Goal: Communication & Community: Answer question/provide support

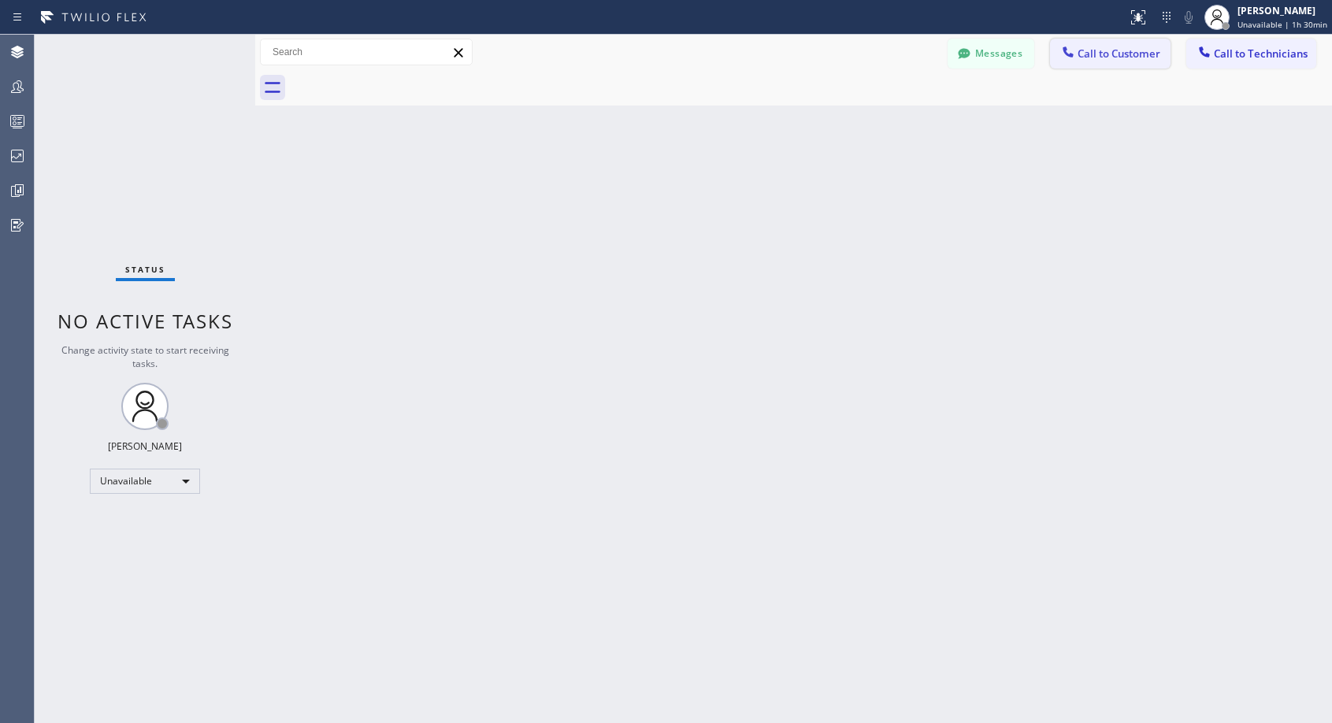
click at [1114, 58] on span "Call to Customer" at bounding box center [1118, 53] width 83 height 14
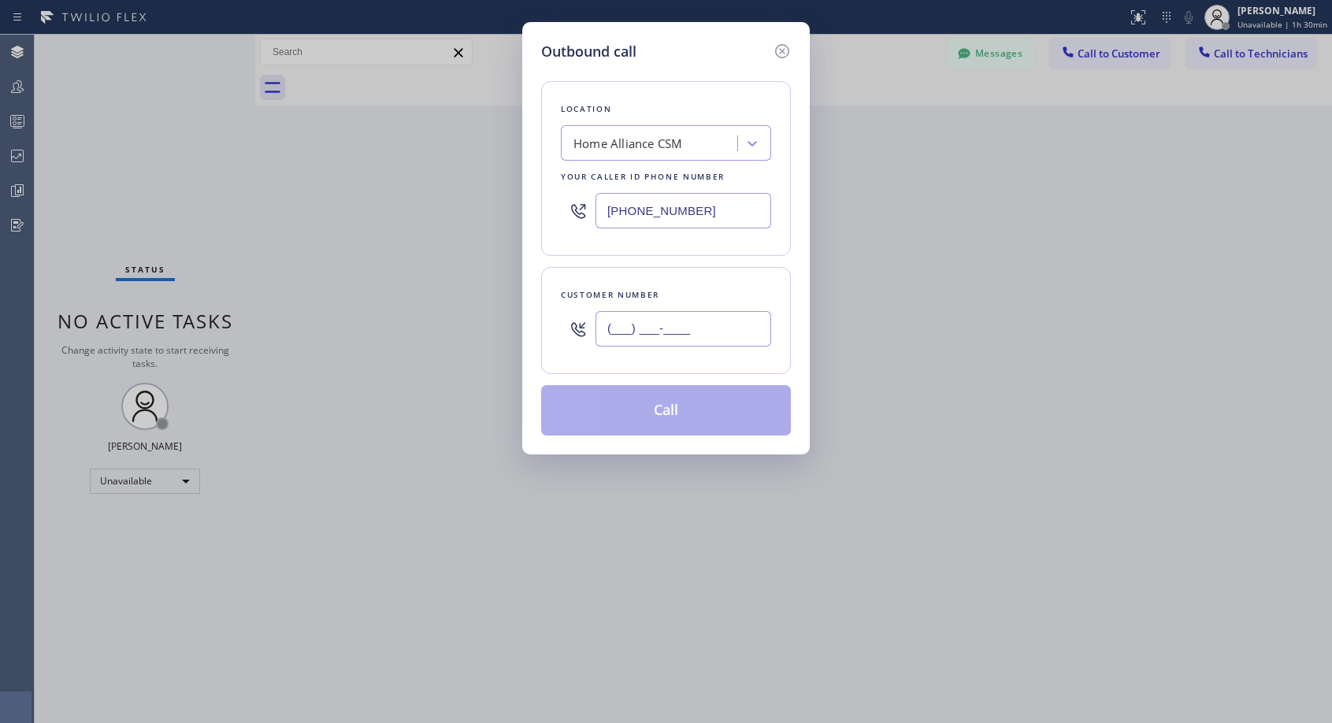
click at [642, 328] on input "(___) ___-____" at bounding box center [683, 328] width 176 height 35
paste input "646) 258-8932"
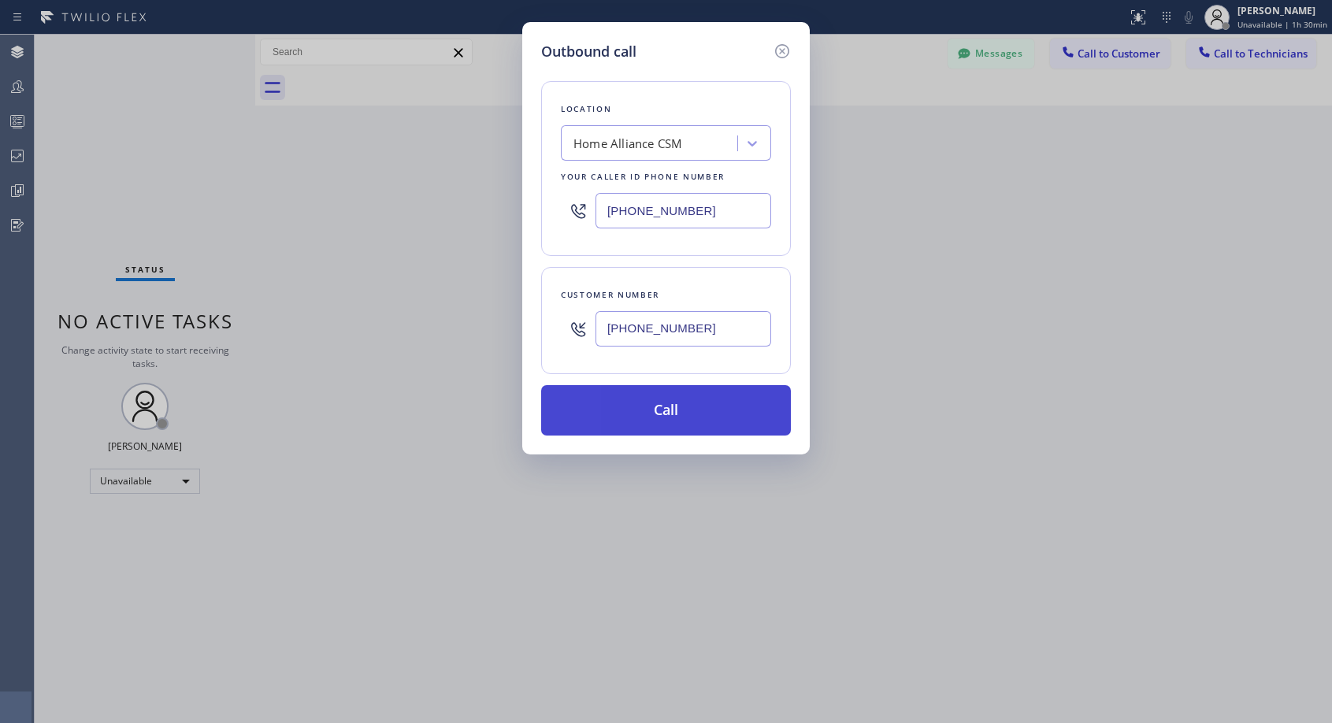
type input "[PHONE_NUMBER]"
click at [631, 404] on button "Call" at bounding box center [666, 410] width 250 height 50
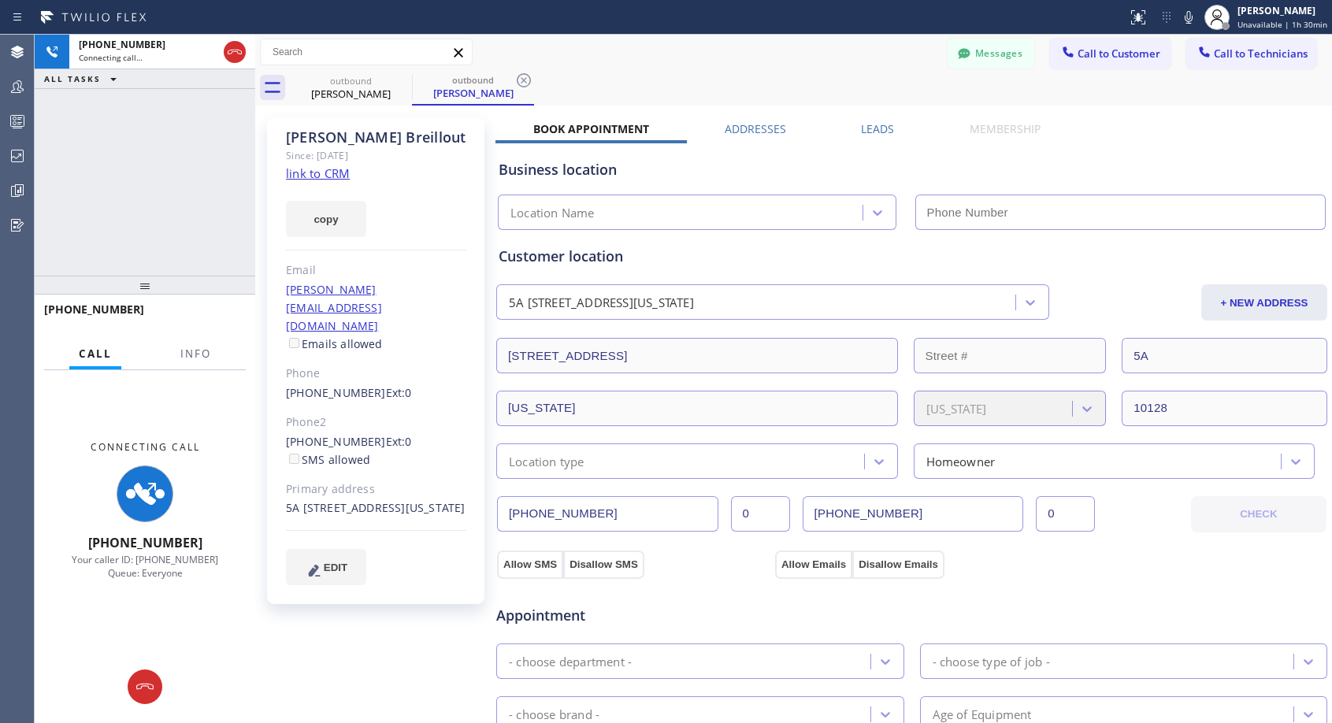
type input "[PHONE_NUMBER]"
click at [818, 70] on div "outbound [PERSON_NAME] outbound [PERSON_NAME]" at bounding box center [811, 87] width 1042 height 35
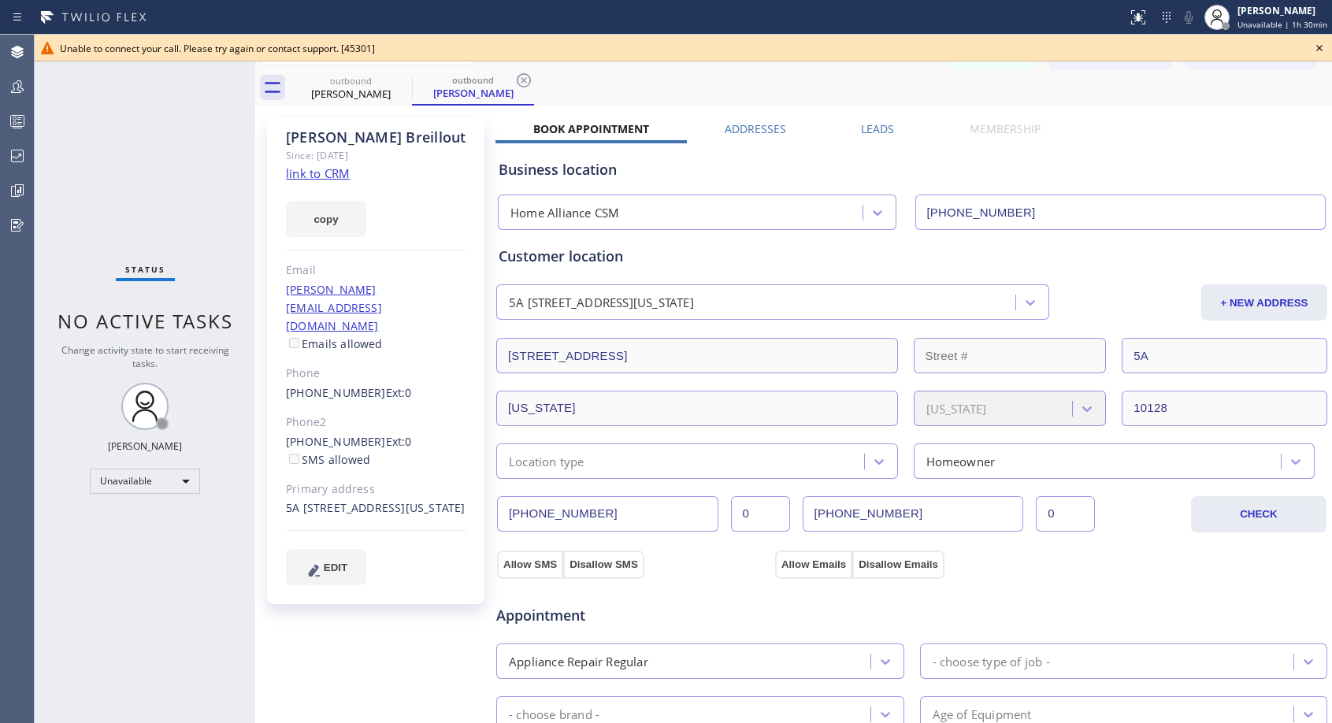
click at [1316, 46] on icon at bounding box center [1319, 48] width 19 height 19
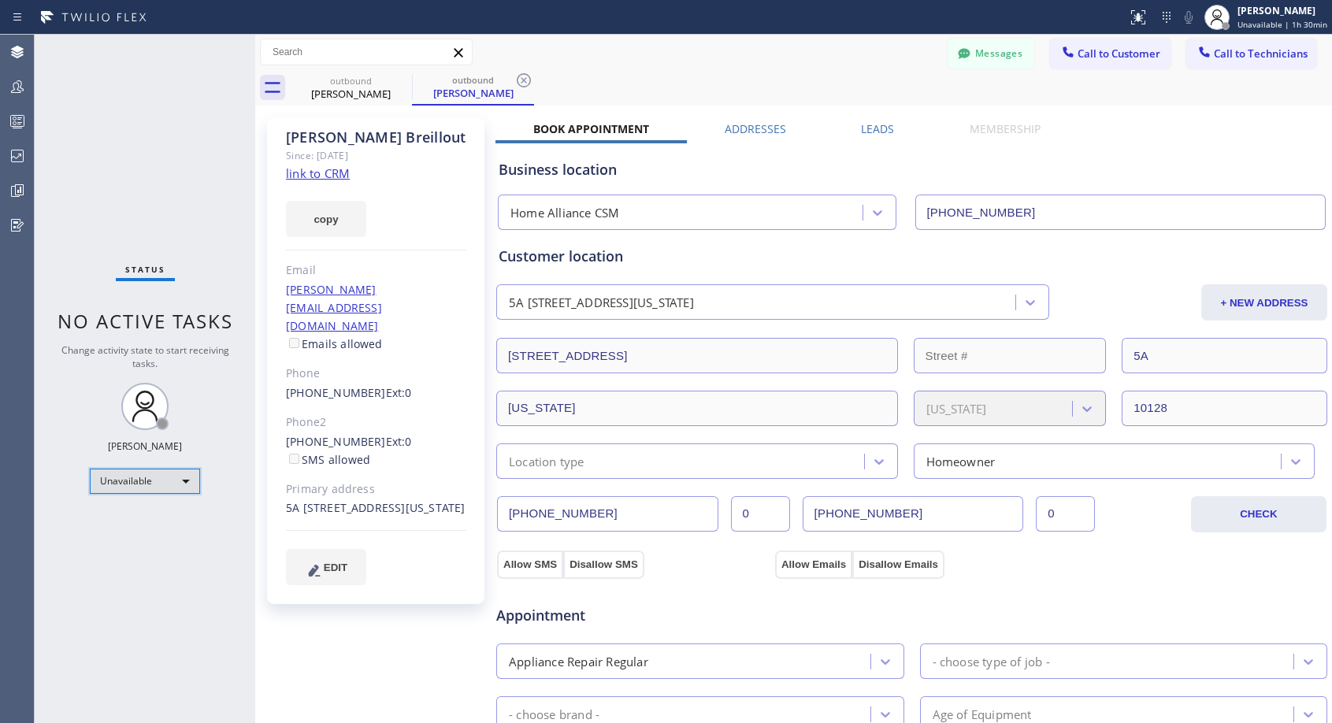
click at [181, 480] on div "Unavailable" at bounding box center [145, 481] width 110 height 25
click at [158, 503] on li "Offline" at bounding box center [144, 503] width 107 height 19
click at [1277, 22] on span "Offline | 0s" at bounding box center [1270, 24] width 43 height 11
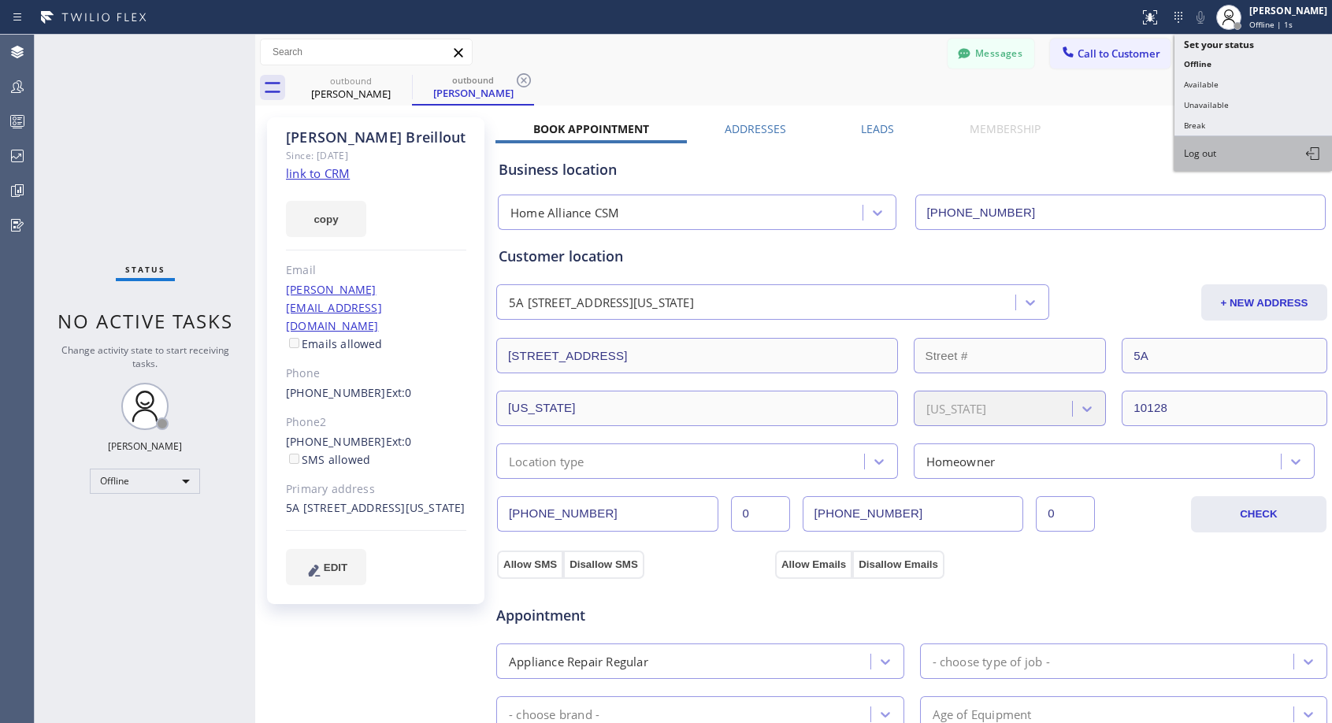
click at [1216, 158] on span "Log out" at bounding box center [1200, 152] width 32 height 13
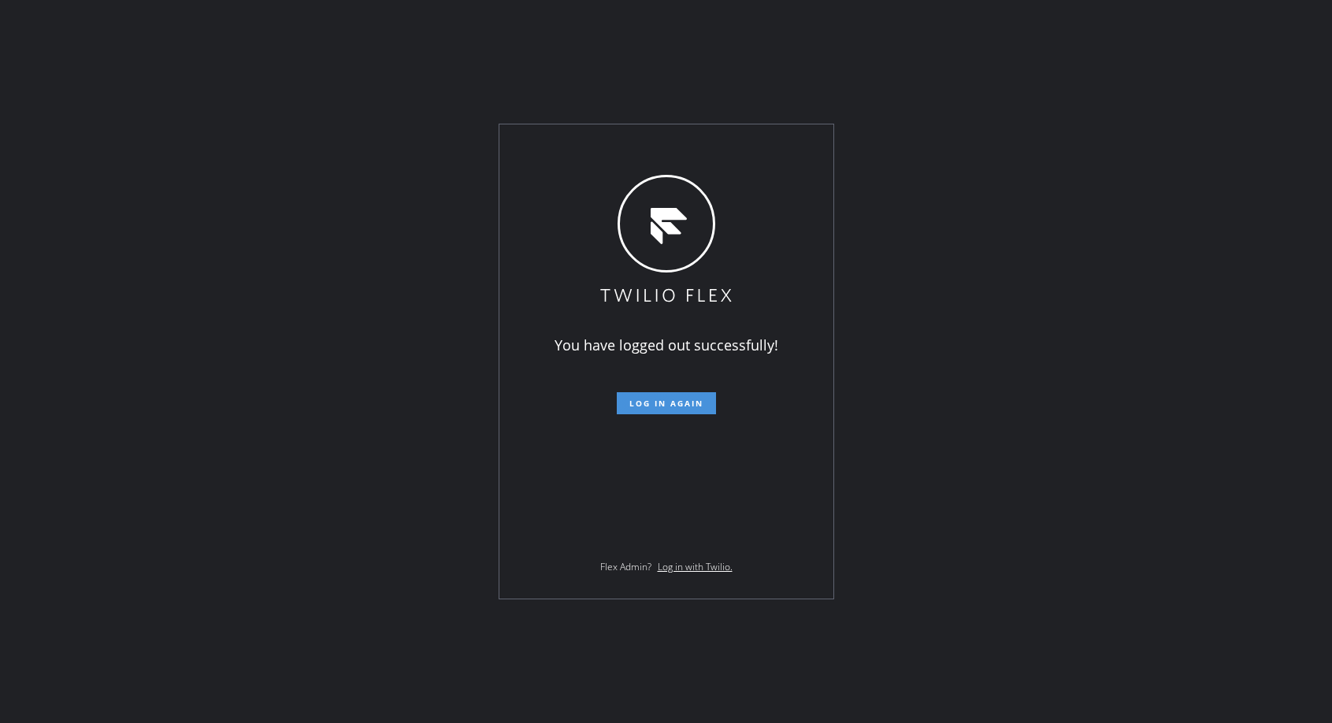
click at [699, 400] on span "Log in again" at bounding box center [666, 403] width 74 height 11
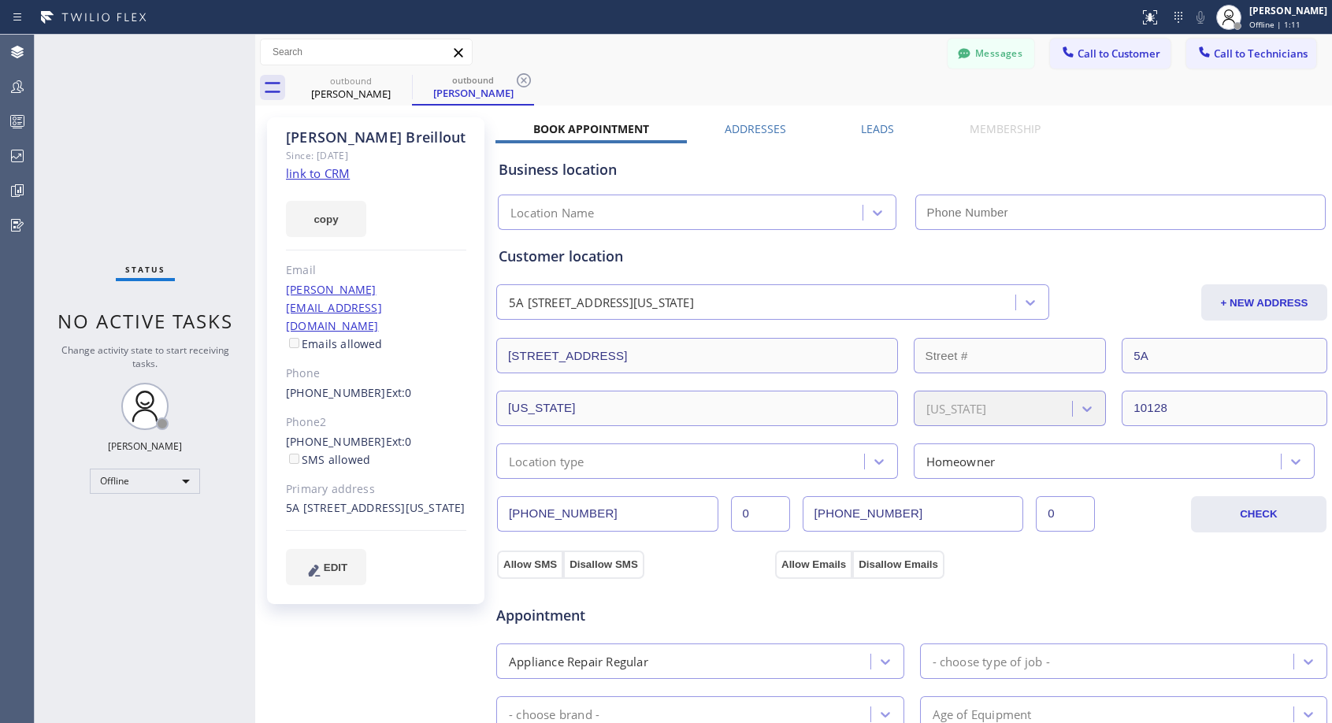
type input "[PHONE_NUMBER]"
click at [400, 81] on icon at bounding box center [402, 80] width 14 height 14
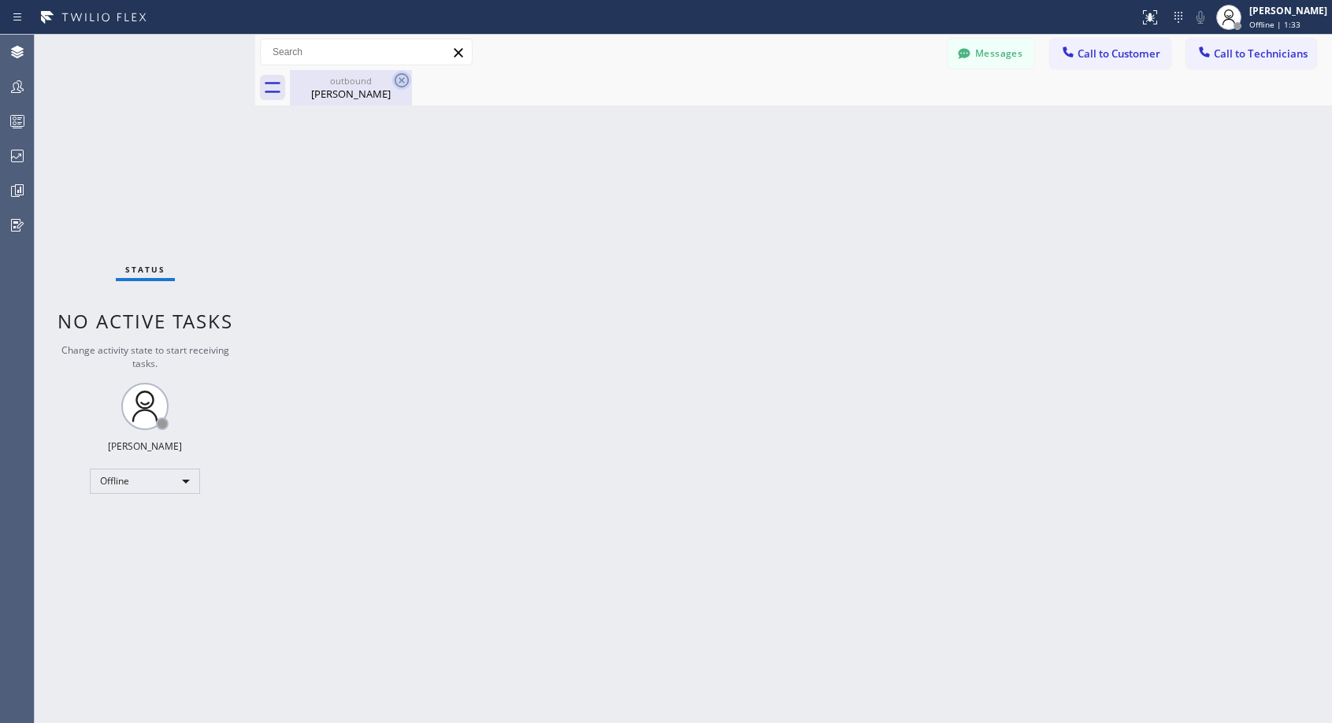
click at [397, 73] on icon at bounding box center [401, 80] width 19 height 19
click at [180, 491] on div "Offline" at bounding box center [145, 481] width 110 height 25
click at [137, 539] on li "Unavailable" at bounding box center [144, 542] width 107 height 19
click at [1128, 61] on button "Call to Customer" at bounding box center [1110, 54] width 120 height 30
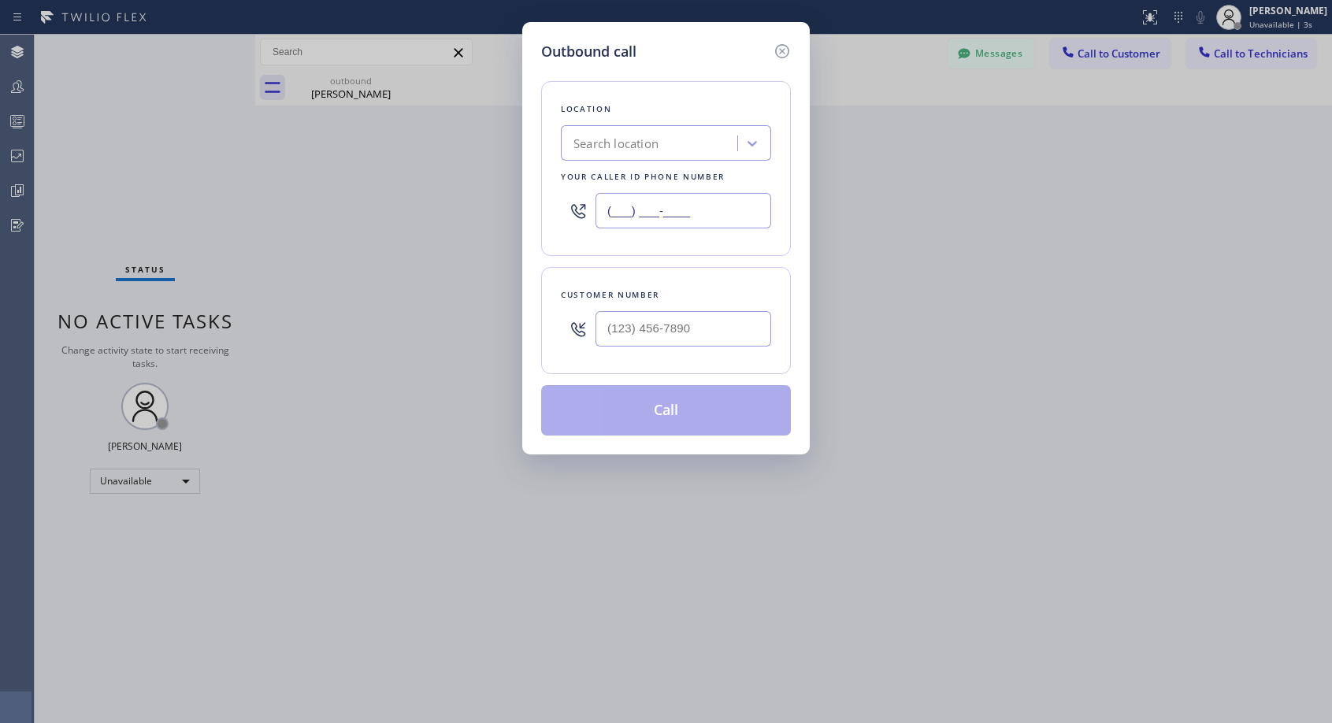
click at [601, 206] on input "(___) ___-____" at bounding box center [683, 210] width 176 height 35
paste input "818) 614-5337"
type input "[PHONE_NUMBER]"
click at [613, 325] on input "(___) ___-____" at bounding box center [683, 328] width 176 height 35
paste input "646) 258-8932"
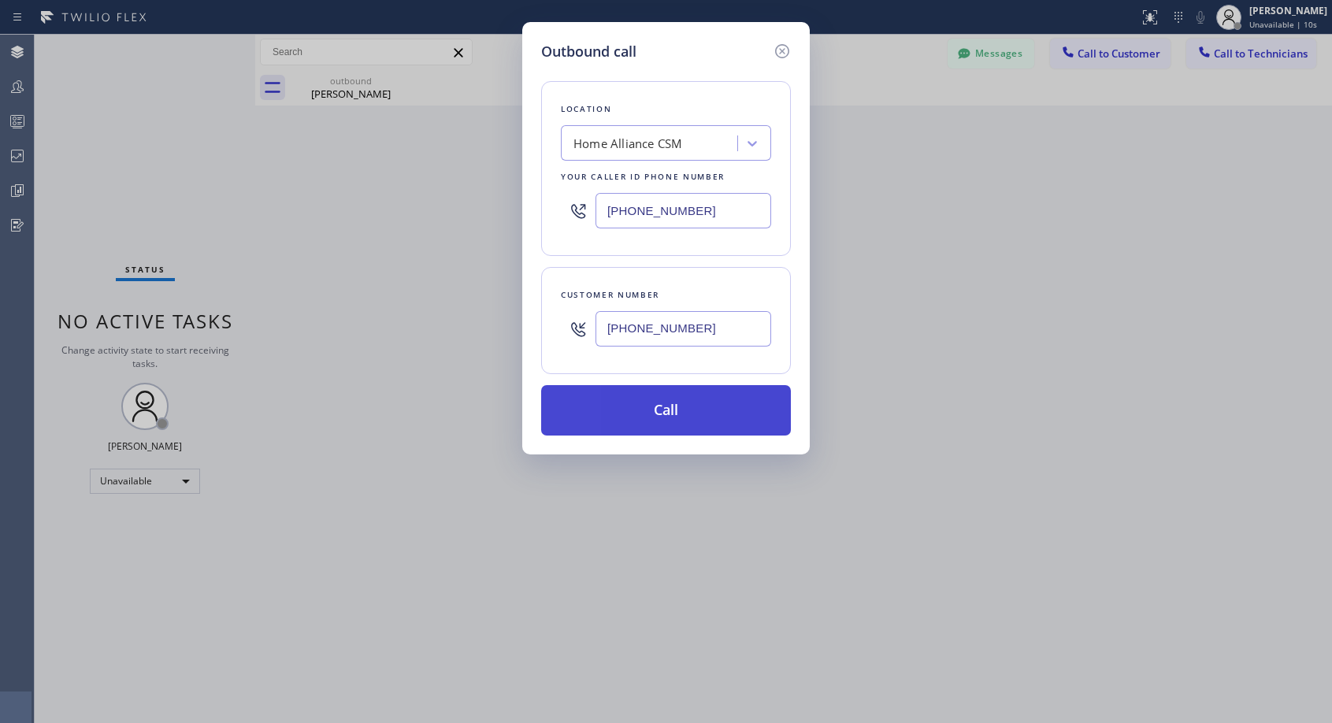
type input "[PHONE_NUMBER]"
click at [701, 404] on button "Call" at bounding box center [666, 410] width 250 height 50
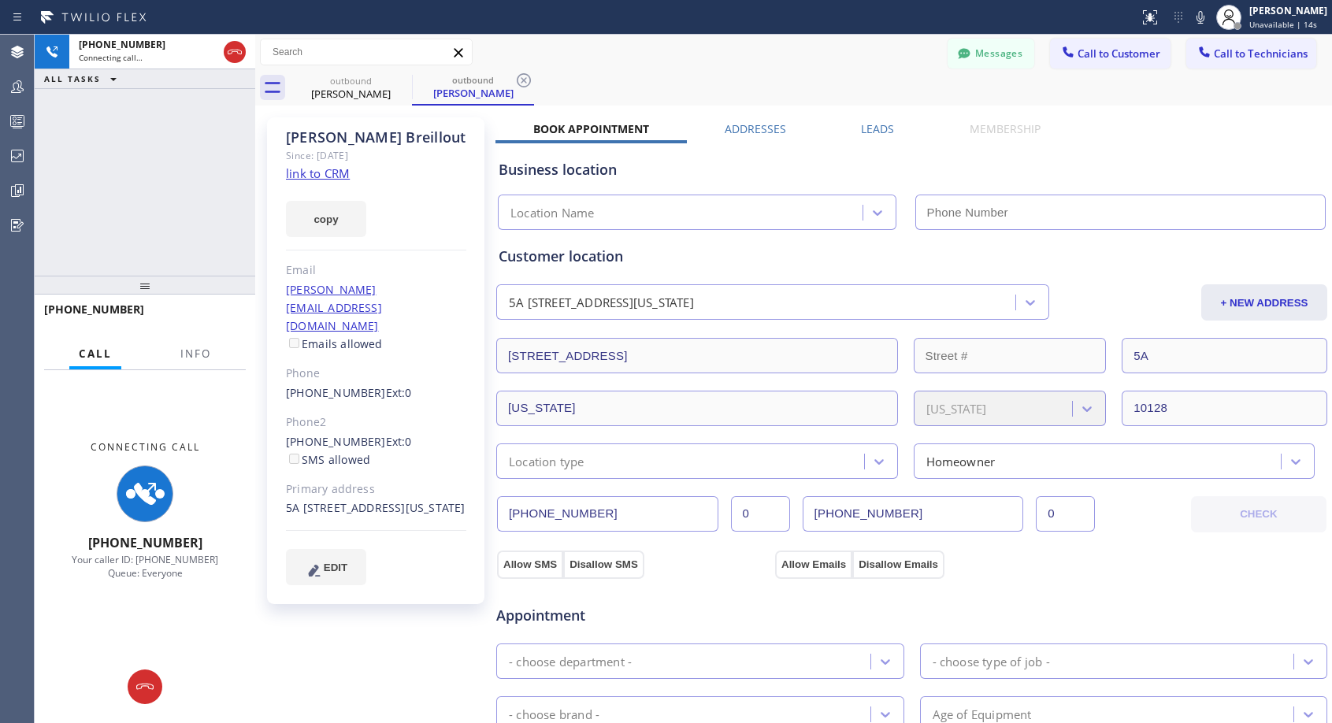
type input "[PHONE_NUMBER]"
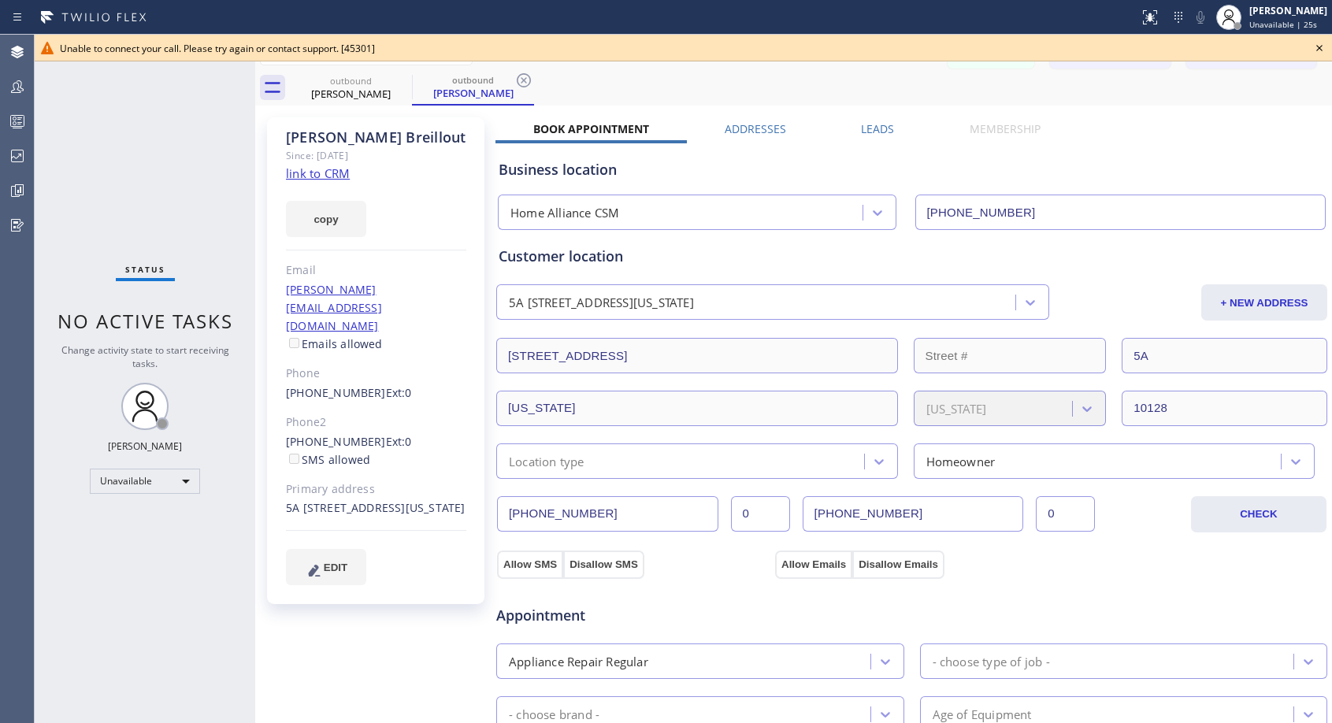
click at [1322, 47] on icon at bounding box center [1319, 48] width 19 height 19
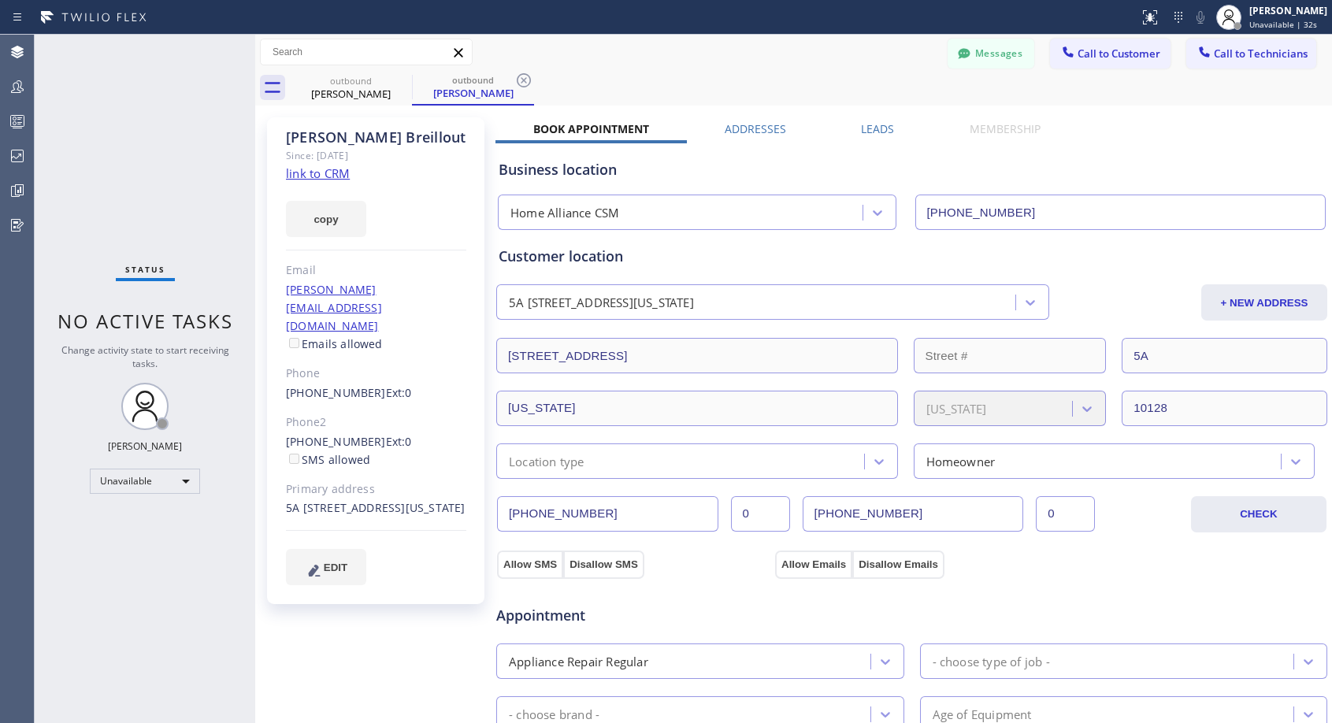
click at [386, 434] on span "Ext: 0" at bounding box center [399, 441] width 26 height 15
copy div "(240) 506-8065 Ext: 0"
click at [1088, 54] on span "Call to Customer" at bounding box center [1118, 53] width 83 height 14
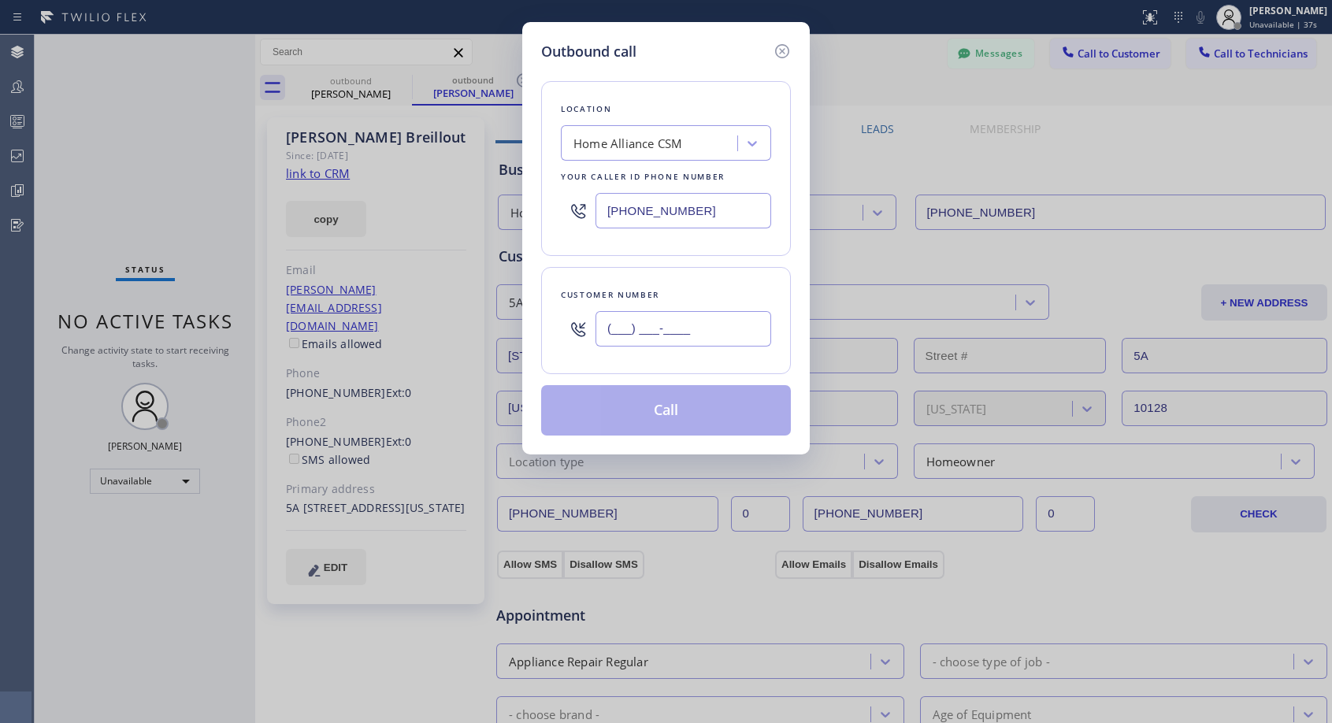
click at [620, 327] on input "(___) ___-____" at bounding box center [683, 328] width 176 height 35
paste input "240) 506-8065"
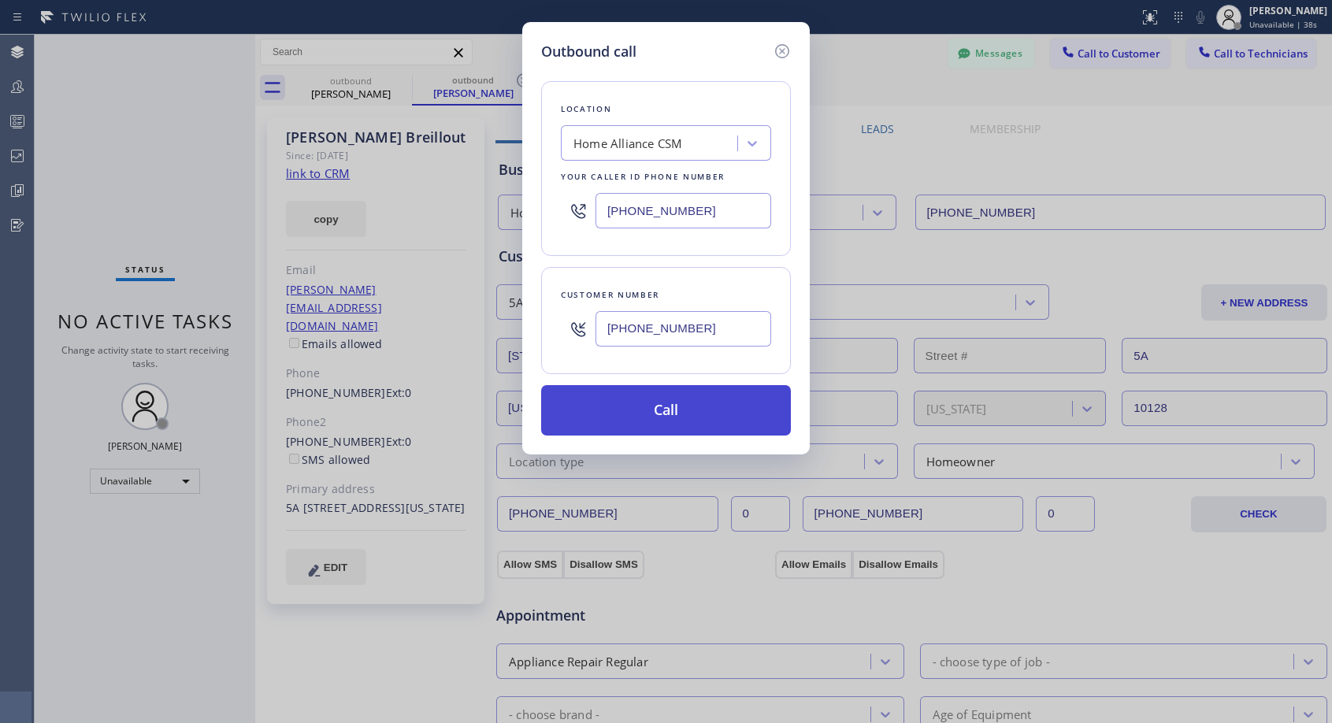
type input "[PHONE_NUMBER]"
click at [689, 413] on button "Call" at bounding box center [666, 410] width 250 height 50
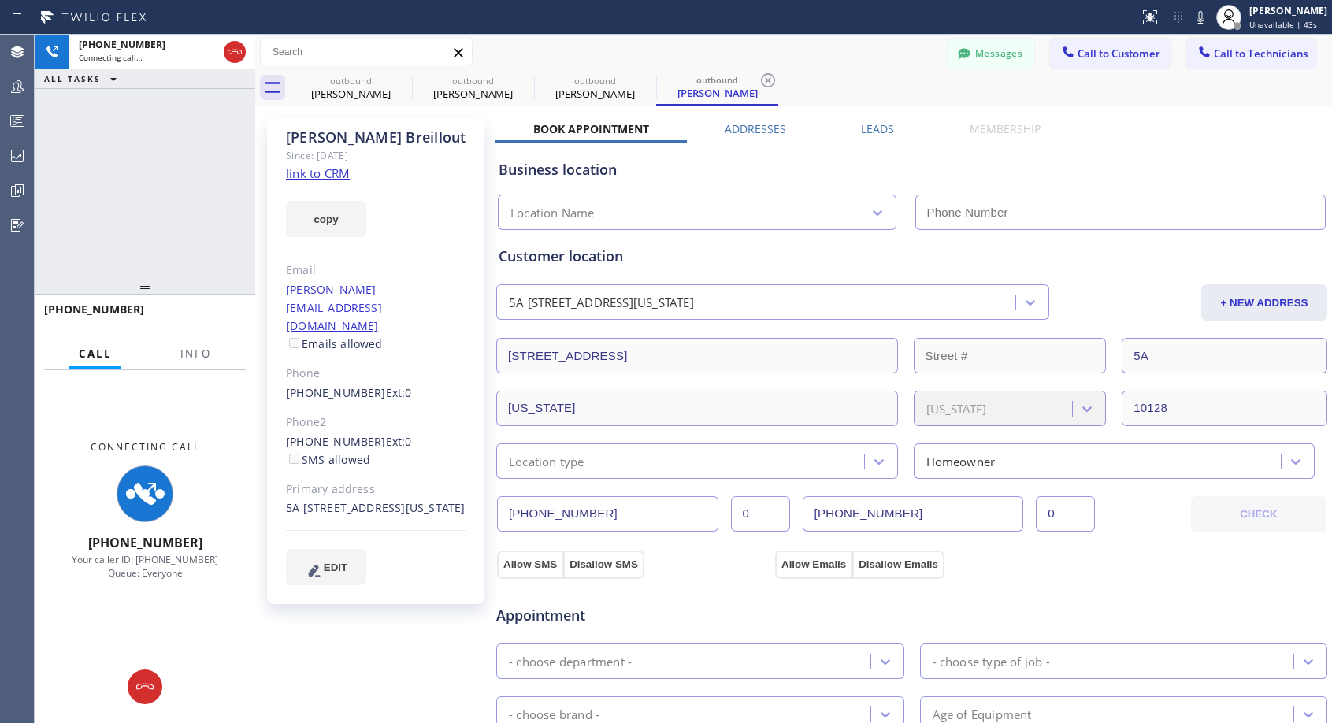
type input "[PHONE_NUMBER]"
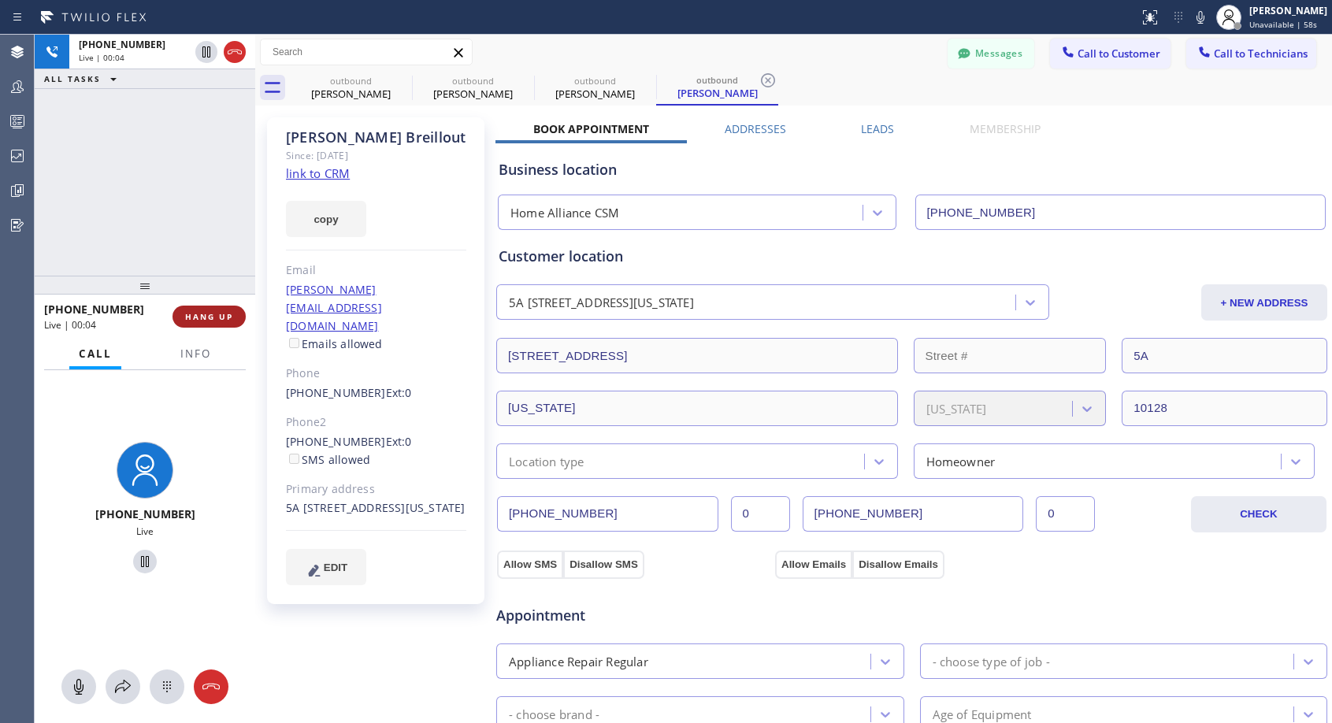
click at [194, 309] on button "HANG UP" at bounding box center [208, 317] width 73 height 22
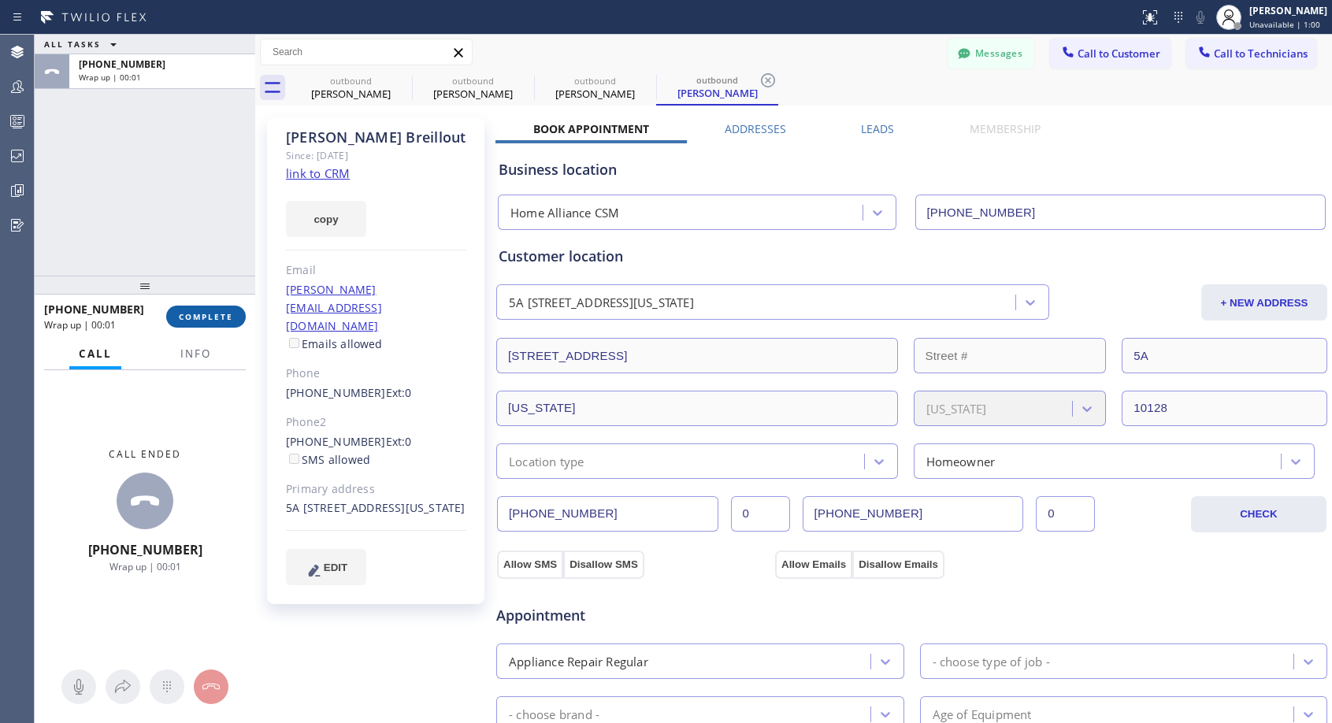
click at [210, 322] on button "COMPLETE" at bounding box center [206, 317] width 80 height 22
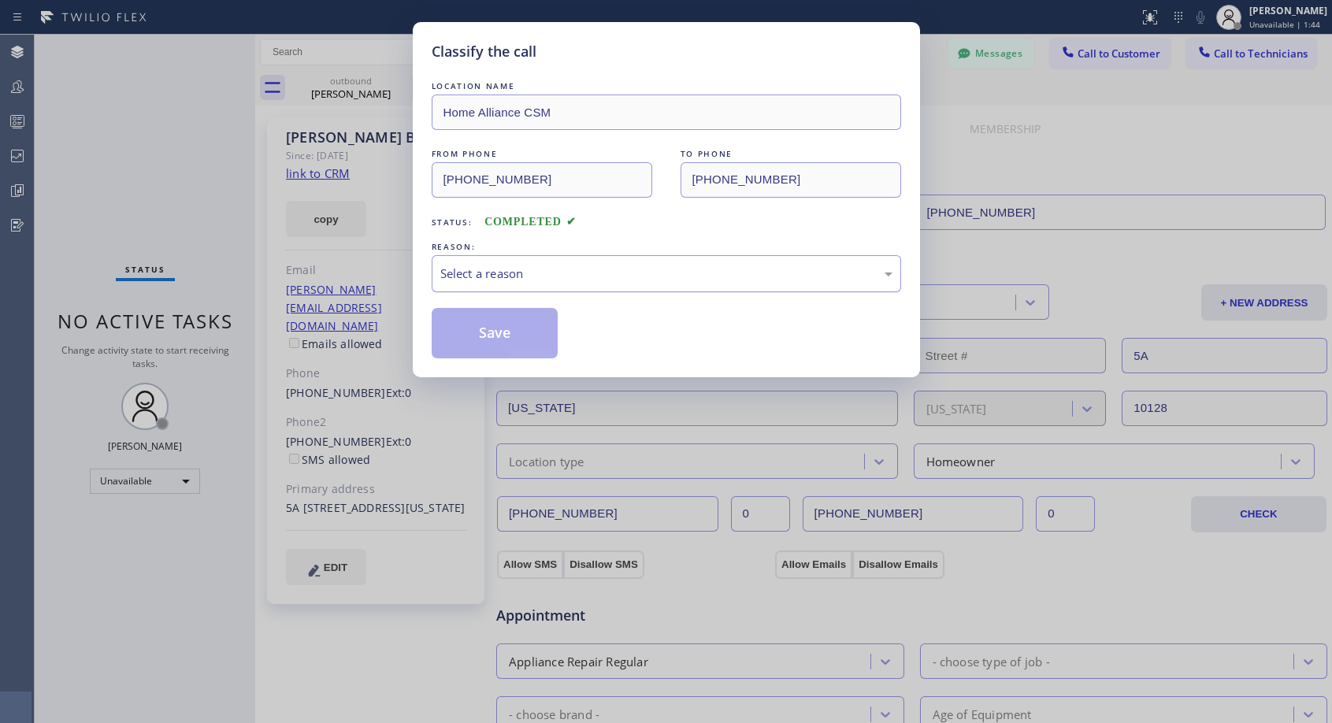
click at [660, 269] on div "Select a reason" at bounding box center [666, 274] width 452 height 18
click at [538, 330] on button "Save" at bounding box center [495, 333] width 127 height 50
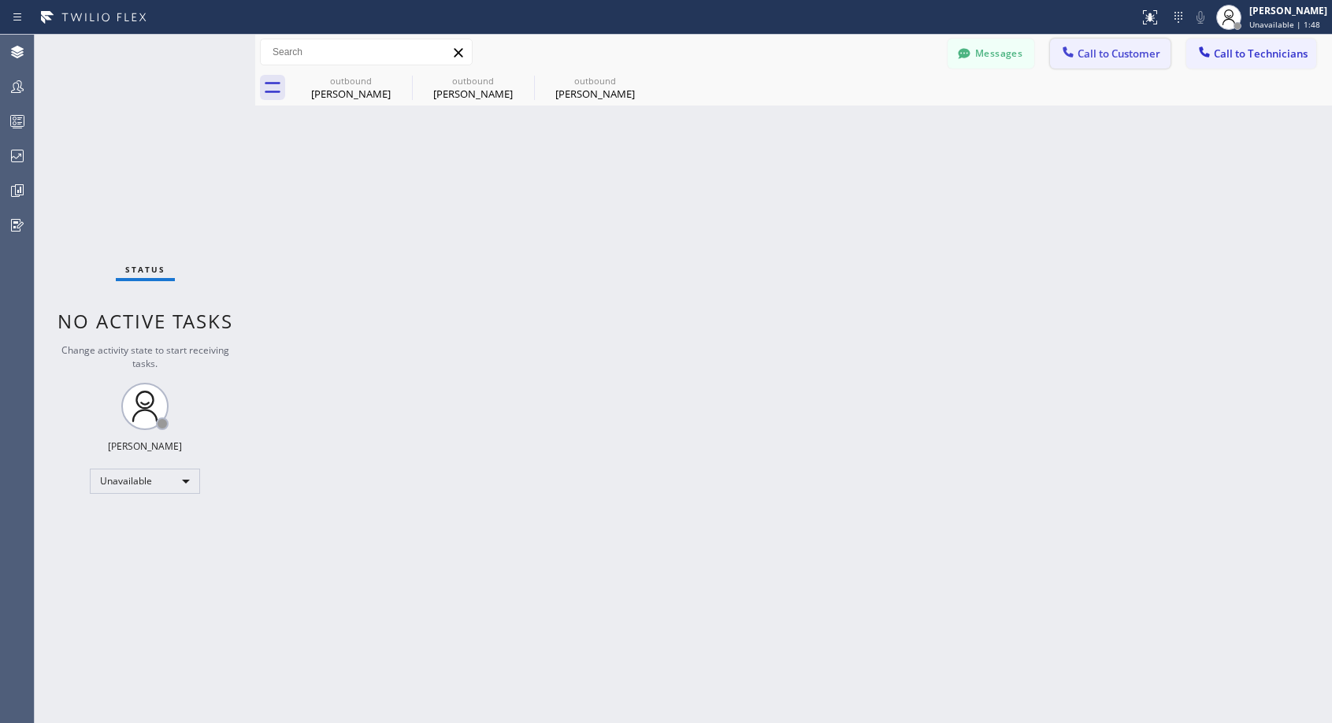
click at [1074, 50] on icon at bounding box center [1068, 52] width 16 height 16
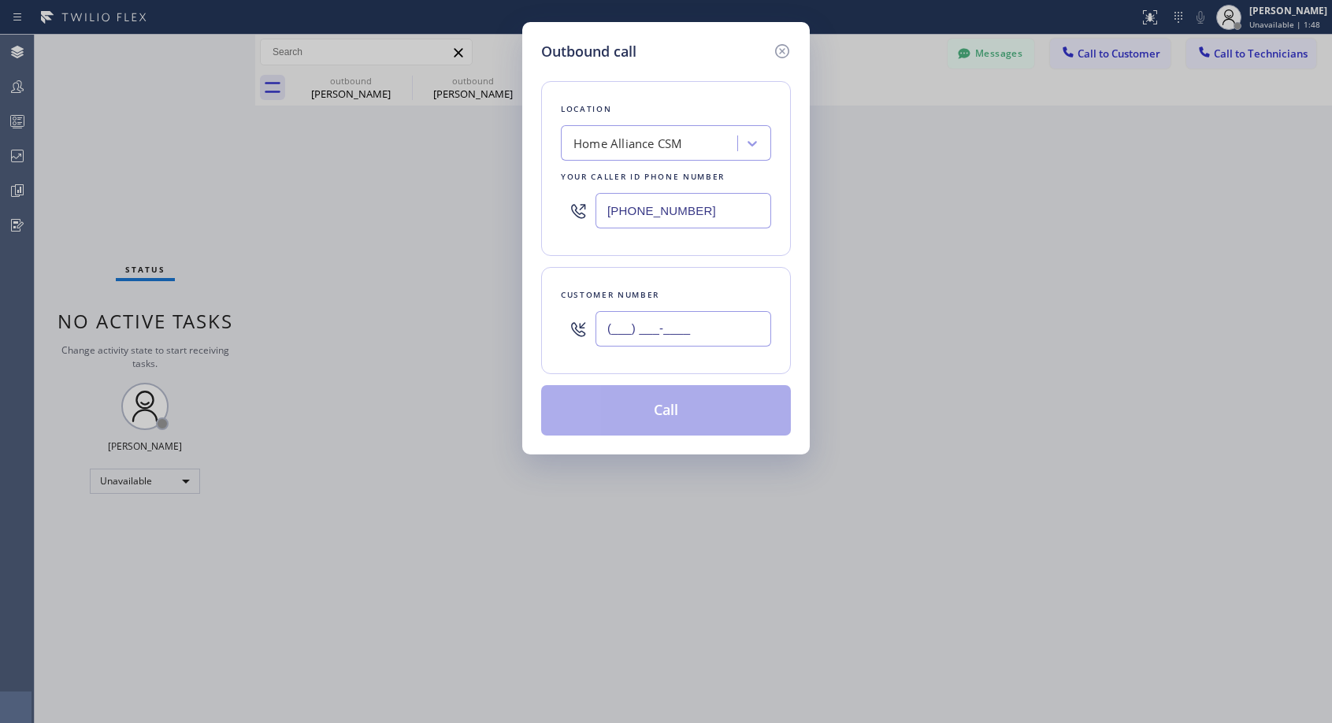
click at [705, 326] on input "(___) ___-____" at bounding box center [683, 328] width 176 height 35
paste input "650) 339-6808"
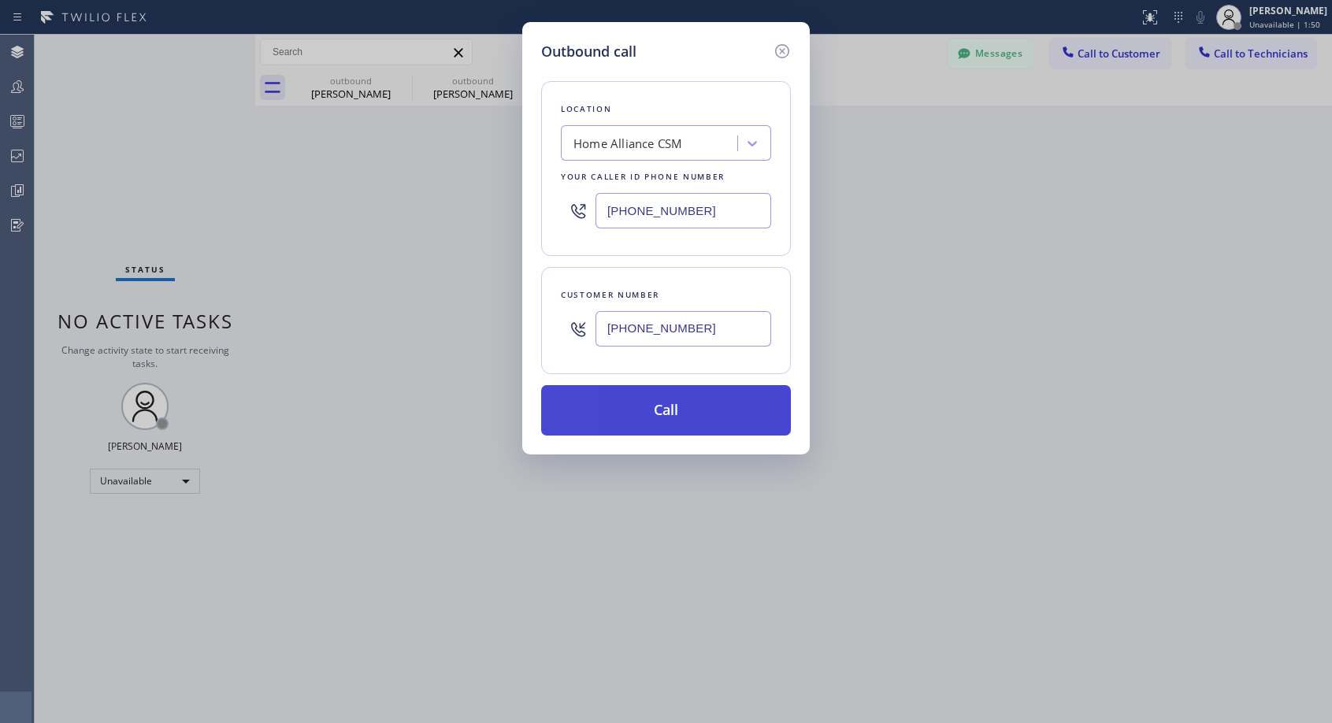
type input "(650) 339-6808"
click at [681, 404] on button "Call" at bounding box center [666, 410] width 250 height 50
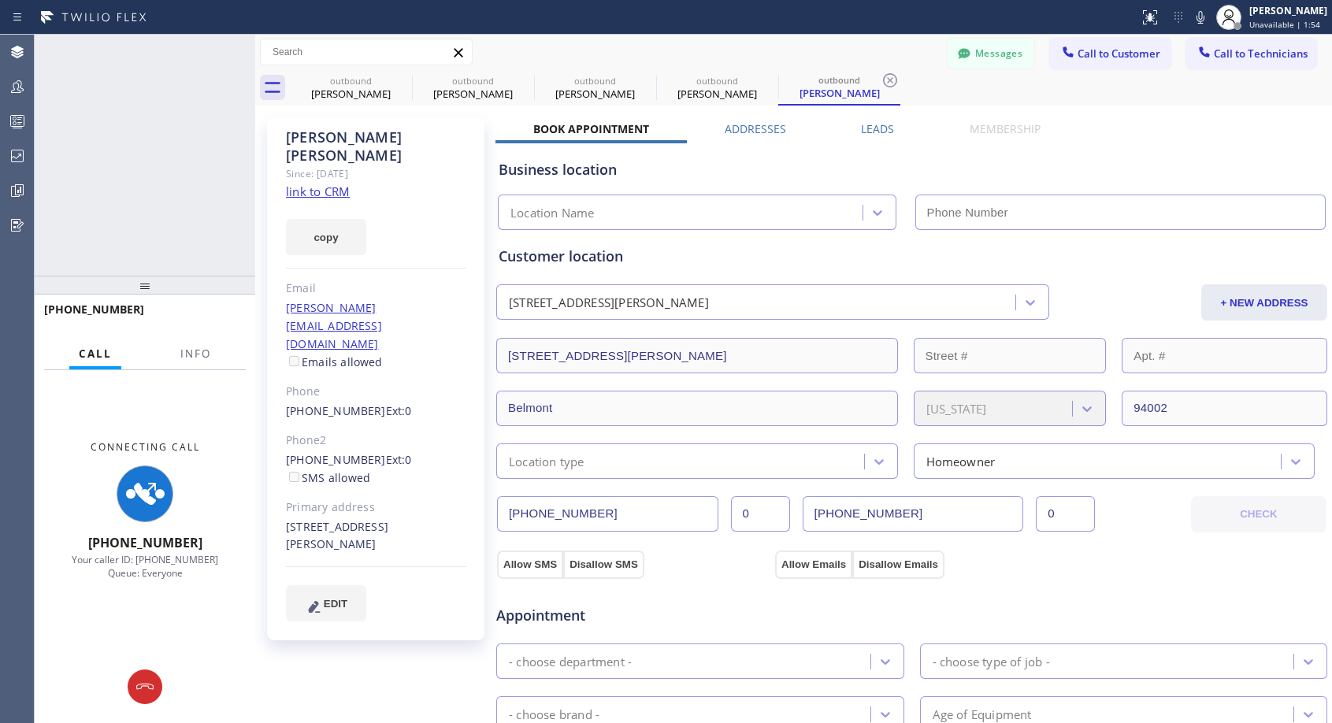
type input "[PHONE_NUMBER]"
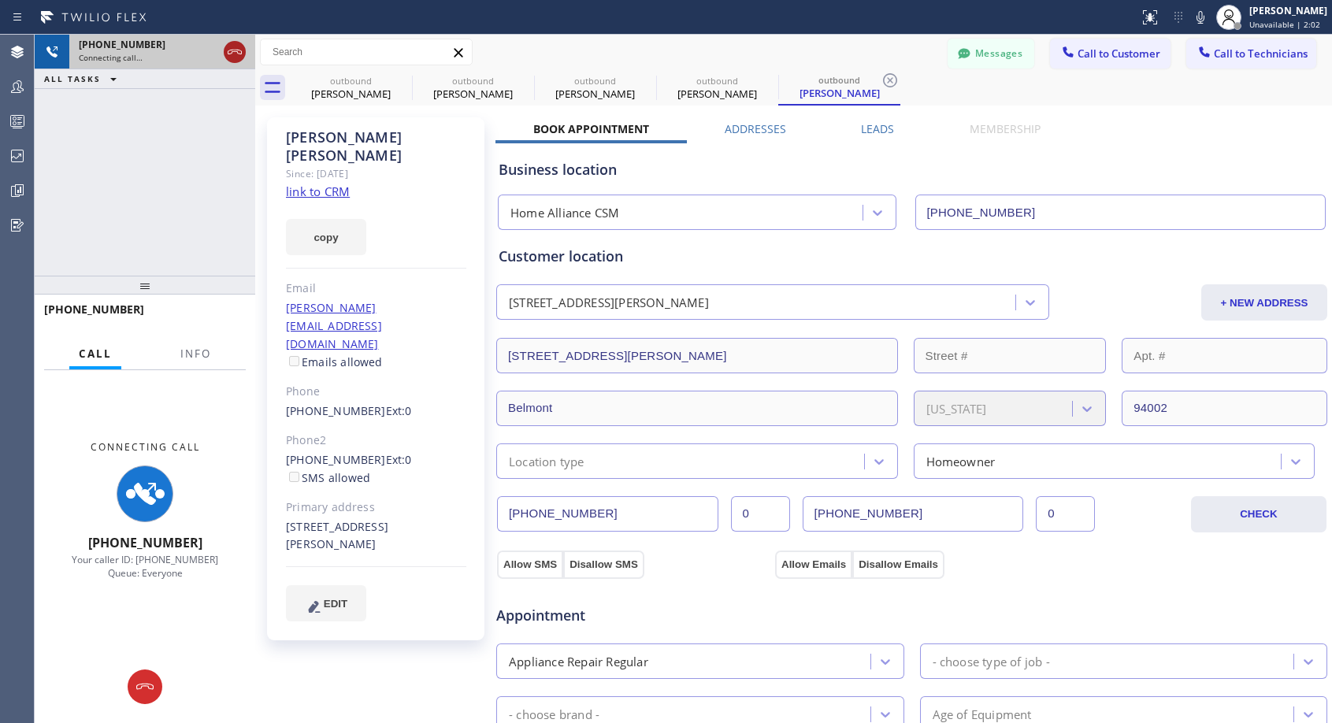
click at [239, 49] on icon at bounding box center [234, 52] width 19 height 19
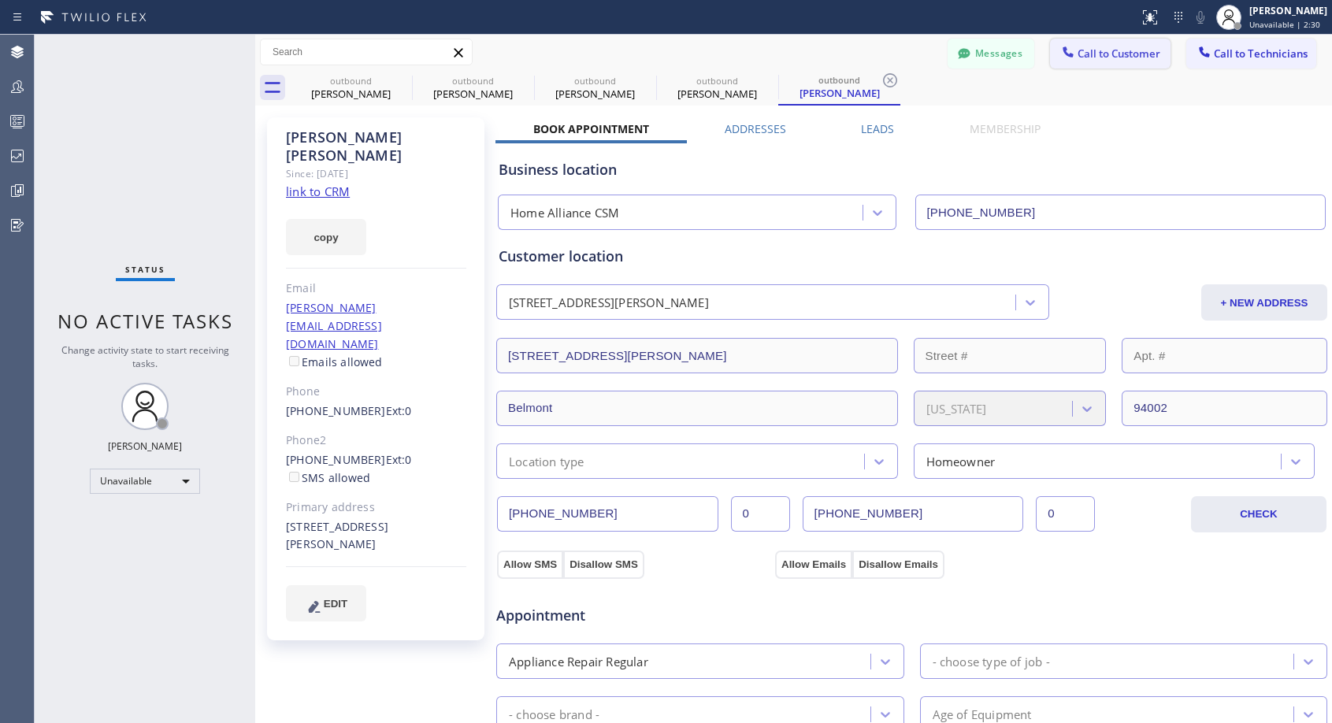
click at [1095, 56] on span "Call to Customer" at bounding box center [1118, 53] width 83 height 14
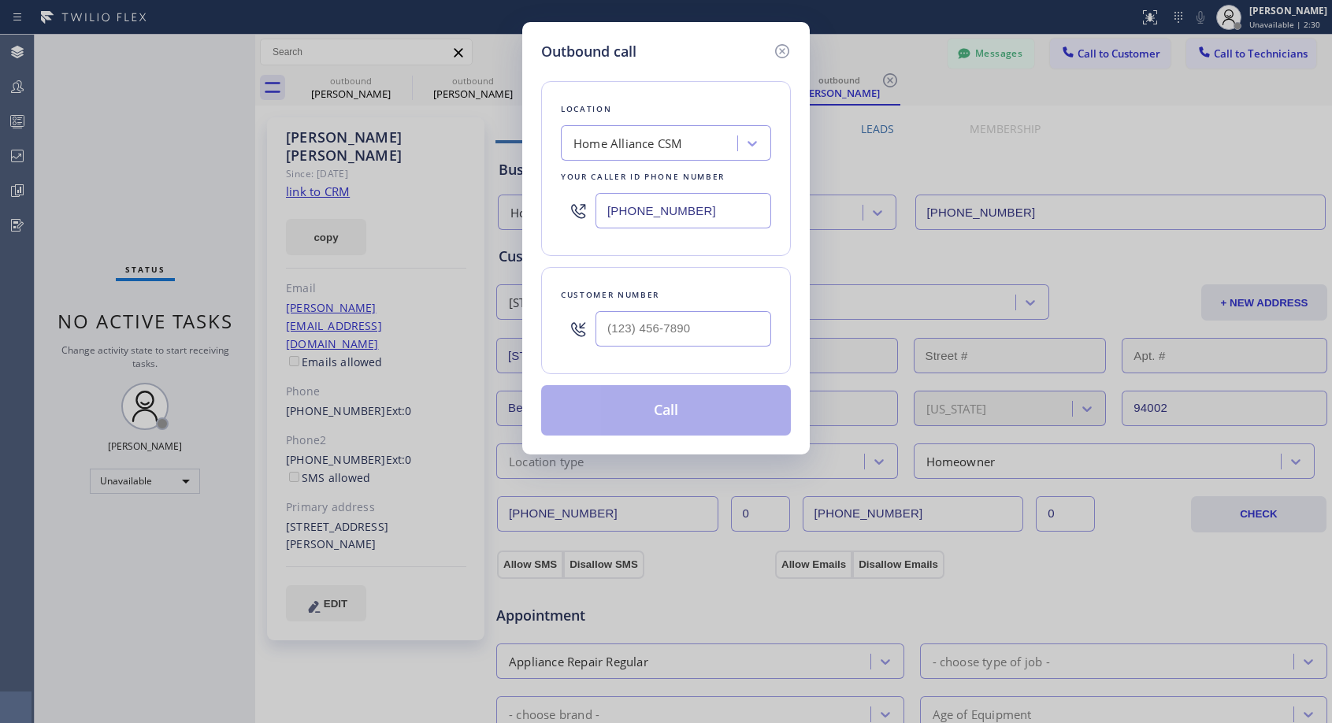
click at [677, 347] on div at bounding box center [683, 328] width 176 height 51
click at [684, 330] on input "(___) ___-____" at bounding box center [683, 328] width 176 height 35
paste input "650) 445-5669"
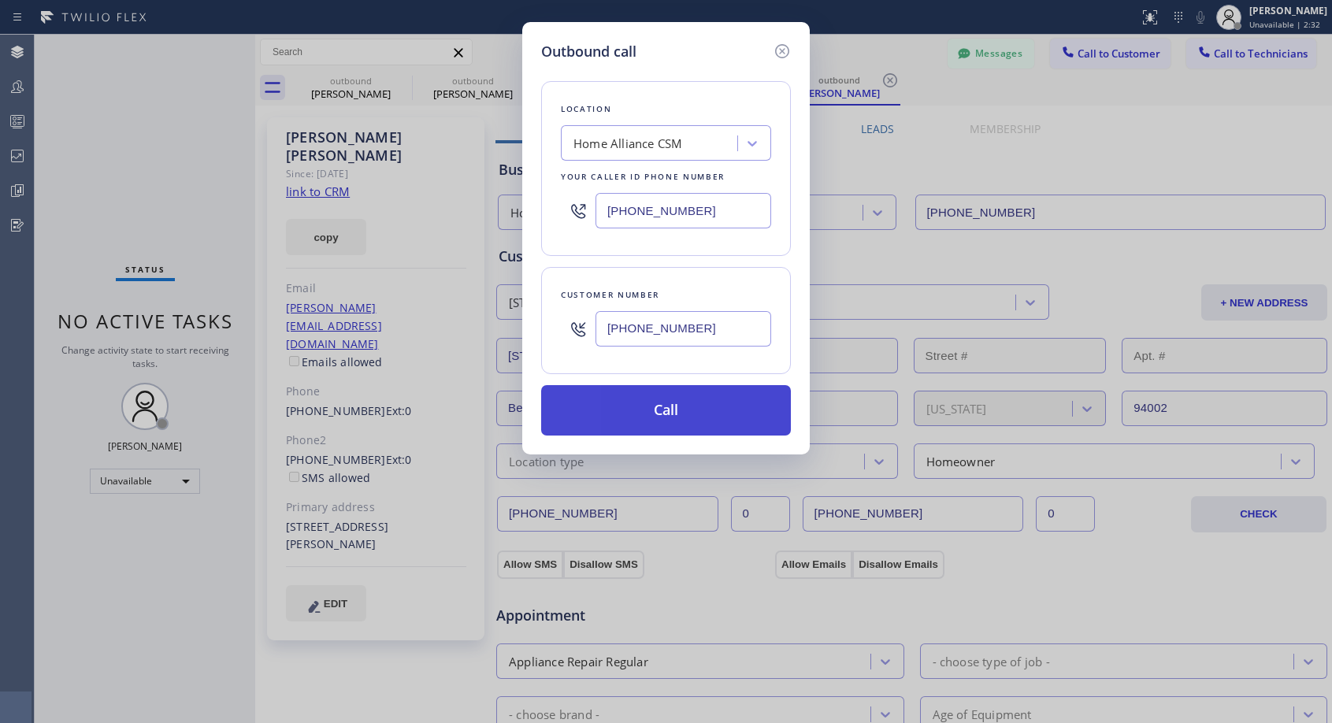
type input "(650) 445-5669"
click at [691, 402] on button "Call" at bounding box center [666, 410] width 250 height 50
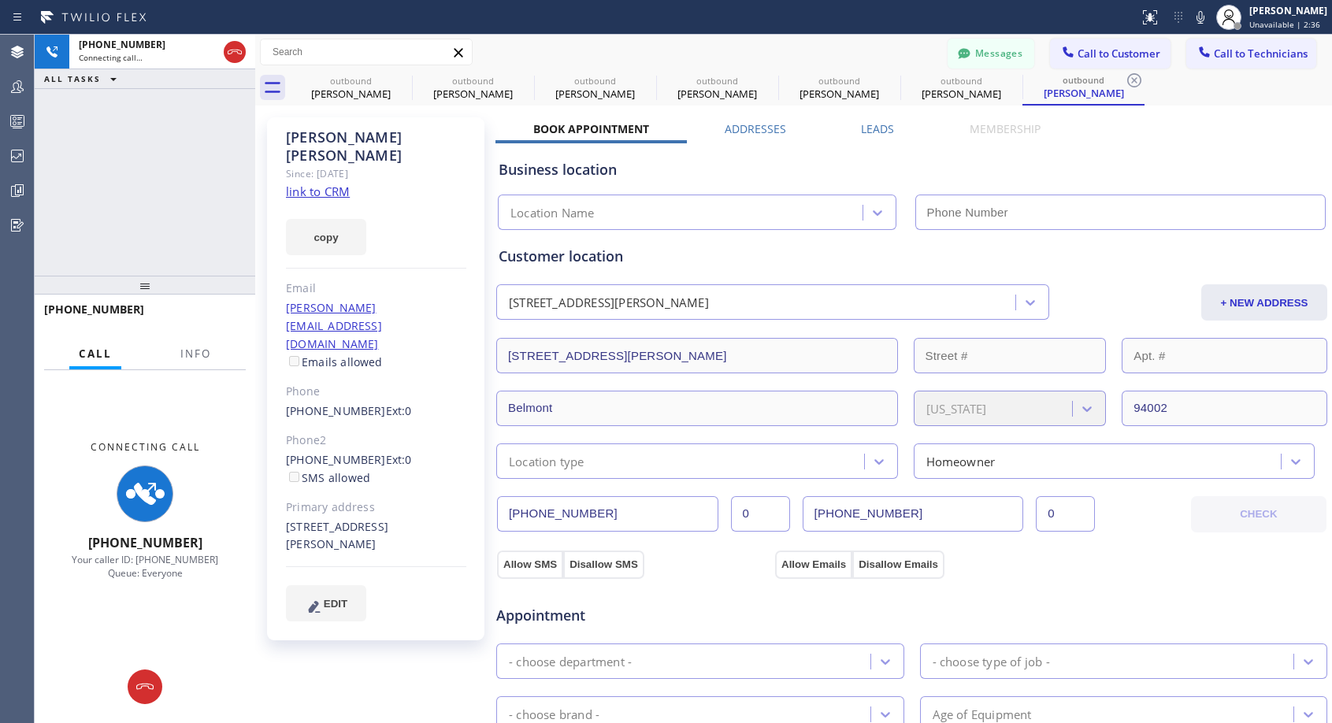
type input "[PHONE_NUMBER]"
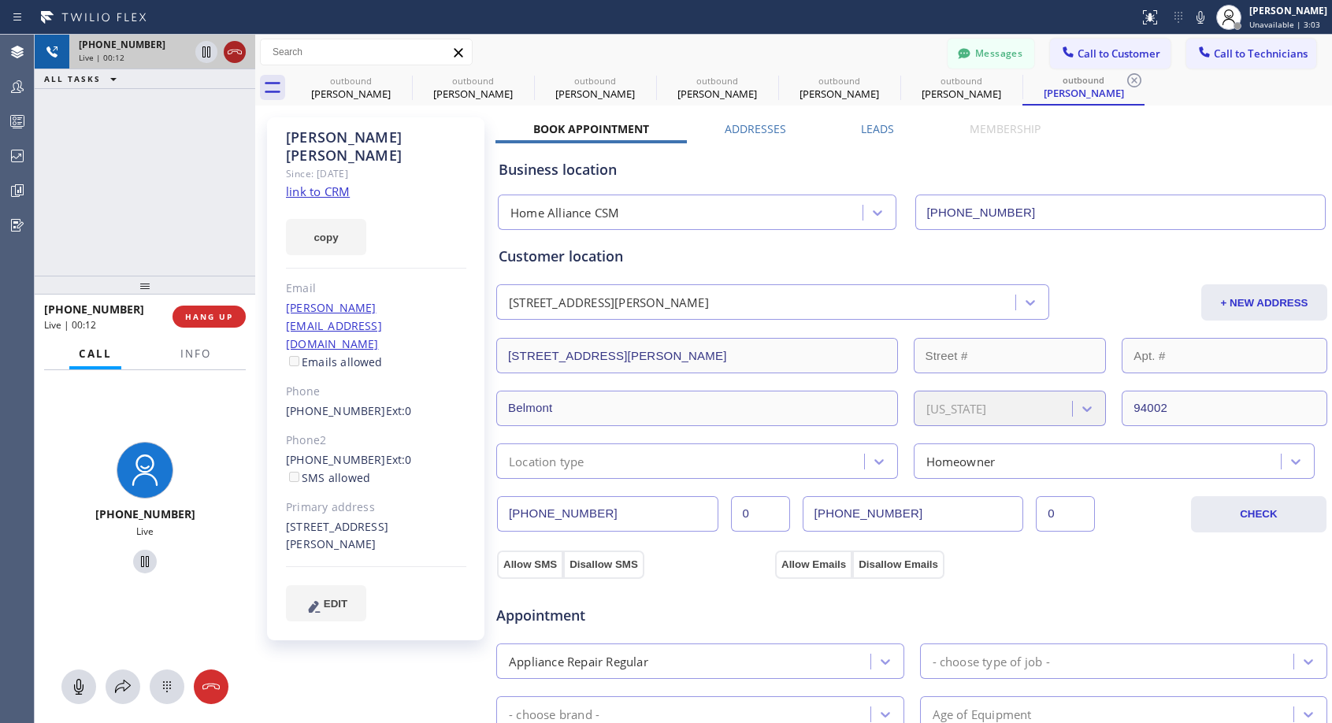
click at [228, 51] on icon at bounding box center [235, 52] width 14 height 5
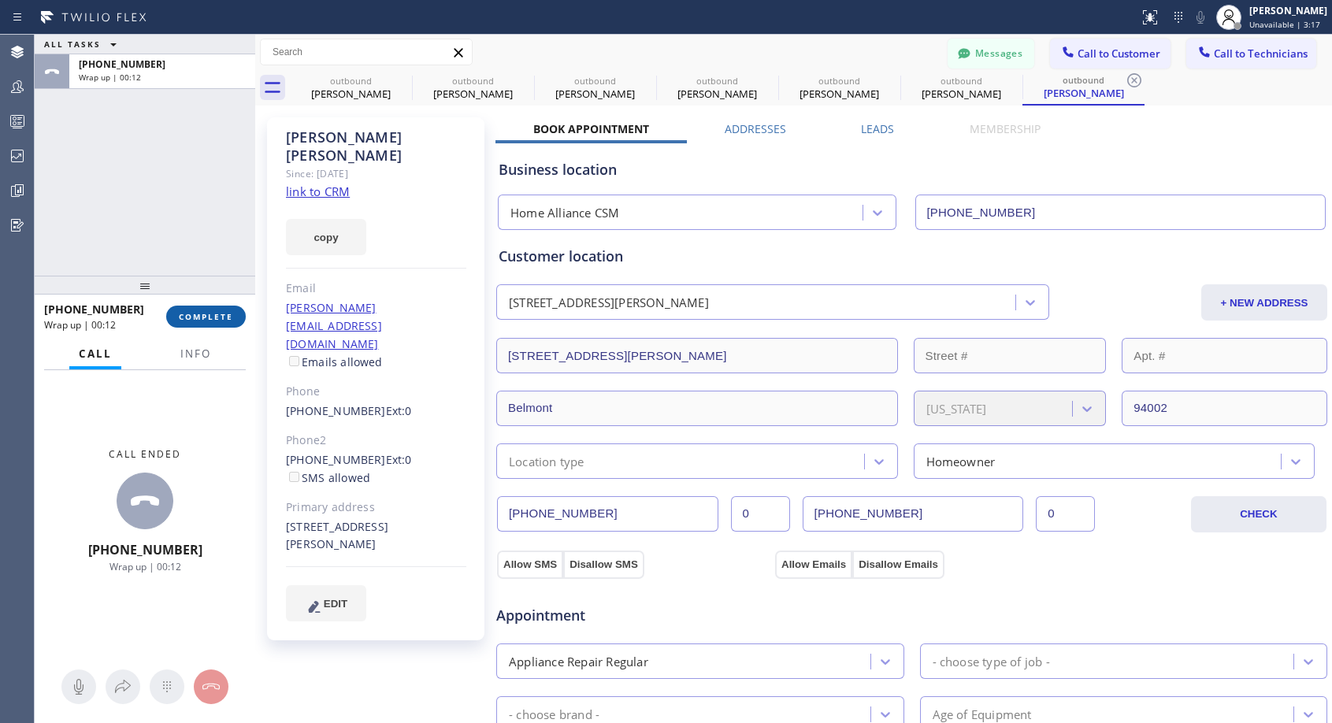
click at [216, 306] on button "COMPLETE" at bounding box center [206, 317] width 80 height 22
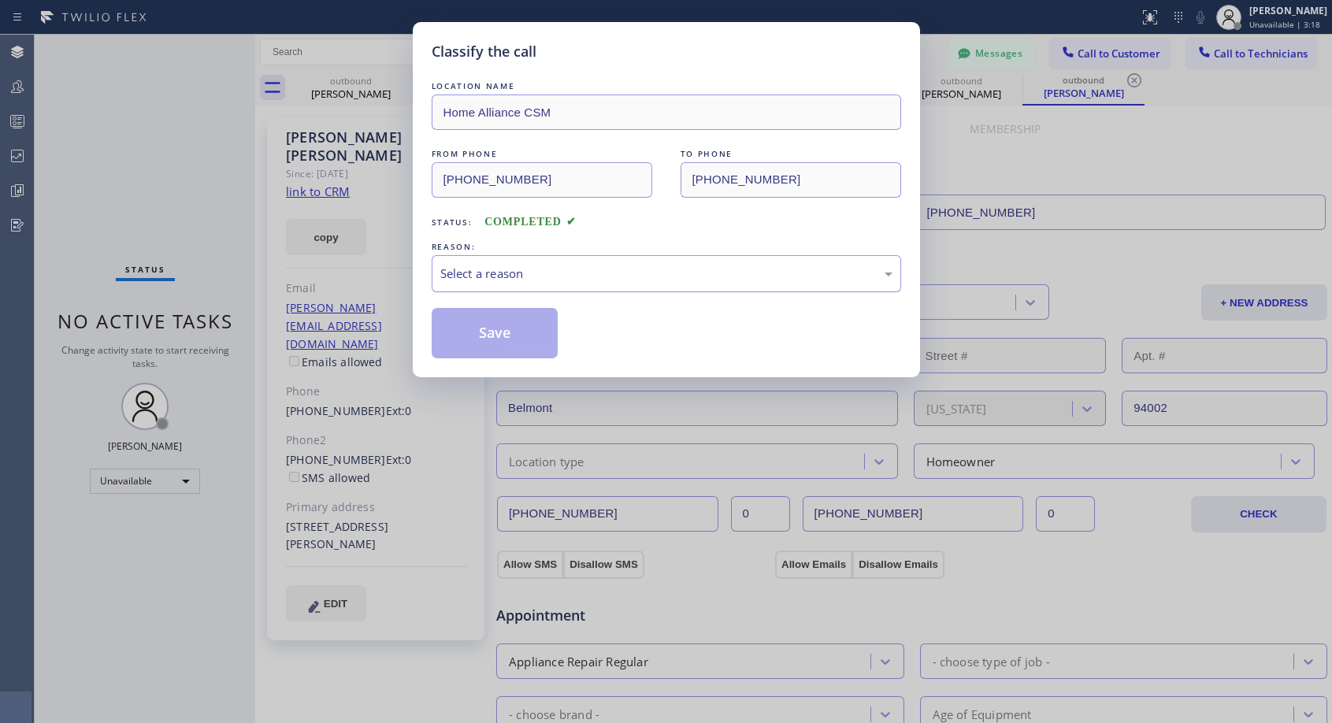
click at [665, 271] on div "Select a reason" at bounding box center [666, 274] width 452 height 18
click at [532, 337] on button "Save" at bounding box center [495, 333] width 127 height 50
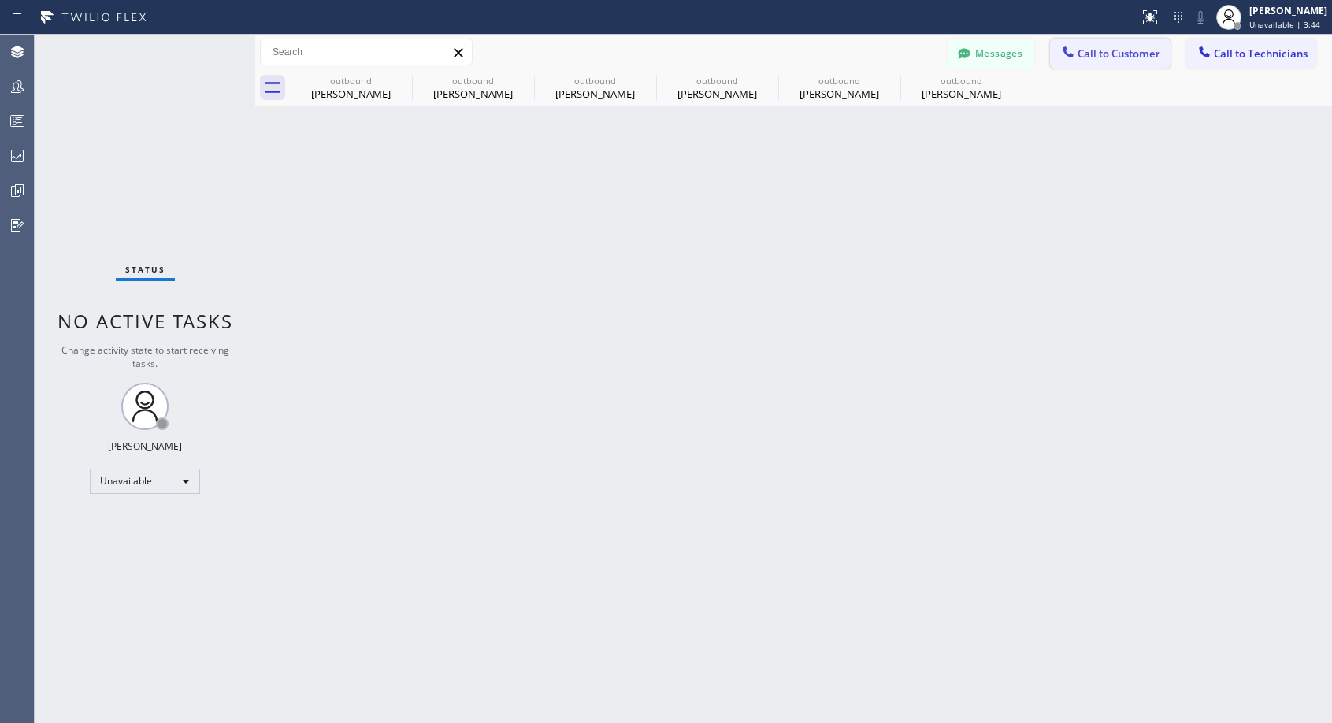
drag, startPoint x: 1106, startPoint y: 49, endPoint x: 813, endPoint y: 261, distance: 362.0
click at [1106, 52] on span "Call to Customer" at bounding box center [1118, 53] width 83 height 14
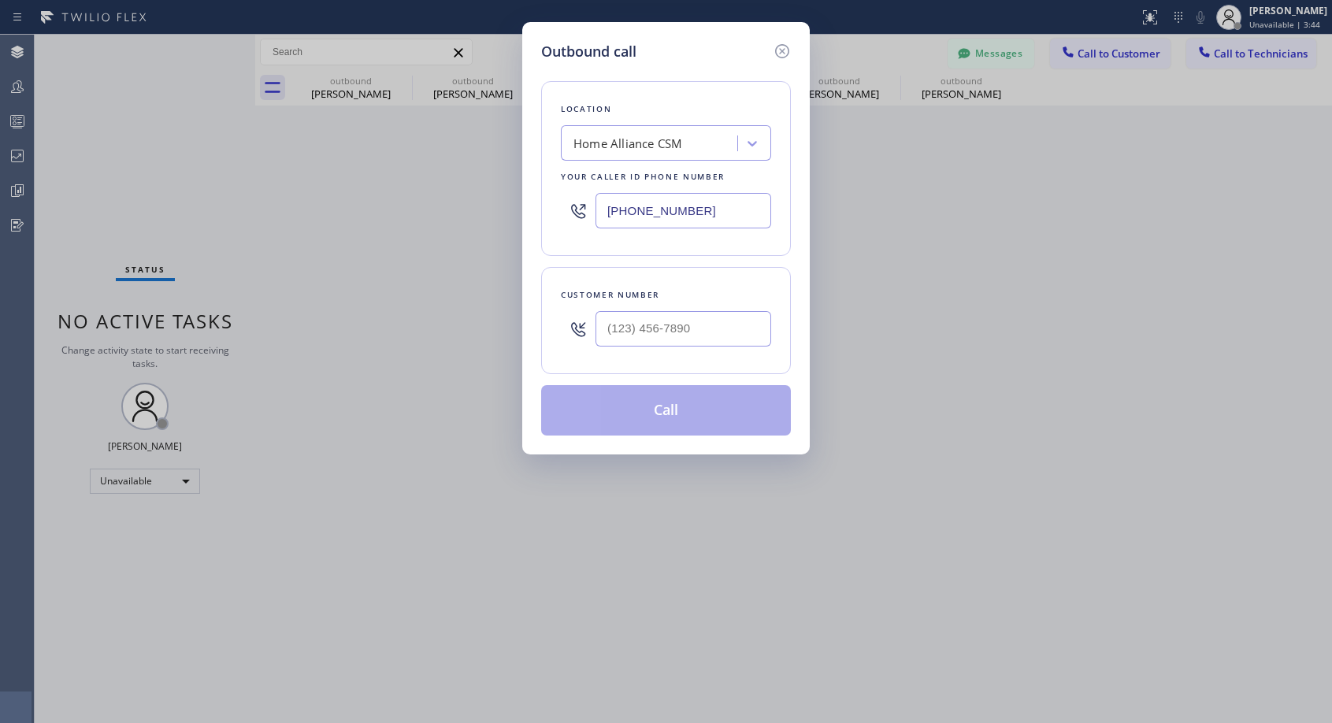
type input "(___) ___-____"
click at [665, 345] on input "(___) ___-____" at bounding box center [683, 328] width 176 height 35
click at [784, 48] on icon at bounding box center [782, 51] width 19 height 19
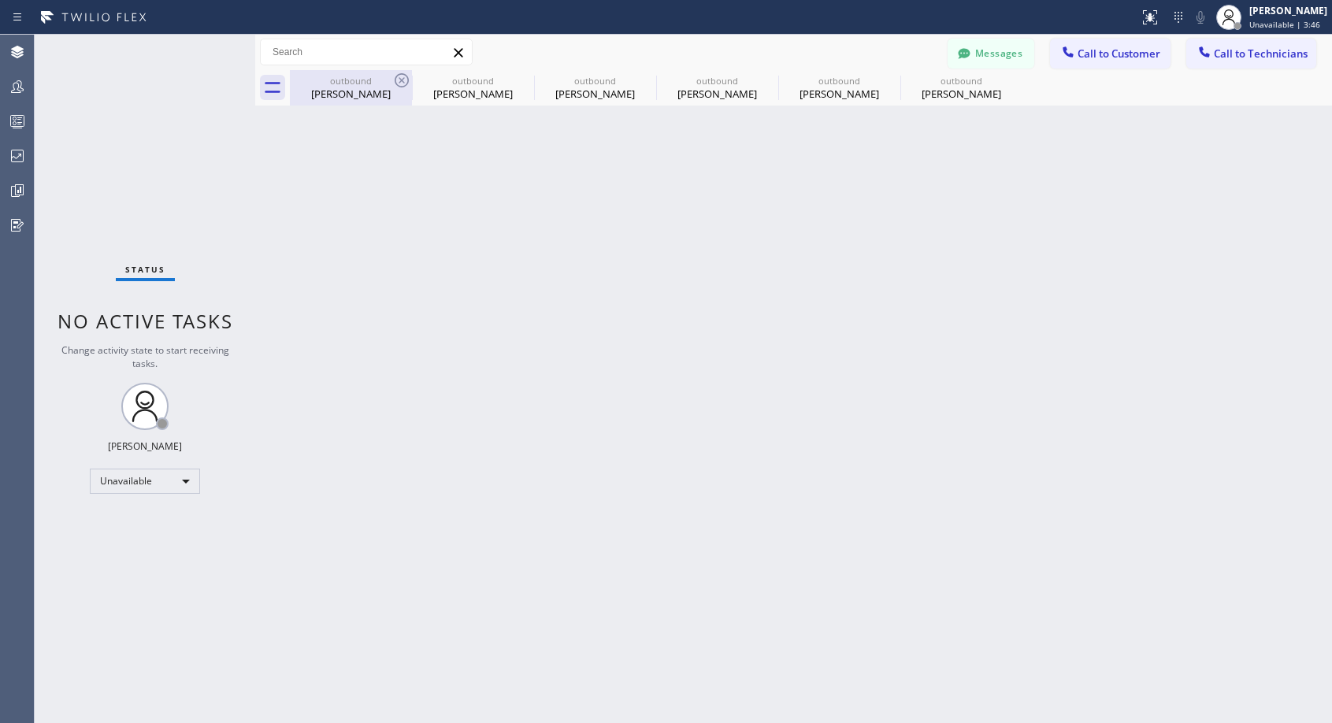
type input "[PHONE_NUMBER]"
click at [399, 76] on icon at bounding box center [401, 80] width 19 height 19
click at [0, 0] on icon at bounding box center [0, 0] width 0 height 0
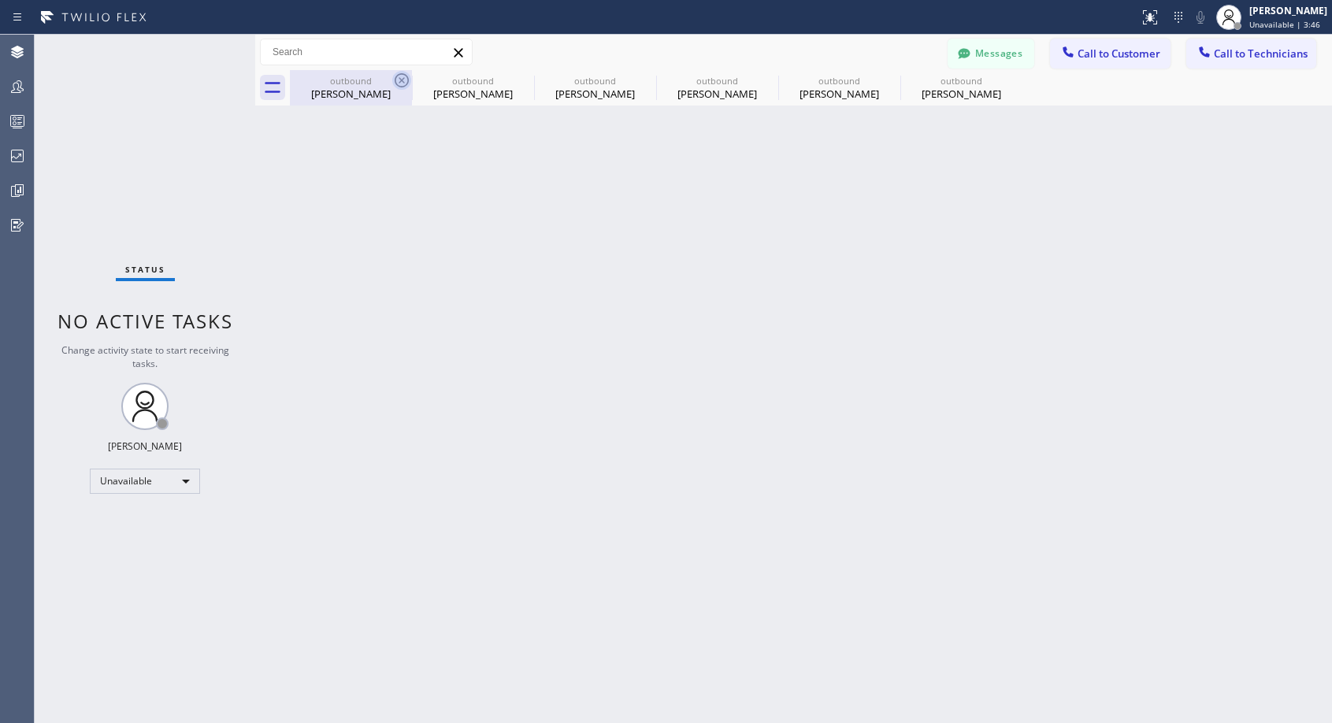
click at [0, 0] on icon at bounding box center [0, 0] width 0 height 0
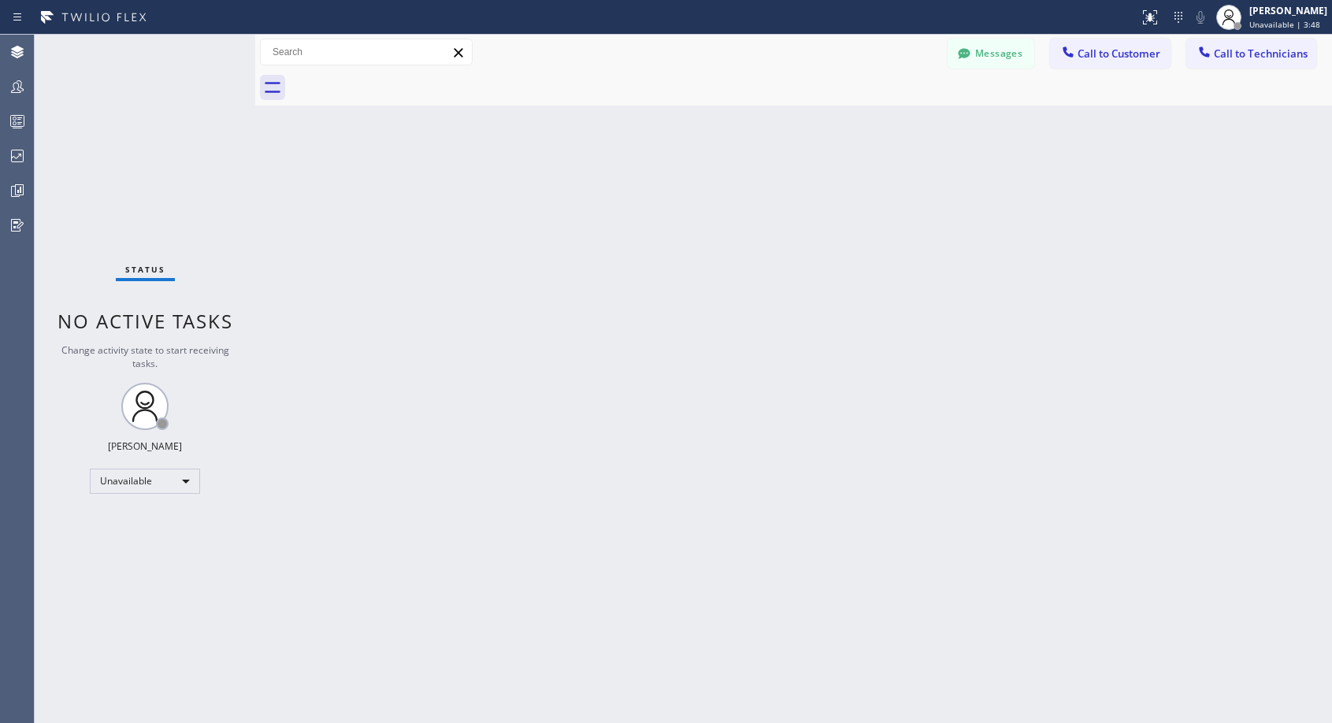
click at [399, 76] on div at bounding box center [811, 87] width 1042 height 35
click at [1088, 51] on span "Call to Customer" at bounding box center [1118, 53] width 83 height 14
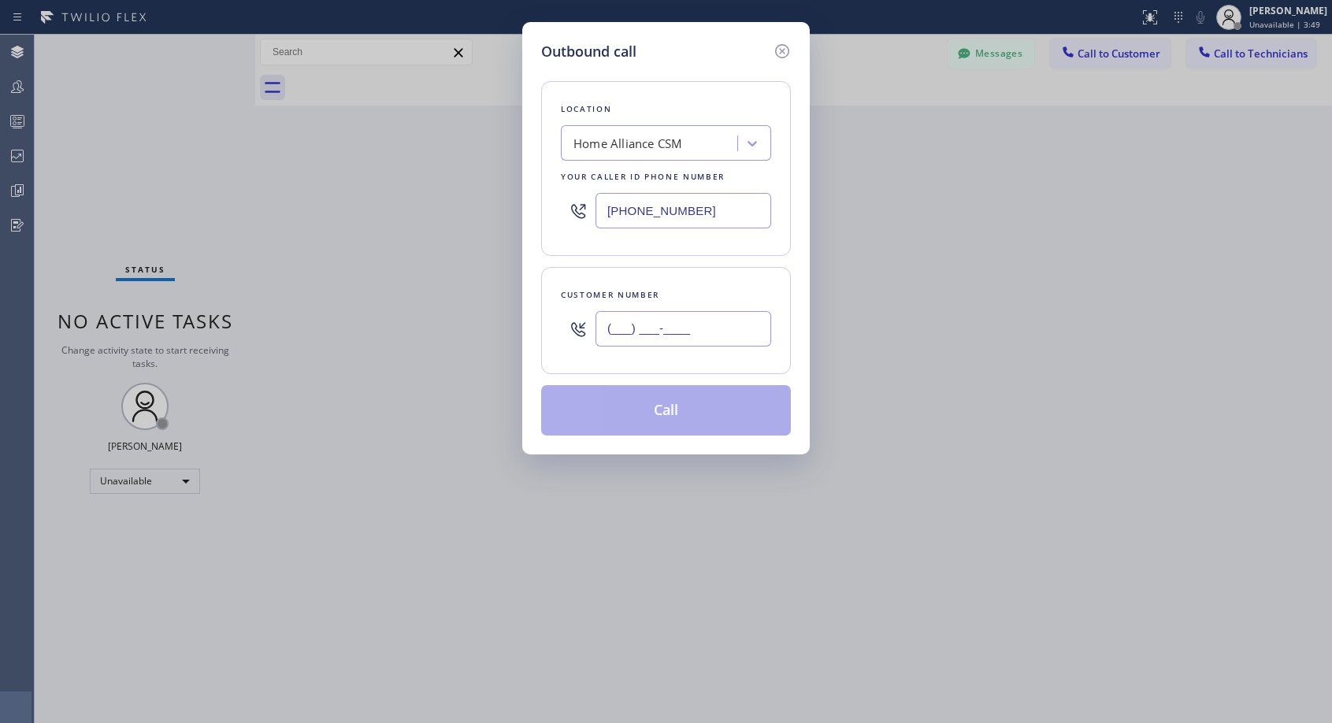
click at [671, 318] on input "(___) ___-____" at bounding box center [683, 328] width 176 height 35
paste input "917) 744-0372"
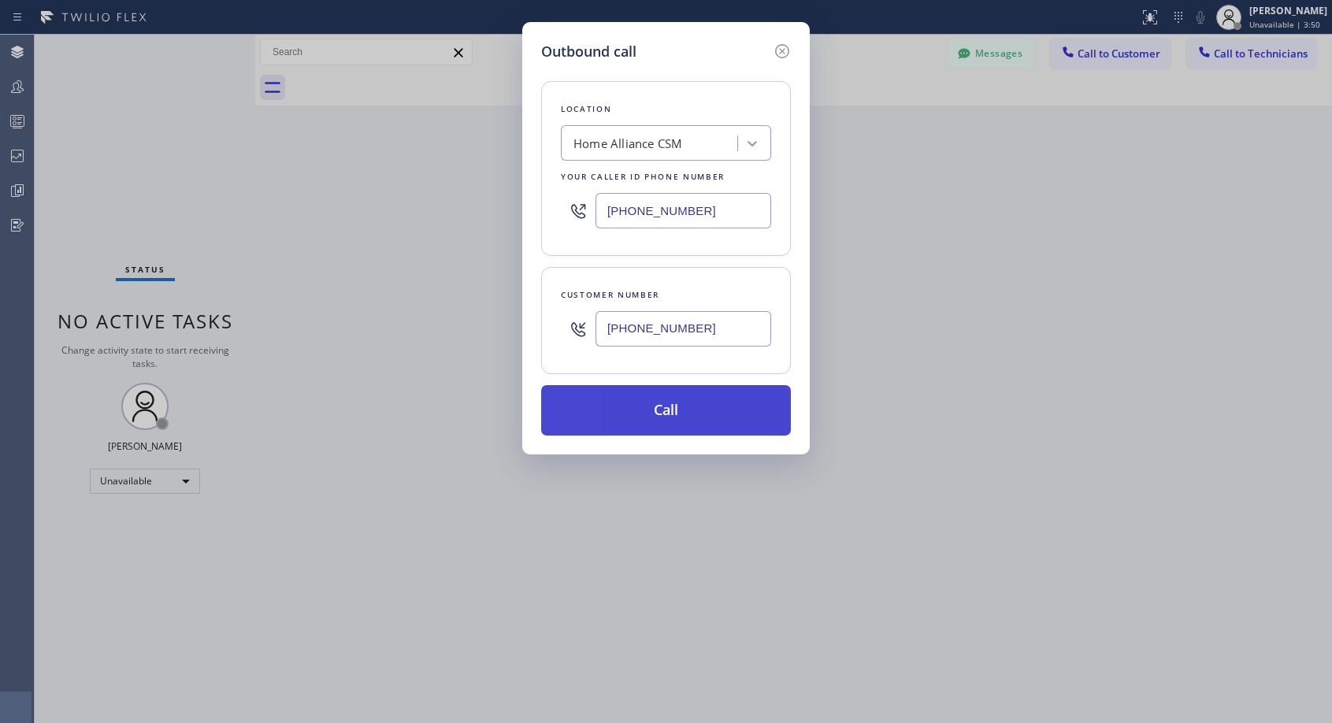
type input "(917) 744-0372"
click at [663, 417] on button "Call" at bounding box center [666, 410] width 250 height 50
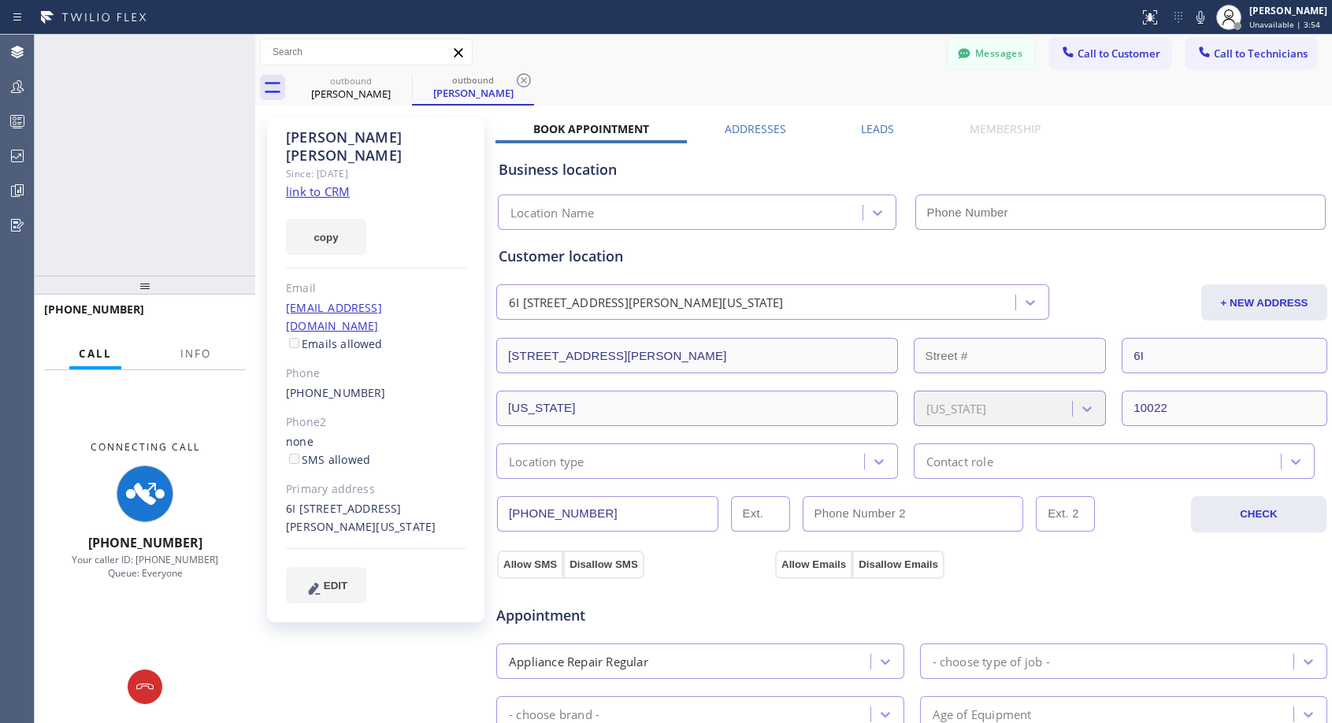
type input "[PHONE_NUMBER]"
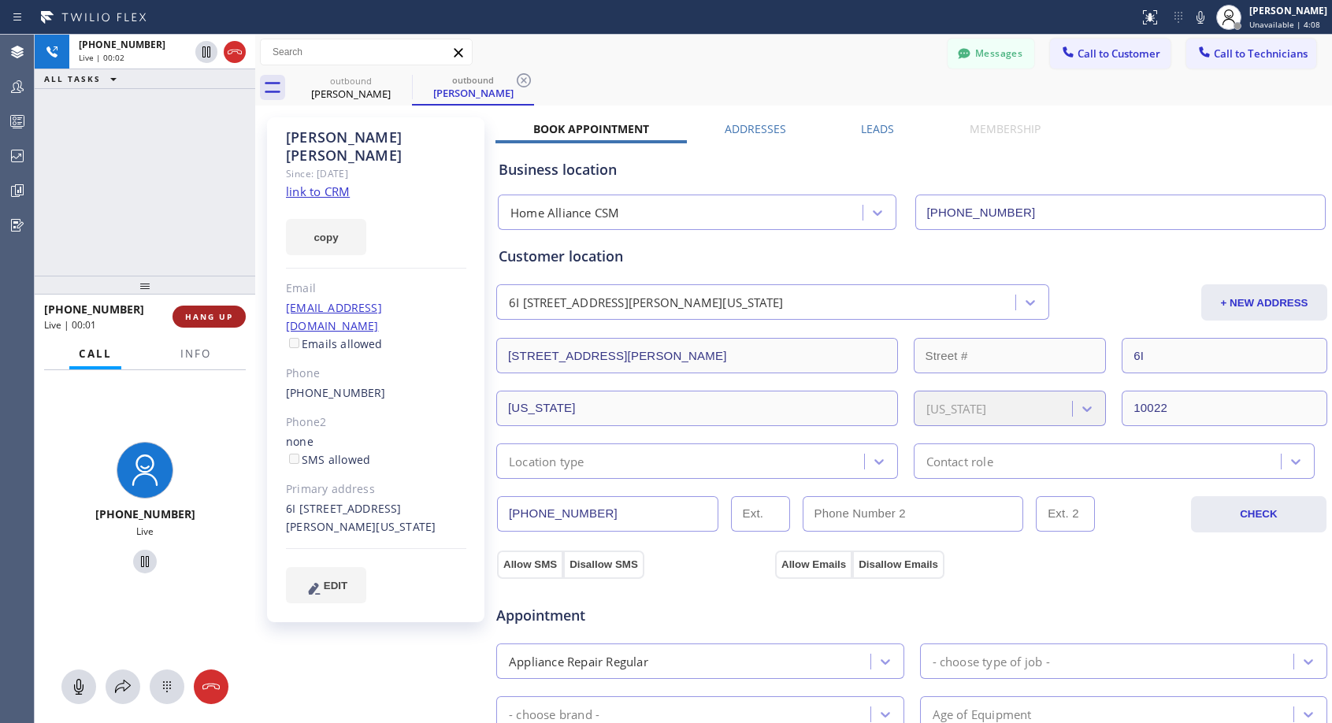
click at [197, 317] on span "HANG UP" at bounding box center [209, 316] width 48 height 11
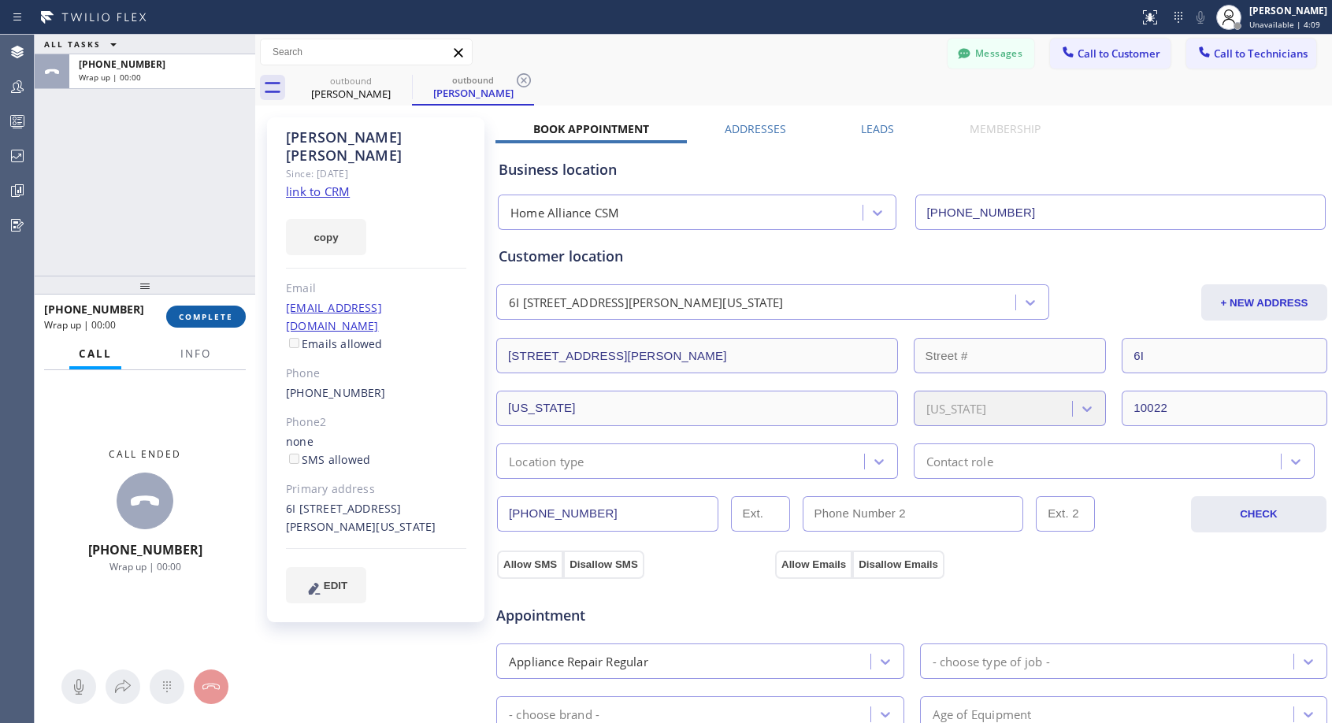
click at [197, 317] on span "COMPLETE" at bounding box center [206, 316] width 54 height 11
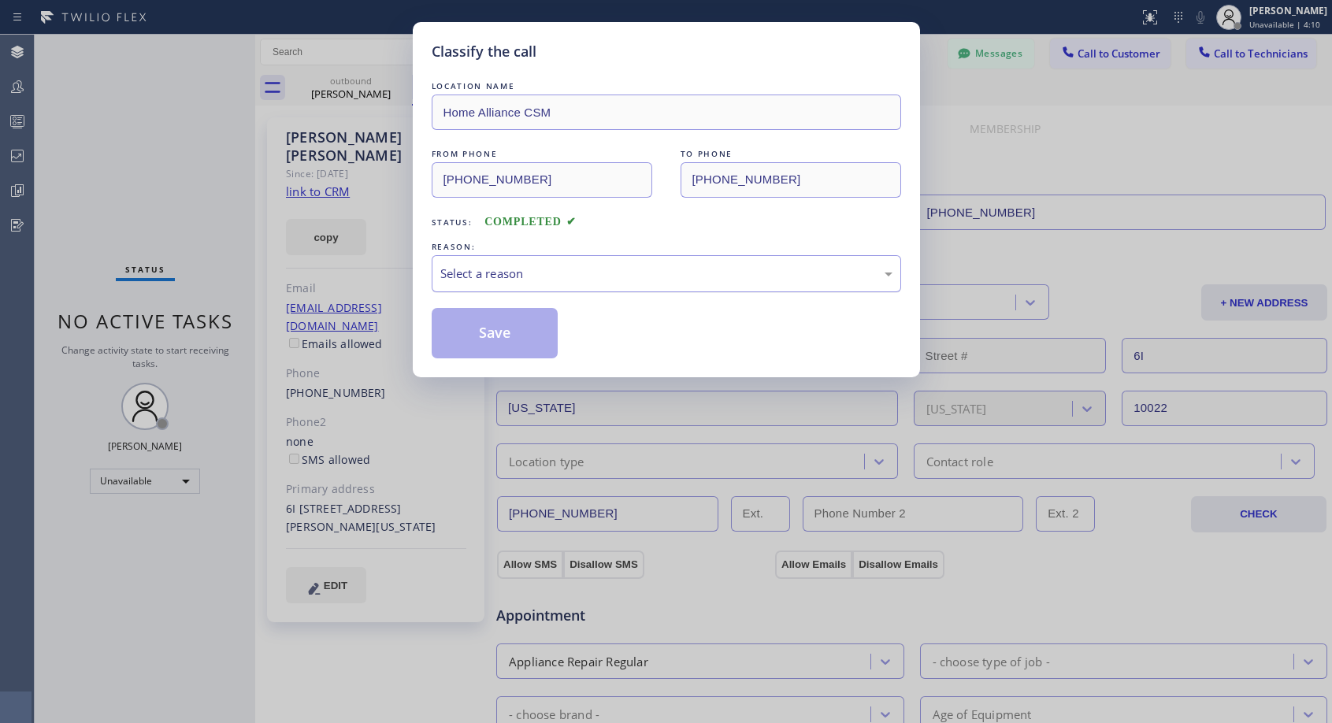
click at [580, 268] on div "Select a reason" at bounding box center [666, 274] width 452 height 18
click at [502, 332] on button "Save" at bounding box center [495, 333] width 127 height 50
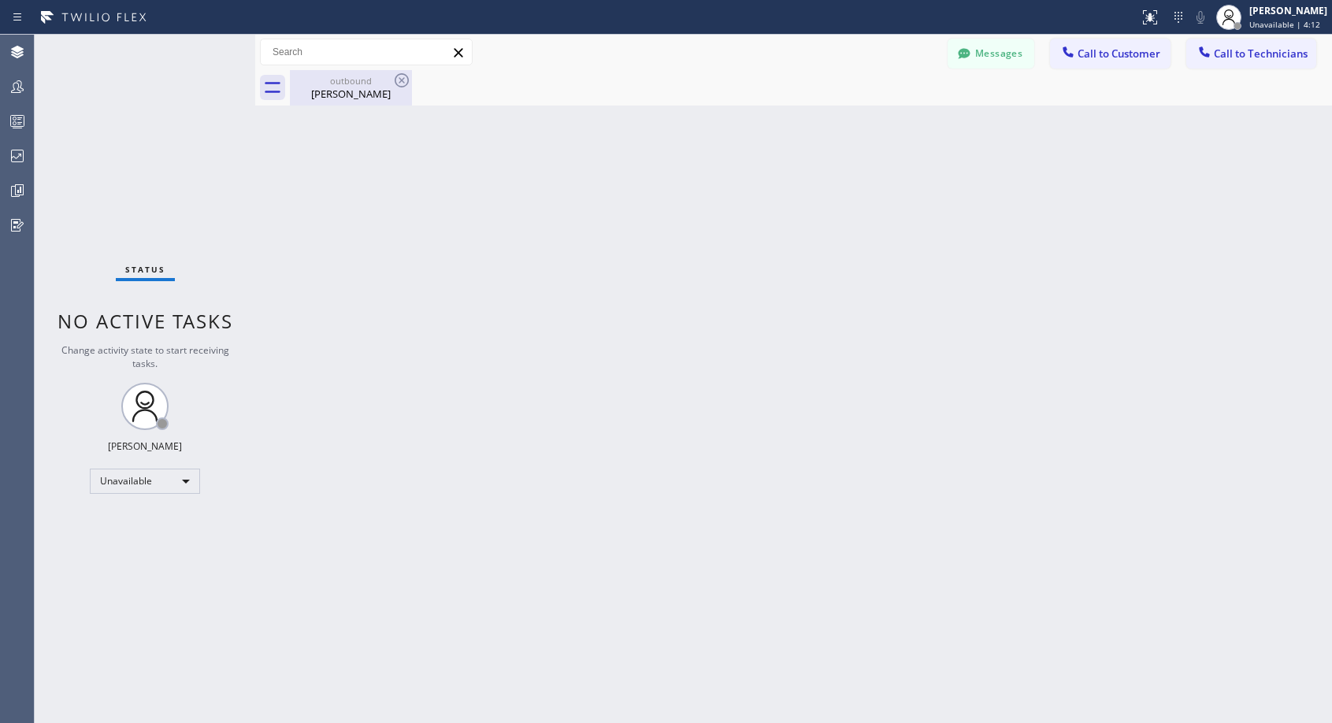
click at [332, 98] on div "Eleanor Kress" at bounding box center [350, 94] width 119 height 14
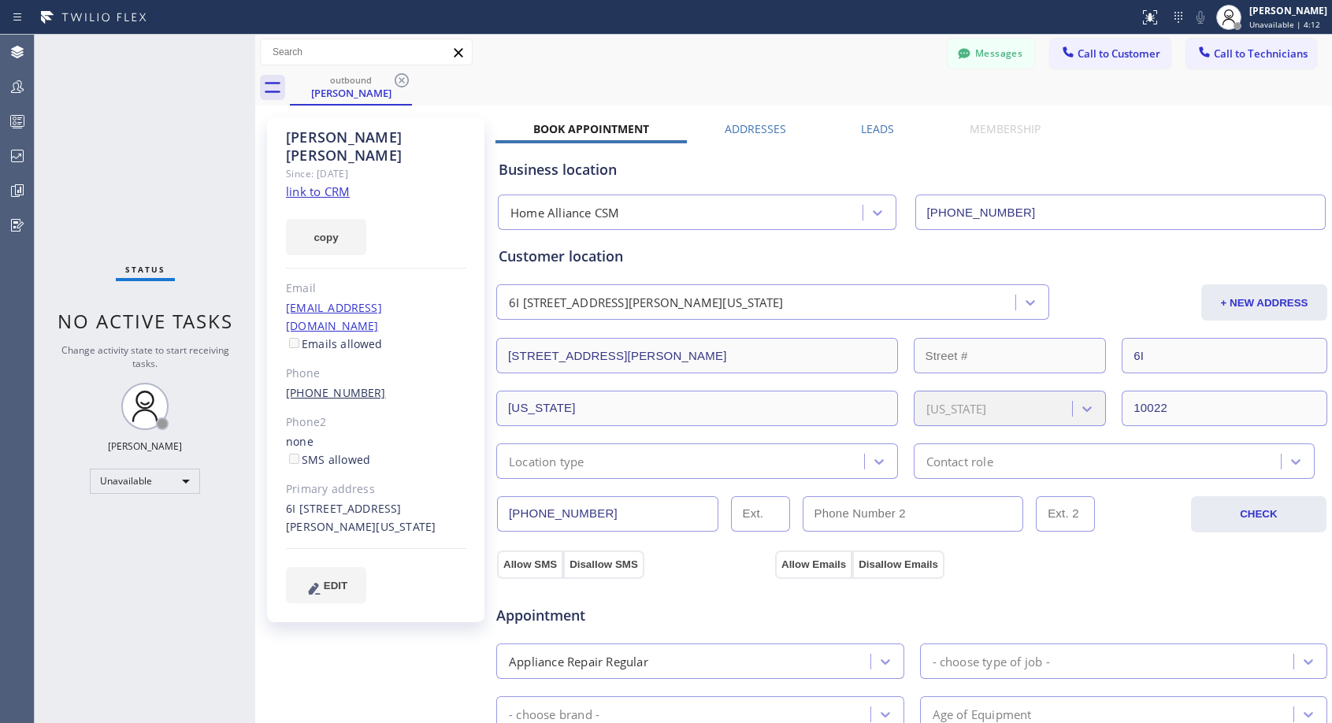
click at [324, 385] on link "(917) 744-0372" at bounding box center [336, 392] width 100 height 15
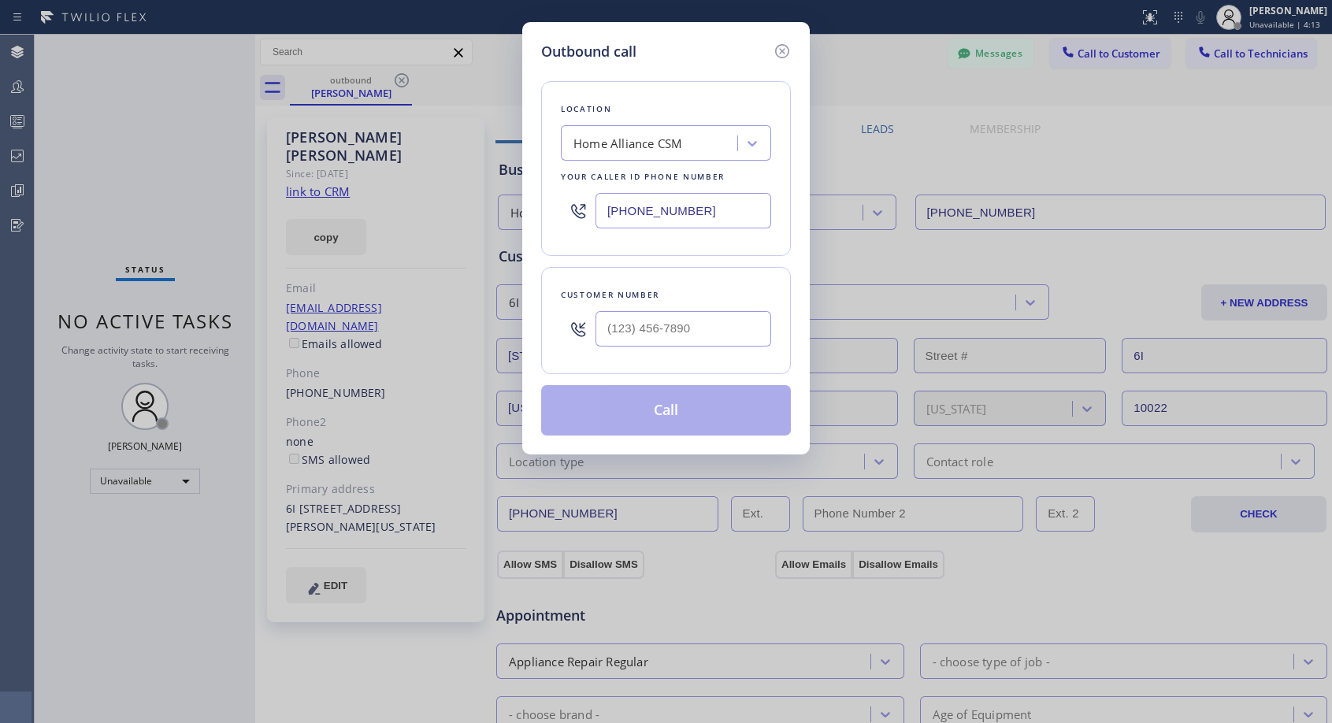
type input "(917) 744-0372"
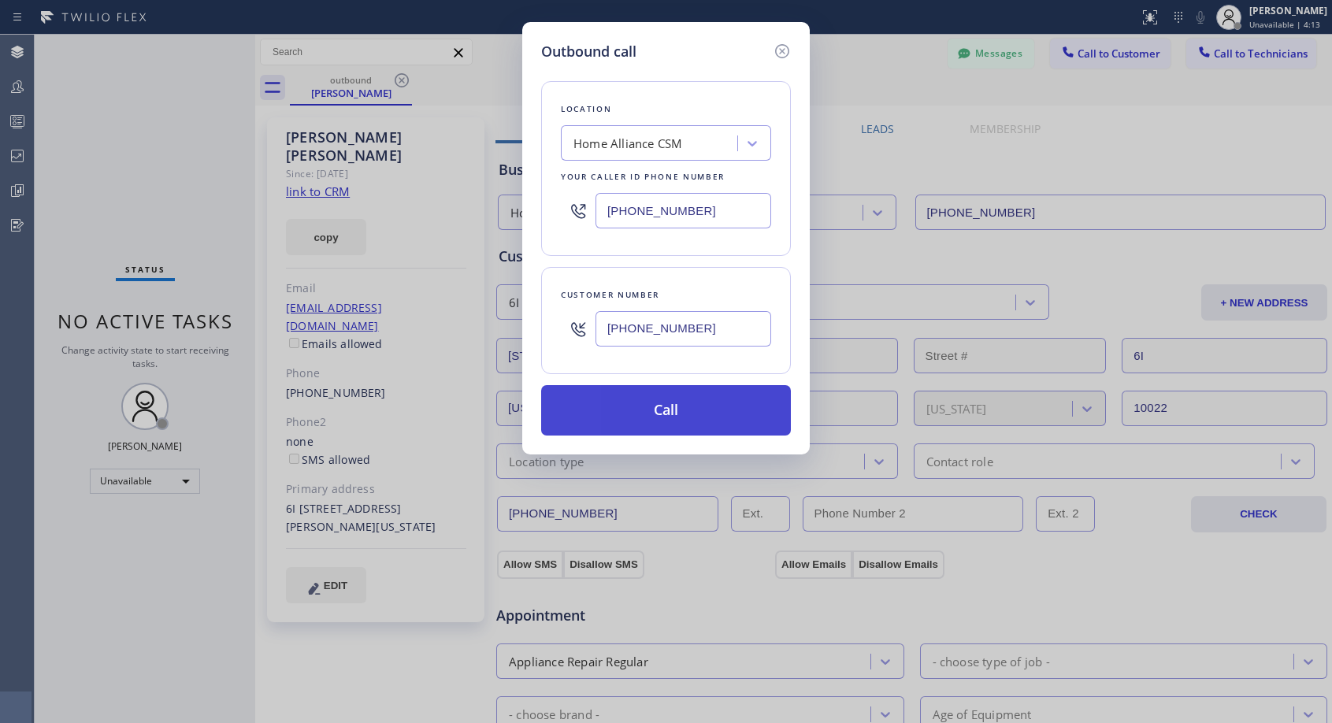
click at [592, 413] on button "Call" at bounding box center [666, 410] width 250 height 50
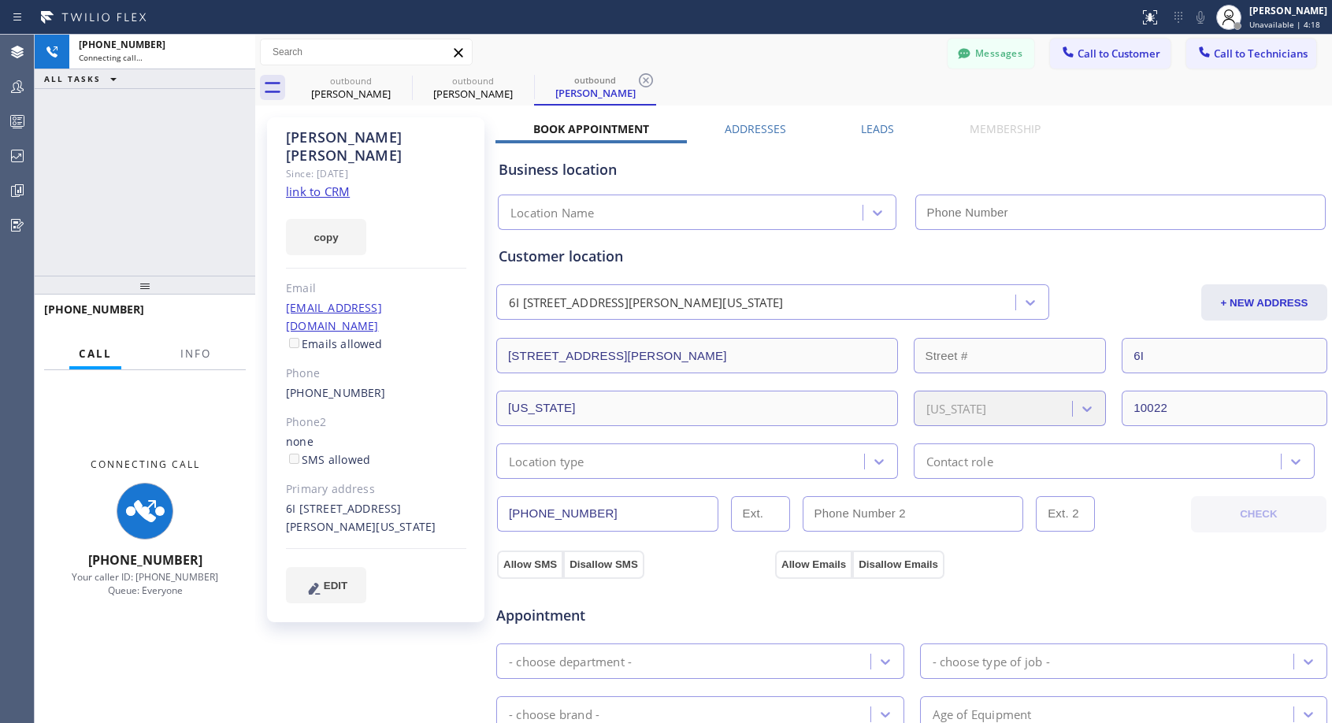
type input "[PHONE_NUMBER]"
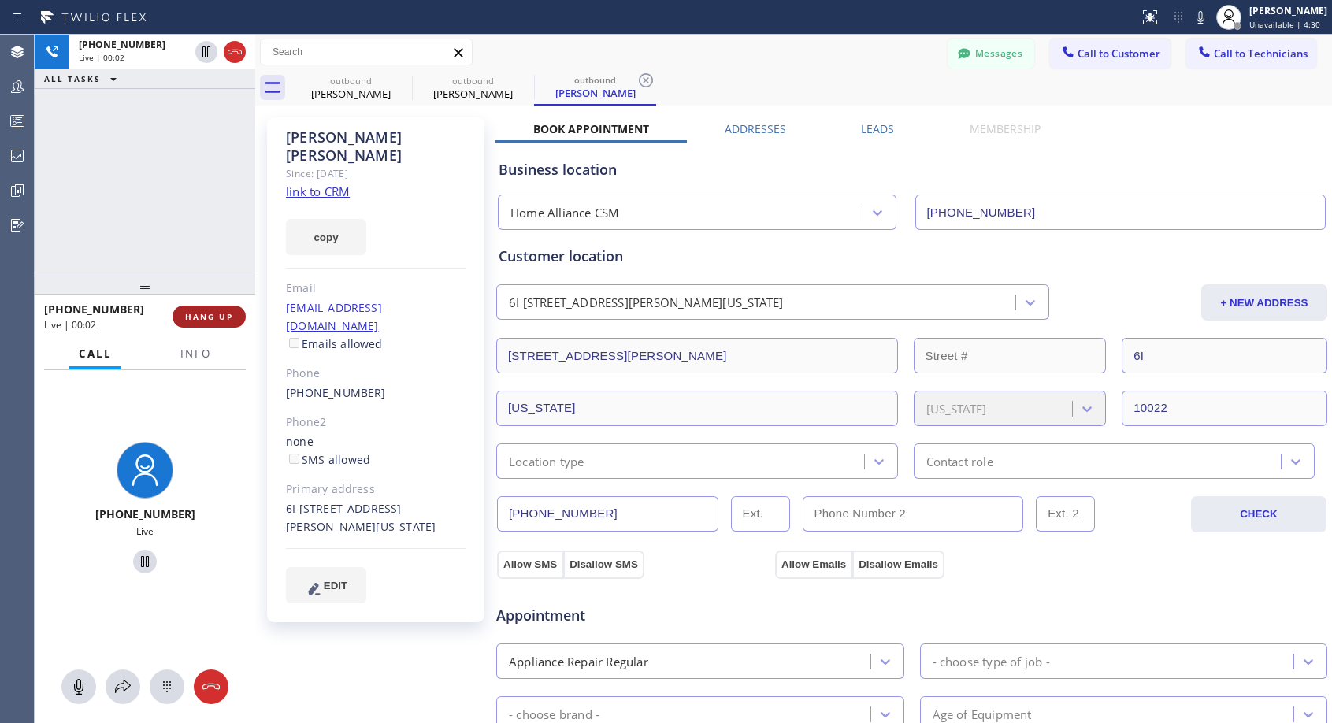
click at [217, 315] on span "HANG UP" at bounding box center [209, 316] width 48 height 11
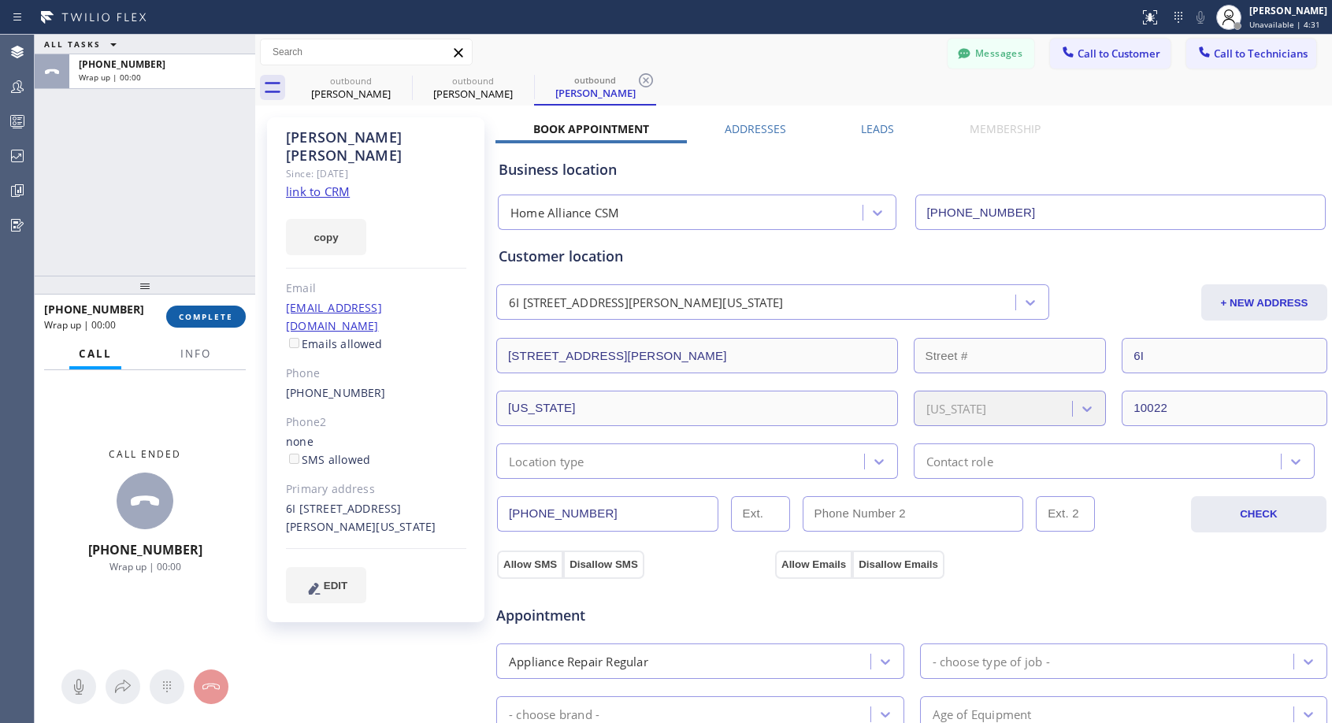
click at [217, 315] on span "COMPLETE" at bounding box center [206, 316] width 54 height 11
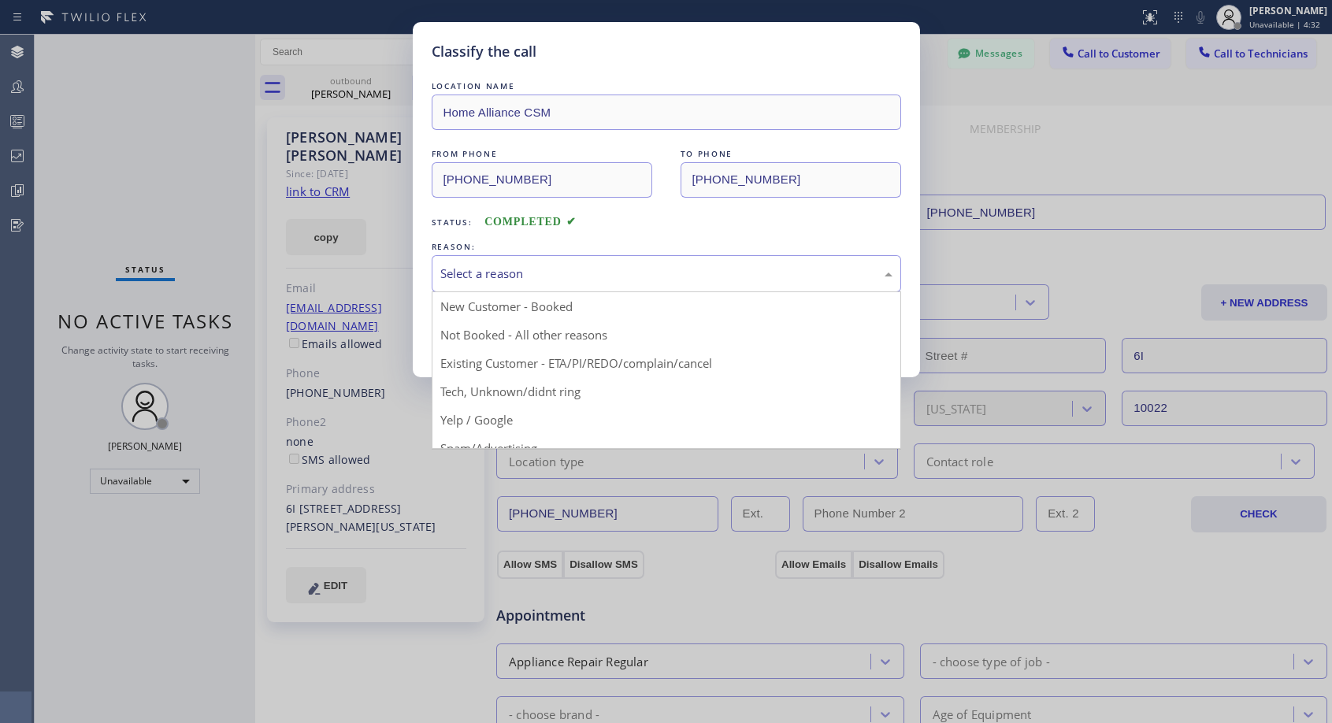
click at [562, 268] on div "Select a reason" at bounding box center [666, 274] width 452 height 18
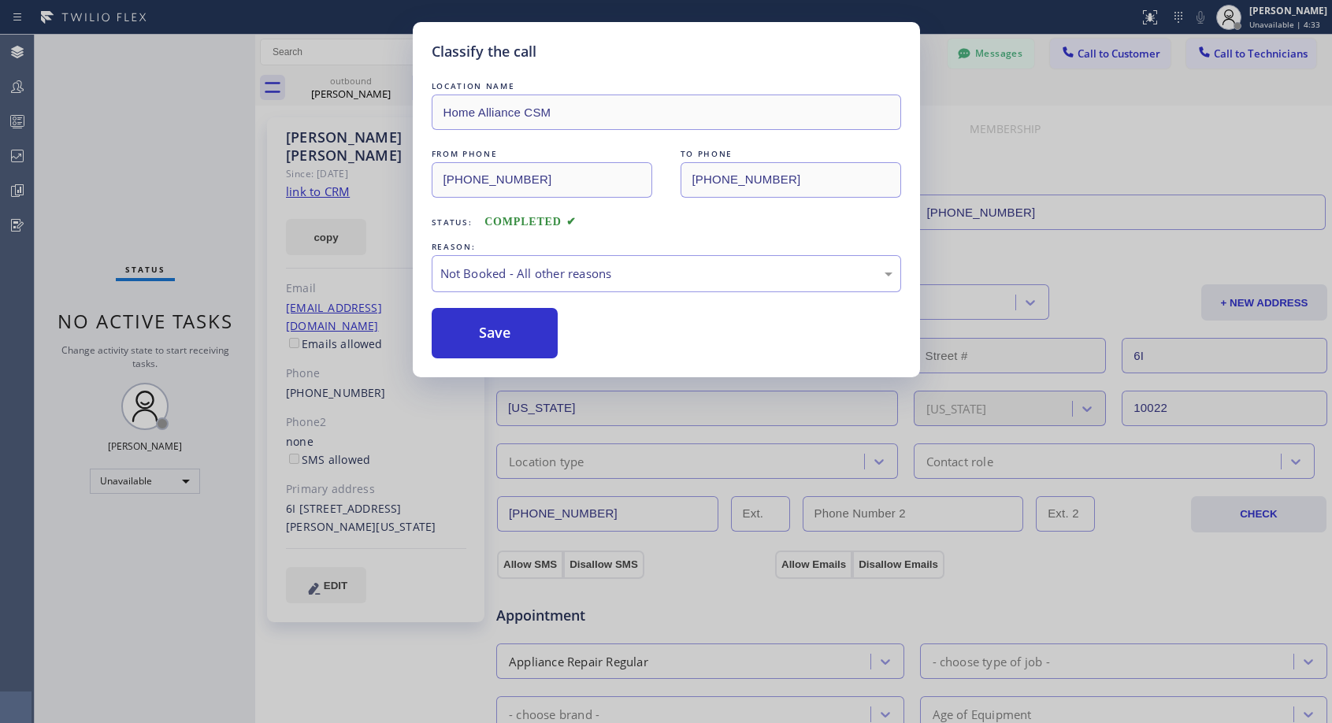
click at [512, 332] on button "Save" at bounding box center [495, 333] width 127 height 50
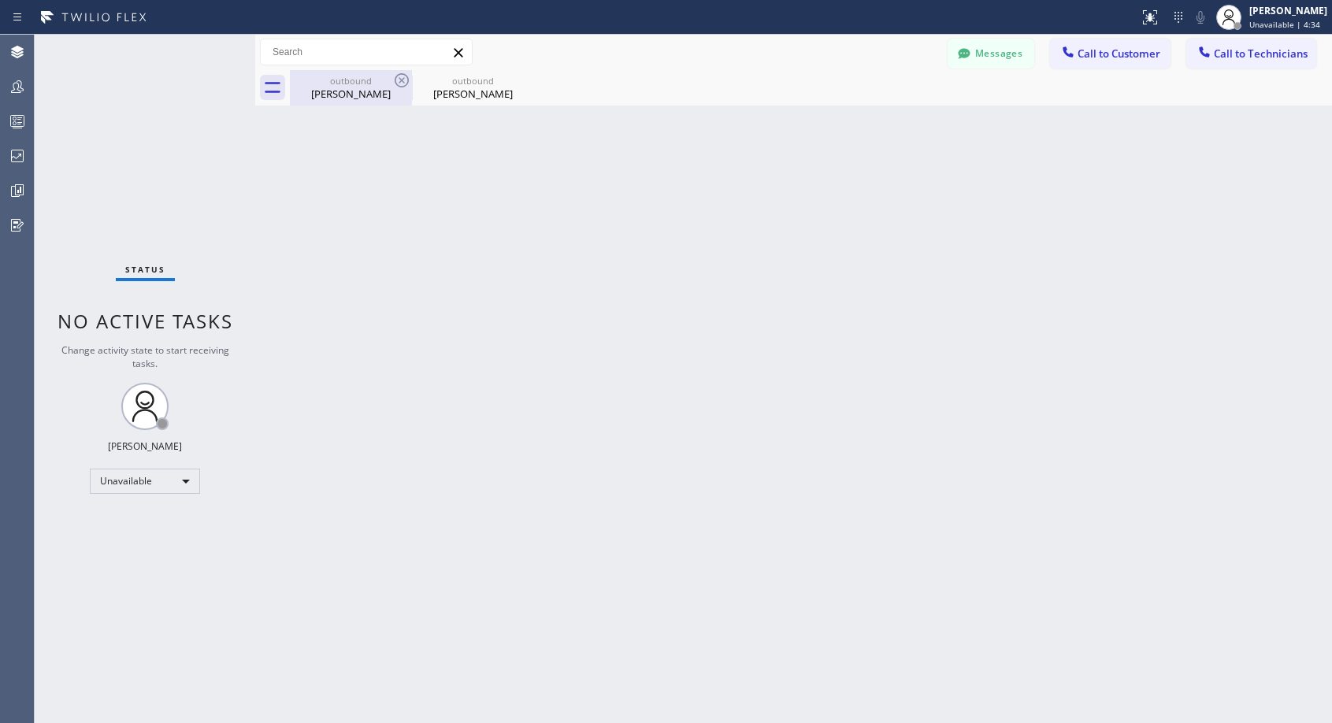
click at [349, 99] on div "Eleanor Kress" at bounding box center [350, 94] width 119 height 14
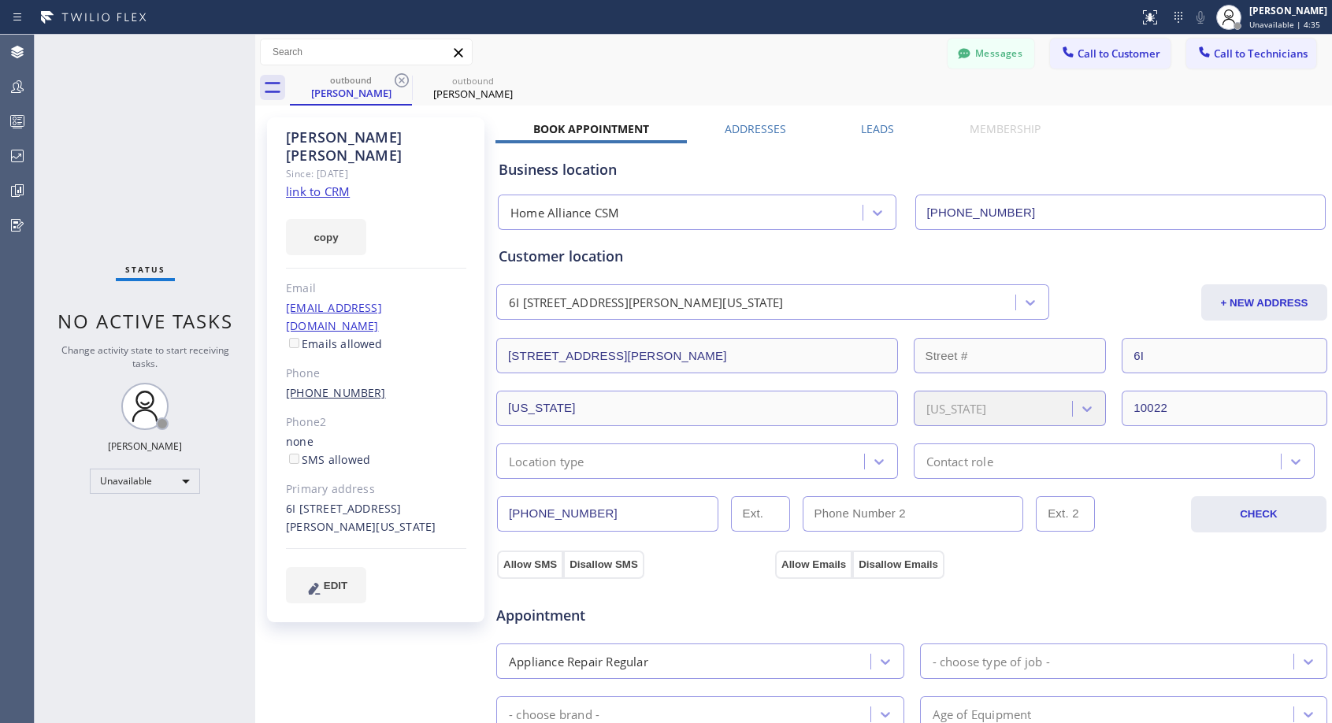
click at [309, 385] on link "(917) 744-0372" at bounding box center [336, 392] width 100 height 15
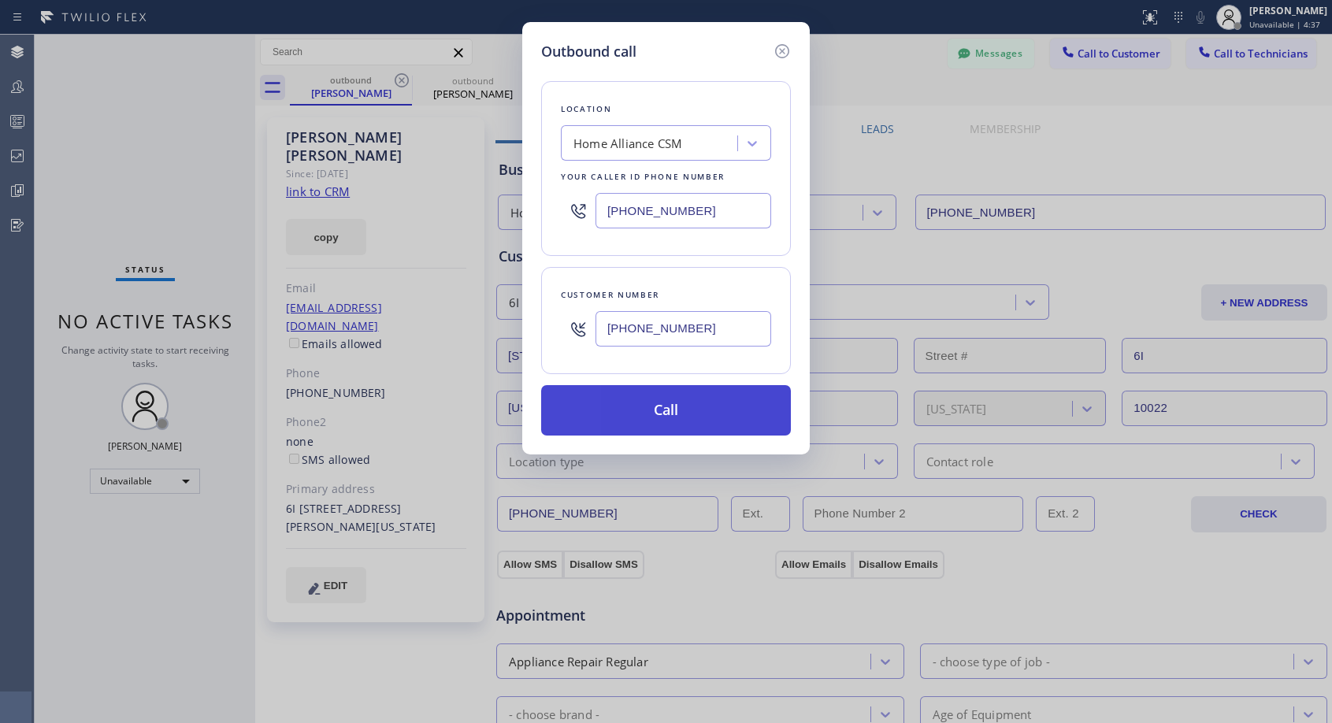
click at [645, 405] on button "Call" at bounding box center [666, 410] width 250 height 50
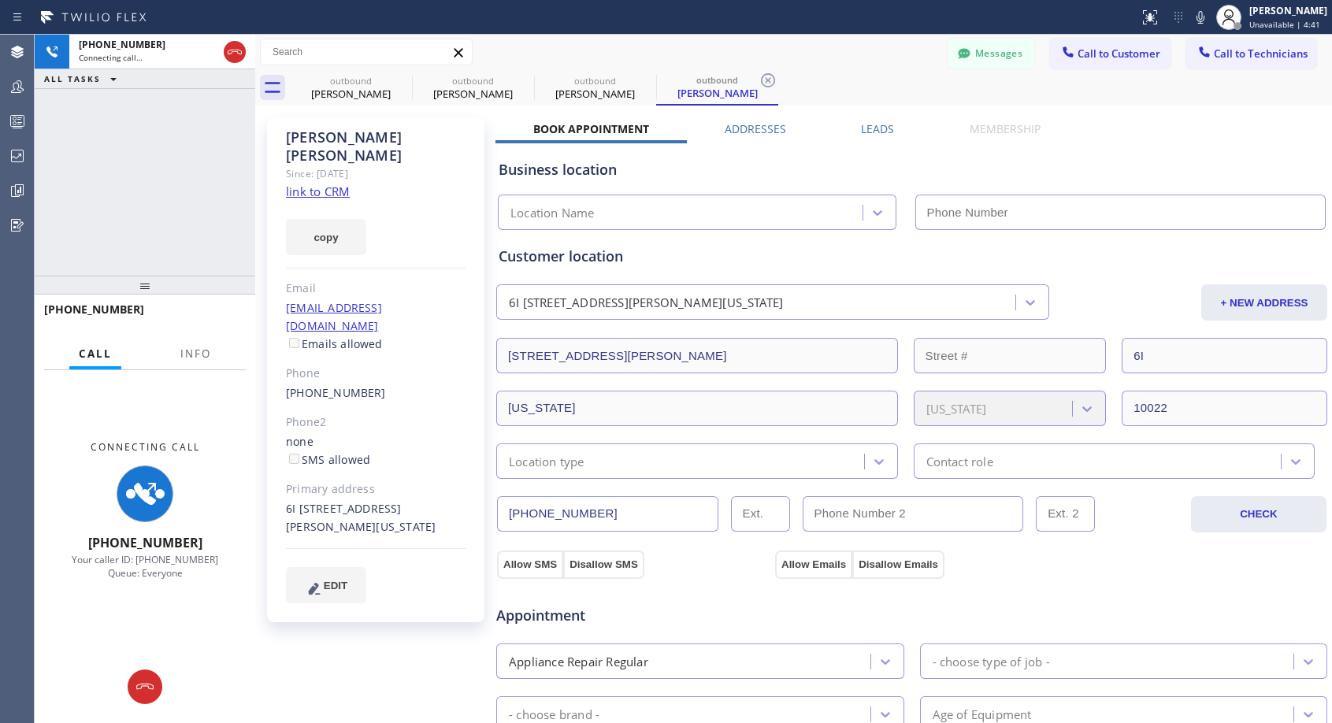
type input "[PHONE_NUMBER]"
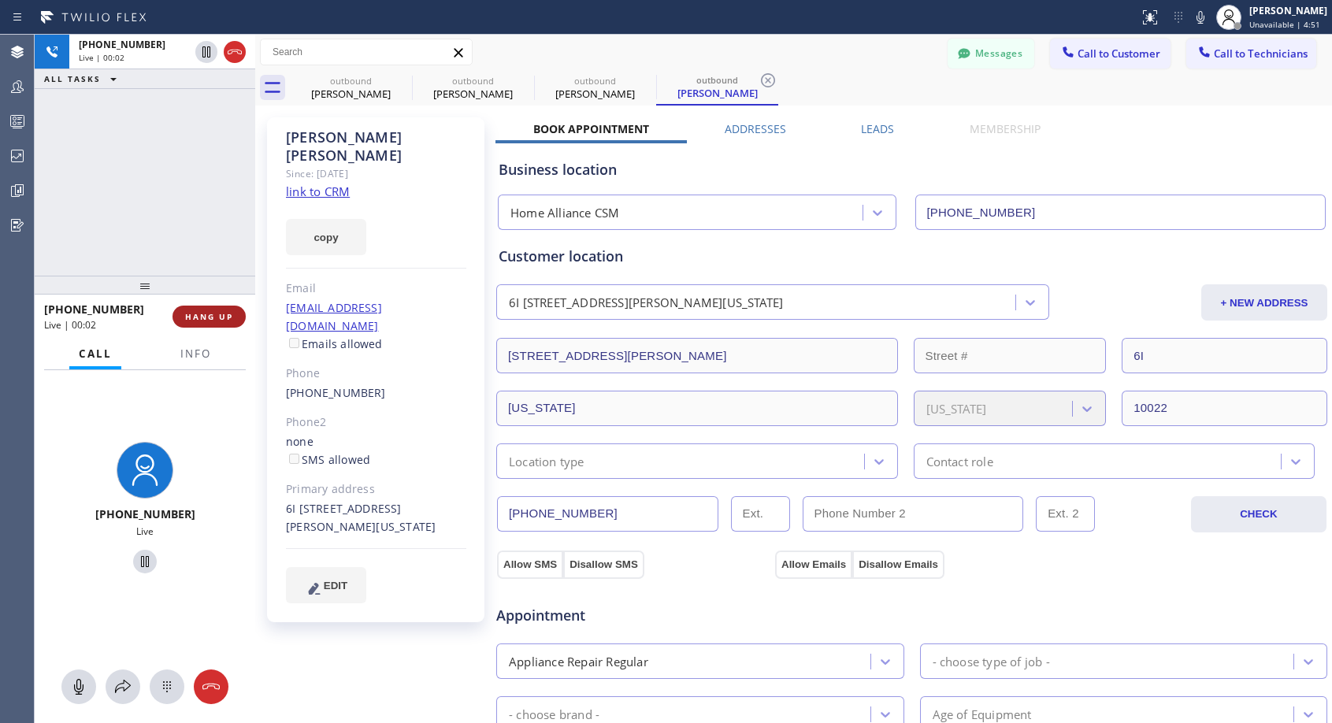
click at [224, 315] on span "HANG UP" at bounding box center [209, 316] width 48 height 11
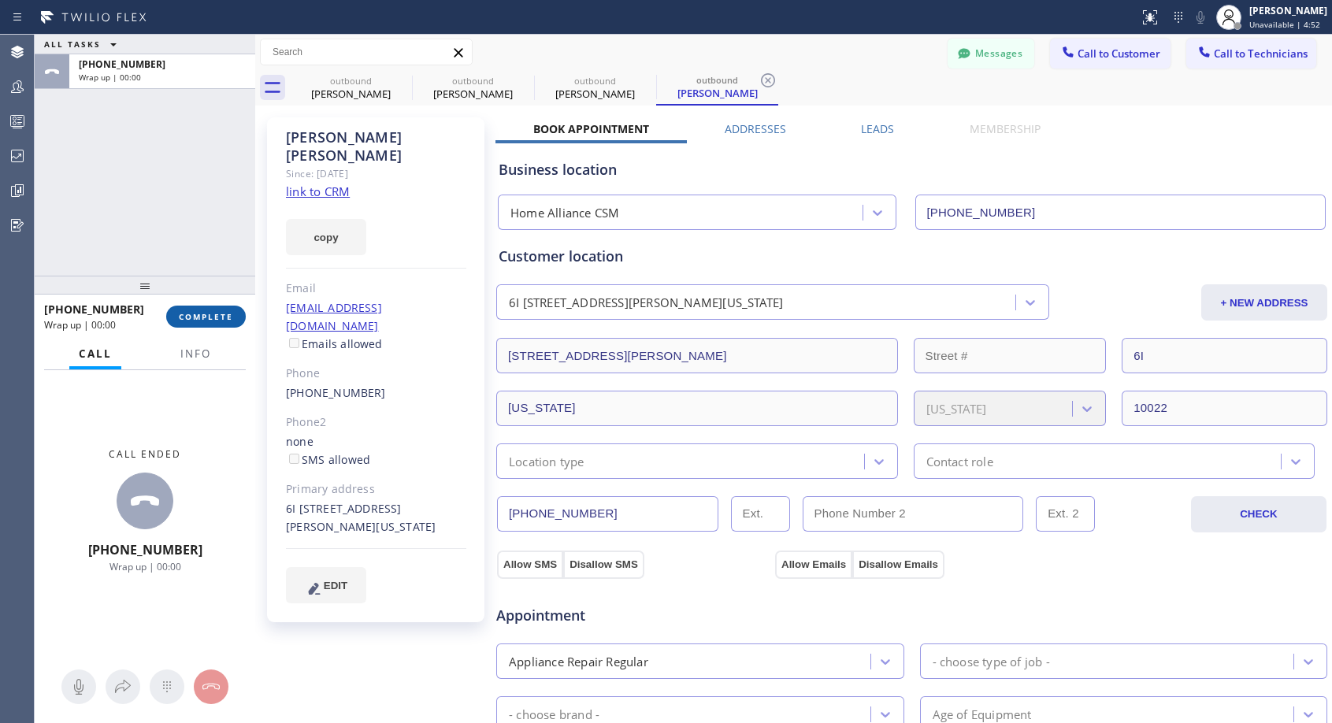
click at [224, 315] on span "COMPLETE" at bounding box center [206, 316] width 54 height 11
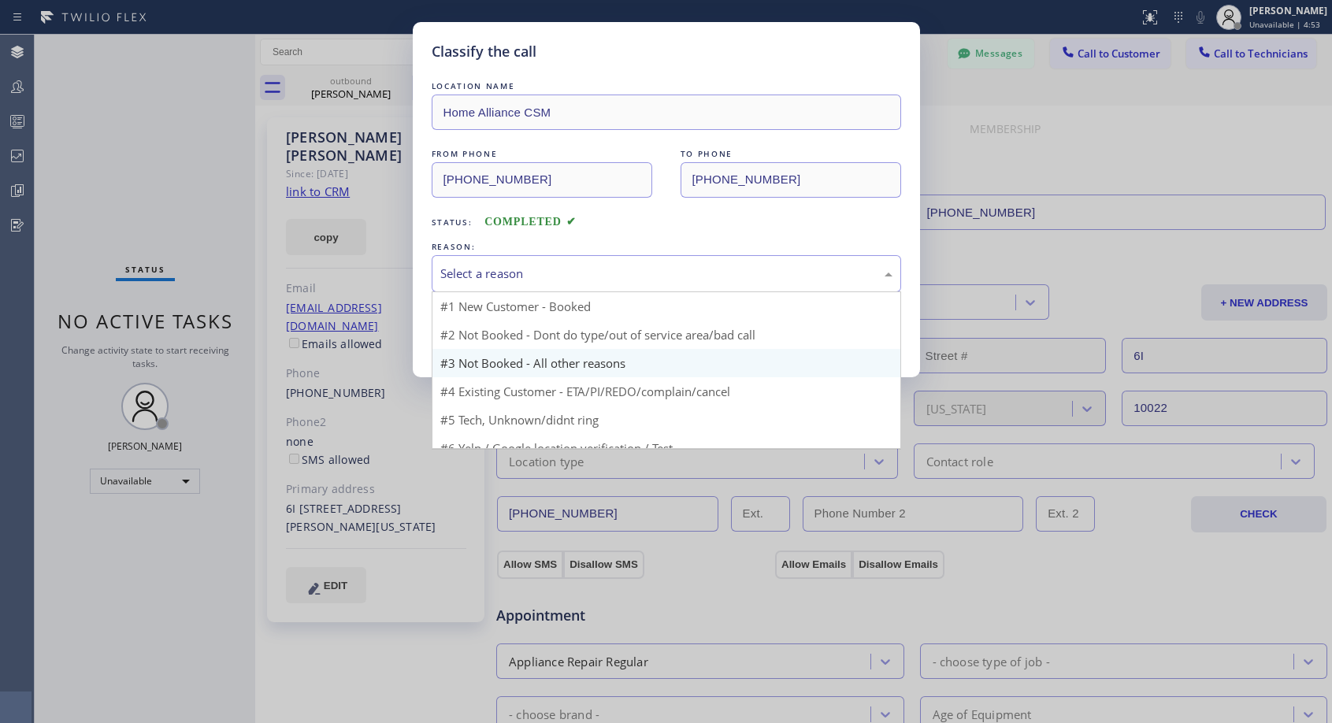
drag, startPoint x: 542, startPoint y: 273, endPoint x: 524, endPoint y: 326, distance: 55.8
click at [543, 272] on div "Select a reason" at bounding box center [666, 274] width 452 height 18
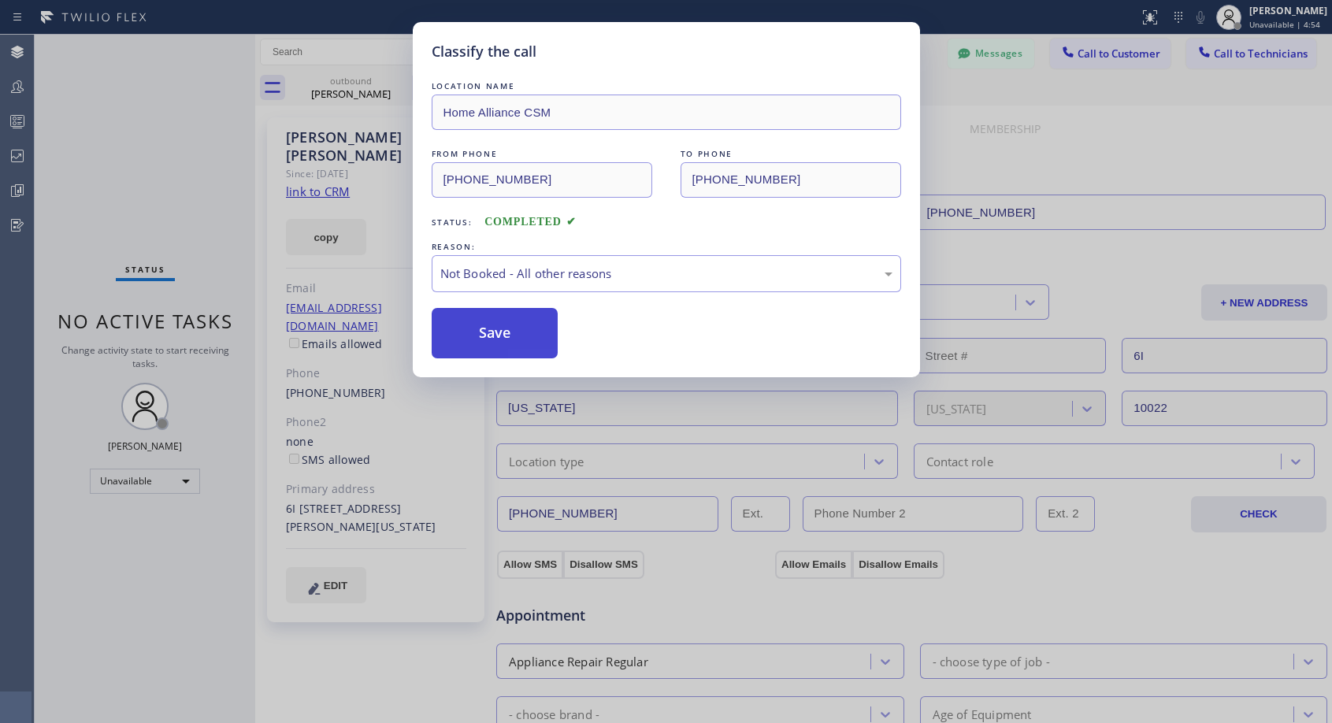
click at [516, 328] on button "Save" at bounding box center [495, 333] width 127 height 50
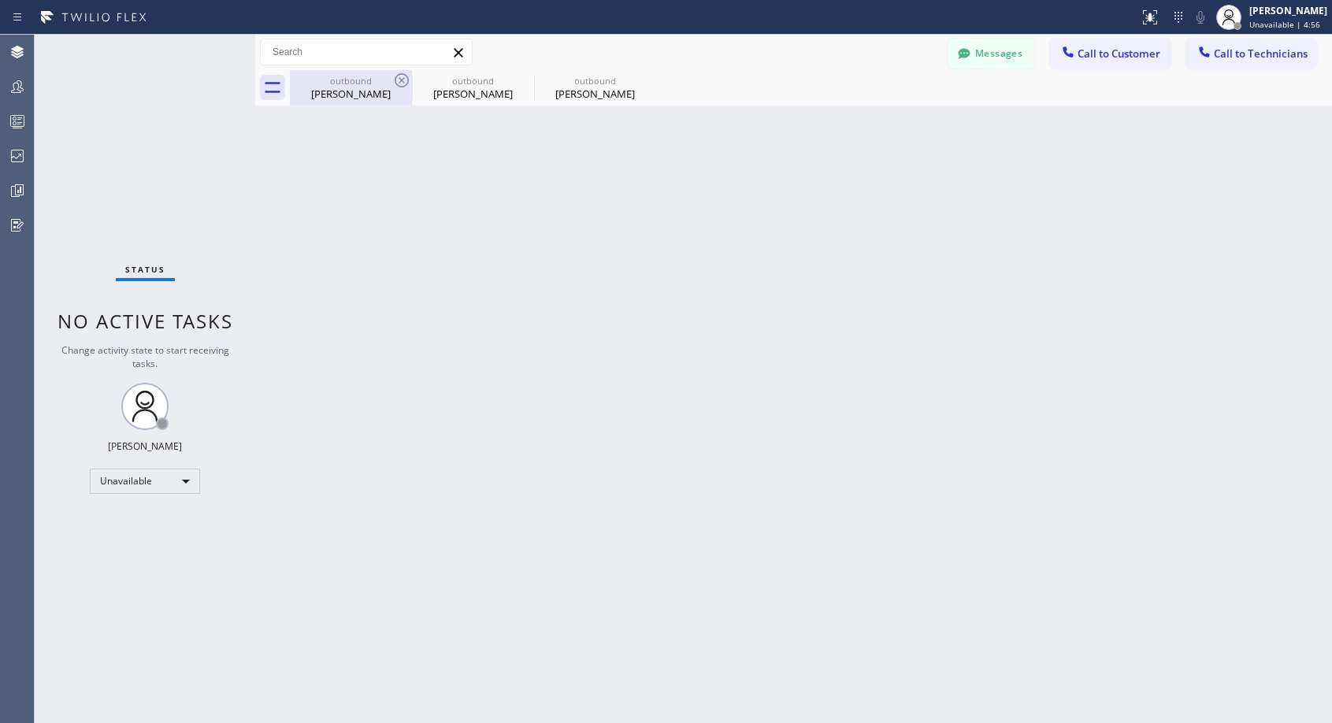
click at [367, 90] on div "Eleanor Kress" at bounding box center [350, 94] width 119 height 14
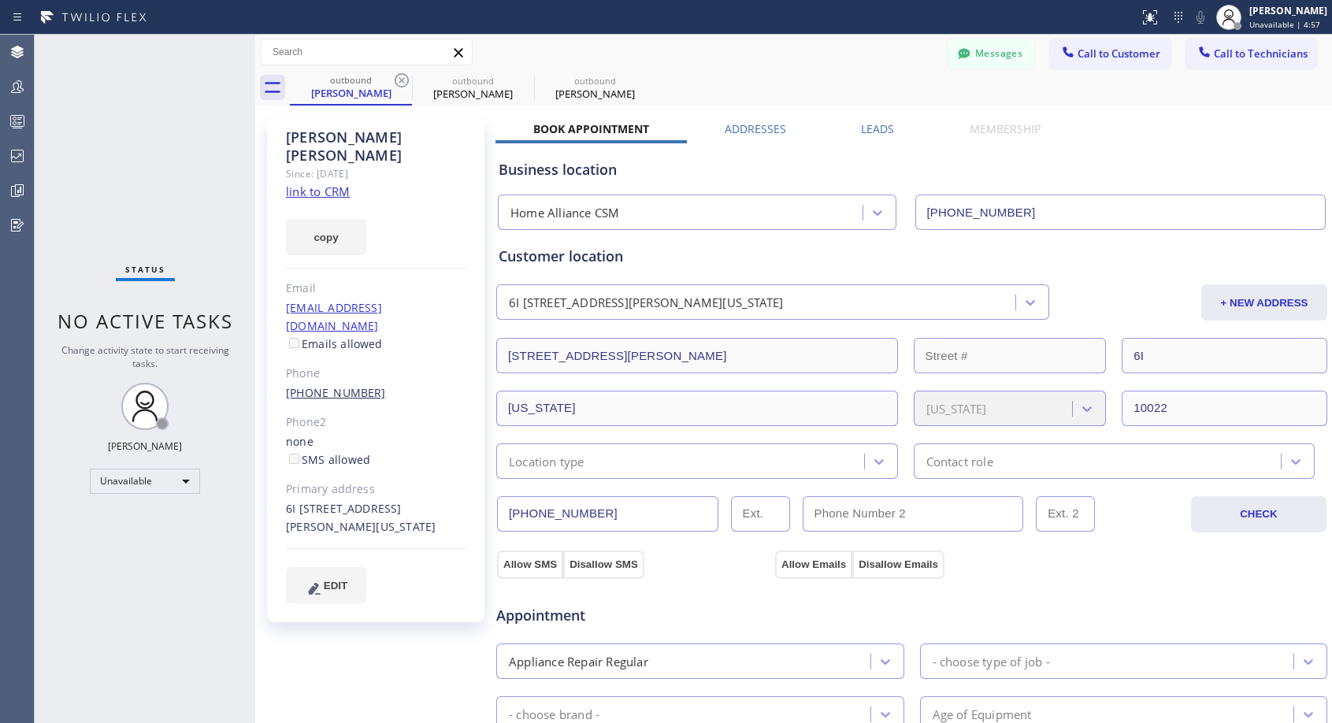
click at [332, 385] on link "(917) 744-0372" at bounding box center [336, 392] width 100 height 15
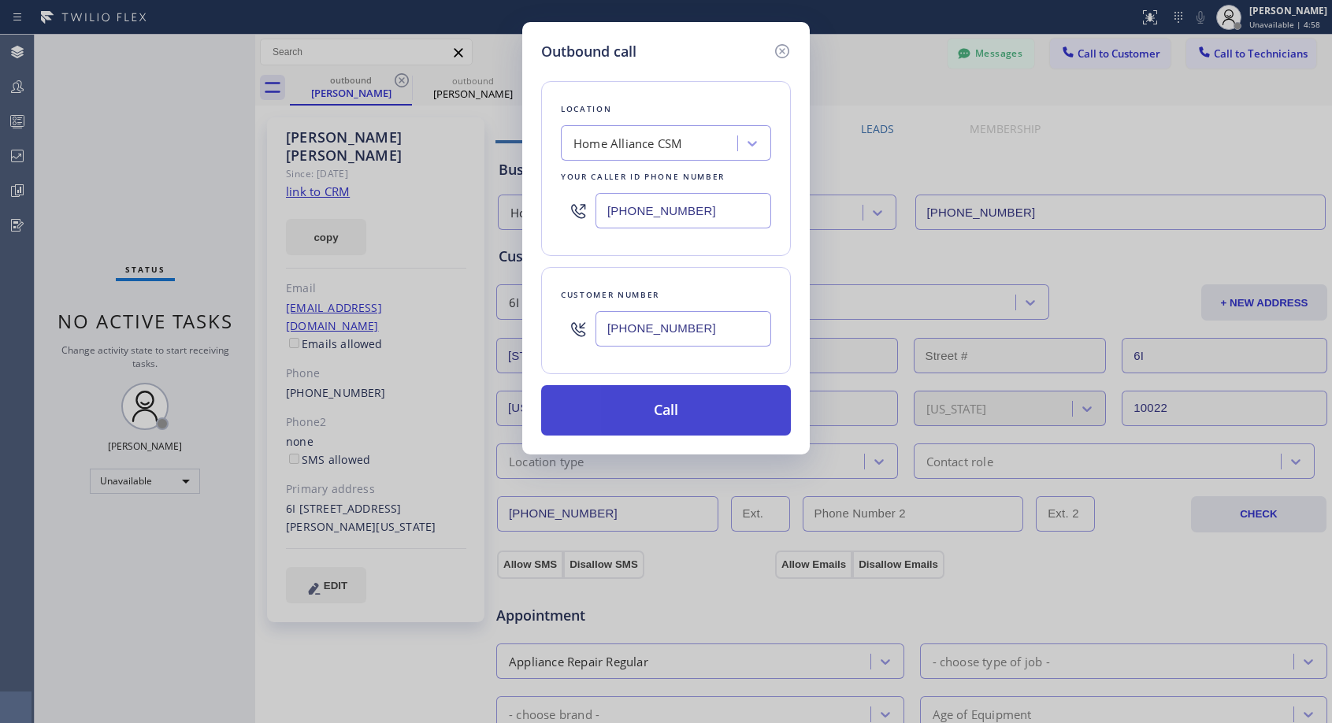
click at [588, 406] on button "Call" at bounding box center [666, 410] width 250 height 50
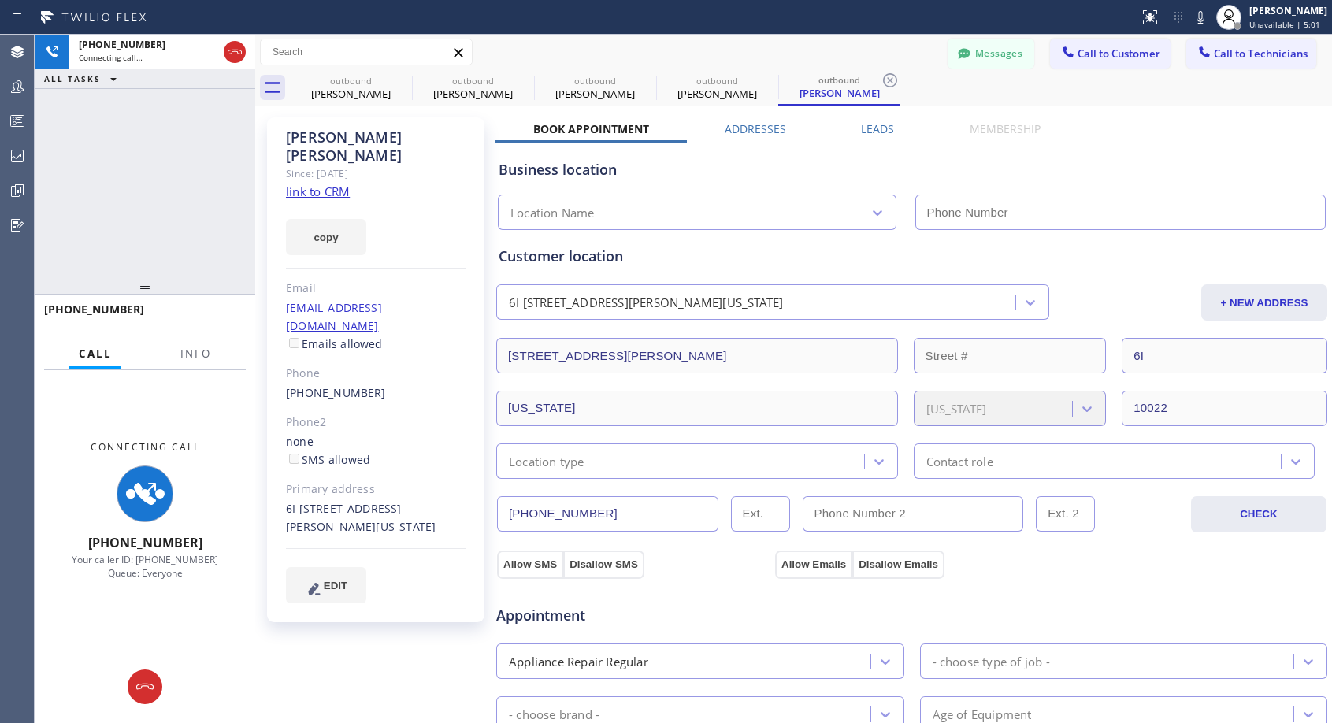
type input "[PHONE_NUMBER]"
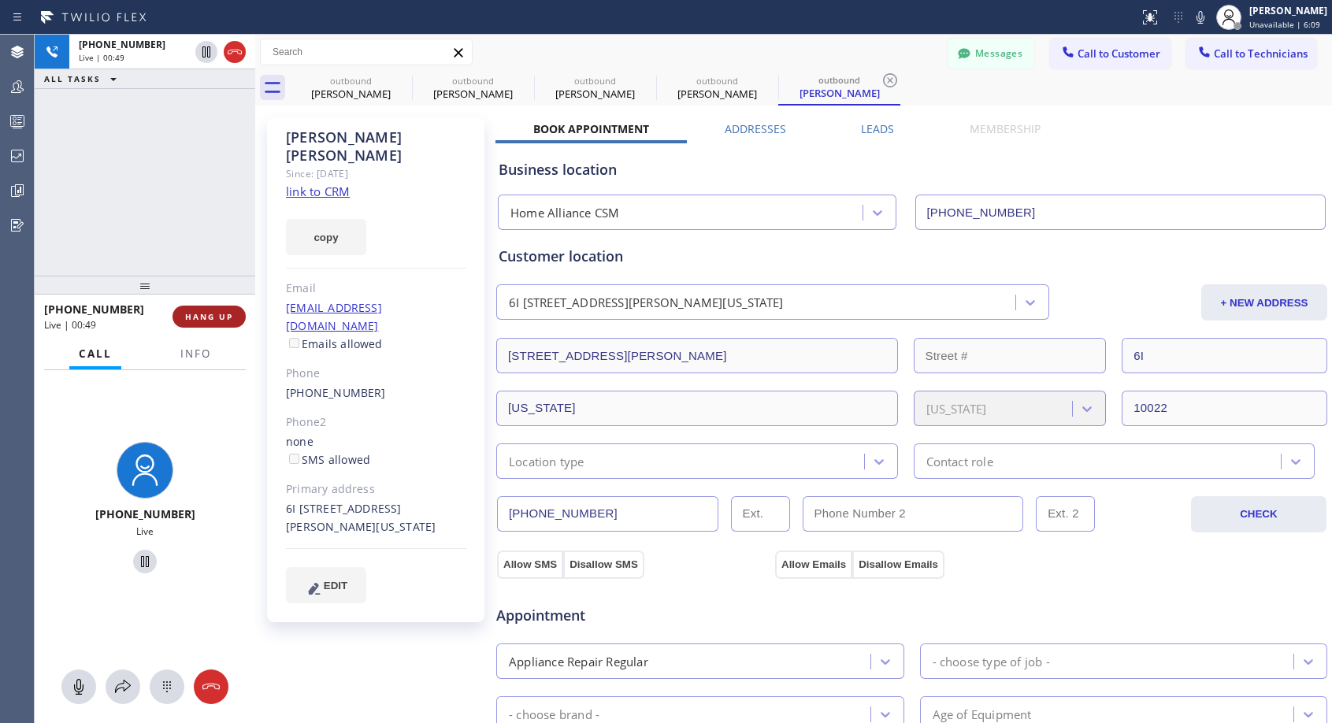
click at [208, 312] on span "HANG UP" at bounding box center [209, 316] width 48 height 11
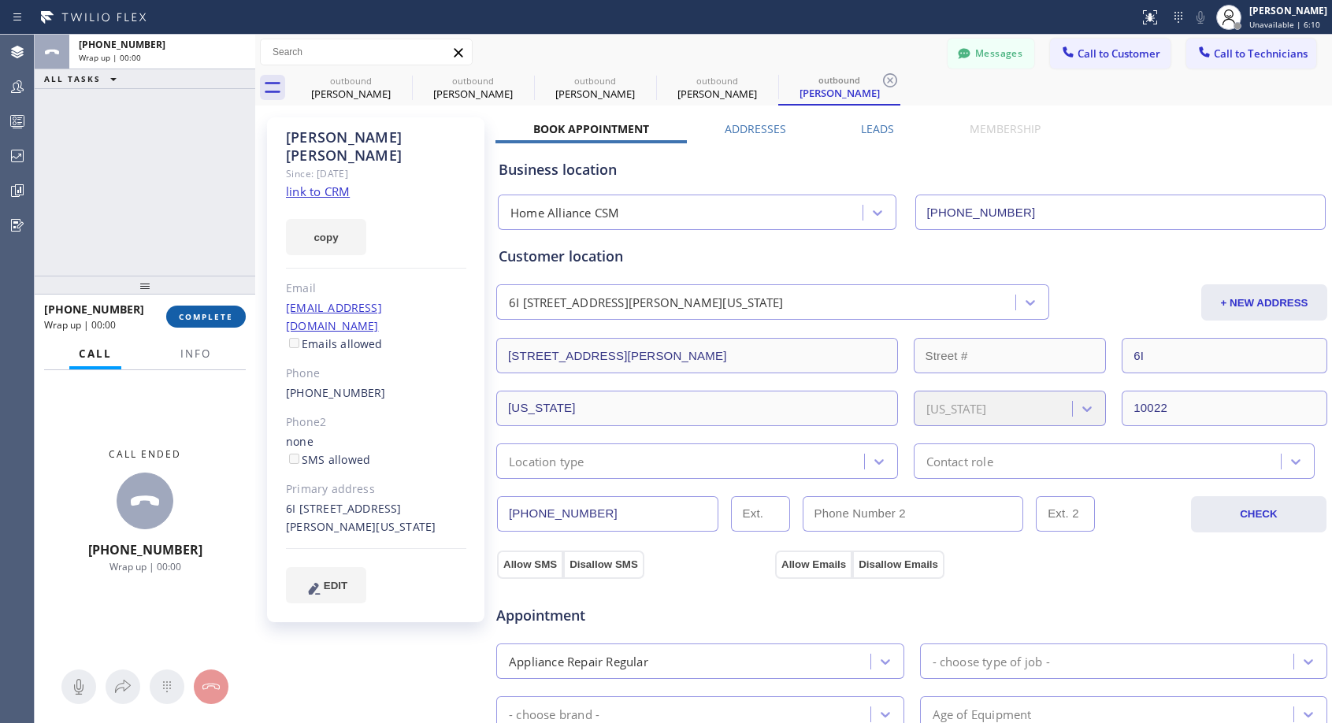
click at [208, 312] on span "COMPLETE" at bounding box center [206, 316] width 54 height 11
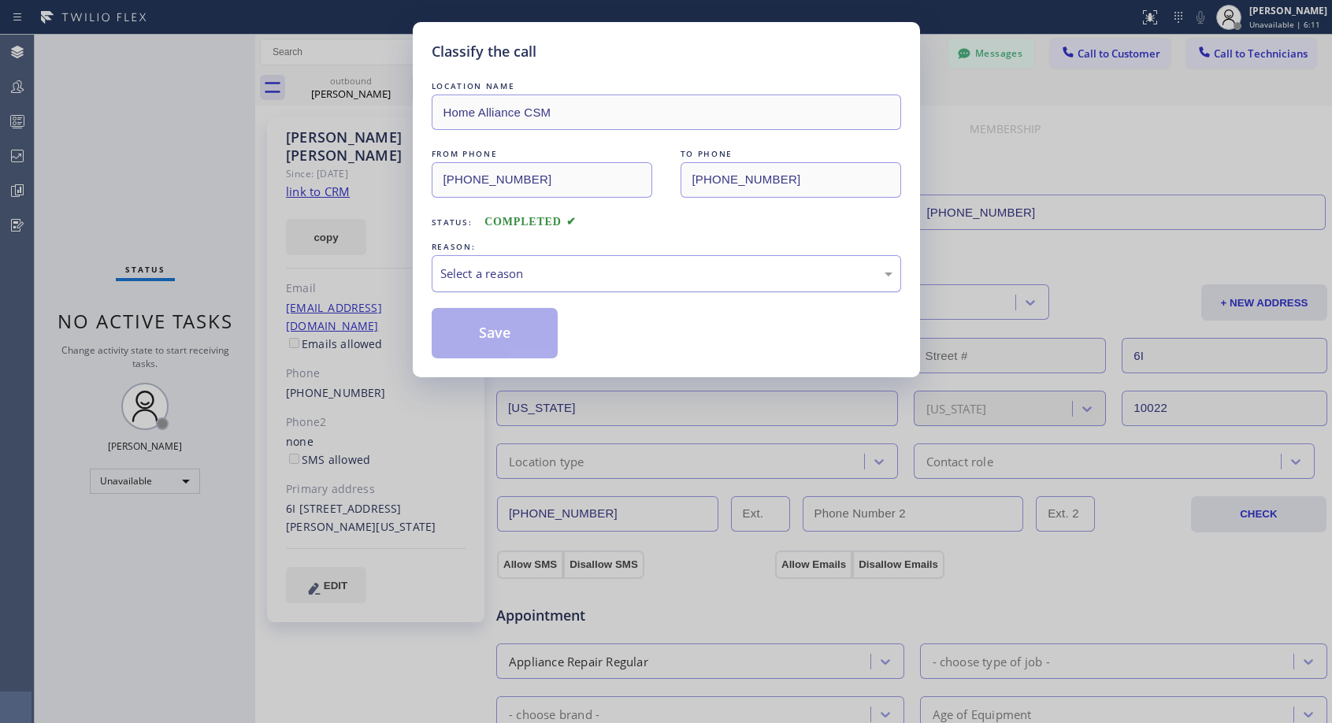
click at [495, 273] on div "Select a reason" at bounding box center [666, 274] width 452 height 18
click at [484, 328] on button "Save" at bounding box center [495, 333] width 127 height 50
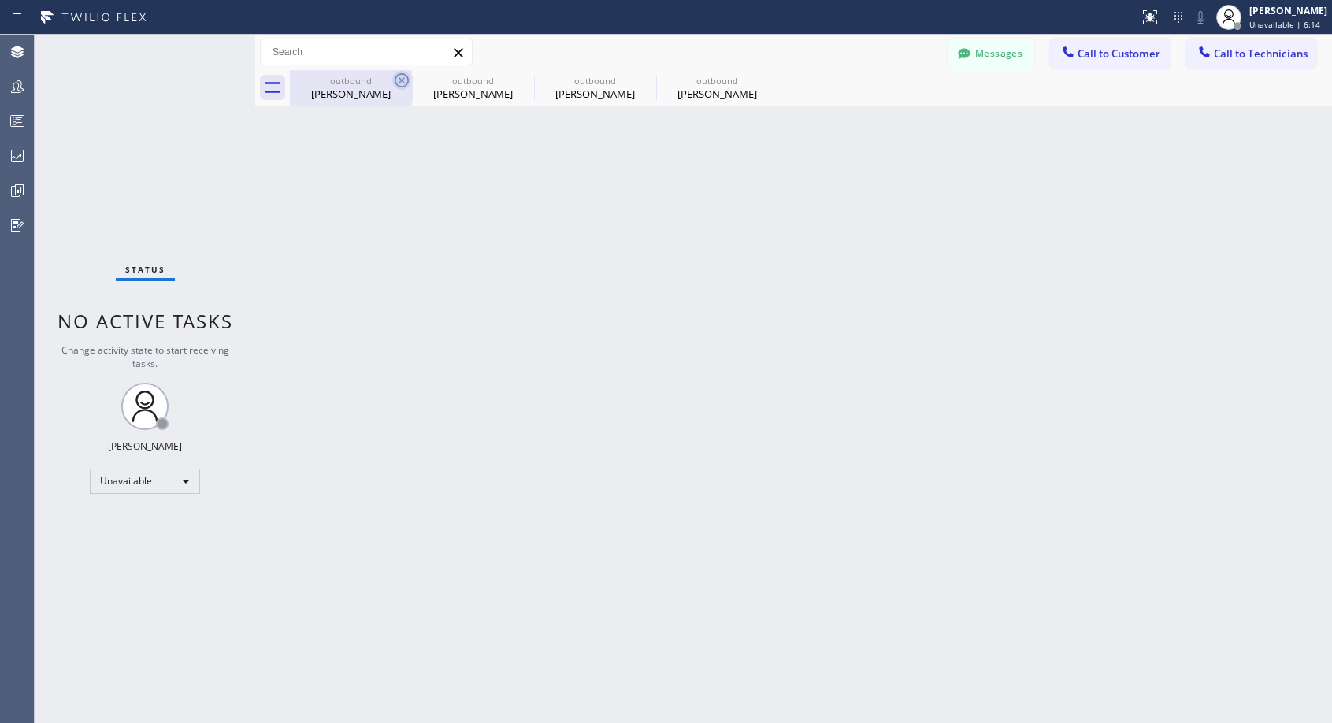
click at [402, 76] on icon at bounding box center [401, 80] width 19 height 19
click at [0, 0] on icon at bounding box center [0, 0] width 0 height 0
click at [402, 76] on div at bounding box center [811, 87] width 1042 height 35
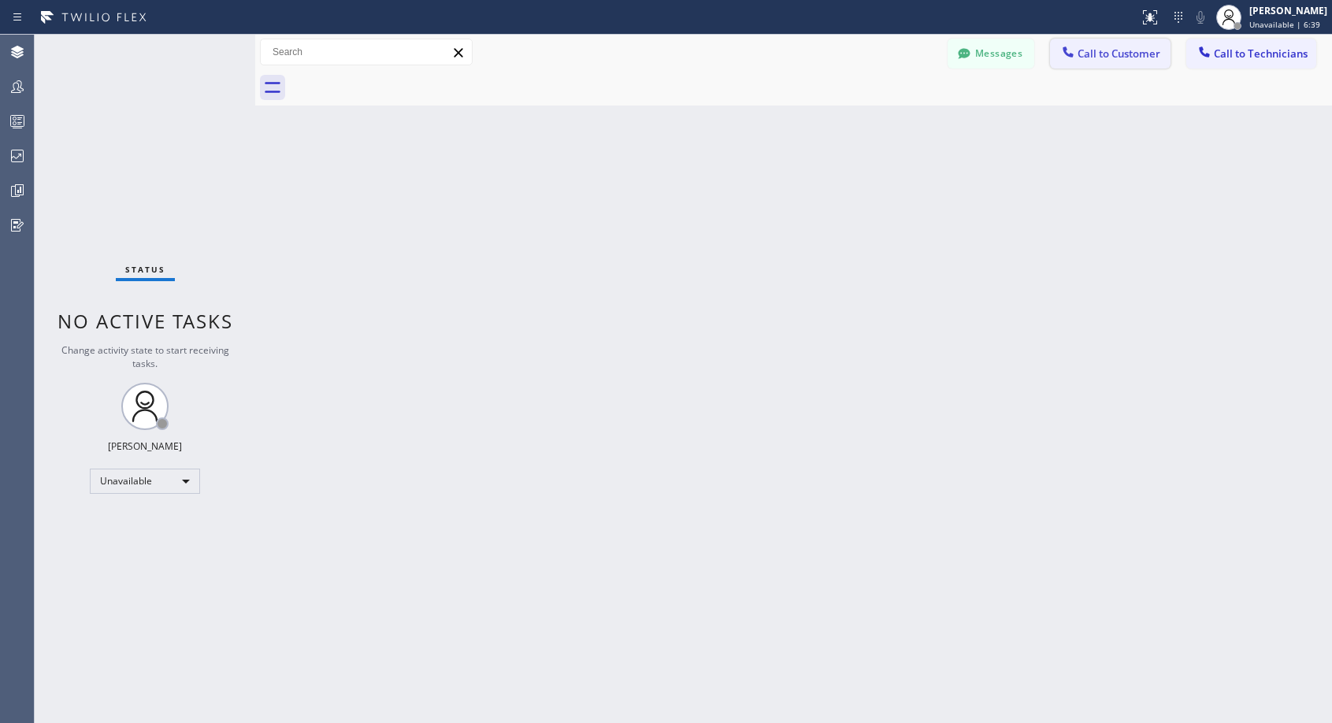
click at [1098, 67] on button "Call to Customer" at bounding box center [1110, 54] width 120 height 30
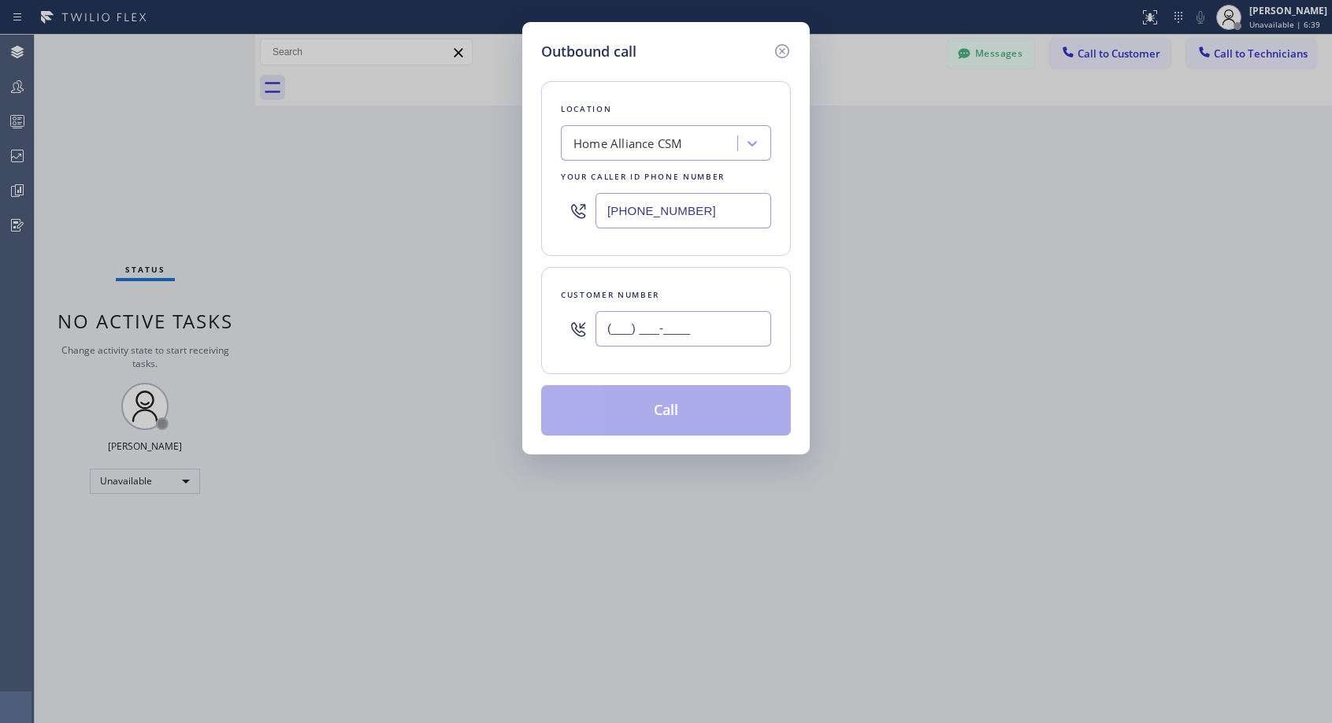
click at [659, 328] on input "(___) ___-____" at bounding box center [683, 328] width 176 height 35
paste input "206) 227-3917"
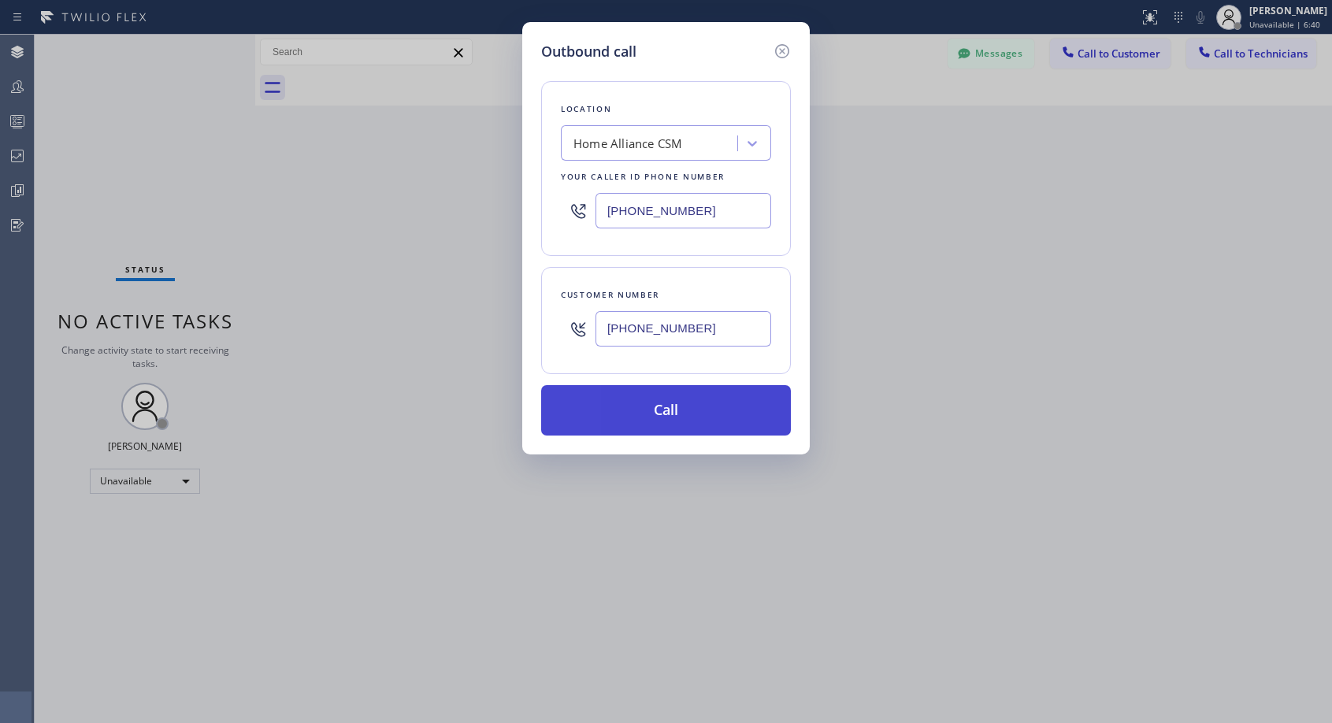
type input "(206) 227-3917"
click at [649, 417] on button "Call" at bounding box center [666, 410] width 250 height 50
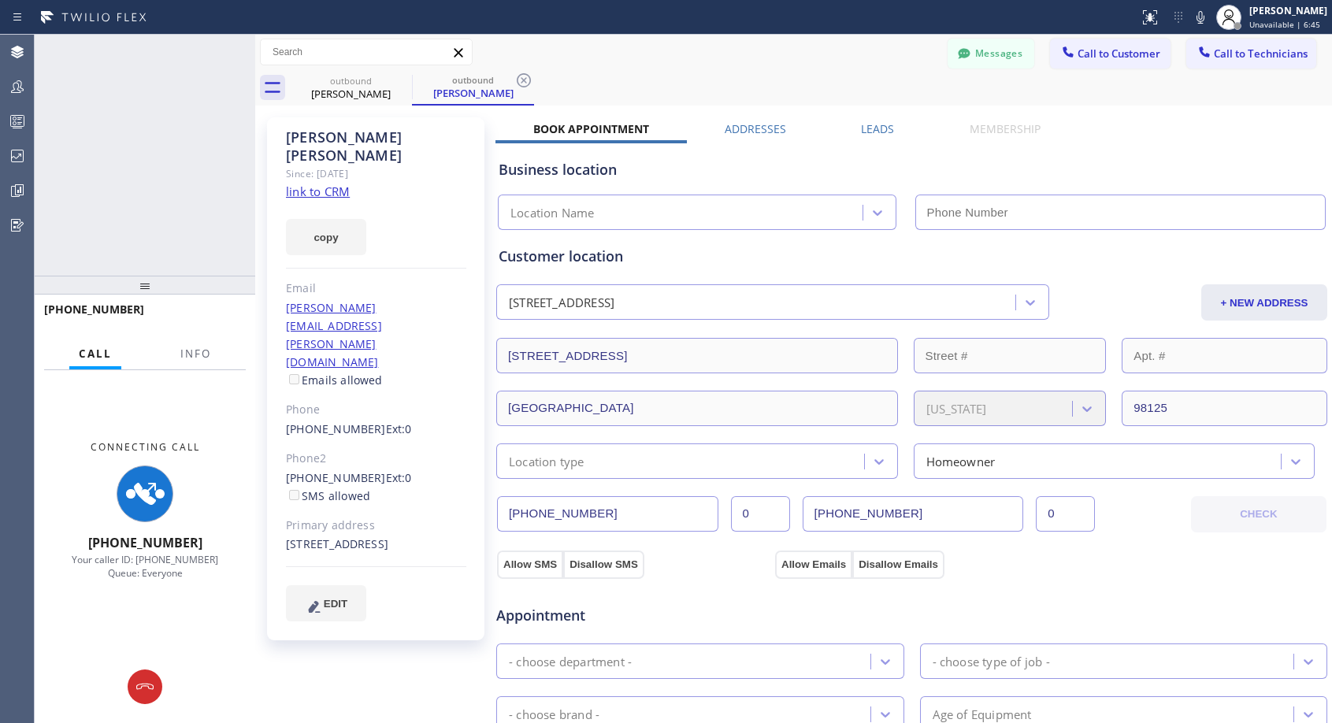
type input "[PHONE_NUMBER]"
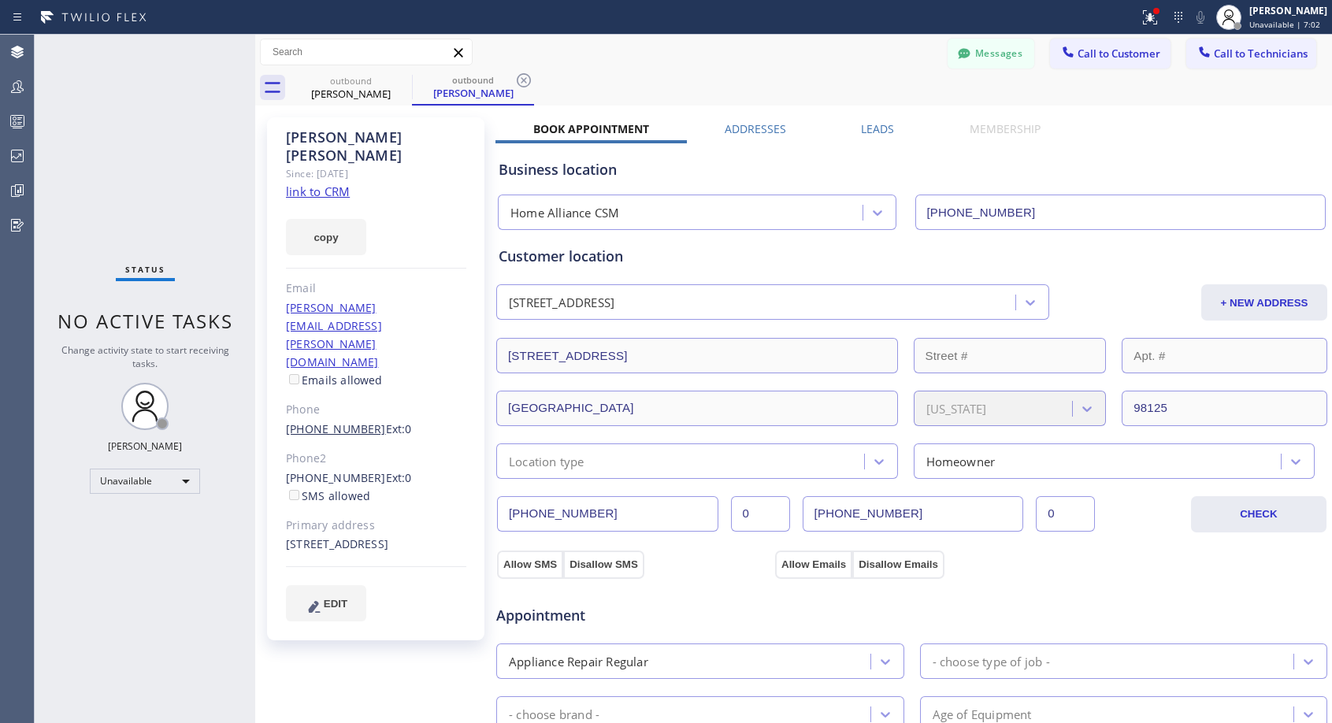
click at [347, 421] on link "(206) 227-3917" at bounding box center [336, 428] width 100 height 15
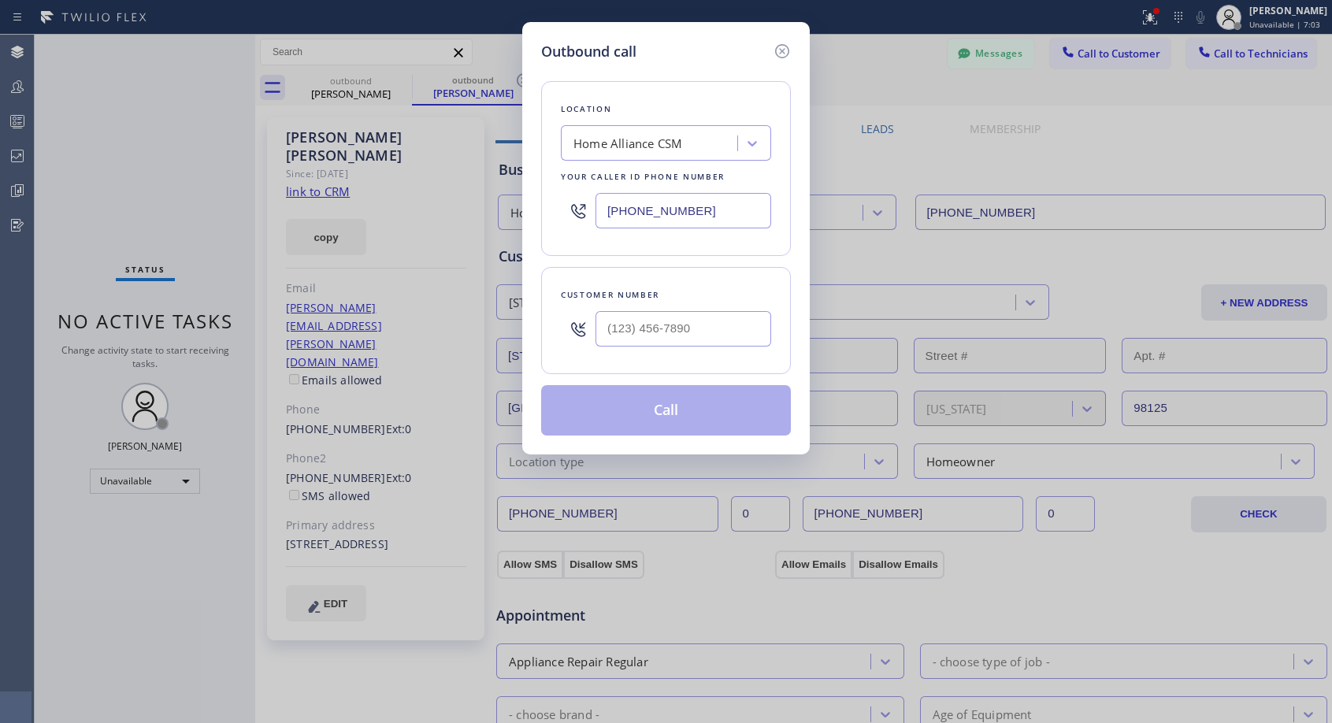
type input "(206) 227-3917"
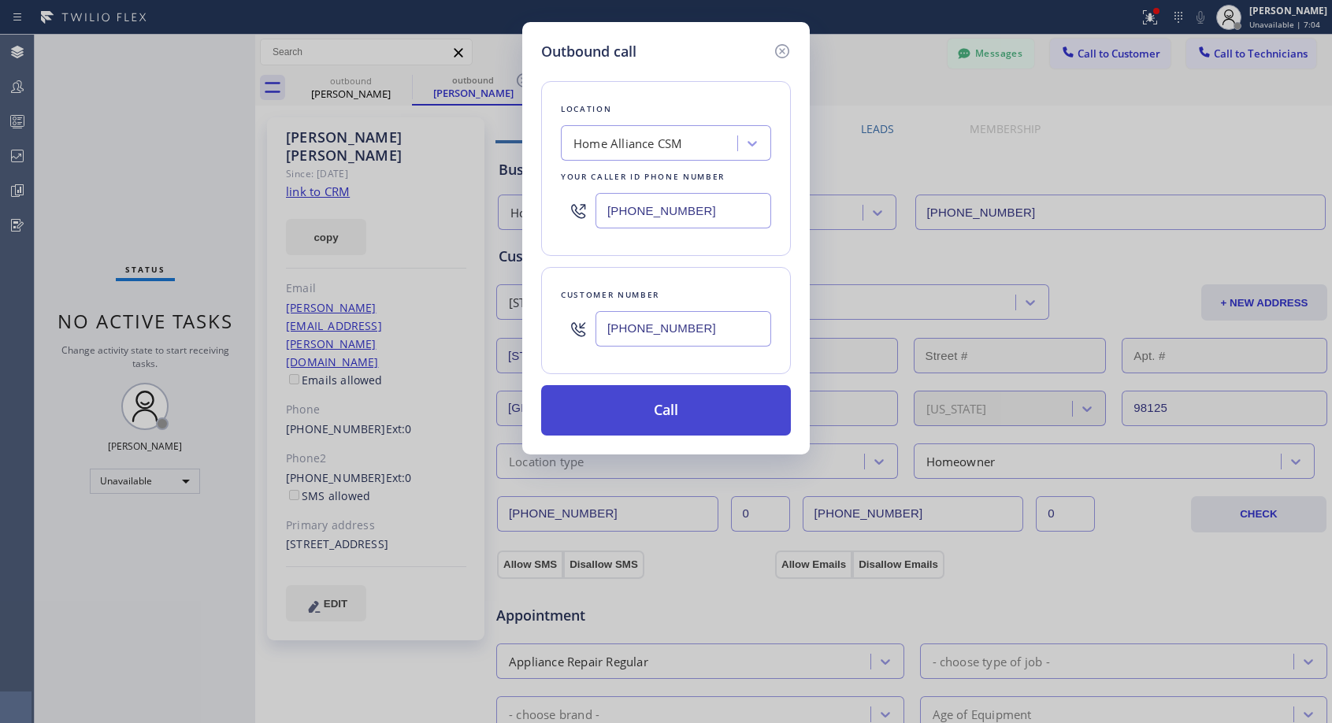
click at [663, 414] on button "Call" at bounding box center [666, 410] width 250 height 50
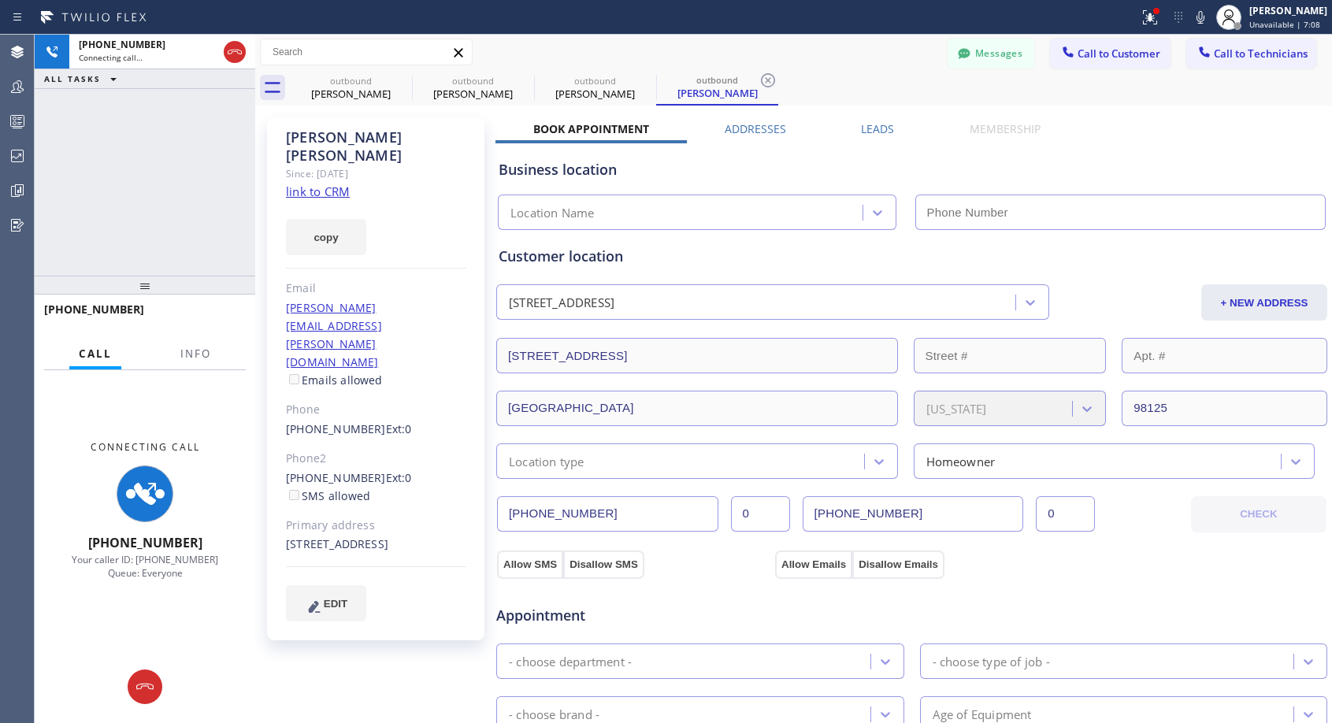
type input "[PHONE_NUMBER]"
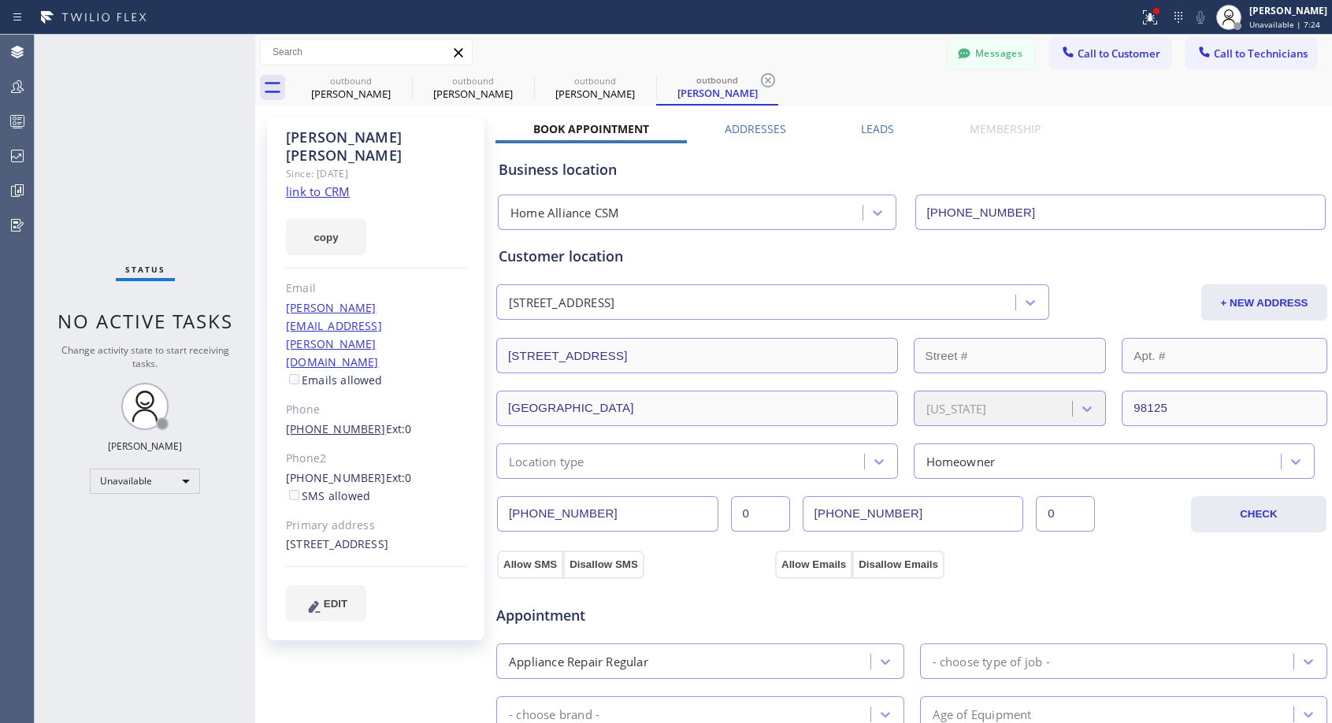
click at [324, 421] on link "(206) 227-3917" at bounding box center [336, 428] width 100 height 15
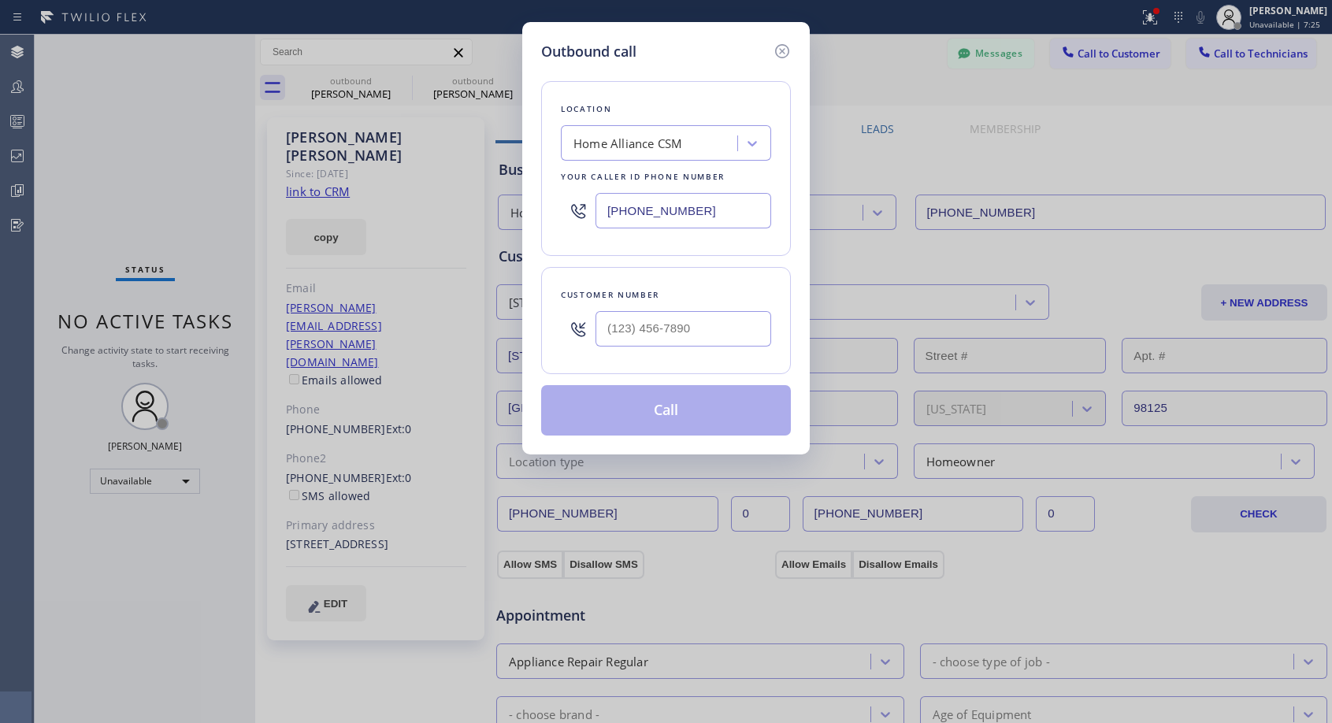
type input "(206) 227-3917"
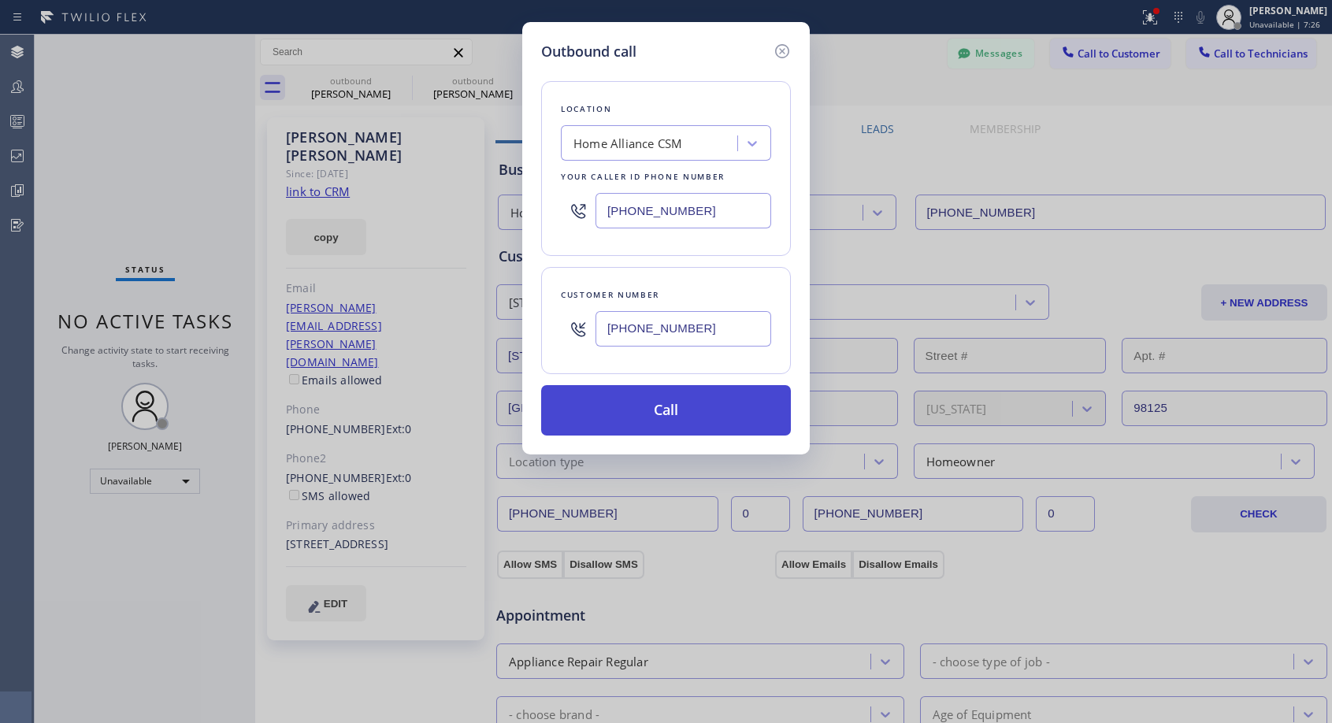
click at [687, 415] on button "Call" at bounding box center [666, 410] width 250 height 50
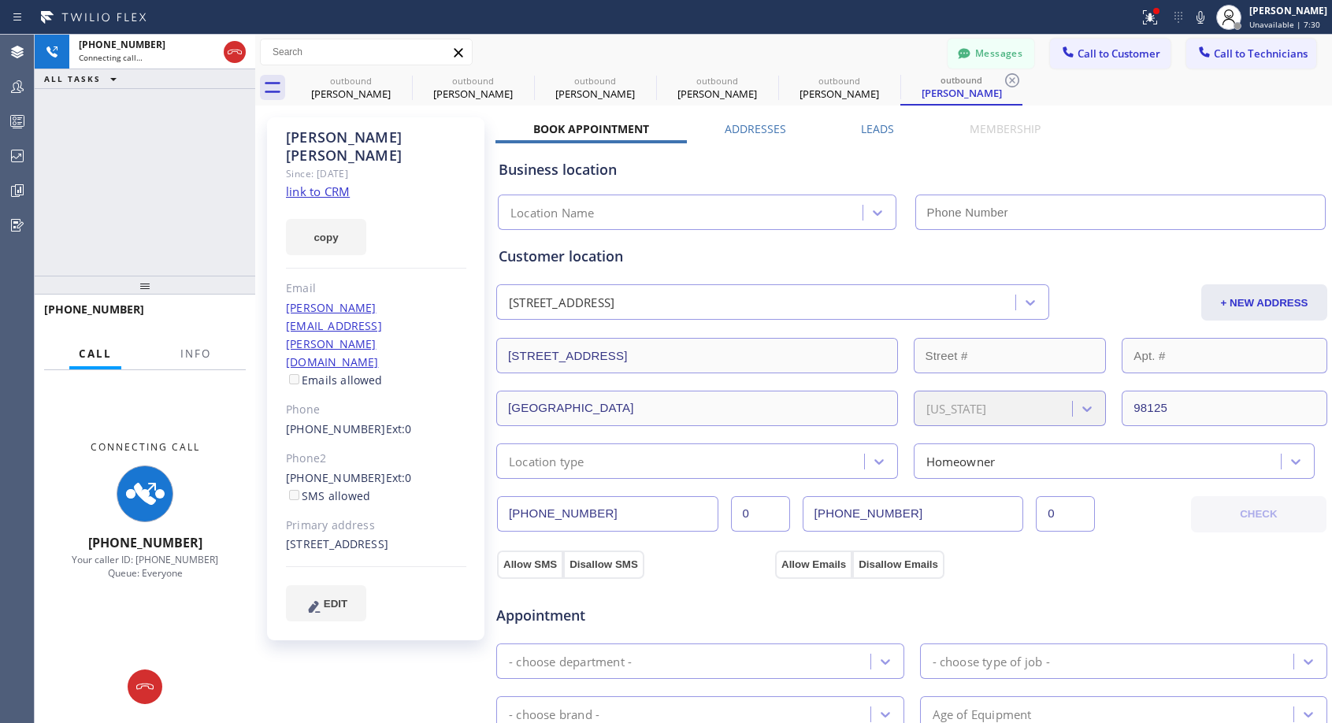
type input "[PHONE_NUMBER]"
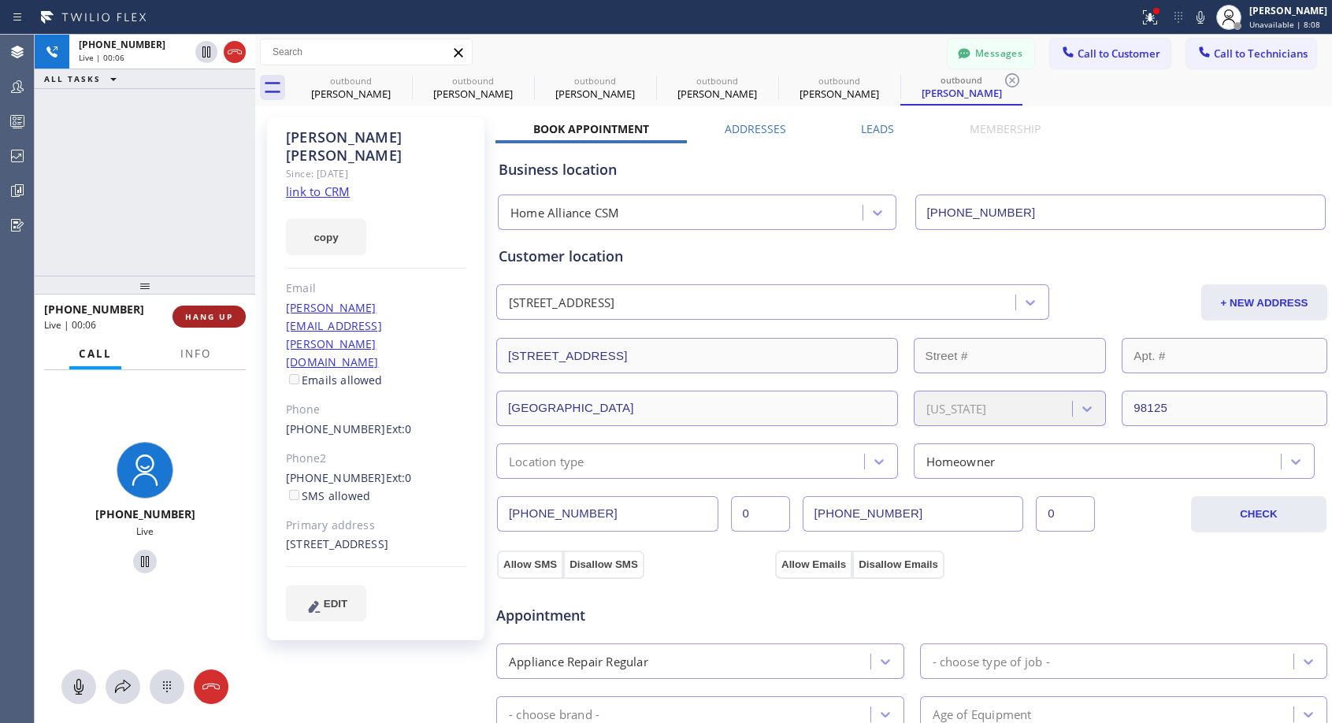
click at [214, 311] on span "HANG UP" at bounding box center [209, 316] width 48 height 11
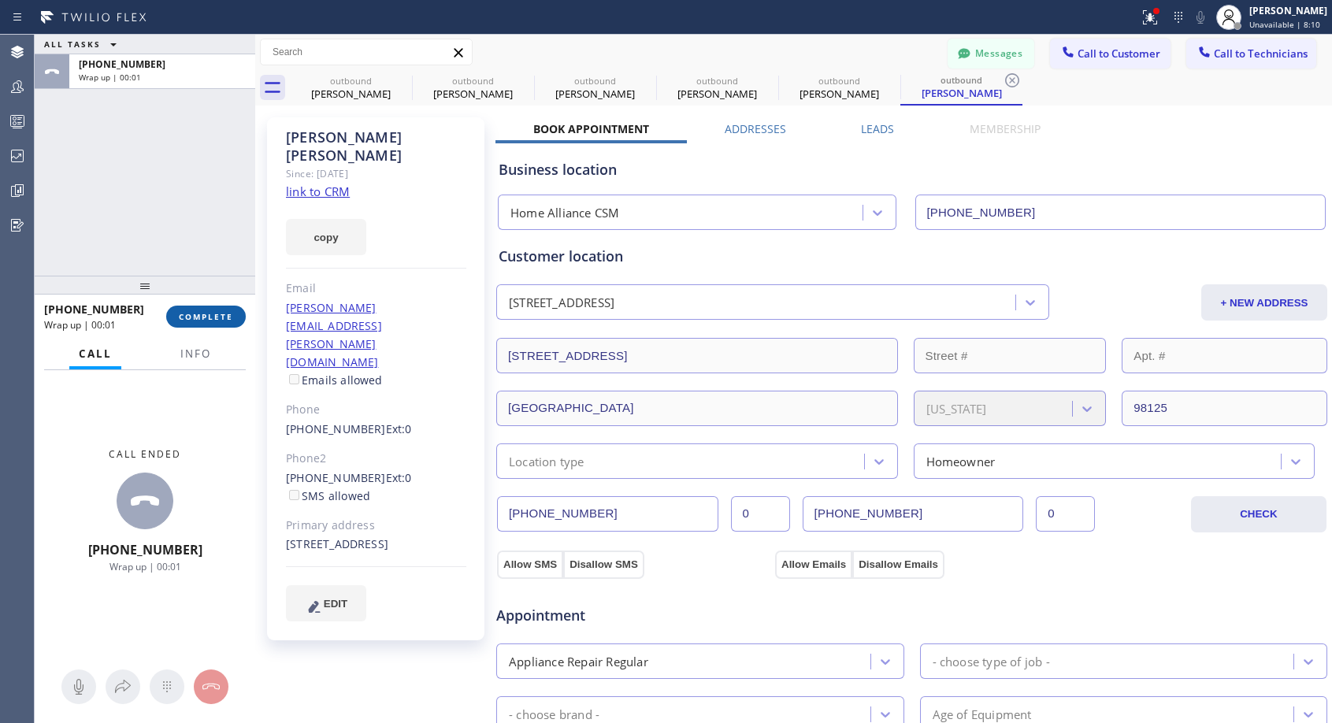
click at [214, 311] on span "COMPLETE" at bounding box center [206, 316] width 54 height 11
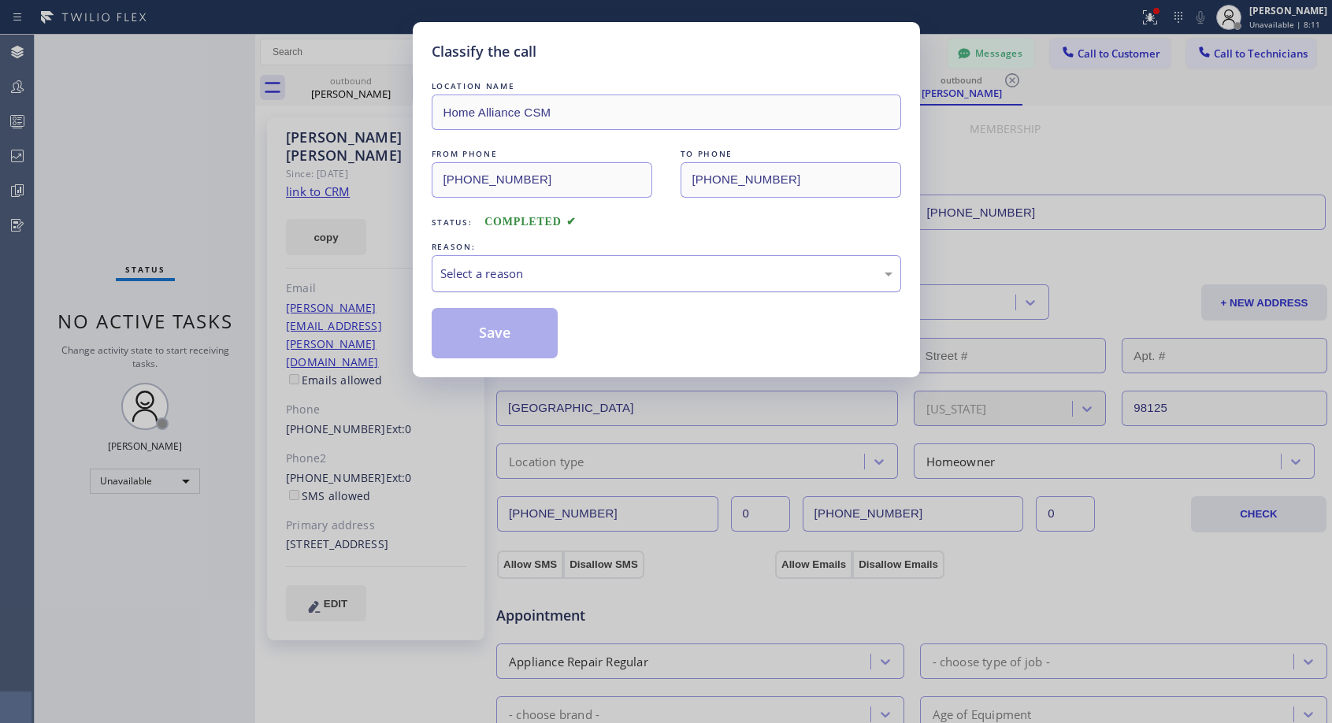
click at [614, 265] on div "Select a reason" at bounding box center [666, 274] width 452 height 18
click at [501, 343] on button "Save" at bounding box center [495, 333] width 127 height 50
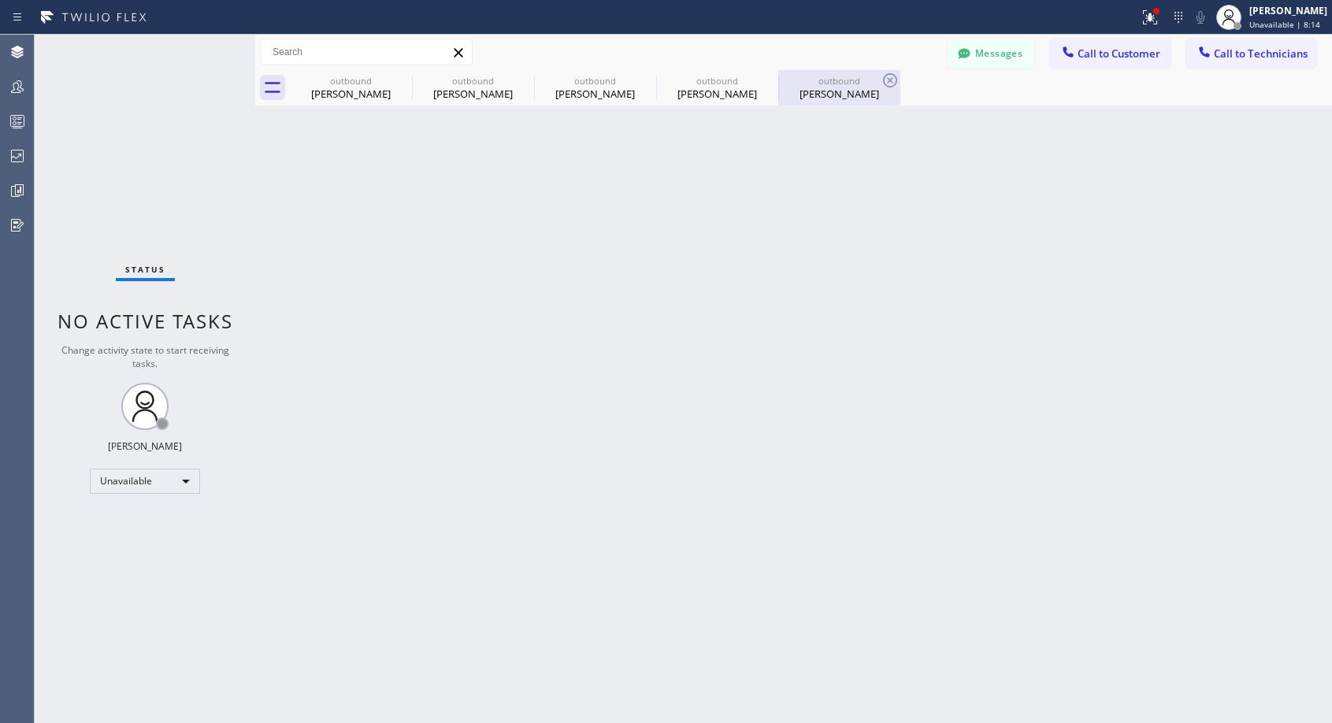
click at [860, 93] on div "Jerry Boyle" at bounding box center [839, 94] width 119 height 14
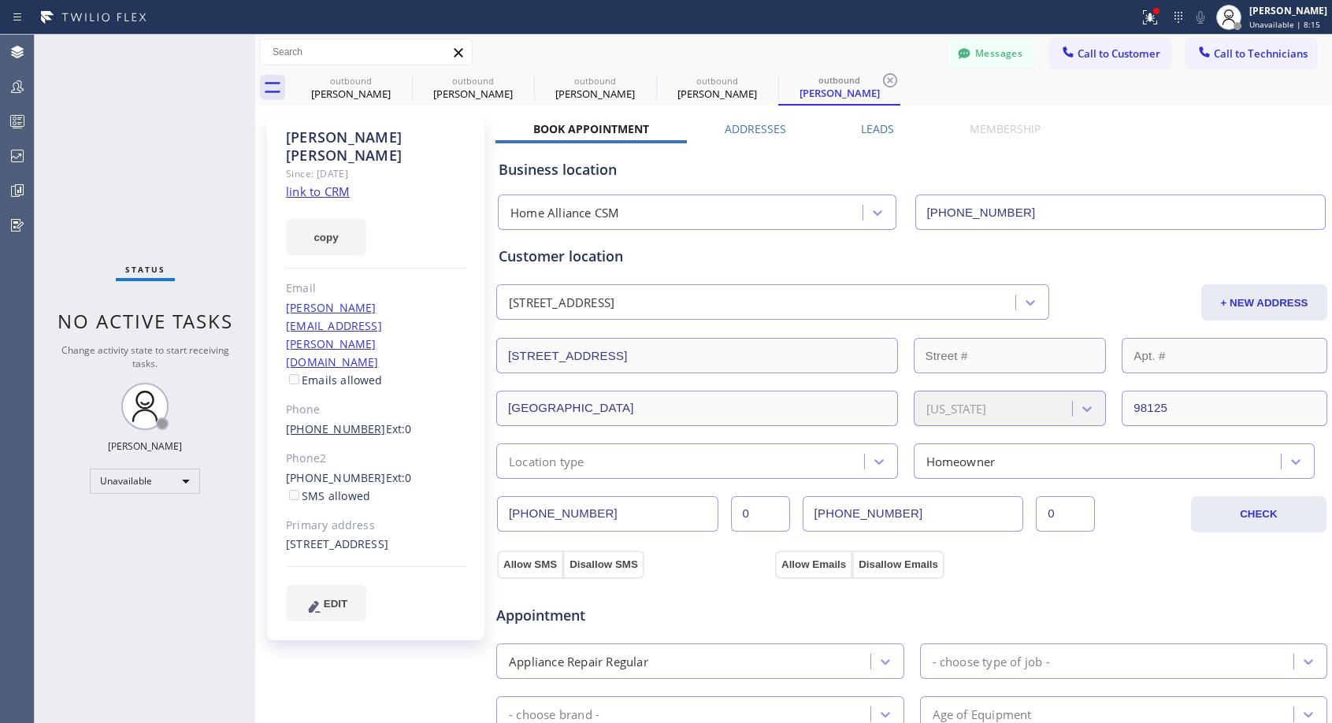
click at [339, 421] on link "(206) 227-3917" at bounding box center [336, 428] width 100 height 15
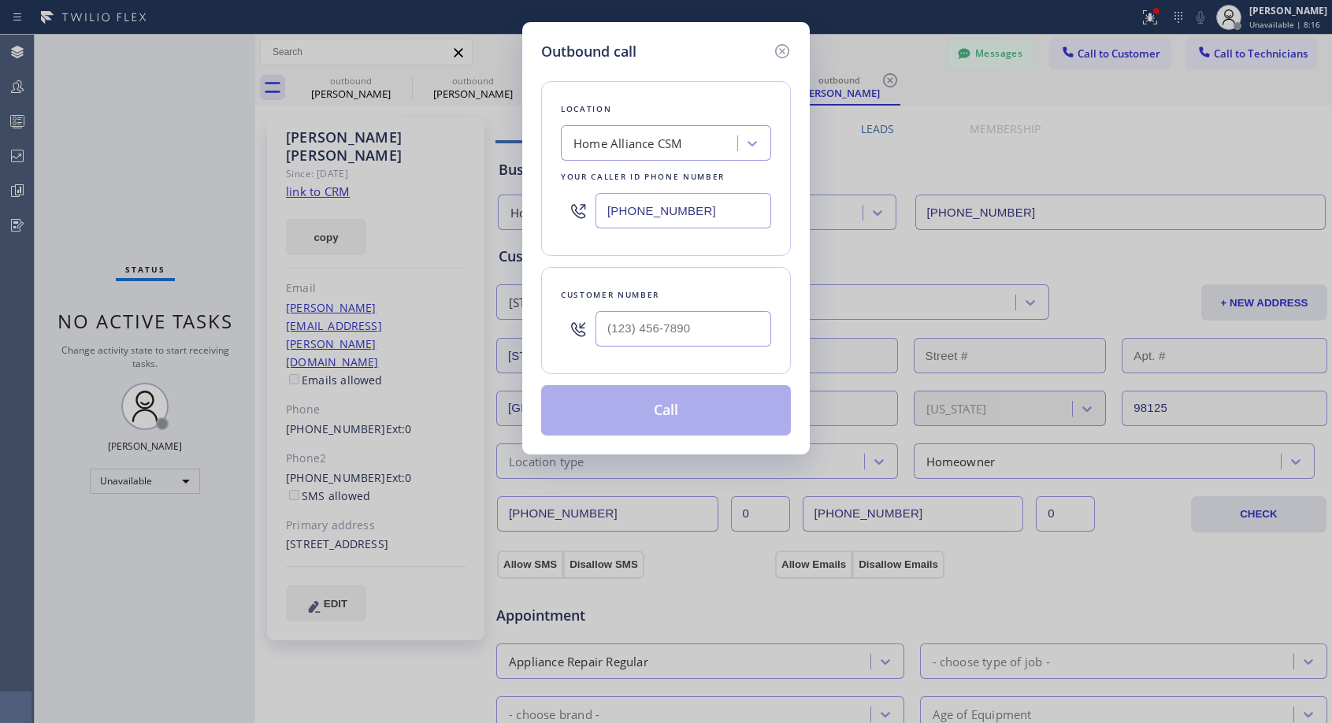
type input "(206) 227-3917"
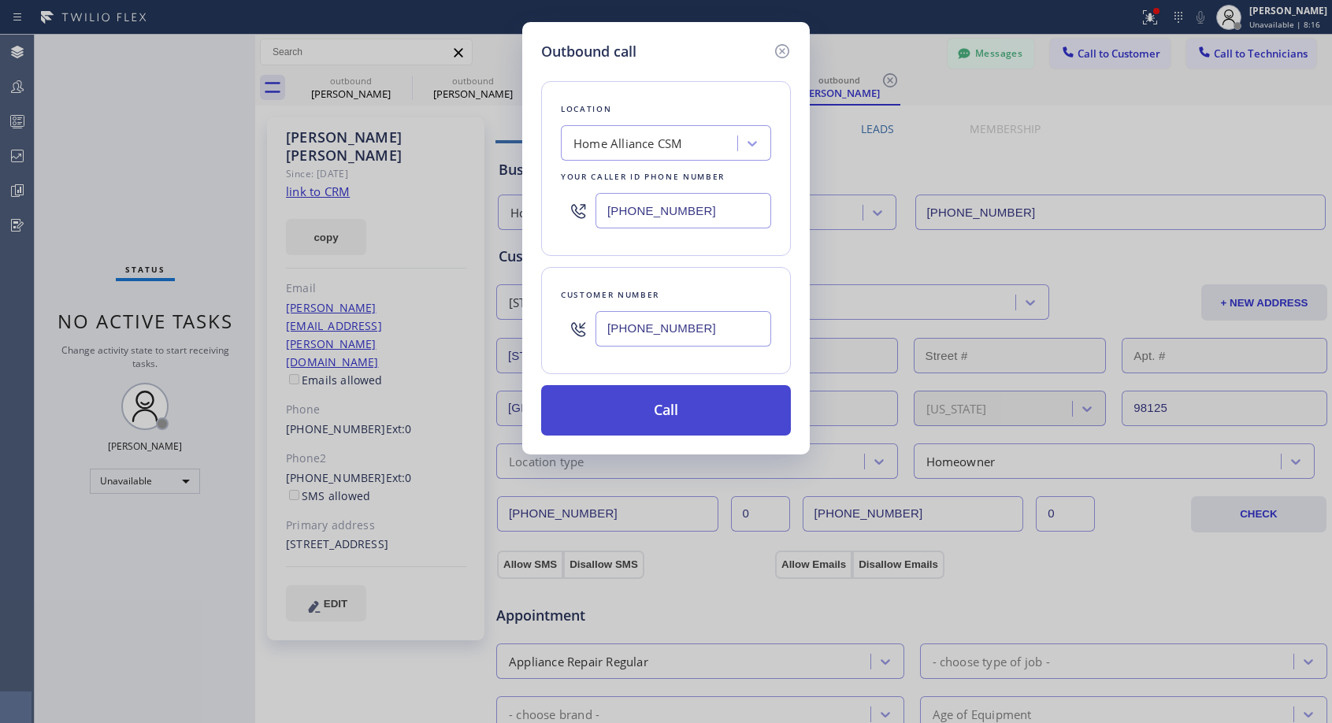
click at [706, 412] on button "Call" at bounding box center [666, 410] width 250 height 50
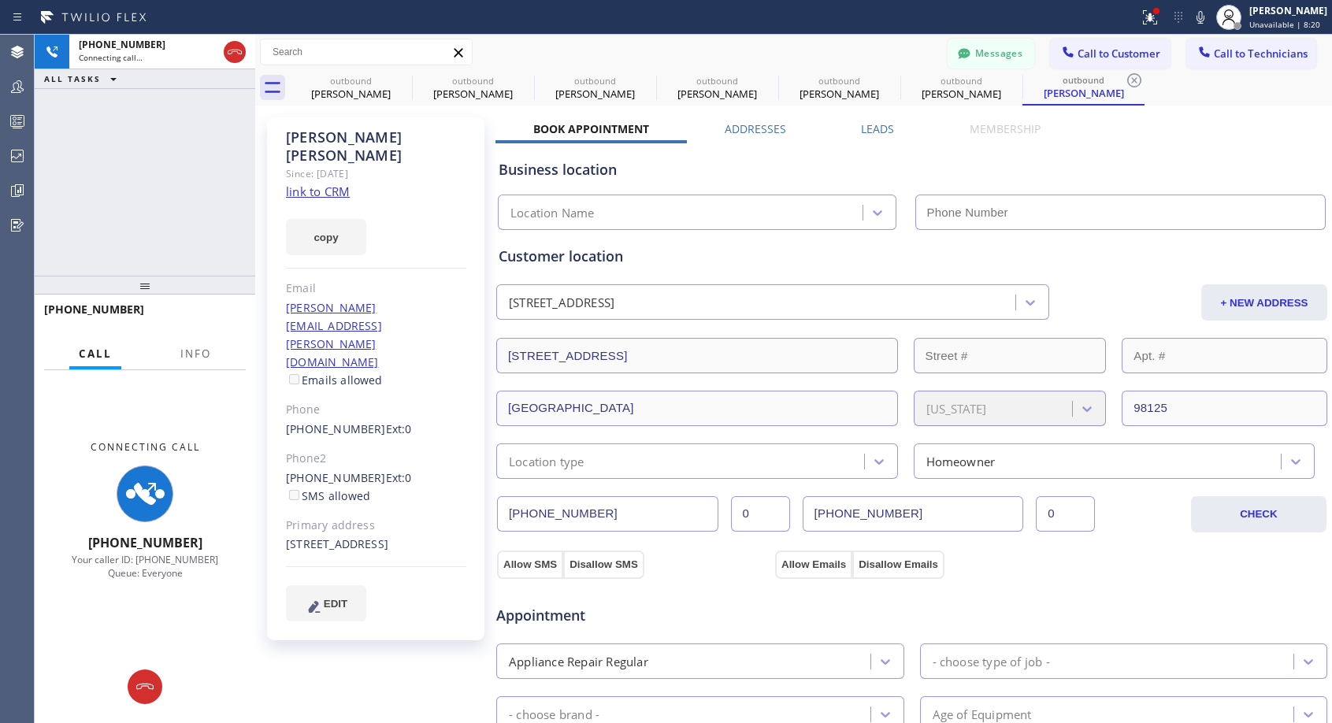
type input "[PHONE_NUMBER]"
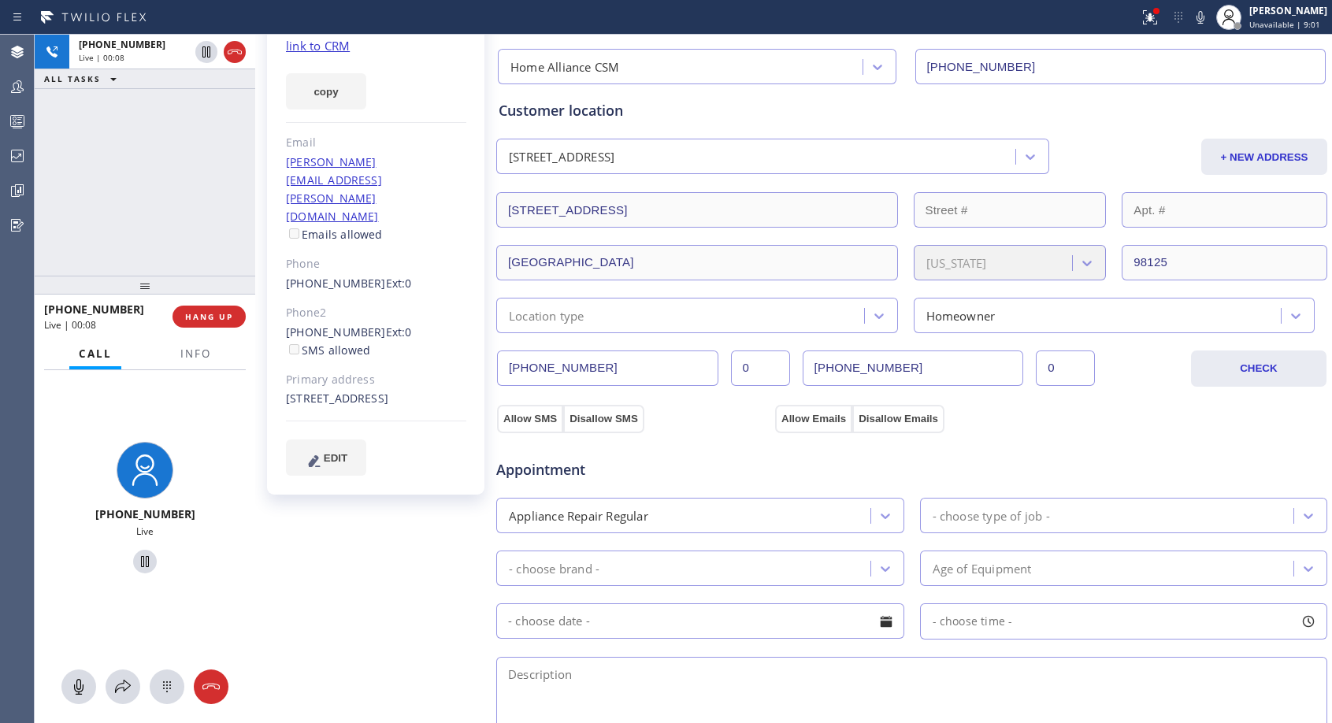
scroll to position [158, 0]
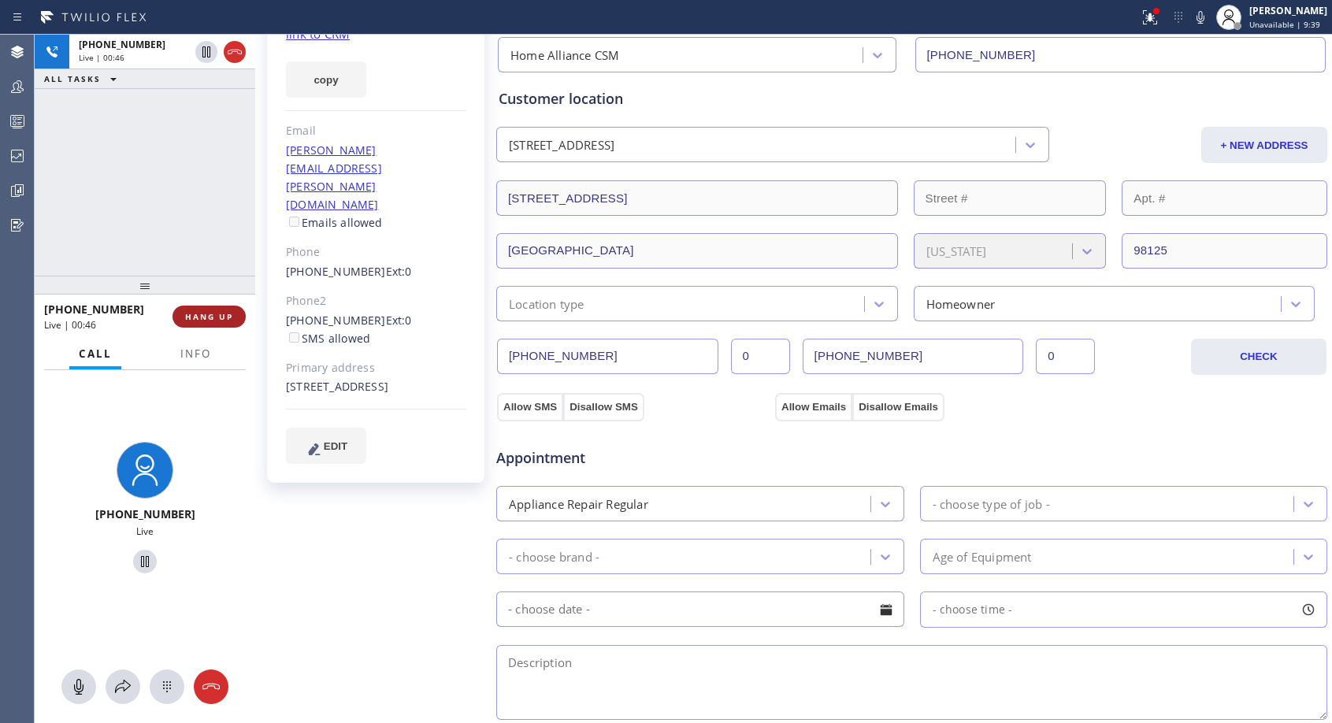
click at [216, 317] on span "HANG UP" at bounding box center [209, 316] width 48 height 11
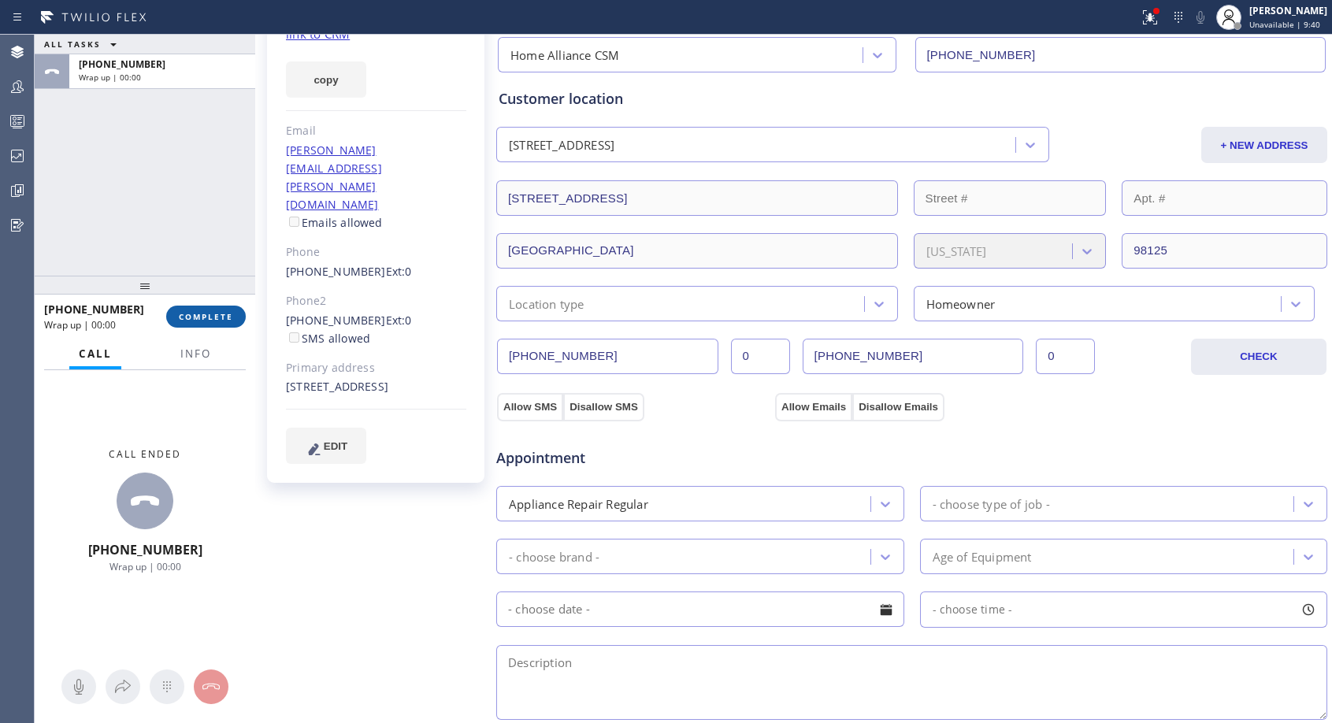
click at [216, 317] on span "COMPLETE" at bounding box center [206, 316] width 54 height 11
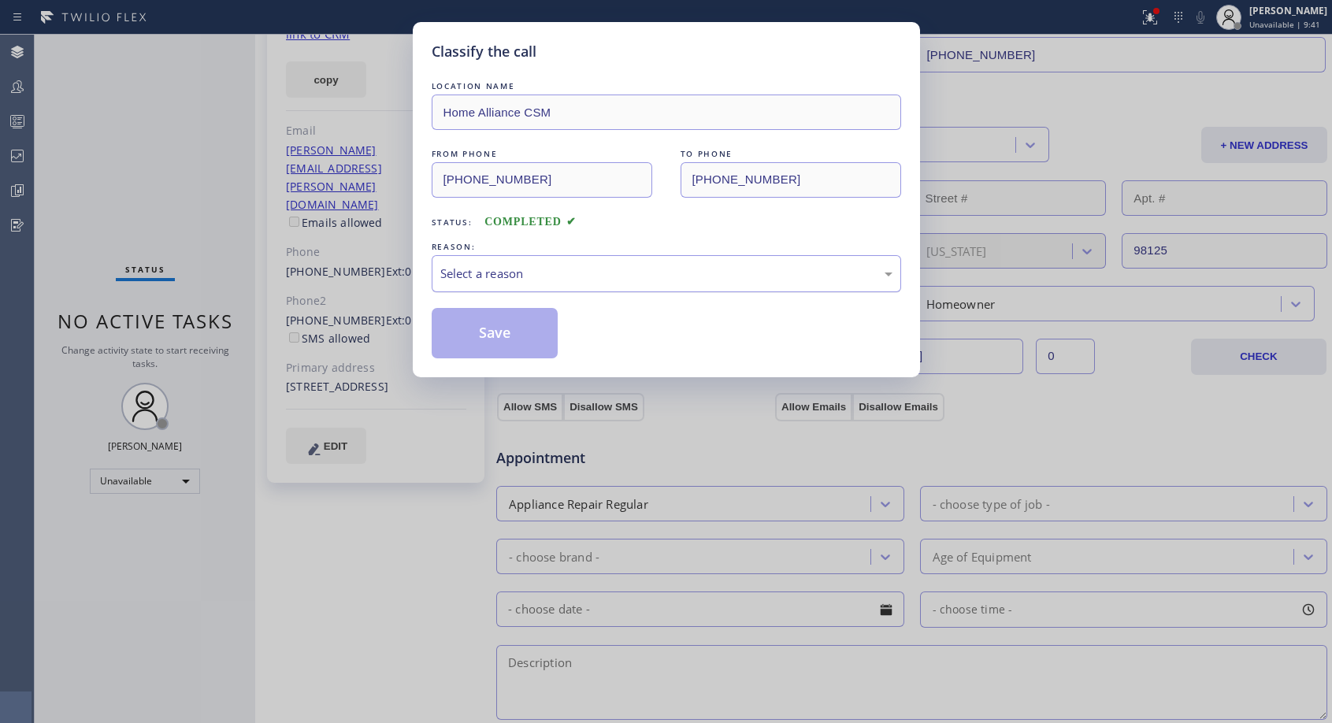
click at [617, 272] on div "Select a reason" at bounding box center [666, 274] width 452 height 18
click at [558, 331] on button "Save" at bounding box center [495, 333] width 127 height 50
click at [510, 334] on button "Save" at bounding box center [495, 333] width 127 height 50
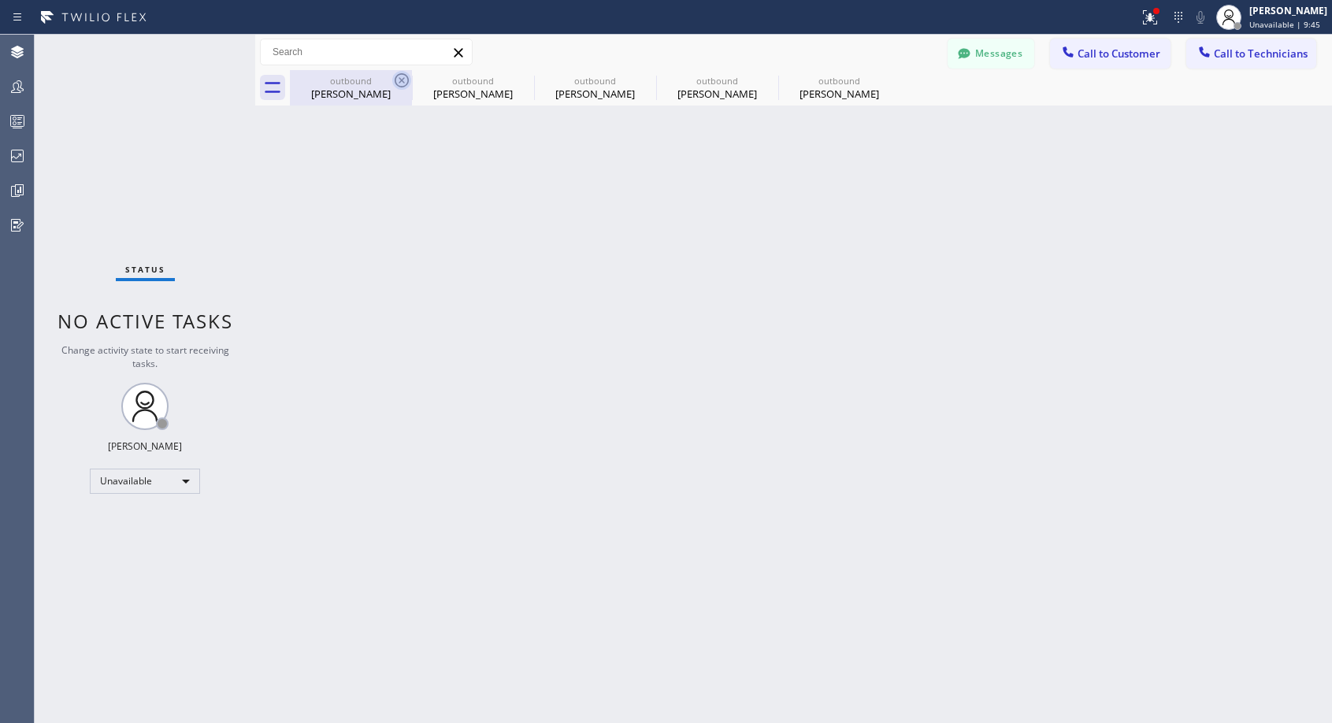
click at [397, 77] on icon at bounding box center [401, 80] width 19 height 19
click at [0, 0] on icon at bounding box center [0, 0] width 0 height 0
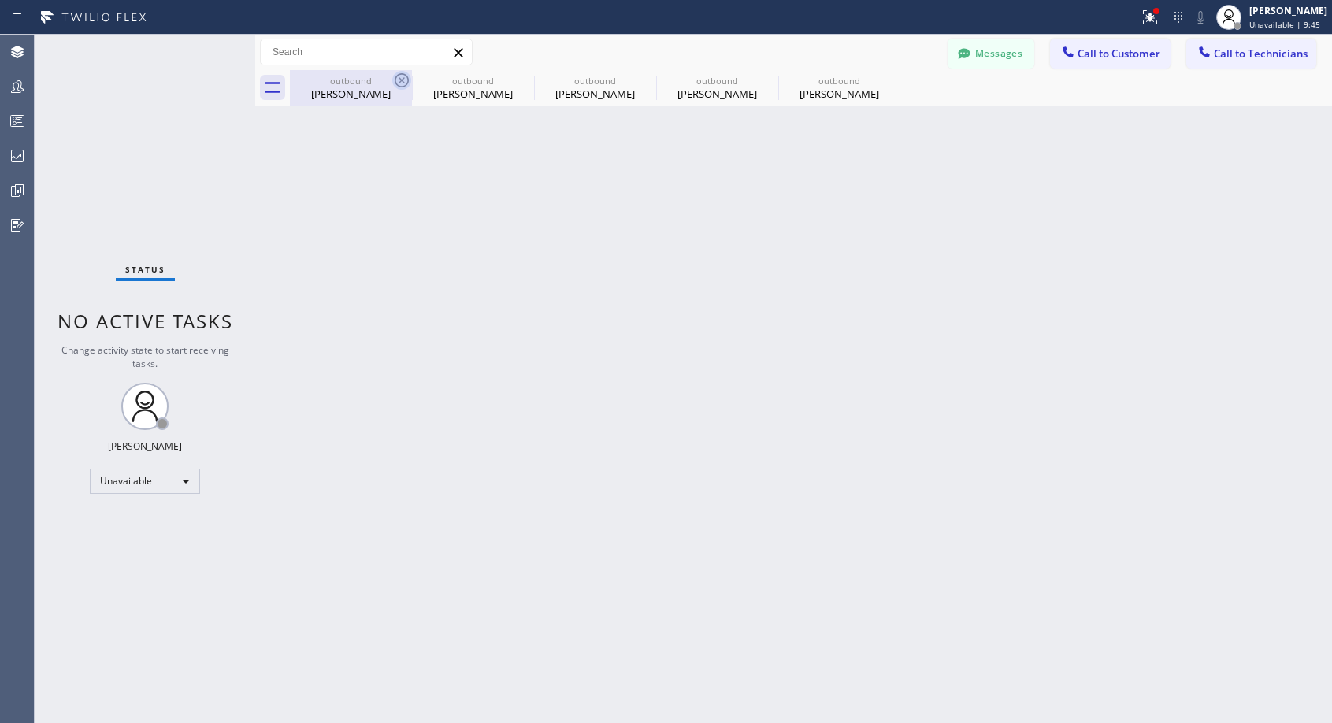
click at [397, 77] on div "outbound Jerry Boyle outbound Jerry Boyle outbound Jerry Boyle outbound Jerry B…" at bounding box center [811, 87] width 1042 height 35
click at [1114, 52] on span "Call to Customer" at bounding box center [1118, 53] width 83 height 14
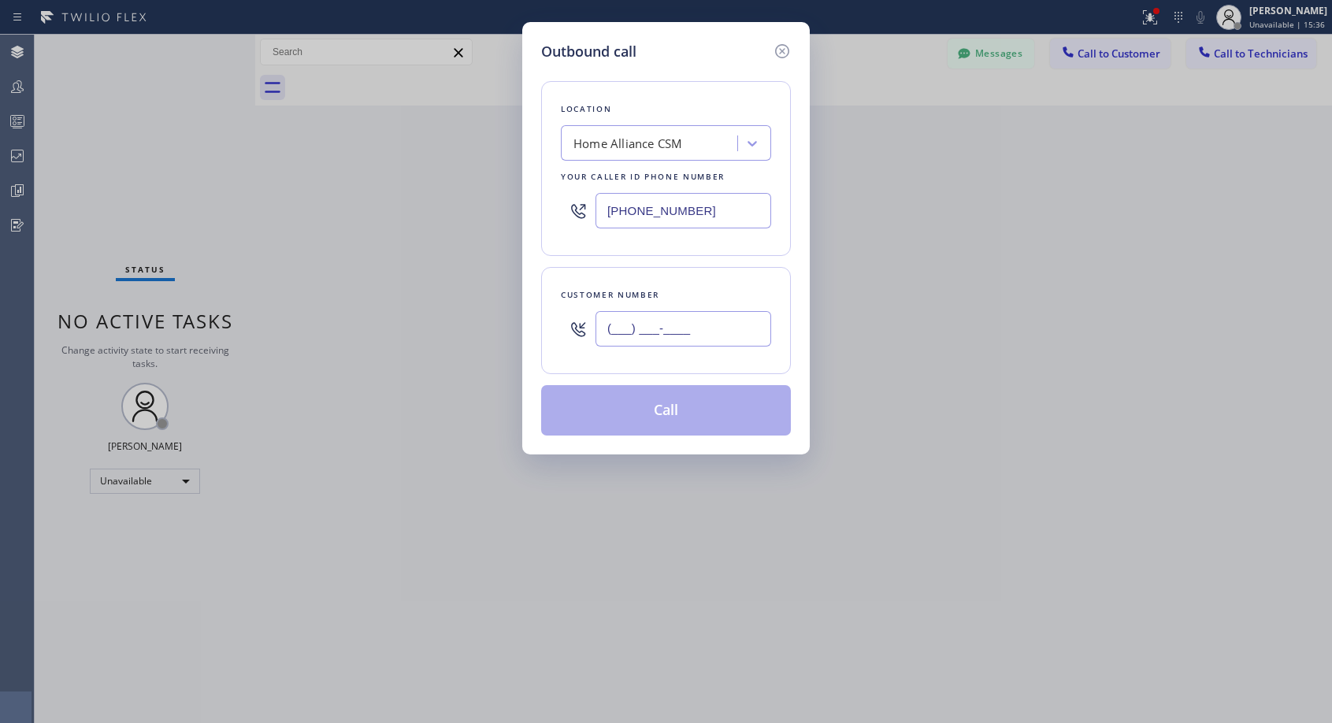
click at [659, 328] on input "(___) ___-____" at bounding box center [683, 328] width 176 height 35
paste input "212) 753-2608"
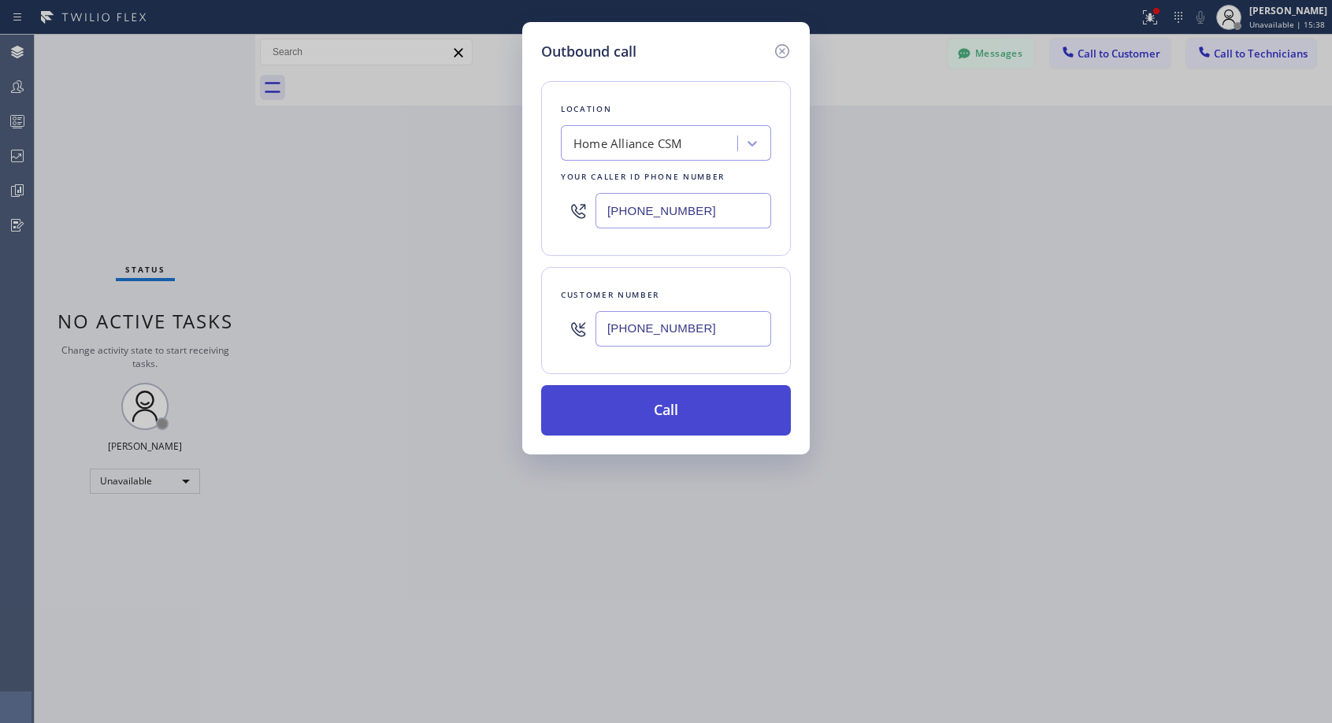
type input "(212) 753-2608"
click at [683, 406] on button "Call" at bounding box center [666, 410] width 250 height 50
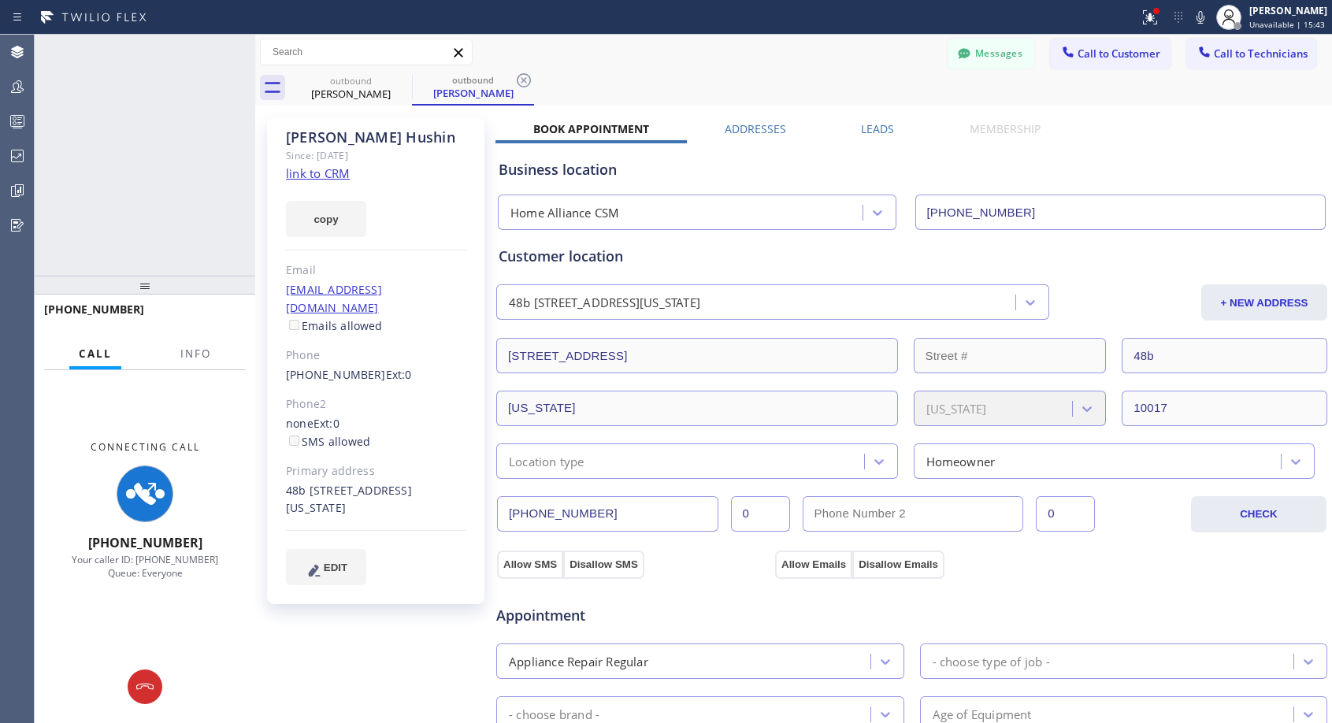
type input "[PHONE_NUMBER]"
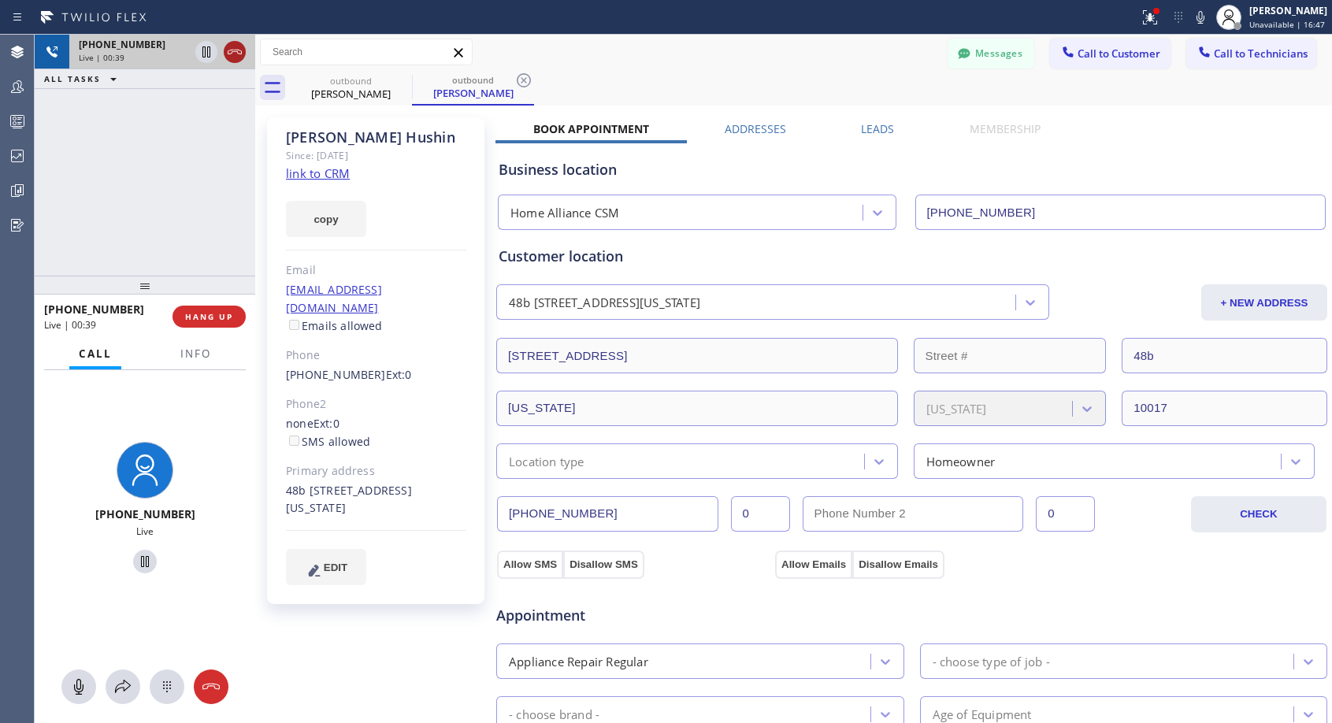
click at [239, 54] on icon at bounding box center [235, 52] width 14 height 5
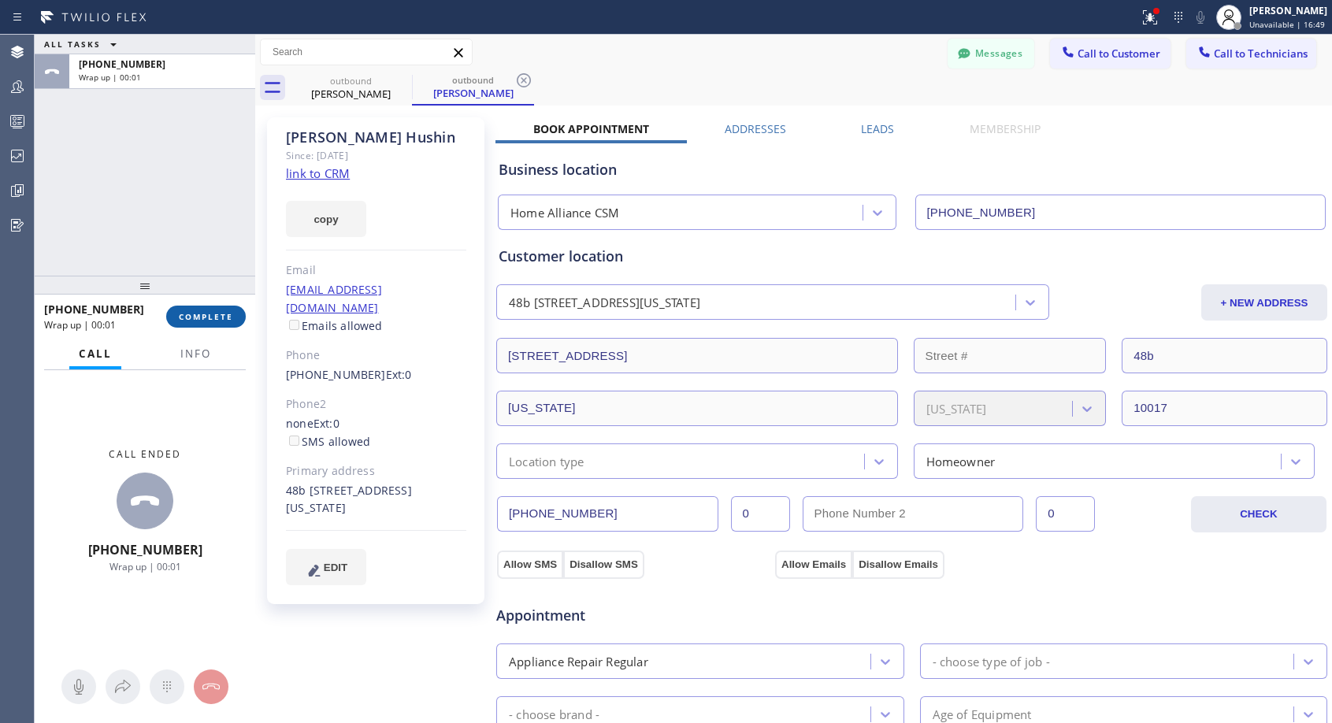
click at [233, 306] on button "COMPLETE" at bounding box center [206, 317] width 80 height 22
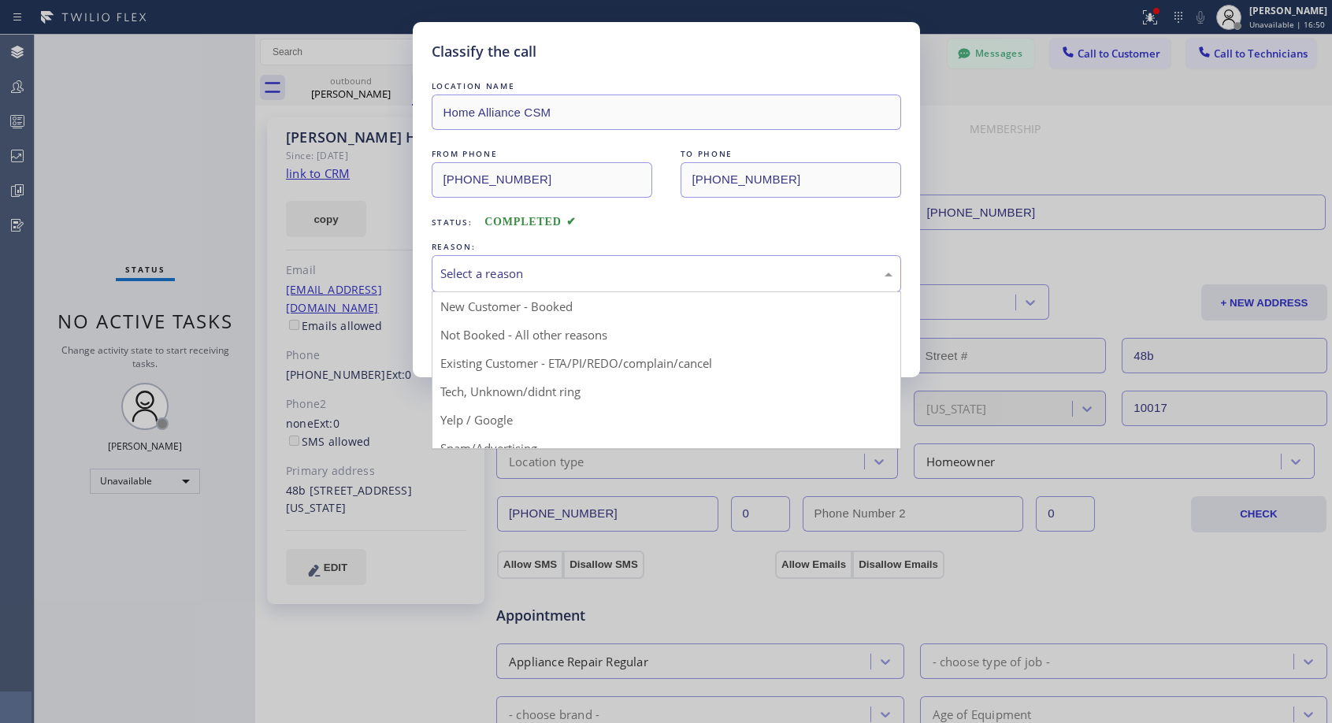
click at [707, 278] on div "Select a reason" at bounding box center [666, 274] width 452 height 18
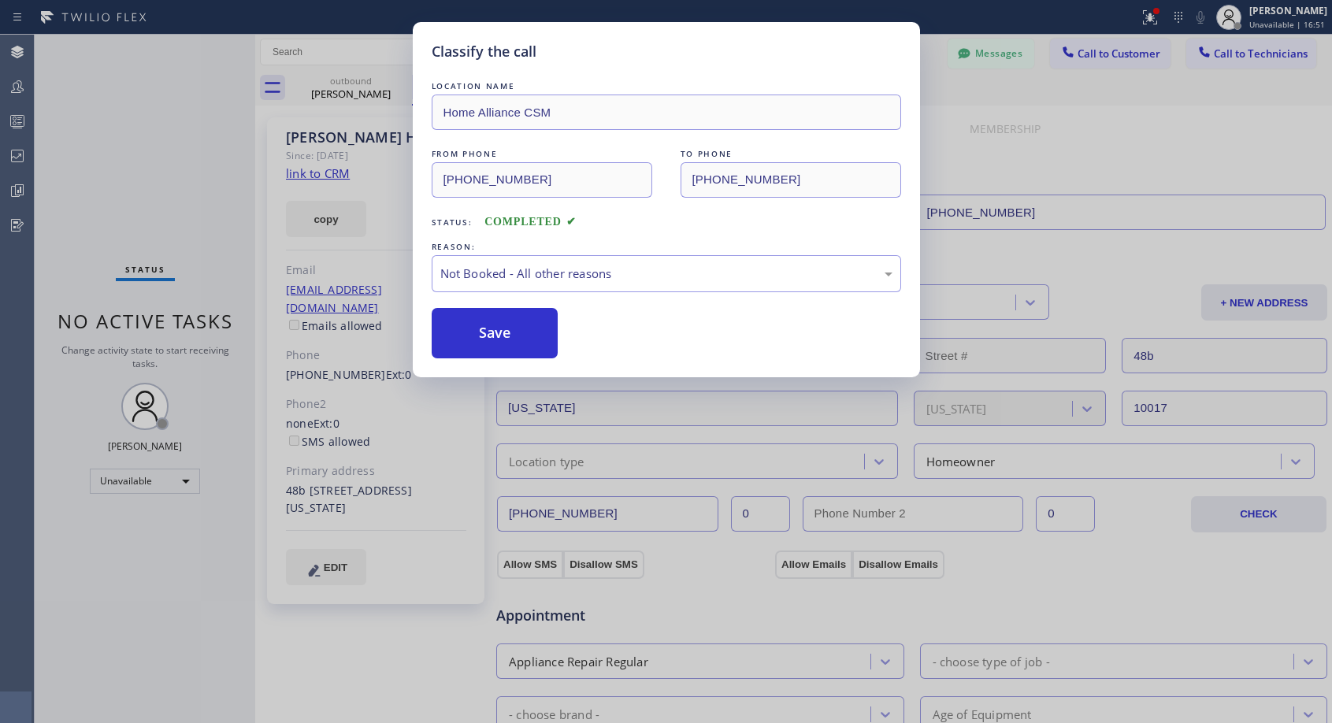
click at [551, 329] on button "Save" at bounding box center [495, 333] width 127 height 50
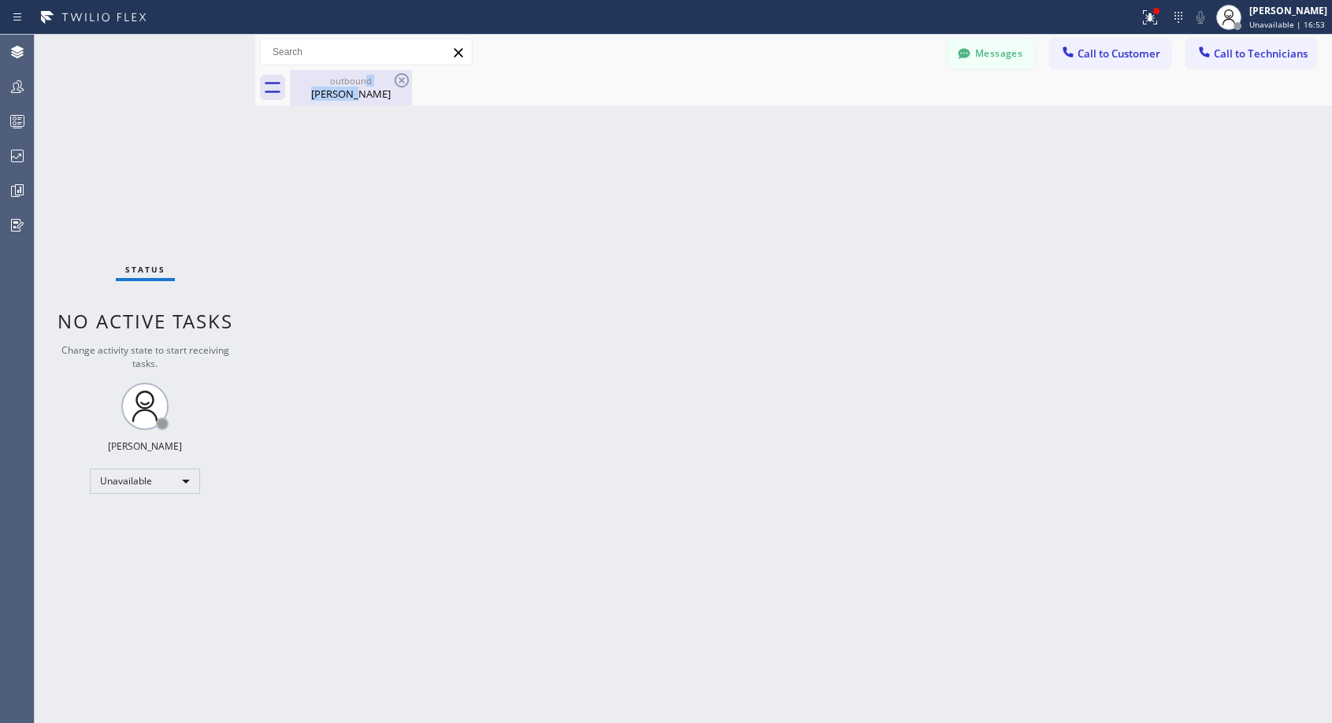
click at [366, 86] on div "outbound Shawn Hushin" at bounding box center [350, 87] width 119 height 35
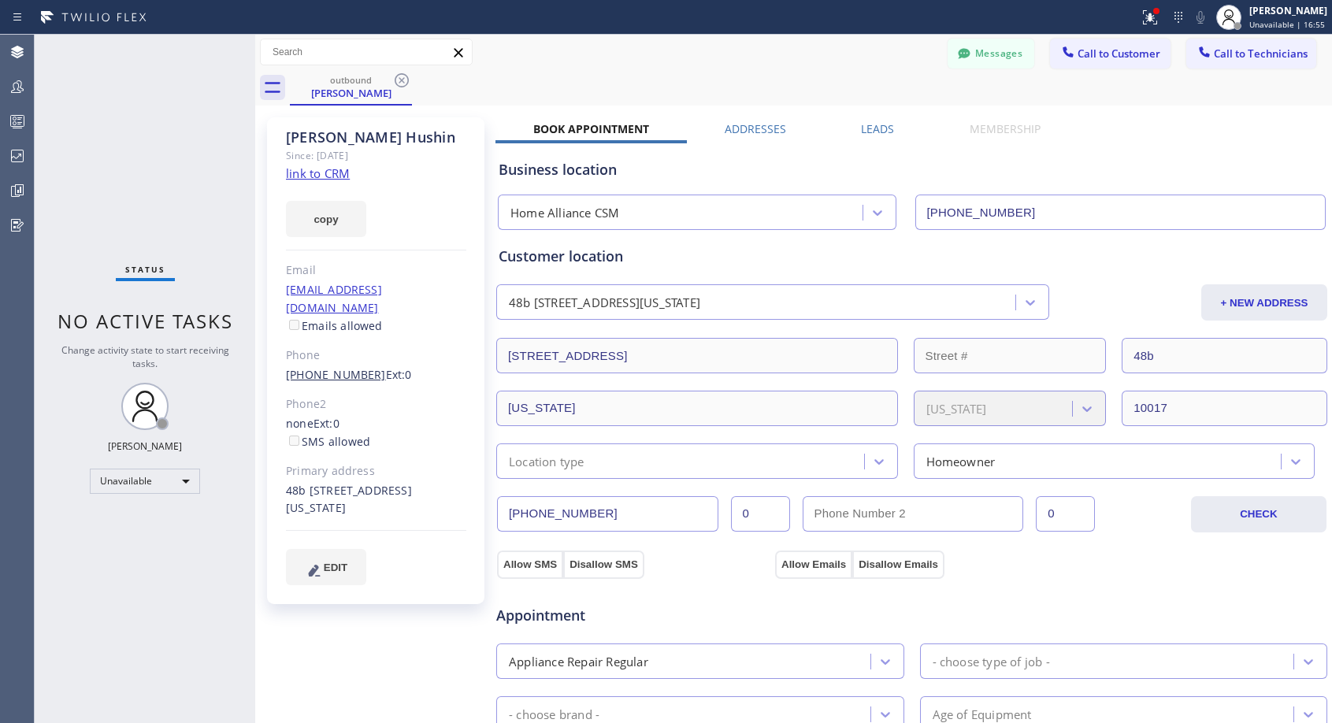
click at [344, 367] on link "(212) 753-2608" at bounding box center [336, 374] width 100 height 15
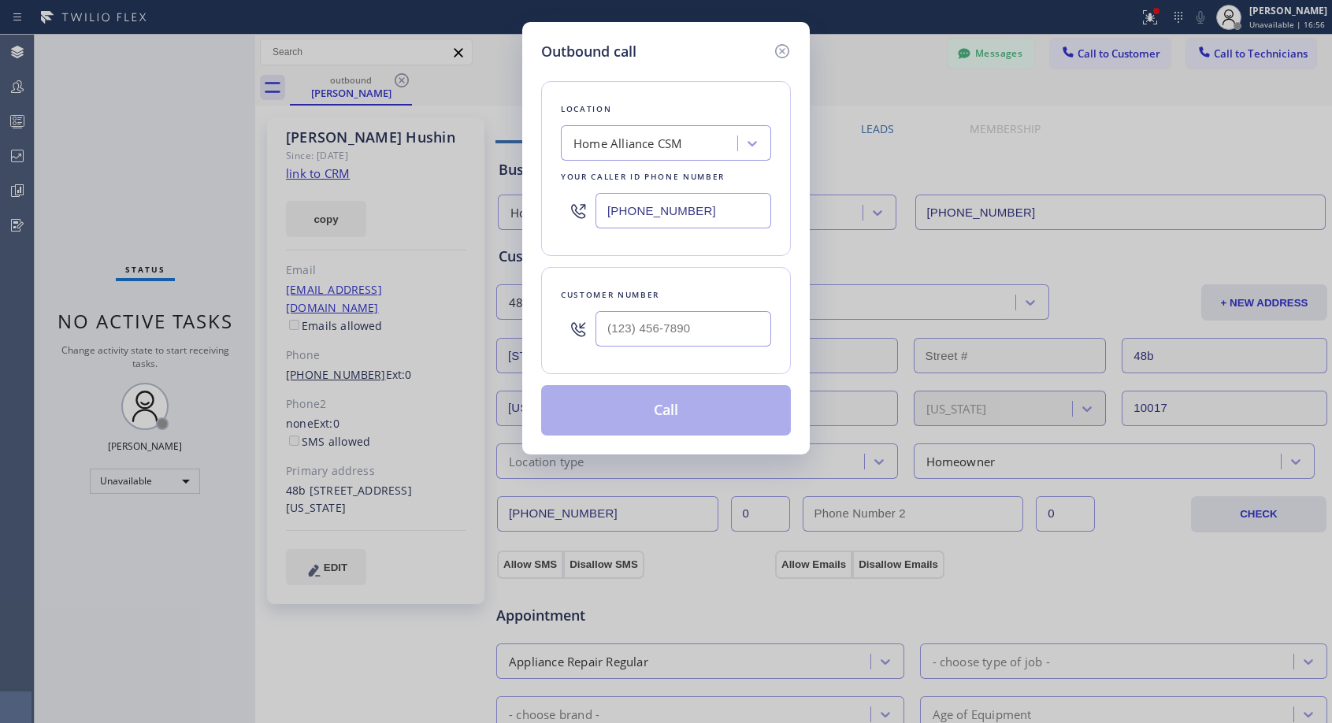
type input "(212) 753-2608"
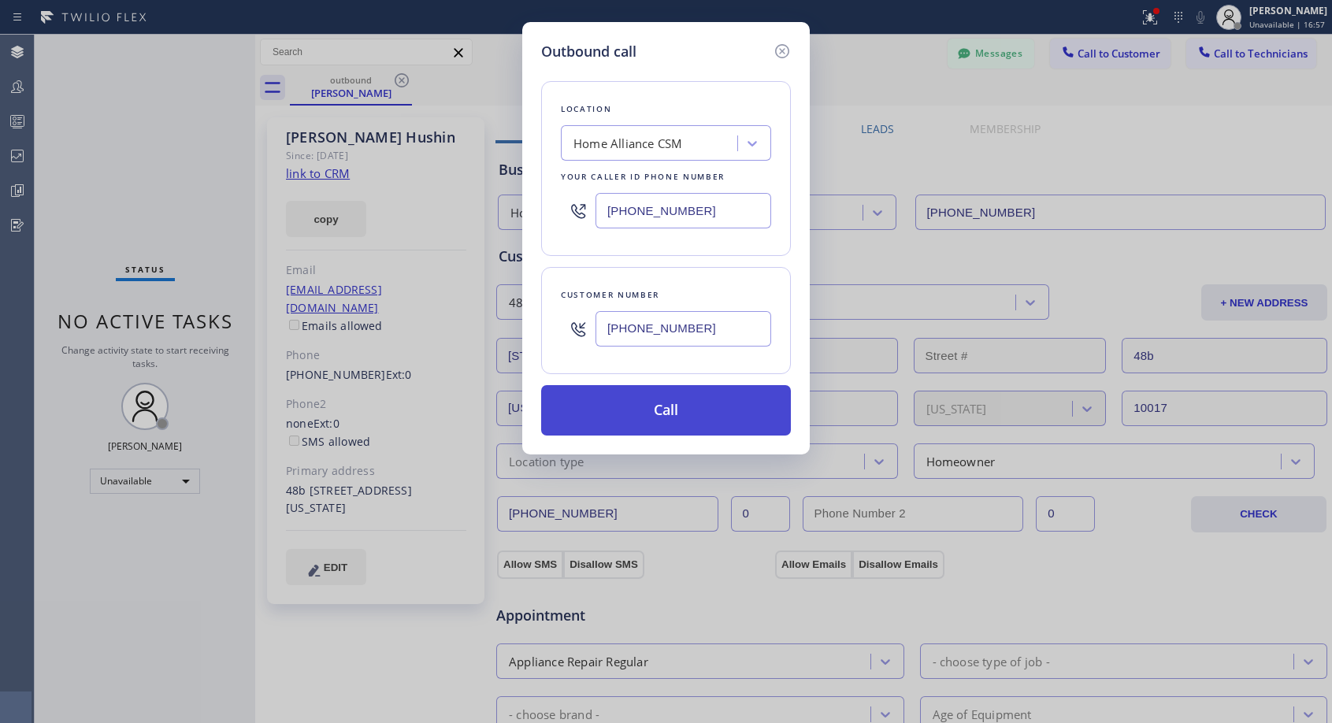
click at [728, 412] on button "Call" at bounding box center [666, 410] width 250 height 50
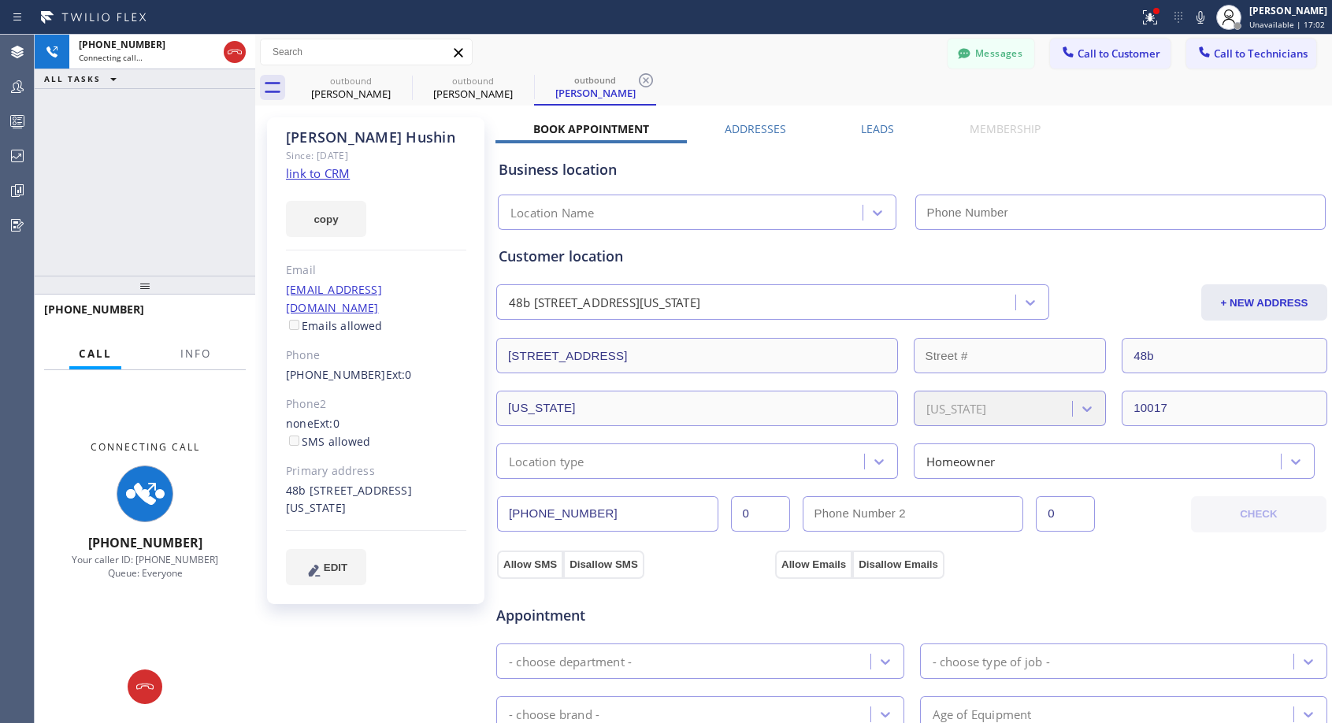
type input "[PHONE_NUMBER]"
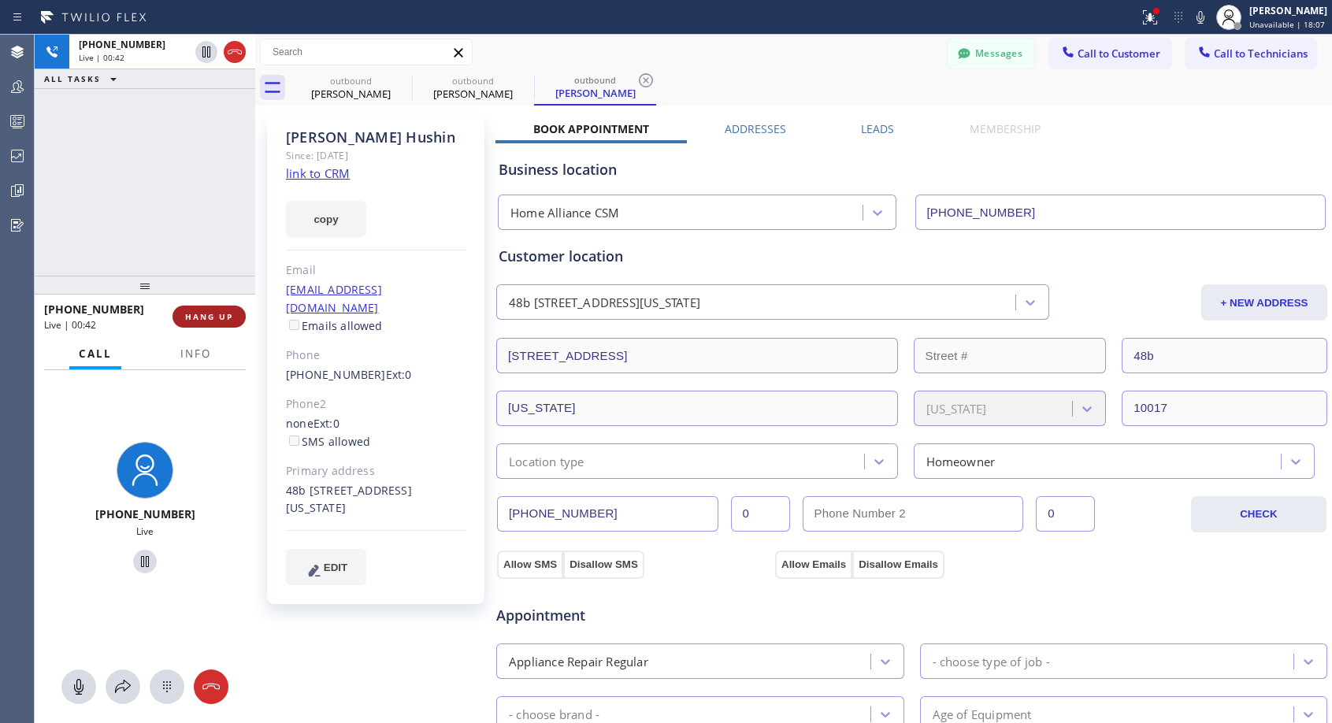
click at [222, 313] on span "HANG UP" at bounding box center [209, 316] width 48 height 11
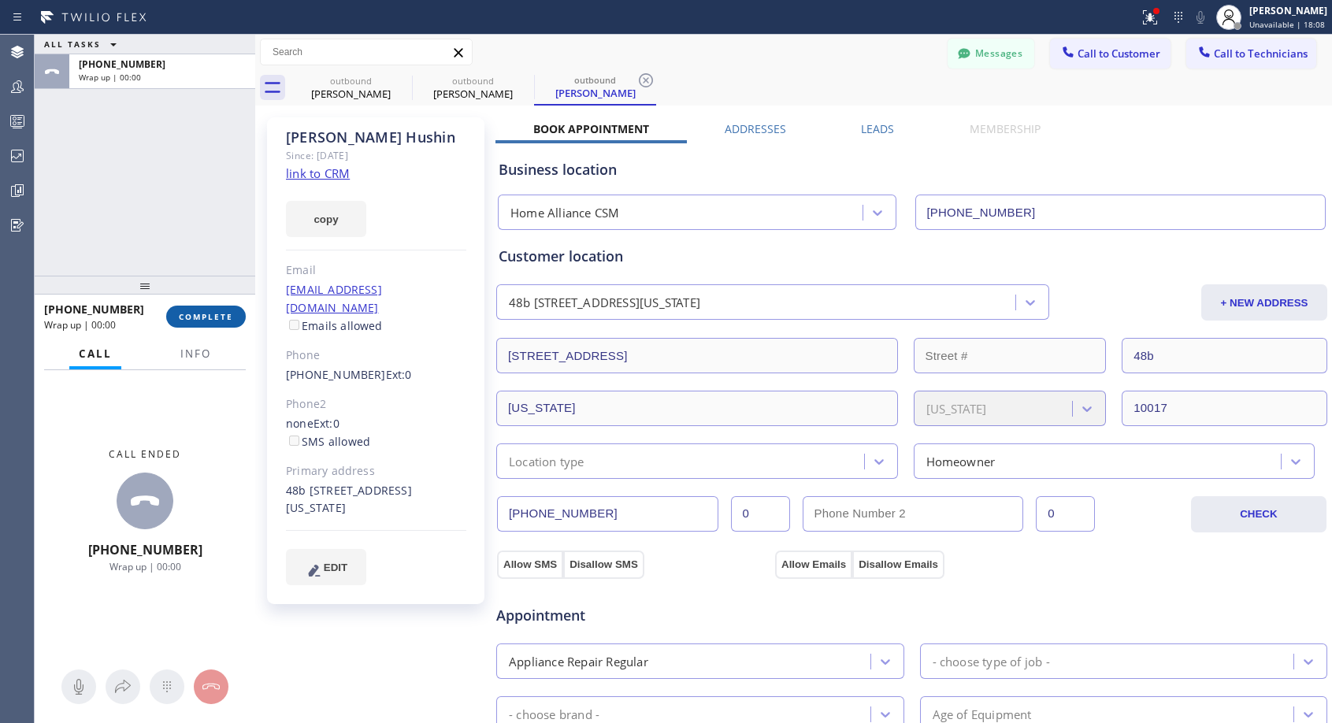
click at [222, 313] on span "COMPLETE" at bounding box center [206, 316] width 54 height 11
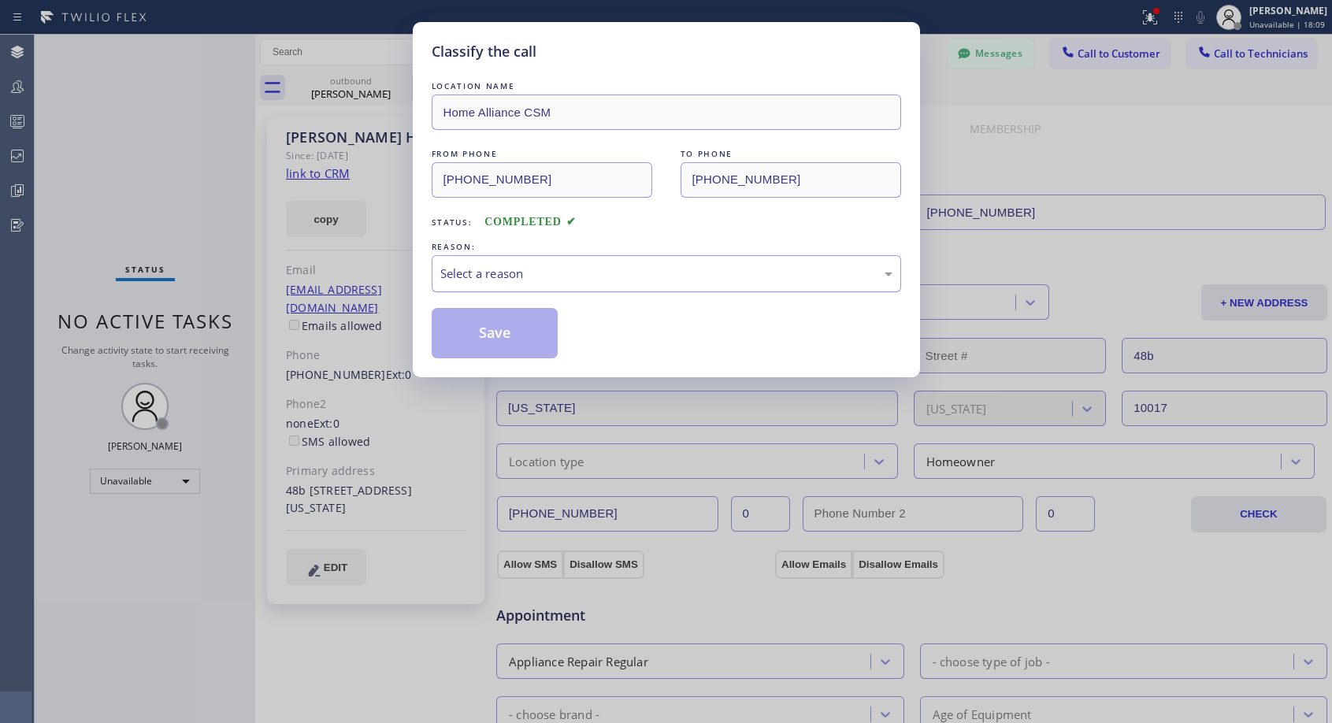
click at [815, 277] on div "Select a reason" at bounding box center [666, 274] width 452 height 18
click at [519, 332] on button "Save" at bounding box center [495, 333] width 127 height 50
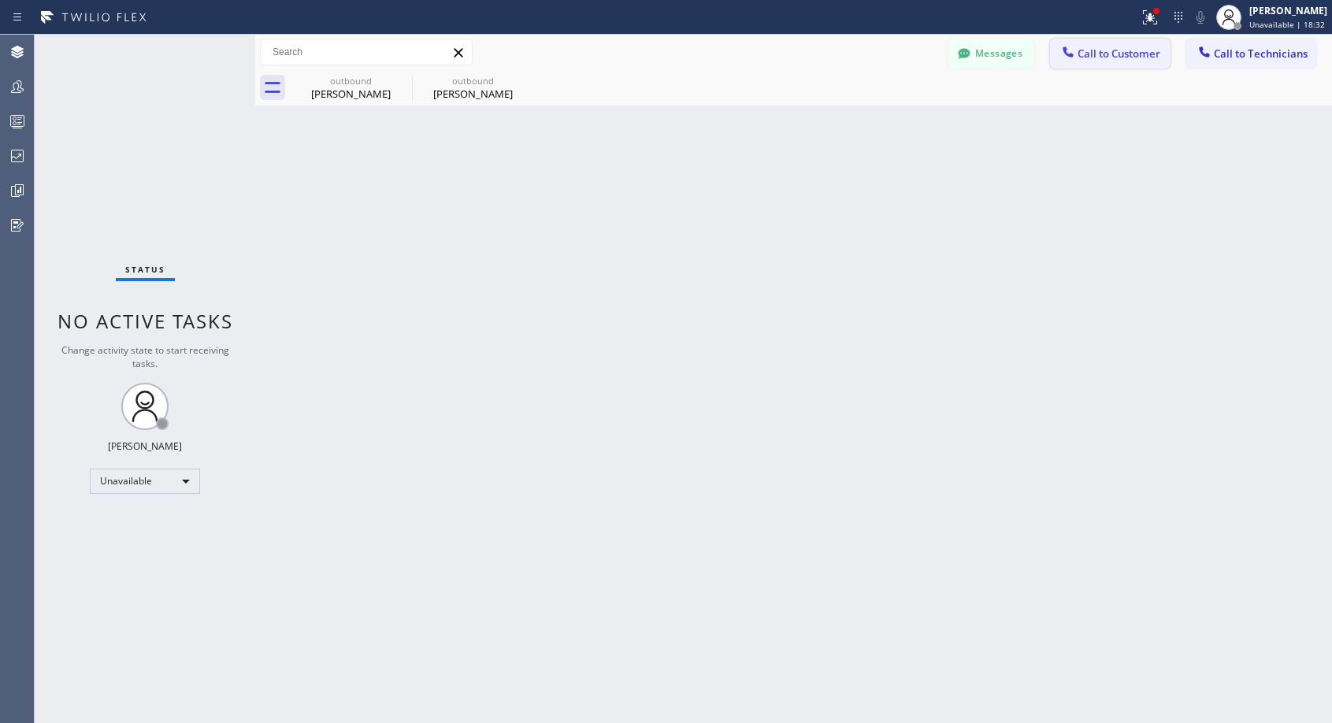
click at [1096, 54] on span "Call to Customer" at bounding box center [1118, 53] width 83 height 14
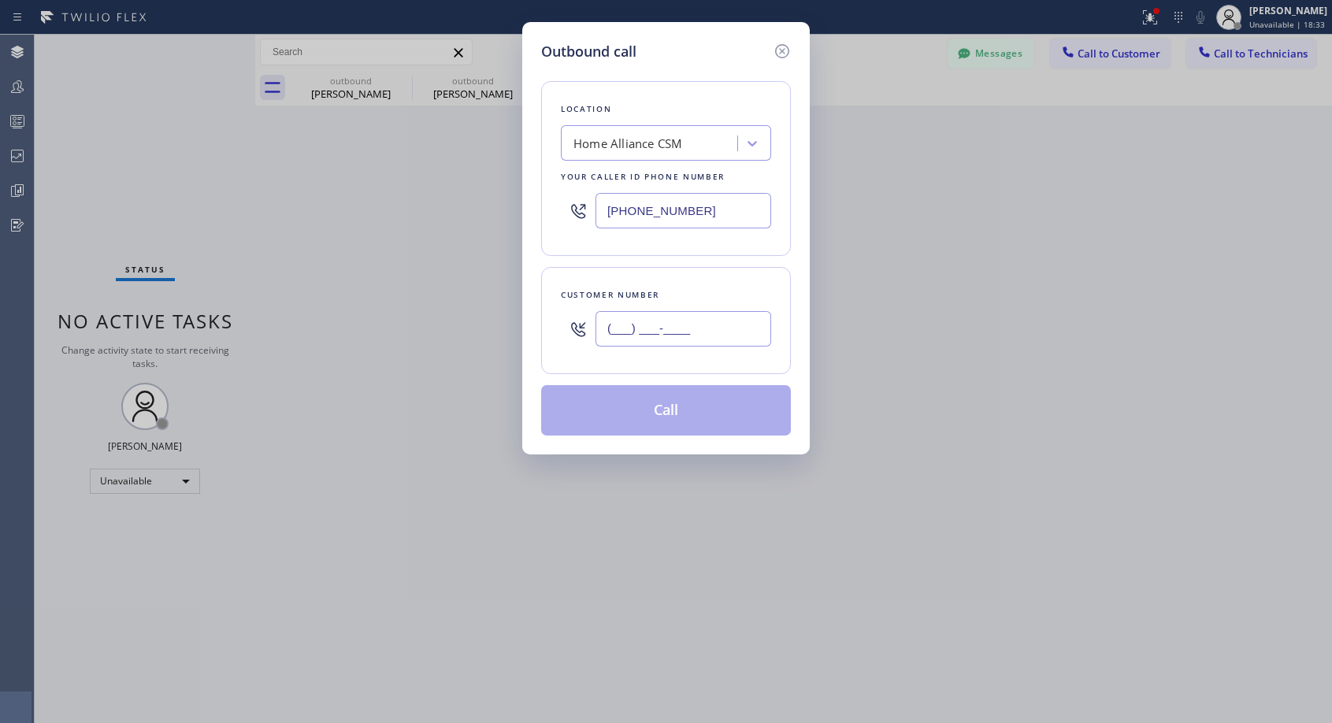
click at [669, 316] on input "(___) ___-____" at bounding box center [683, 328] width 176 height 35
paste input "415) 328-0067"
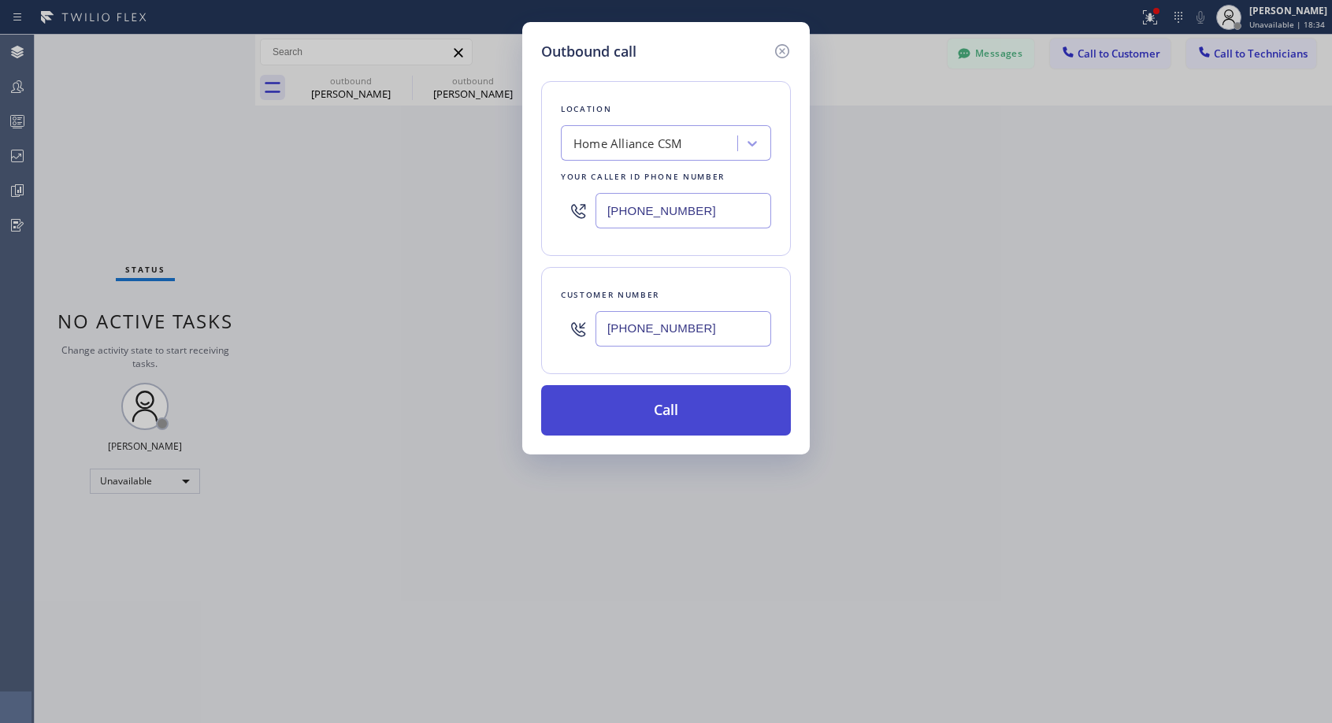
type input "(415) 328-0067"
click at [647, 414] on button "Call" at bounding box center [666, 410] width 250 height 50
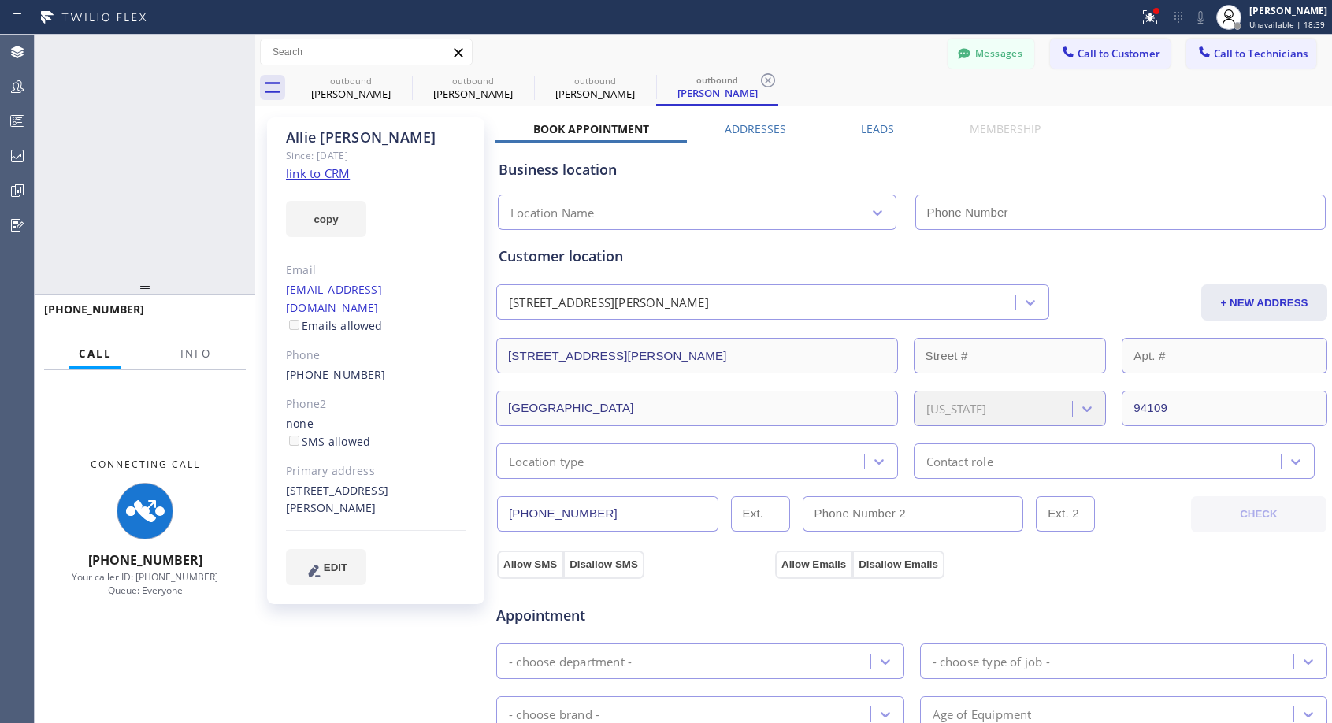
type input "[PHONE_NUMBER]"
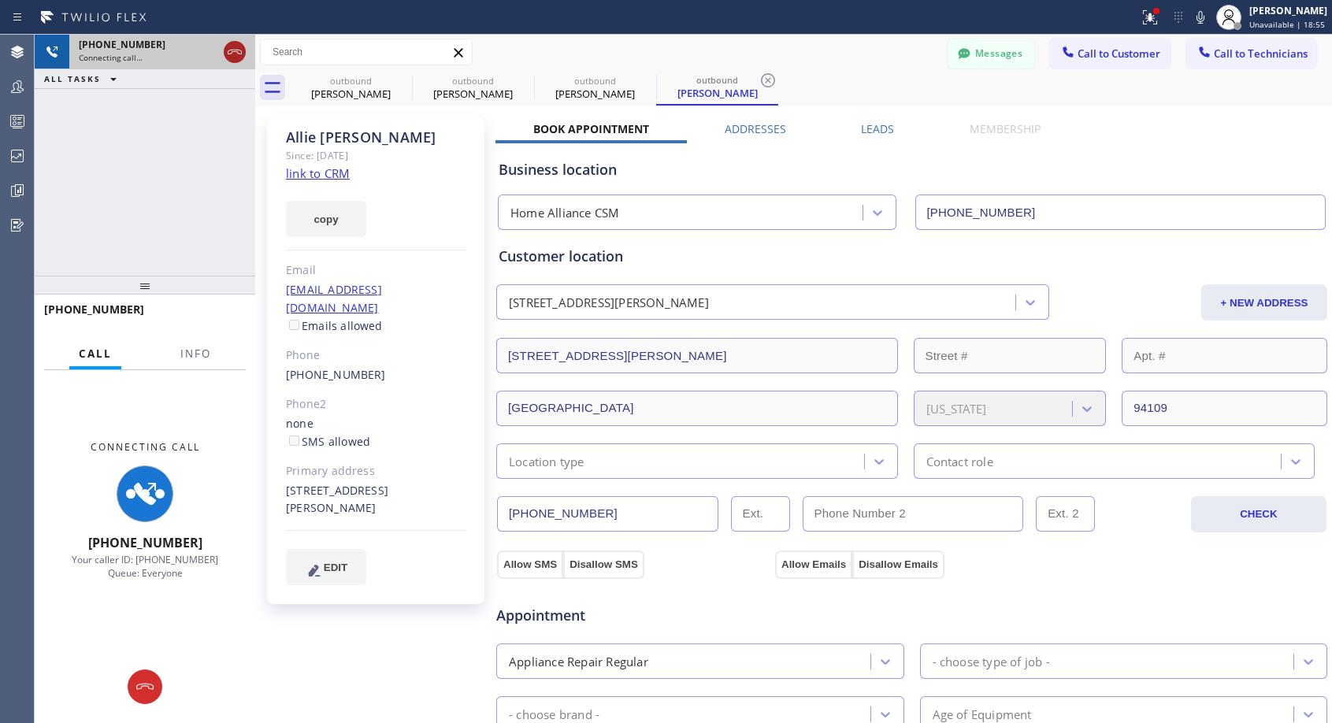
click at [243, 52] on icon at bounding box center [234, 52] width 19 height 19
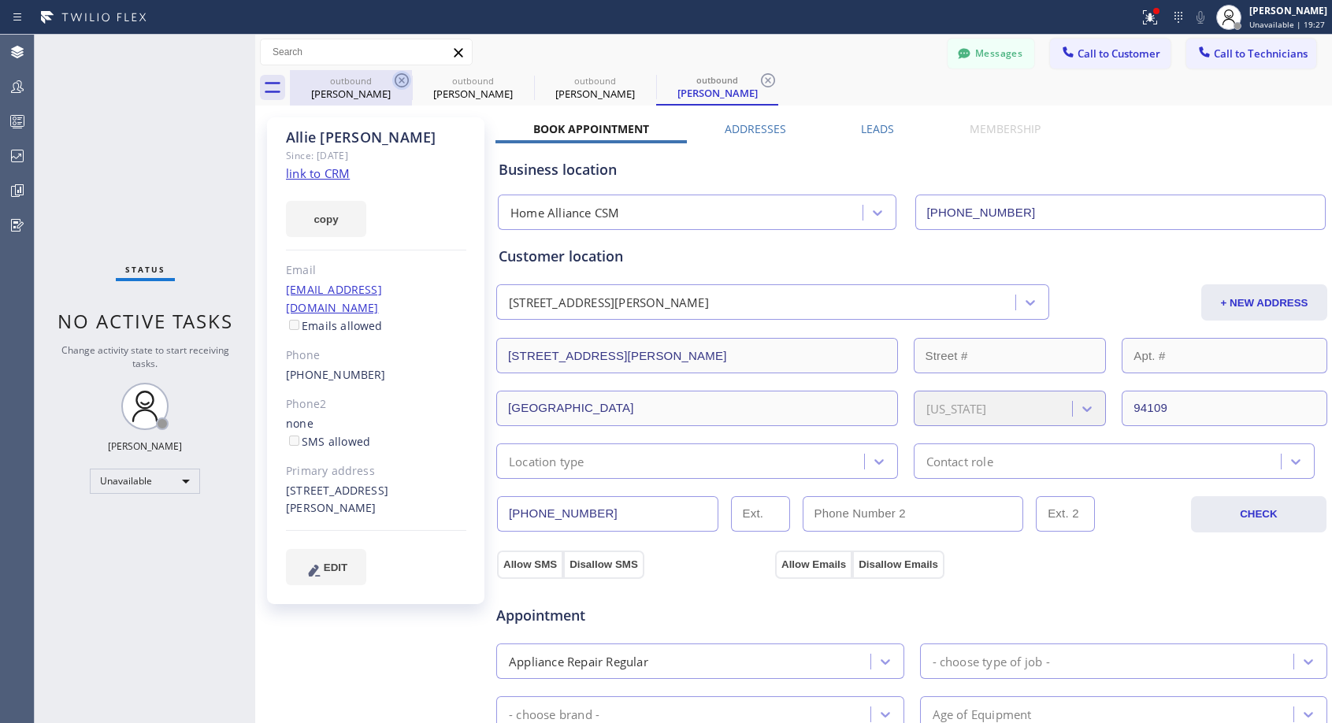
click at [397, 79] on icon at bounding box center [401, 80] width 19 height 19
click at [0, 0] on icon at bounding box center [0, 0] width 0 height 0
click at [758, 79] on icon at bounding box center [767, 80] width 19 height 19
click at [397, 79] on div "outbound Shawn Hushin outbound Shawn Hushin outbound Allie Fisher outbound Alli…" at bounding box center [811, 87] width 1042 height 35
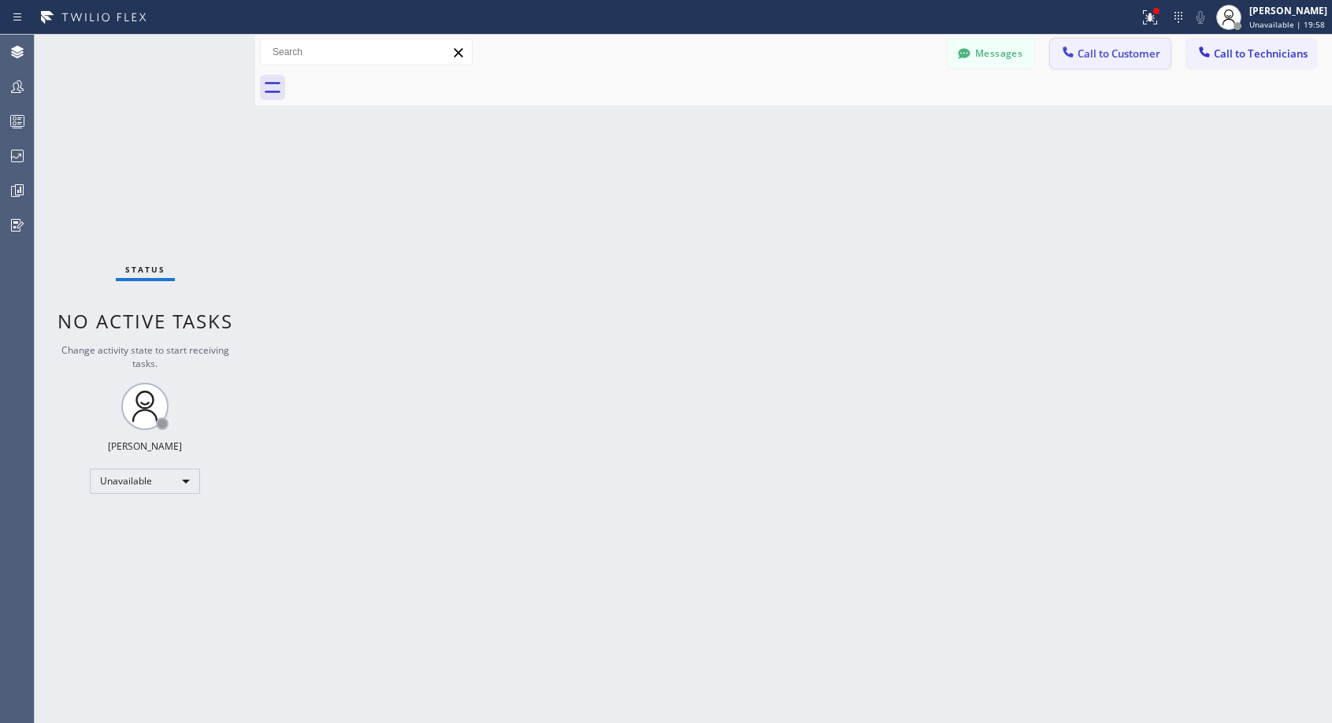
click at [1121, 61] on button "Call to Customer" at bounding box center [1110, 54] width 120 height 30
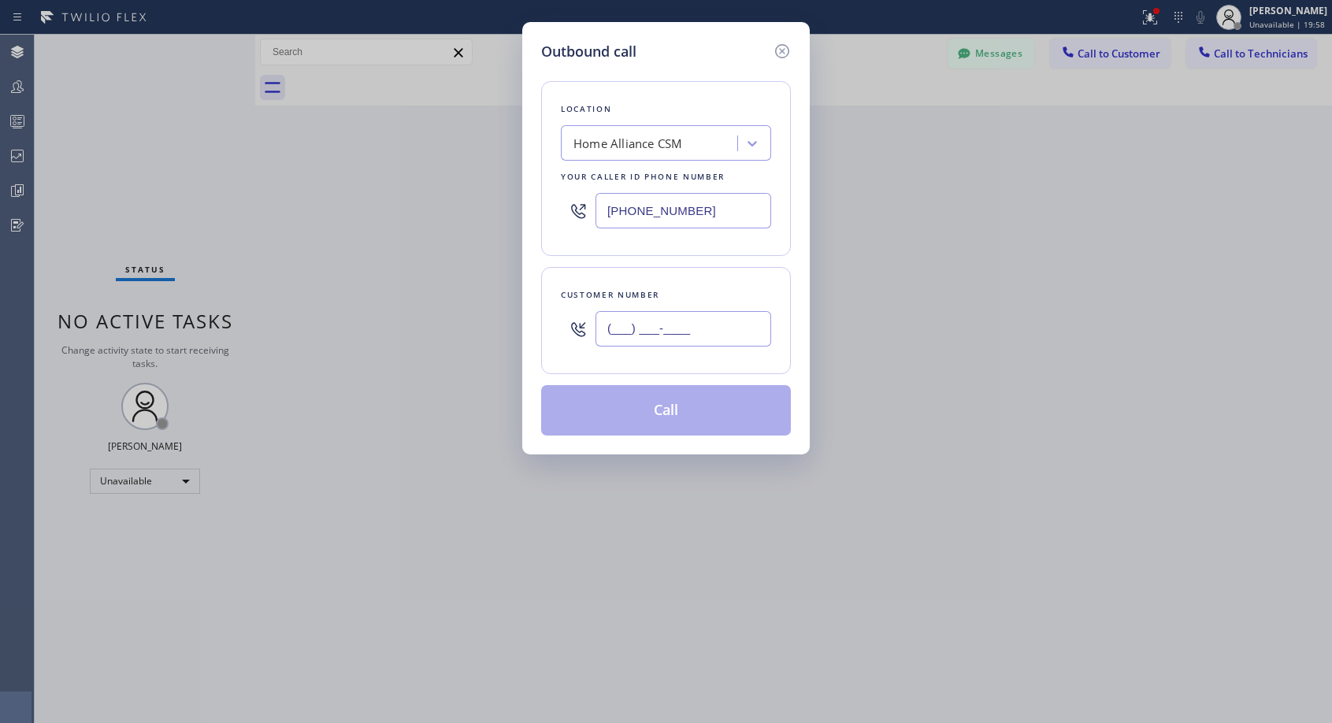
click at [677, 329] on input "(___) ___-____" at bounding box center [683, 328] width 176 height 35
paste input "305) 582-5085"
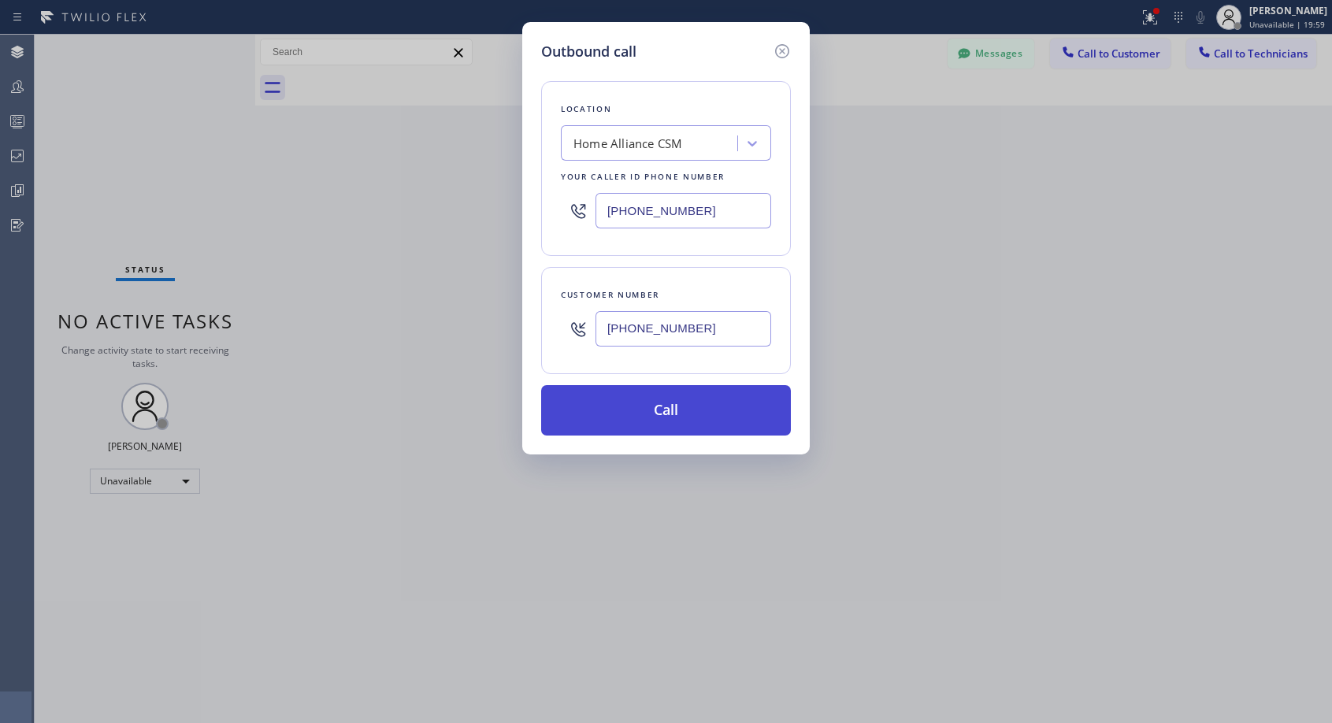
type input "(305) 582-5085"
click at [649, 417] on button "Call" at bounding box center [666, 410] width 250 height 50
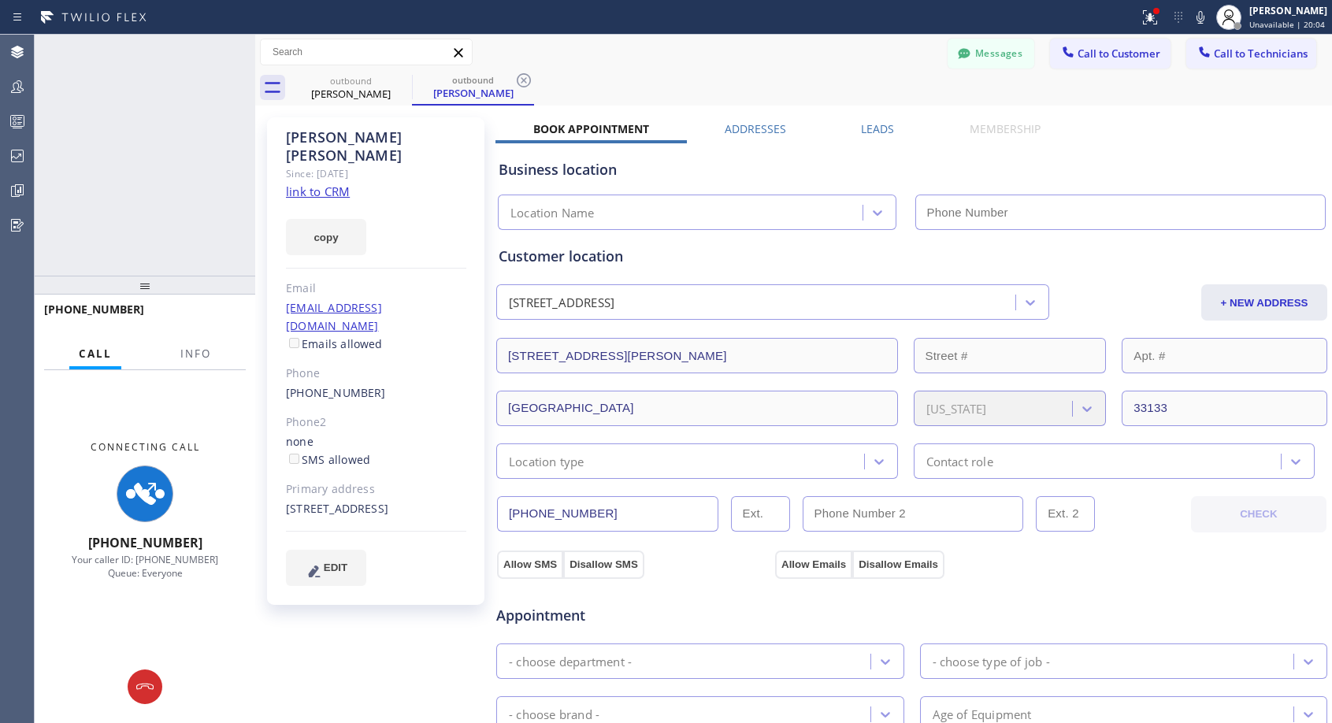
type input "[PHONE_NUMBER]"
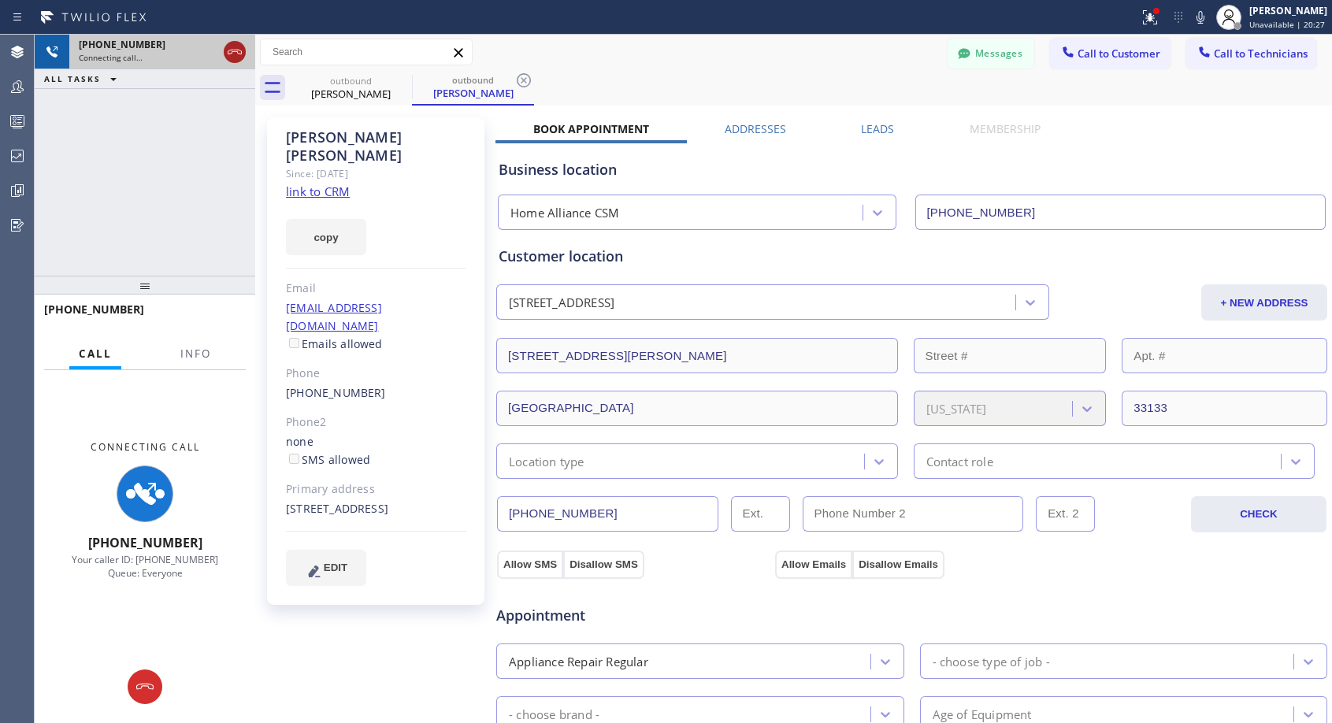
click at [235, 54] on icon at bounding box center [234, 52] width 19 height 19
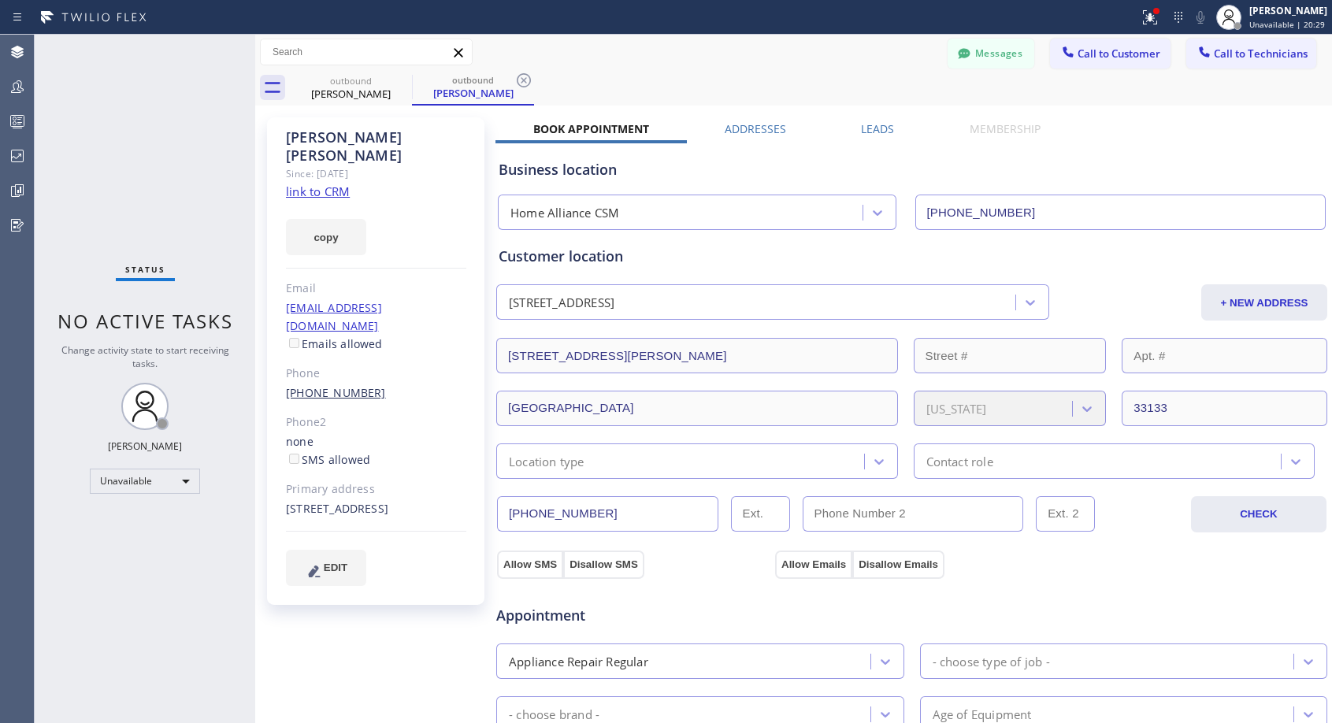
click at [354, 385] on link "(305) 582-5085" at bounding box center [336, 392] width 100 height 15
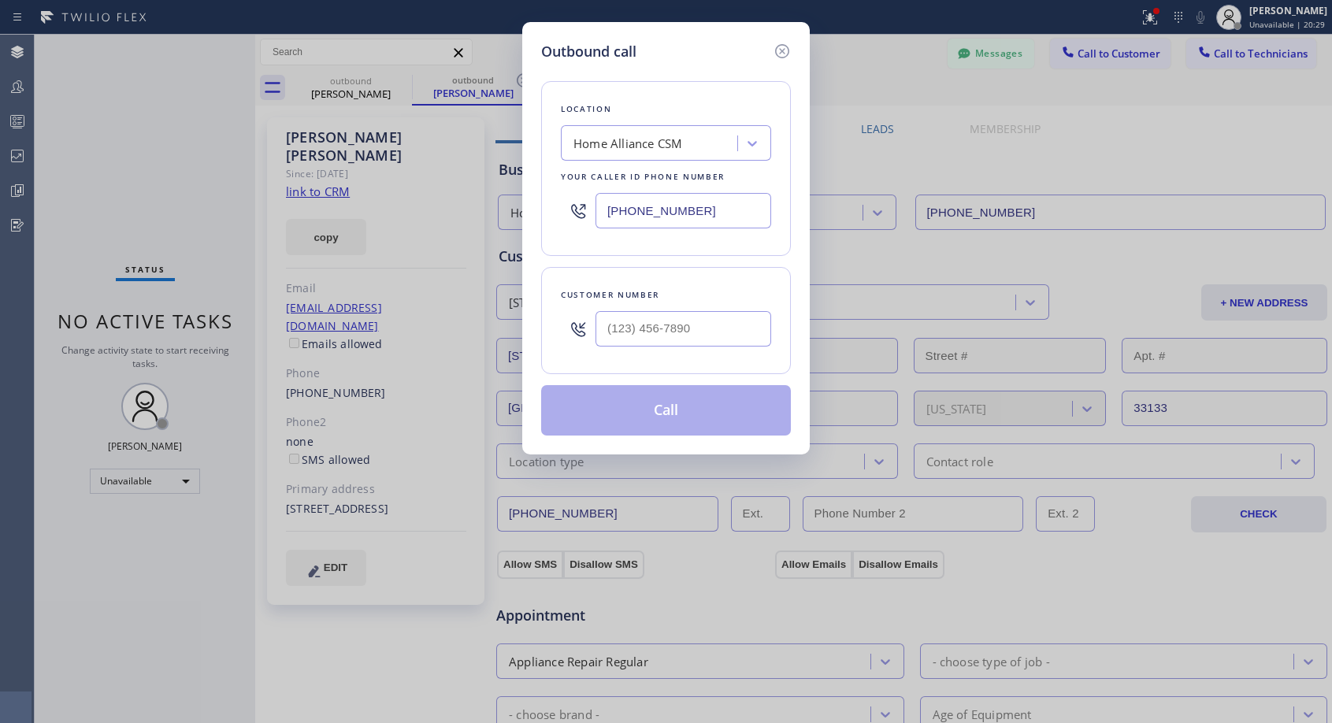
type input "(305) 582-5085"
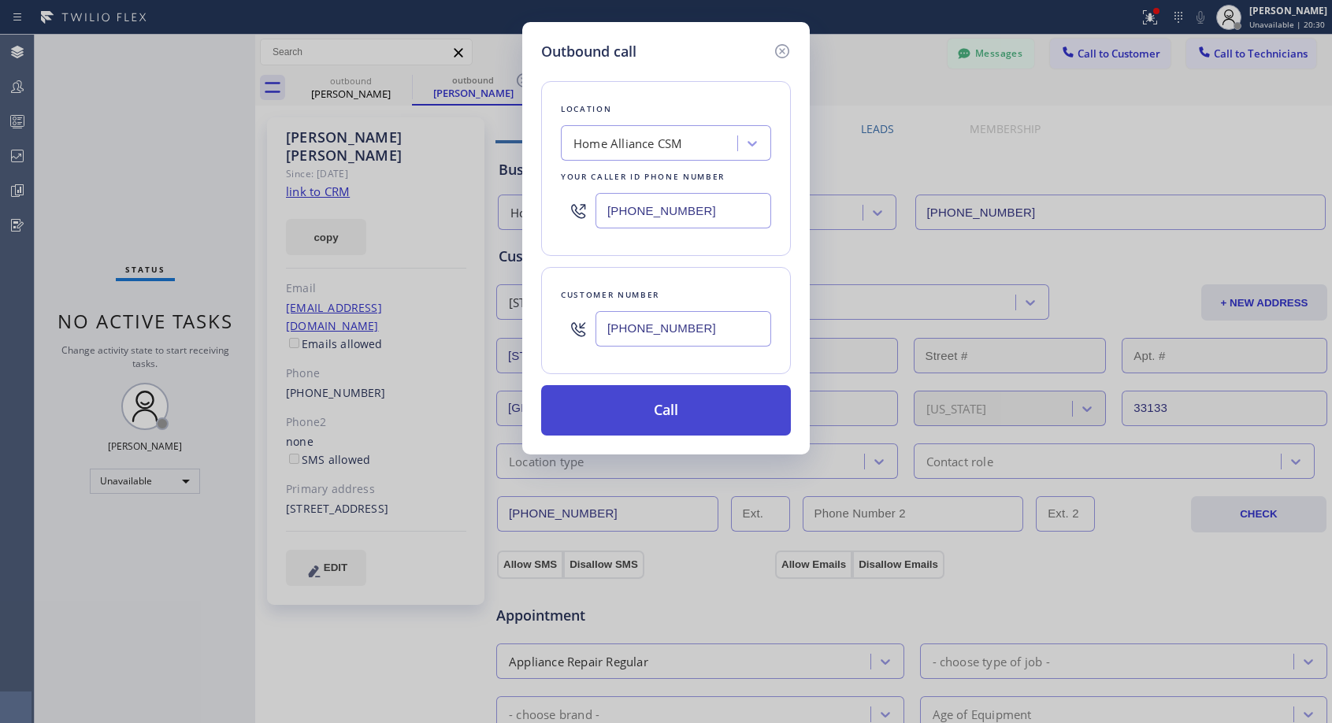
click at [594, 412] on button "Call" at bounding box center [666, 410] width 250 height 50
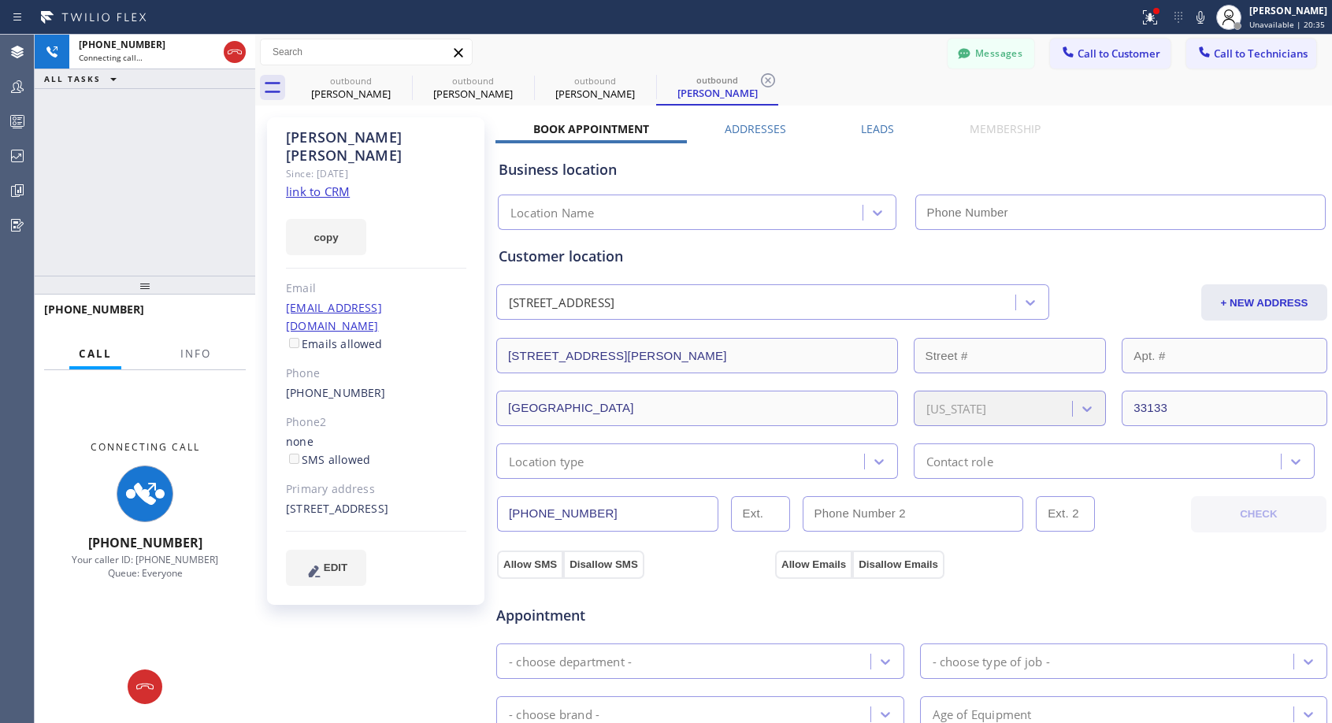
type input "[PHONE_NUMBER]"
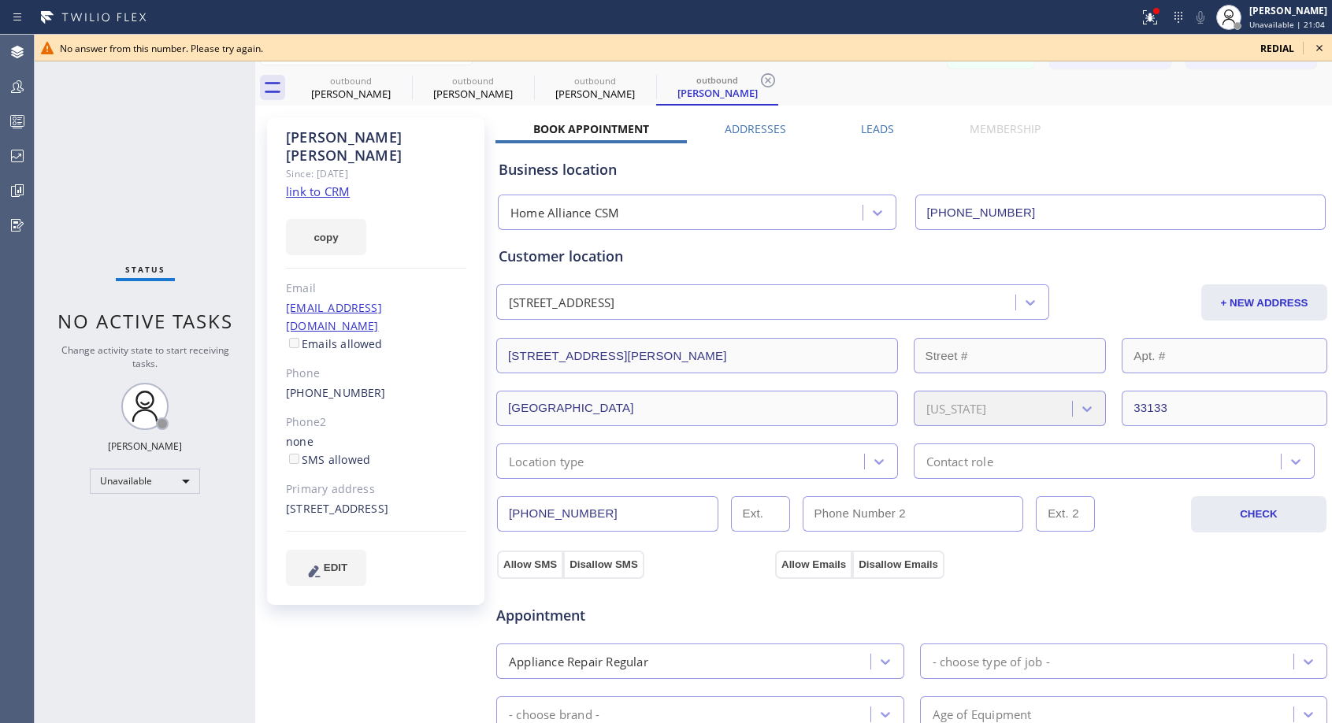
click at [1314, 46] on icon at bounding box center [1319, 48] width 19 height 19
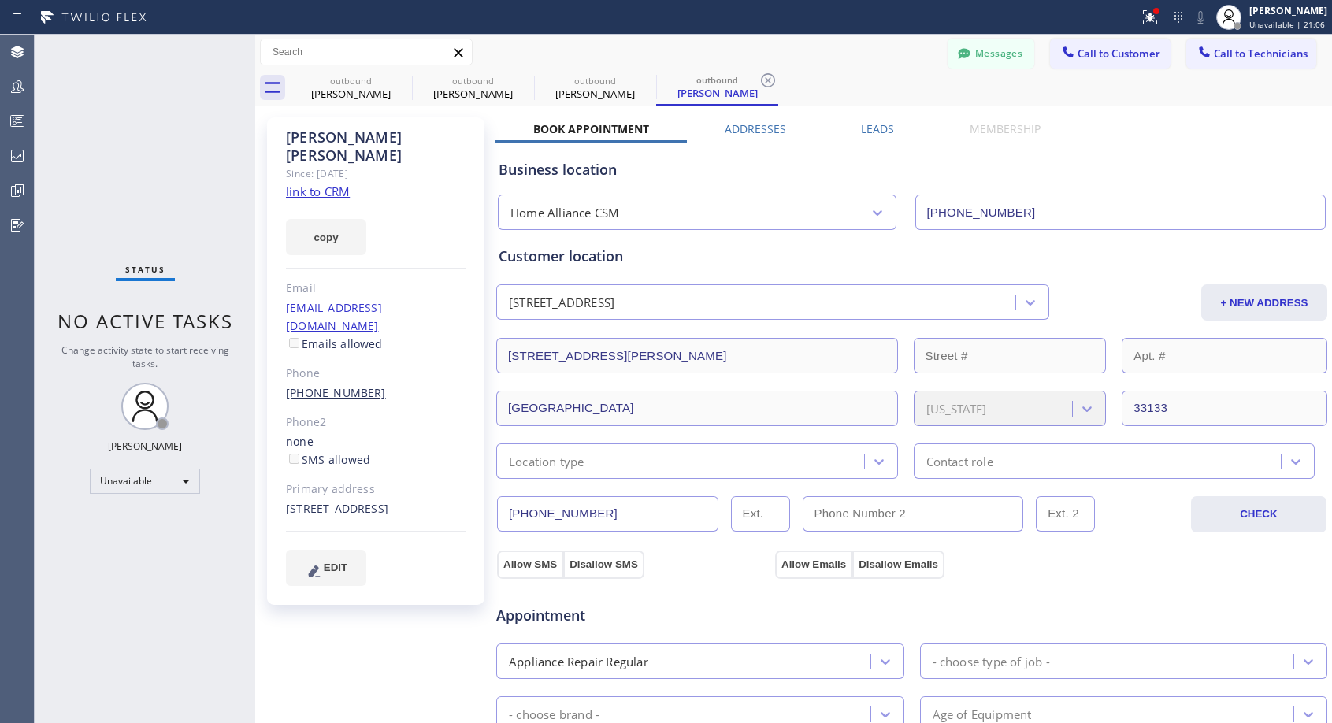
click at [319, 385] on link "(305) 582-5085" at bounding box center [336, 392] width 100 height 15
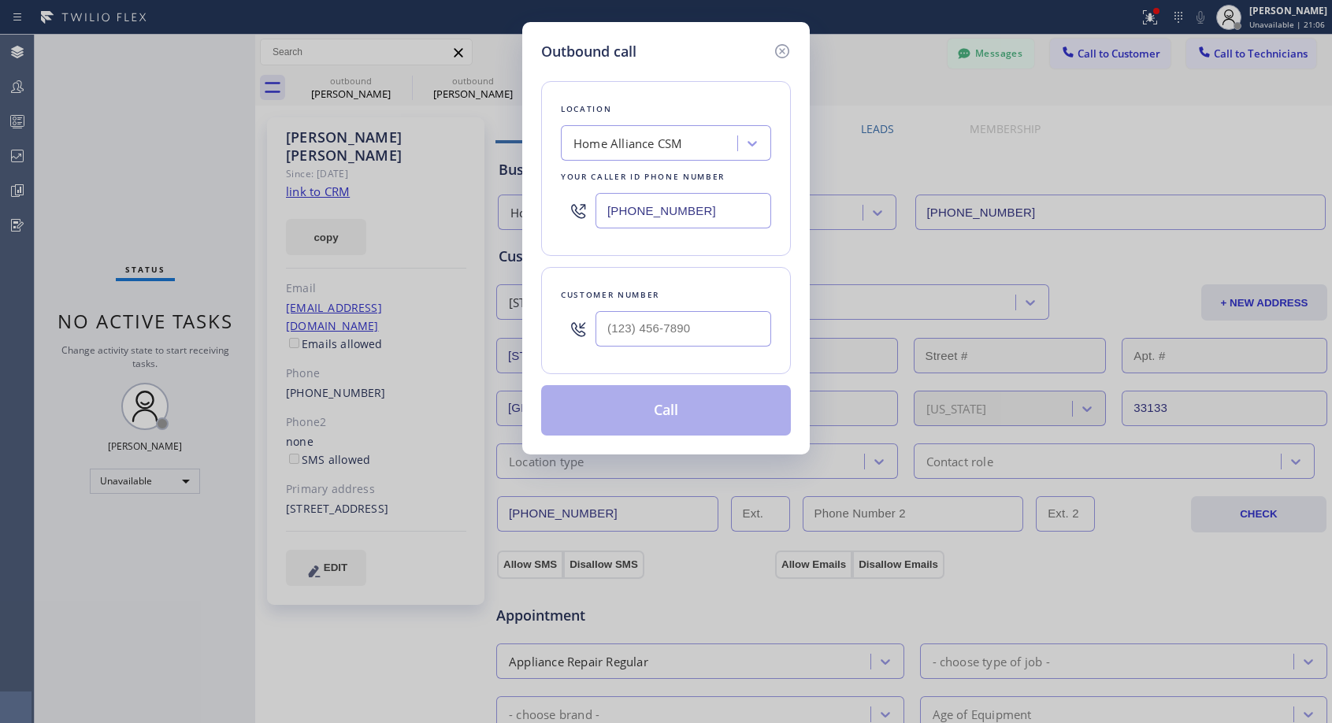
type input "(305) 582-5085"
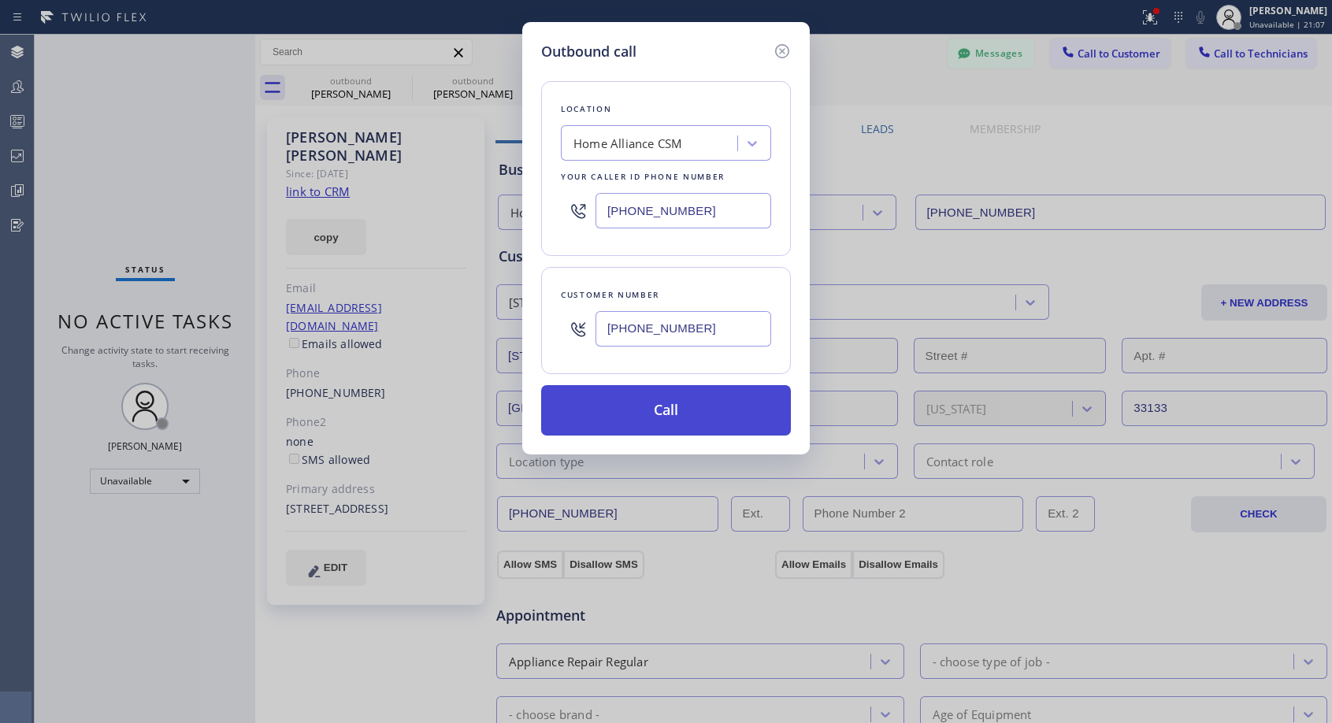
click at [683, 408] on button "Call" at bounding box center [666, 410] width 250 height 50
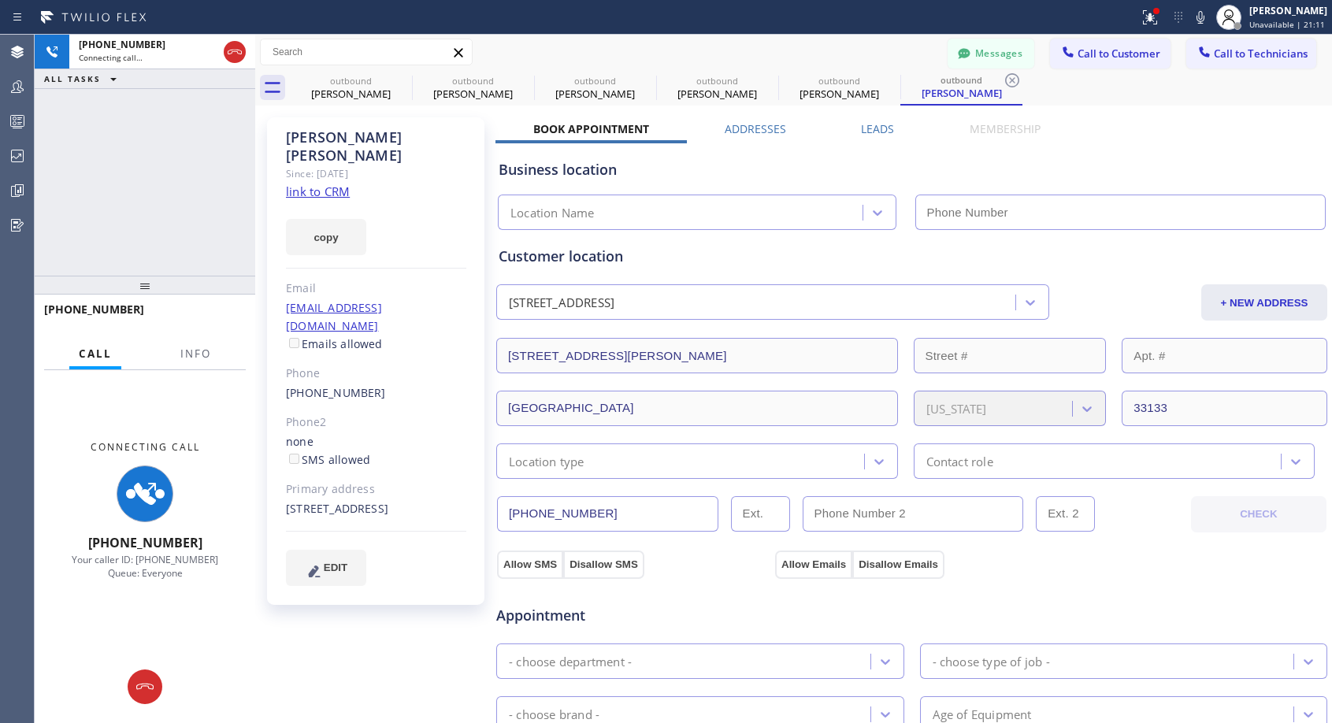
type input "[PHONE_NUMBER]"
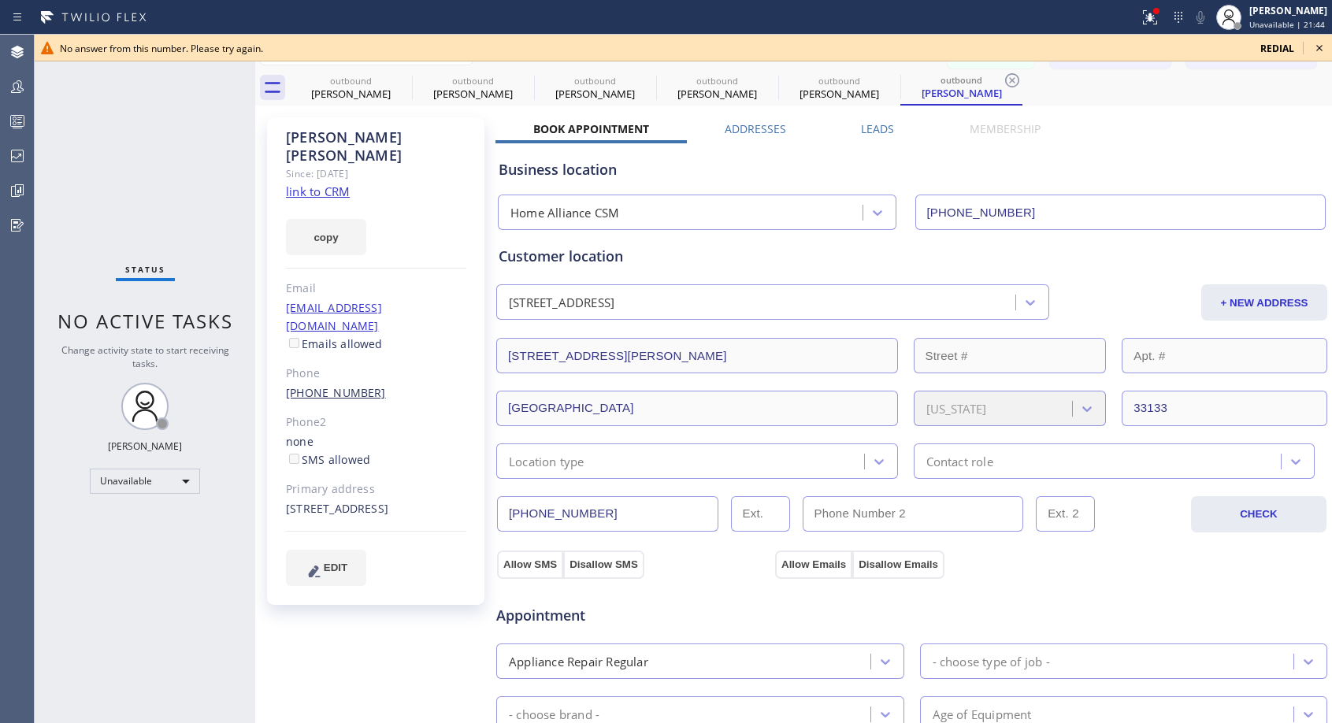
click at [328, 385] on link "(305) 582-5085" at bounding box center [336, 392] width 100 height 15
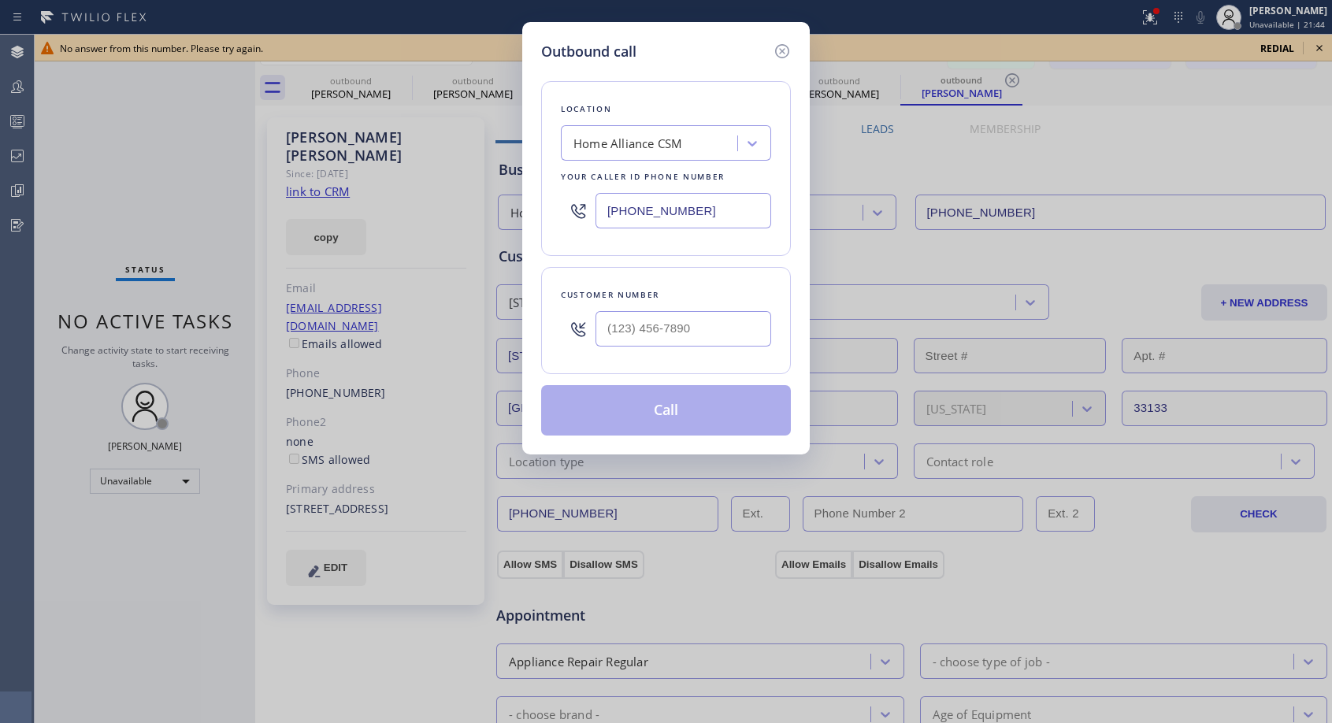
type input "(305) 582-5085"
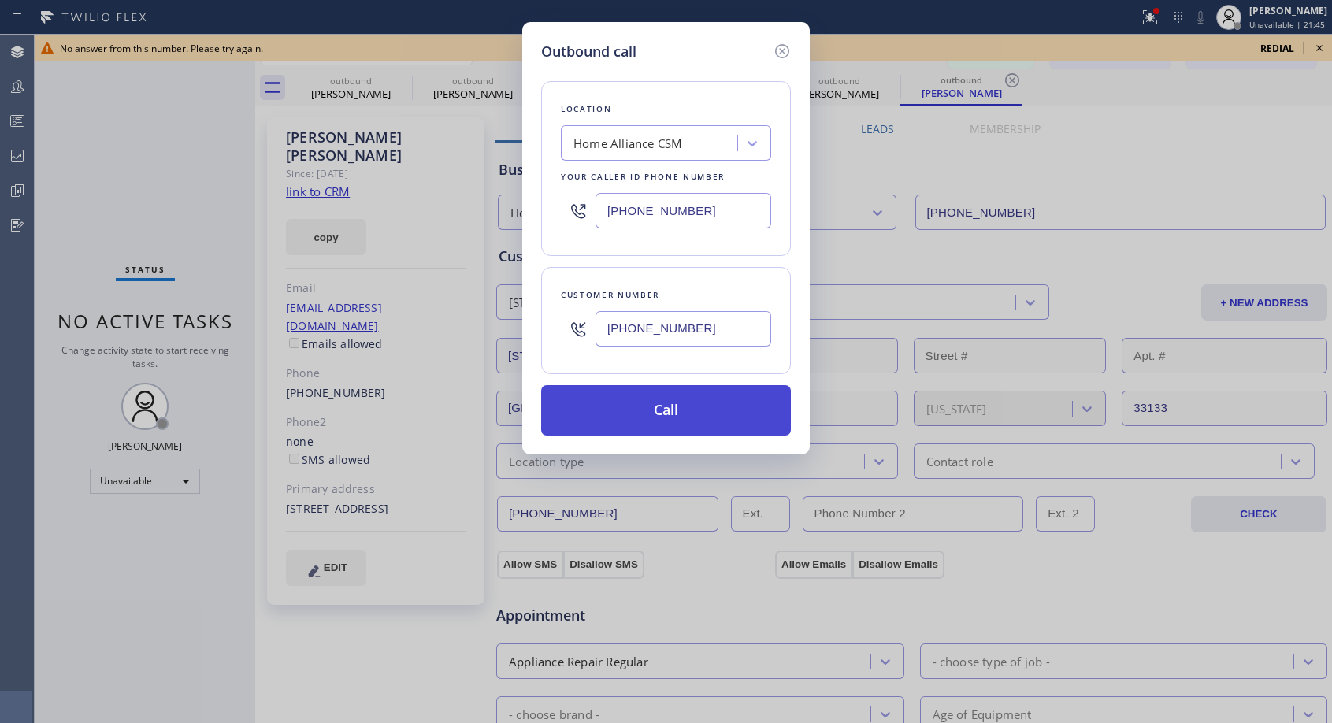
click at [669, 413] on button "Call" at bounding box center [666, 410] width 250 height 50
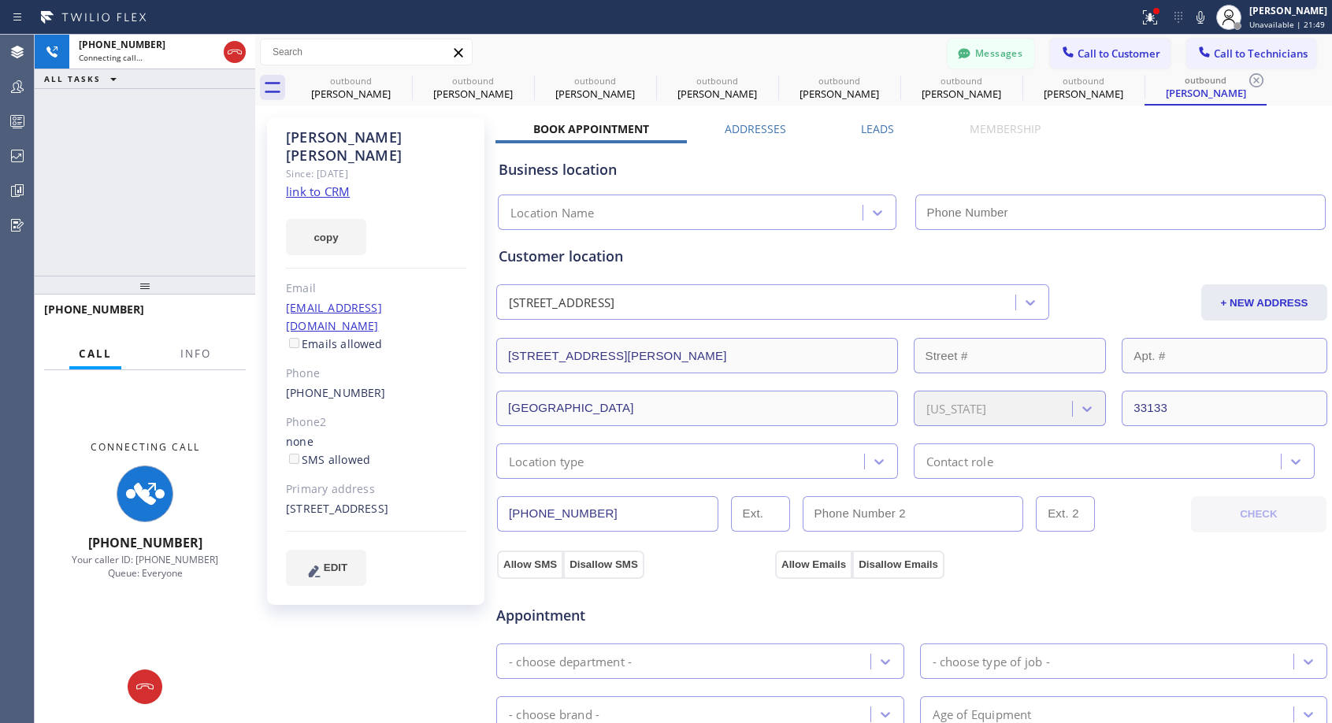
type input "[PHONE_NUMBER]"
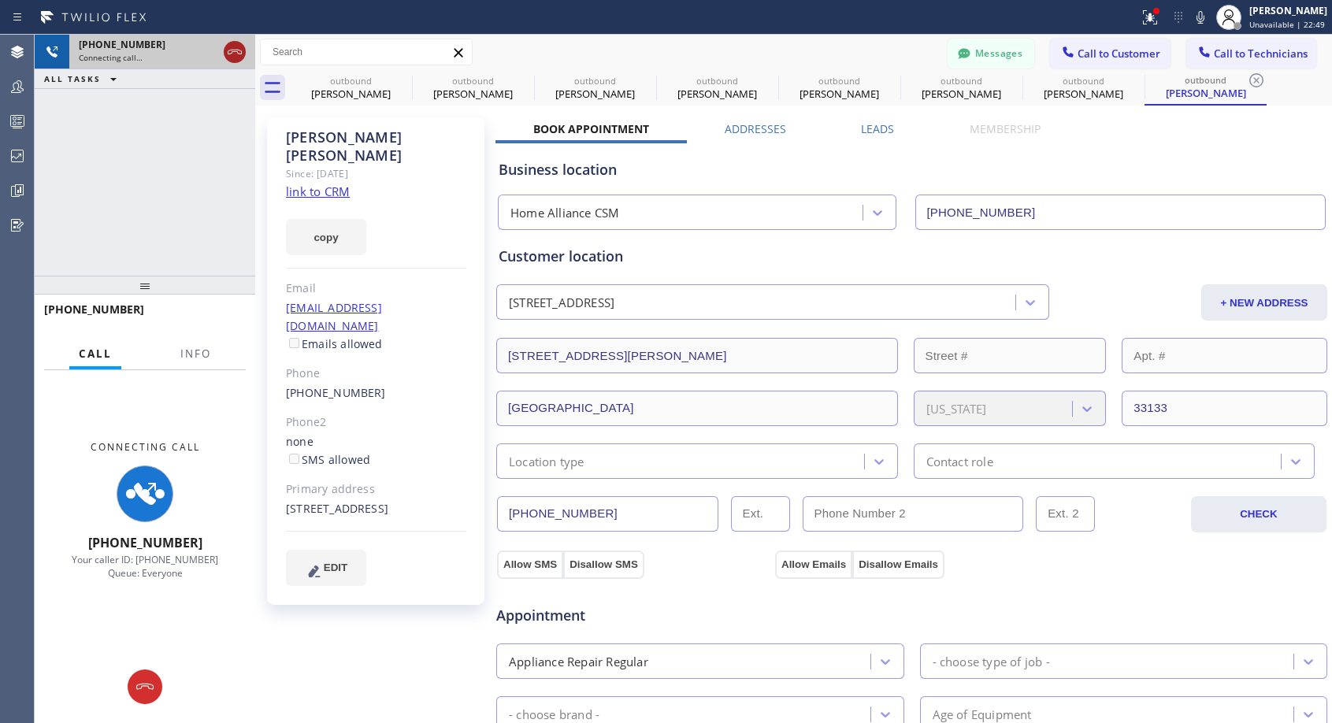
click at [235, 49] on icon at bounding box center [234, 52] width 19 height 19
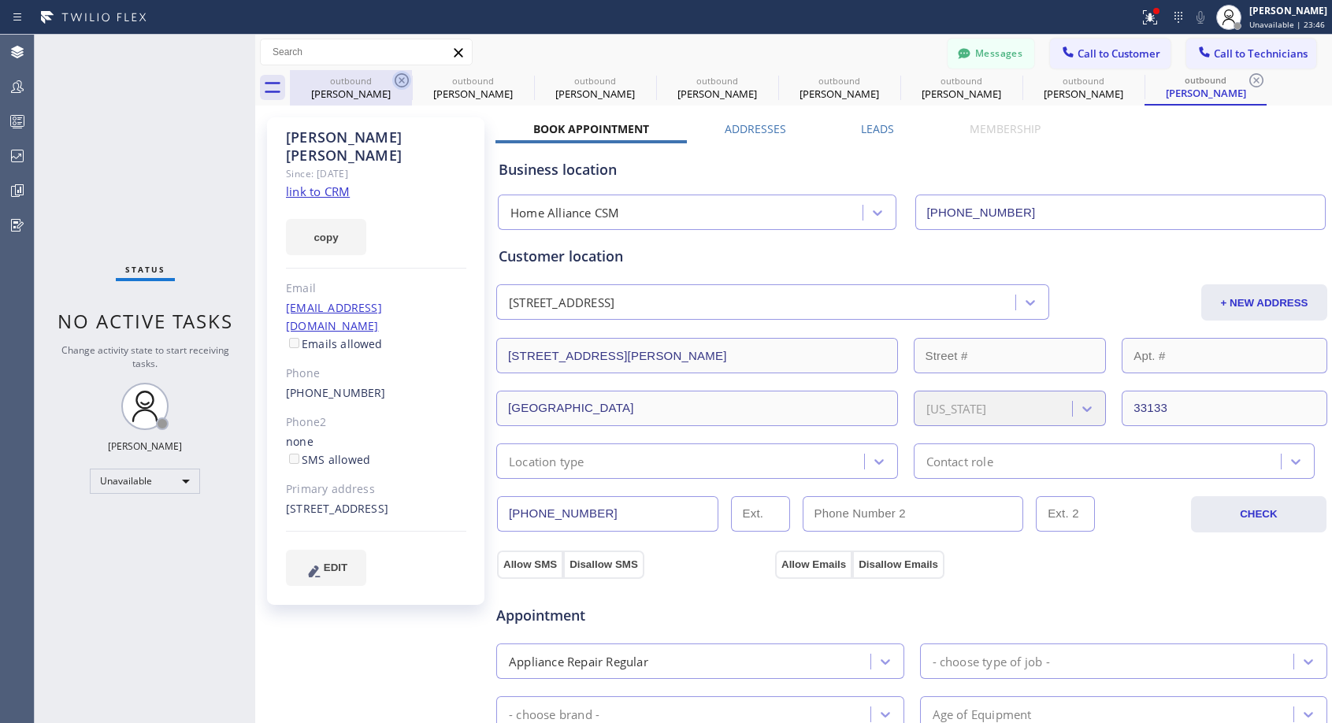
click at [398, 76] on icon at bounding box center [401, 80] width 19 height 19
click at [0, 0] on icon at bounding box center [0, 0] width 0 height 0
click at [639, 76] on icon at bounding box center [646, 80] width 14 height 14
click at [0, 0] on icon at bounding box center [0, 0] width 0 height 0
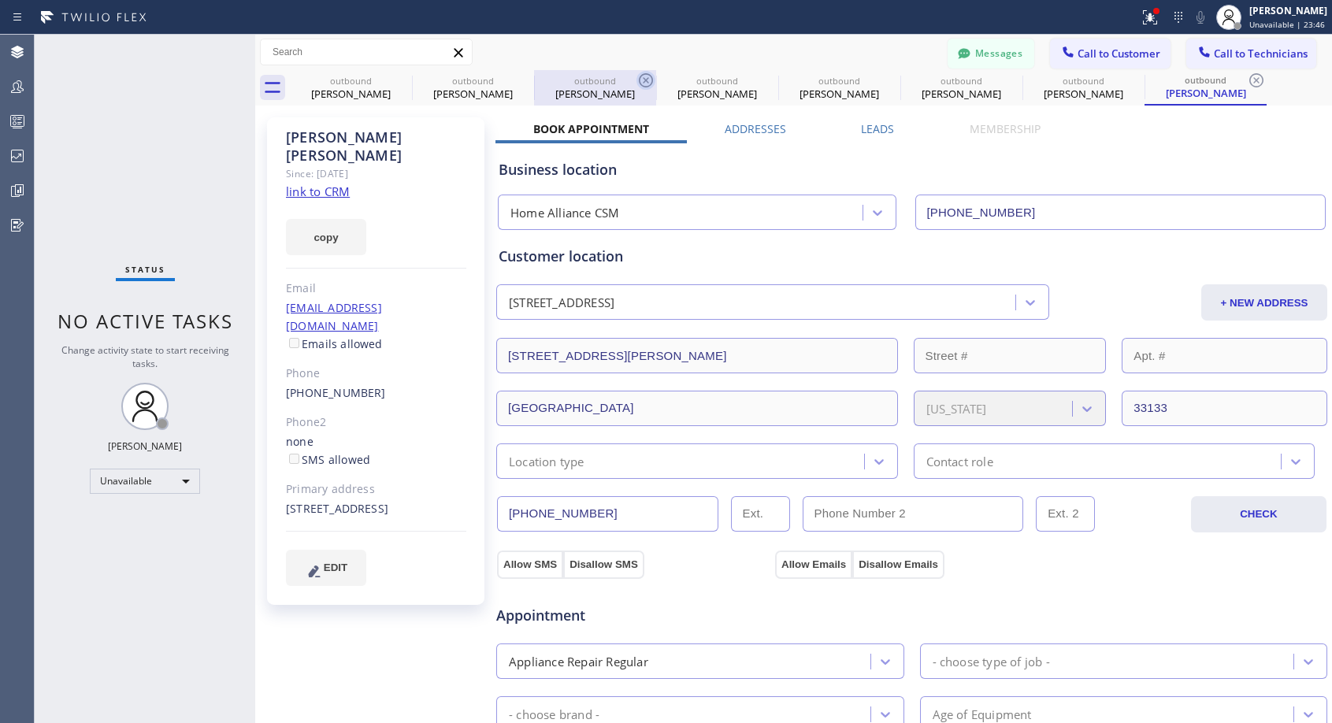
click at [0, 0] on icon at bounding box center [0, 0] width 0 height 0
click at [1249, 76] on icon at bounding box center [1256, 80] width 14 height 14
click at [397, 76] on div "outbound Javier Gonzalez outbound Javier Gonzalez outbound Javier Gonzalez outb…" at bounding box center [811, 87] width 1042 height 35
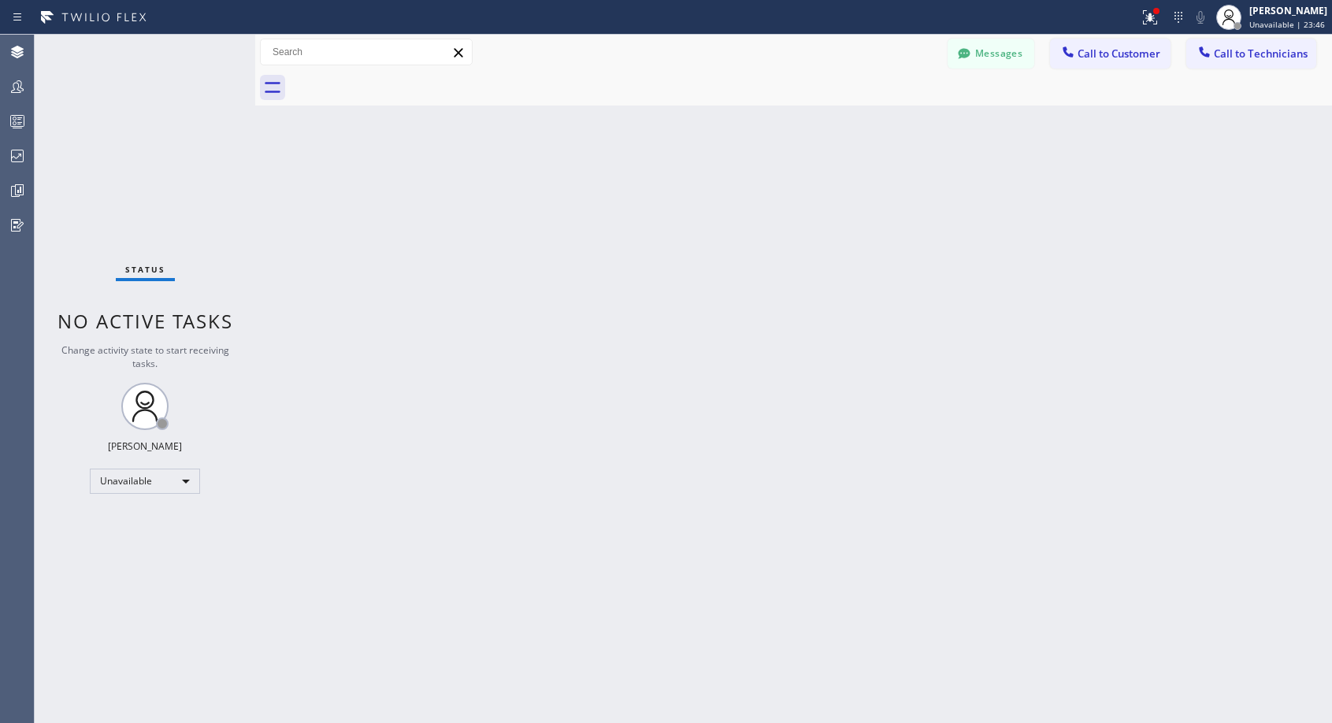
click at [397, 76] on div at bounding box center [811, 87] width 1042 height 35
drag, startPoint x: 1110, startPoint y: 56, endPoint x: 775, endPoint y: 173, distance: 355.4
click at [1110, 55] on span "Call to Customer" at bounding box center [1118, 53] width 83 height 14
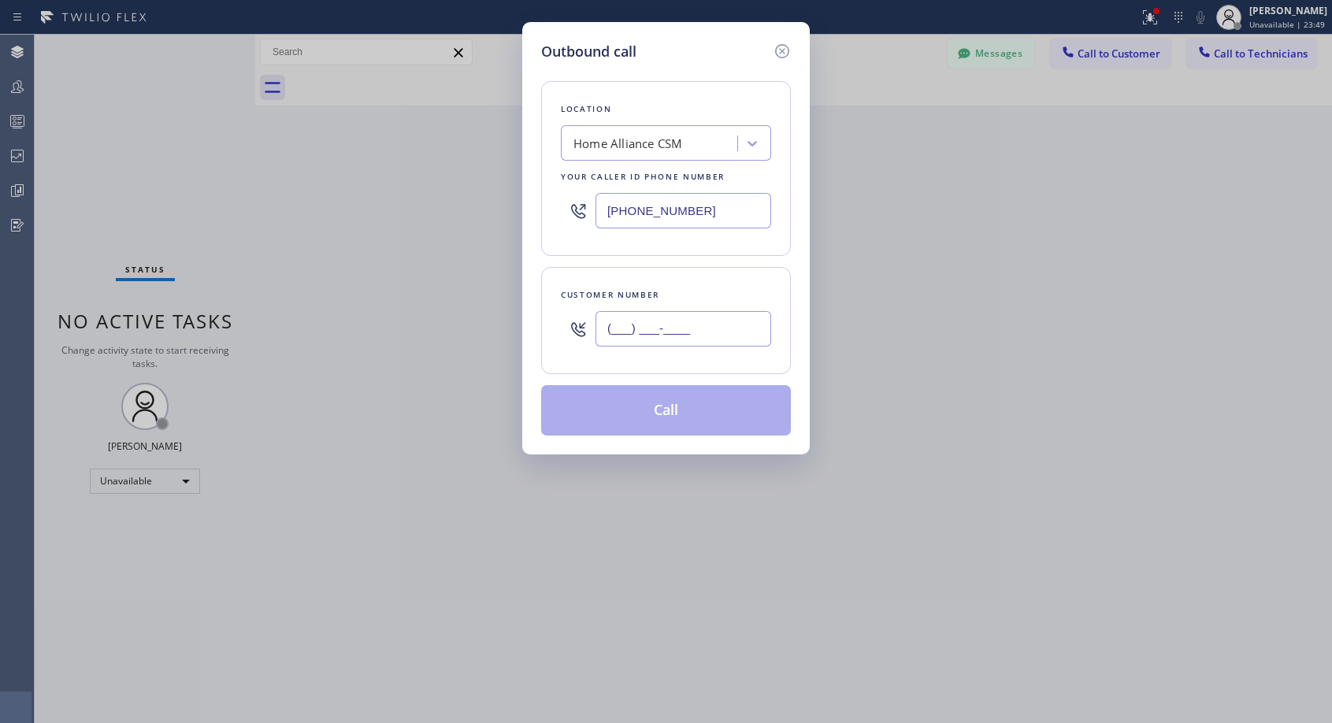
click at [633, 333] on input "(___) ___-____" at bounding box center [683, 328] width 176 height 35
paste input "979) 709-1972"
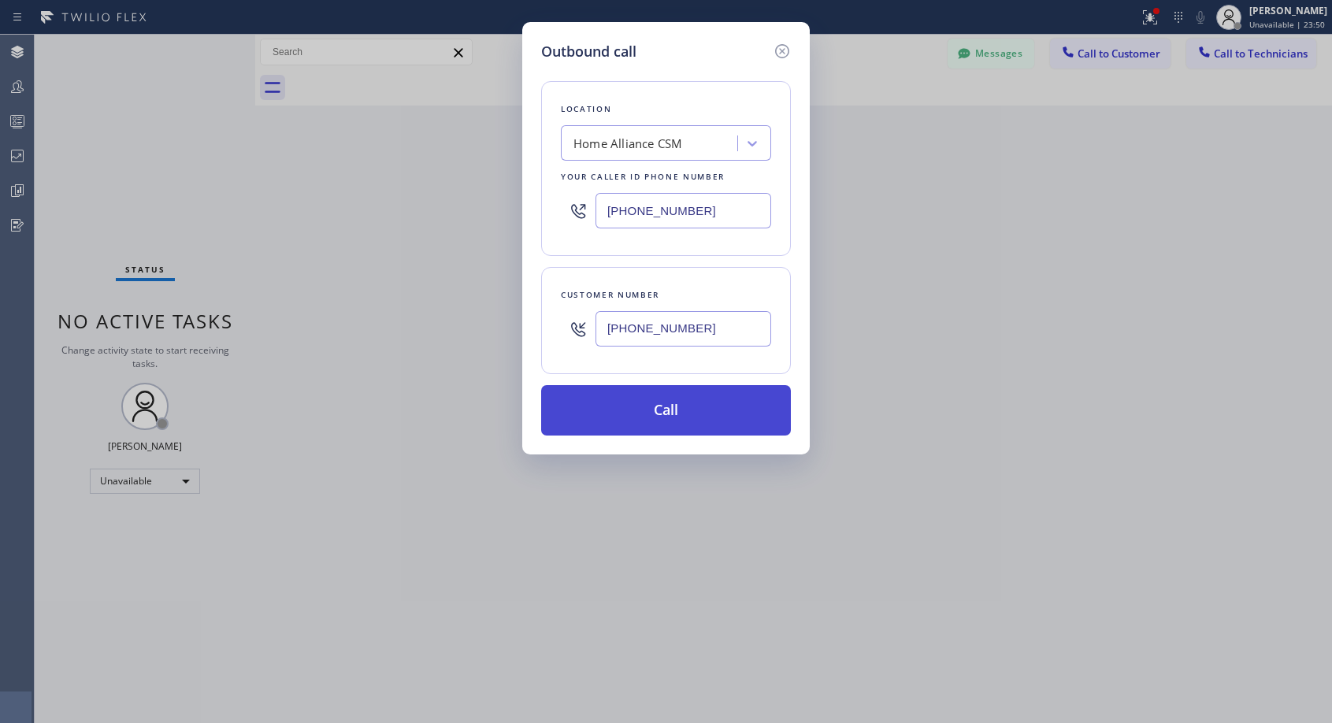
type input "(979) 709-1972"
click at [660, 393] on button "Call" at bounding box center [666, 410] width 250 height 50
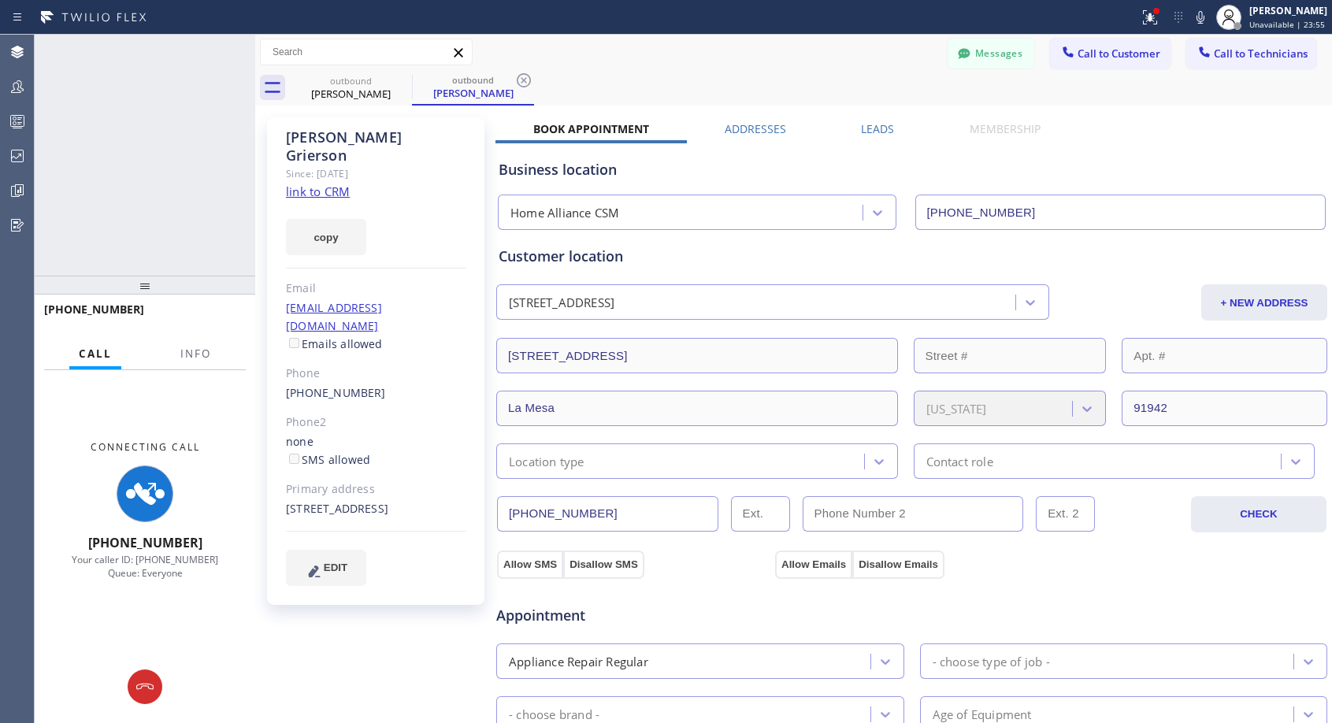
type input "[PHONE_NUMBER]"
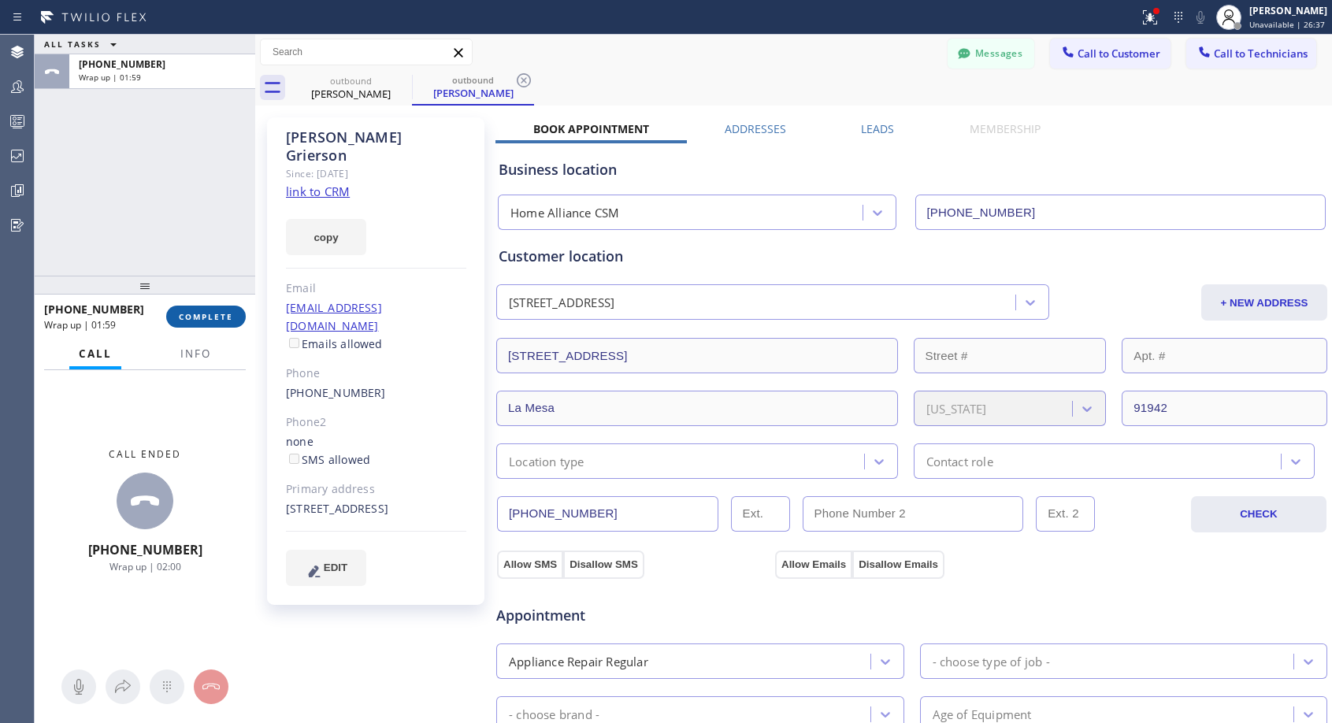
click at [224, 314] on span "COMPLETE" at bounding box center [206, 316] width 54 height 11
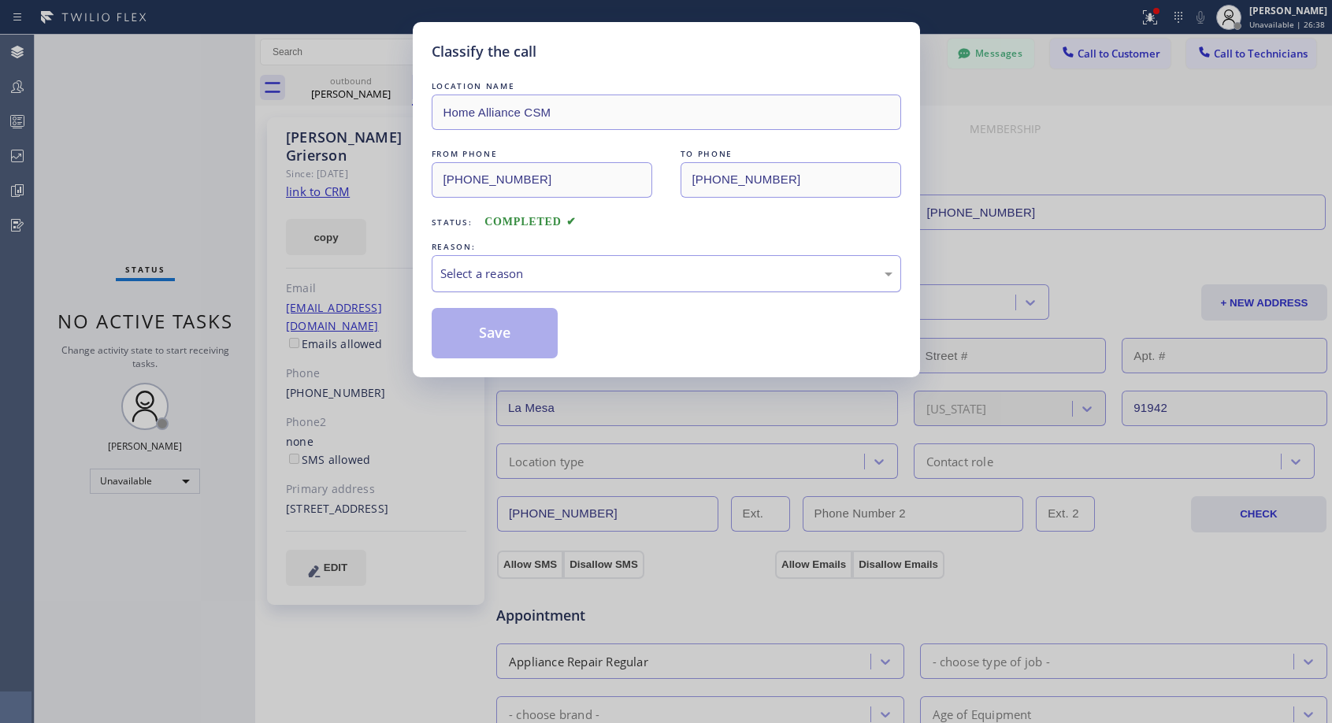
click at [558, 268] on div "Select a reason" at bounding box center [666, 274] width 452 height 18
click at [516, 333] on button "Save" at bounding box center [495, 333] width 127 height 50
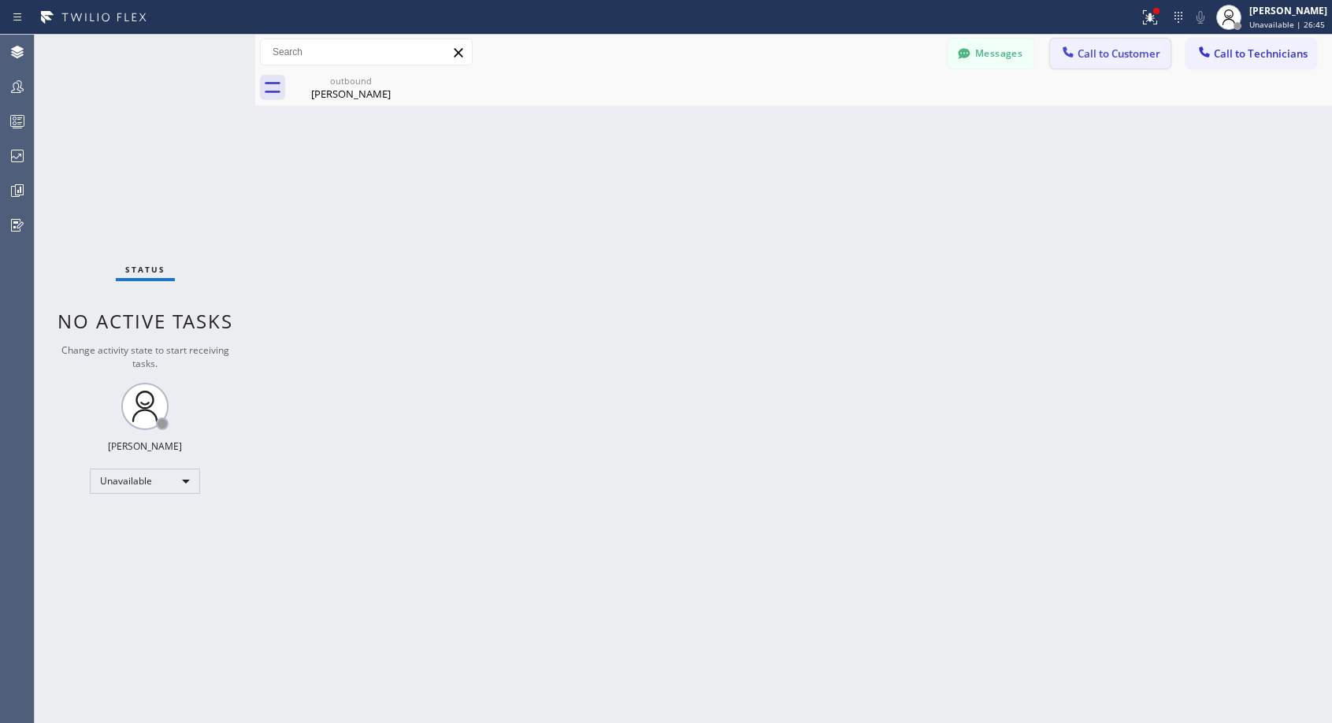
click at [1072, 51] on icon at bounding box center [1068, 52] width 16 height 16
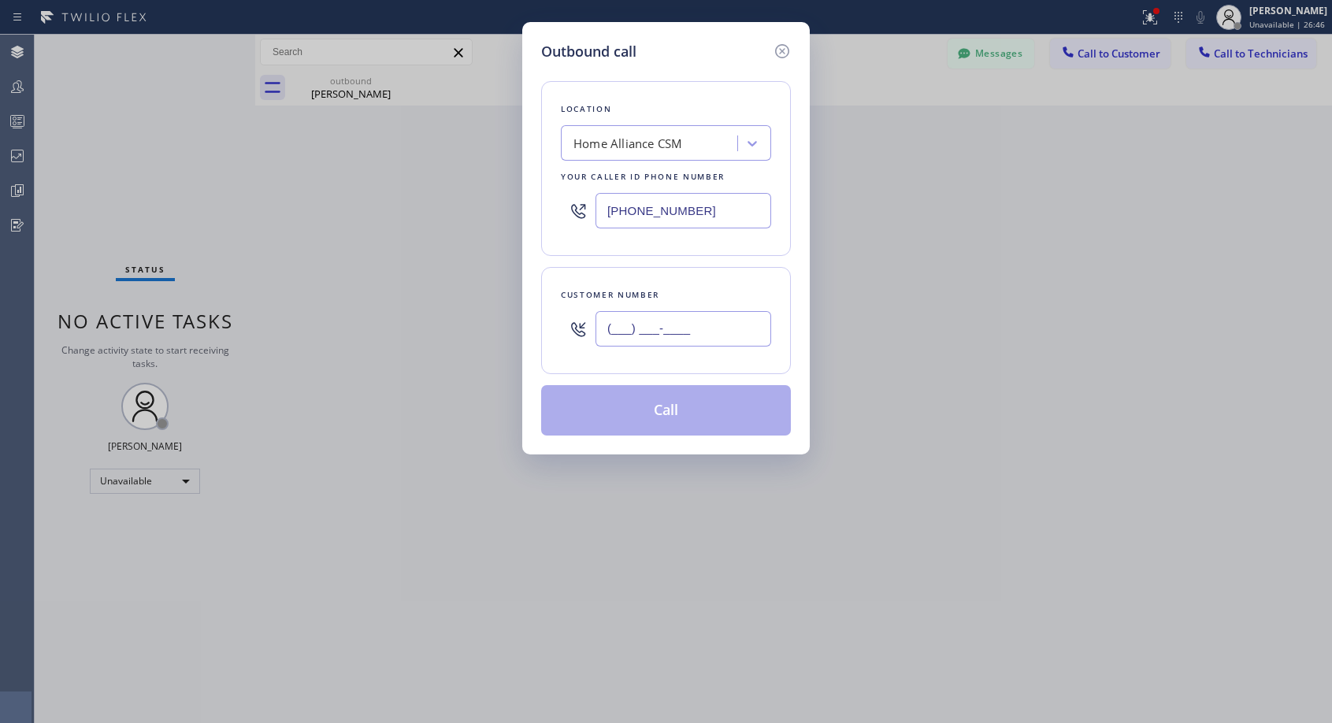
click at [630, 321] on input "(___) ___-____" at bounding box center [683, 328] width 176 height 35
paste input "312) 520-5513"
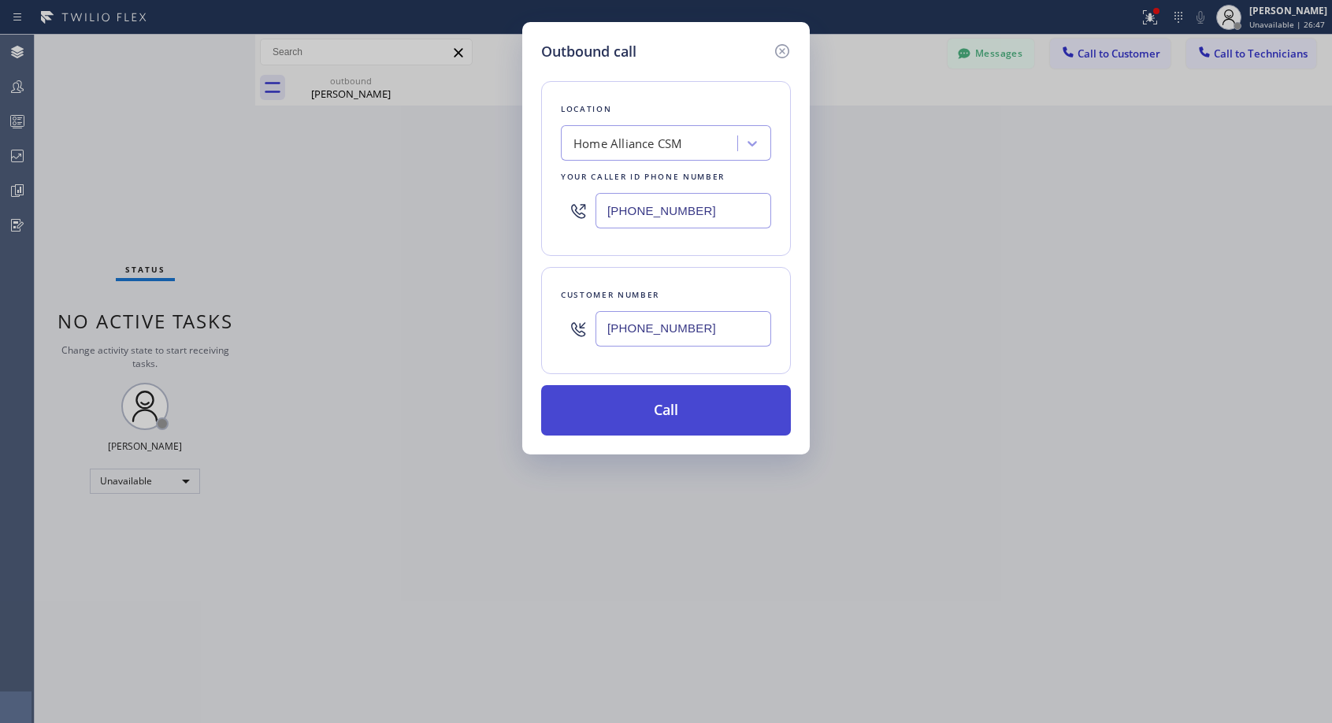
type input "(312) 520-5513"
click at [660, 416] on button "Call" at bounding box center [666, 410] width 250 height 50
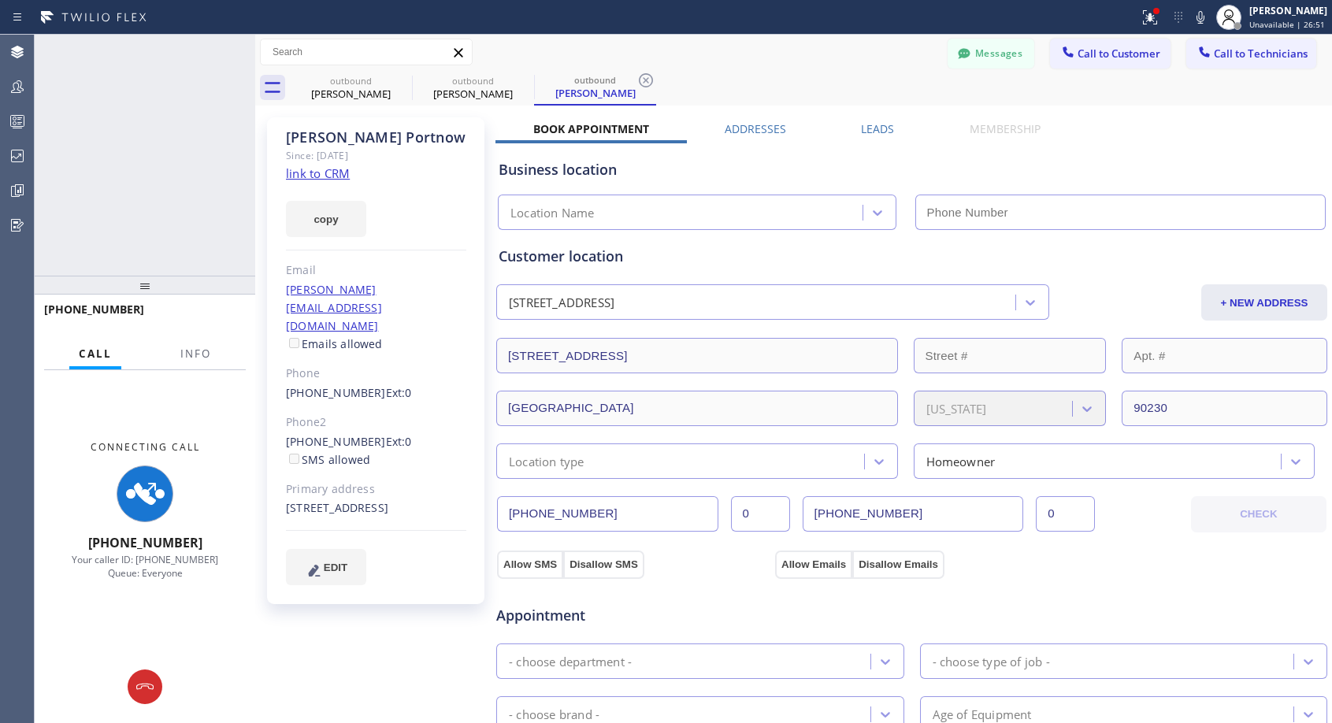
type input "[PHONE_NUMBER]"
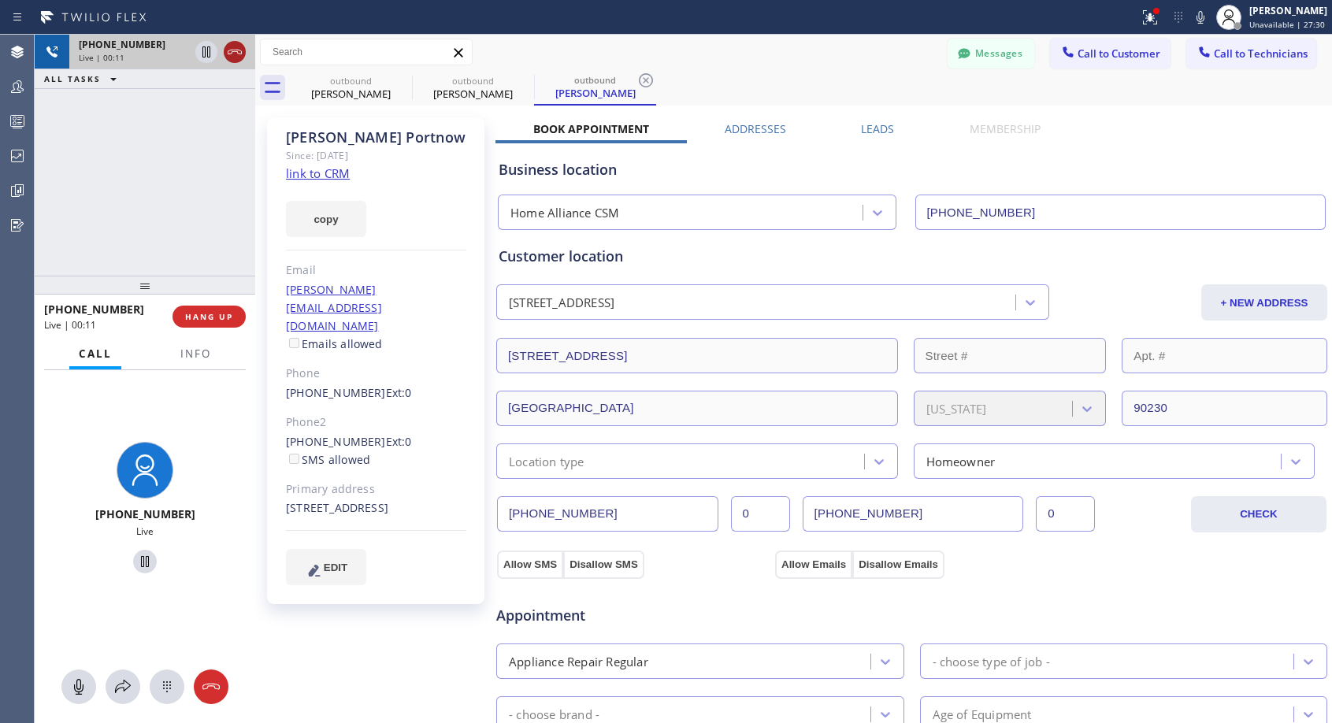
click at [235, 48] on icon at bounding box center [234, 52] width 19 height 19
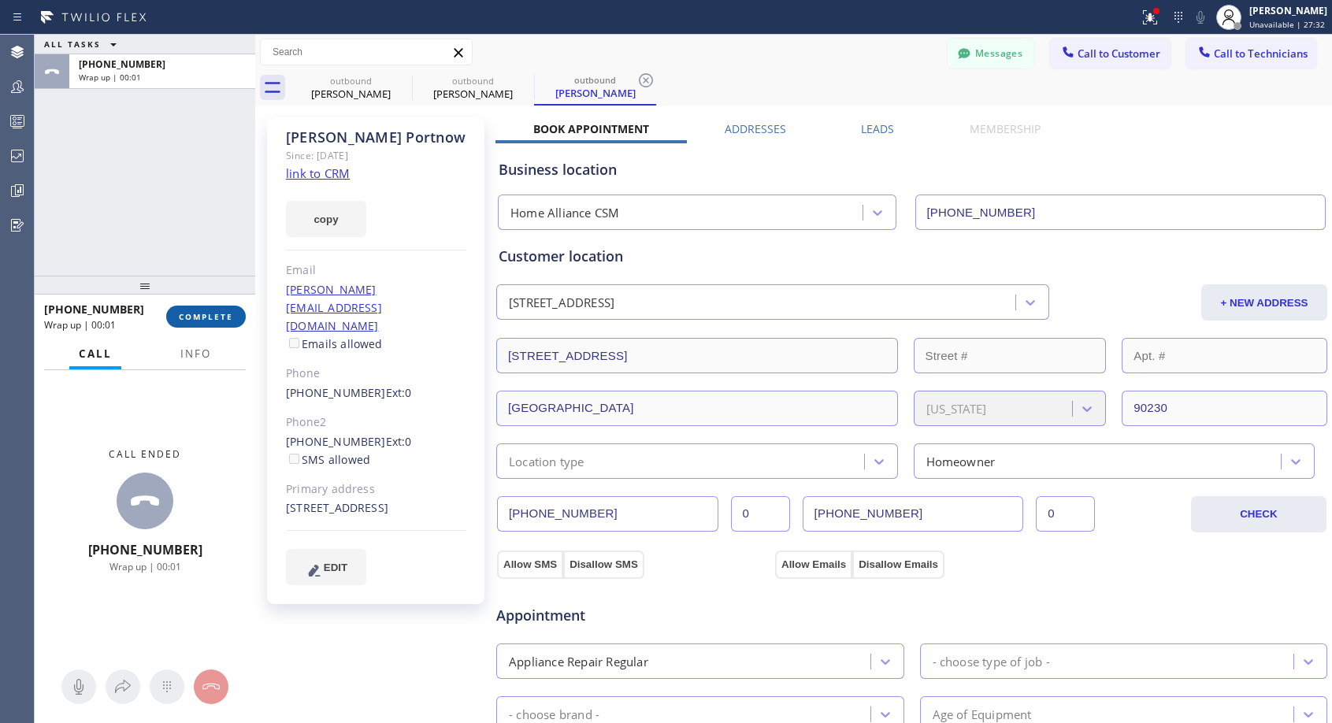
click at [226, 317] on span "COMPLETE" at bounding box center [206, 316] width 54 height 11
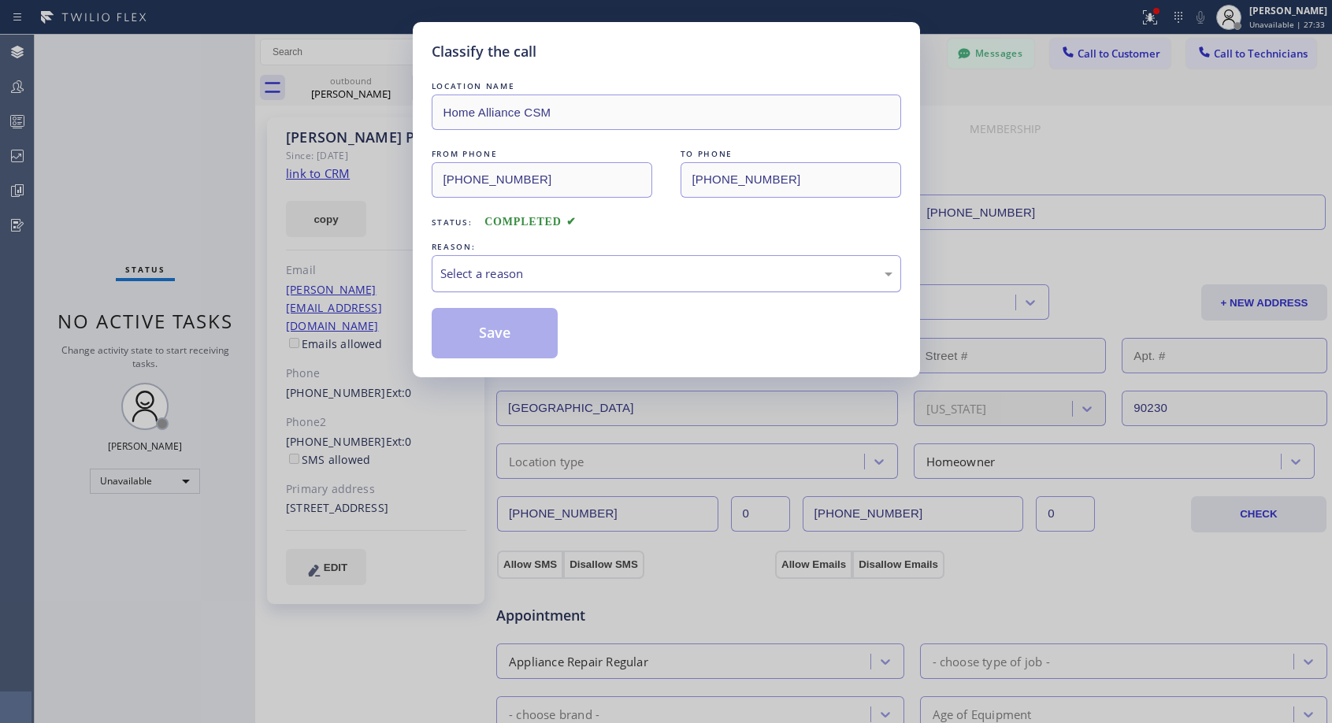
click at [595, 268] on div "Select a reason" at bounding box center [666, 274] width 452 height 18
click at [536, 334] on button "Save" at bounding box center [495, 333] width 127 height 50
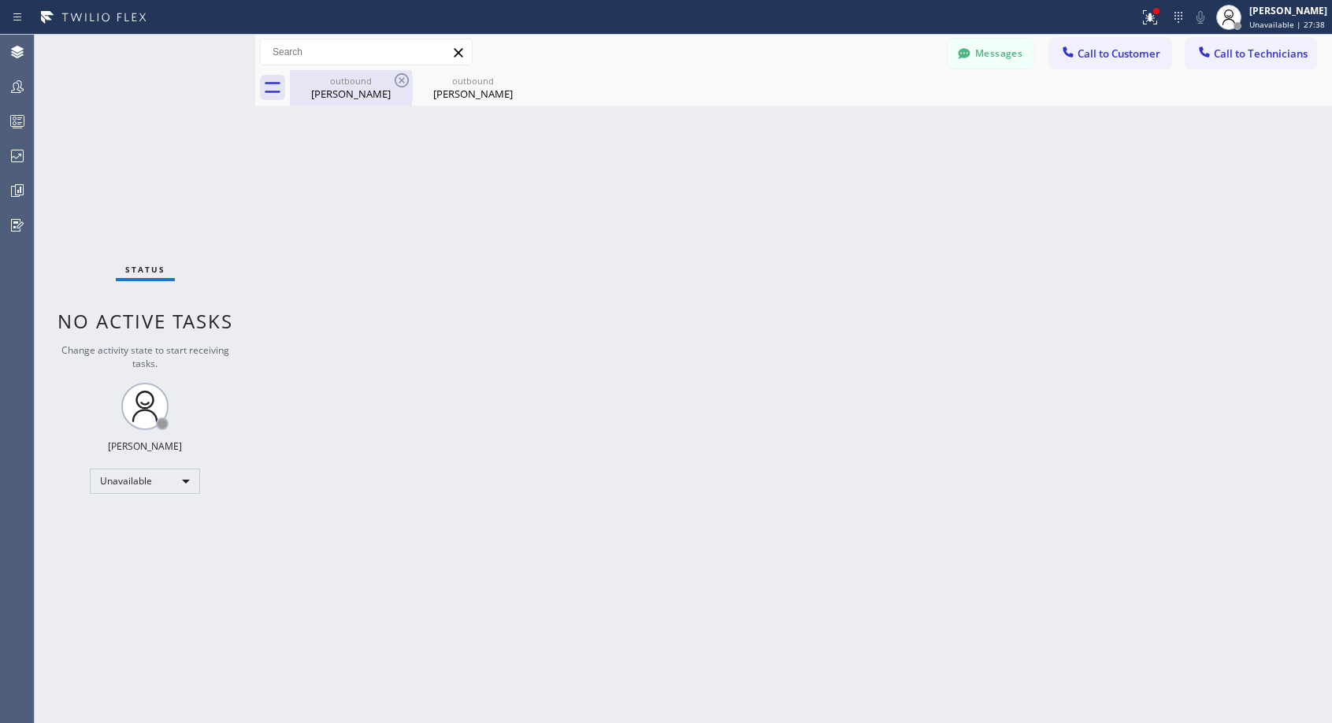
click at [350, 87] on div "Christina Grierson" at bounding box center [350, 94] width 119 height 14
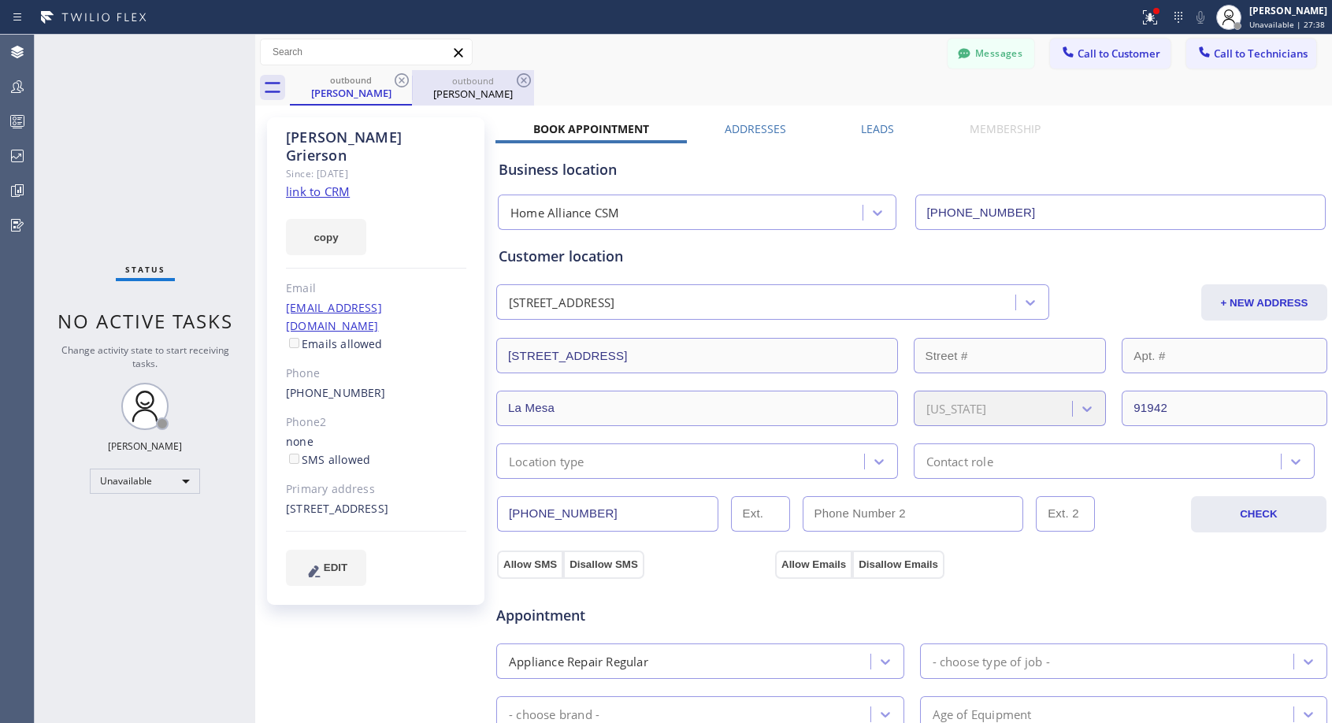
click at [464, 87] on div "Neil Portnow" at bounding box center [472, 94] width 119 height 14
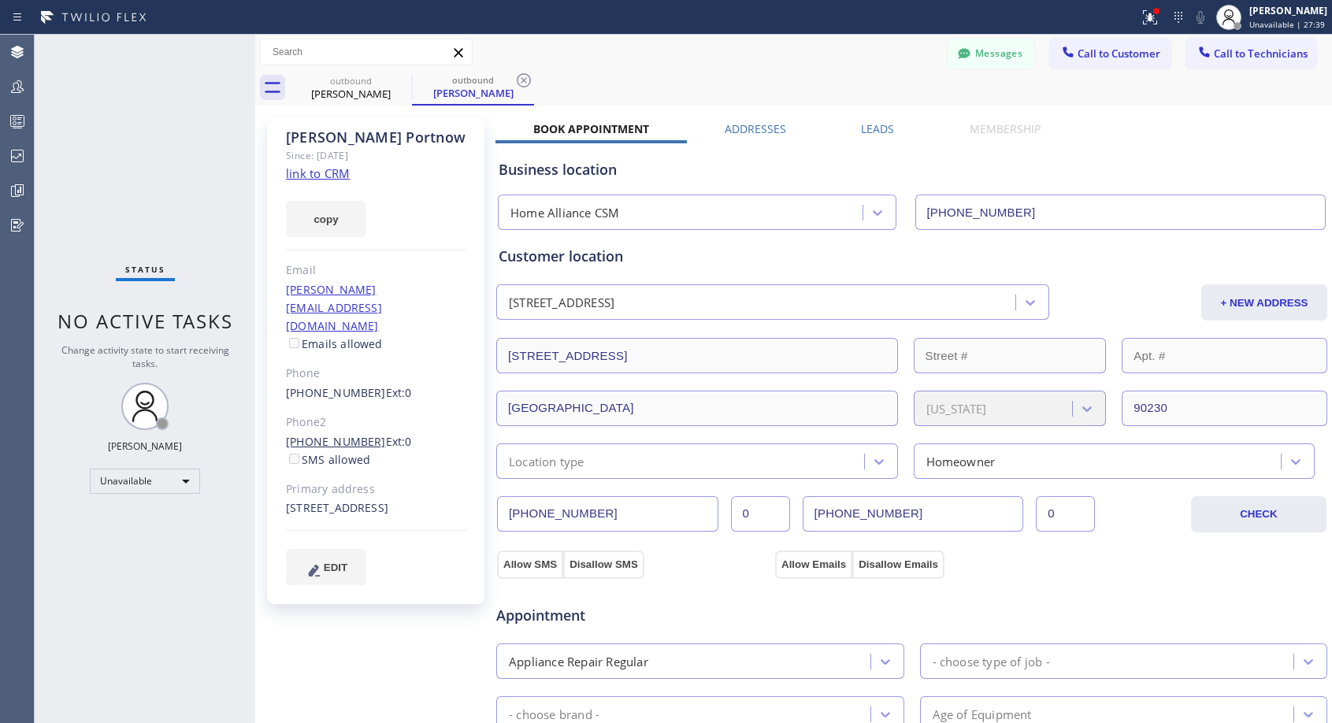
click at [351, 434] on link "(310) 962-1399" at bounding box center [336, 441] width 100 height 15
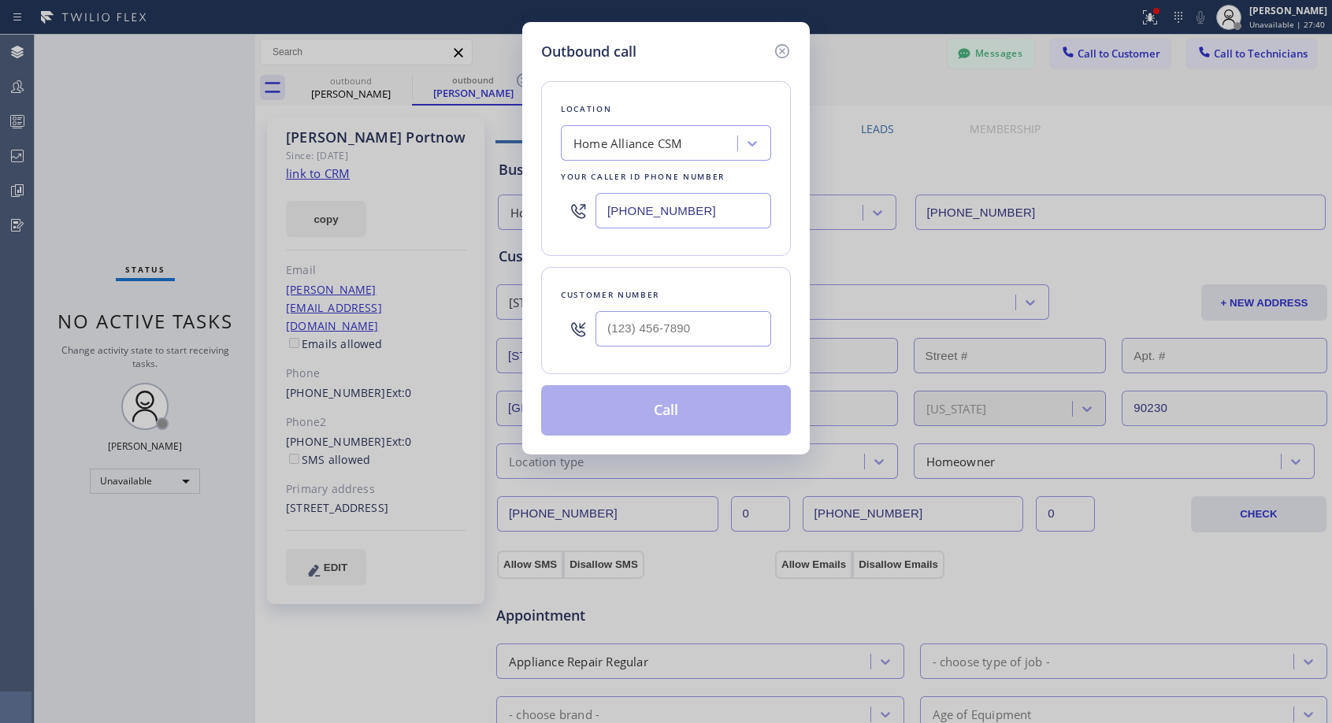
type input "(310) 962-1399"
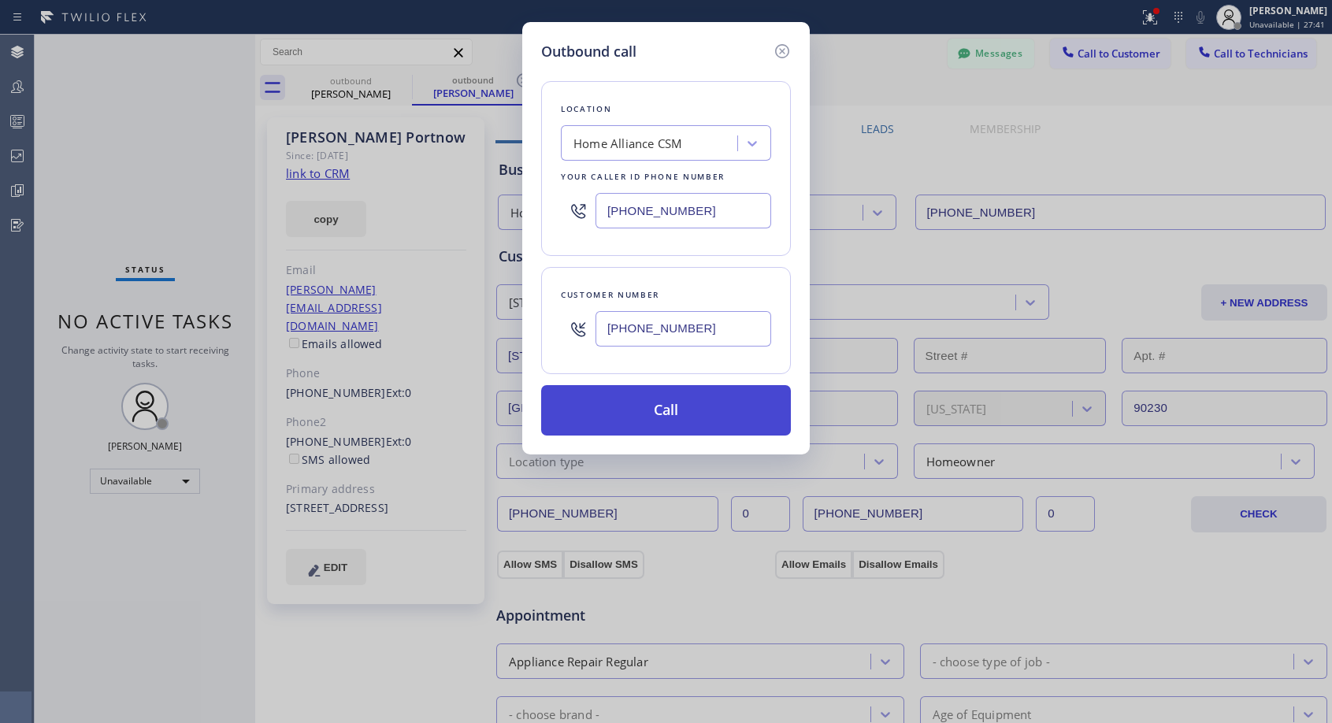
click at [718, 410] on button "Call" at bounding box center [666, 410] width 250 height 50
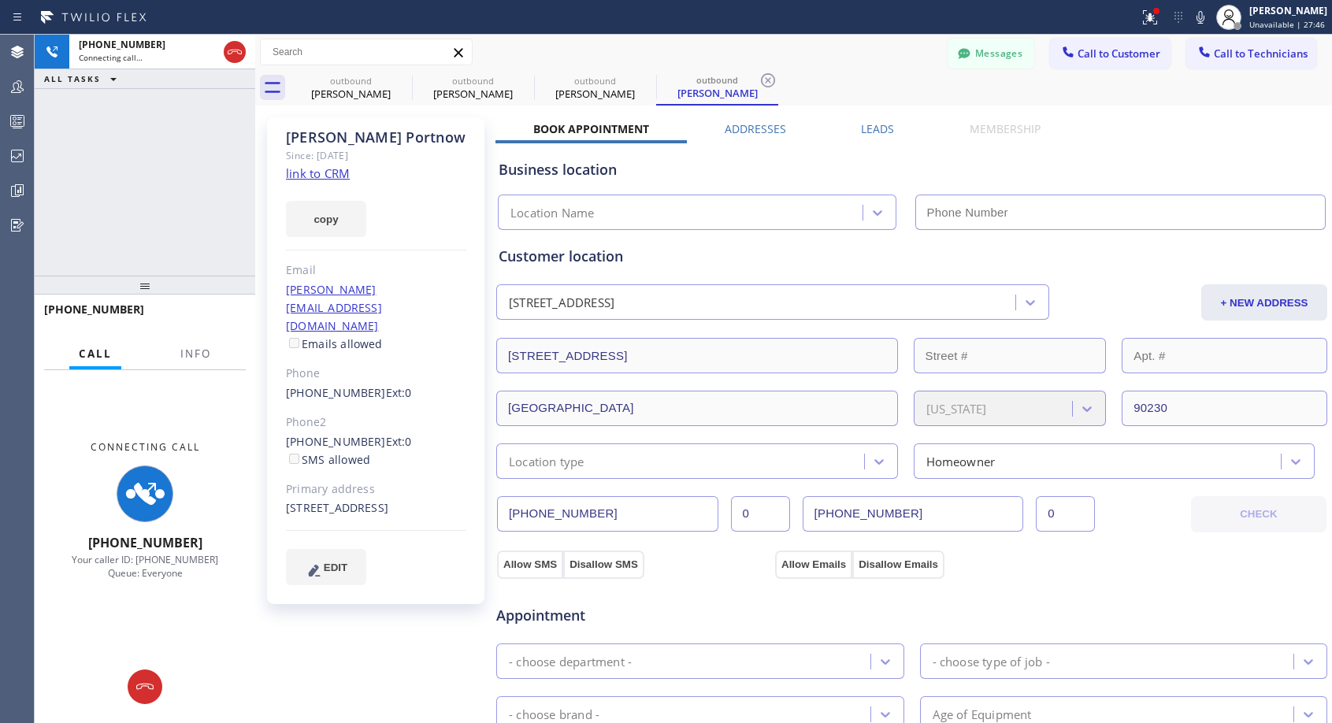
type input "[PHONE_NUMBER]"
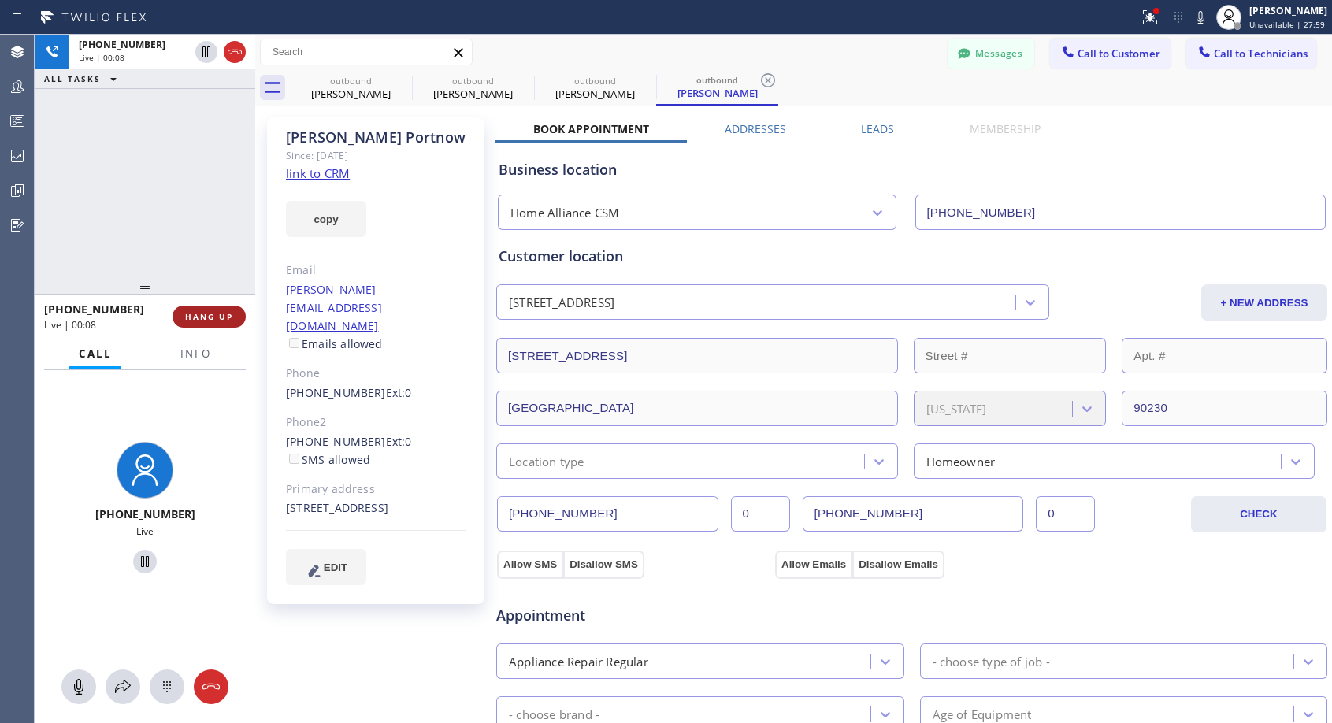
click at [211, 313] on span "HANG UP" at bounding box center [209, 316] width 48 height 11
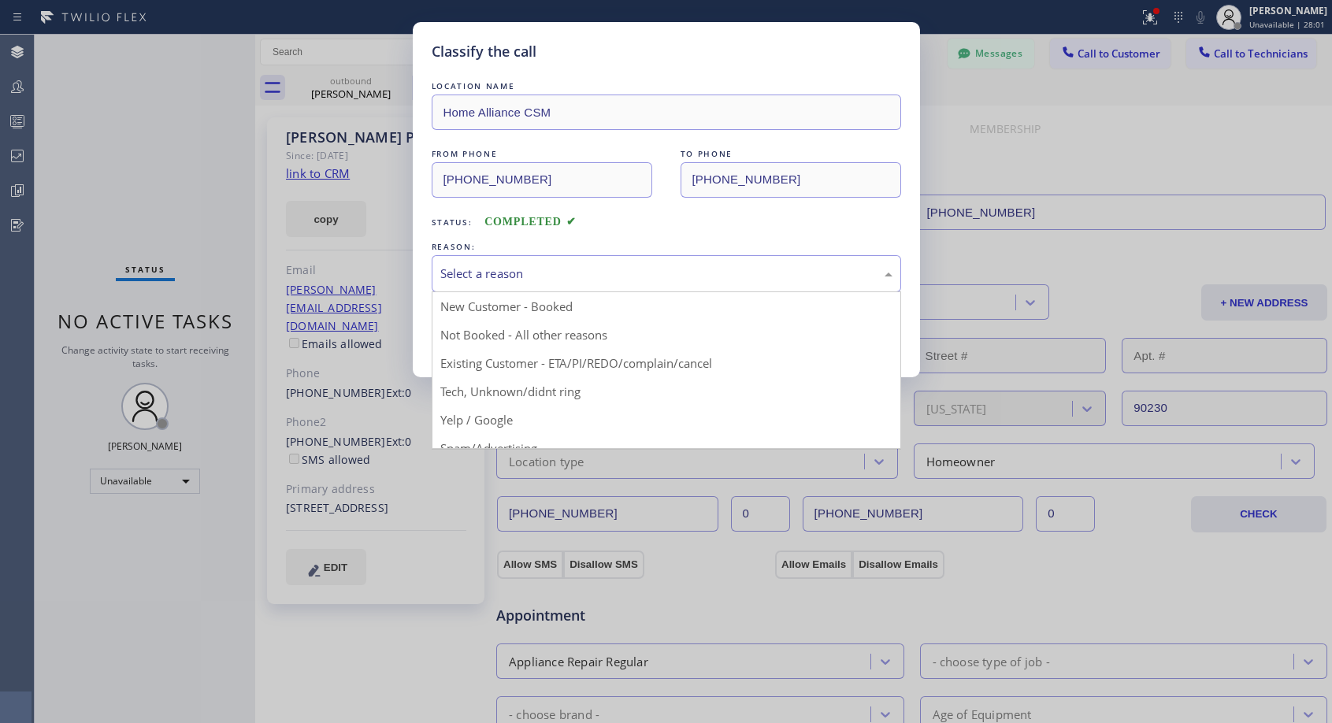
click at [513, 272] on div "Select a reason" at bounding box center [666, 274] width 452 height 18
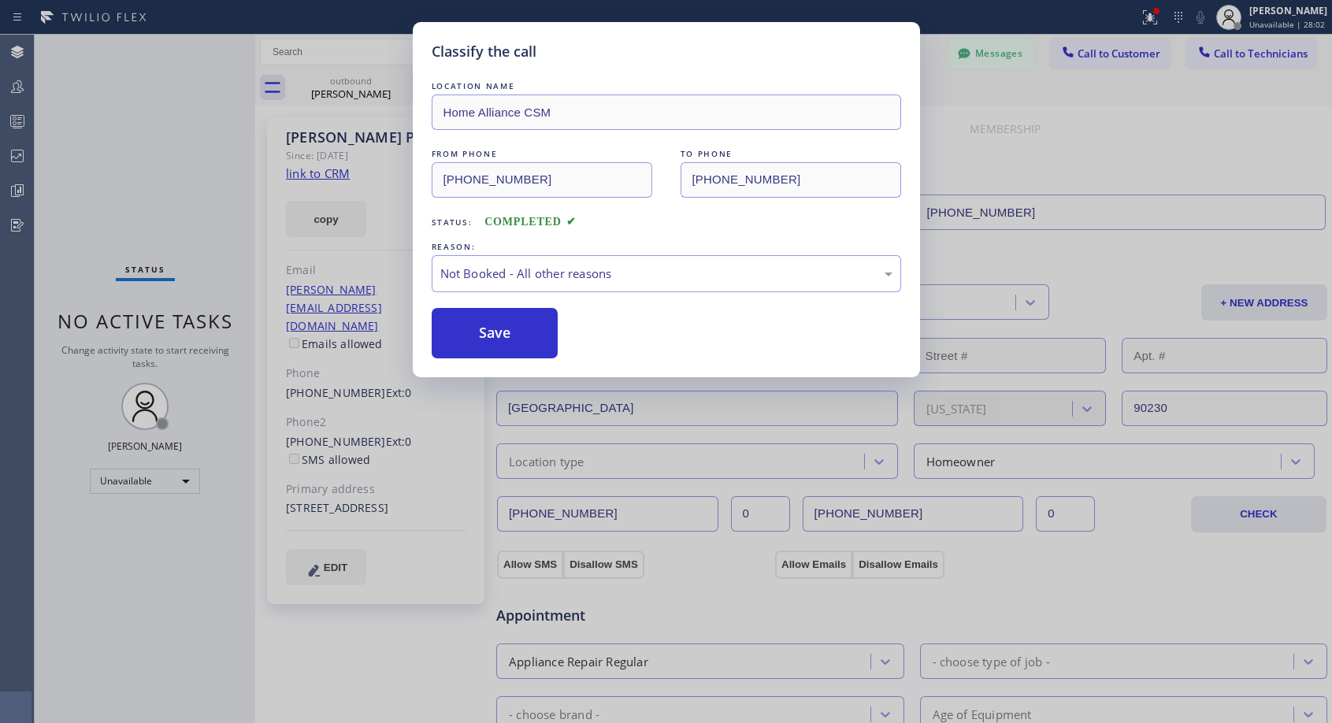
click at [484, 331] on button "Save" at bounding box center [495, 333] width 127 height 50
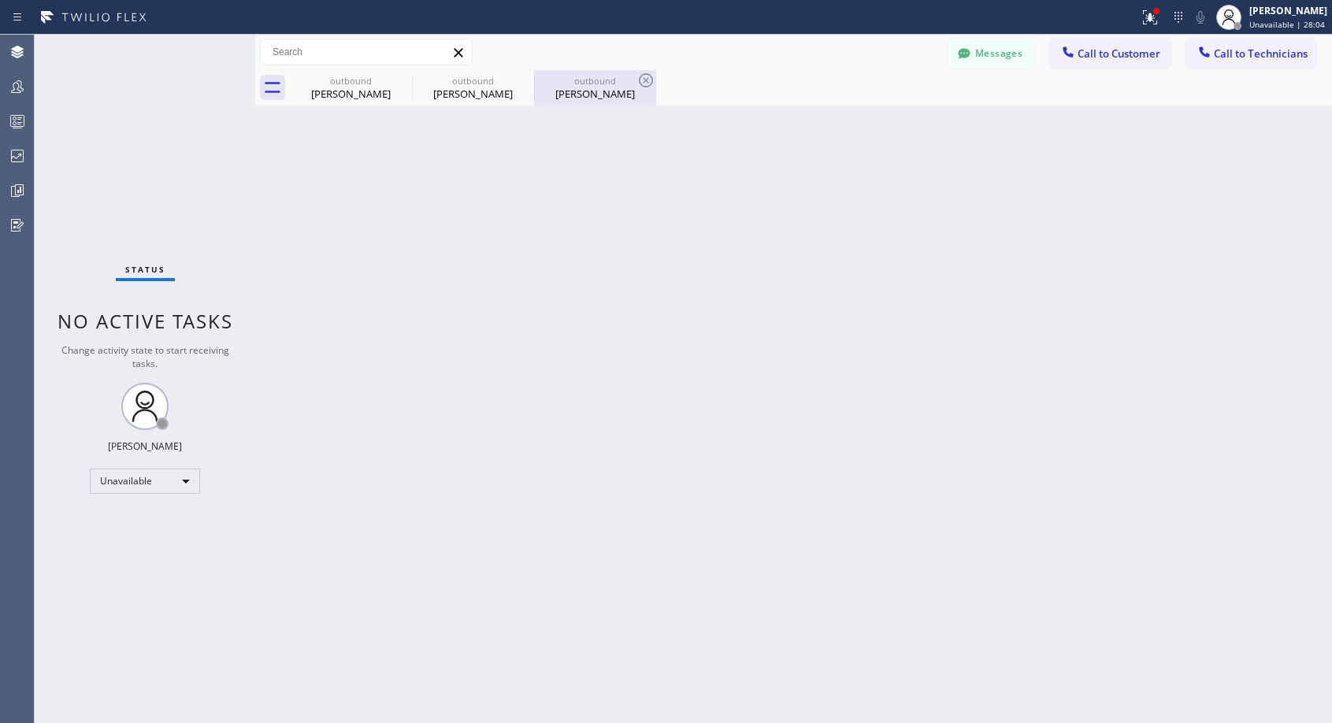
click at [547, 97] on div "Neil Portnow" at bounding box center [595, 94] width 119 height 14
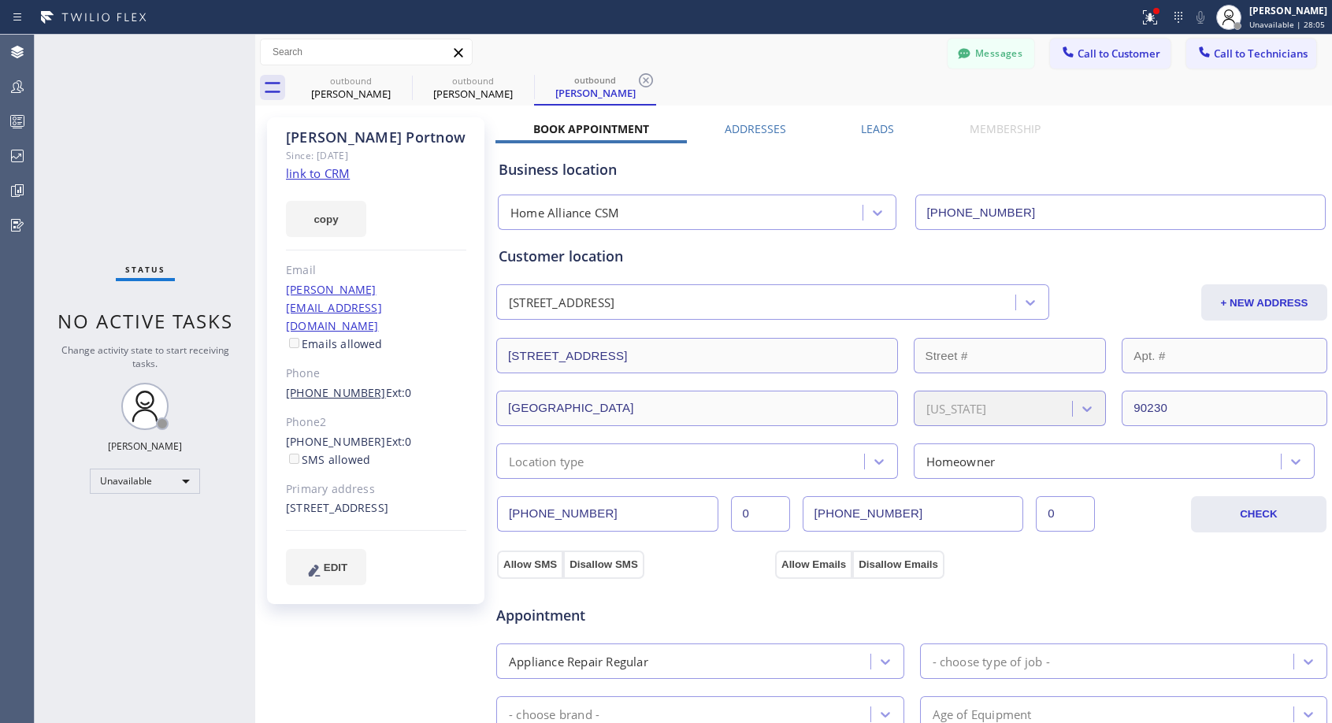
click at [321, 385] on link "(312) 520-5513" at bounding box center [336, 392] width 100 height 15
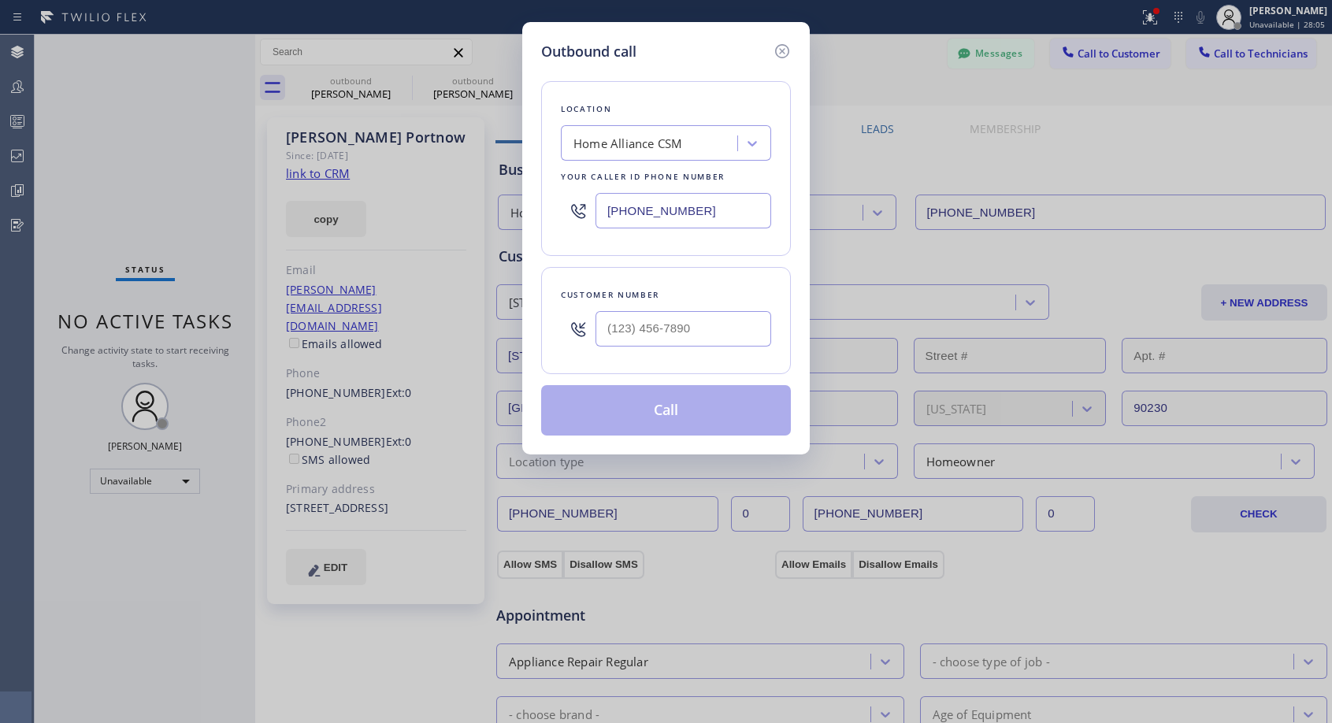
type input "(312) 520-5513"
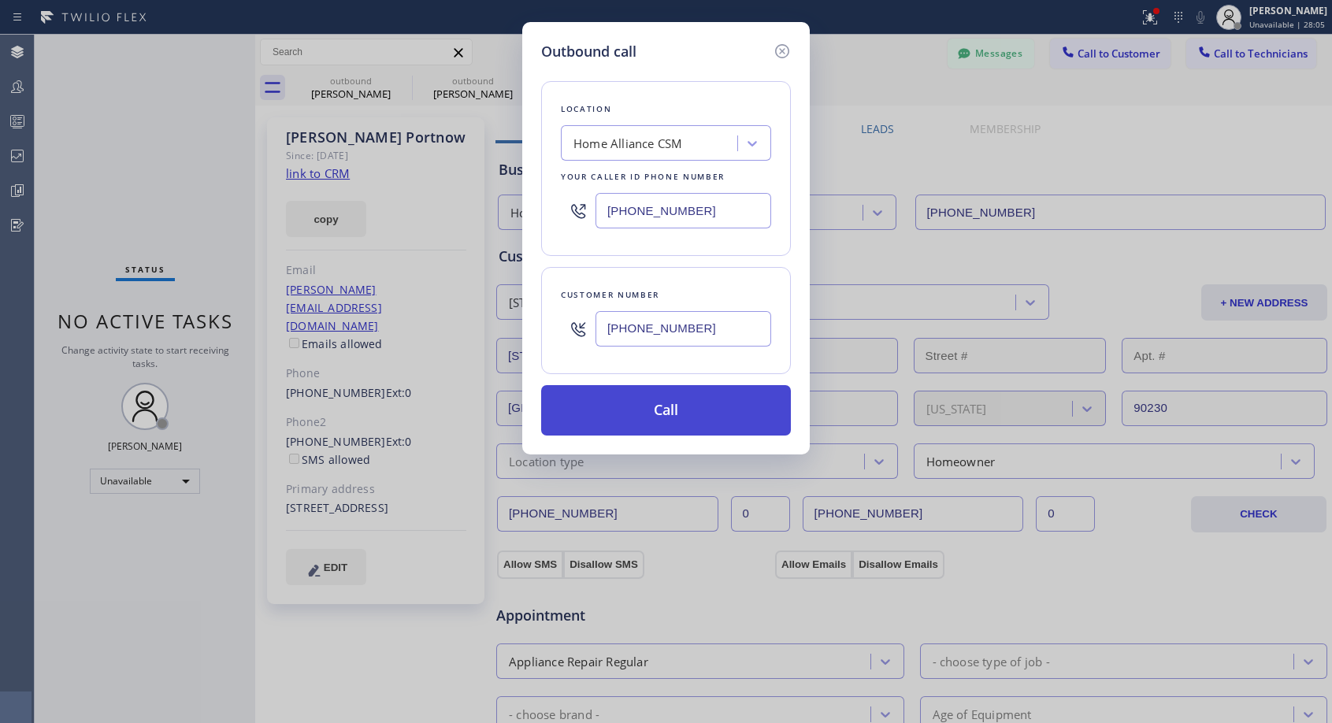
click at [594, 405] on button "Call" at bounding box center [666, 410] width 250 height 50
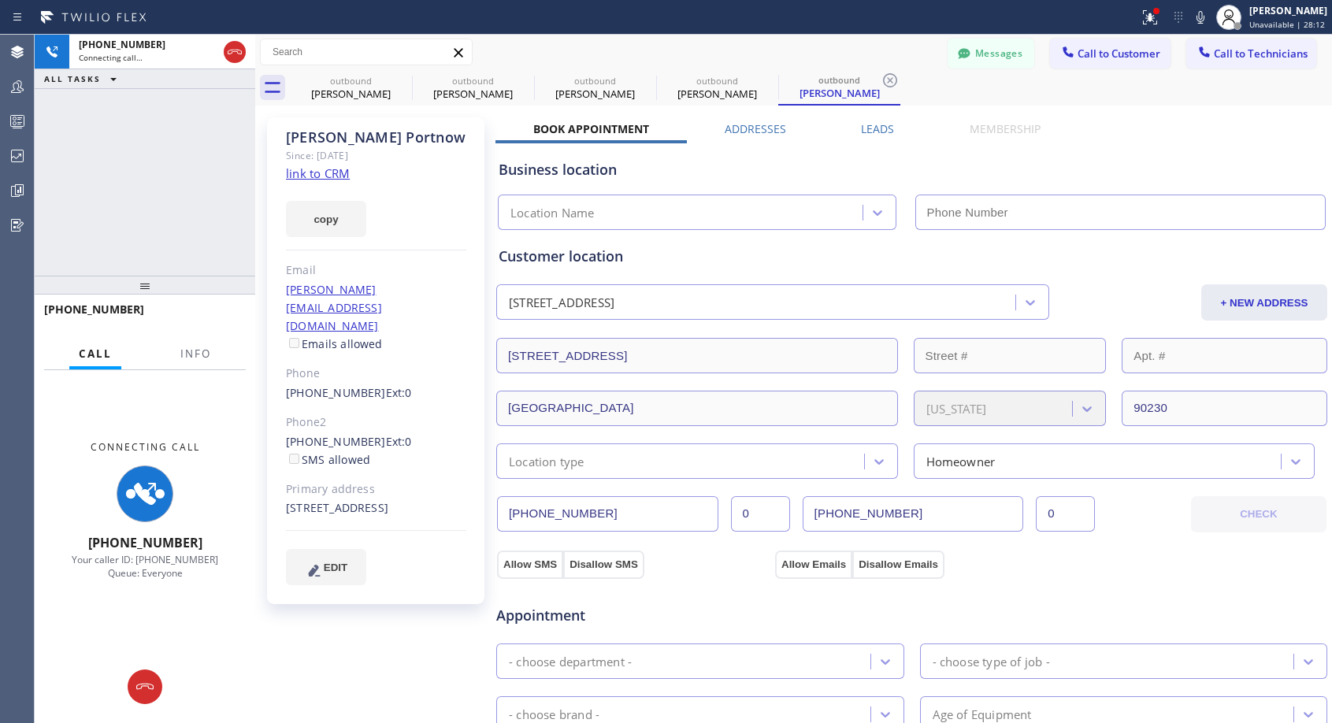
type input "[PHONE_NUMBER]"
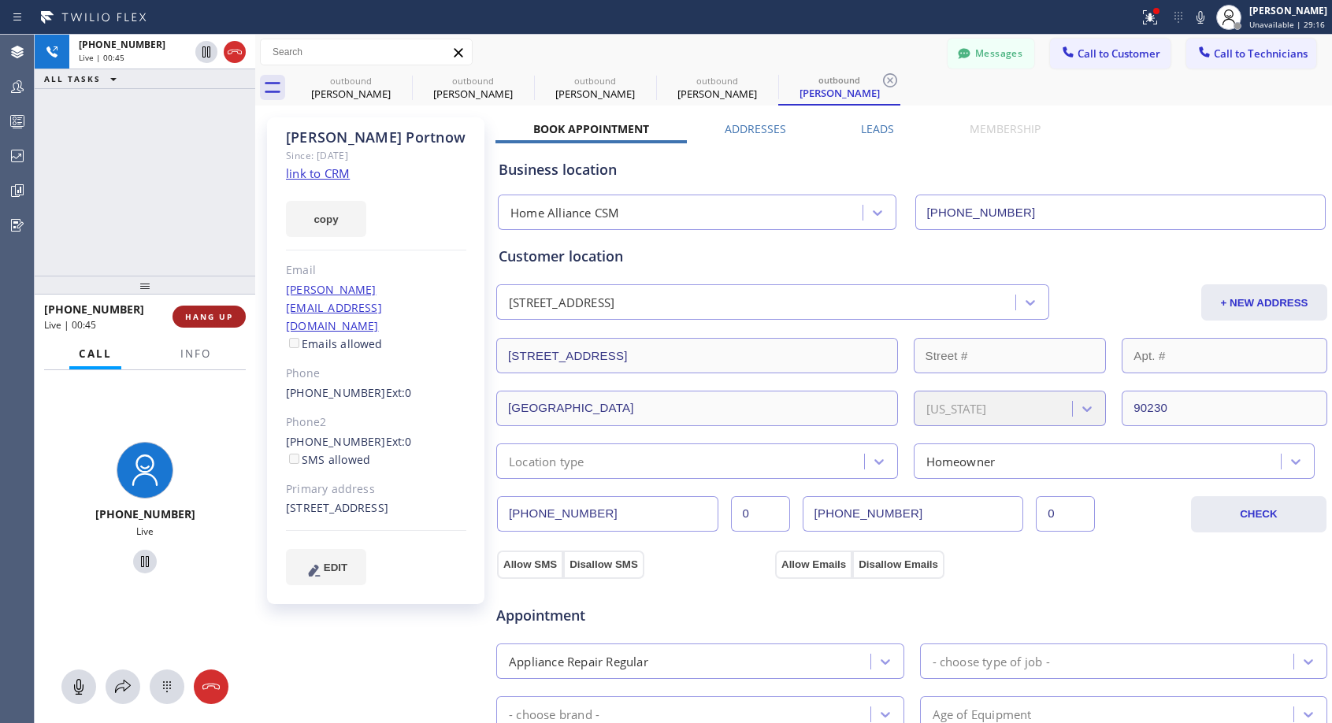
click at [228, 315] on span "HANG UP" at bounding box center [209, 316] width 48 height 11
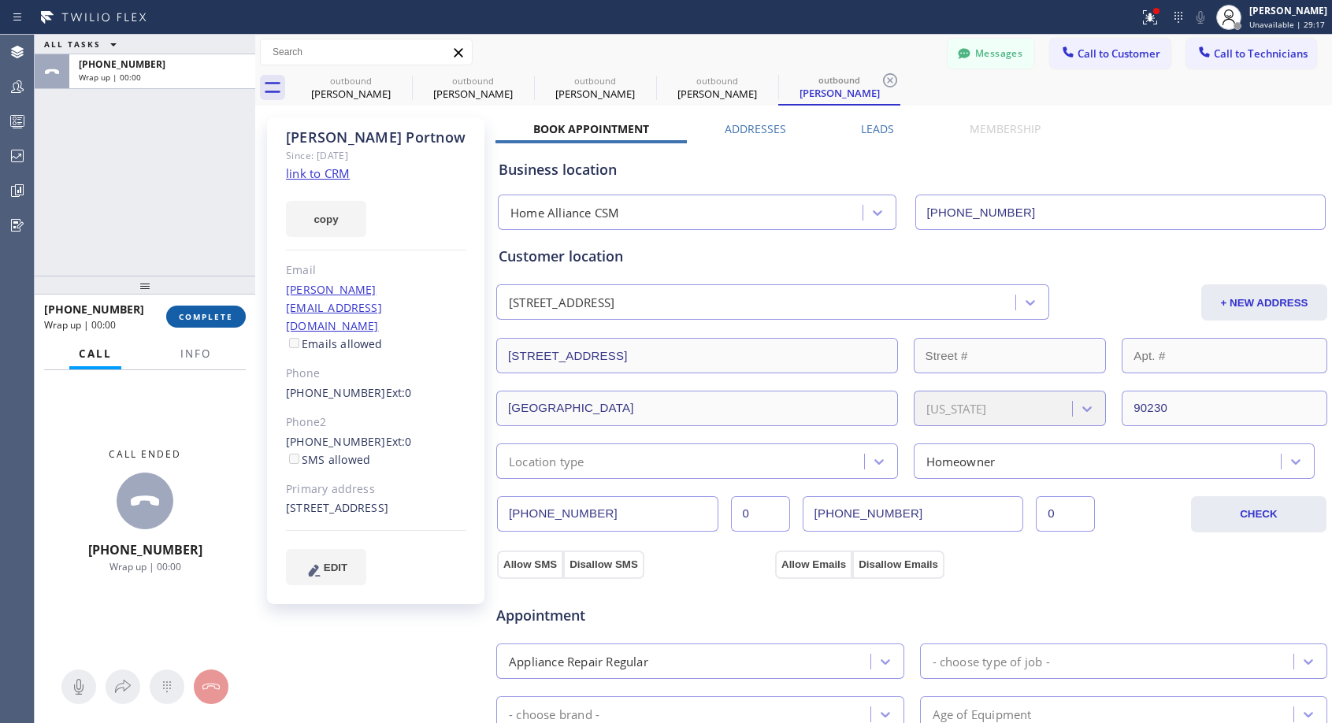
click at [228, 315] on span "COMPLETE" at bounding box center [206, 316] width 54 height 11
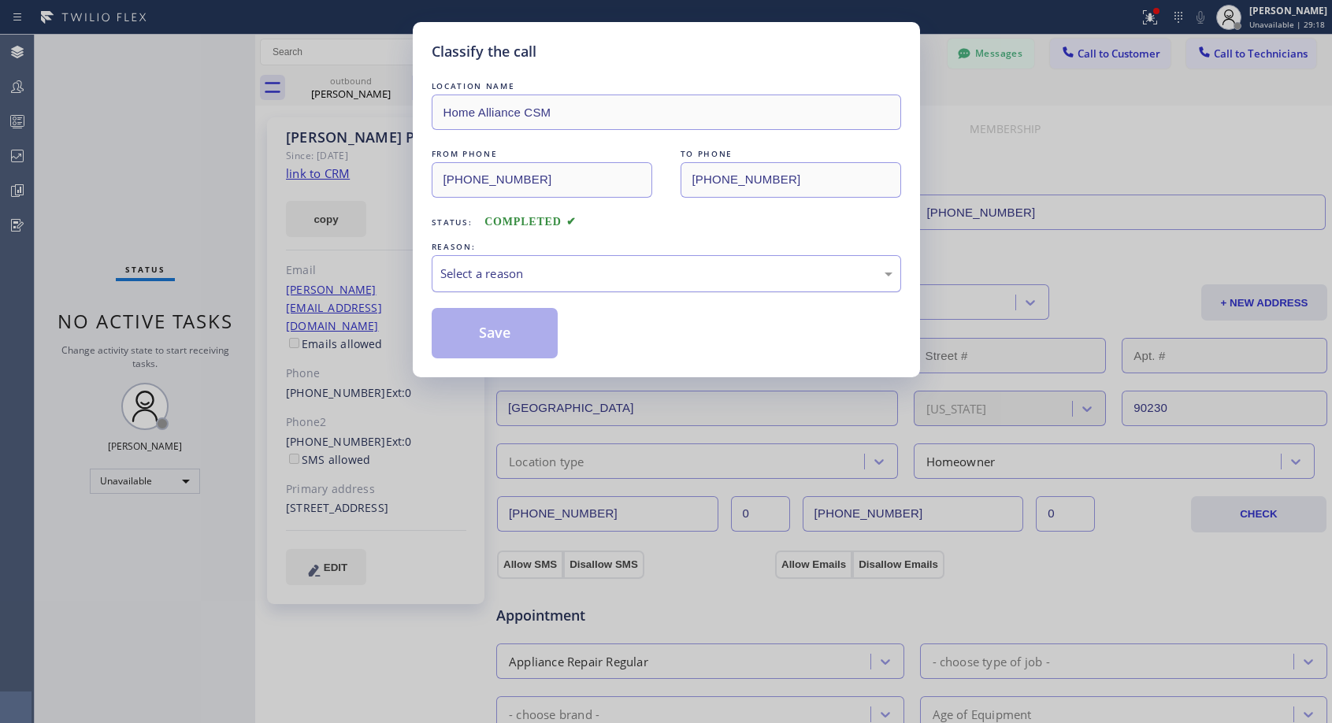
click at [577, 284] on div "Select a reason" at bounding box center [666, 273] width 469 height 37
click at [472, 330] on button "Save" at bounding box center [495, 333] width 127 height 50
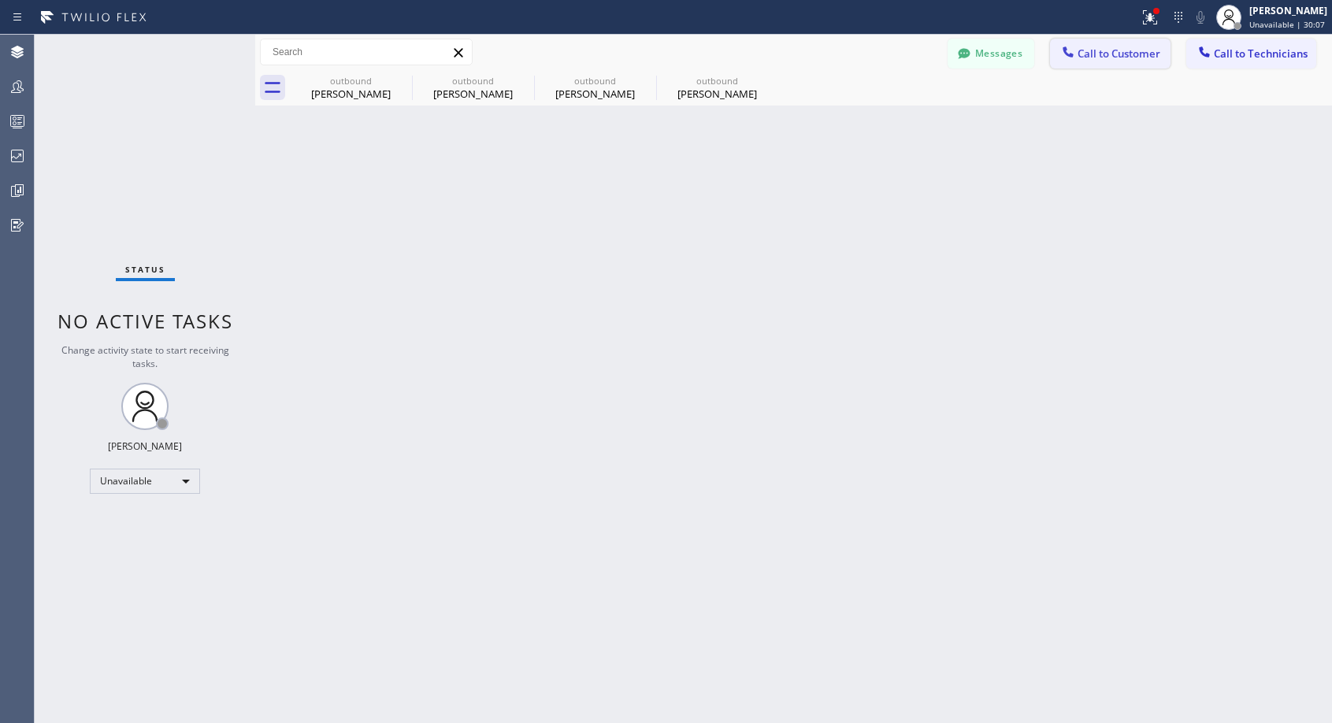
click at [1092, 66] on button "Call to Customer" at bounding box center [1110, 54] width 120 height 30
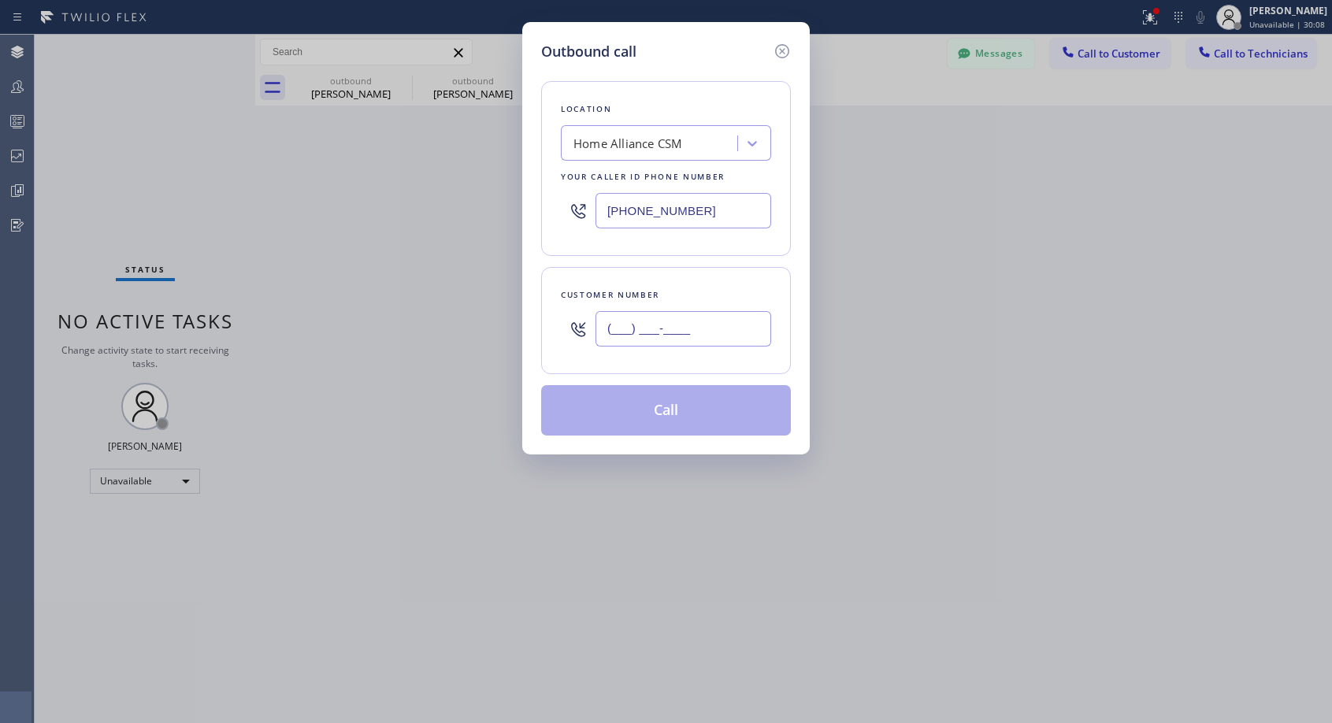
click at [657, 327] on input "(___) ___-____" at bounding box center [683, 328] width 176 height 35
paste input "786) 512-5097"
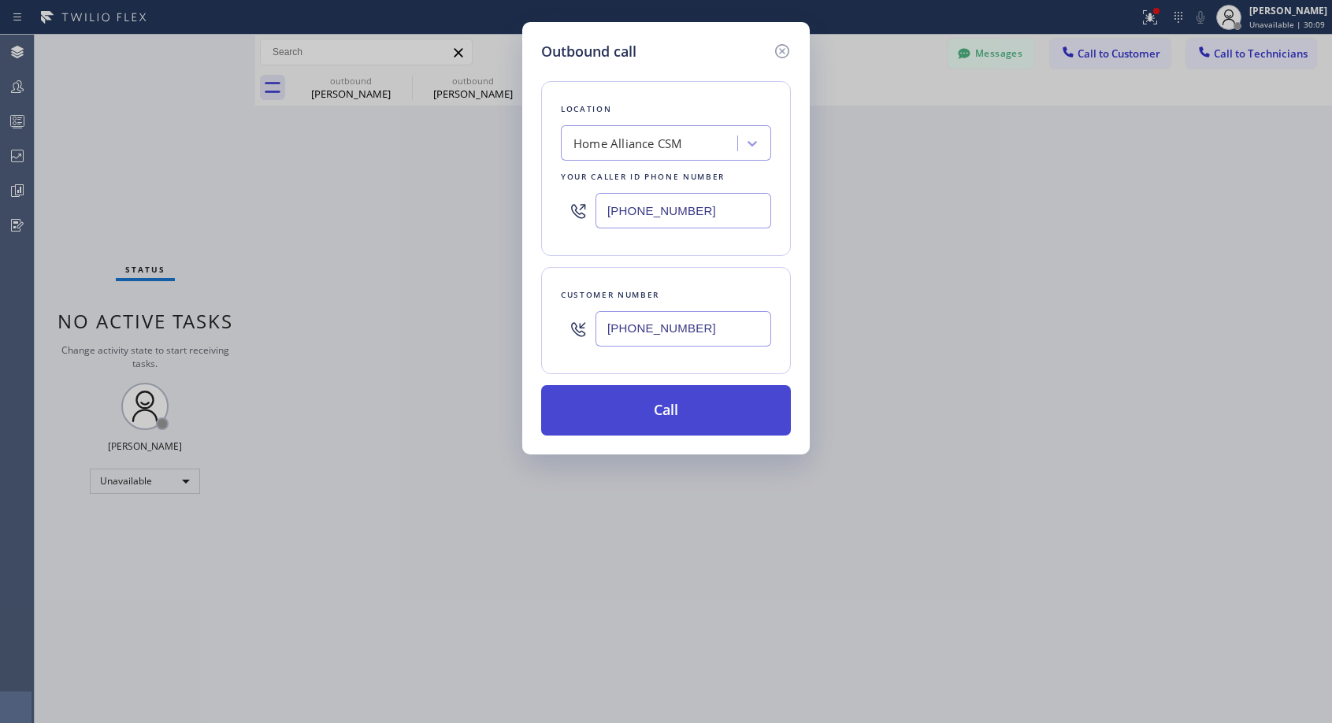
type input "(786) 512-5097"
drag, startPoint x: 663, startPoint y: 410, endPoint x: 605, endPoint y: 15, distance: 398.8
click at [663, 406] on button "Call" at bounding box center [666, 410] width 250 height 50
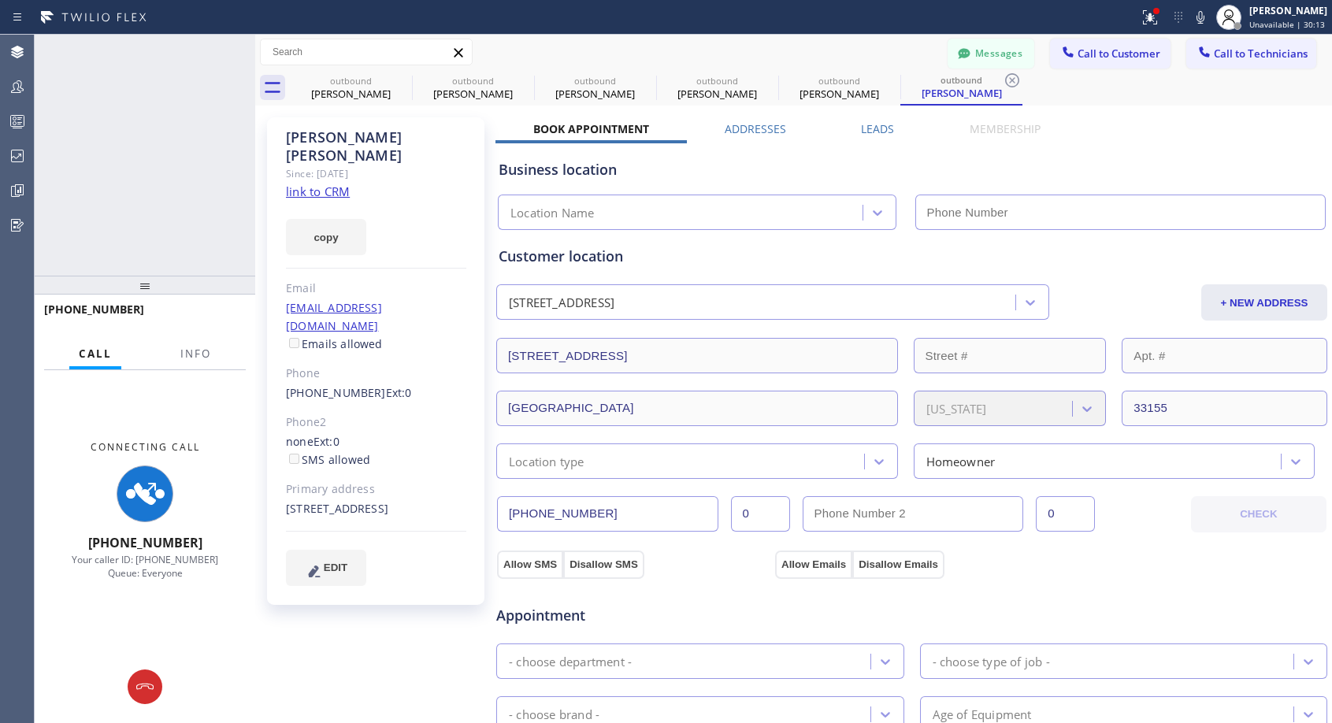
type input "[PHONE_NUMBER]"
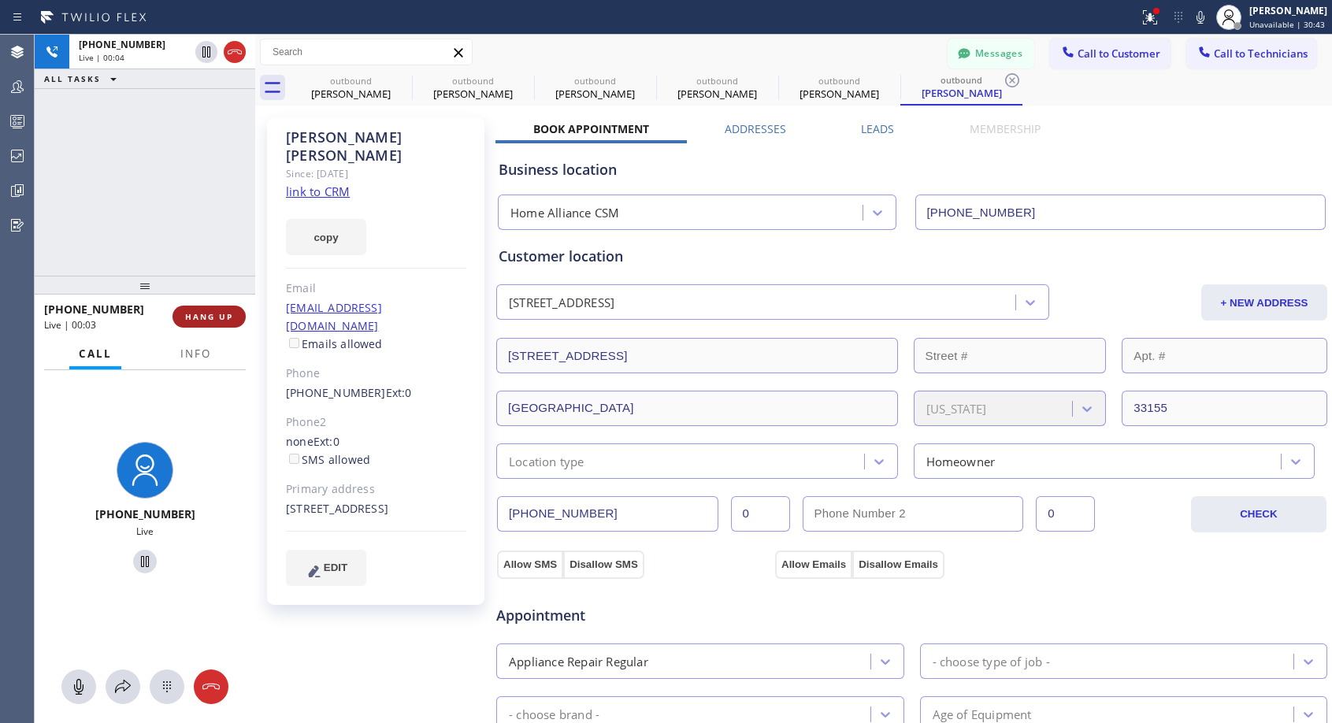
click at [181, 306] on button "HANG UP" at bounding box center [208, 317] width 73 height 22
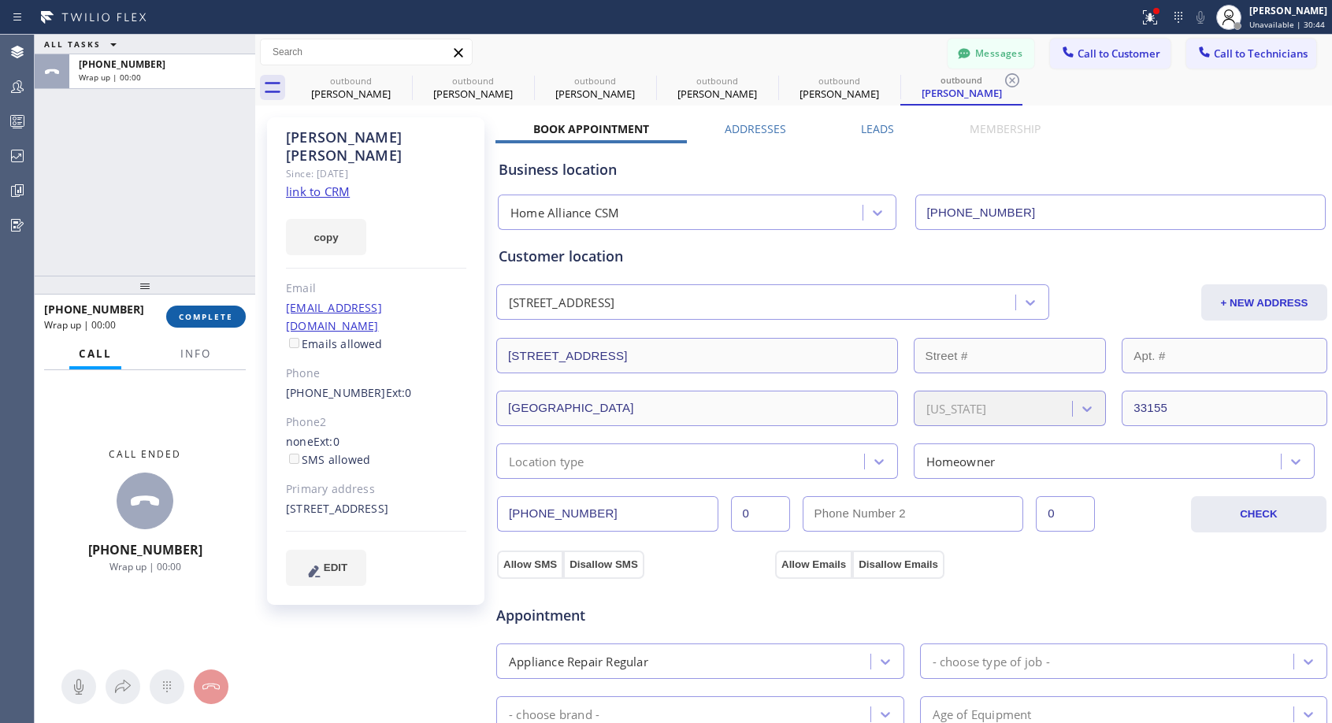
click at [182, 308] on button "COMPLETE" at bounding box center [206, 317] width 80 height 22
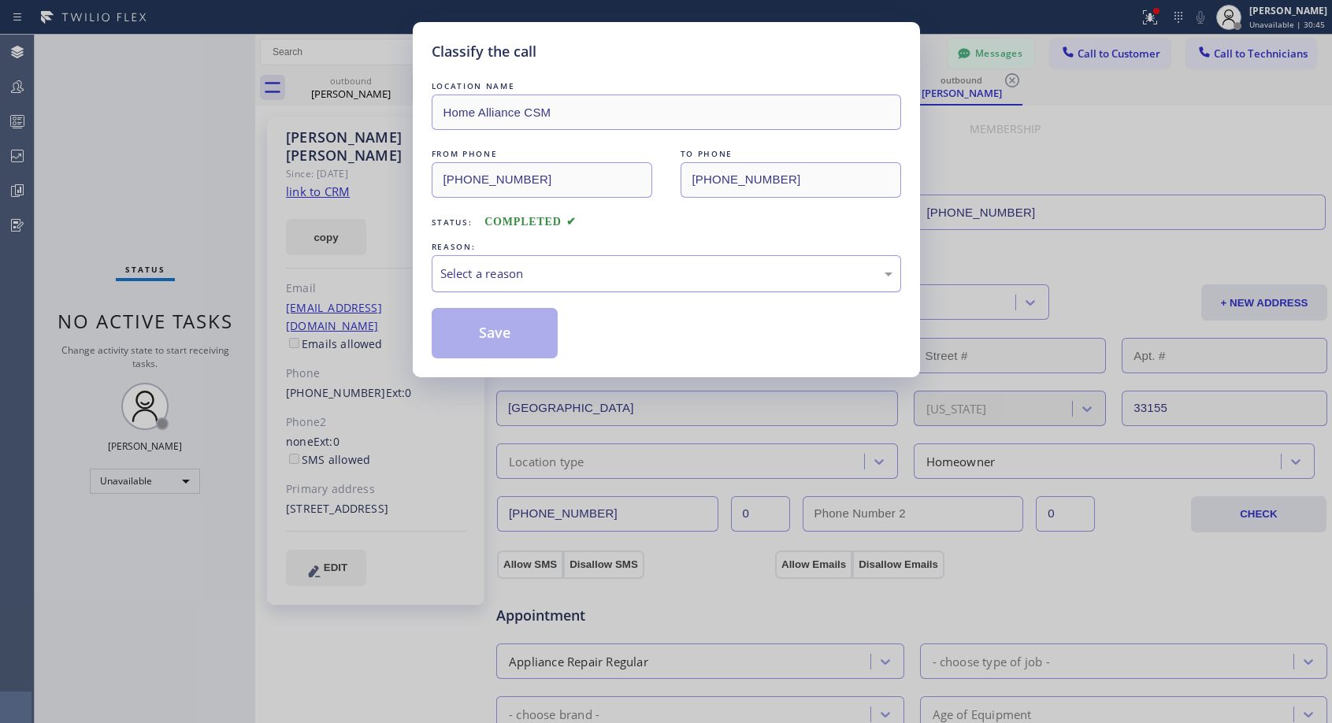
click at [588, 265] on div "Select a reason" at bounding box center [666, 274] width 452 height 18
click at [502, 333] on button "Save" at bounding box center [495, 333] width 127 height 50
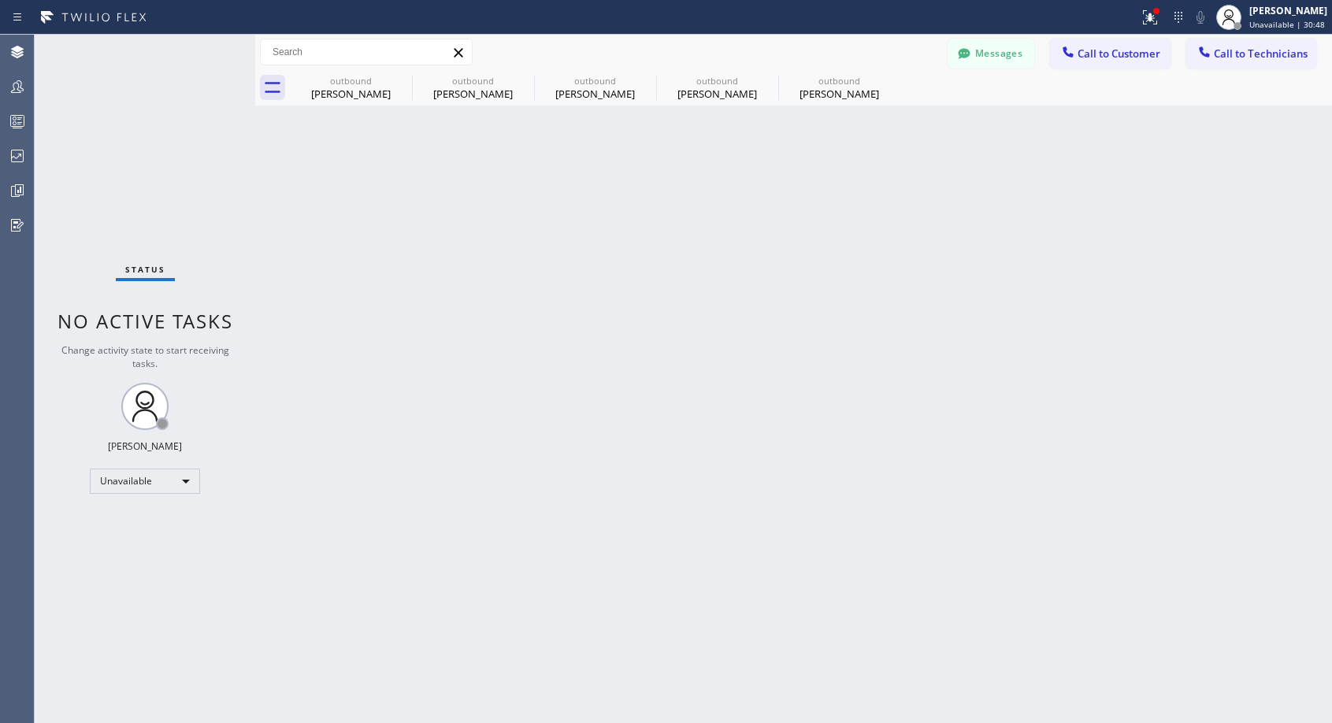
click at [816, 85] on div "outbound" at bounding box center [839, 81] width 119 height 12
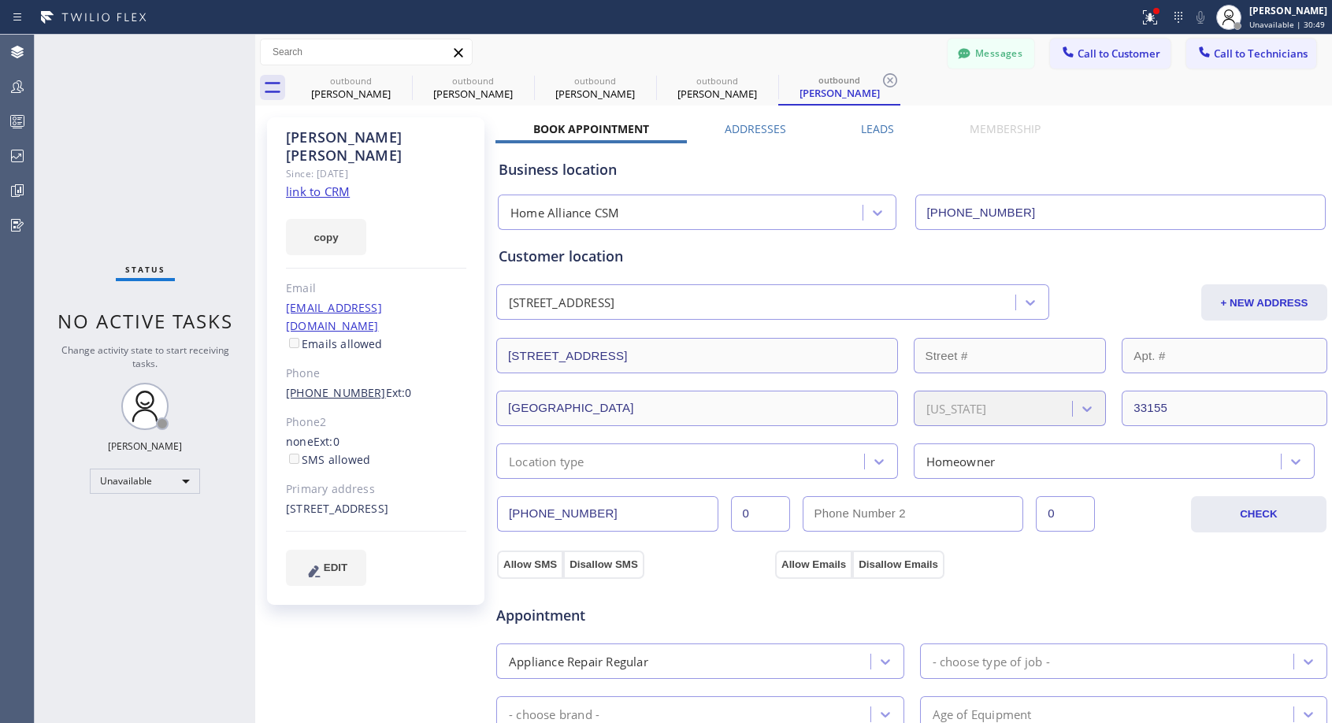
click at [313, 385] on link "(786) 512-5097" at bounding box center [336, 392] width 100 height 15
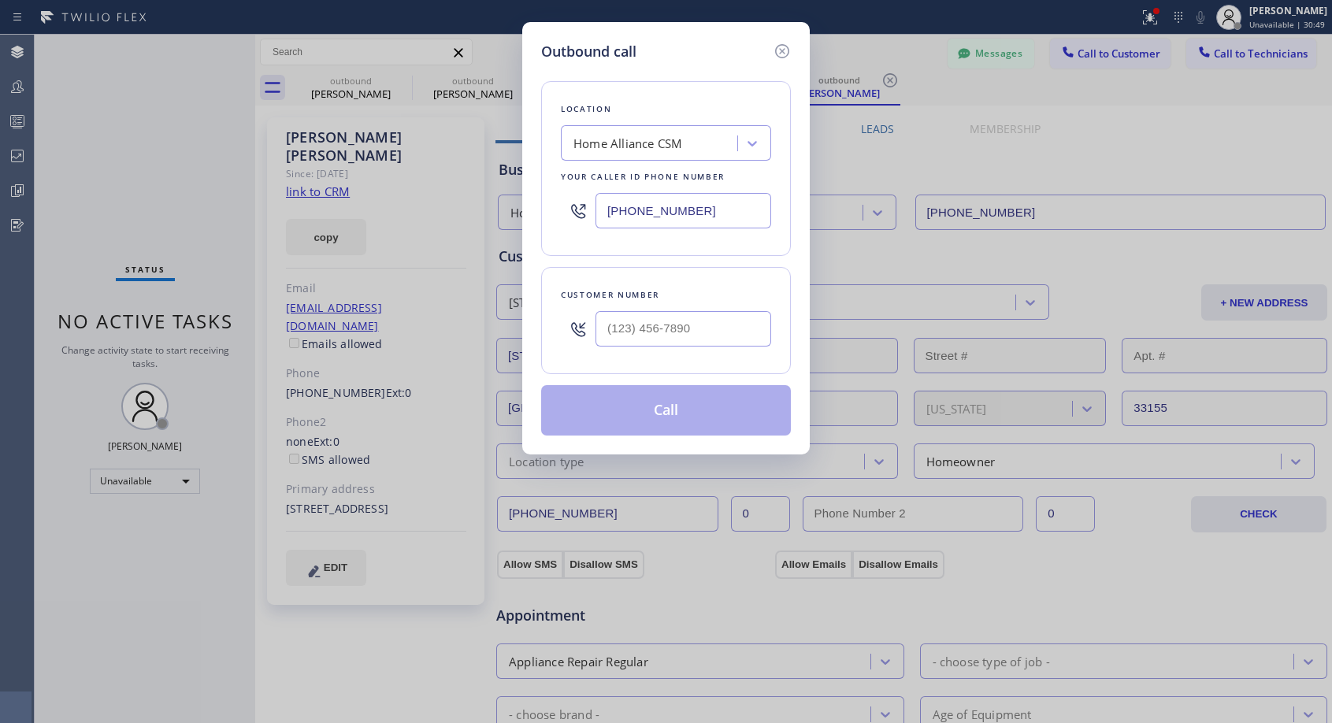
type input "(786) 512-5097"
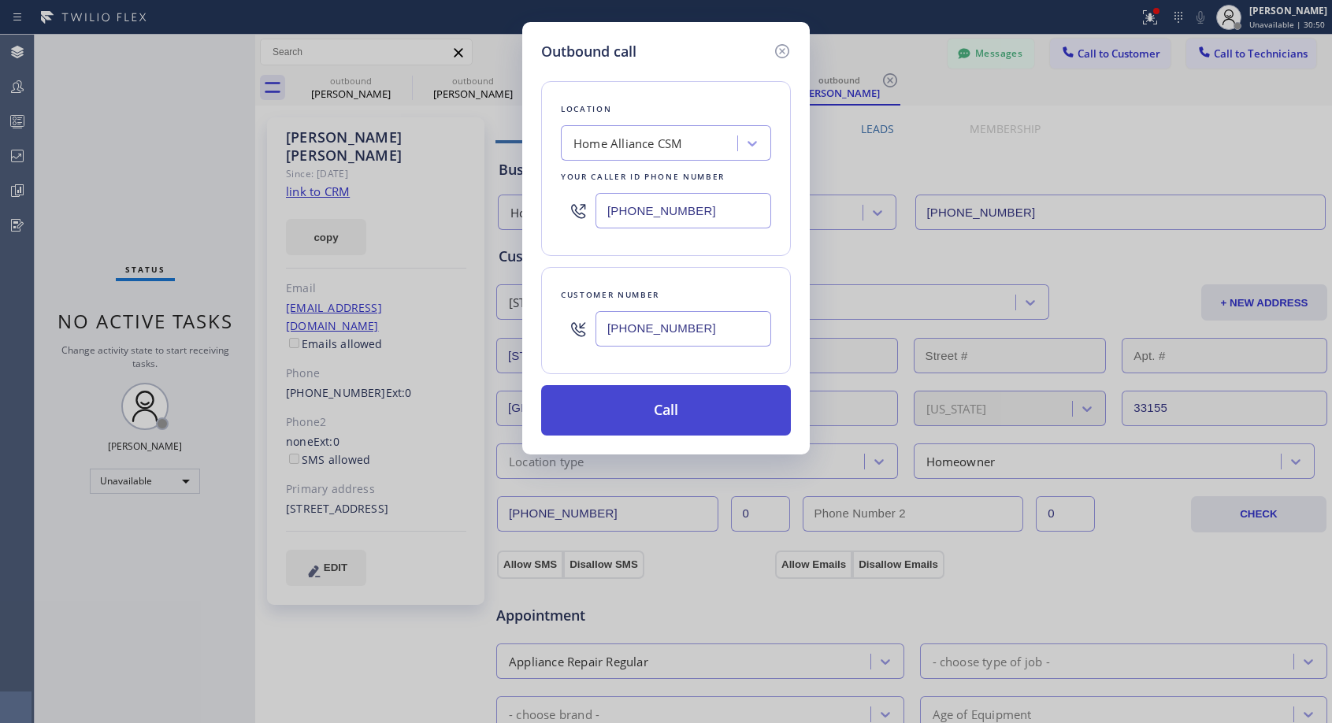
click at [658, 417] on button "Call" at bounding box center [666, 410] width 250 height 50
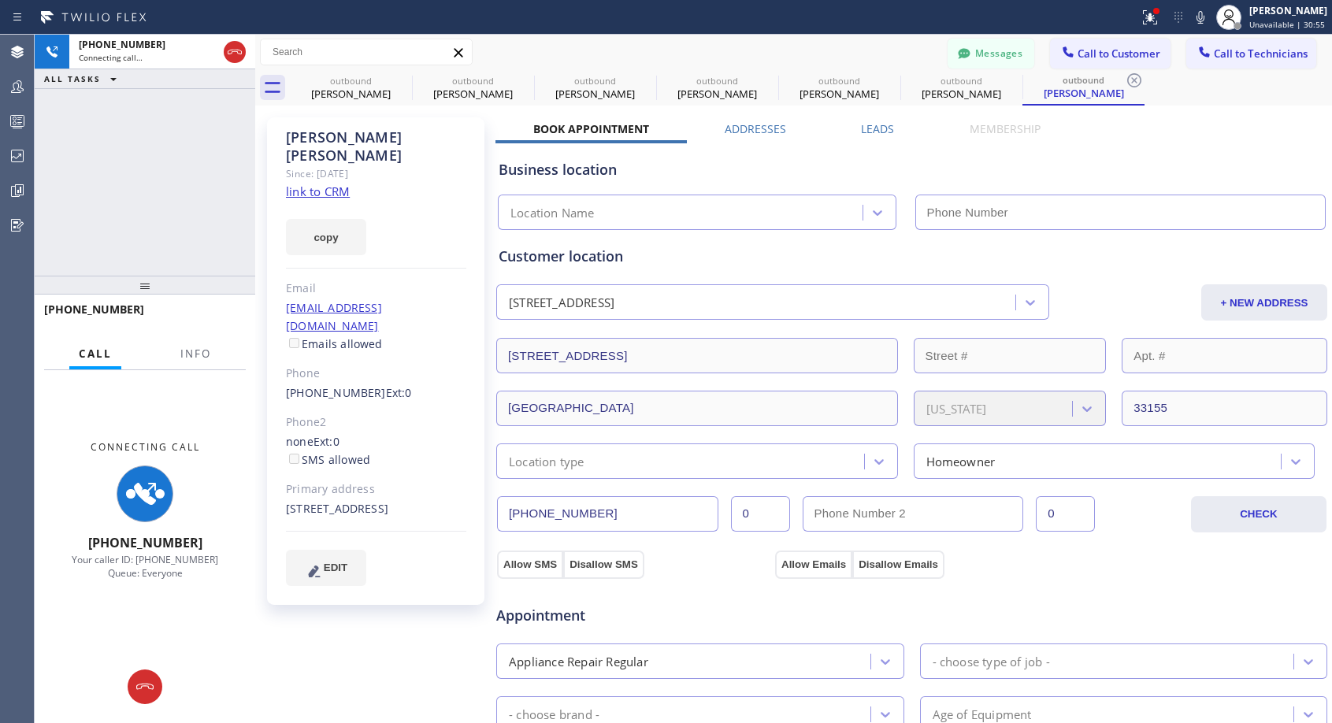
type input "[PHONE_NUMBER]"
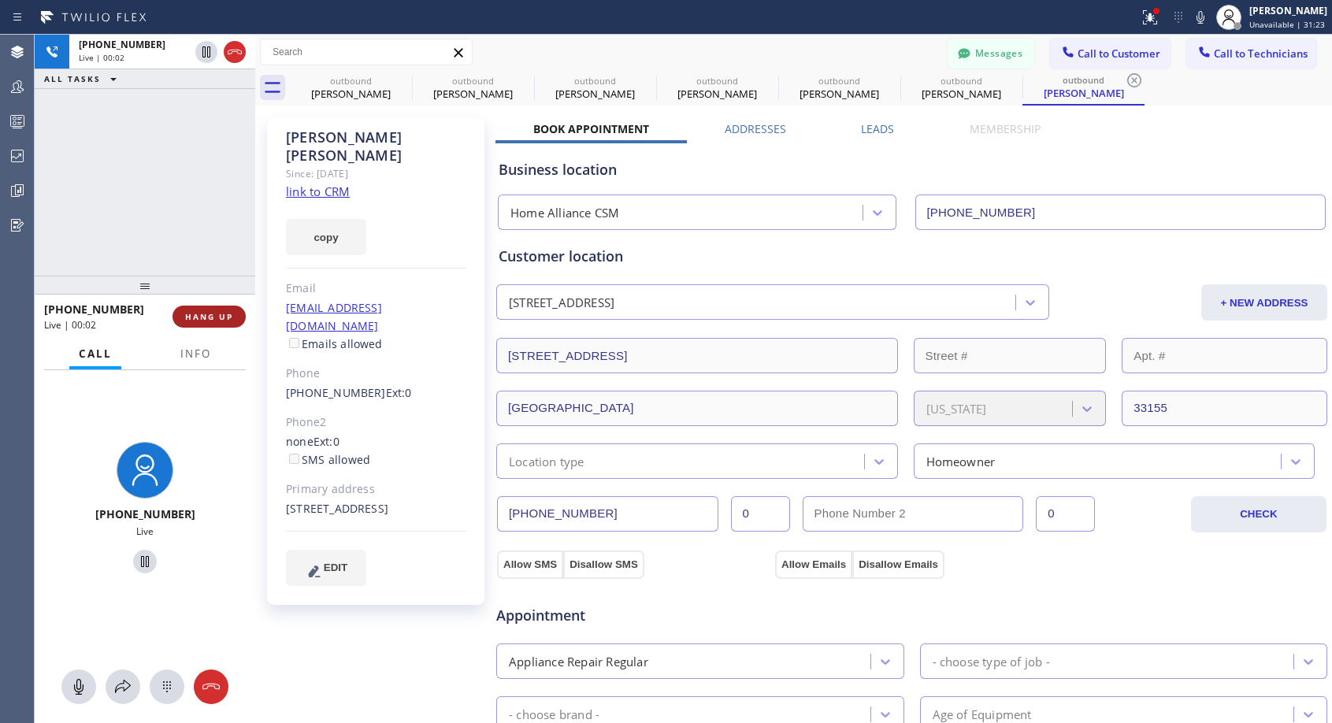
click at [216, 319] on span "HANG UP" at bounding box center [209, 316] width 48 height 11
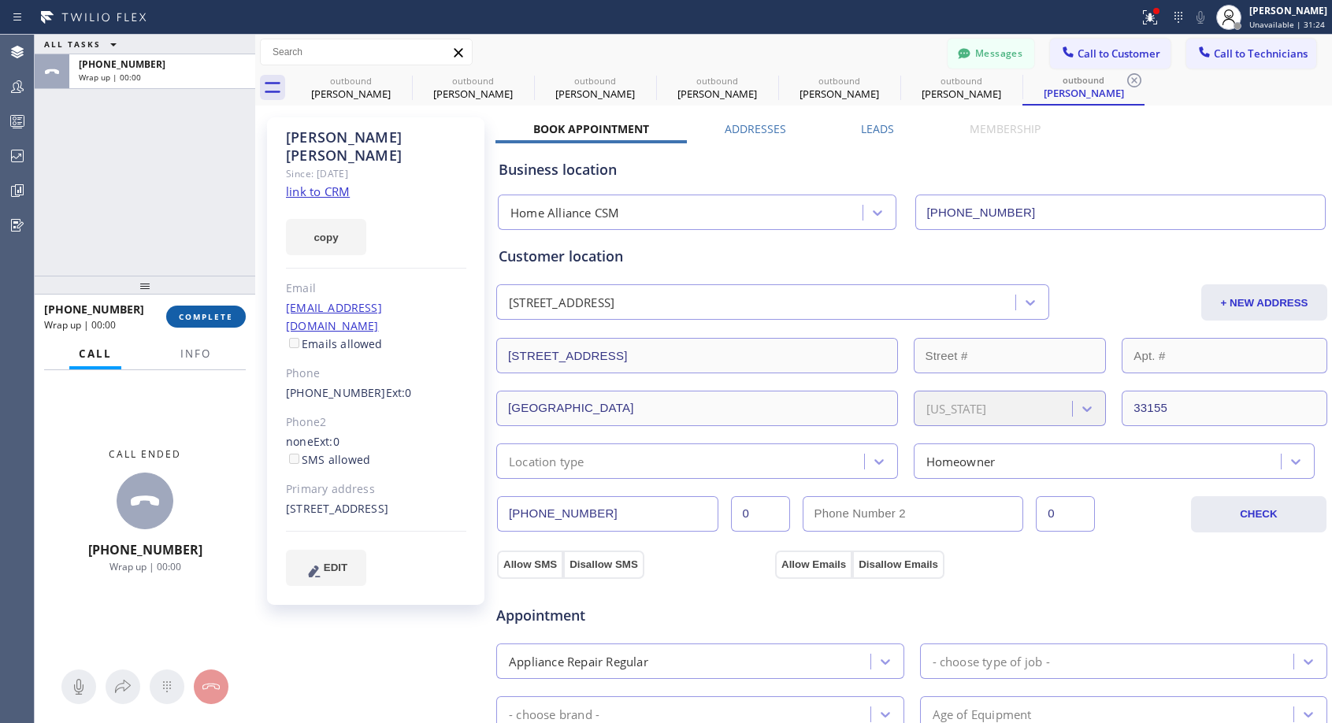
click at [216, 319] on span "COMPLETE" at bounding box center [206, 316] width 54 height 11
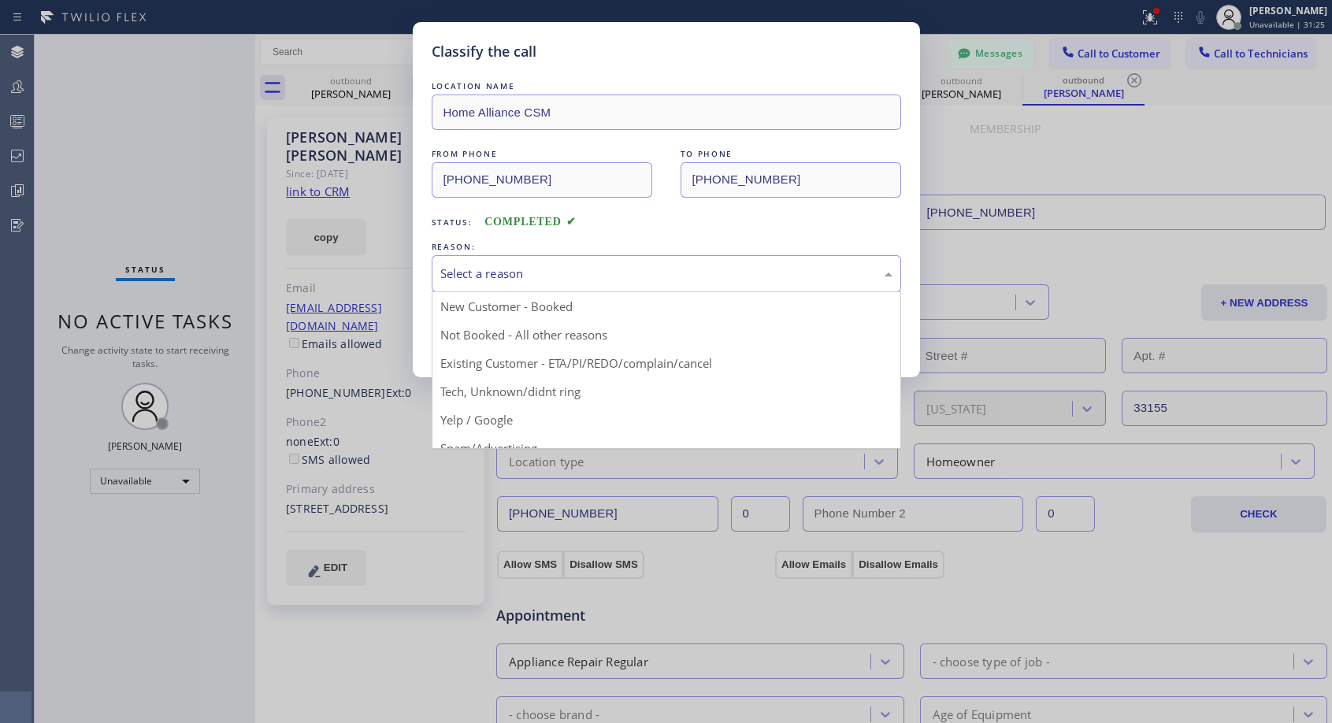
click at [565, 256] on div "Select a reason" at bounding box center [666, 273] width 469 height 37
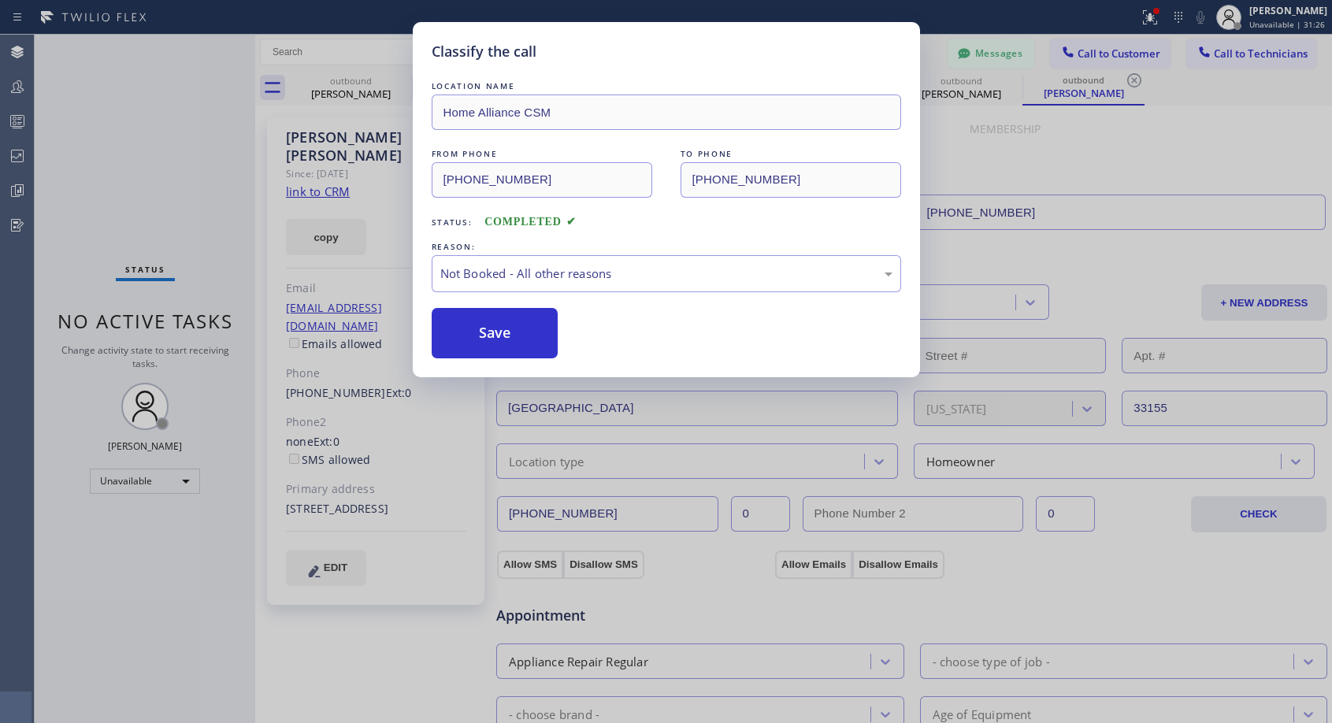
click at [529, 338] on button "Save" at bounding box center [495, 333] width 127 height 50
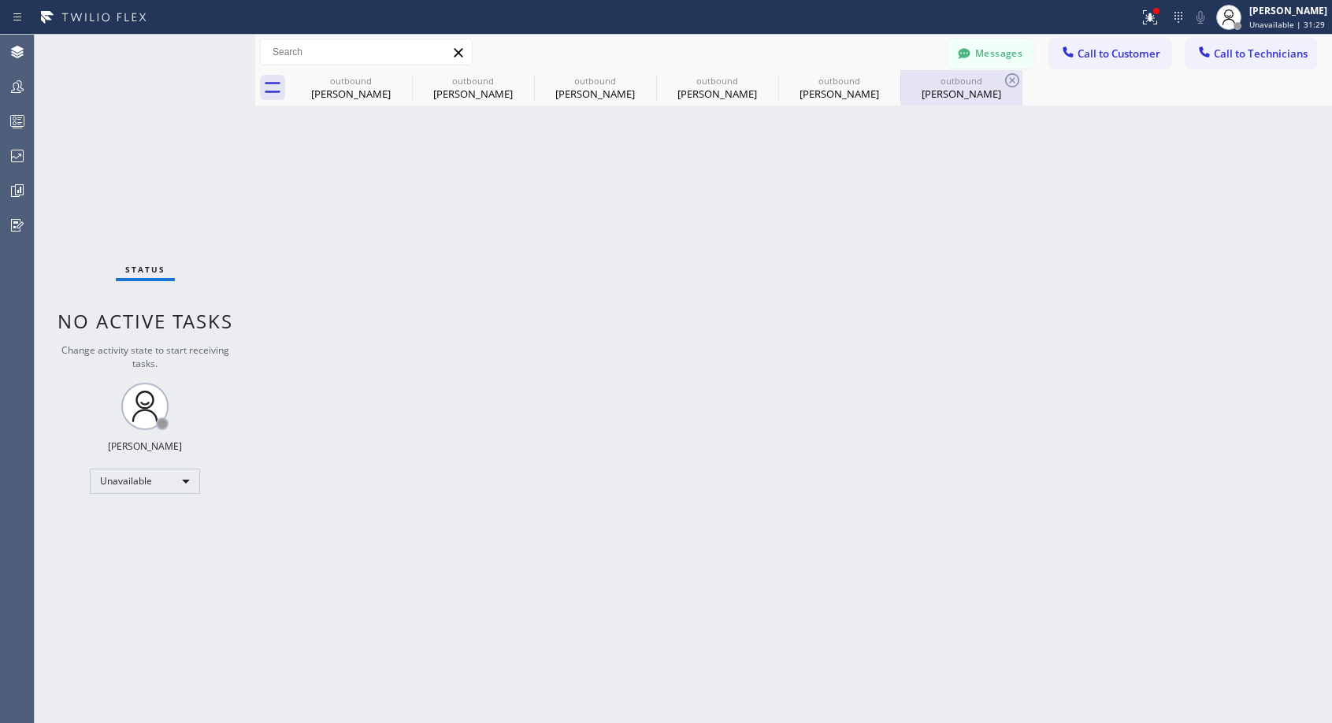
drag, startPoint x: 942, startPoint y: 100, endPoint x: 268, endPoint y: 420, distance: 746.1
click at [941, 100] on div "Randy Garcia" at bounding box center [961, 94] width 119 height 14
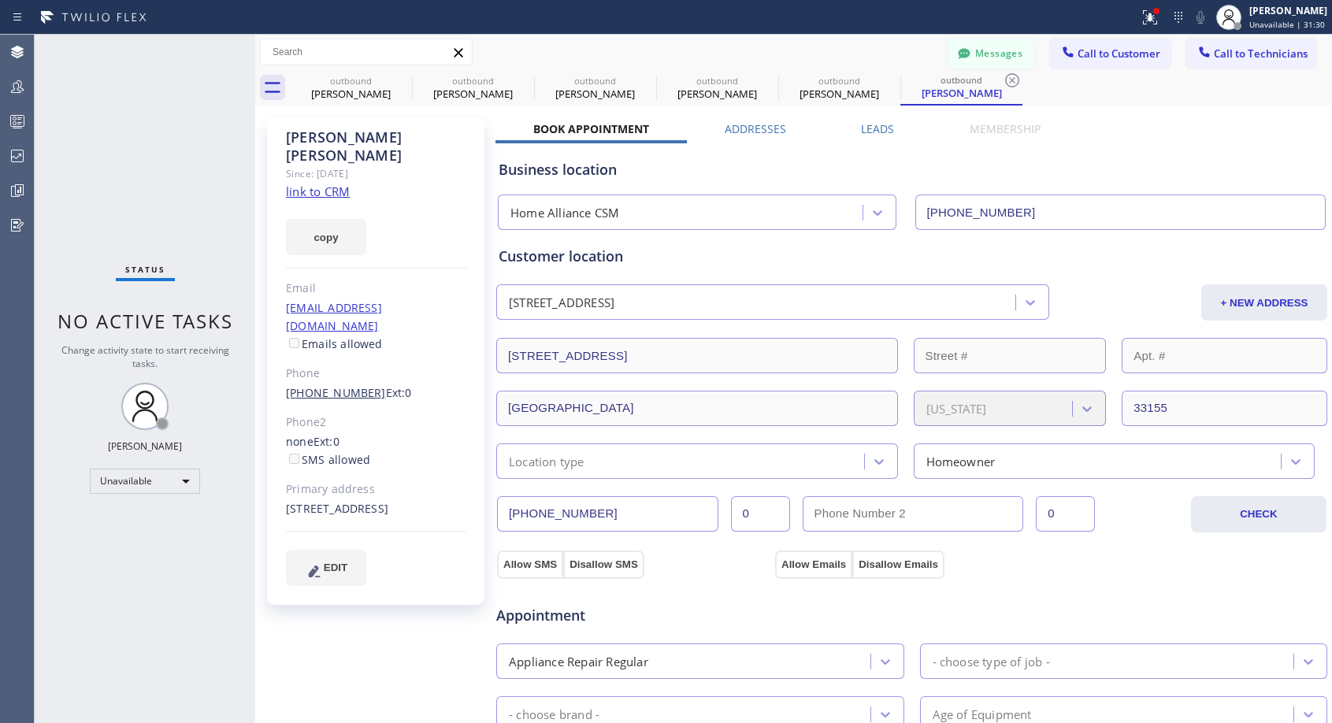
click at [353, 385] on link "(786) 512-5097" at bounding box center [336, 392] width 100 height 15
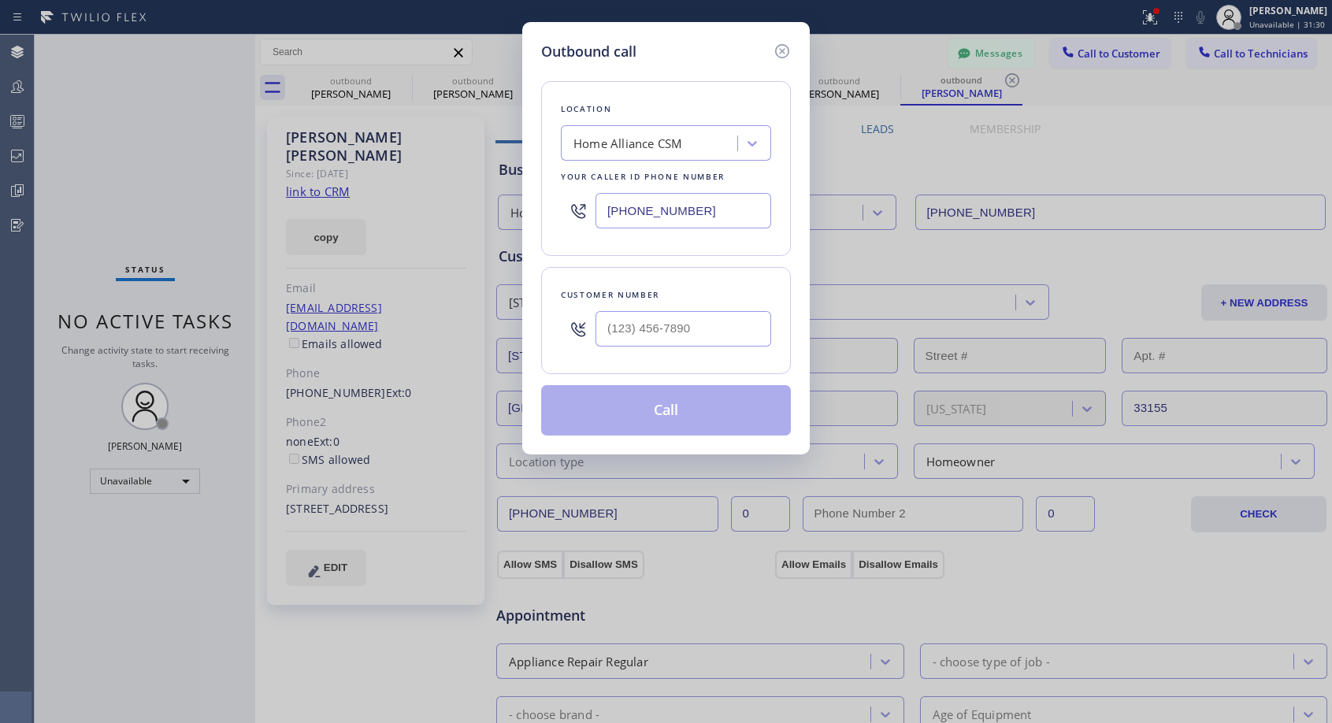
type input "(786) 512-5097"
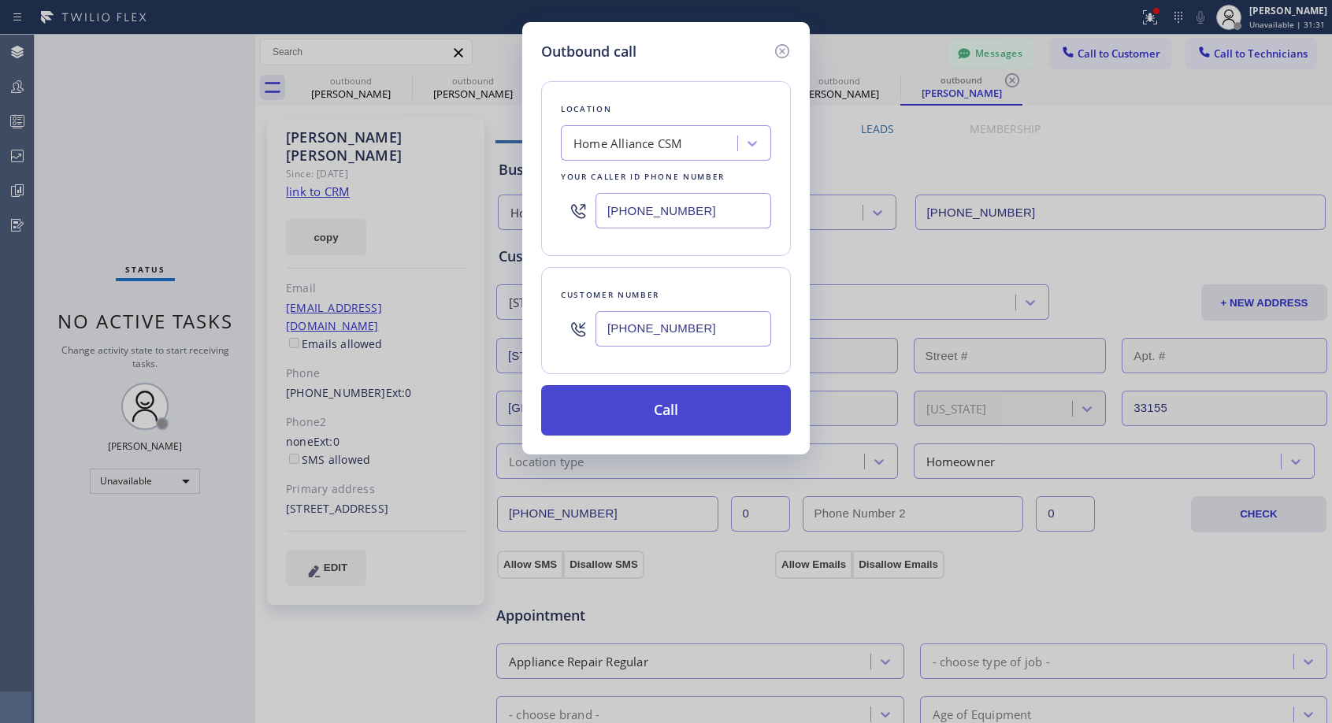
click at [602, 401] on button "Call" at bounding box center [666, 410] width 250 height 50
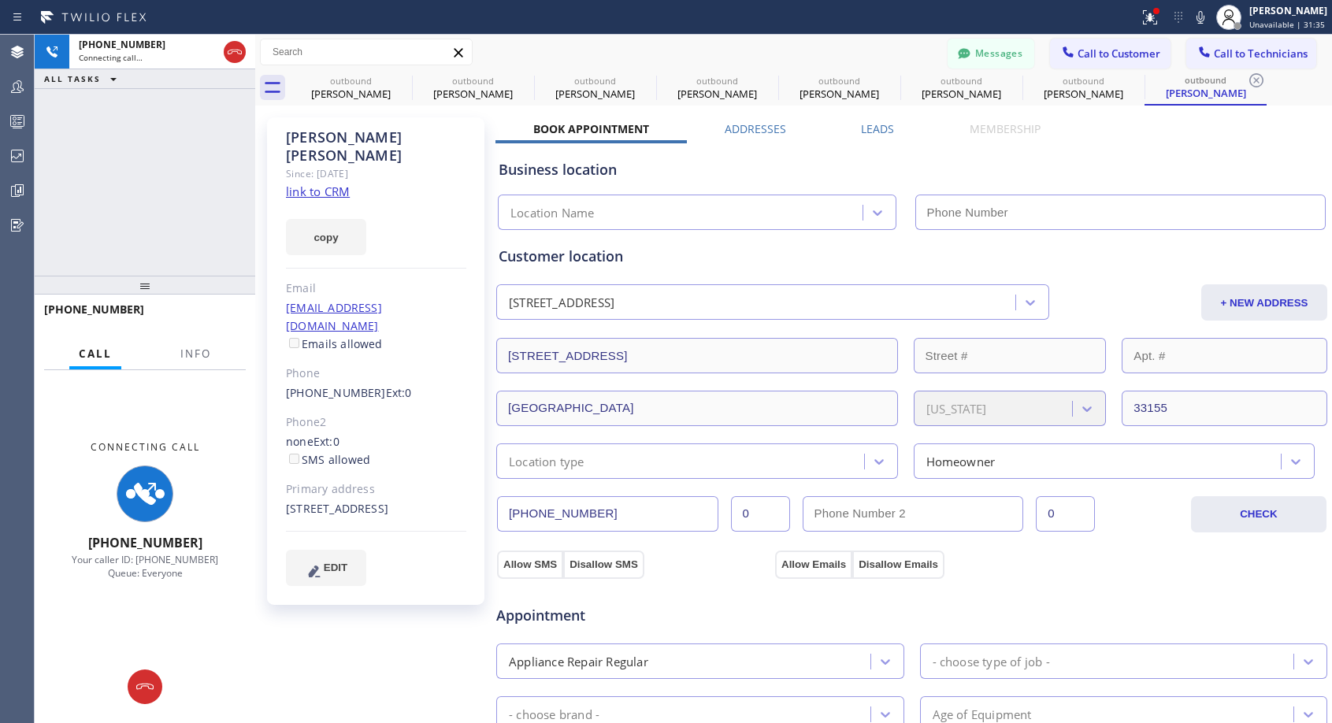
type input "[PHONE_NUMBER]"
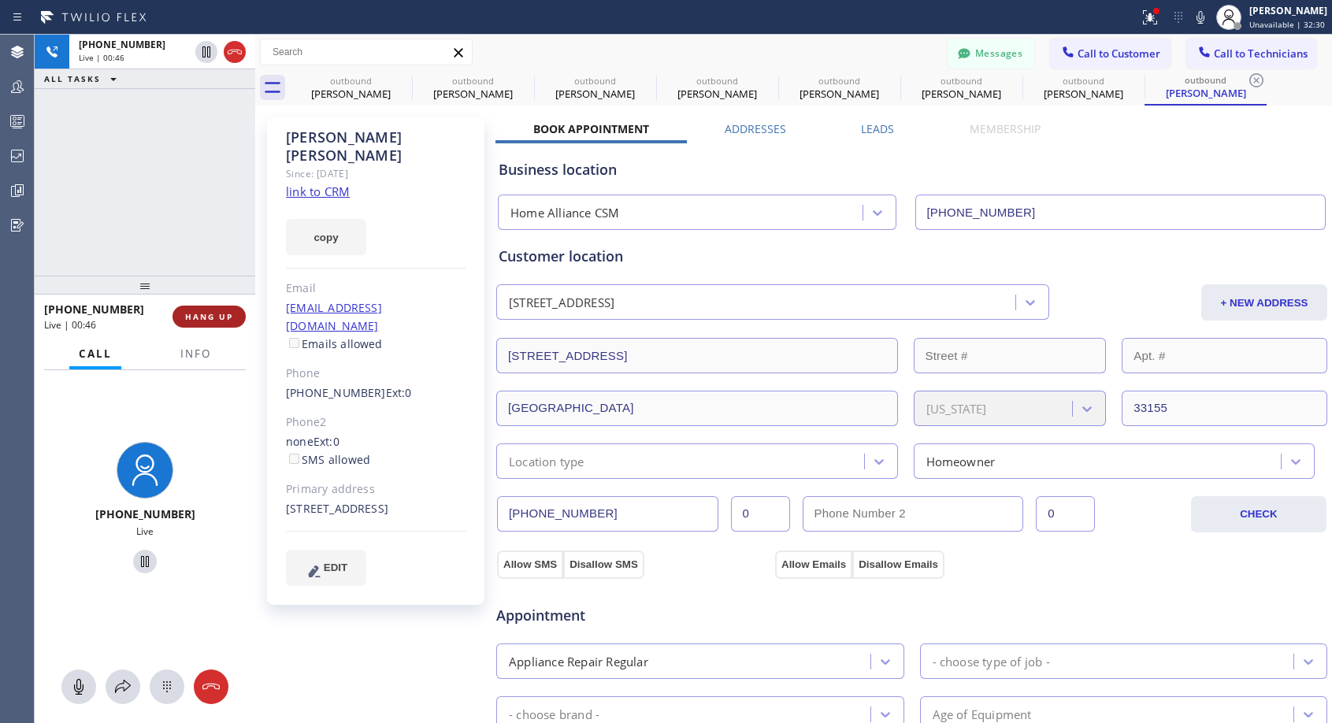
click at [208, 321] on span "HANG UP" at bounding box center [209, 316] width 48 height 11
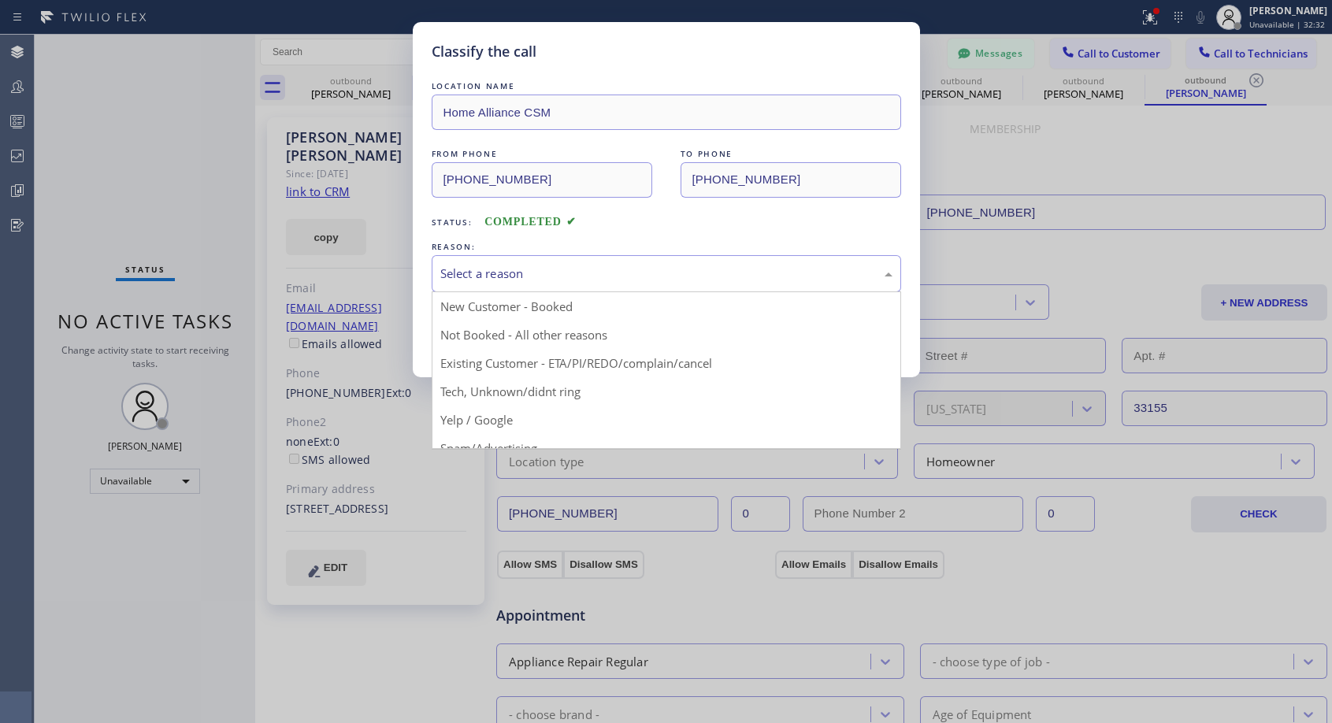
click at [631, 270] on div "Select a reason" at bounding box center [666, 274] width 452 height 18
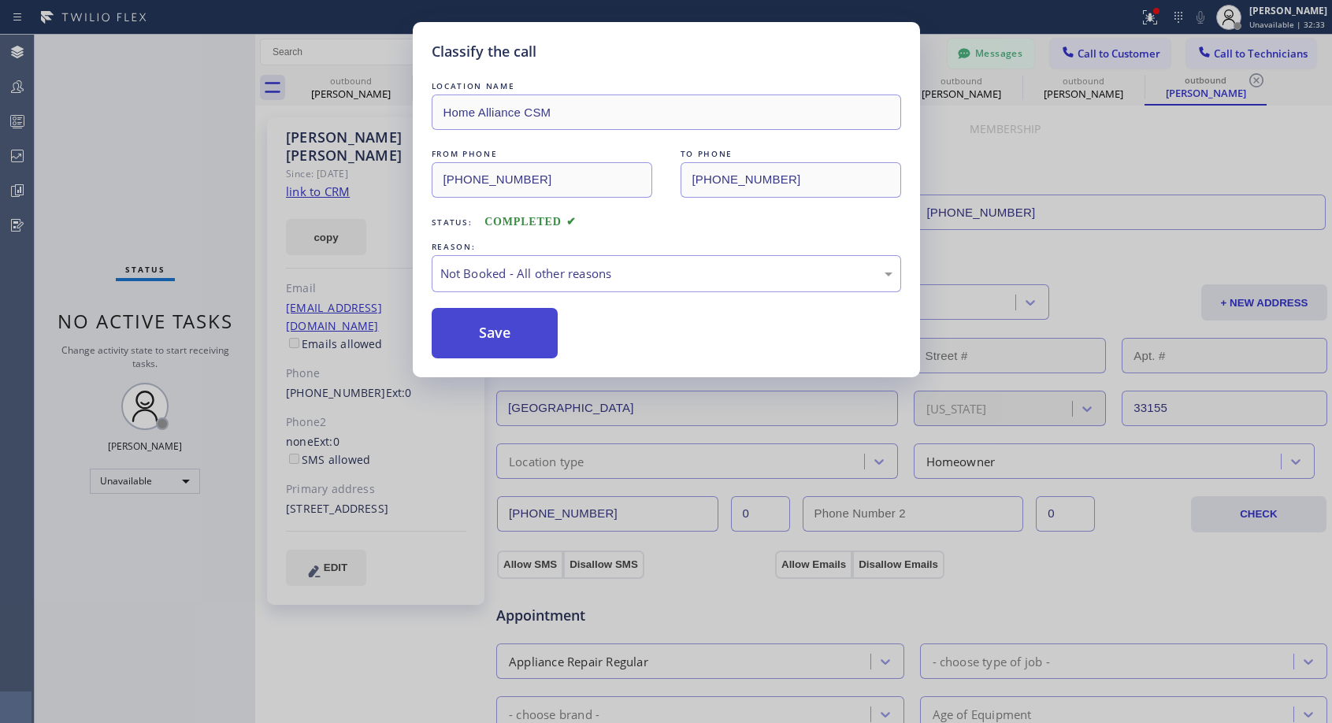
click at [538, 331] on button "Save" at bounding box center [495, 333] width 127 height 50
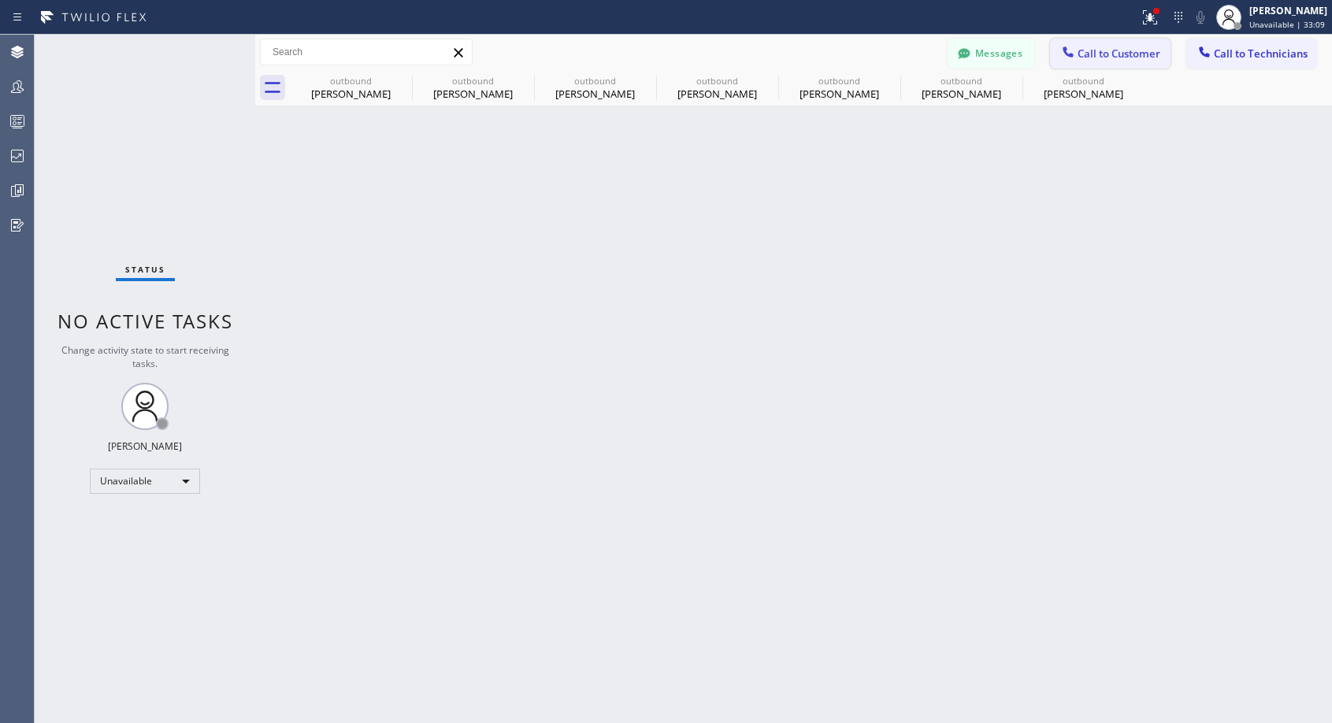
click at [1092, 57] on span "Call to Customer" at bounding box center [1118, 53] width 83 height 14
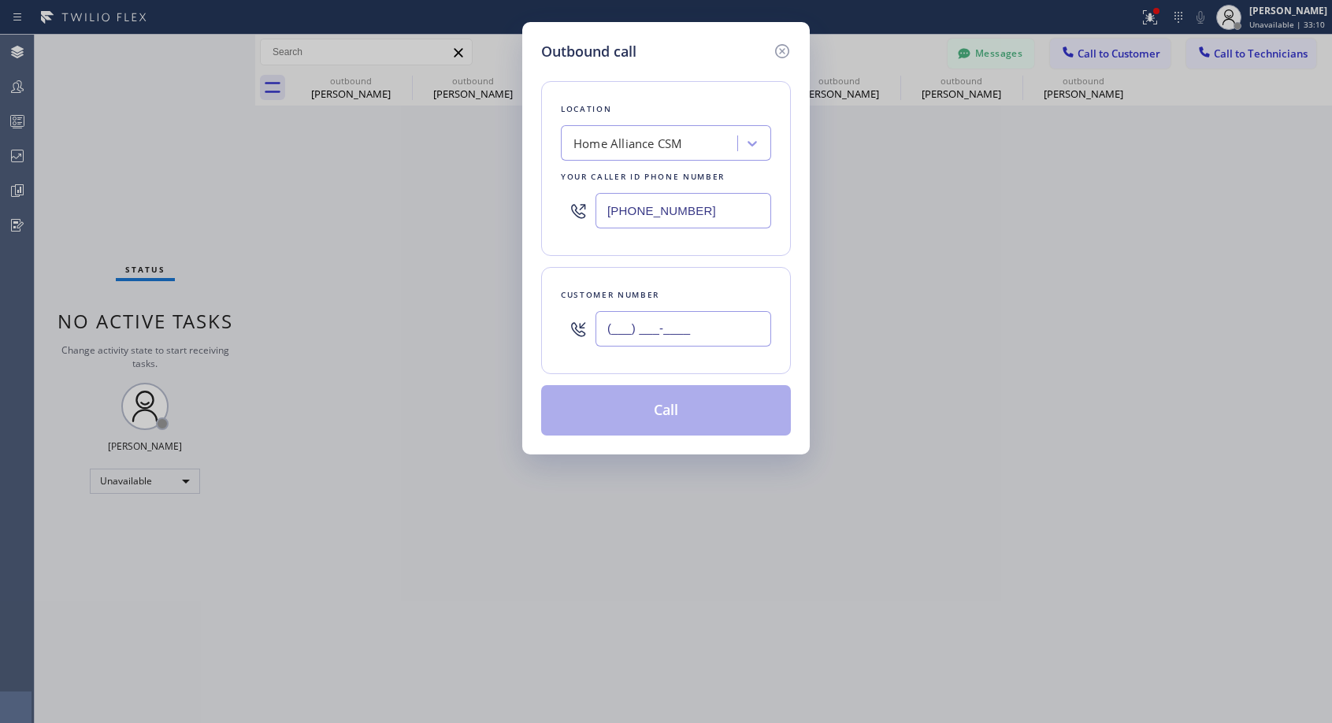
click at [678, 335] on input "(___) ___-____" at bounding box center [683, 328] width 176 height 35
paste input "954) 832-9409"
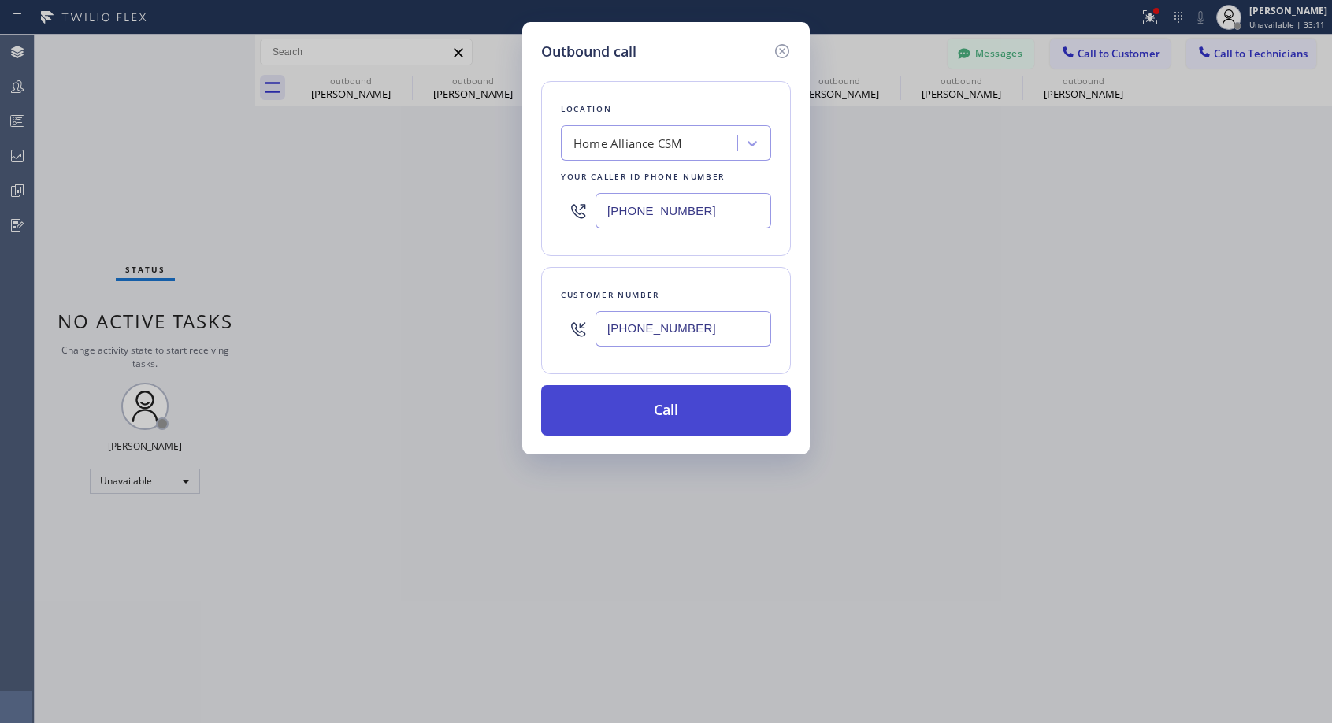
type input "(954) 832-9409"
click at [654, 410] on button "Call" at bounding box center [666, 410] width 250 height 50
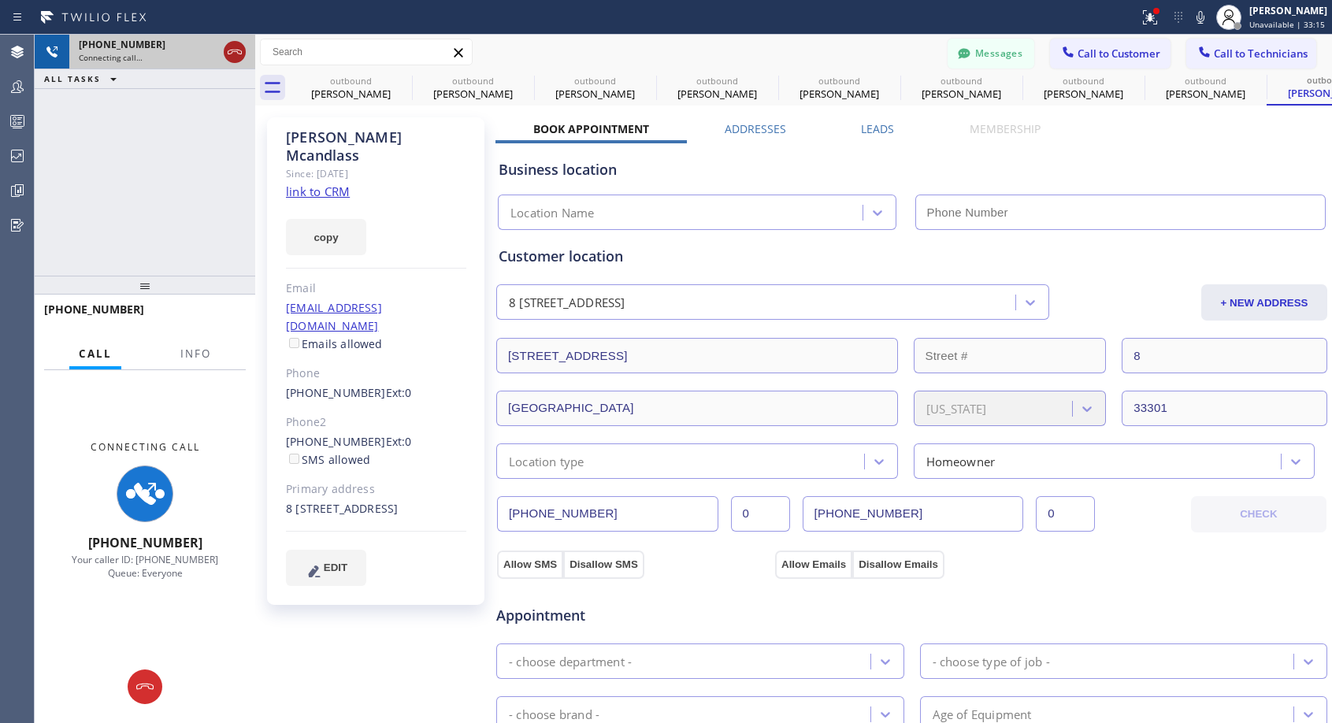
type input "[PHONE_NUMBER]"
click at [239, 53] on icon at bounding box center [234, 52] width 19 height 19
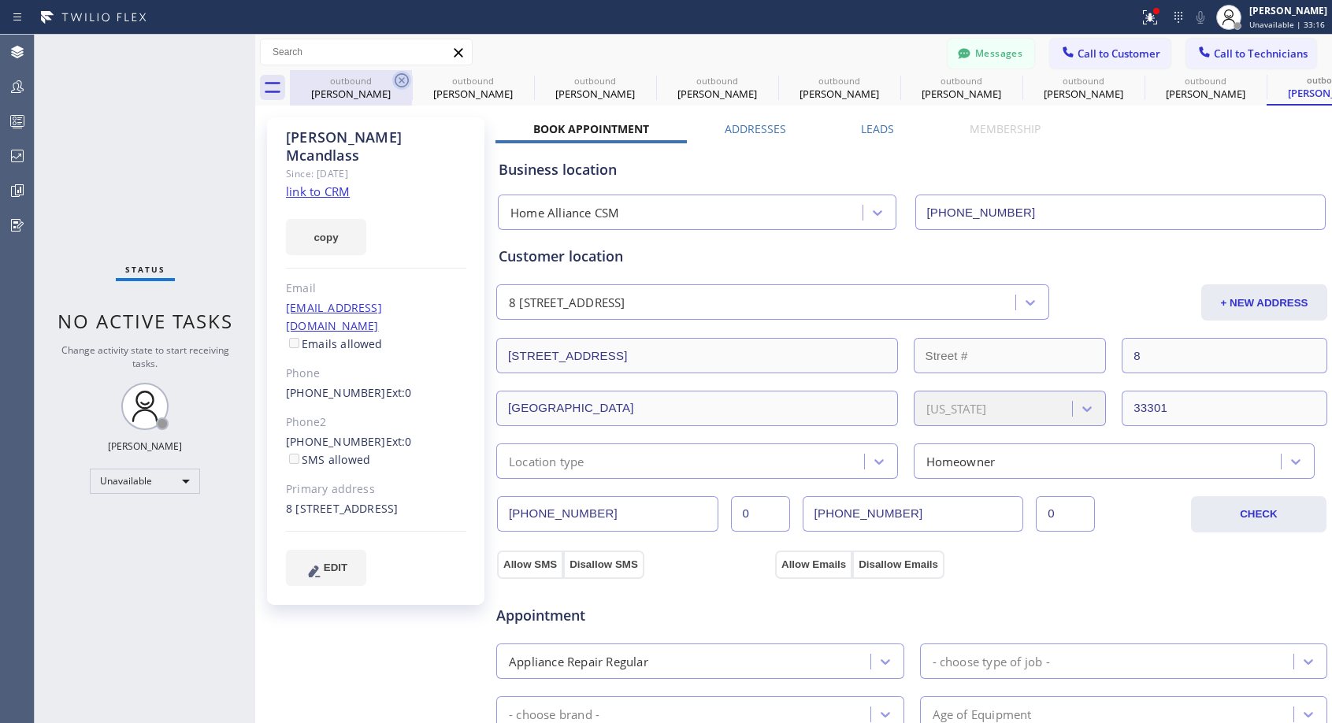
click at [402, 80] on icon at bounding box center [402, 80] width 14 height 14
click at [517, 80] on icon at bounding box center [524, 80] width 14 height 14
click at [0, 0] on icon at bounding box center [0, 0] width 0 height 0
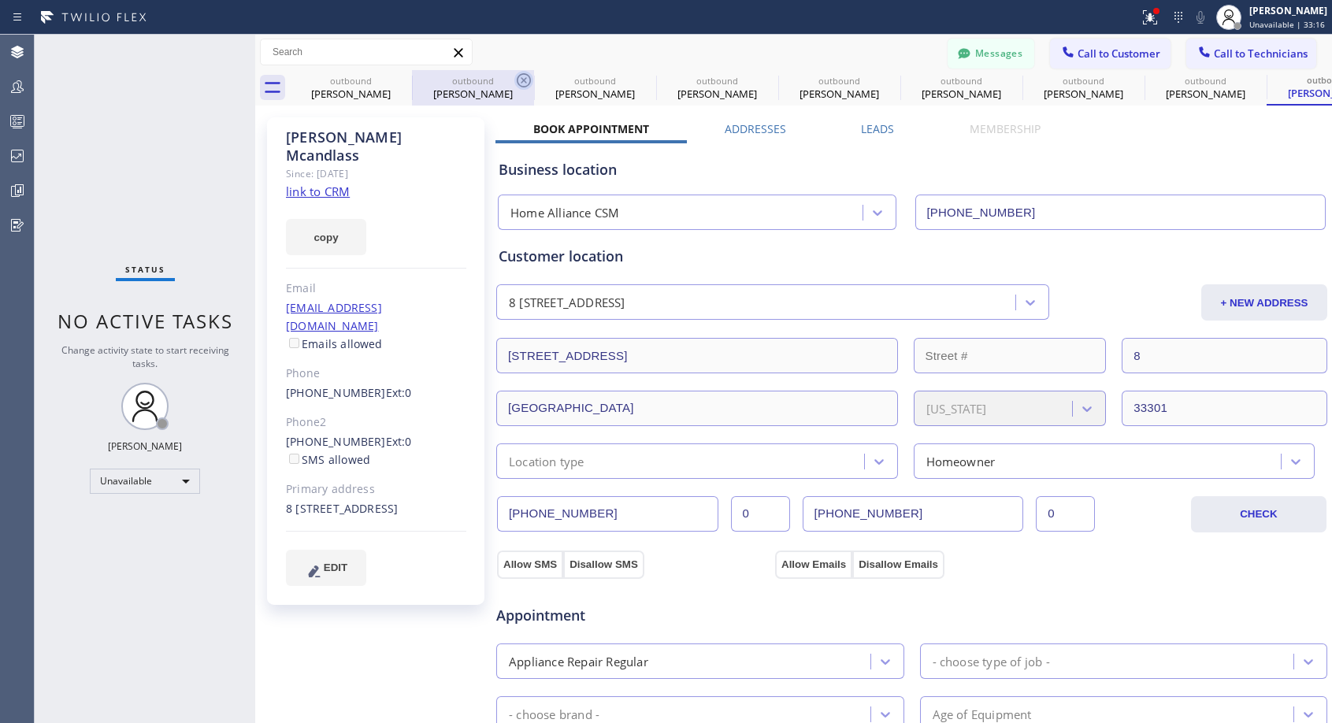
click at [0, 0] on icon at bounding box center [0, 0] width 0 height 0
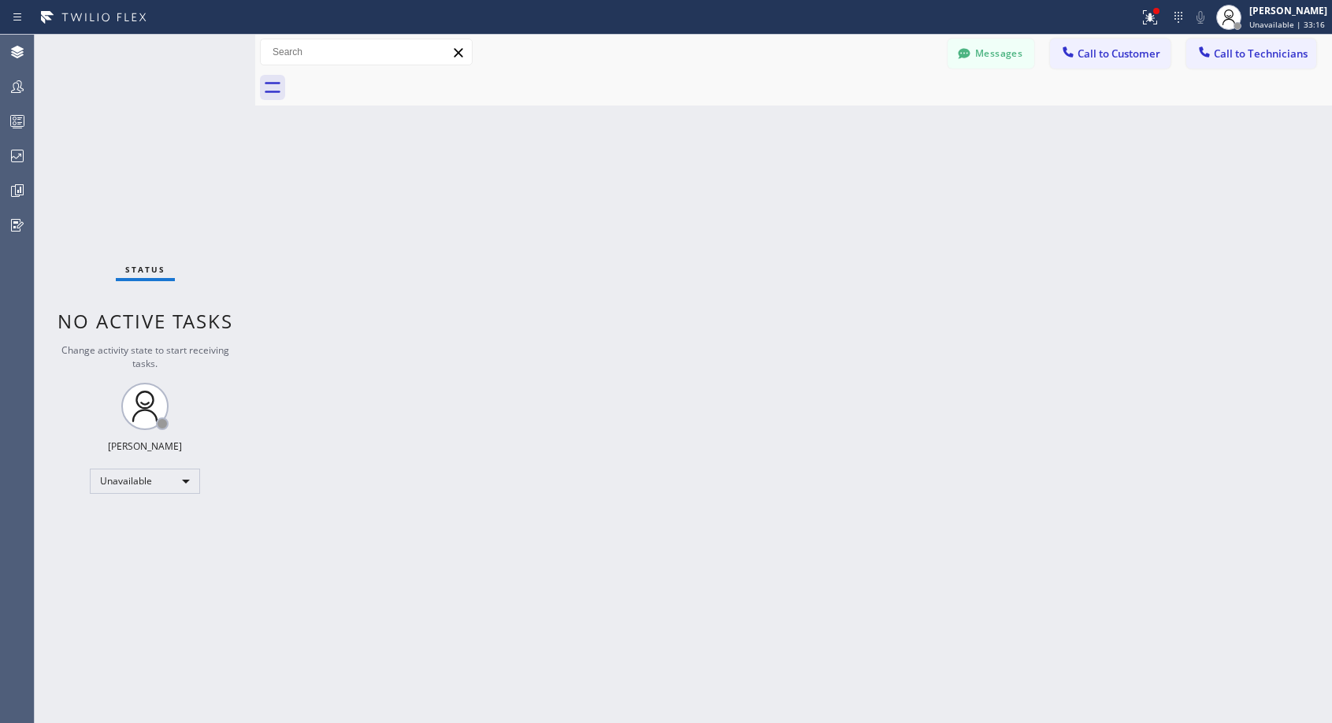
click at [402, 80] on div at bounding box center [811, 87] width 1042 height 35
click at [1107, 65] on button "Call to Customer" at bounding box center [1110, 54] width 120 height 30
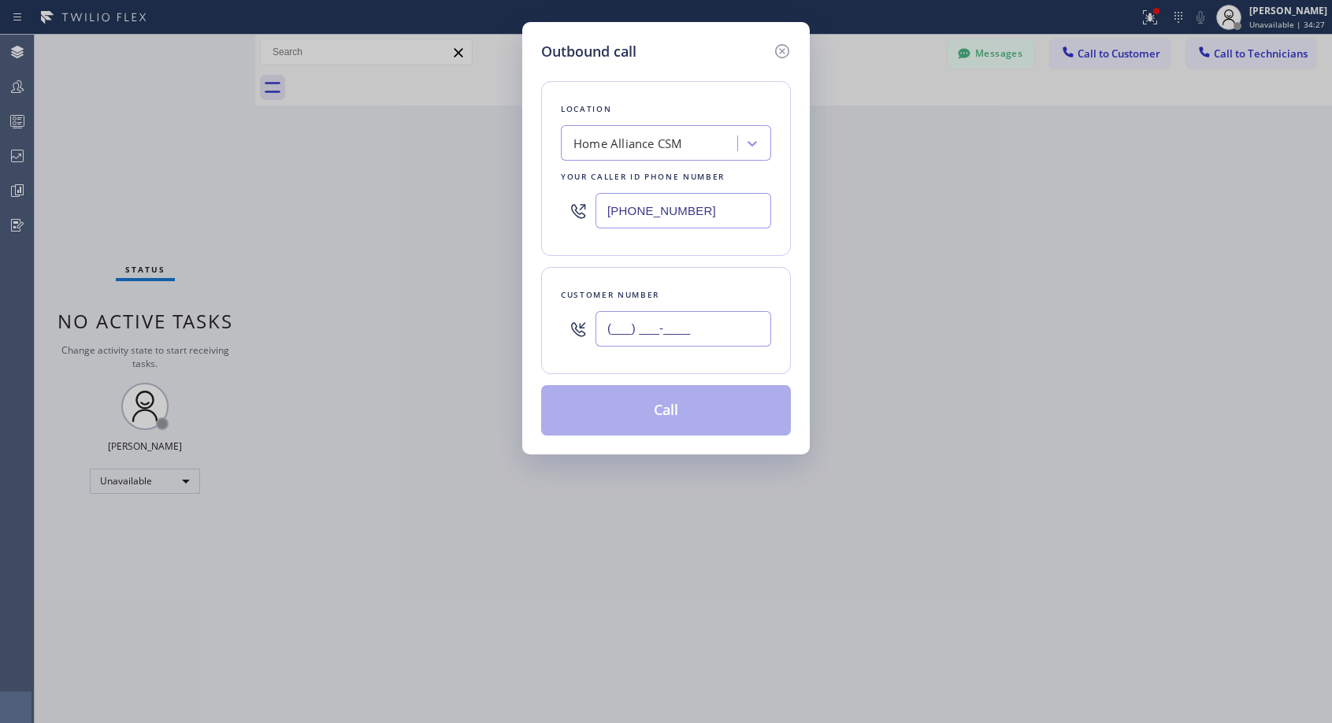
click at [724, 332] on input "(___) ___-____" at bounding box center [683, 328] width 176 height 35
paste input "573) 450-0860"
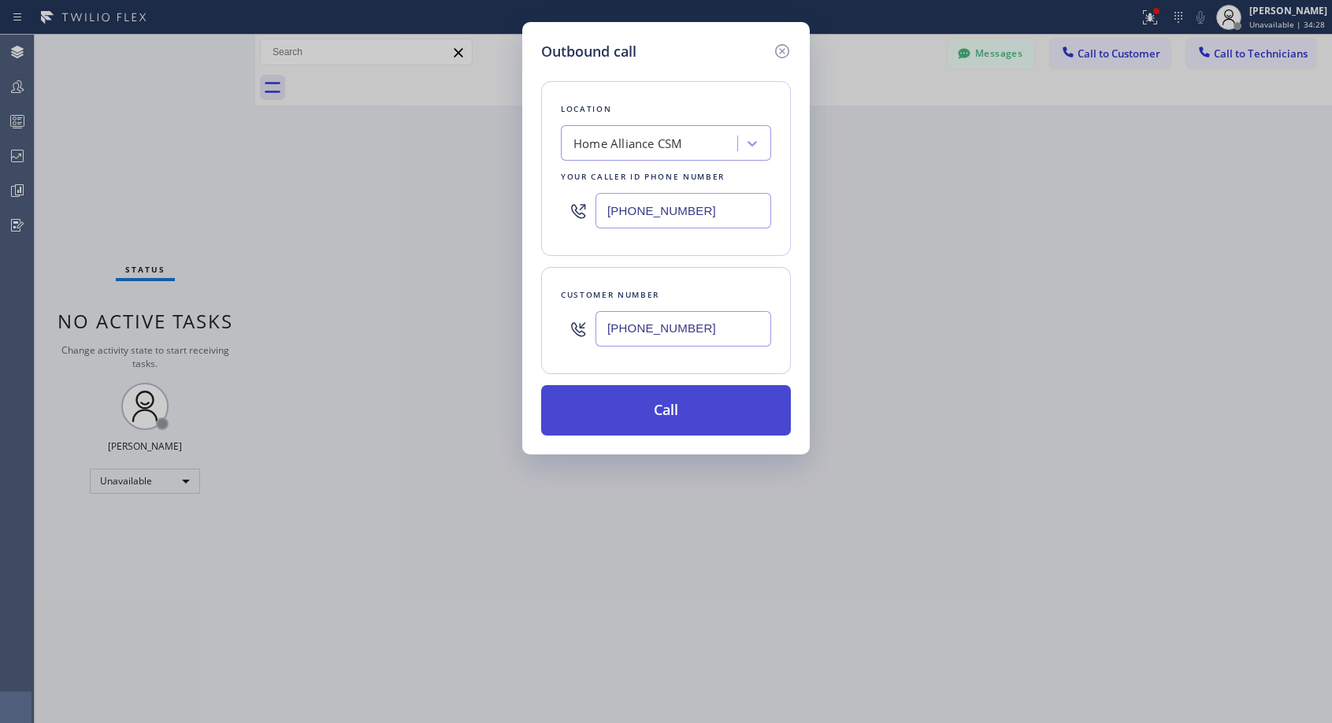
type input "(573) 450-0860"
click at [658, 406] on button "Call" at bounding box center [666, 410] width 250 height 50
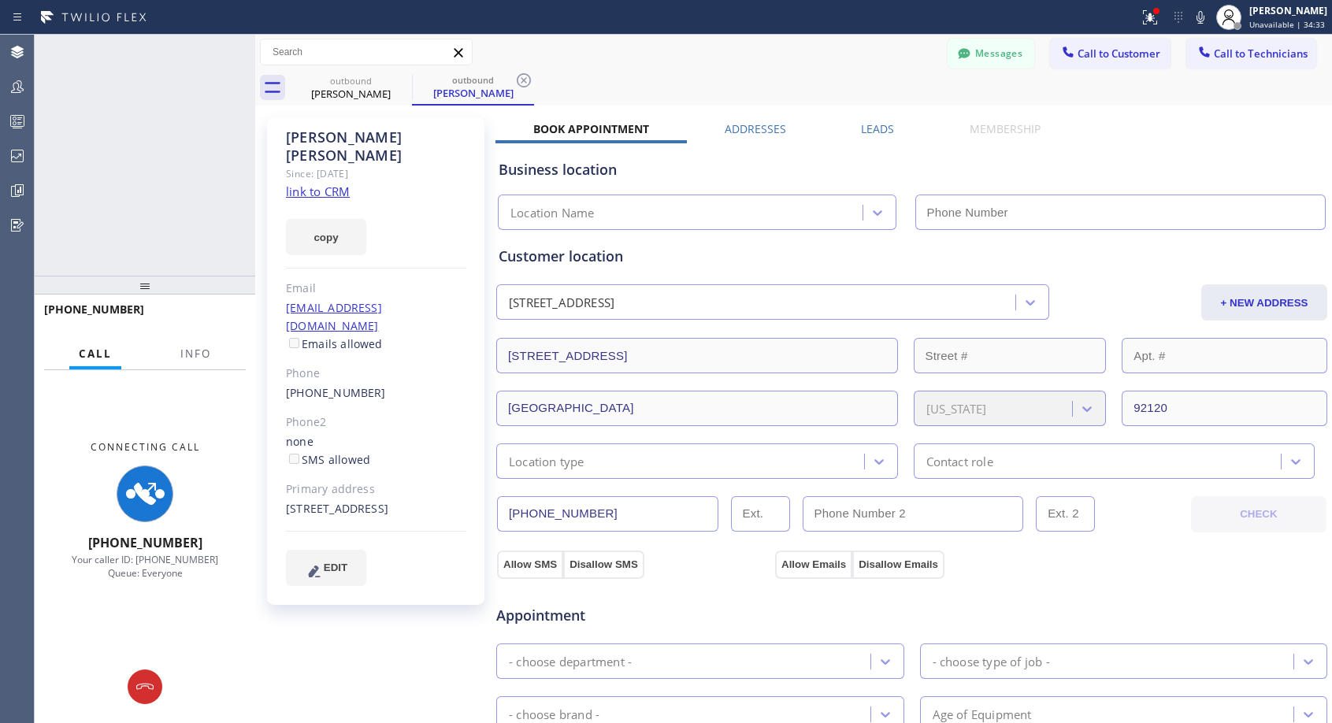
type input "[PHONE_NUMBER]"
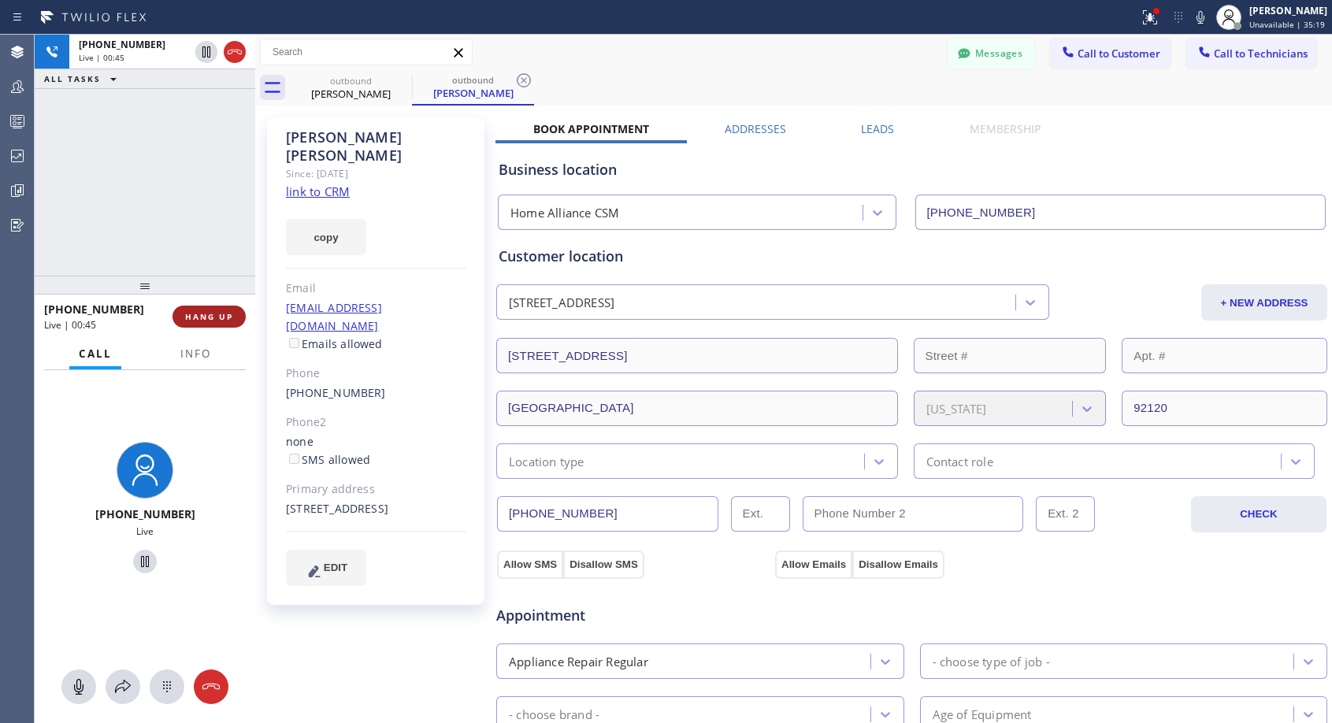
click at [205, 318] on span "HANG UP" at bounding box center [209, 316] width 48 height 11
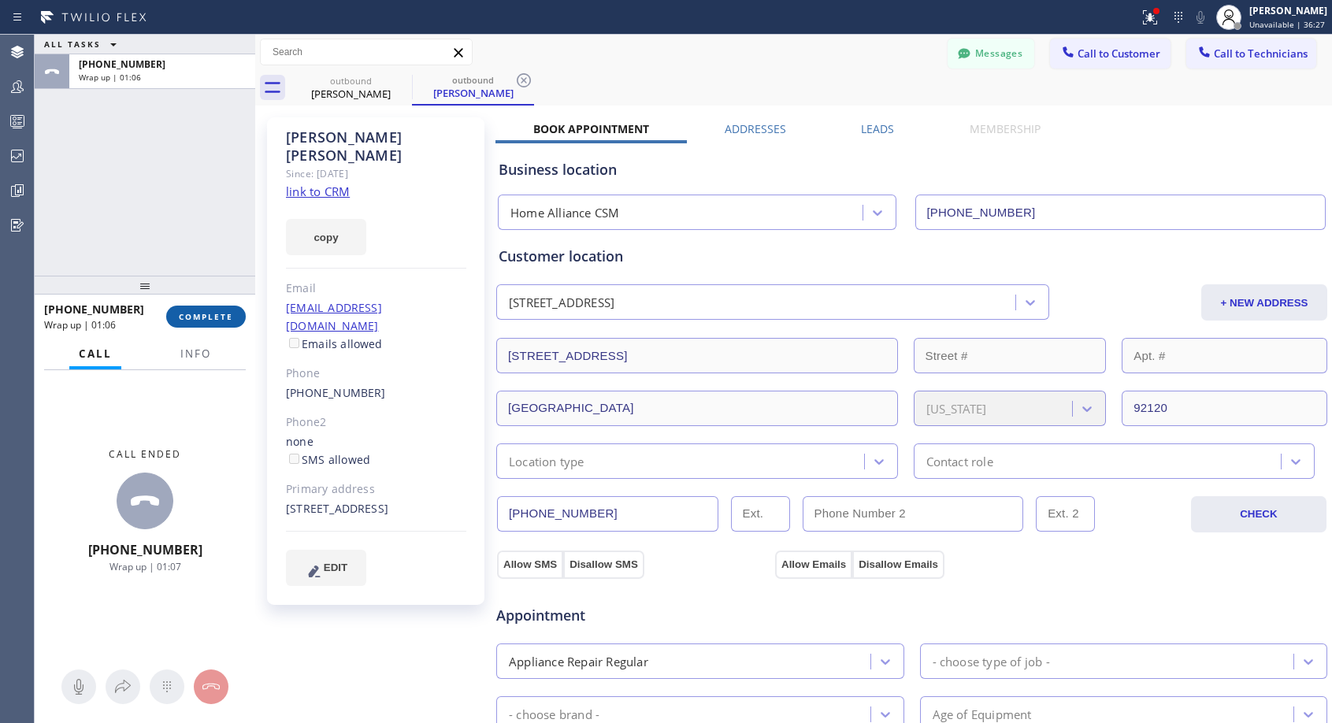
click at [200, 324] on button "COMPLETE" at bounding box center [206, 317] width 80 height 22
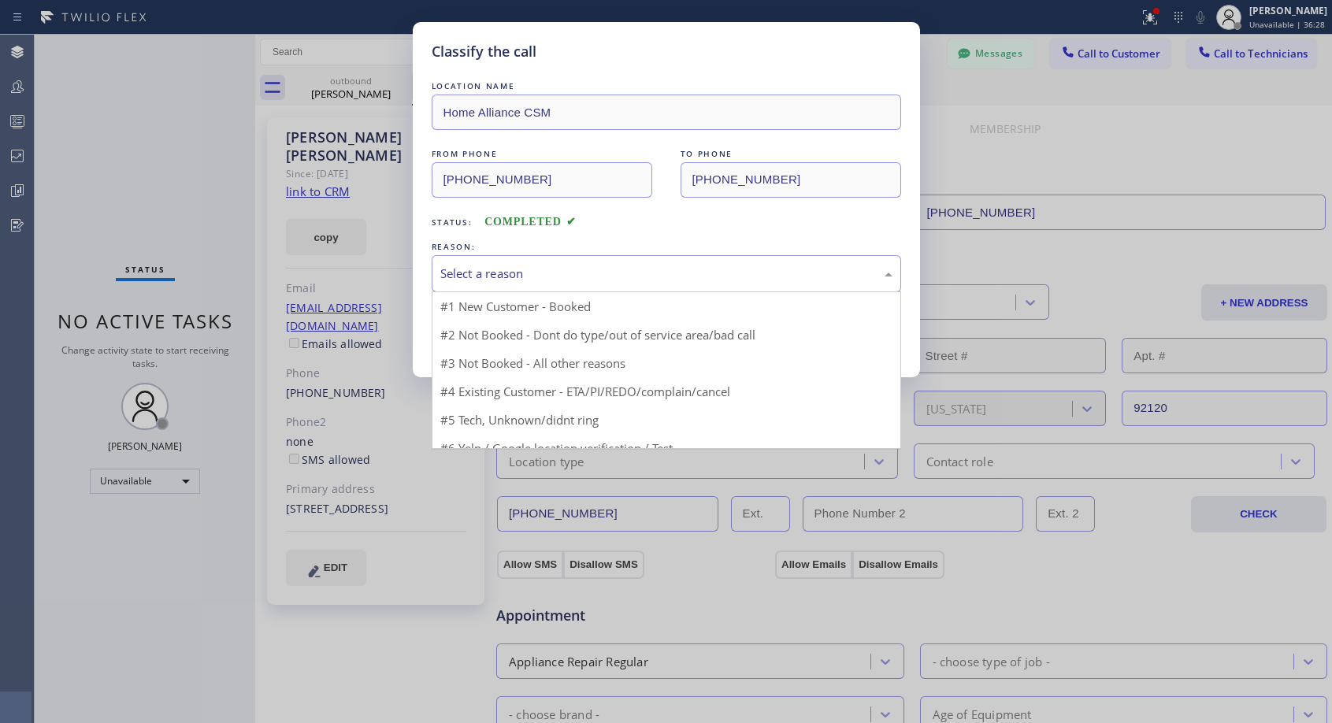
click at [569, 276] on div "Select a reason" at bounding box center [666, 274] width 452 height 18
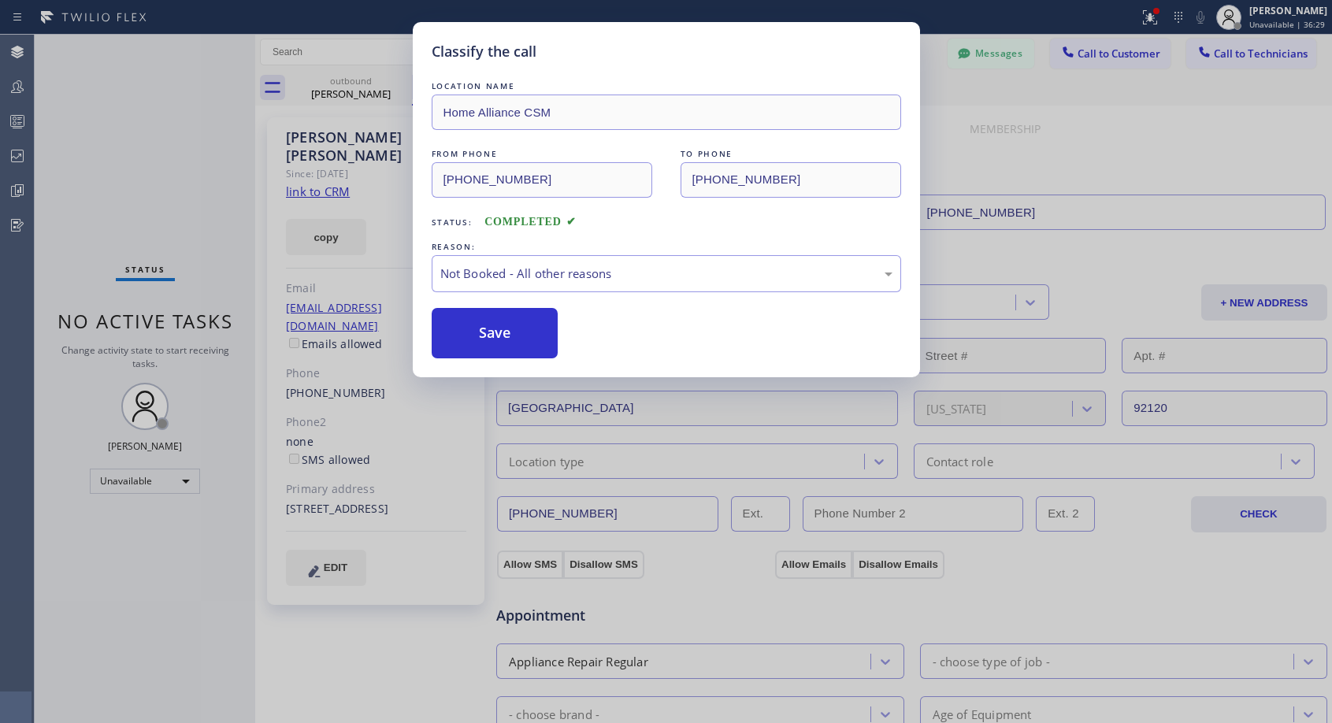
click at [493, 333] on button "Save" at bounding box center [495, 333] width 127 height 50
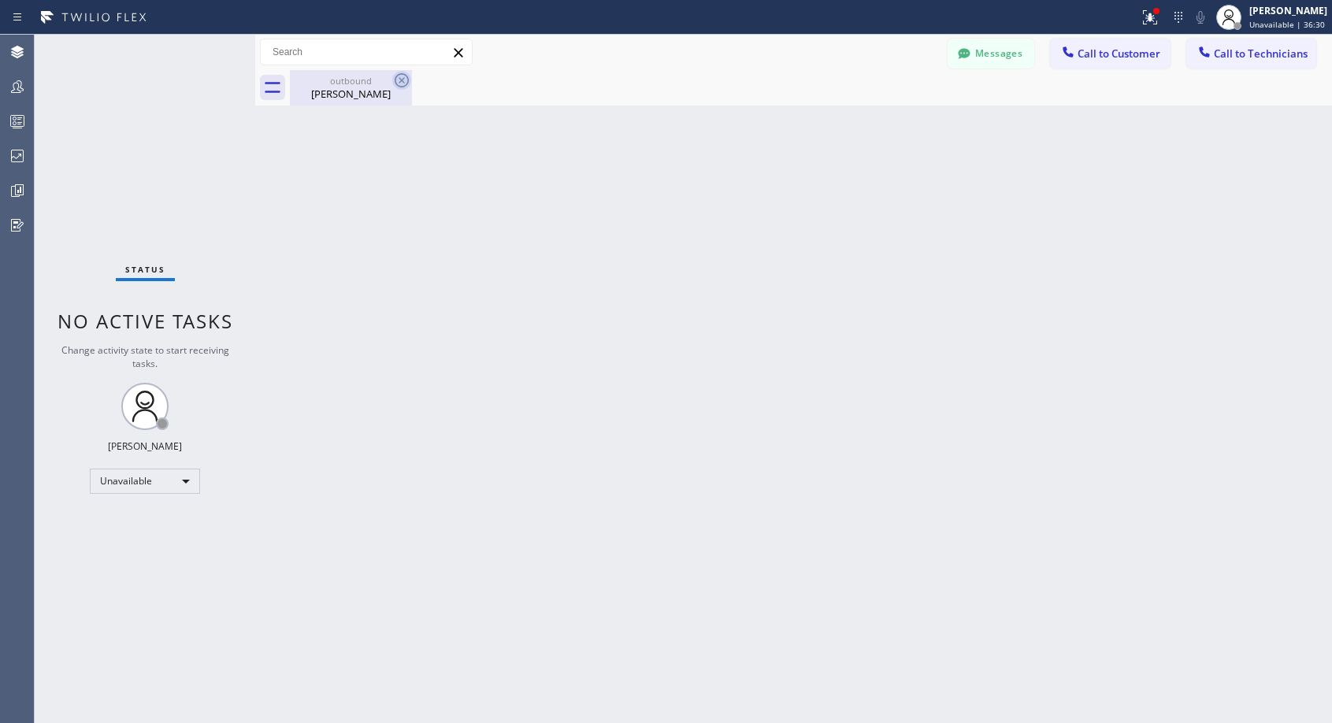
click at [402, 77] on icon at bounding box center [401, 80] width 19 height 19
click at [1119, 53] on span "Call to Customer" at bounding box center [1118, 53] width 83 height 14
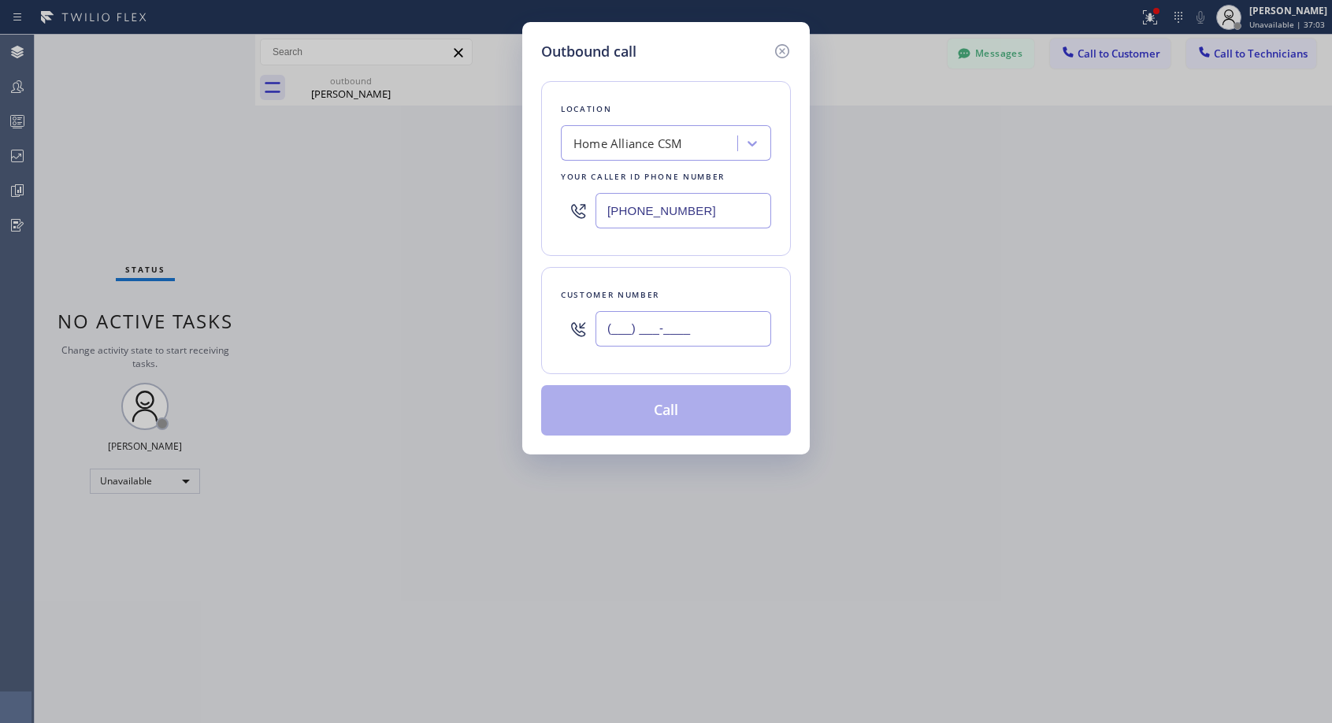
click at [669, 331] on input "(___) ___-____" at bounding box center [683, 328] width 176 height 35
paste input "480) 616-3112"
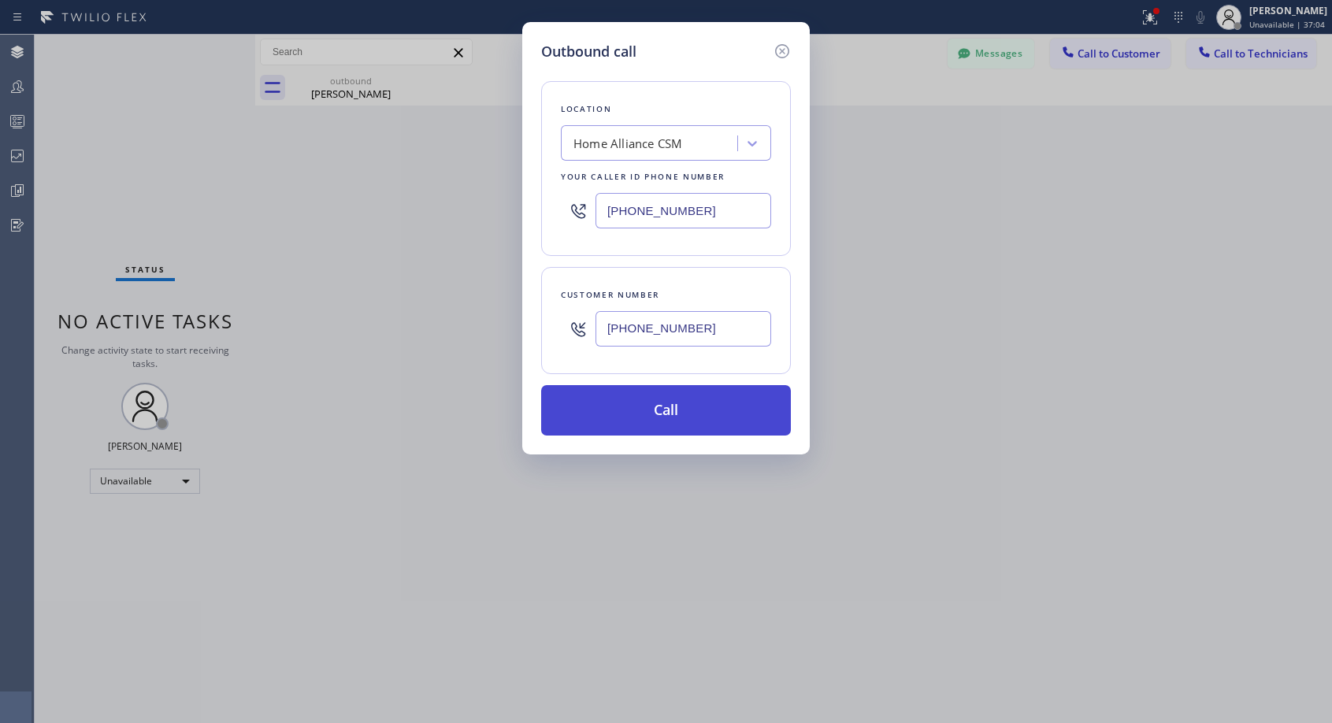
type input "(480) 616-3112"
click at [652, 415] on button "Call" at bounding box center [666, 410] width 250 height 50
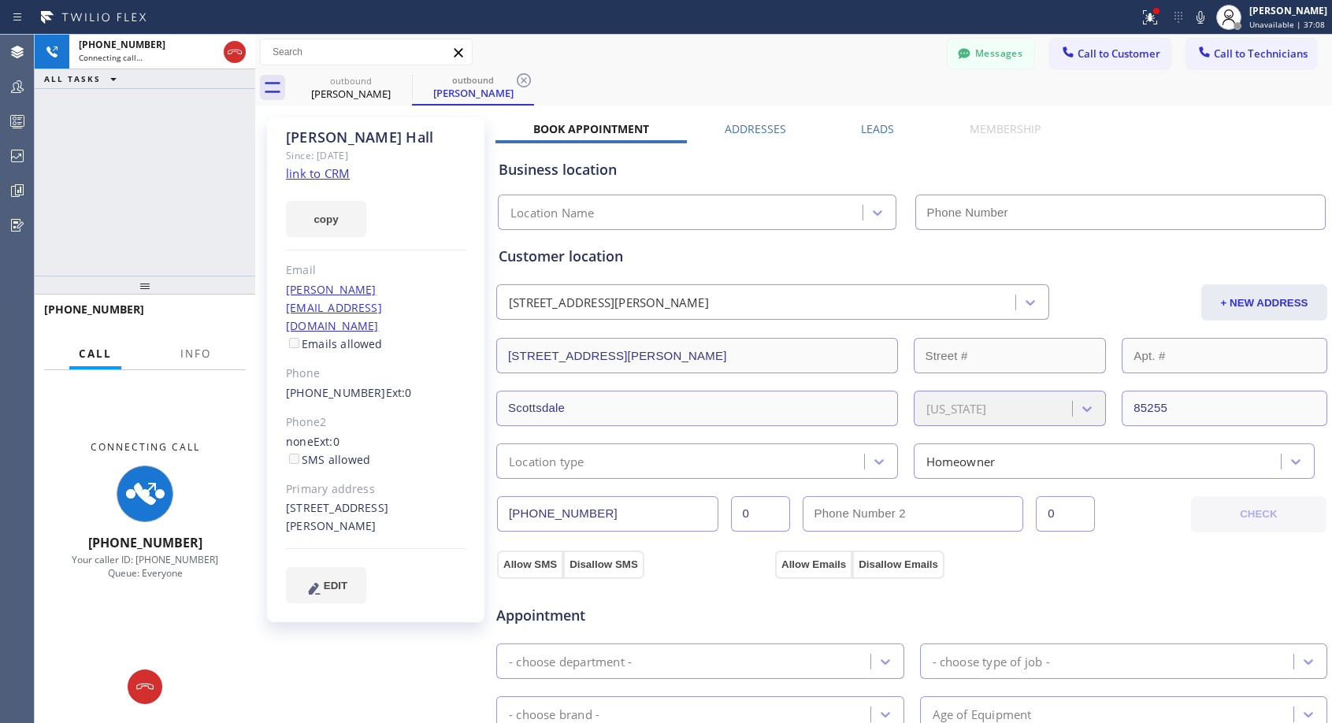
type input "[PHONE_NUMBER]"
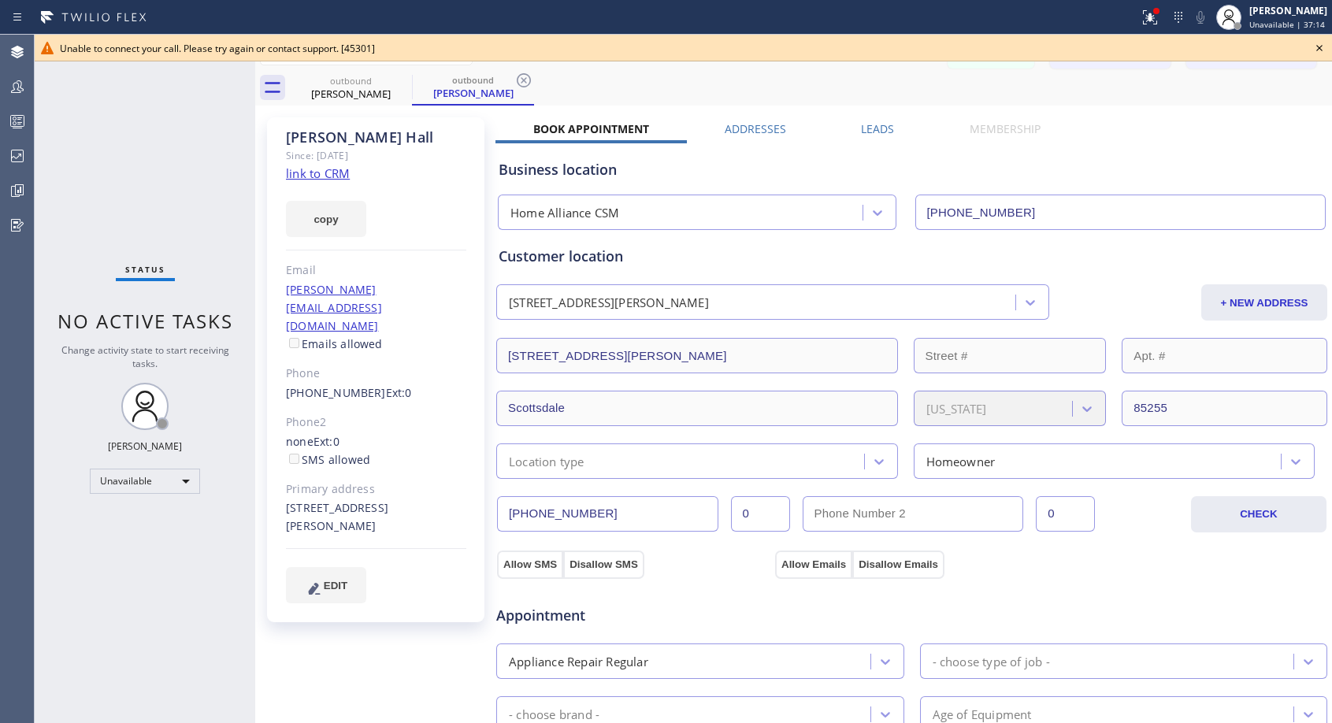
click at [1324, 47] on icon at bounding box center [1319, 48] width 19 height 19
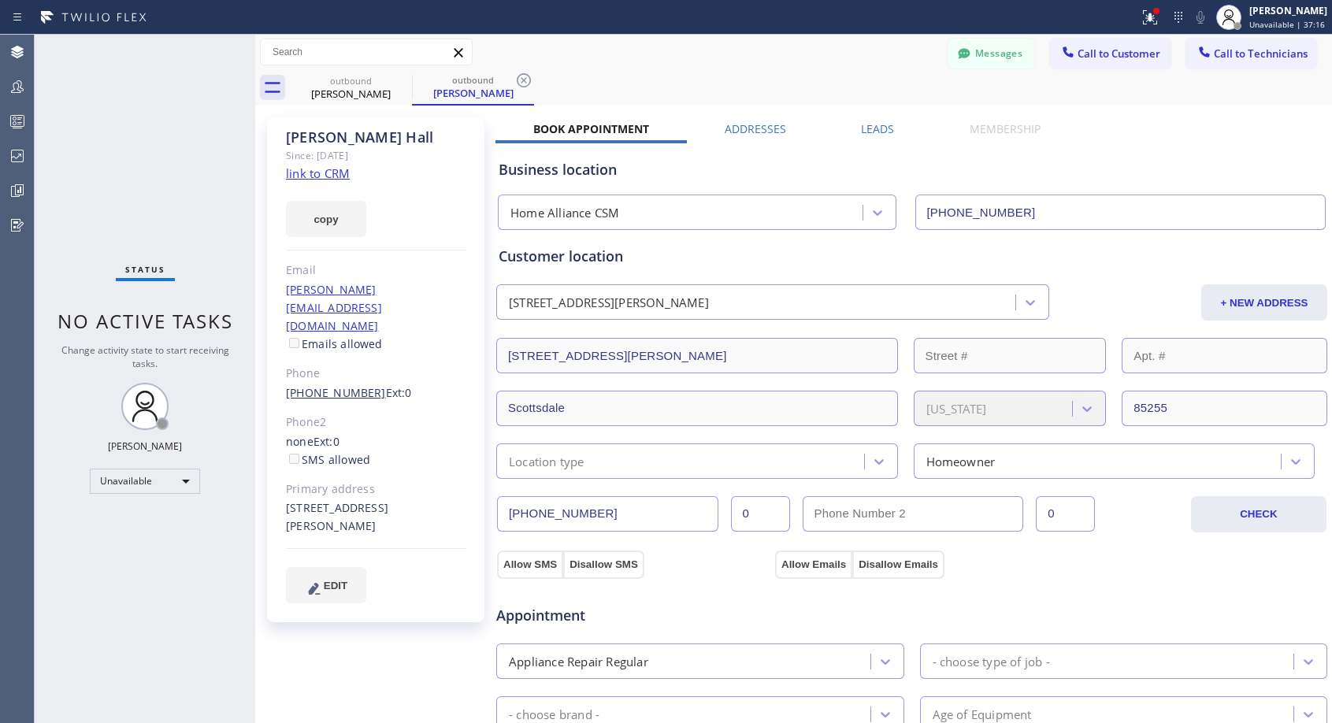
click at [351, 385] on link "(480) 616-3112" at bounding box center [336, 392] width 100 height 15
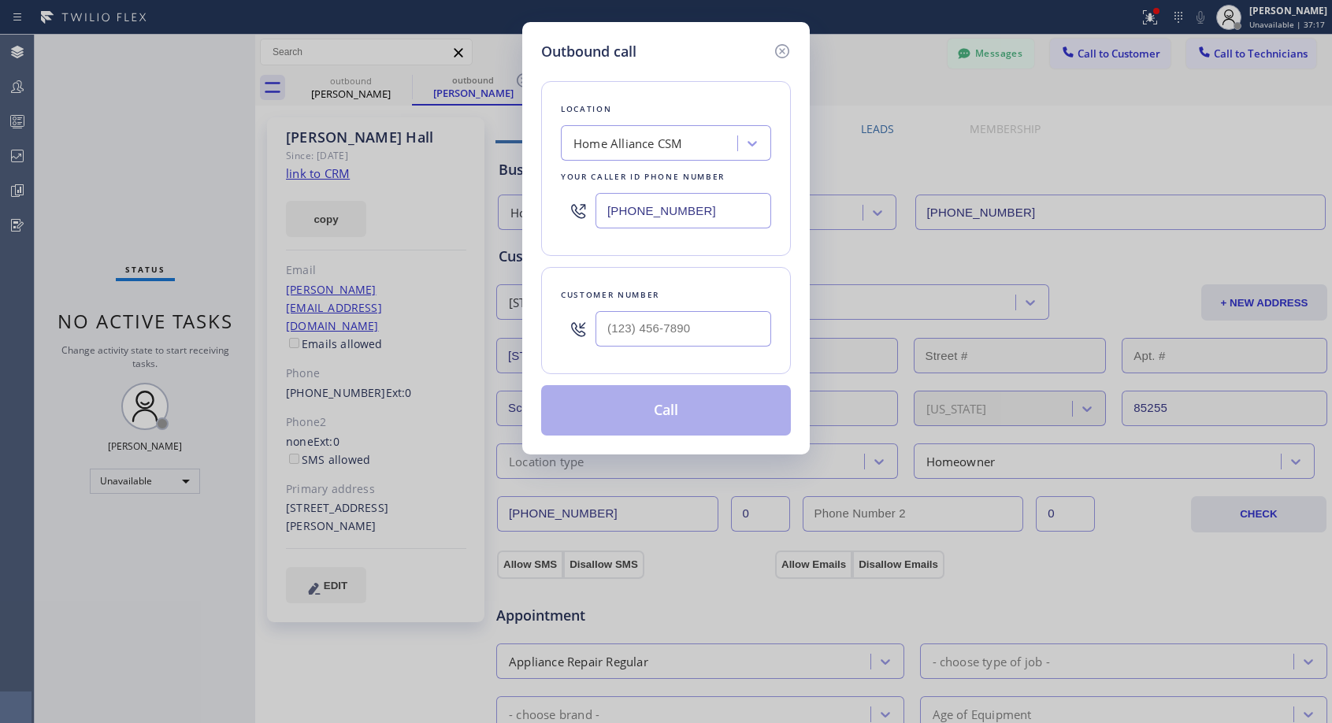
type input "(480) 616-3112"
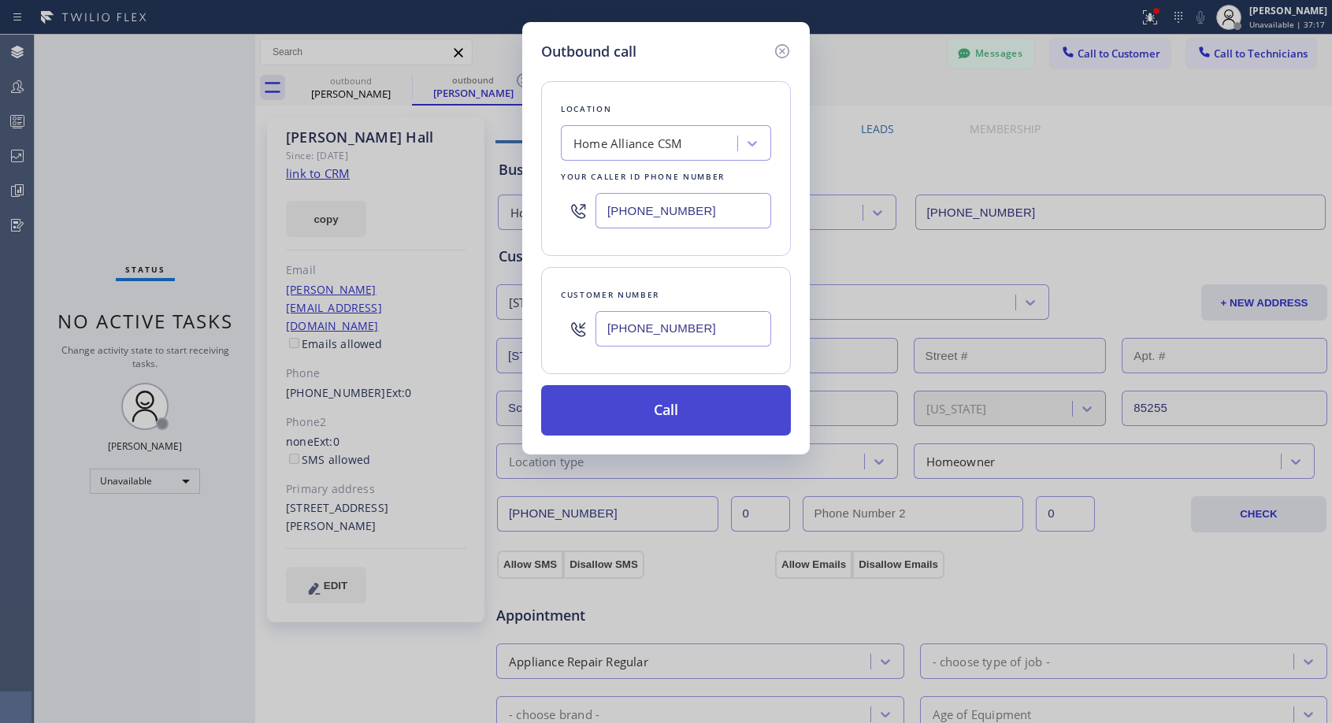
click at [630, 410] on button "Call" at bounding box center [666, 410] width 250 height 50
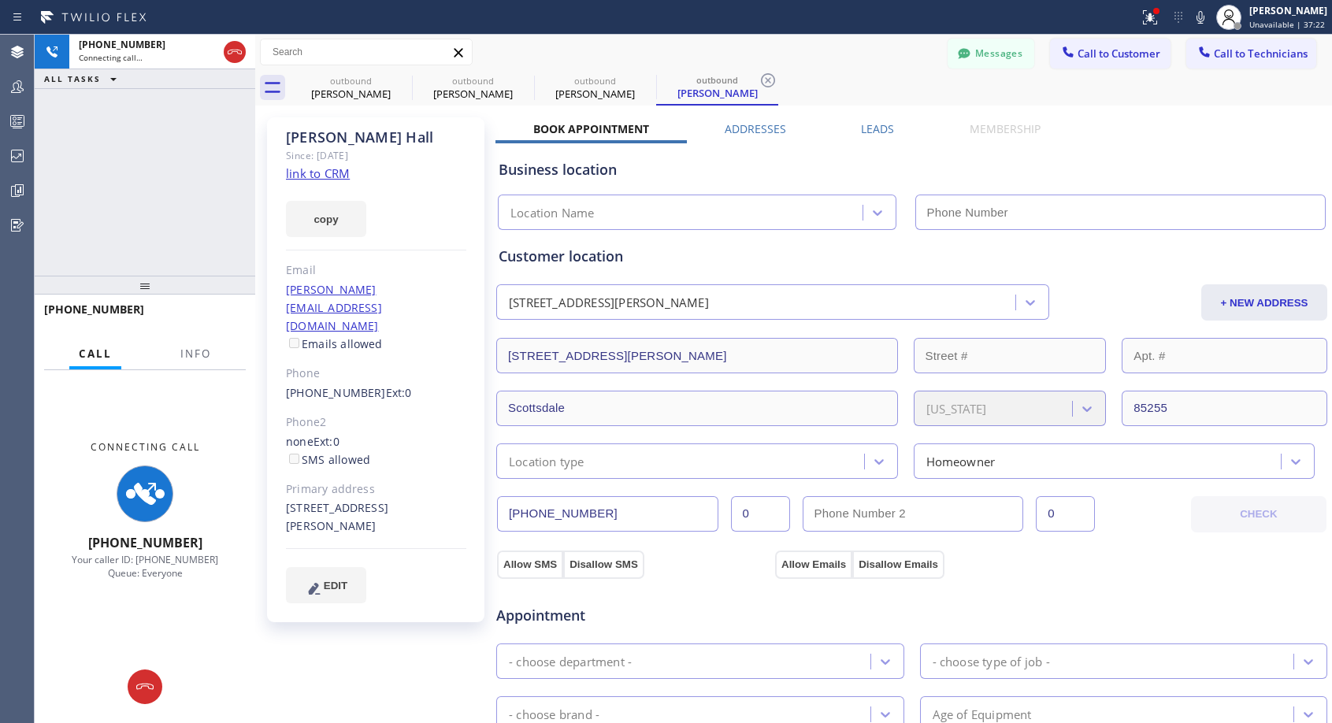
type input "[PHONE_NUMBER]"
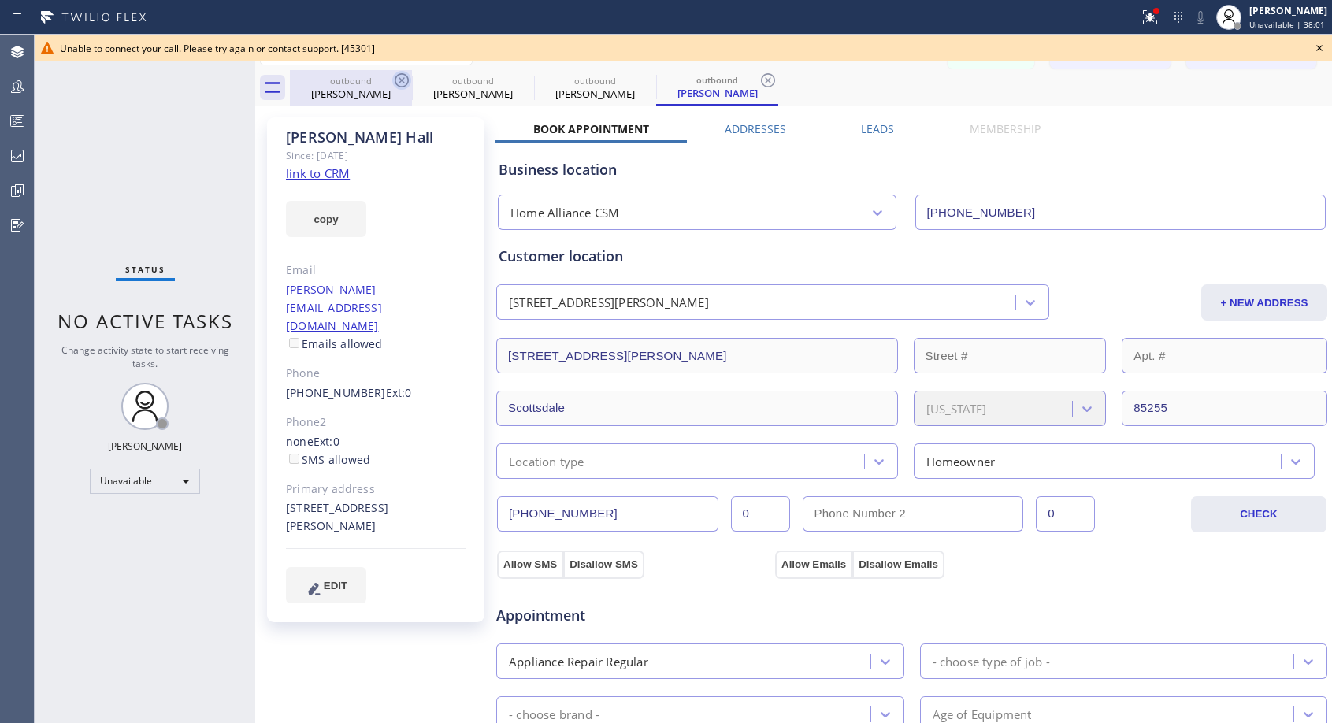
click at [402, 80] on icon at bounding box center [402, 80] width 14 height 14
click at [0, 0] on icon at bounding box center [0, 0] width 0 height 0
click at [402, 80] on icon at bounding box center [402, 80] width 14 height 14
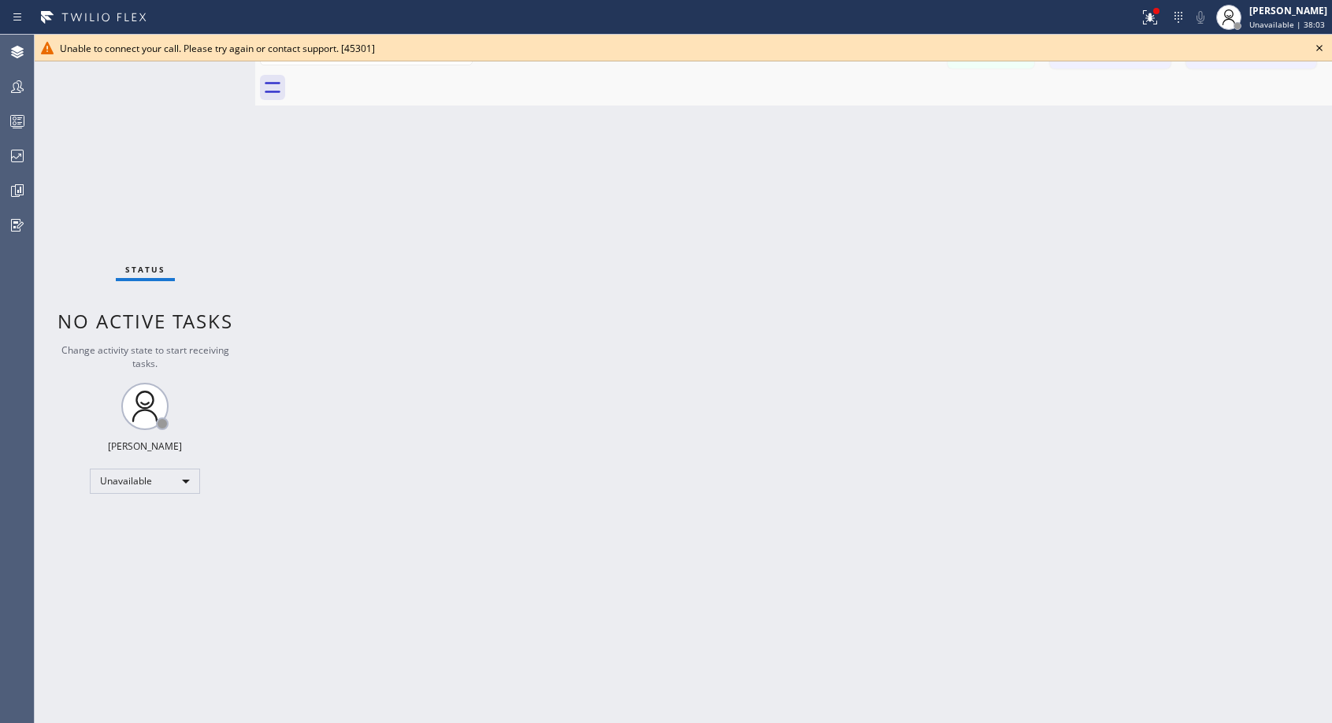
click at [1314, 52] on icon at bounding box center [1319, 48] width 19 height 19
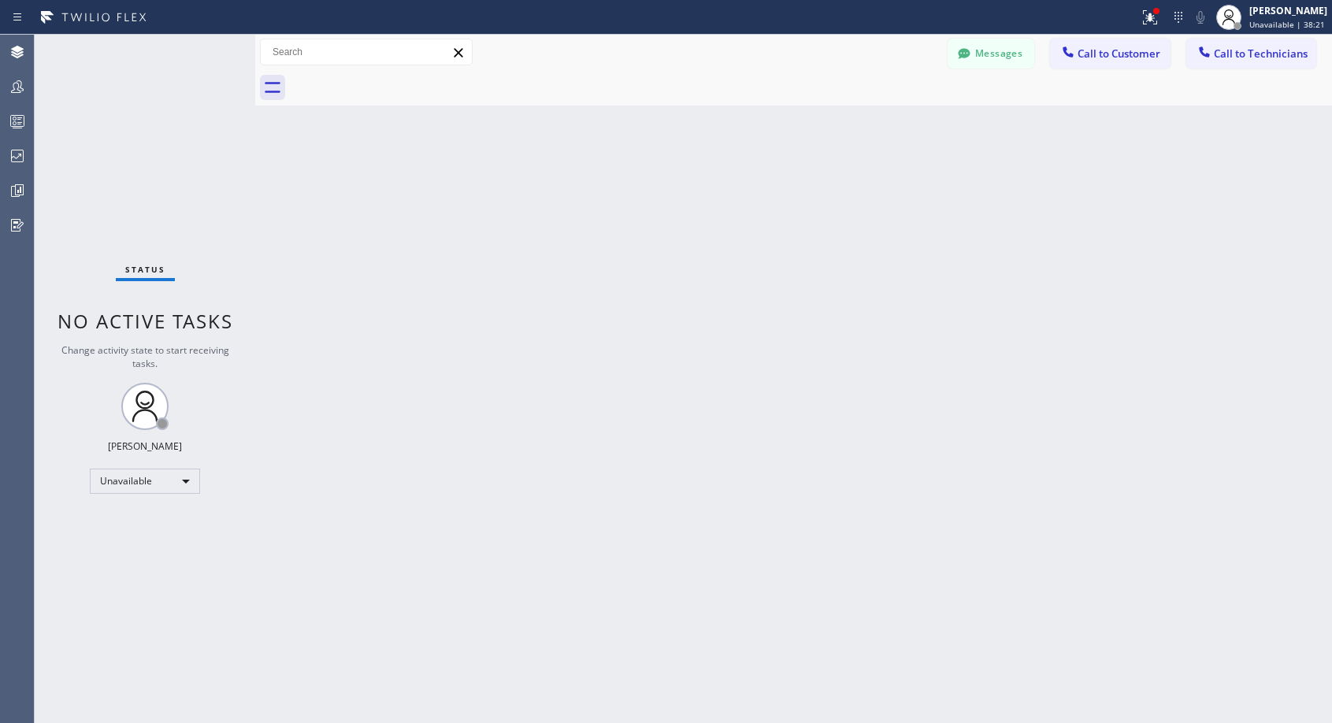
click at [1090, 72] on div at bounding box center [811, 87] width 1042 height 35
click at [1089, 49] on span "Call to Customer" at bounding box center [1118, 53] width 83 height 14
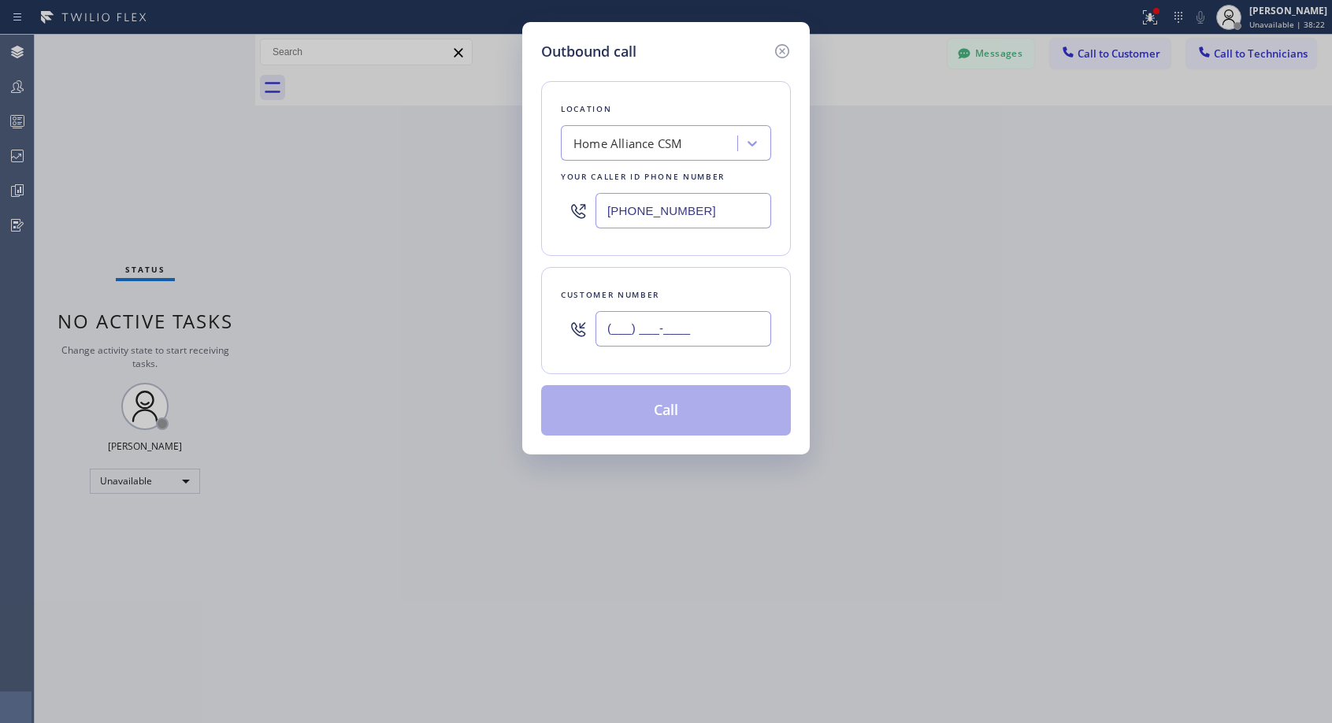
click at [670, 329] on input "(___) ___-____" at bounding box center [683, 328] width 176 height 35
paste input "818) 744-3122"
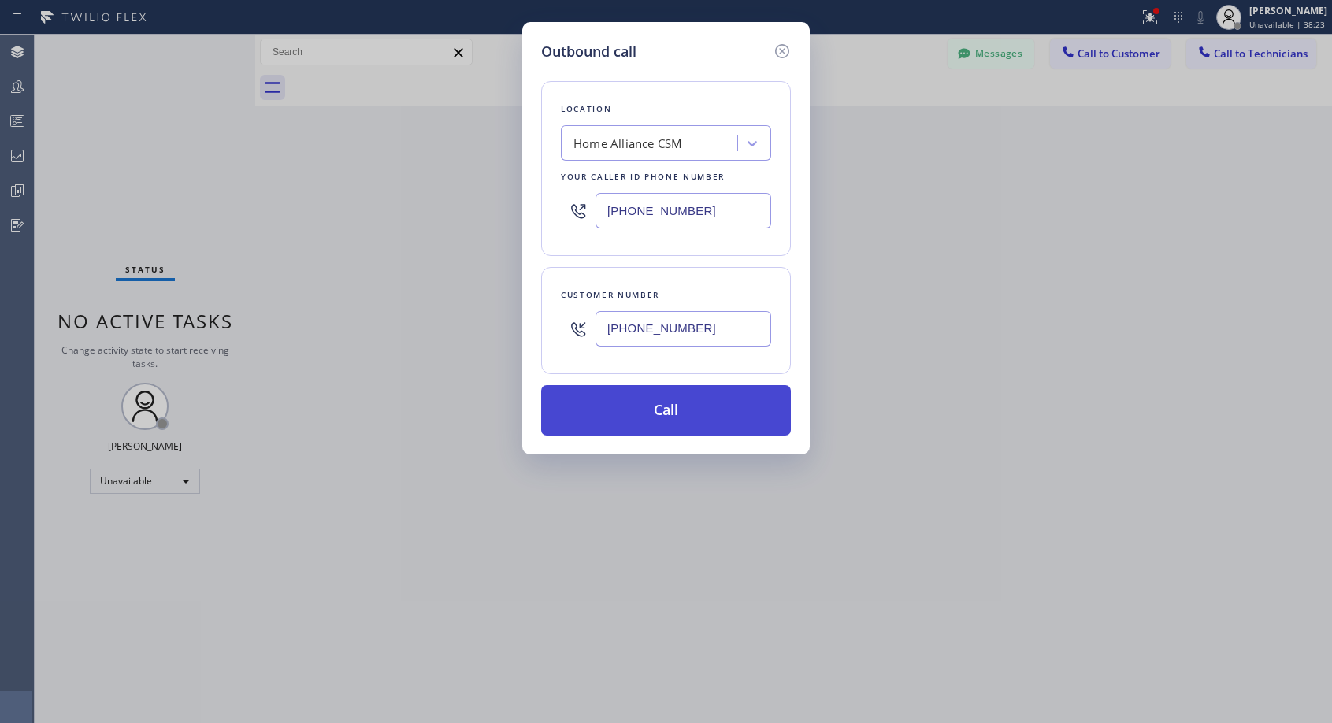
type input "(818) 744-3122"
click at [672, 406] on button "Call" at bounding box center [666, 410] width 250 height 50
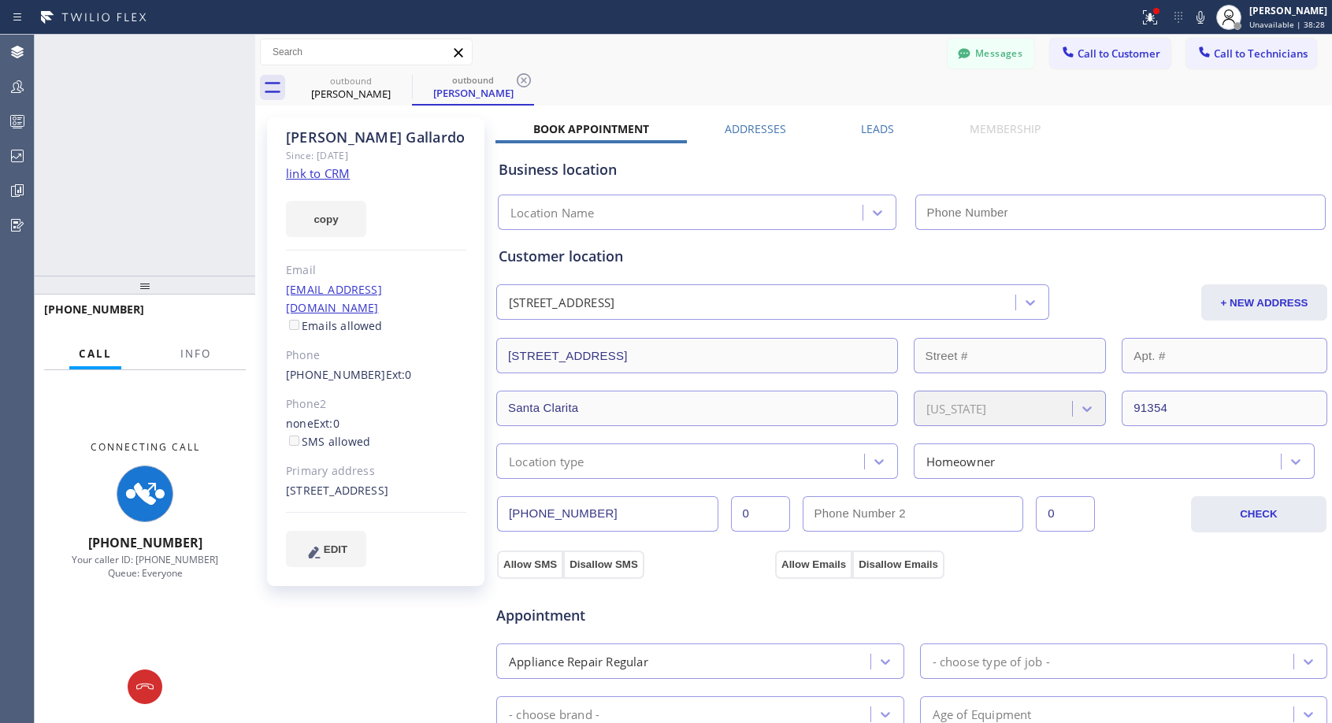
type input "[PHONE_NUMBER]"
click at [234, 44] on icon at bounding box center [234, 52] width 19 height 19
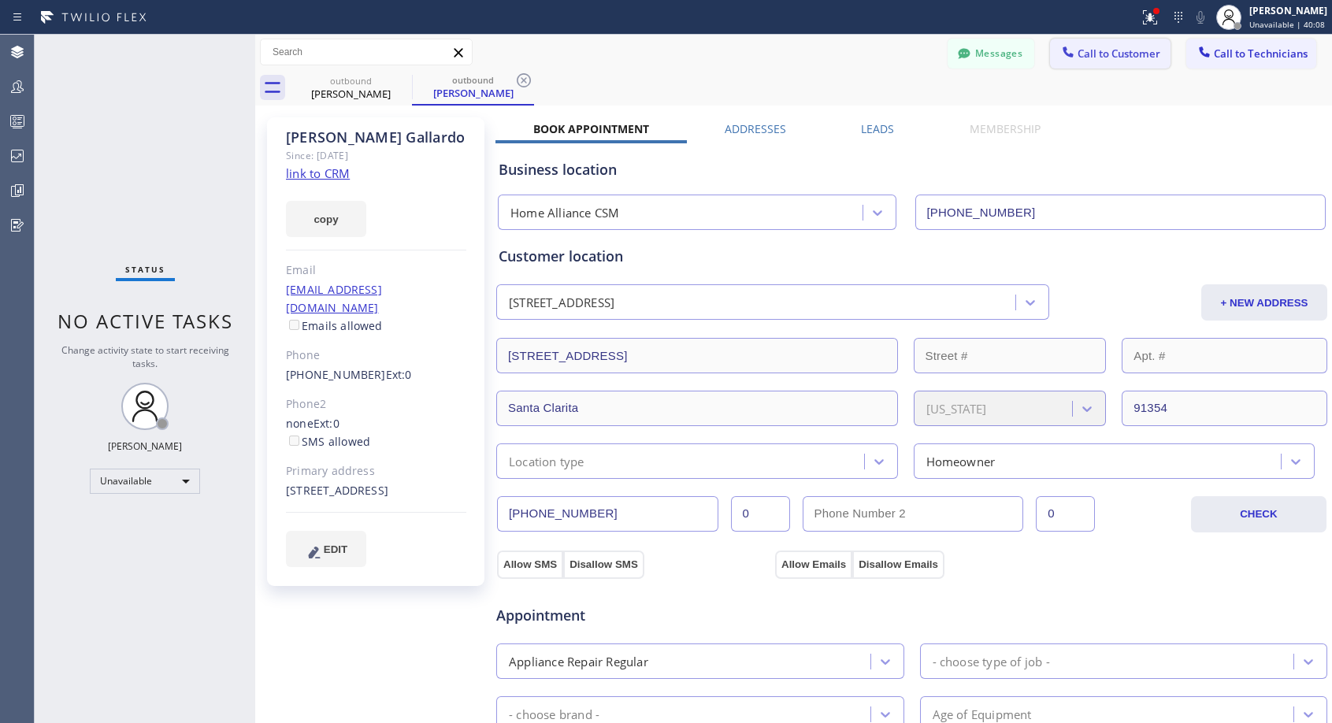
click at [1080, 53] on span "Call to Customer" at bounding box center [1118, 53] width 83 height 14
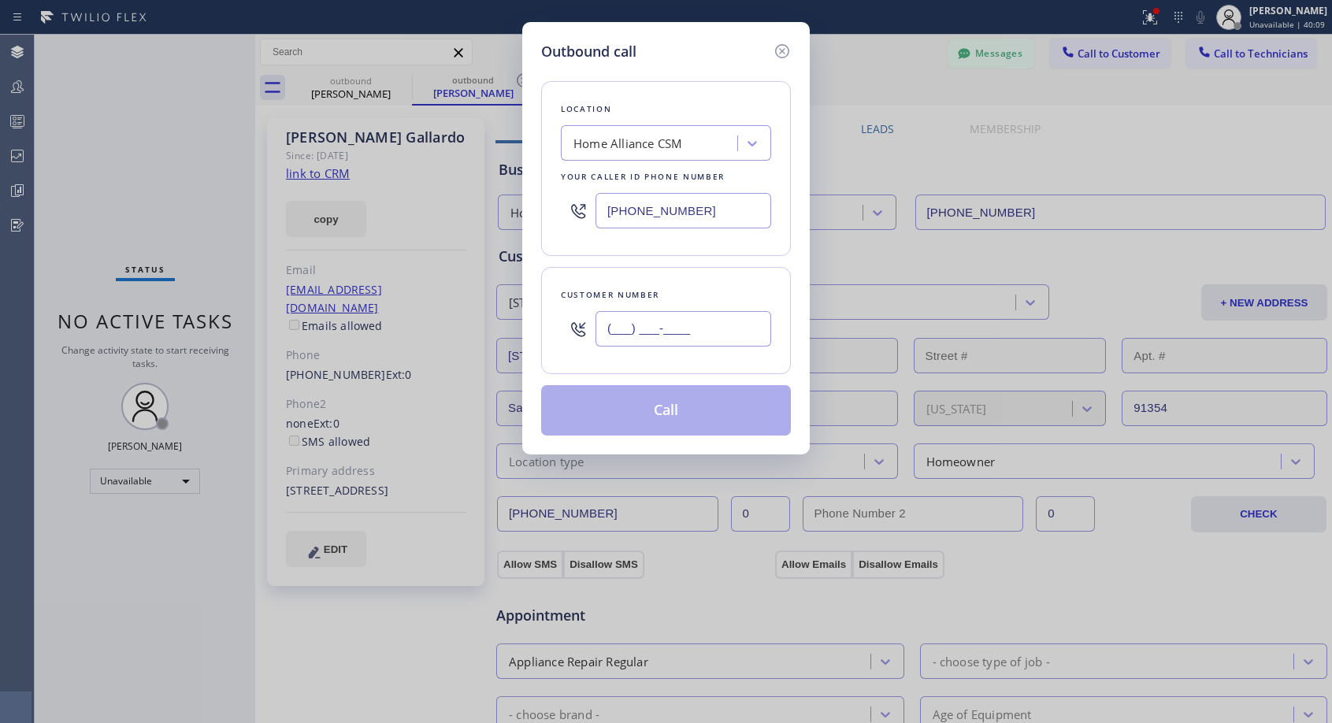
click at [691, 343] on input "(___) ___-____" at bounding box center [683, 328] width 176 height 35
paste input "561) 639-9467"
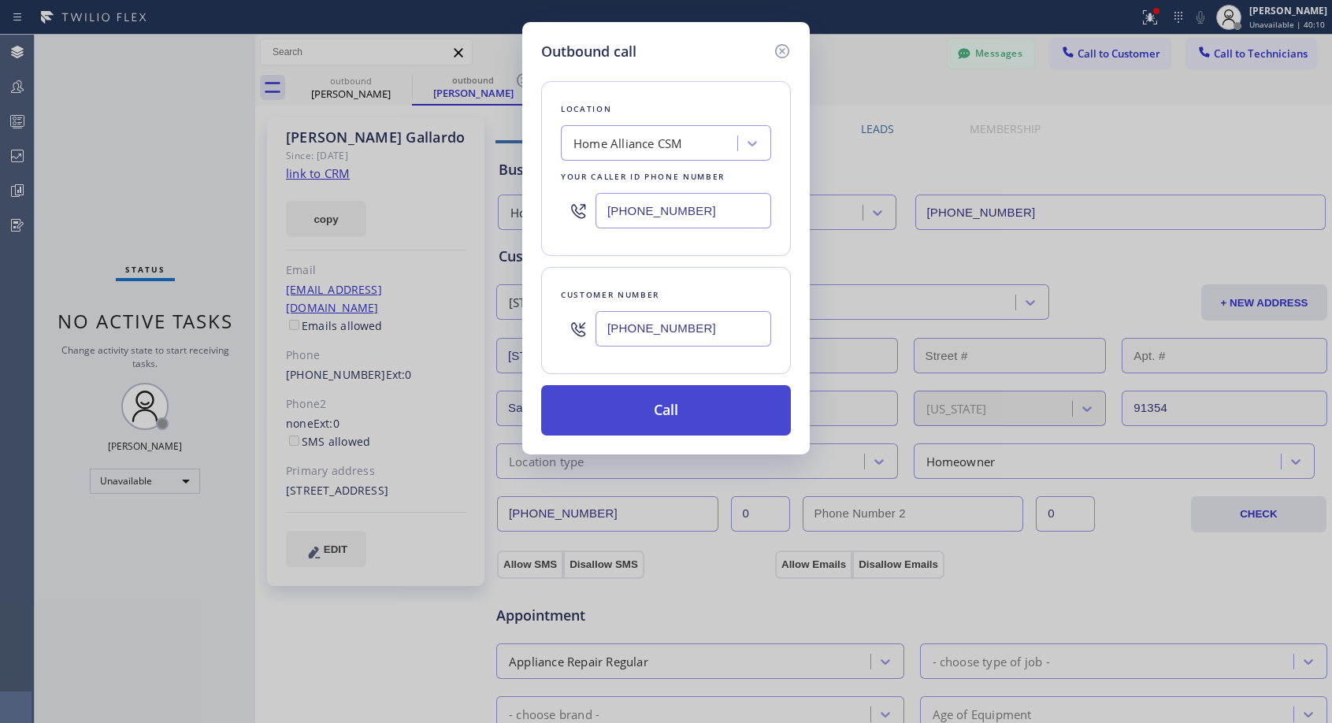
type input "(561) 639-9467"
click at [662, 413] on button "Call" at bounding box center [666, 410] width 250 height 50
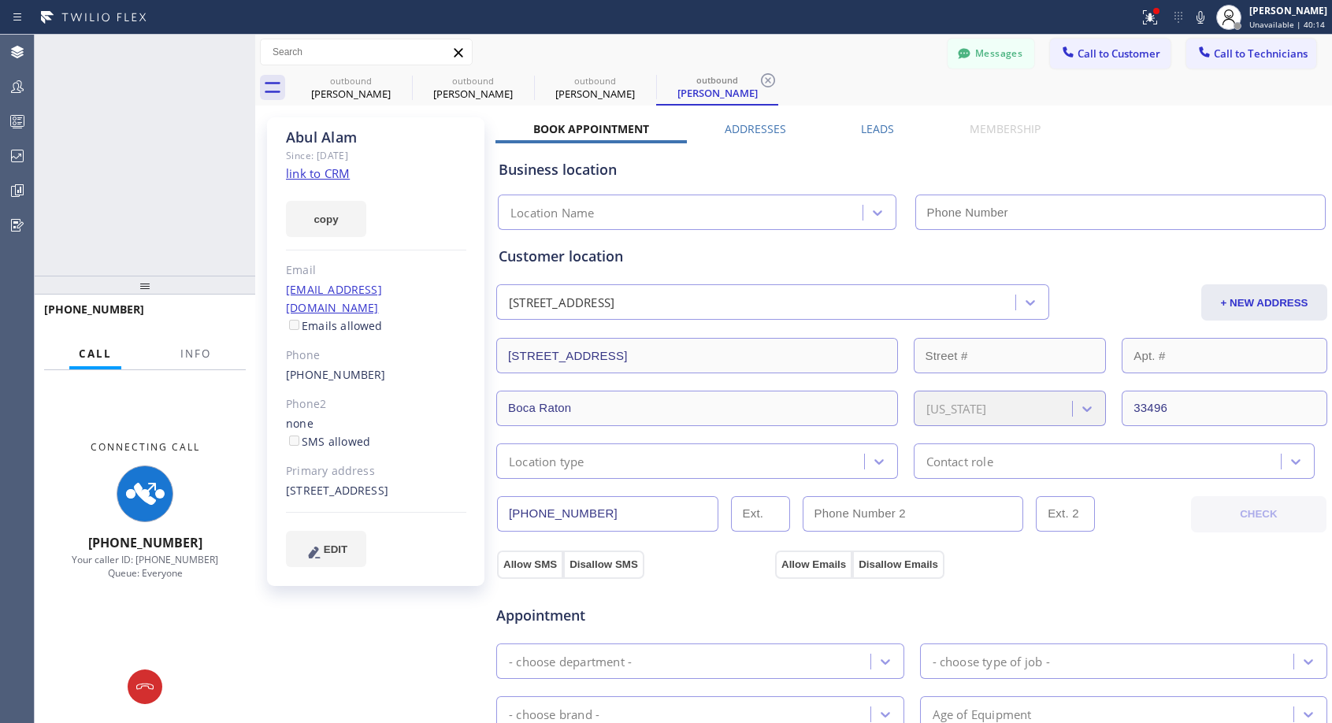
type input "[PHONE_NUMBER]"
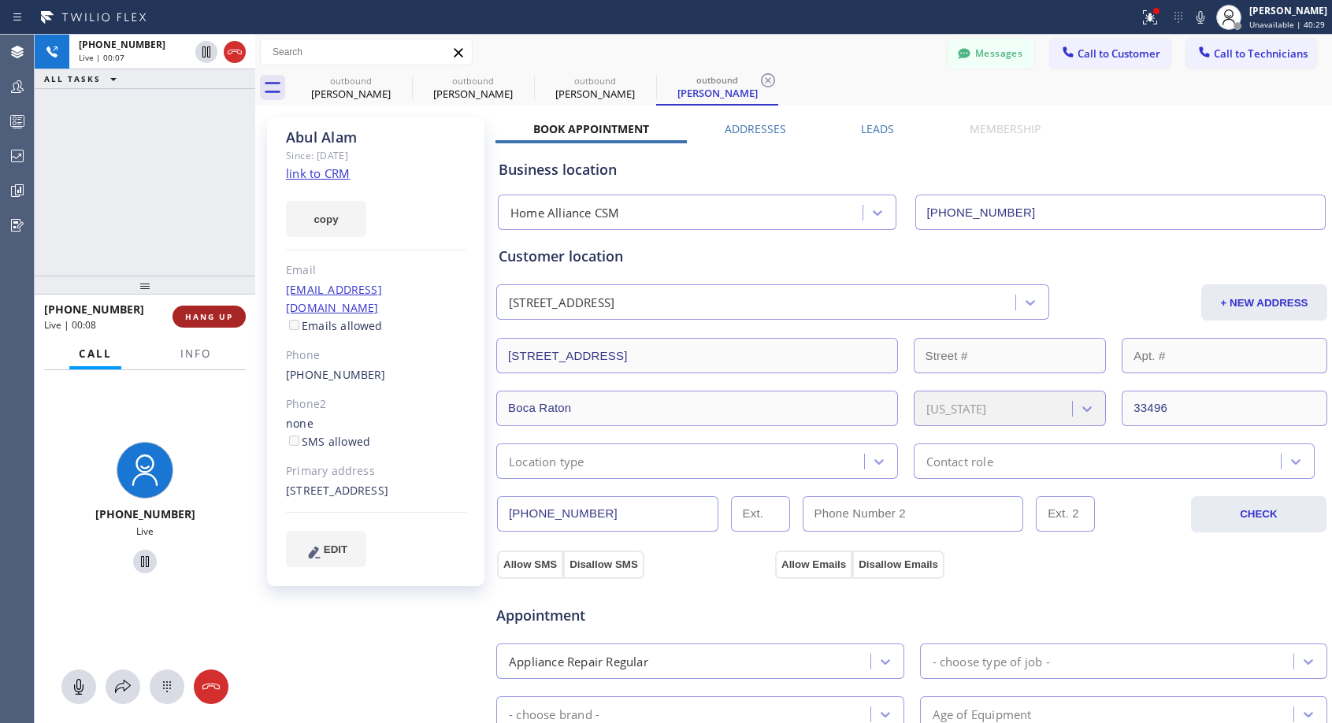
click at [217, 319] on span "HANG UP" at bounding box center [209, 316] width 48 height 11
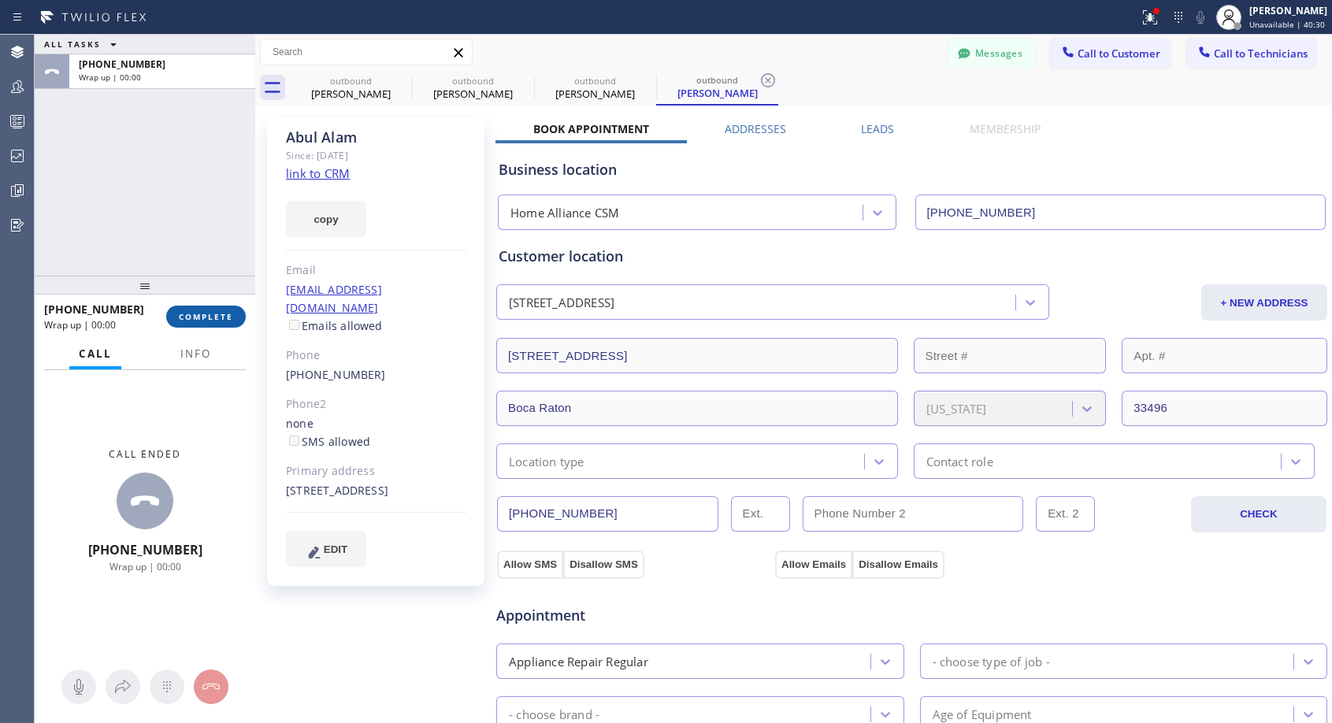
click at [217, 319] on span "COMPLETE" at bounding box center [206, 316] width 54 height 11
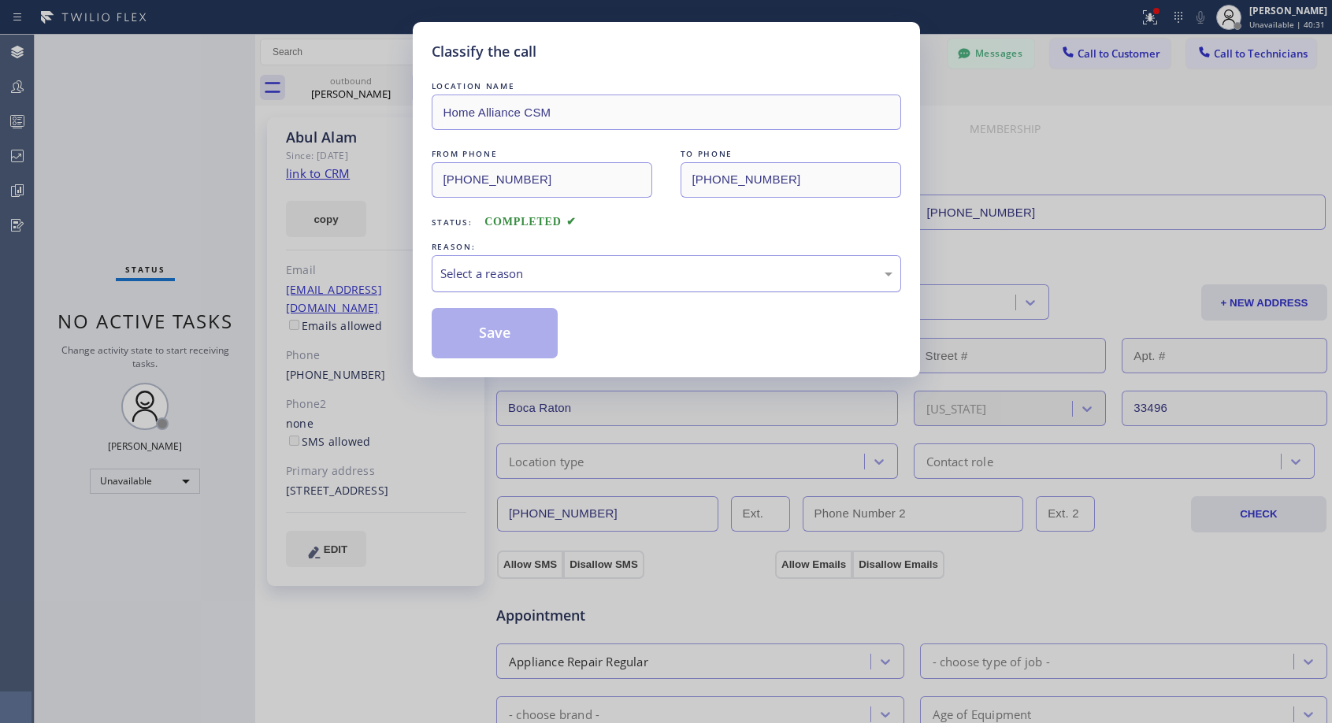
click at [588, 257] on div "Select a reason" at bounding box center [666, 273] width 469 height 37
click at [496, 330] on button "Save" at bounding box center [495, 333] width 127 height 50
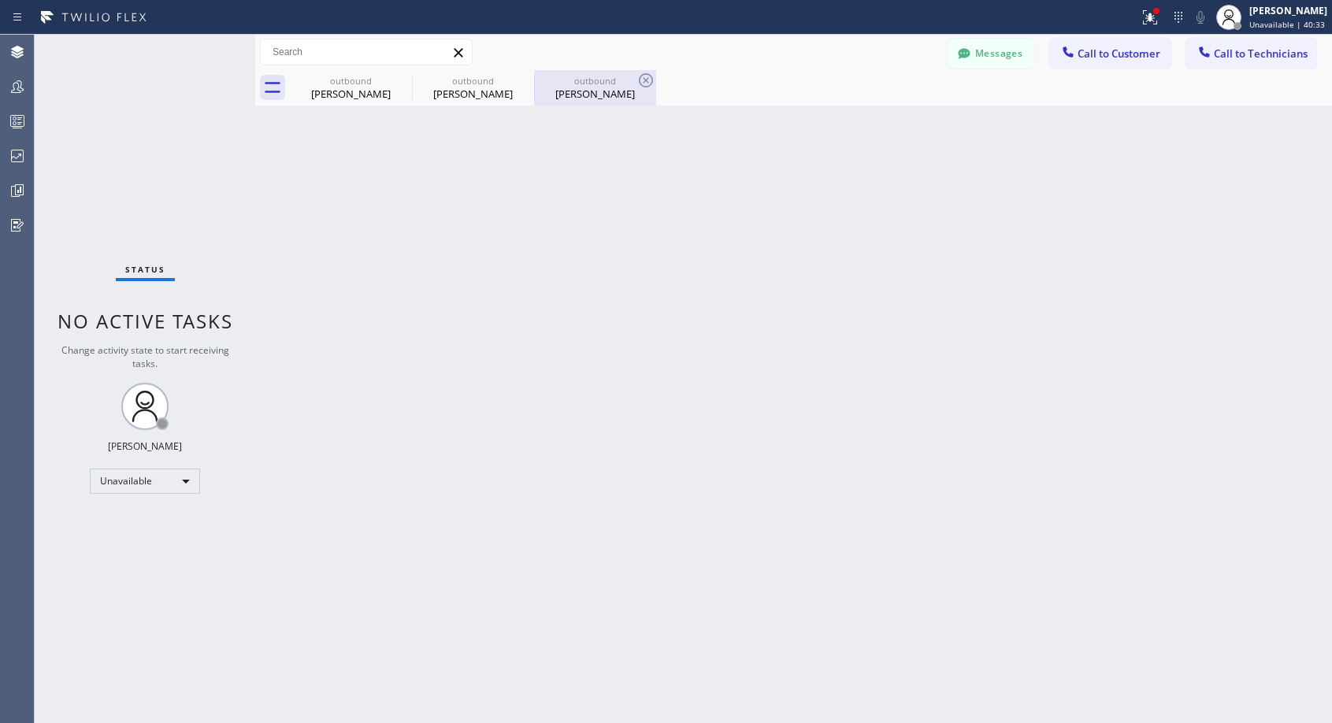
click at [578, 90] on div "Abul Alam" at bounding box center [595, 94] width 119 height 14
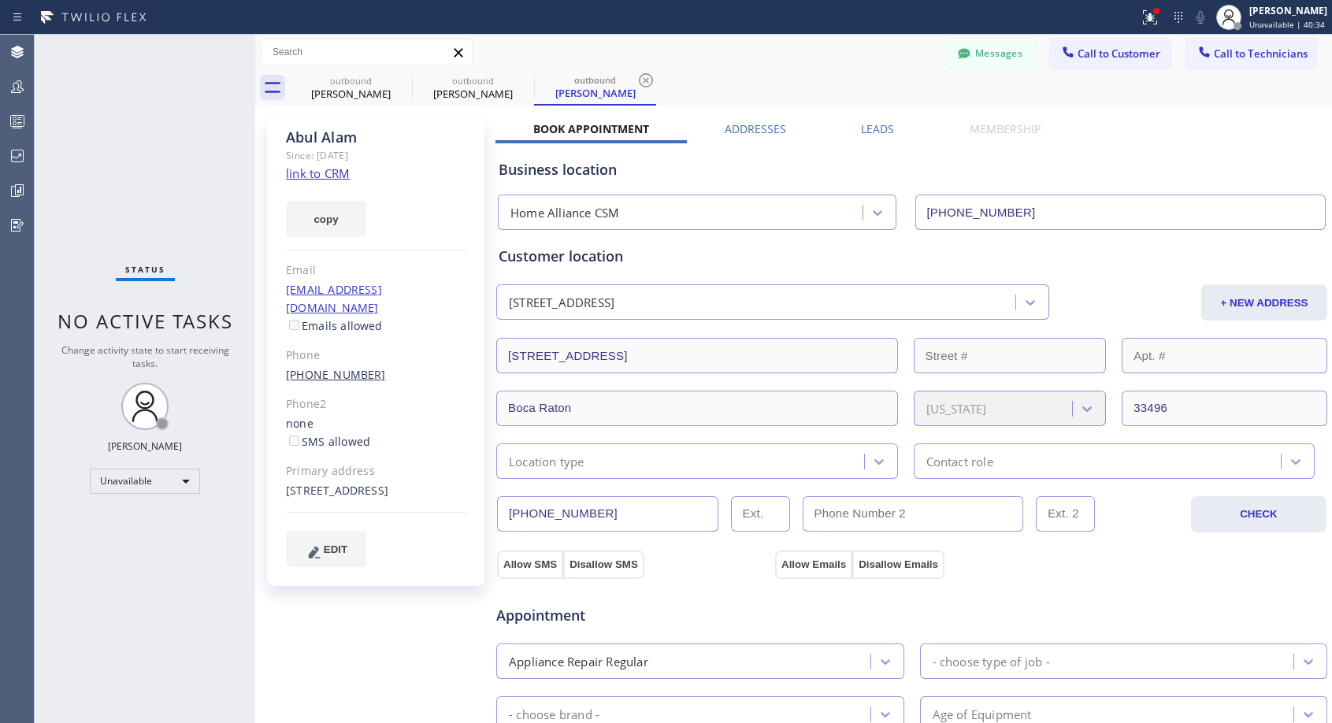
click at [355, 367] on link "(561) 639-9467" at bounding box center [336, 374] width 100 height 15
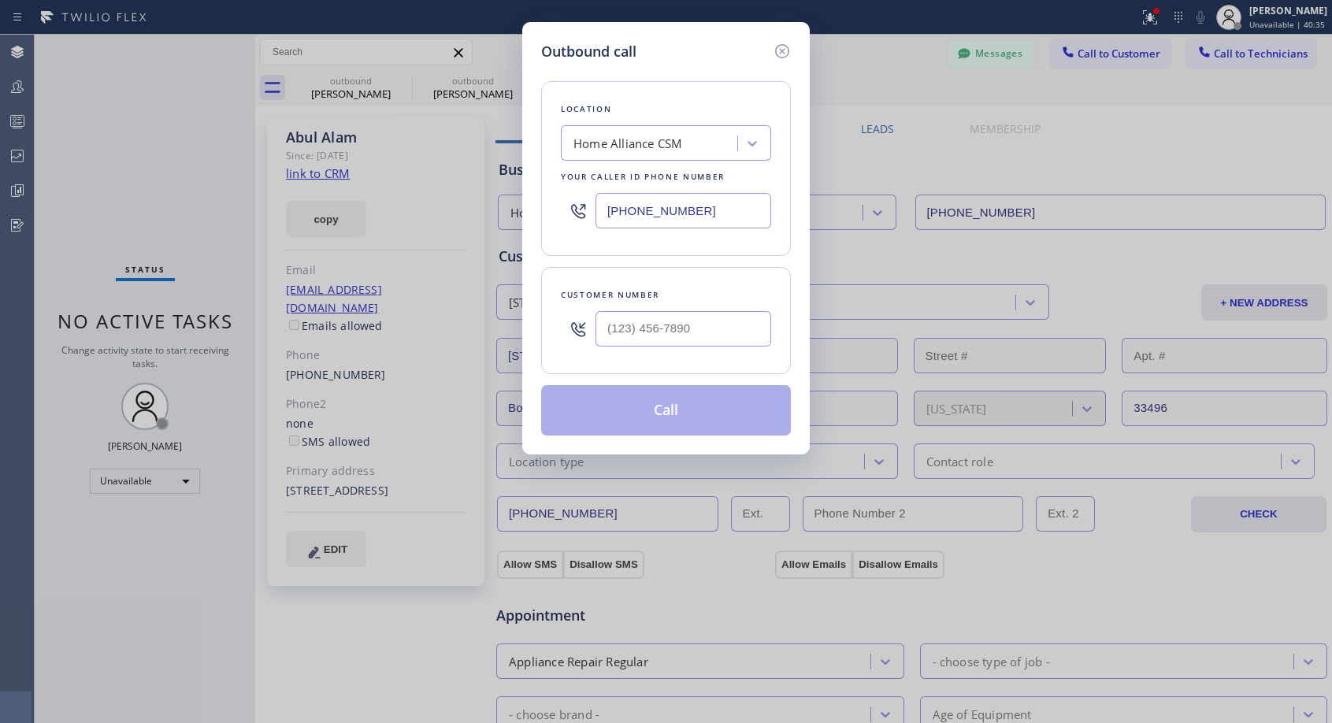
type input "(561) 639-9467"
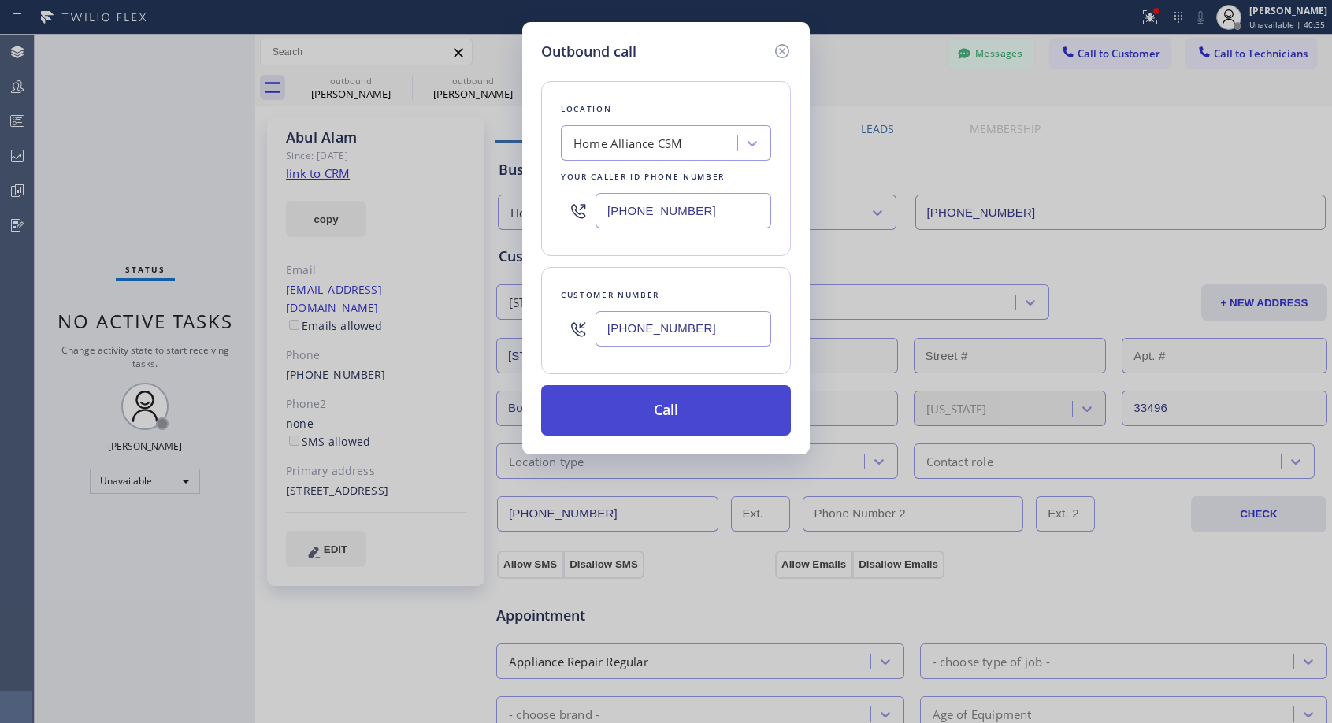
click at [679, 410] on button "Call" at bounding box center [666, 410] width 250 height 50
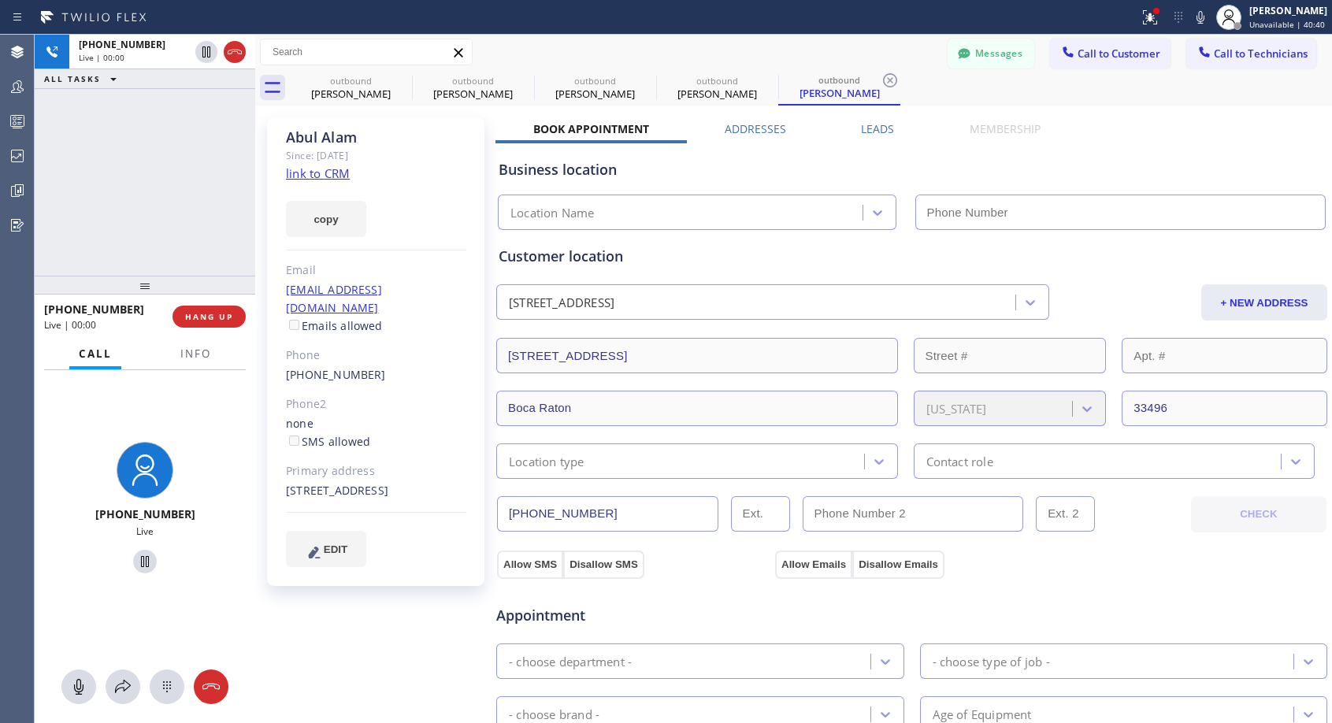
type input "[PHONE_NUMBER]"
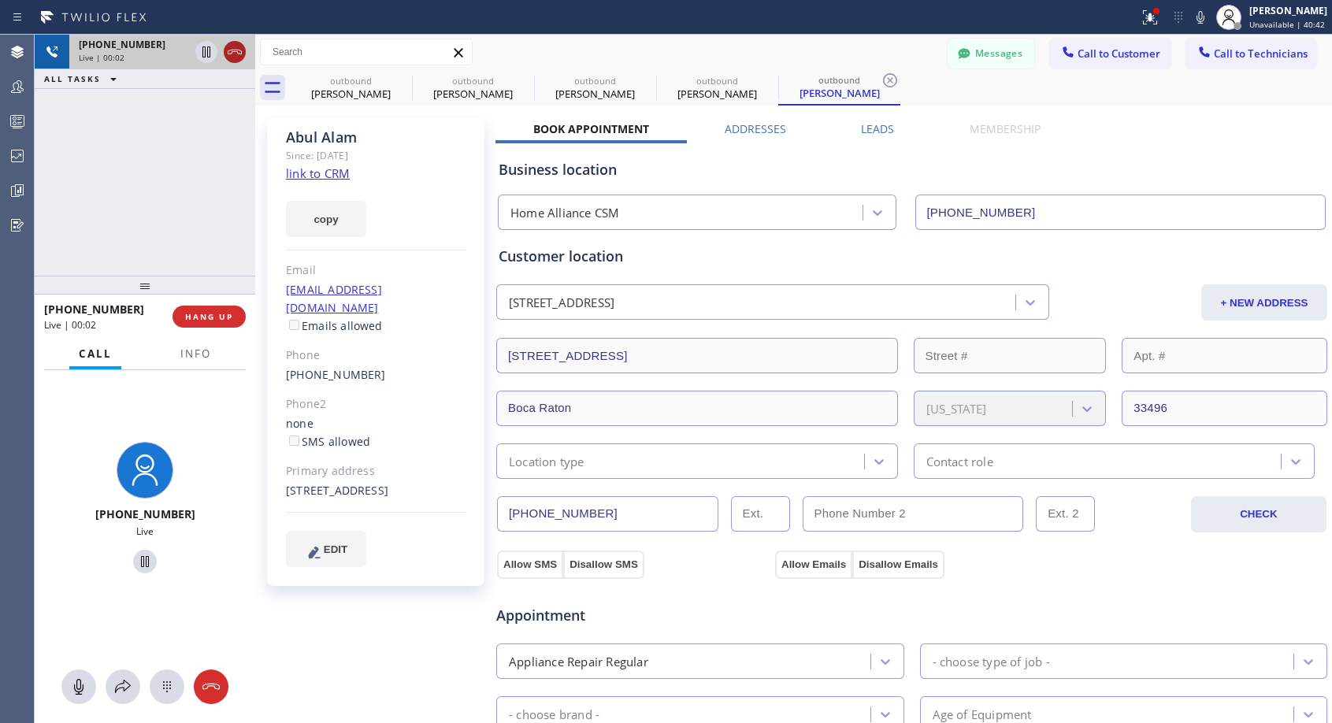
click at [228, 54] on icon at bounding box center [235, 52] width 14 height 5
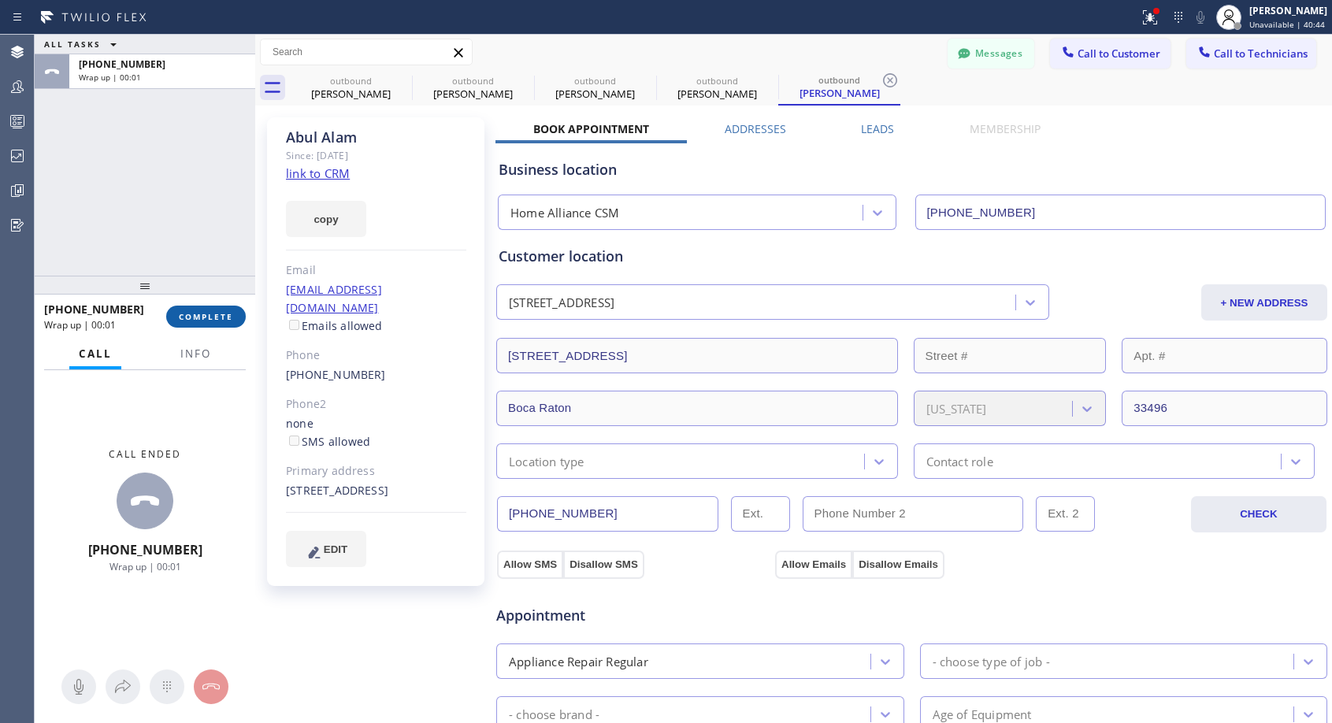
click at [200, 310] on button "COMPLETE" at bounding box center [206, 317] width 80 height 22
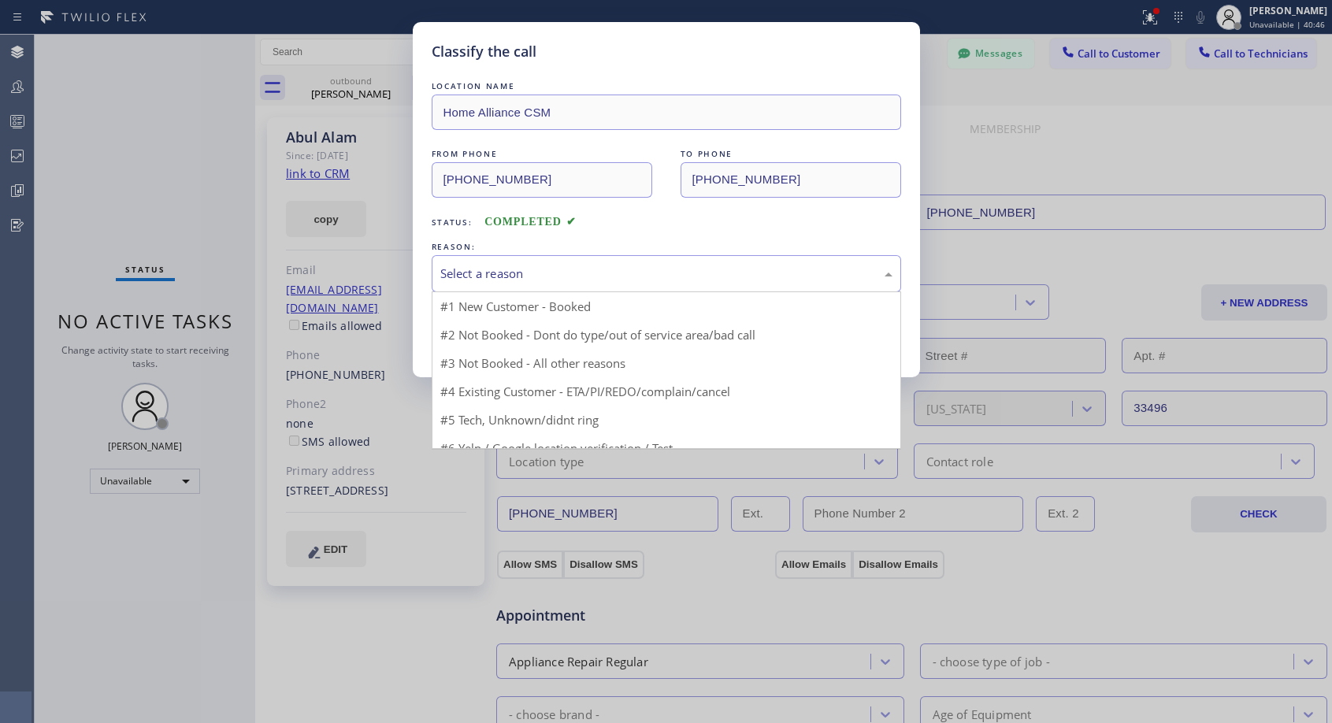
click at [569, 268] on div "Select a reason" at bounding box center [666, 274] width 452 height 18
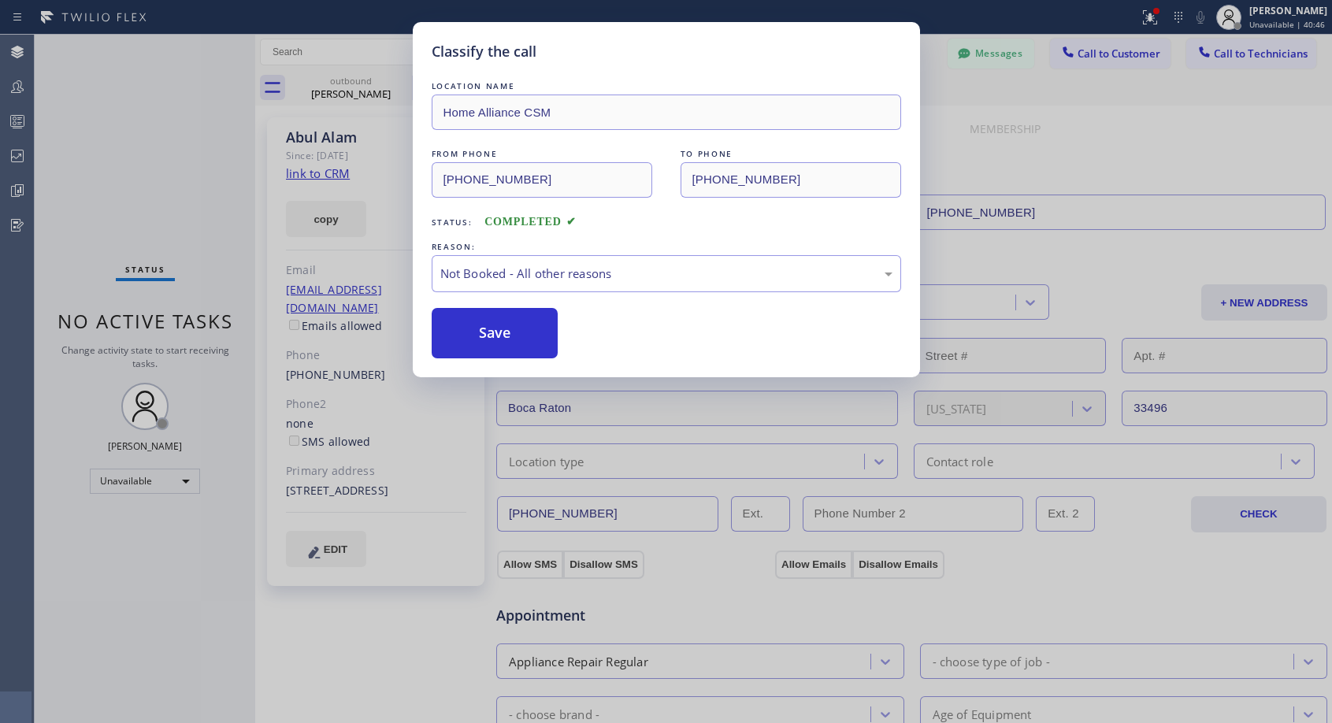
click at [475, 332] on button "Save" at bounding box center [495, 333] width 127 height 50
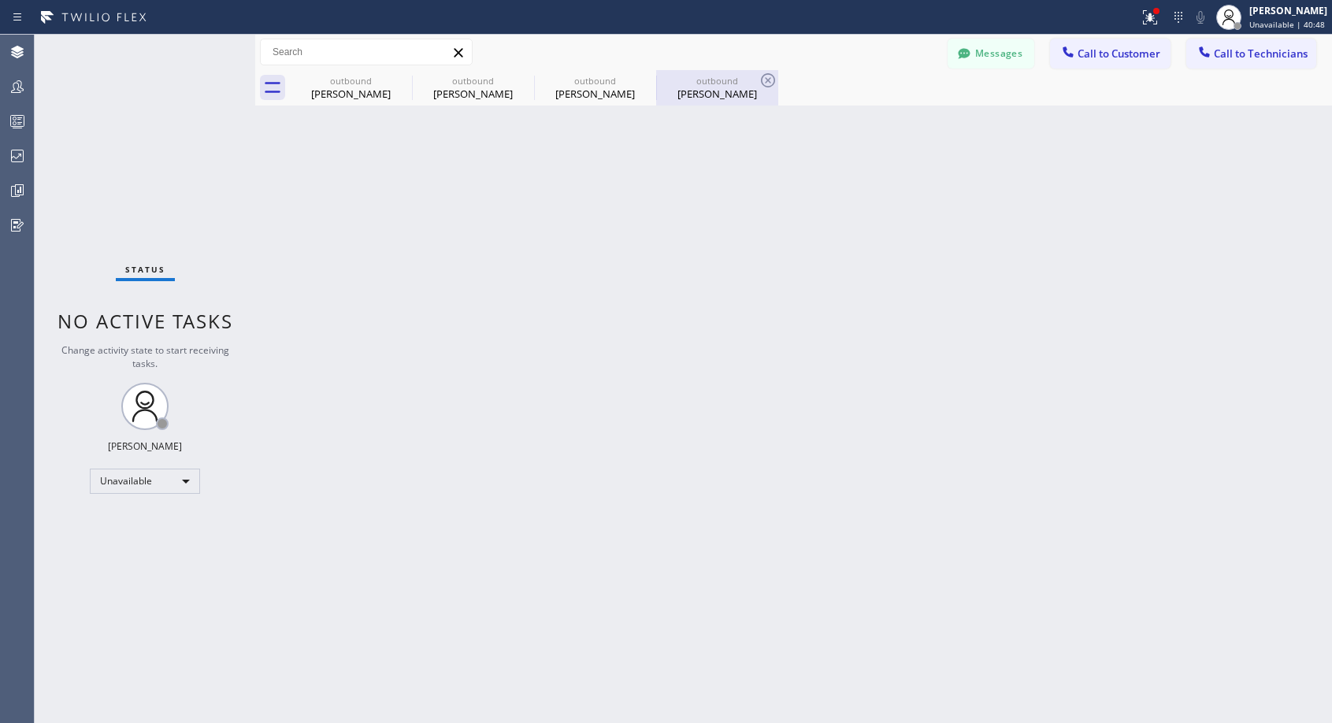
click at [721, 95] on div "Abul Alam" at bounding box center [717, 94] width 119 height 14
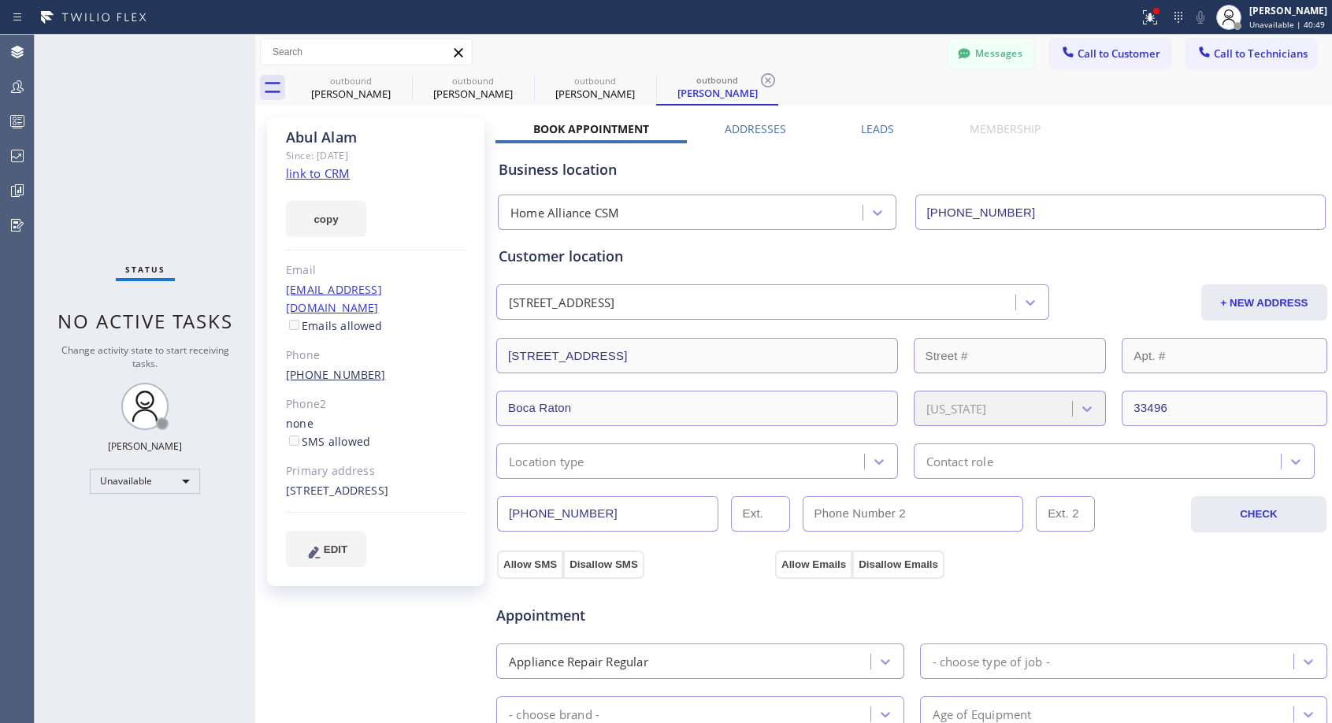
click at [363, 367] on link "(561) 639-9467" at bounding box center [336, 374] width 100 height 15
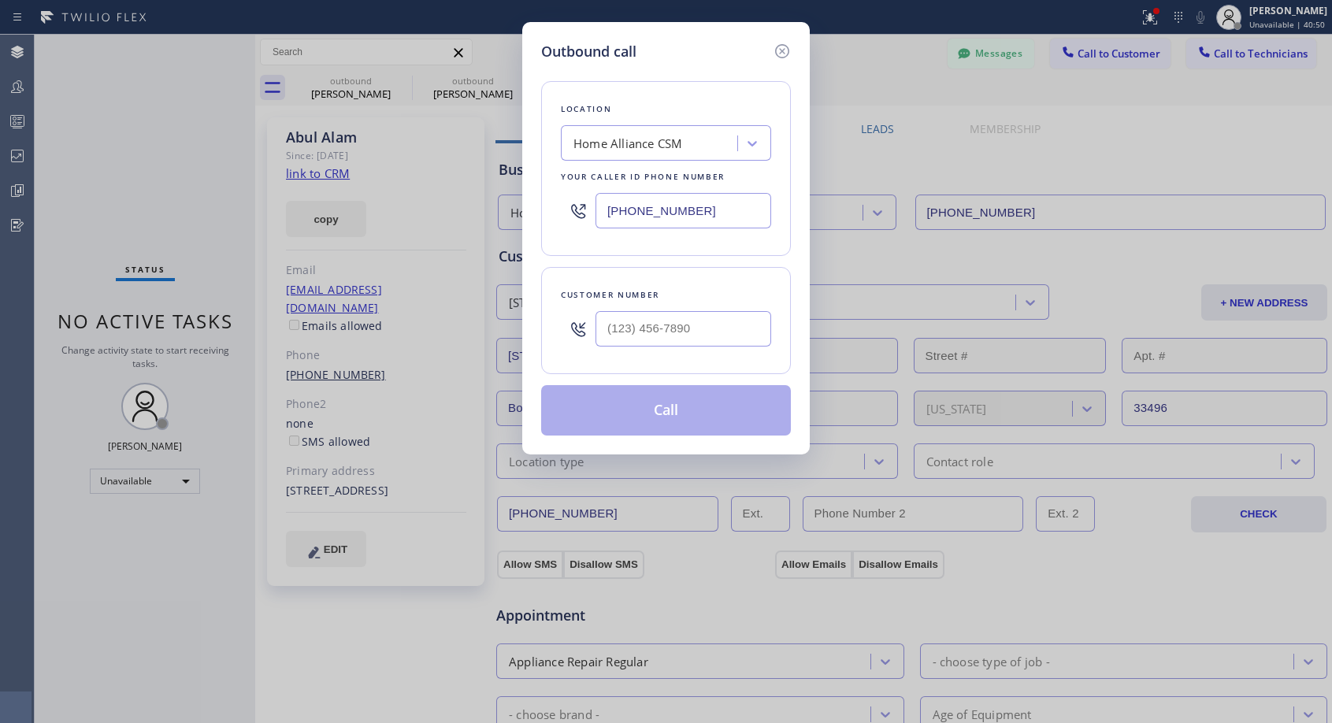
type input "(561) 639-9467"
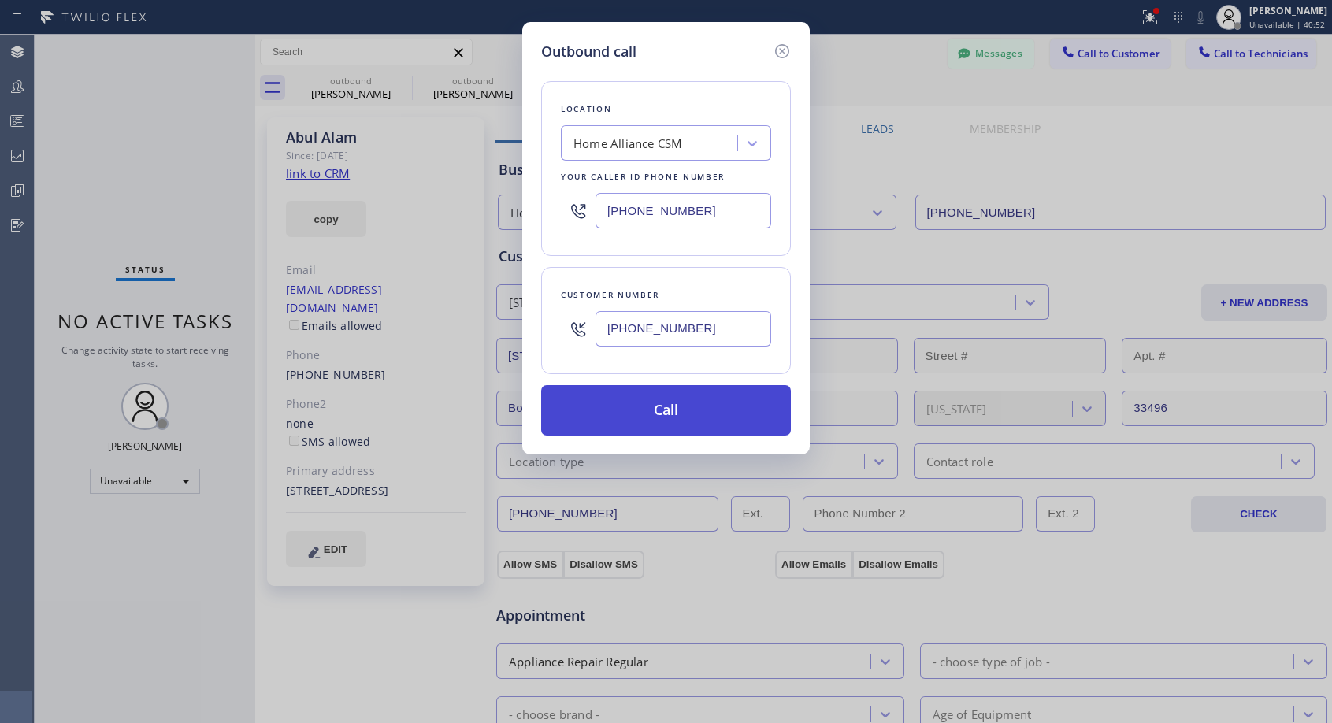
click at [628, 391] on button "Call" at bounding box center [666, 410] width 250 height 50
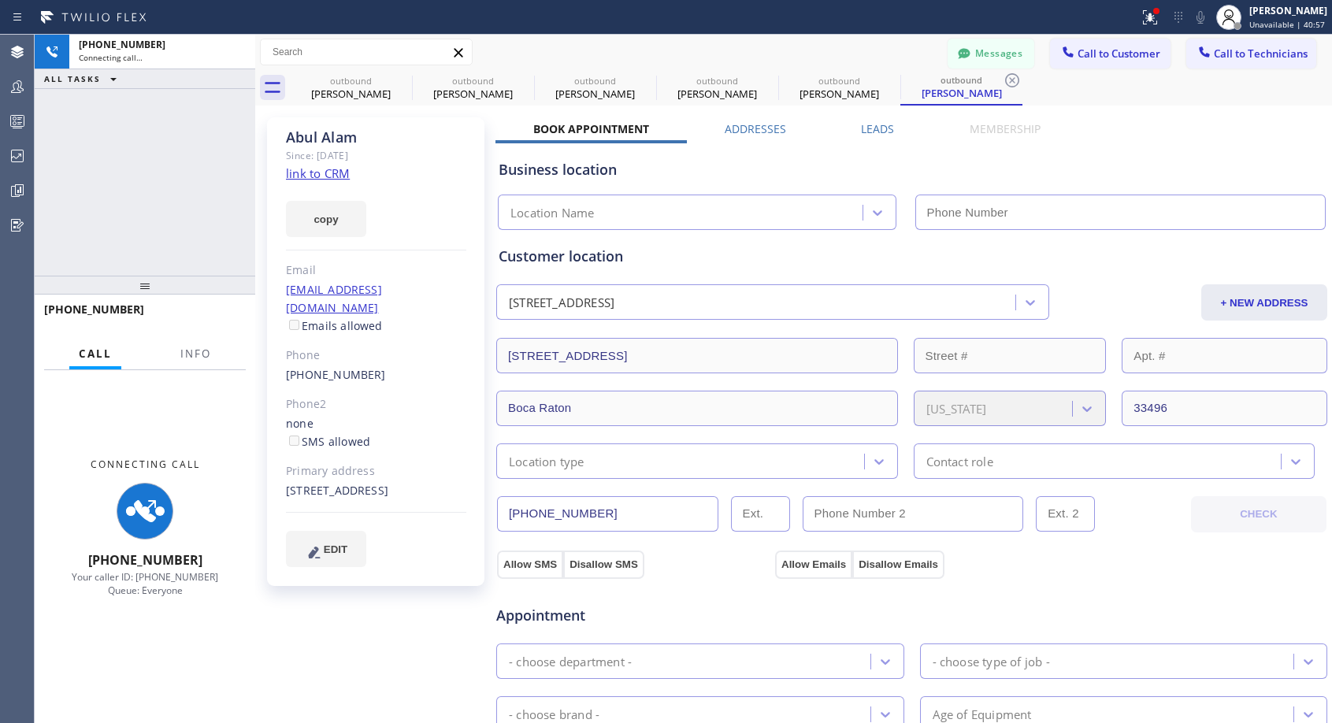
type input "[PHONE_NUMBER]"
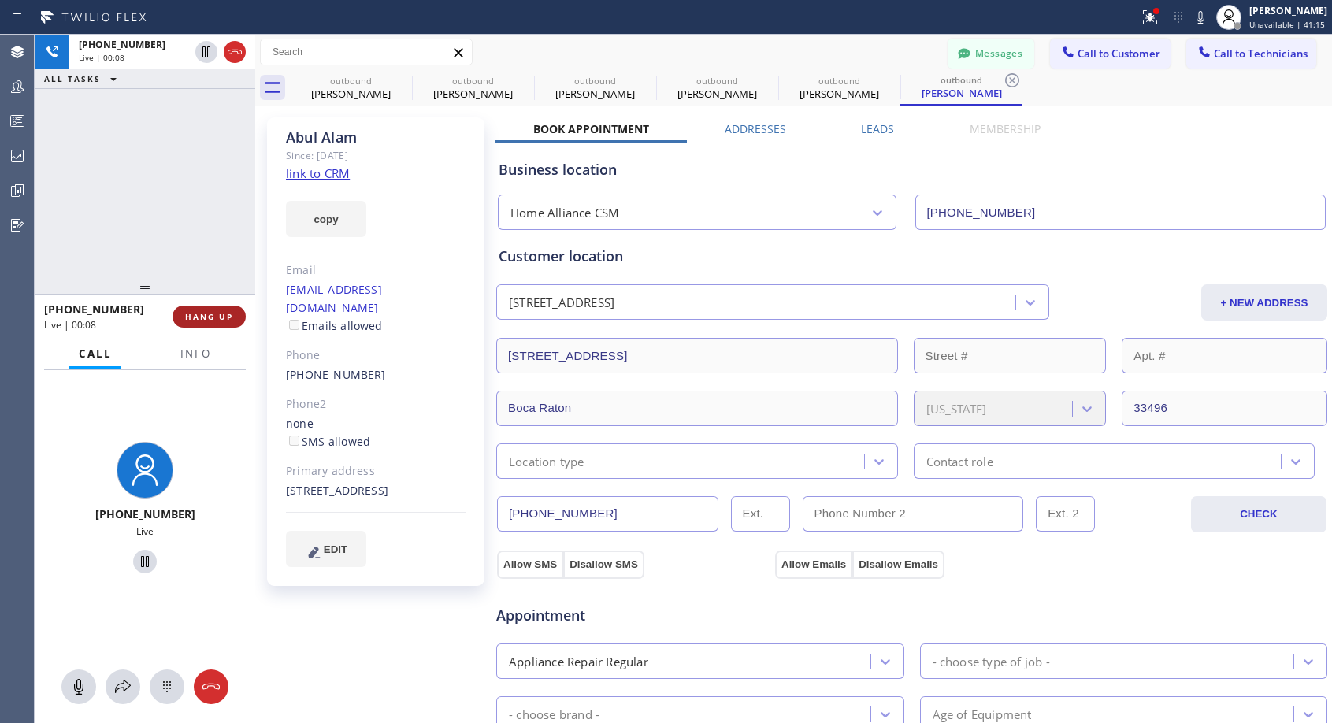
click at [202, 326] on button "HANG UP" at bounding box center [208, 317] width 73 height 22
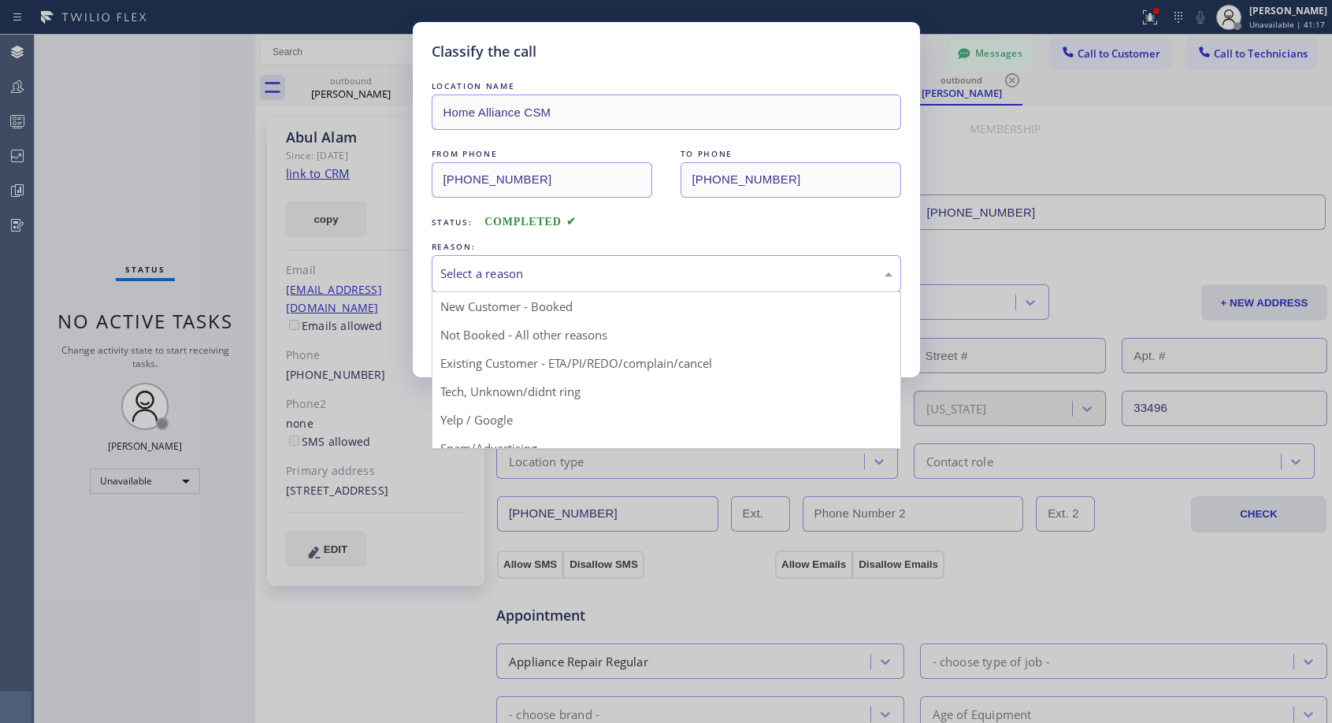
click at [554, 271] on div "Select a reason" at bounding box center [666, 274] width 452 height 18
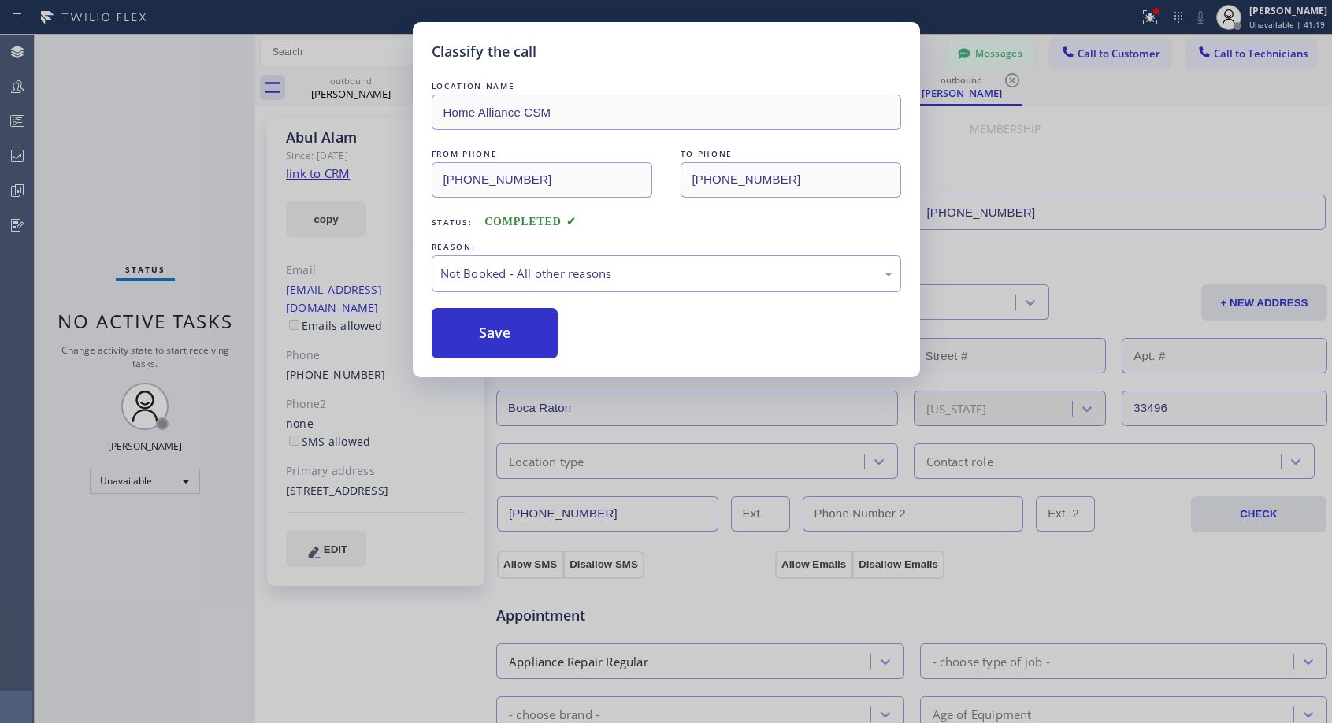
click at [530, 342] on button "Save" at bounding box center [495, 333] width 127 height 50
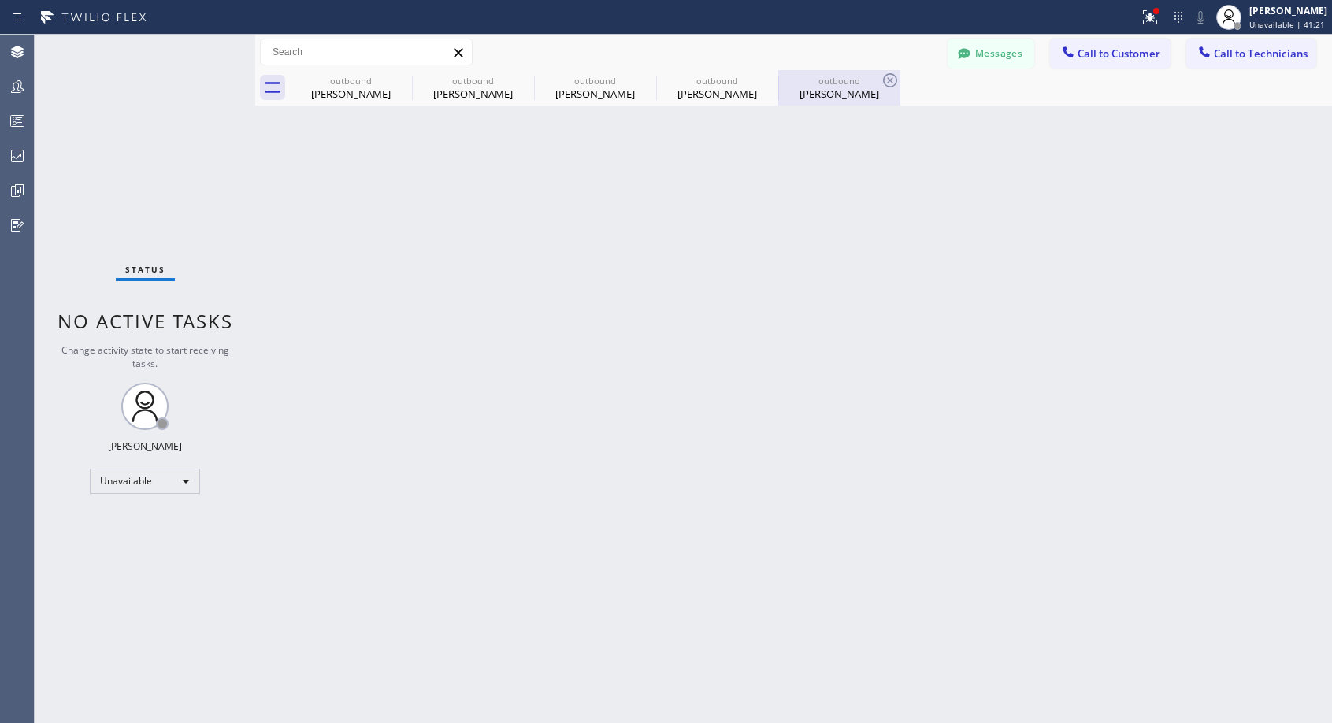
click at [832, 87] on div "Abul Alam" at bounding box center [839, 94] width 119 height 14
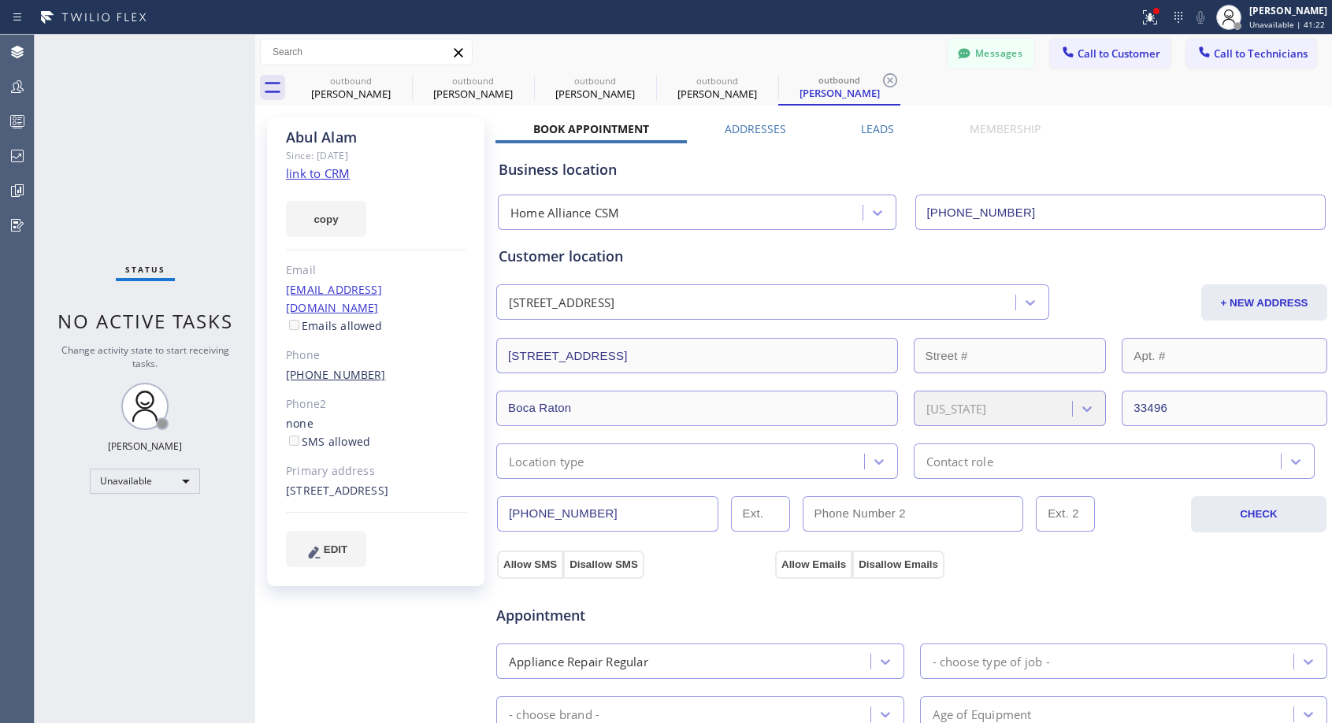
click at [331, 367] on link "(561) 639-9467" at bounding box center [336, 374] width 100 height 15
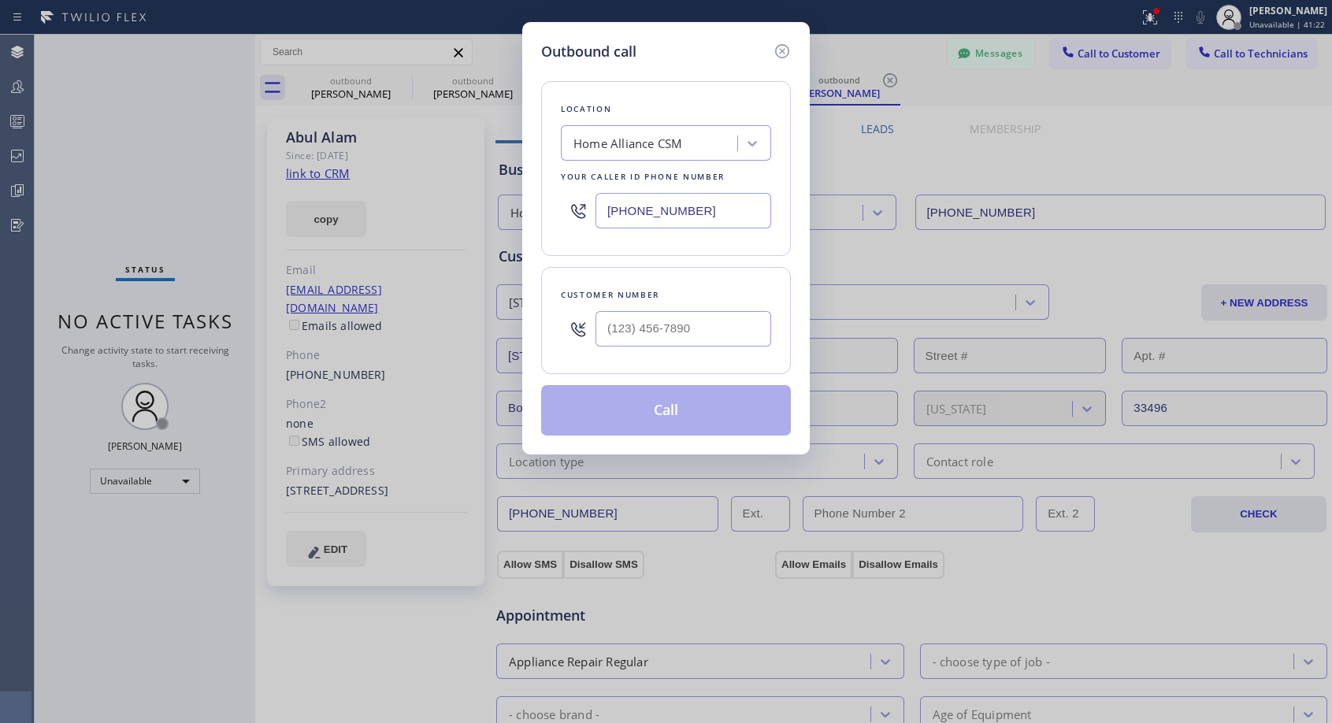
type input "(561) 639-9467"
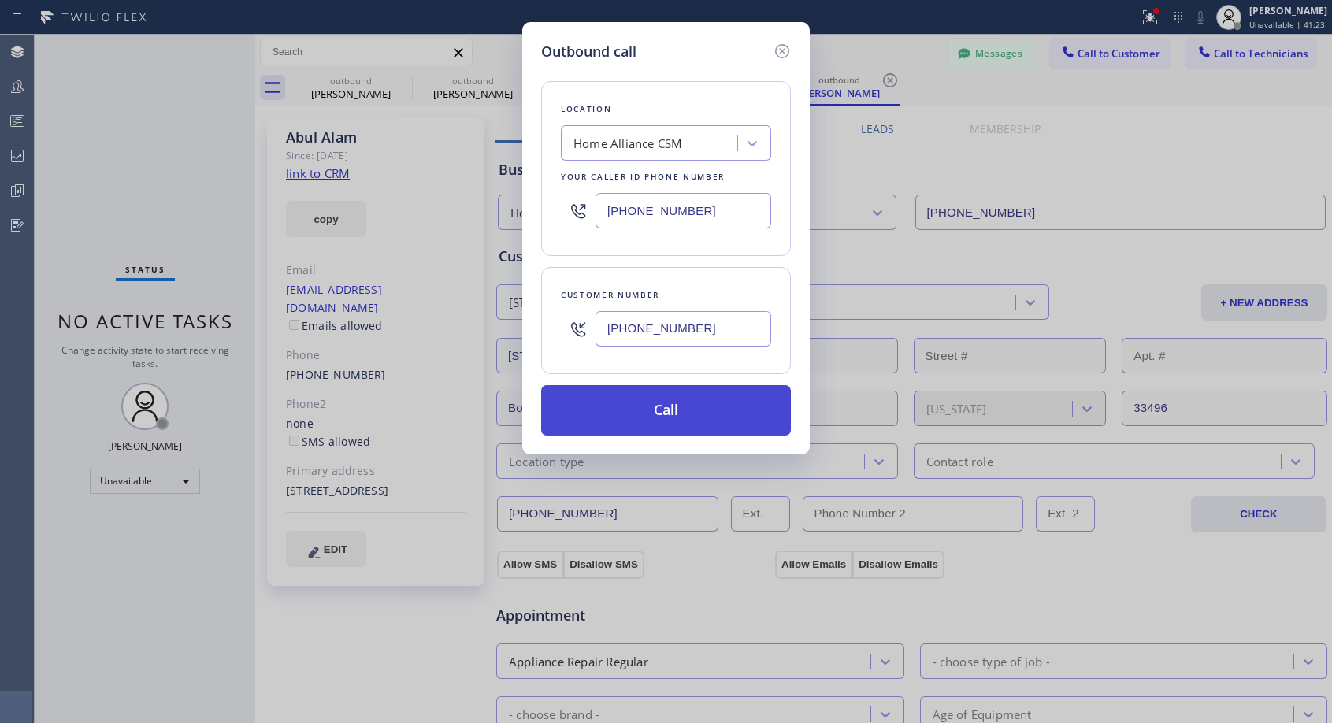
click at [662, 402] on button "Call" at bounding box center [666, 410] width 250 height 50
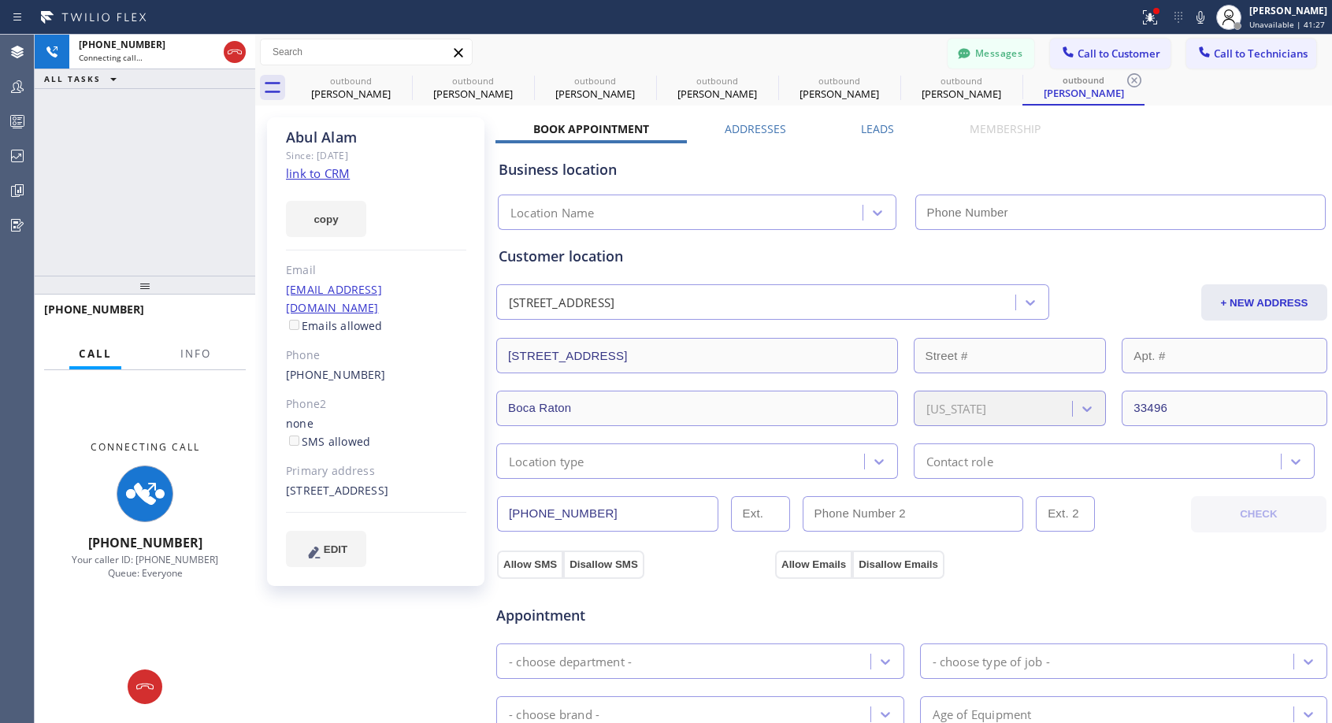
type input "[PHONE_NUMBER]"
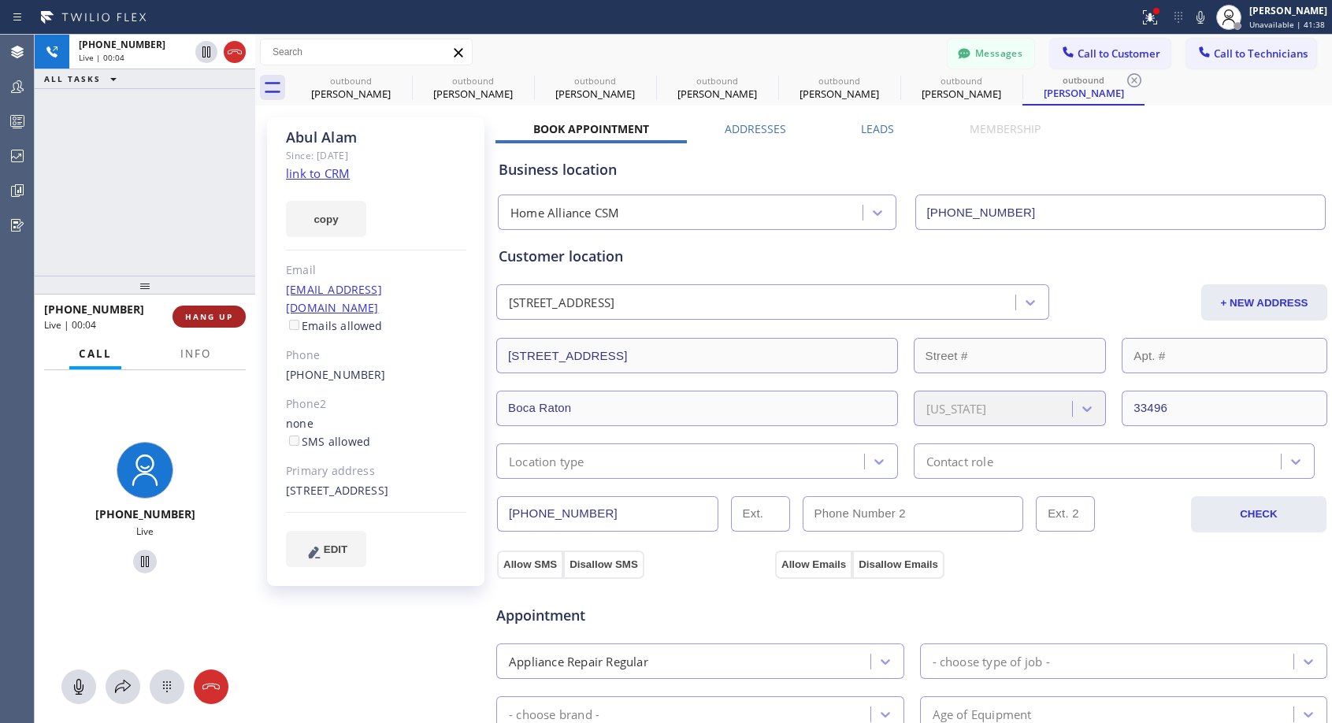
click at [221, 310] on button "HANG UP" at bounding box center [208, 317] width 73 height 22
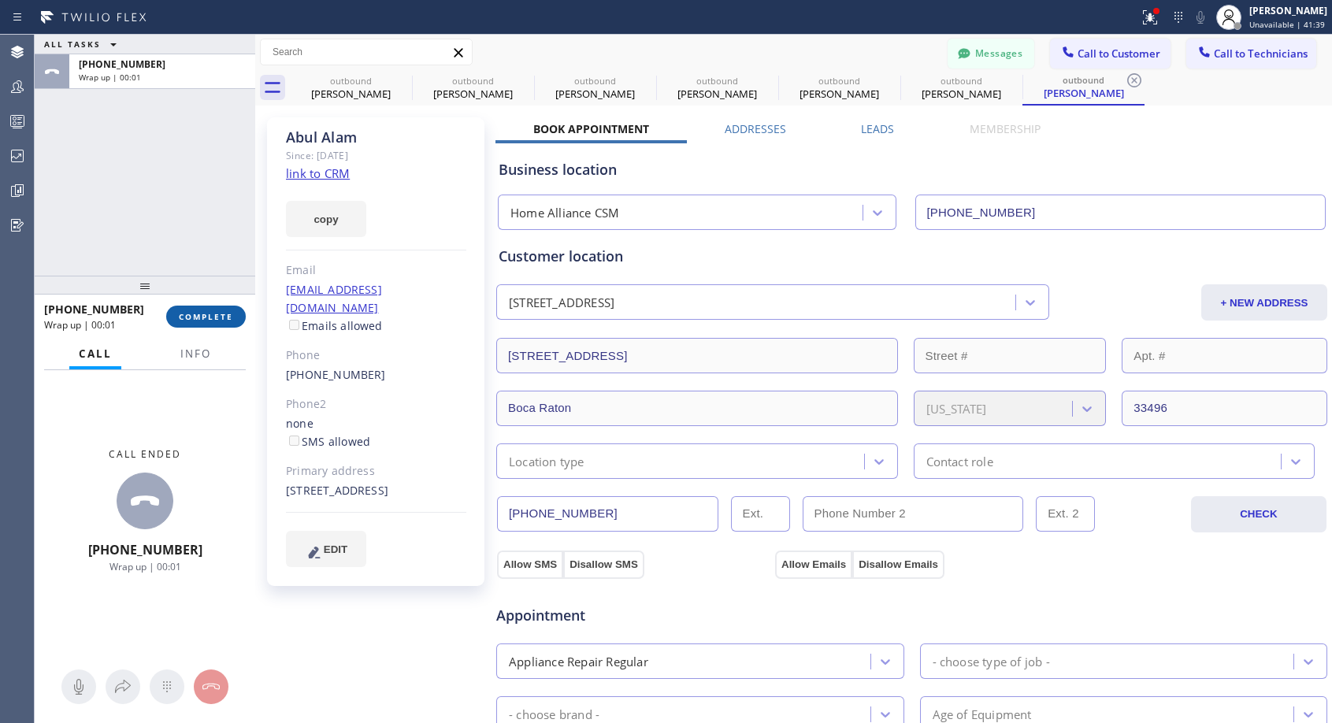
click at [218, 311] on span "COMPLETE" at bounding box center [206, 316] width 54 height 11
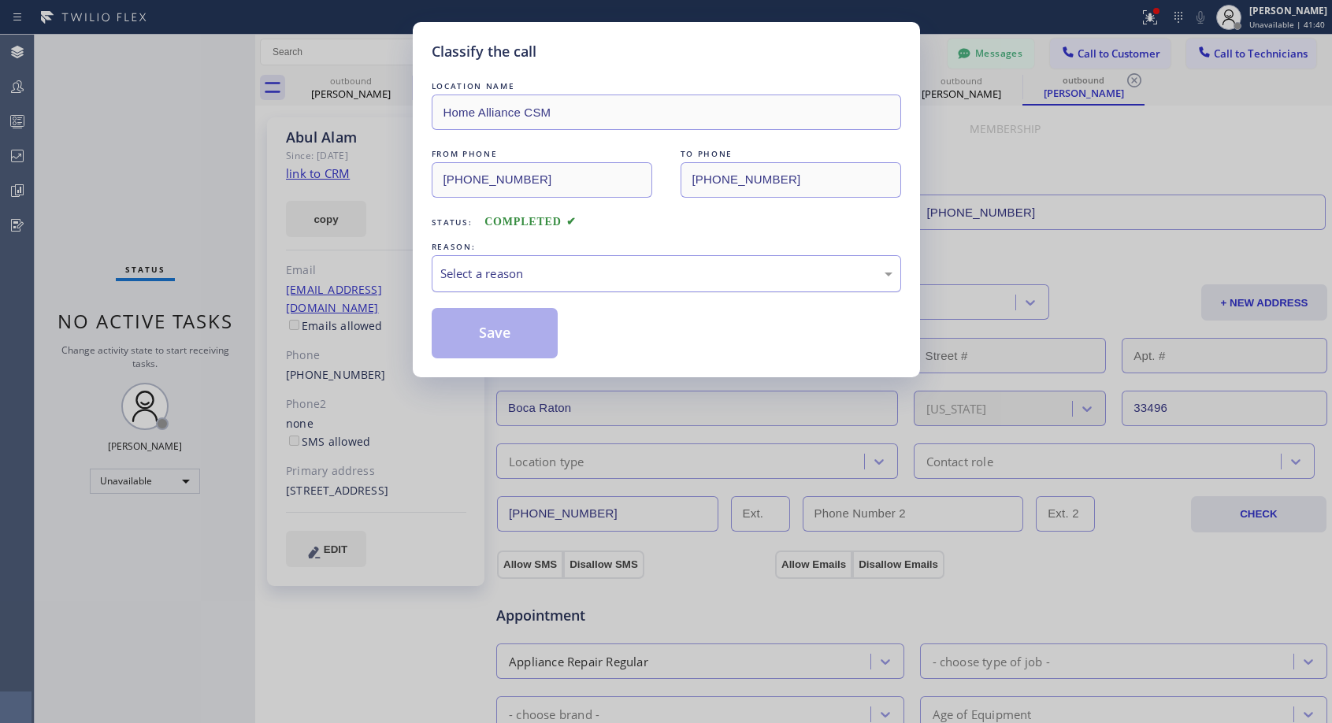
click at [528, 280] on div "Select a reason" at bounding box center [666, 274] width 452 height 18
click at [501, 335] on button "Save" at bounding box center [495, 333] width 127 height 50
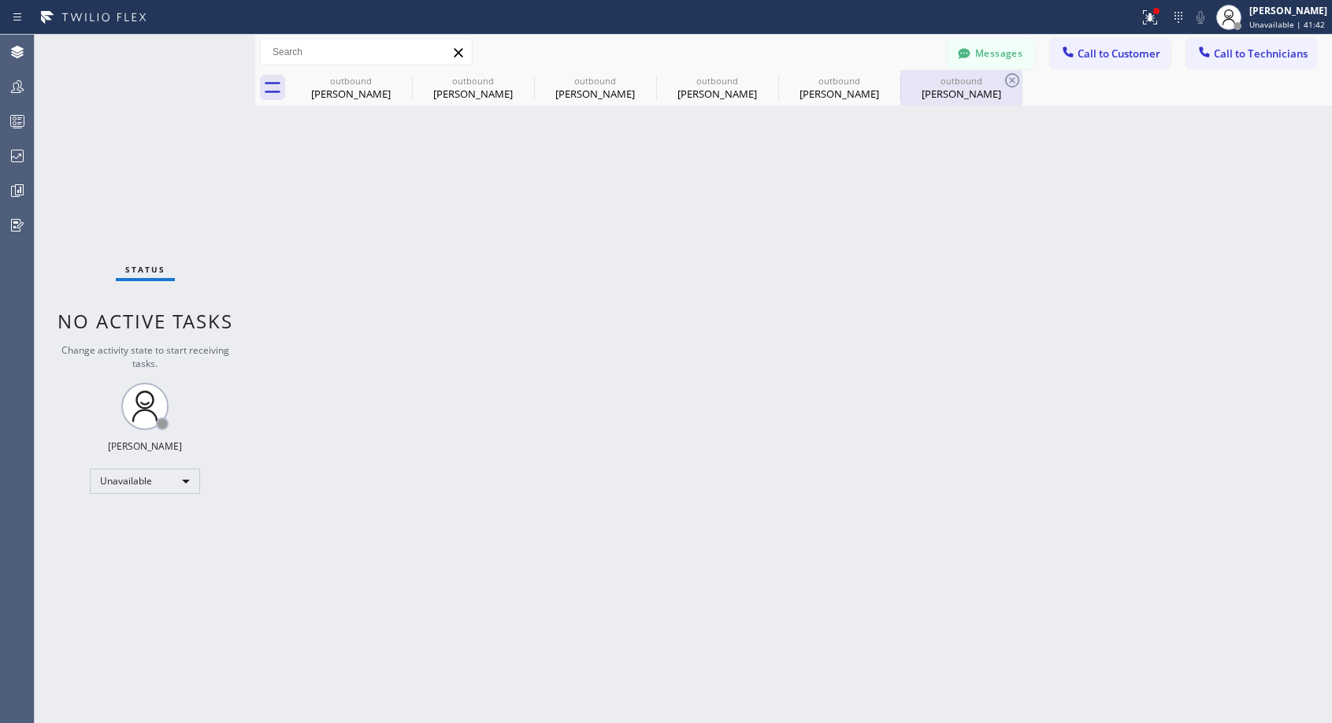
click at [958, 97] on div "Abul Alam" at bounding box center [961, 94] width 119 height 14
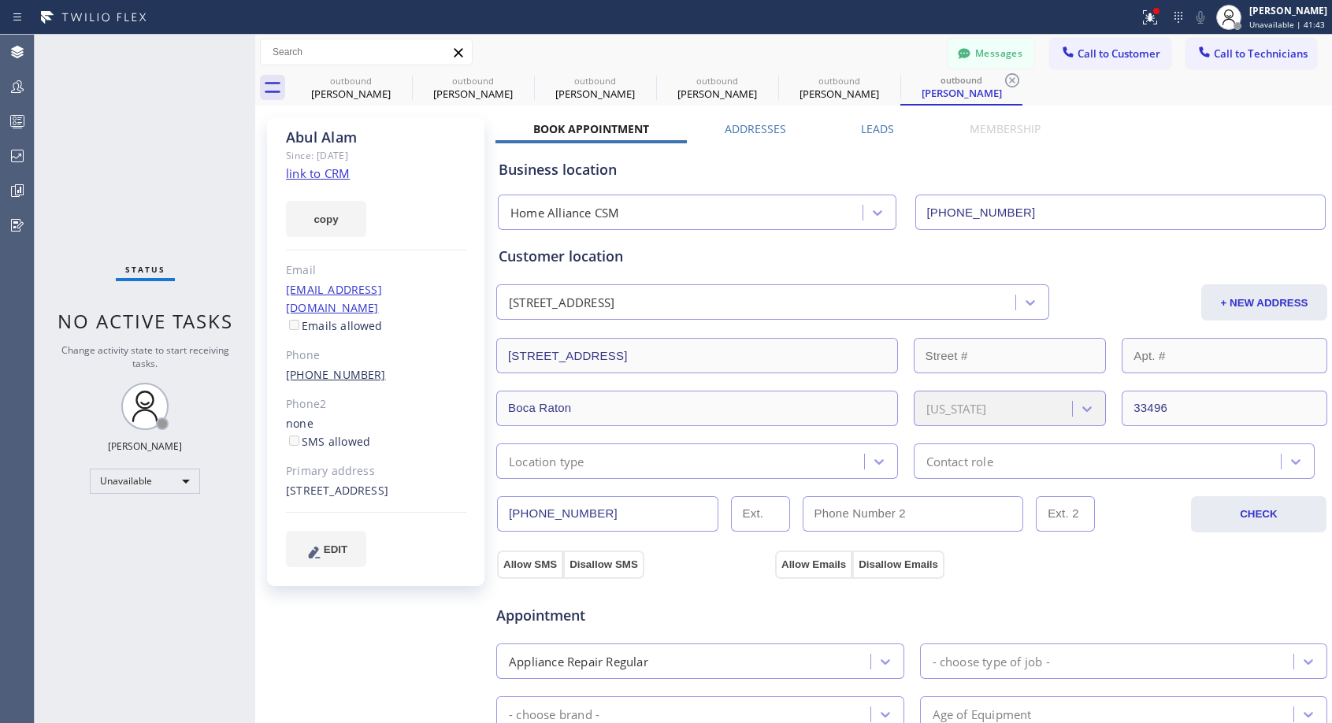
click at [346, 367] on link "(561) 639-9467" at bounding box center [336, 374] width 100 height 15
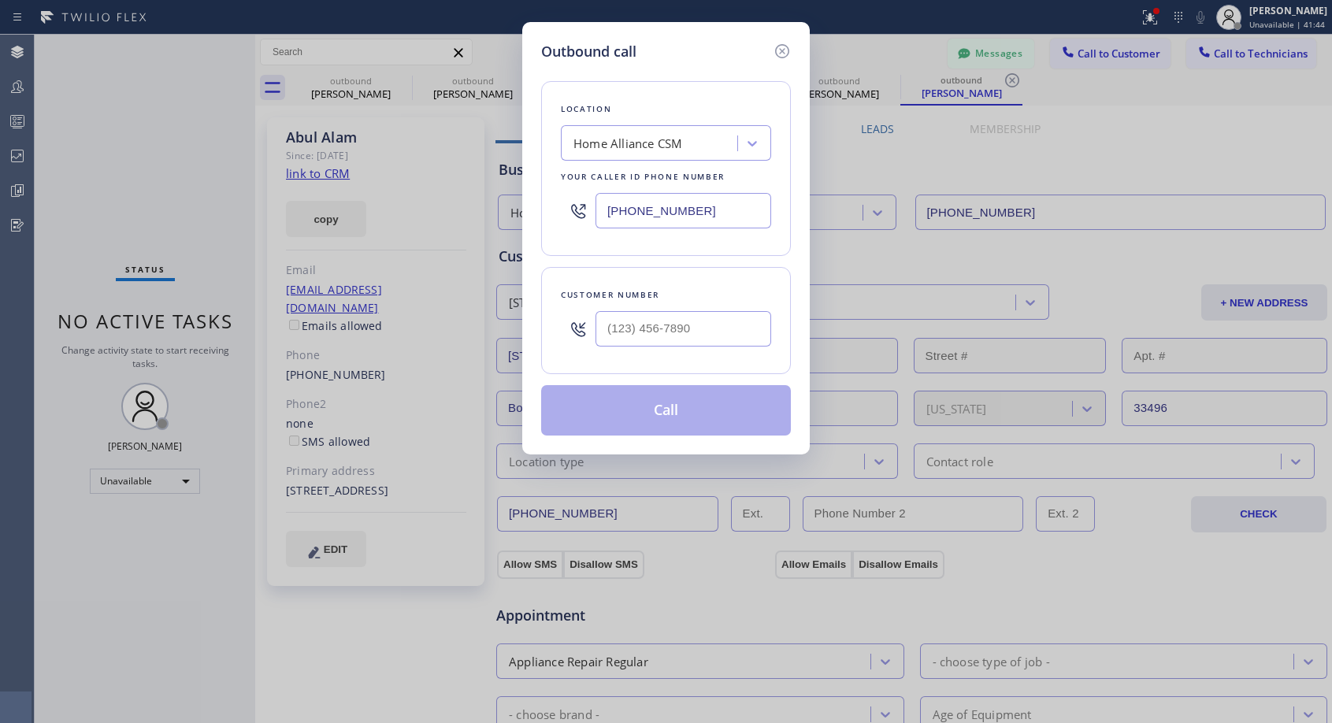
type input "(561) 639-9467"
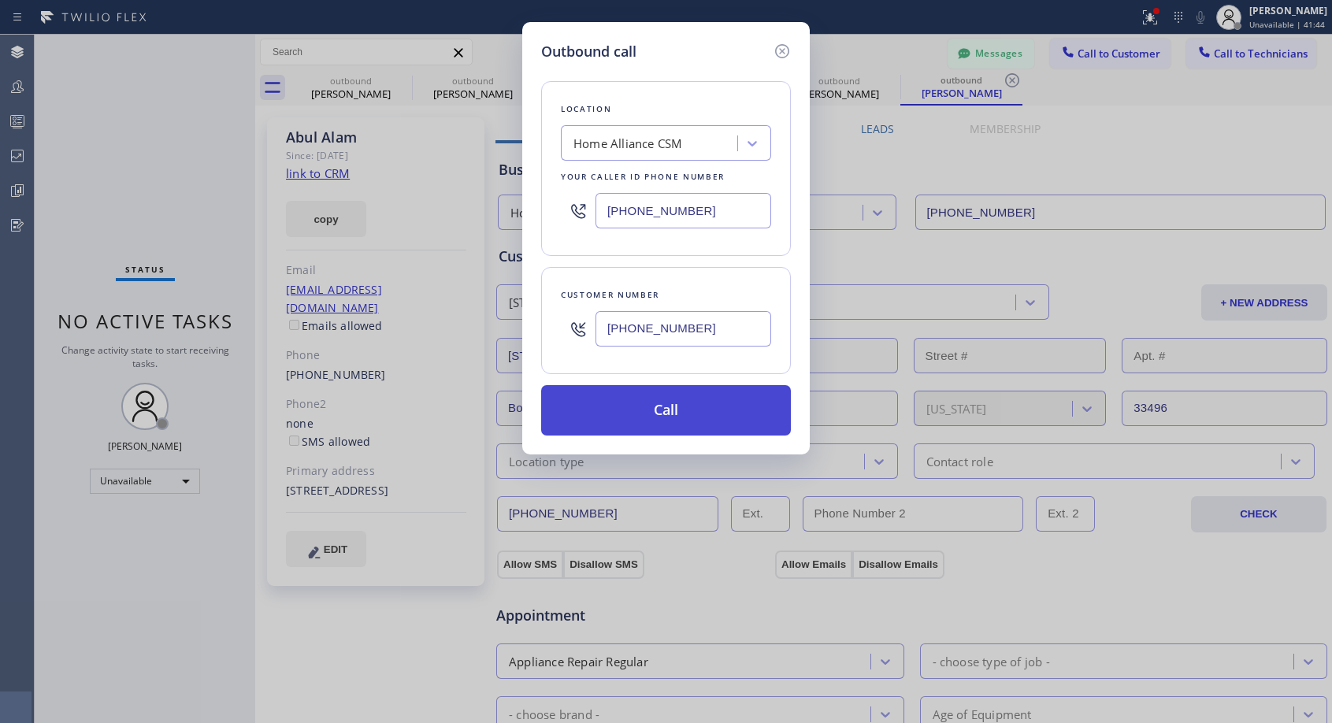
click at [695, 422] on button "Call" at bounding box center [666, 410] width 250 height 50
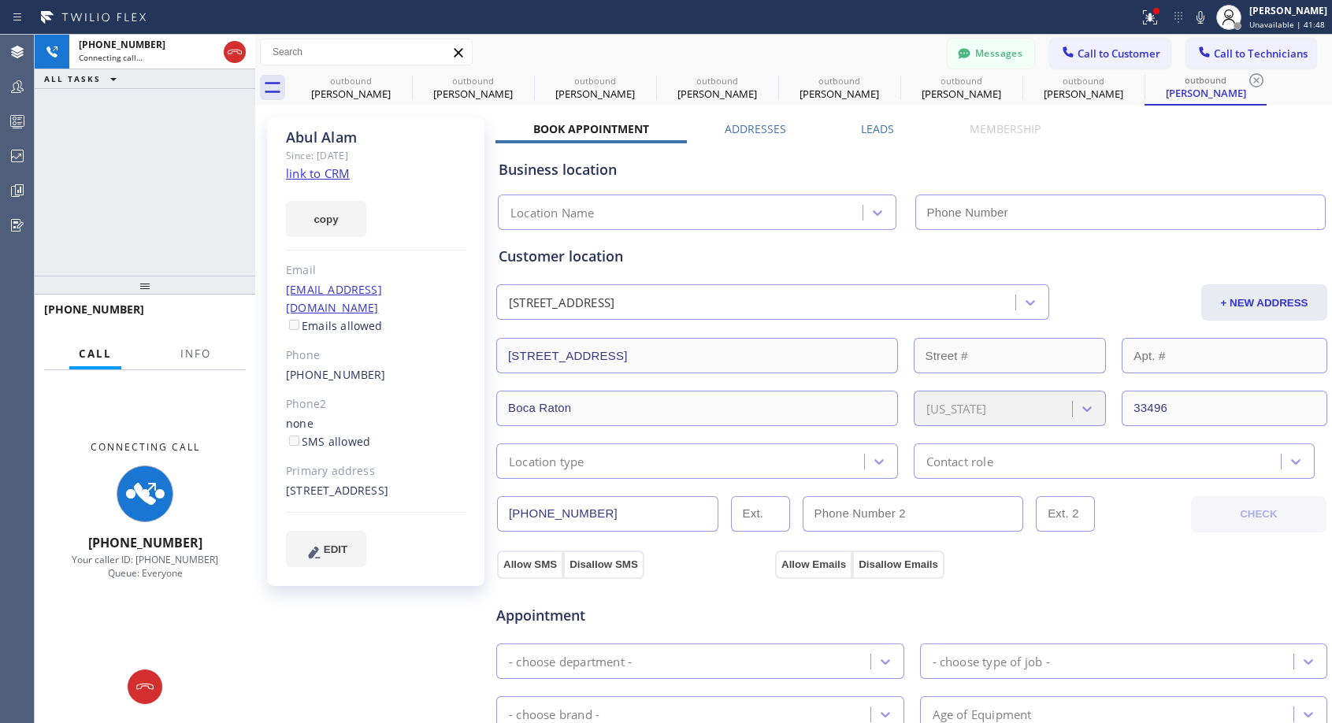
type input "[PHONE_NUMBER]"
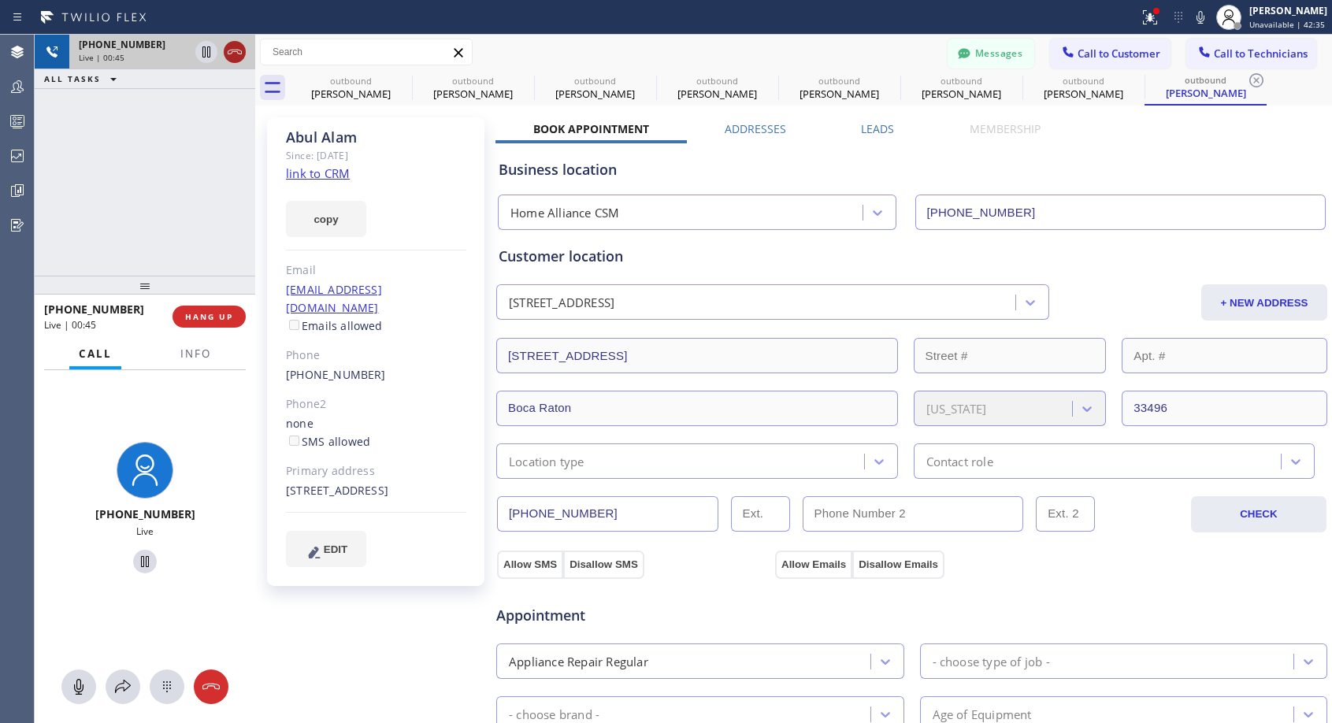
click at [230, 53] on icon at bounding box center [234, 52] width 19 height 19
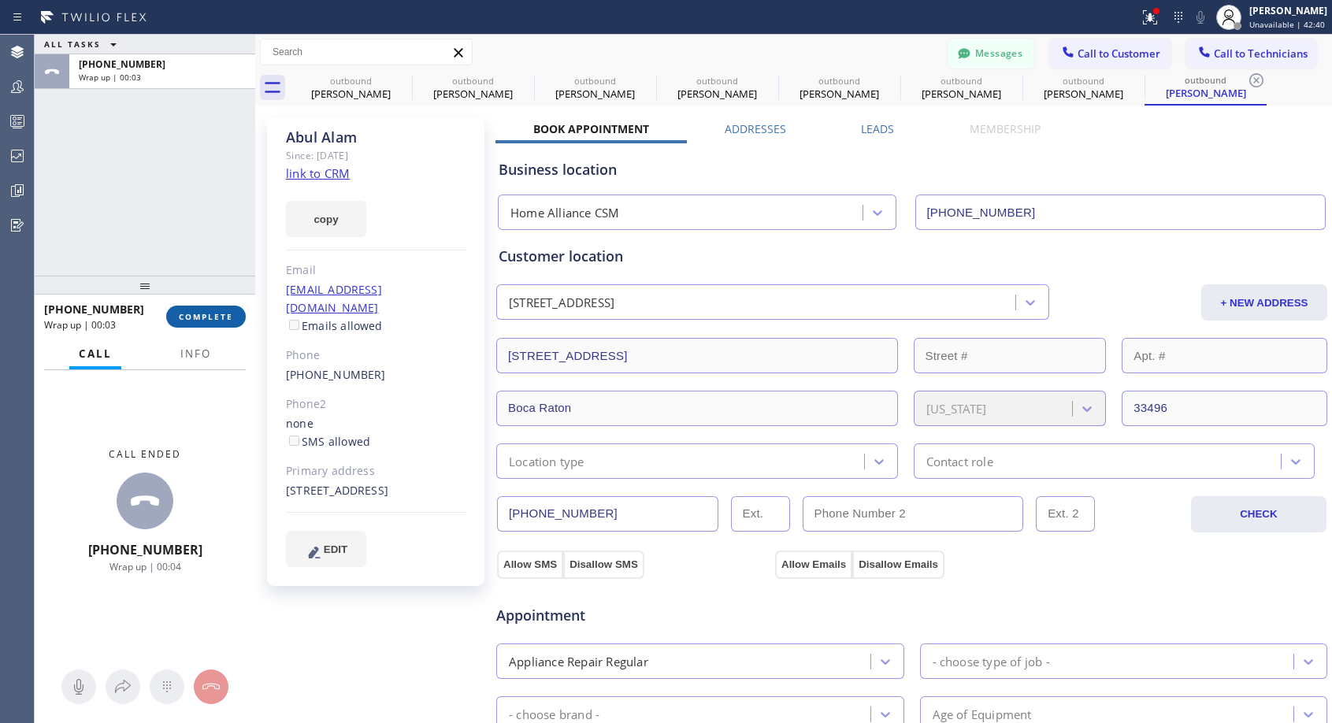
click at [198, 316] on span "COMPLETE" at bounding box center [206, 316] width 54 height 11
click at [221, 285] on div at bounding box center [145, 285] width 221 height 19
click at [221, 312] on span "COMPLETE" at bounding box center [206, 316] width 54 height 11
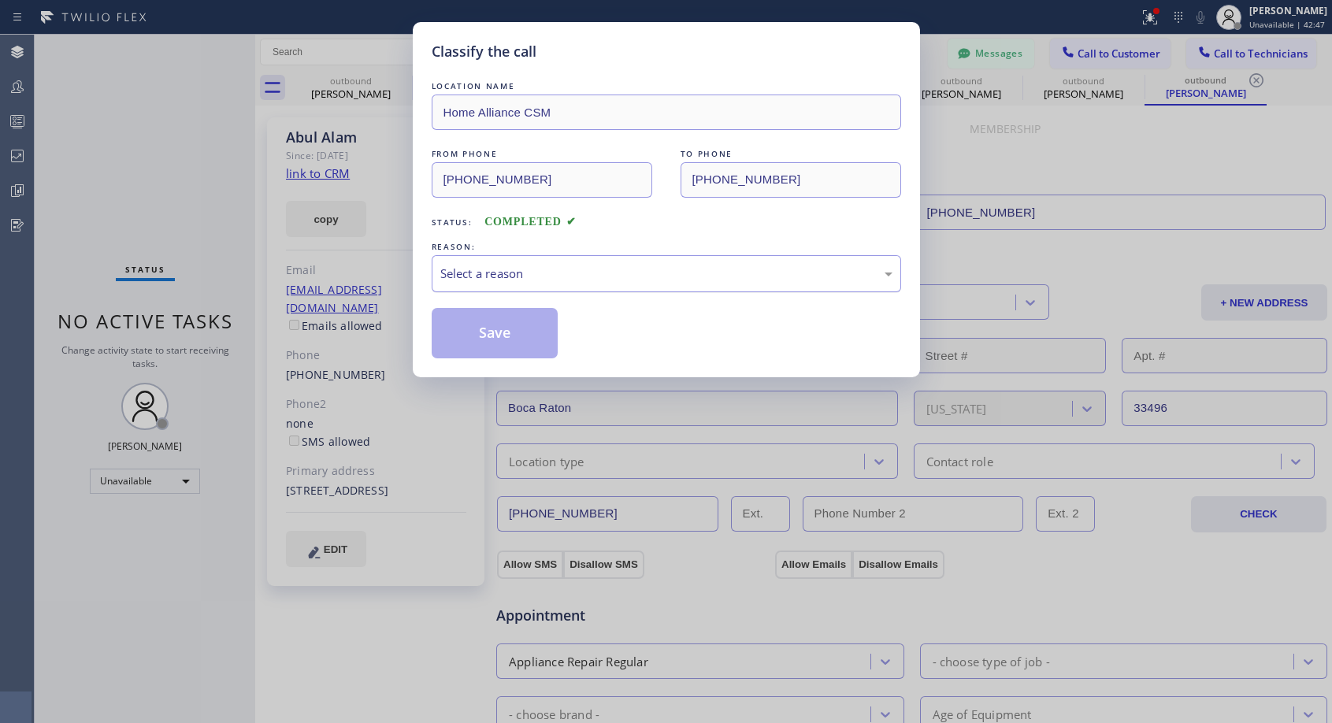
click at [575, 265] on div "Select a reason" at bounding box center [666, 274] width 452 height 18
click at [502, 330] on button "Save" at bounding box center [495, 333] width 127 height 50
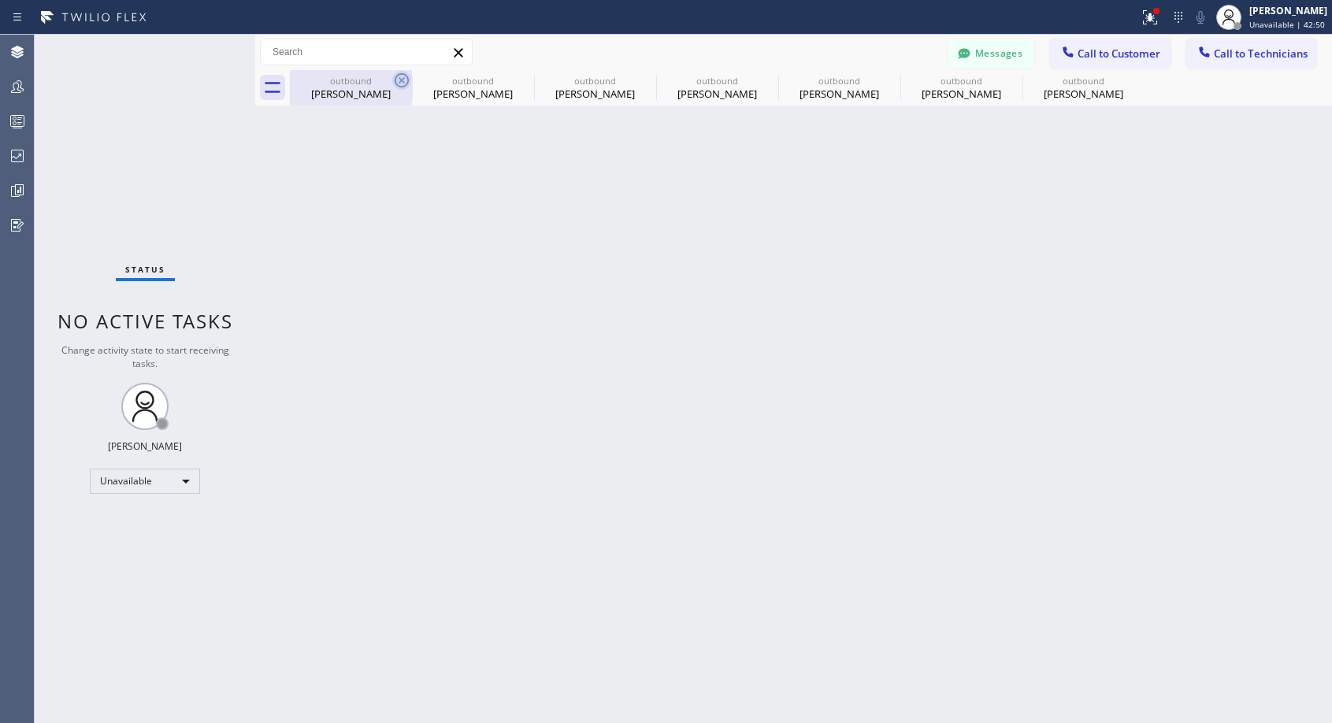
click at [400, 79] on icon at bounding box center [402, 80] width 14 height 14
click at [0, 0] on icon at bounding box center [0, 0] width 0 height 0
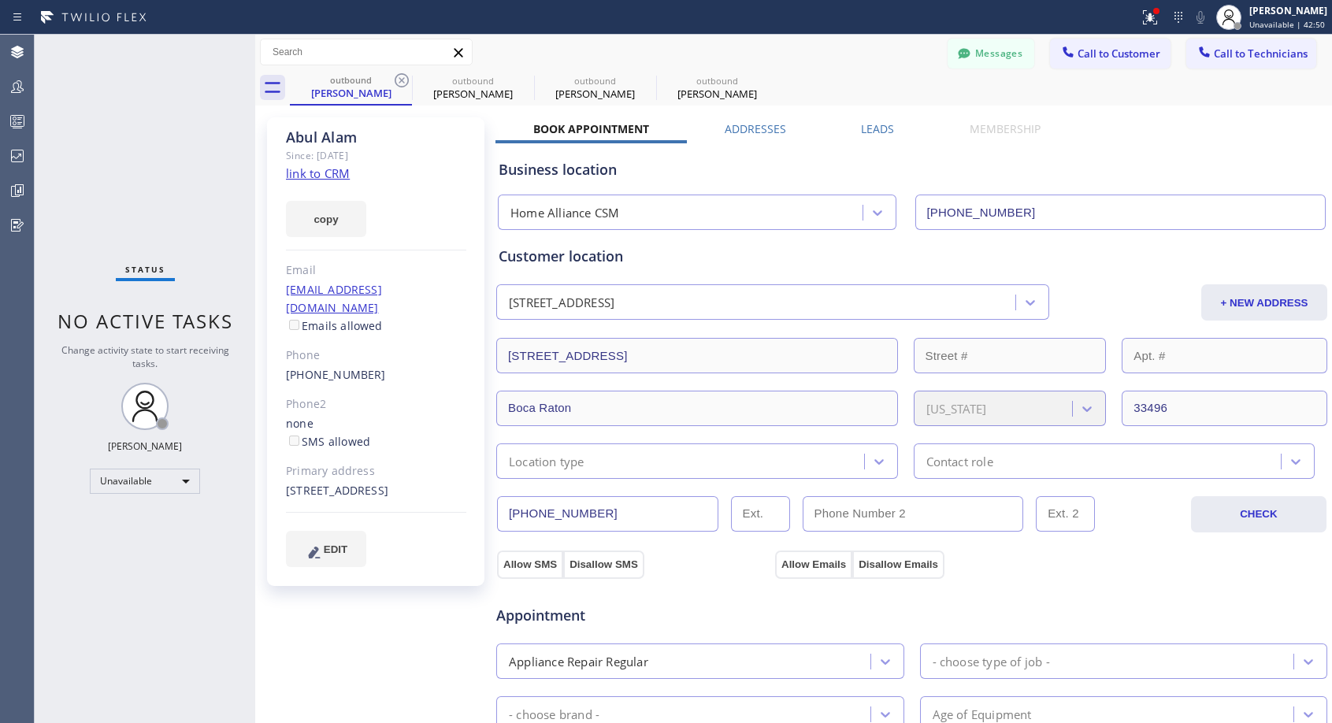
click at [400, 79] on icon at bounding box center [402, 80] width 14 height 14
click at [0, 0] on icon at bounding box center [0, 0] width 0 height 0
click at [400, 79] on div "outbound Abul Alam outbound Abul Alam outbound Abul Alam outbound Abul Alam" at bounding box center [811, 87] width 1042 height 35
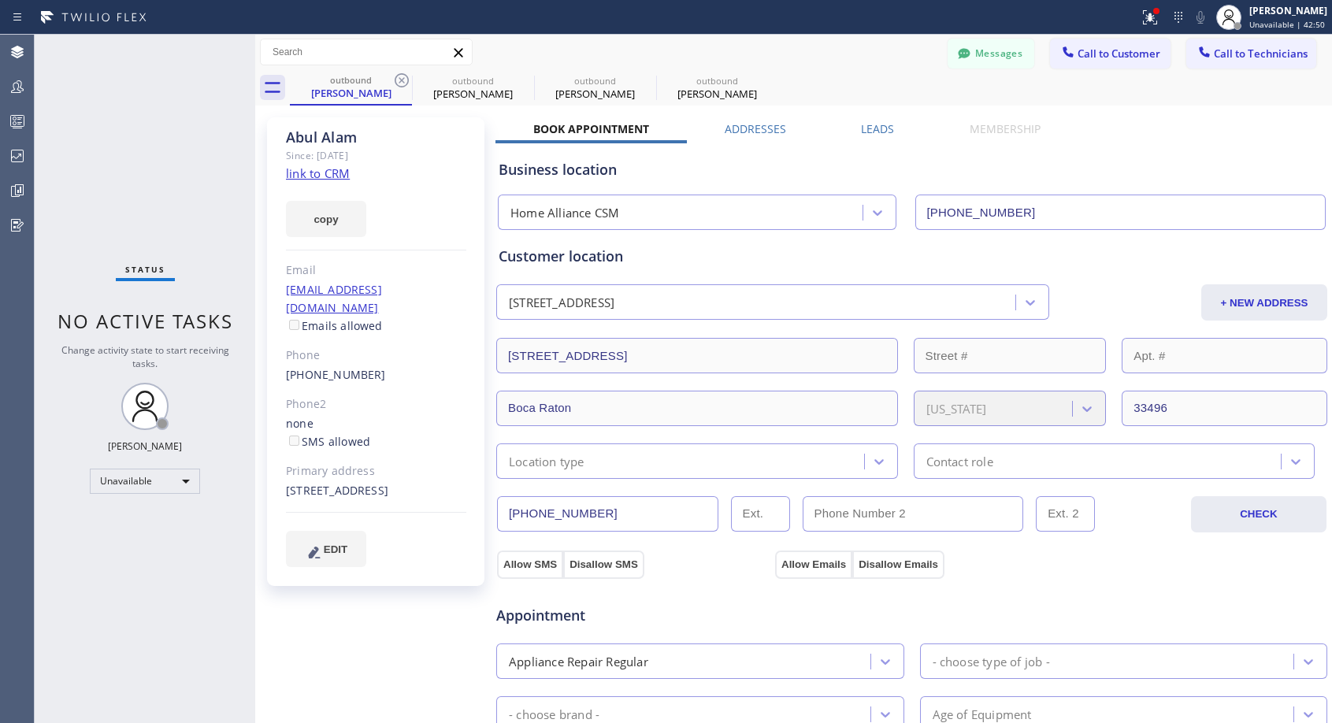
click at [400, 79] on div "outbound Abul Alam outbound Abul Alam outbound Abul Alam outbound Abul Alam" at bounding box center [811, 87] width 1042 height 35
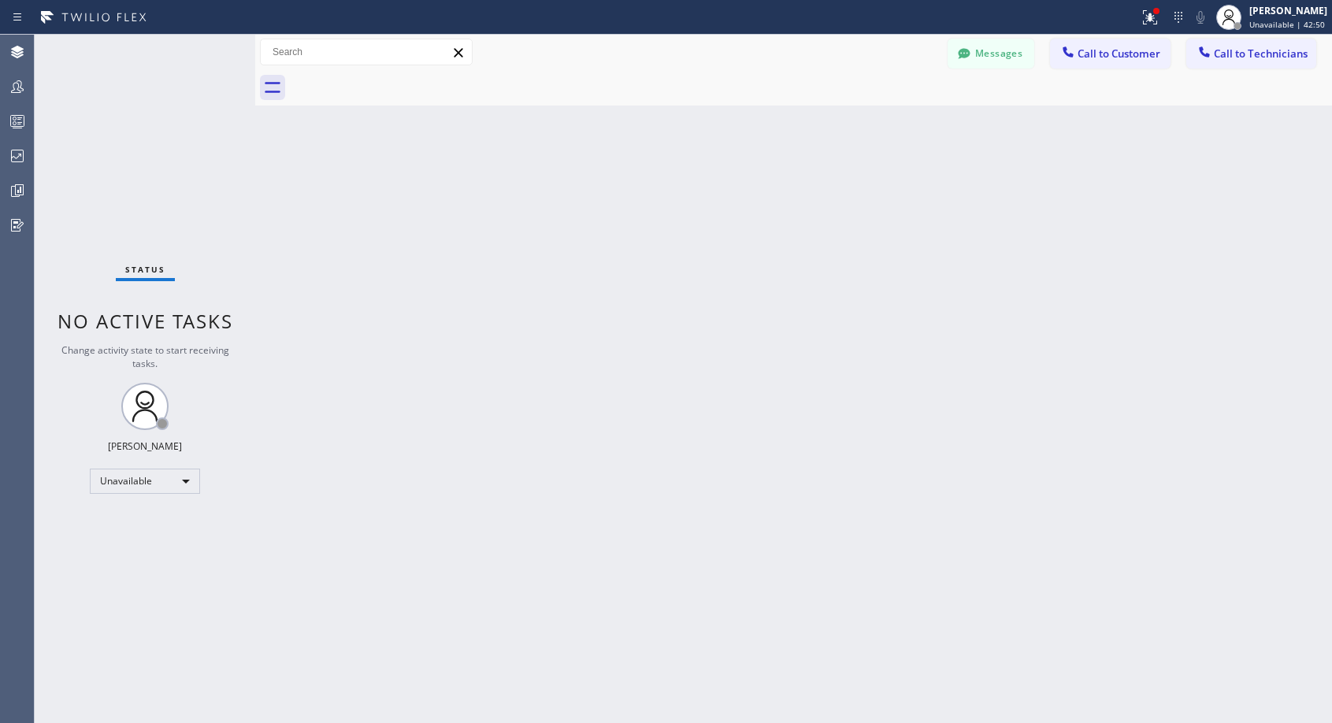
click at [400, 79] on div at bounding box center [811, 87] width 1042 height 35
click at [1087, 54] on span "Call to Customer" at bounding box center [1118, 53] width 83 height 14
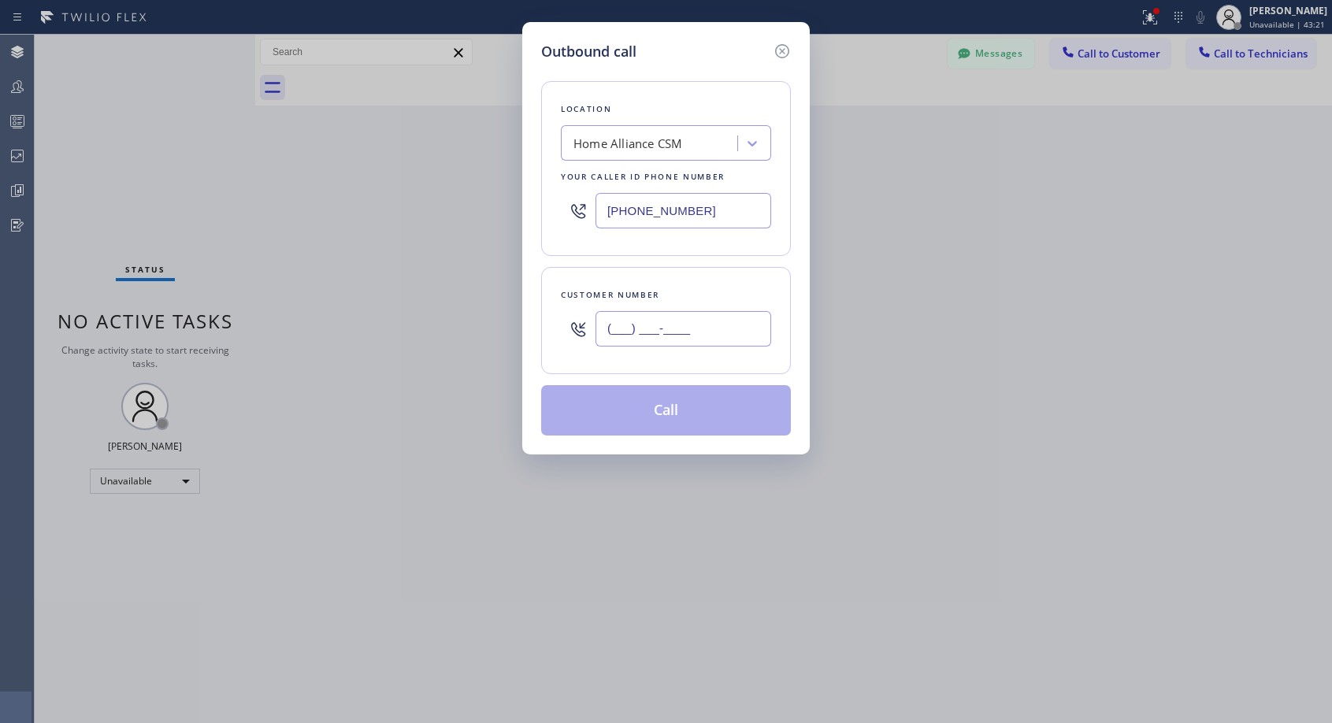
click at [673, 332] on input "(___) ___-____" at bounding box center [683, 328] width 176 height 35
paste input "415) 272-0717"
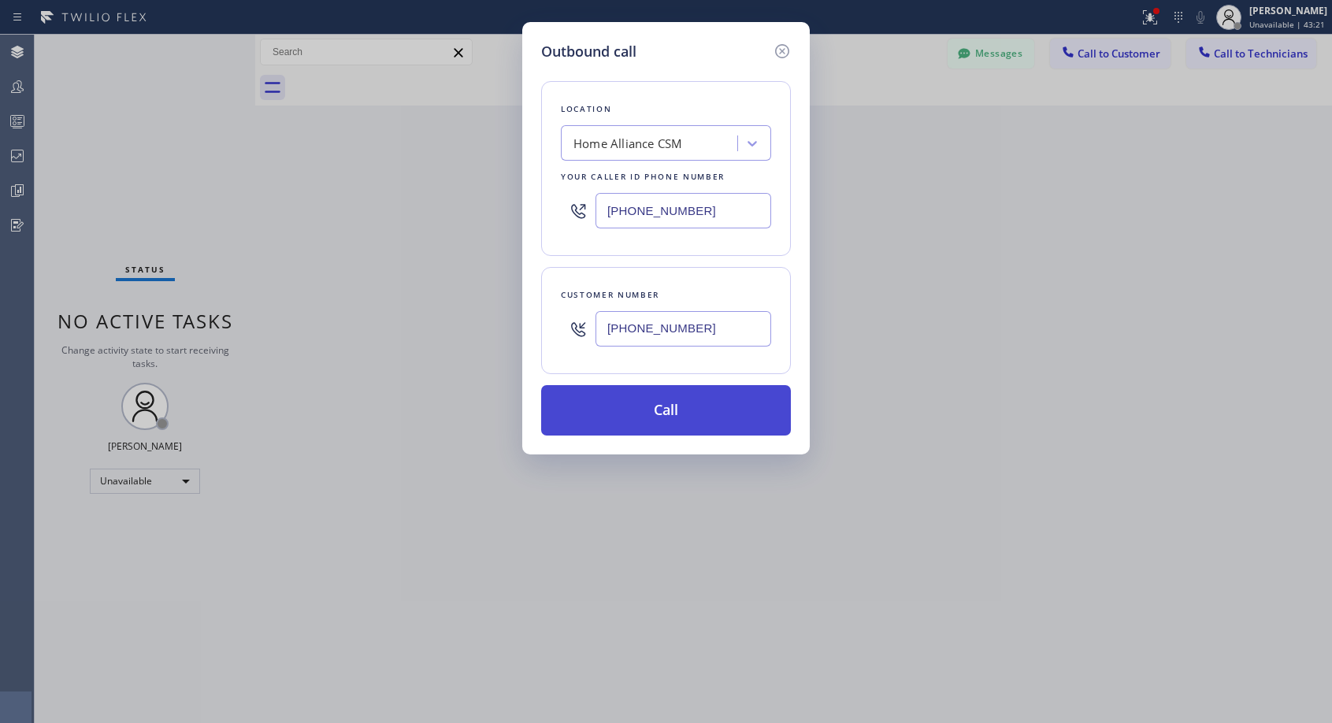
type input "(415) 272-0717"
click at [680, 409] on button "Call" at bounding box center [666, 410] width 250 height 50
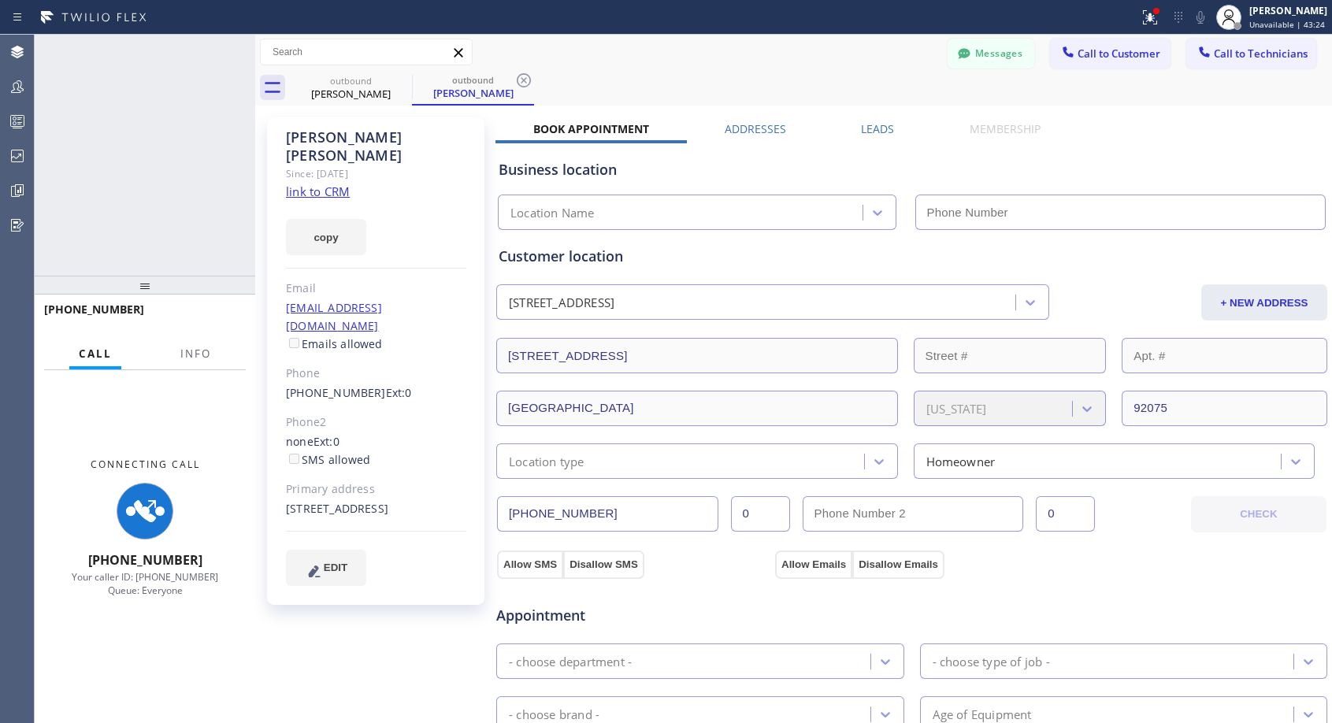
type input "[PHONE_NUMBER]"
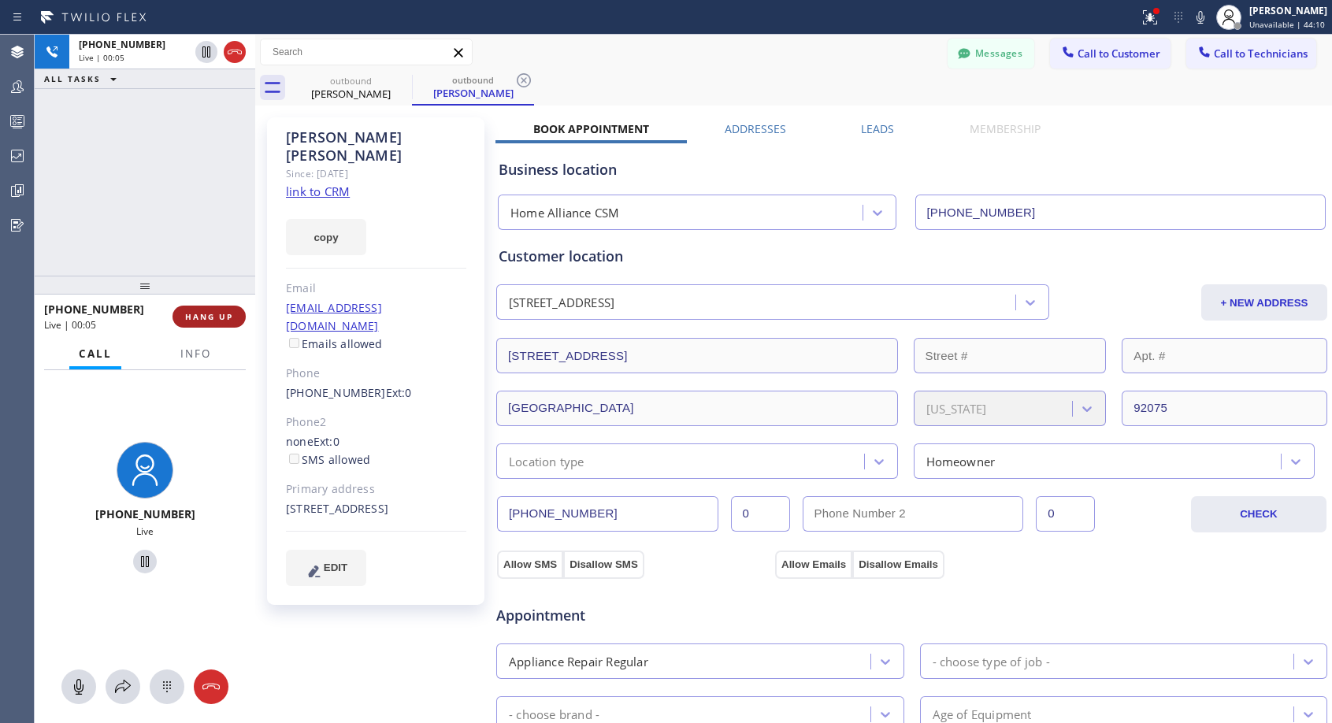
click at [225, 324] on button "HANG UP" at bounding box center [208, 317] width 73 height 22
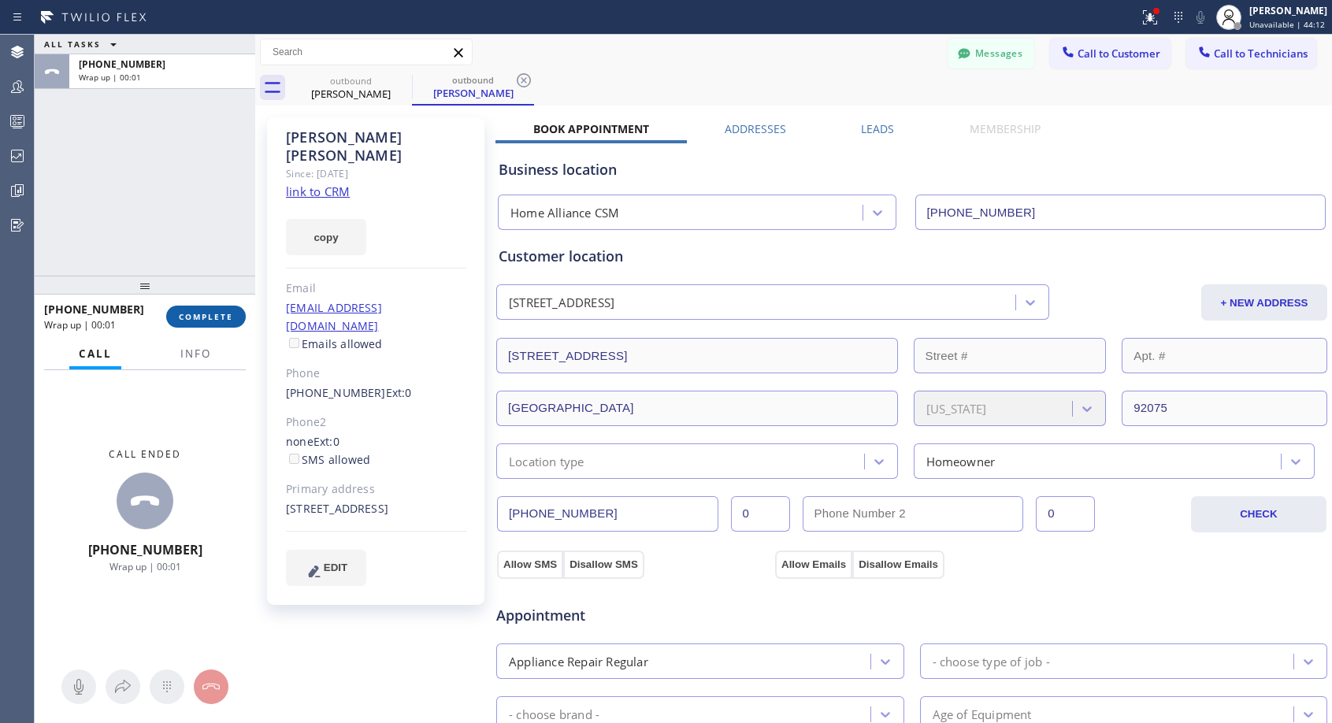
click at [225, 324] on button "COMPLETE" at bounding box center [206, 317] width 80 height 22
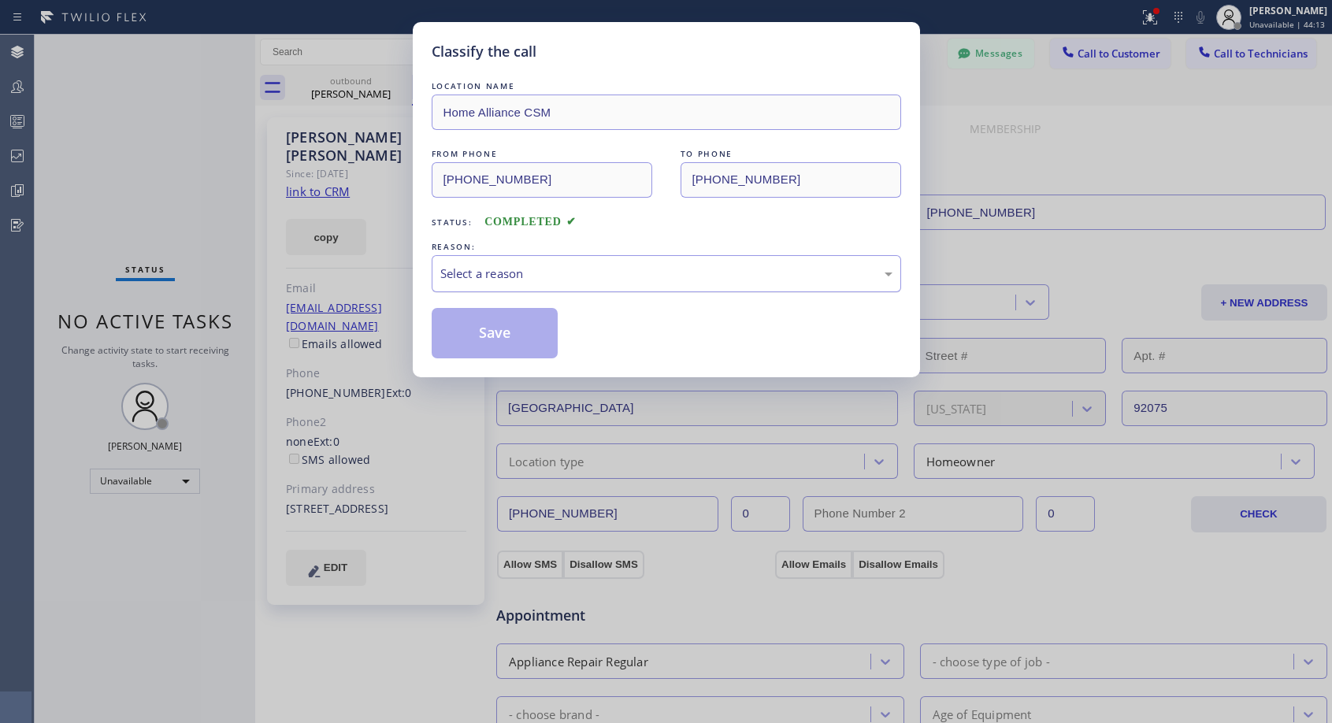
click at [537, 276] on div "Select a reason" at bounding box center [666, 274] width 452 height 18
click at [499, 332] on button "Save" at bounding box center [495, 333] width 127 height 50
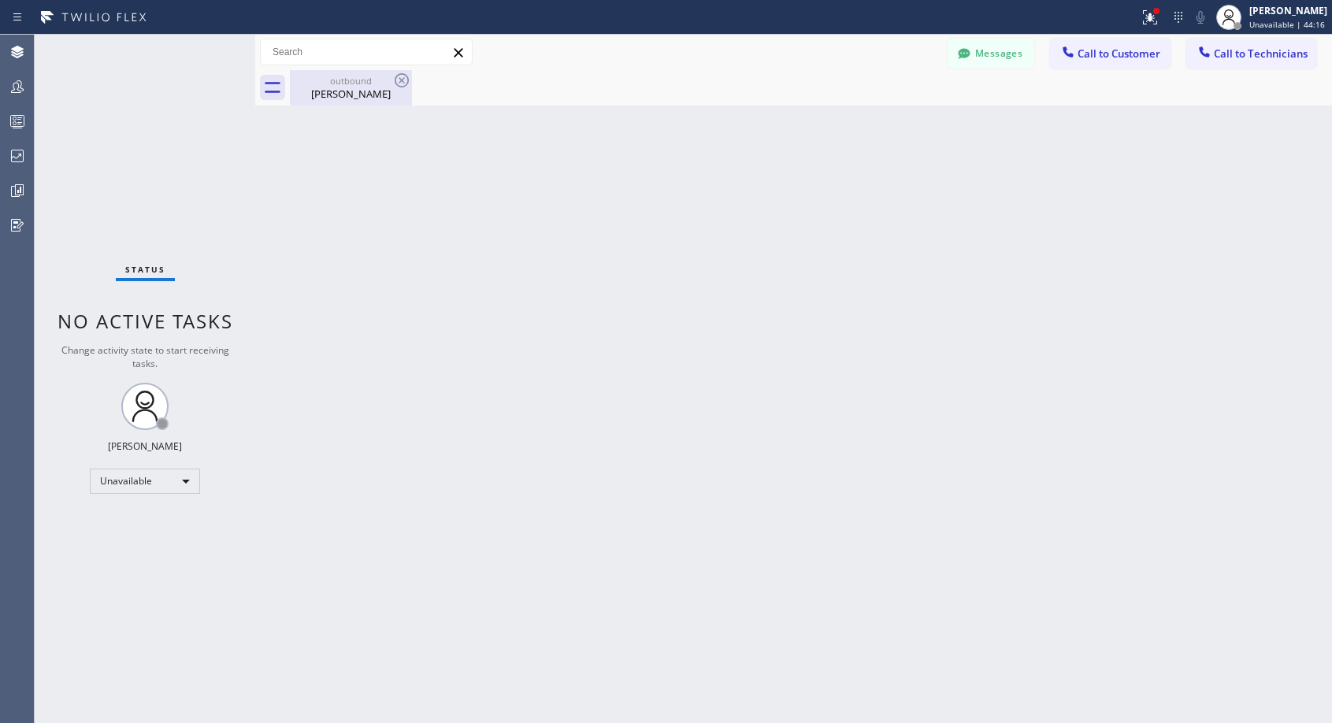
click at [350, 93] on div "Kacie hagopian" at bounding box center [350, 94] width 119 height 14
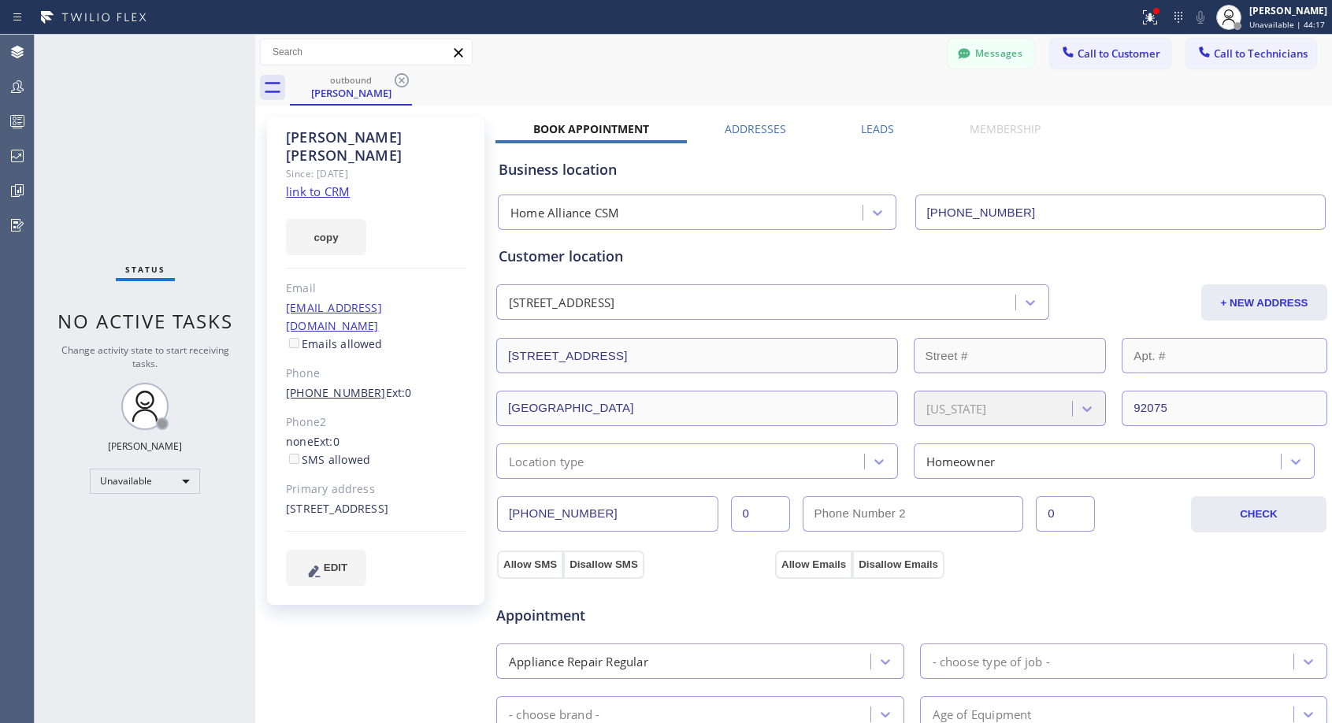
click at [345, 385] on link "(415) 272-0717" at bounding box center [336, 392] width 100 height 15
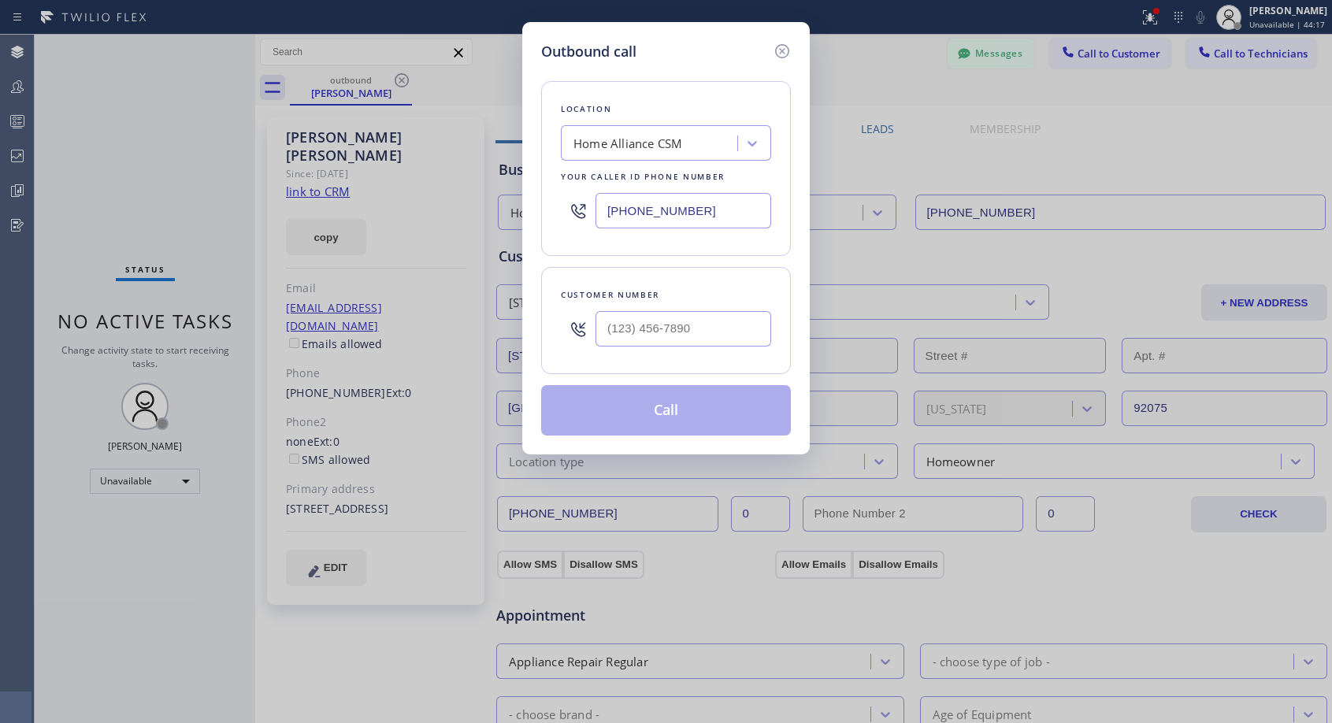
type input "(415) 272-0717"
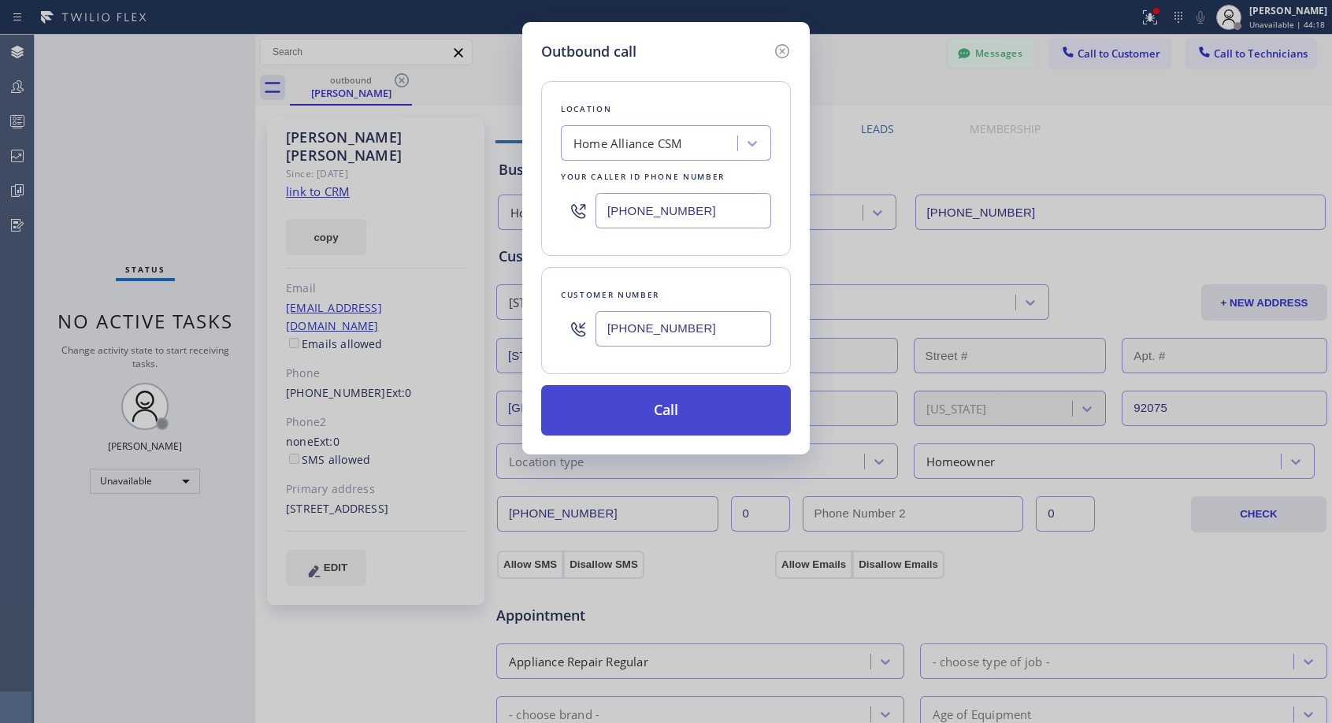
click at [684, 400] on button "Call" at bounding box center [666, 410] width 250 height 50
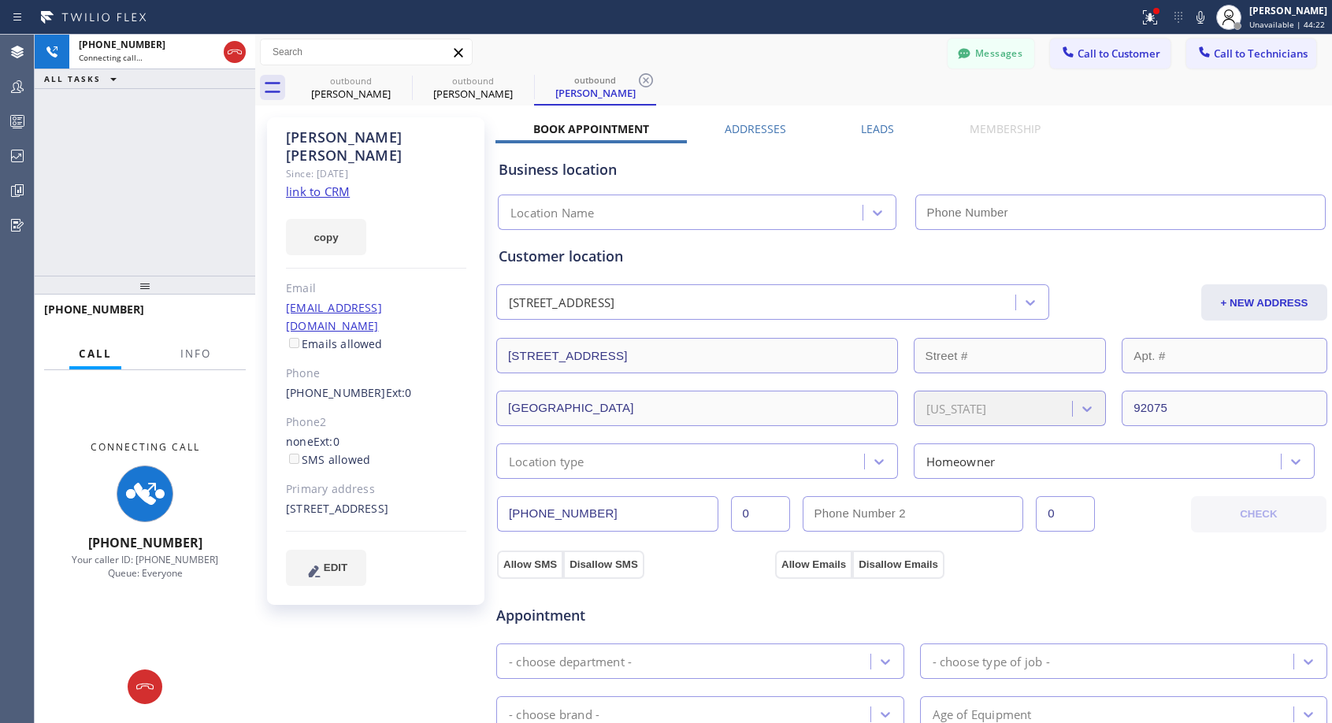
type input "[PHONE_NUMBER]"
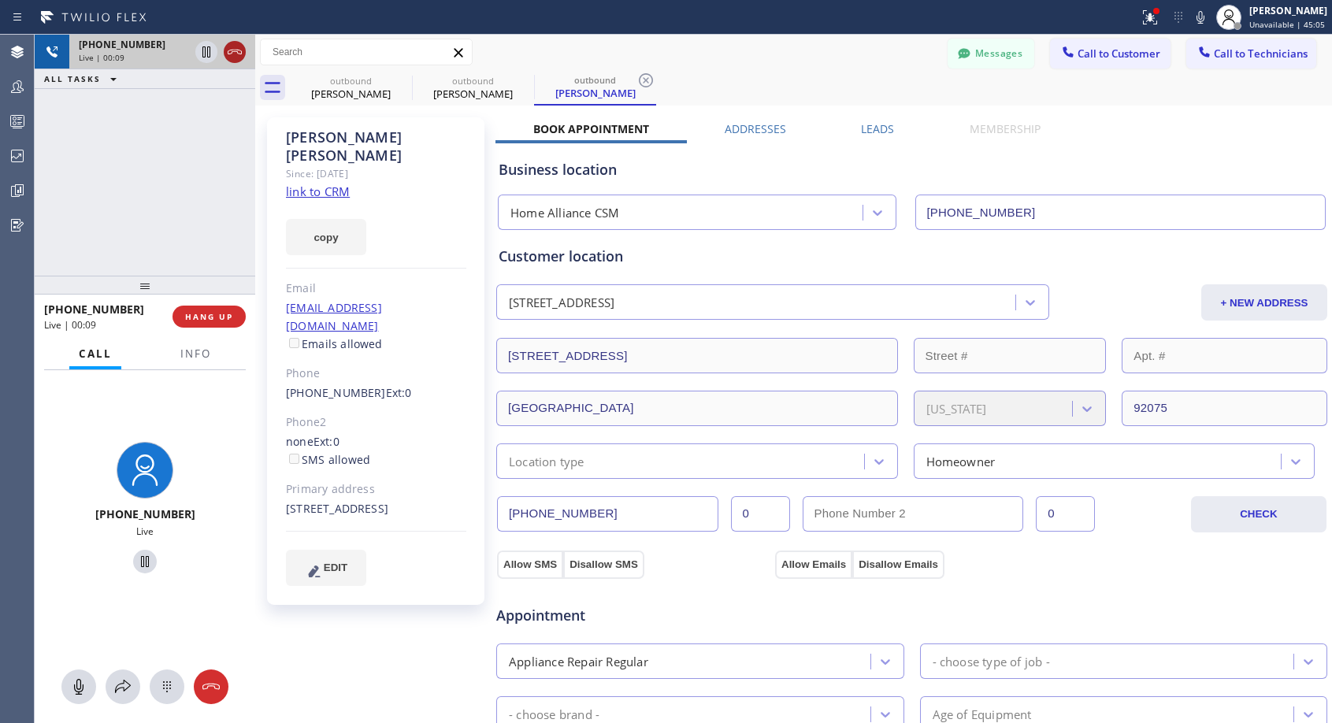
click at [232, 50] on icon at bounding box center [234, 52] width 19 height 19
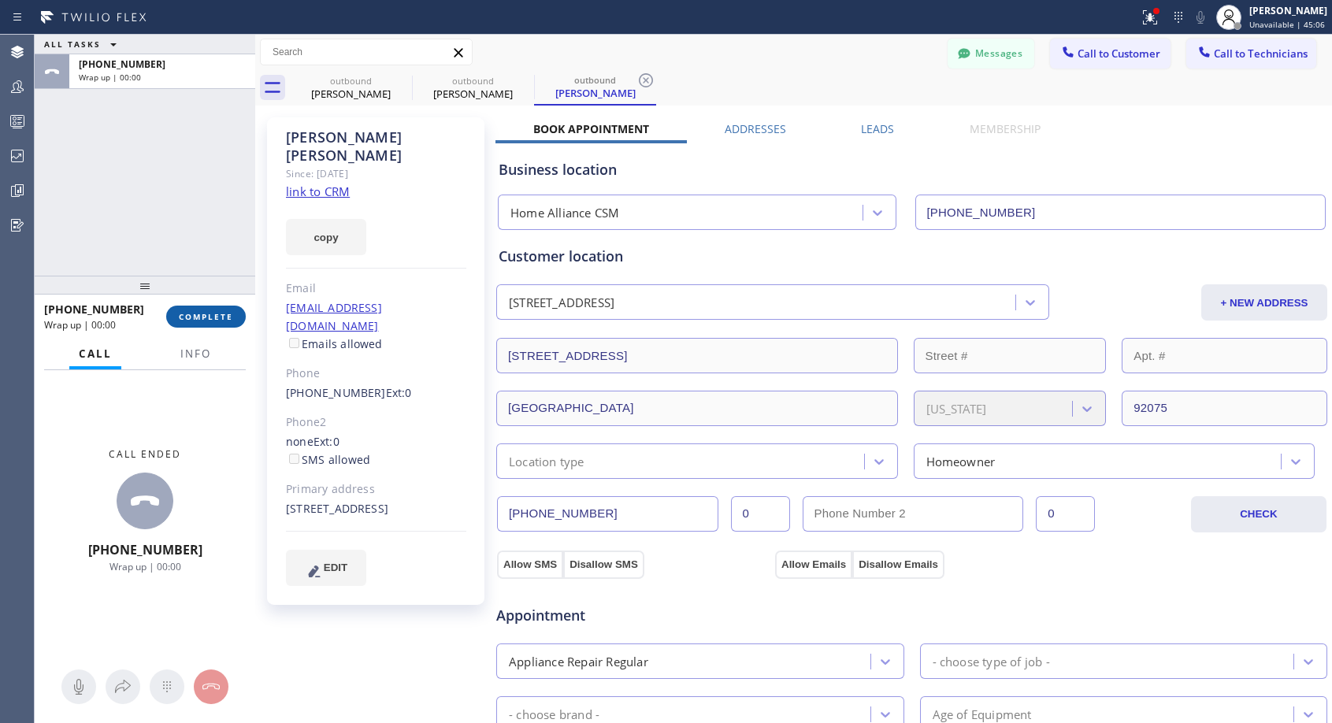
click at [214, 311] on span "COMPLETE" at bounding box center [206, 316] width 54 height 11
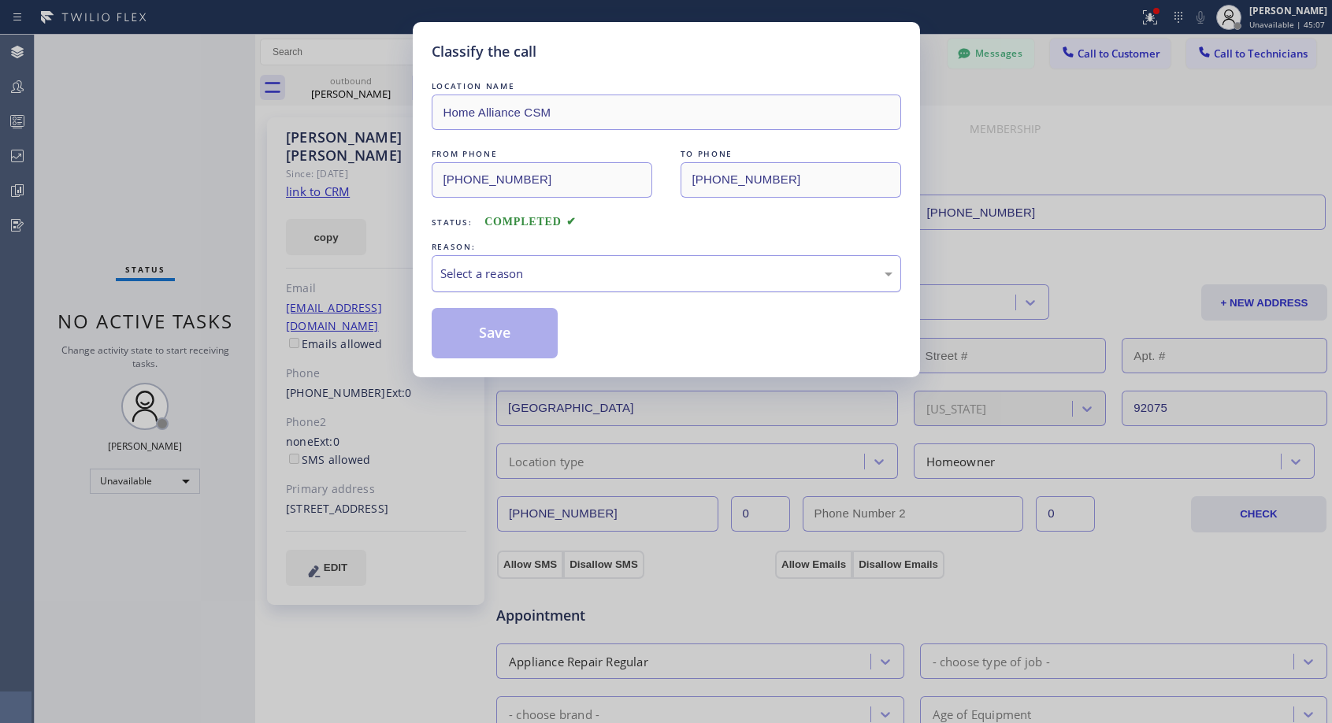
click at [699, 260] on div "Select a reason" at bounding box center [666, 273] width 469 height 37
click at [536, 327] on button "Save" at bounding box center [495, 333] width 127 height 50
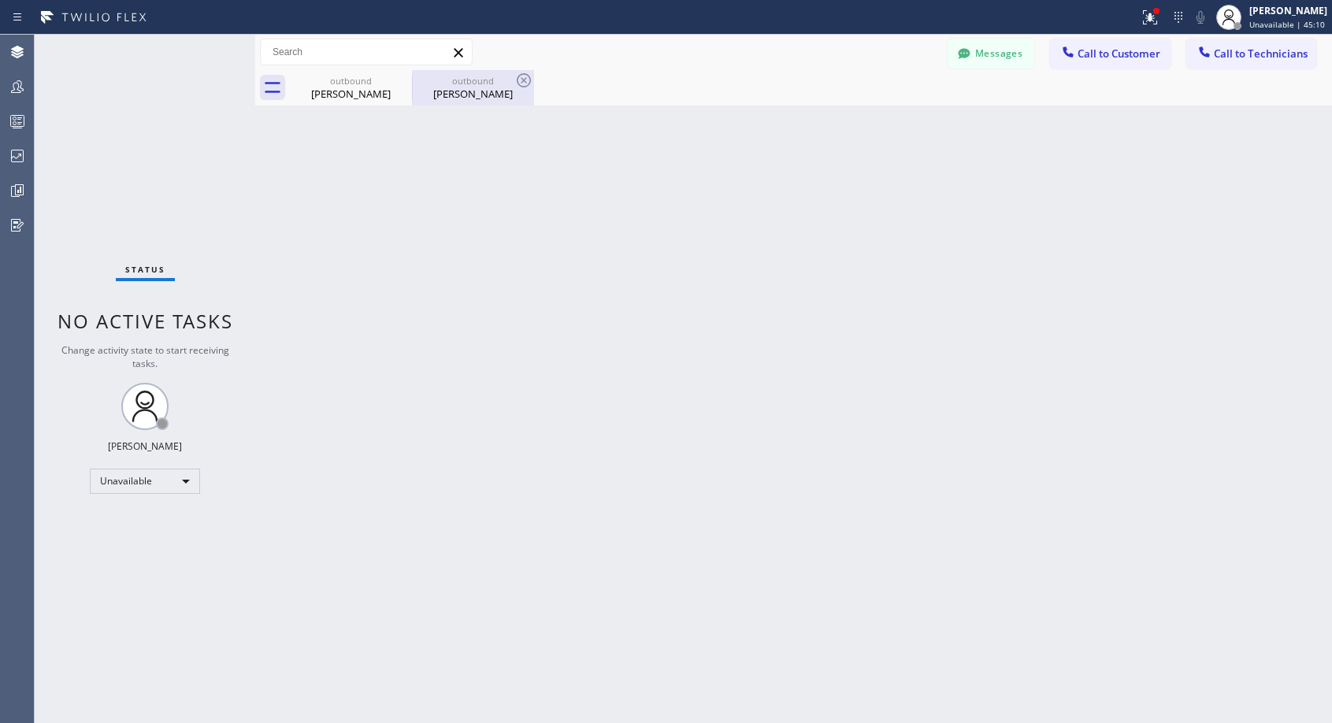
click at [463, 97] on div "Kacie hagopian" at bounding box center [472, 94] width 119 height 14
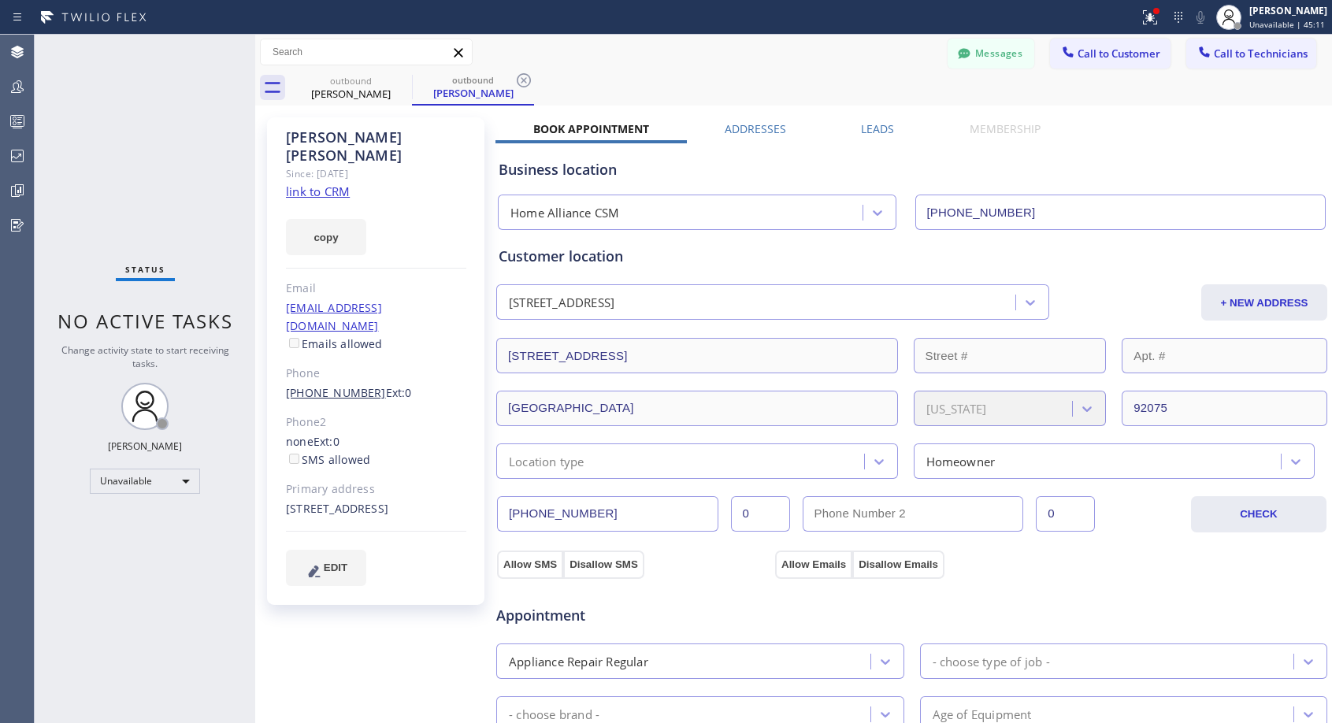
click at [336, 385] on link "(415) 272-0717" at bounding box center [336, 392] width 100 height 15
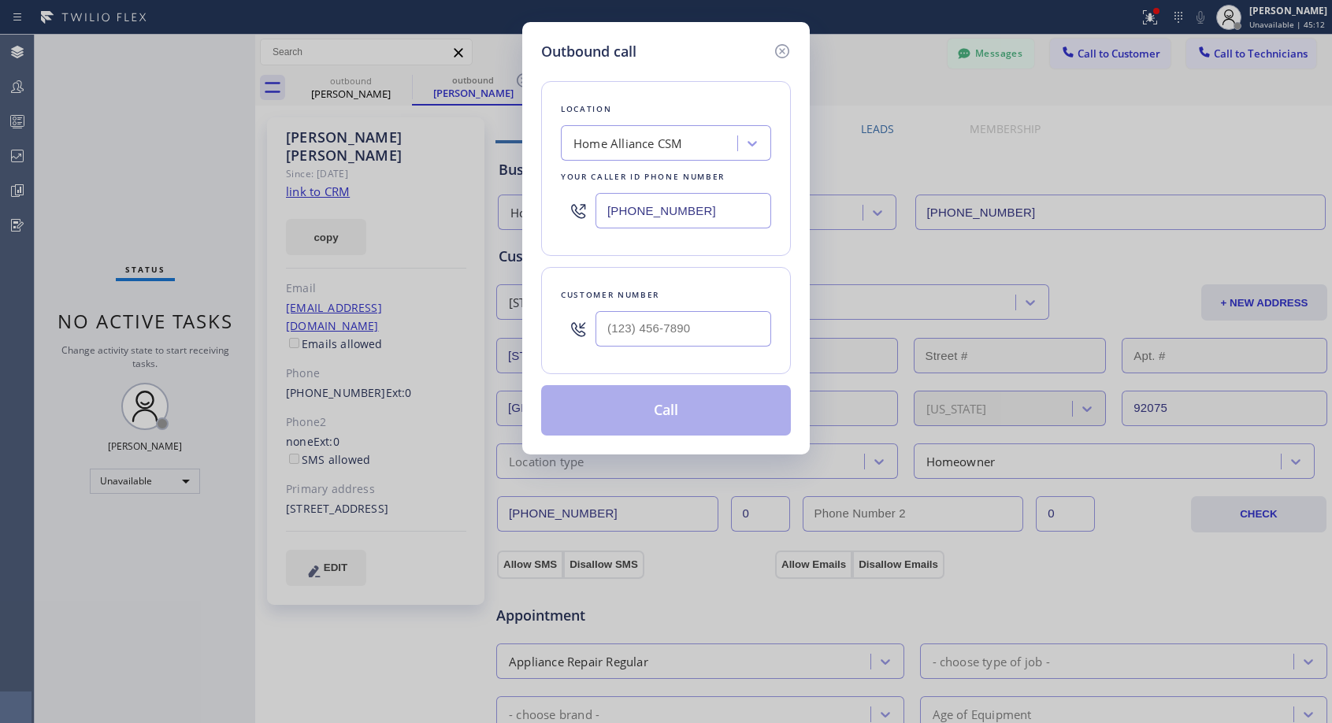
type input "(415) 272-0717"
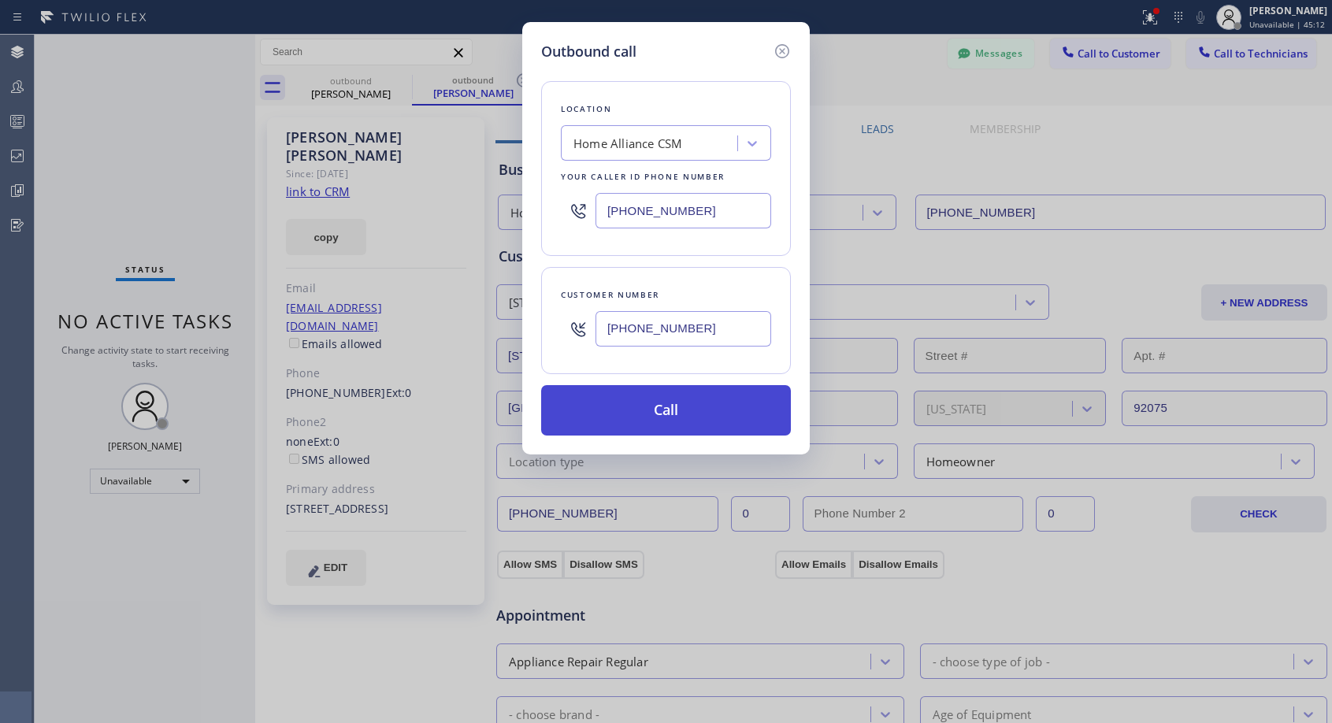
click at [643, 410] on button "Call" at bounding box center [666, 410] width 250 height 50
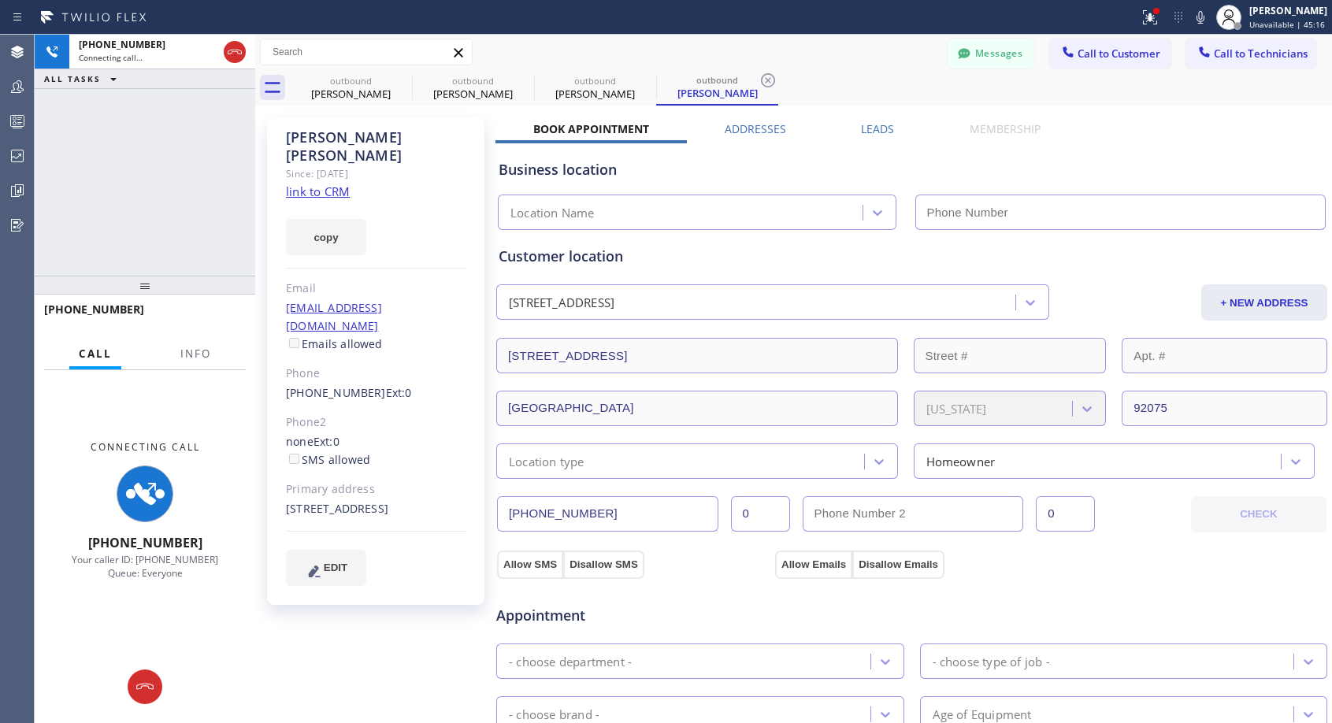
type input "[PHONE_NUMBER]"
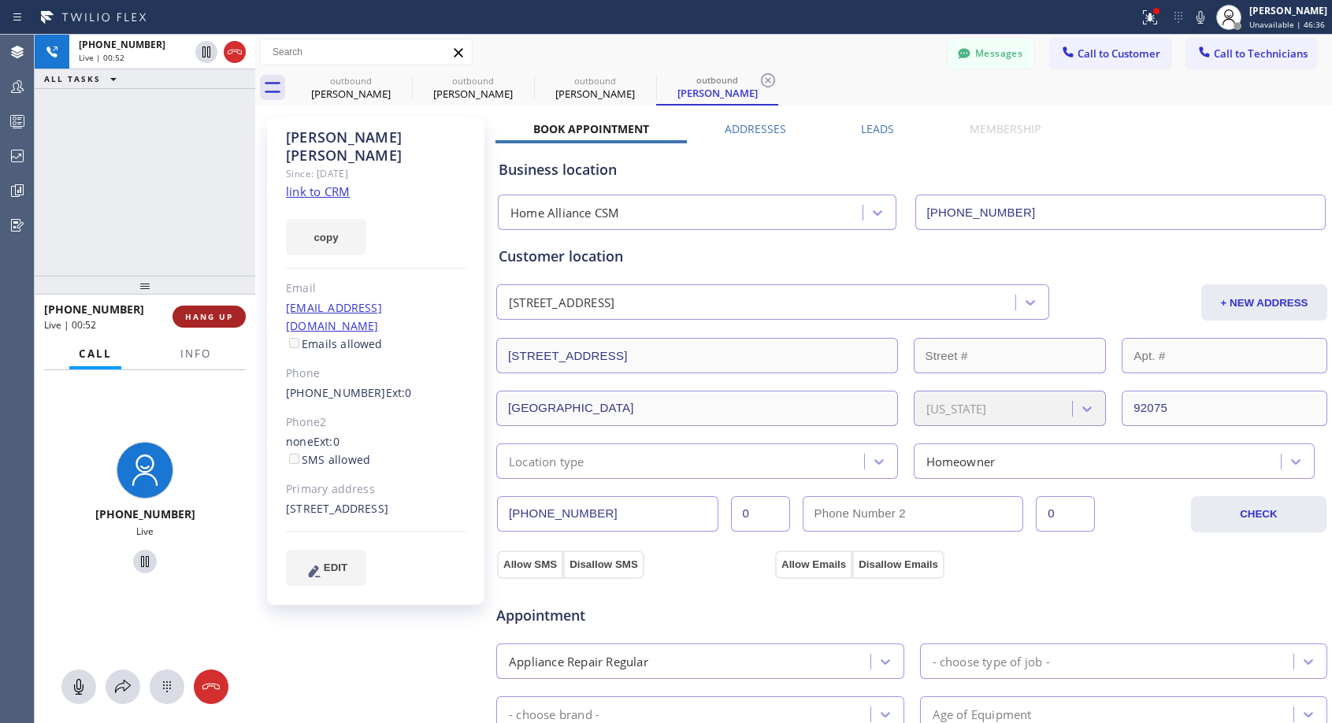
click at [208, 324] on button "HANG UP" at bounding box center [208, 317] width 73 height 22
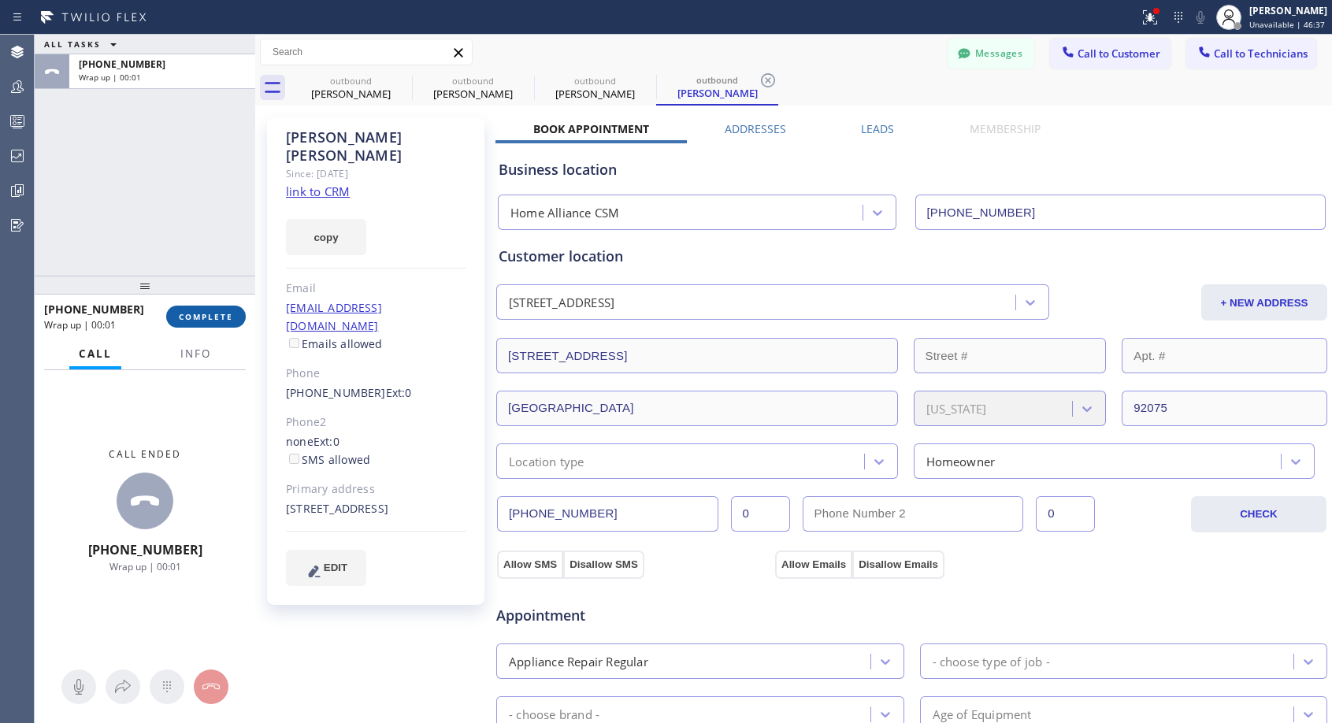
click at [211, 324] on button "COMPLETE" at bounding box center [206, 317] width 80 height 22
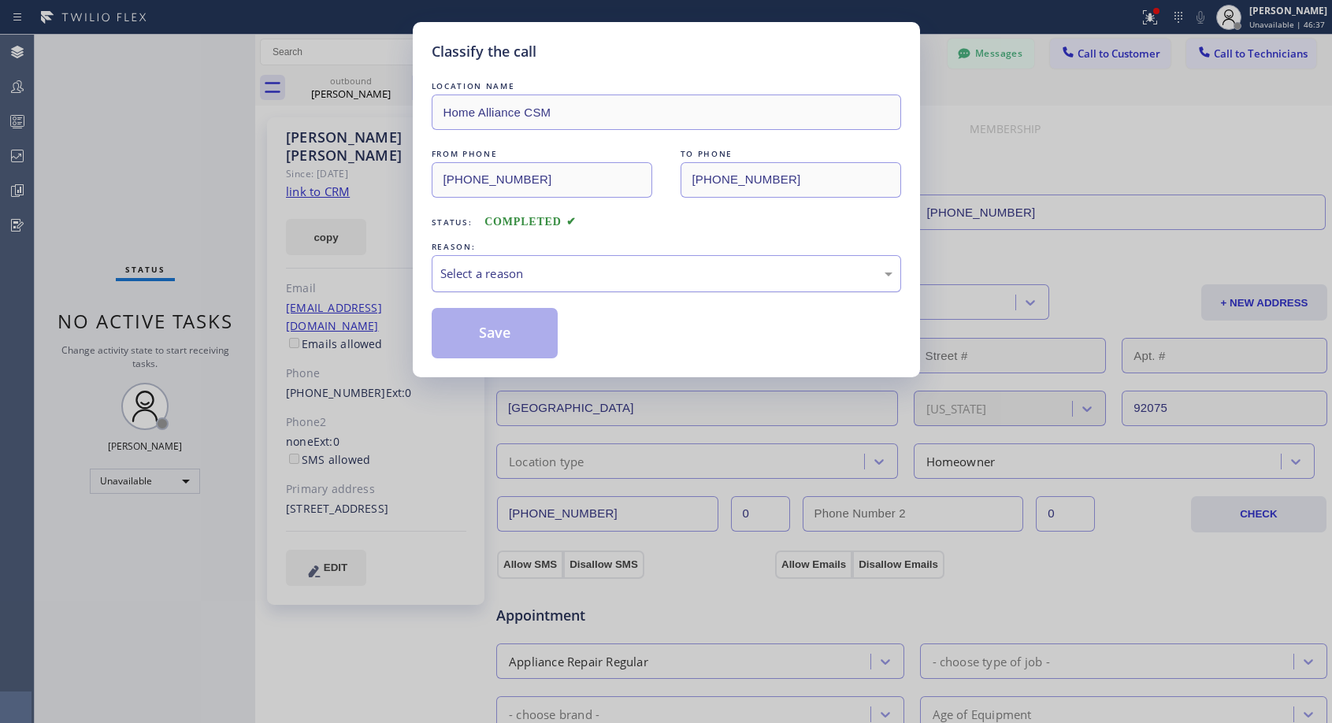
click at [476, 276] on div "Select a reason" at bounding box center [666, 274] width 452 height 18
click at [467, 330] on button "Save" at bounding box center [495, 333] width 127 height 50
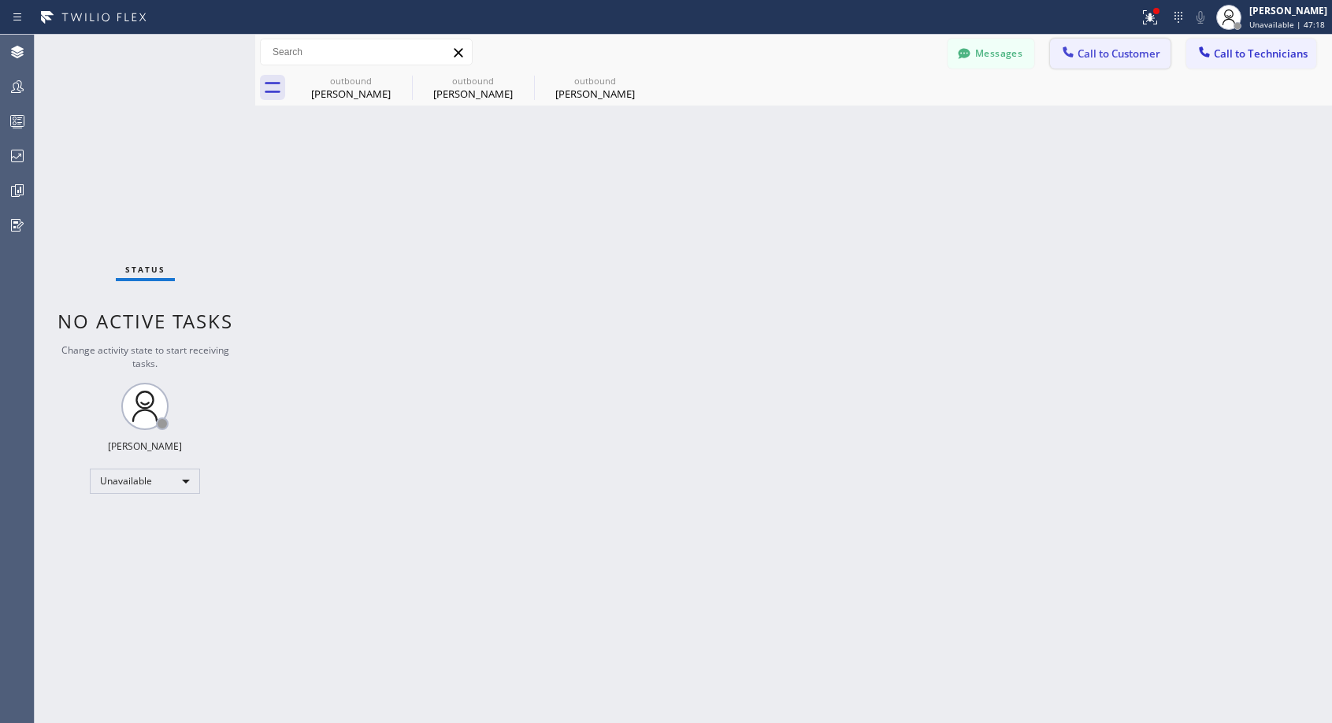
click at [1140, 59] on span "Call to Customer" at bounding box center [1118, 53] width 83 height 14
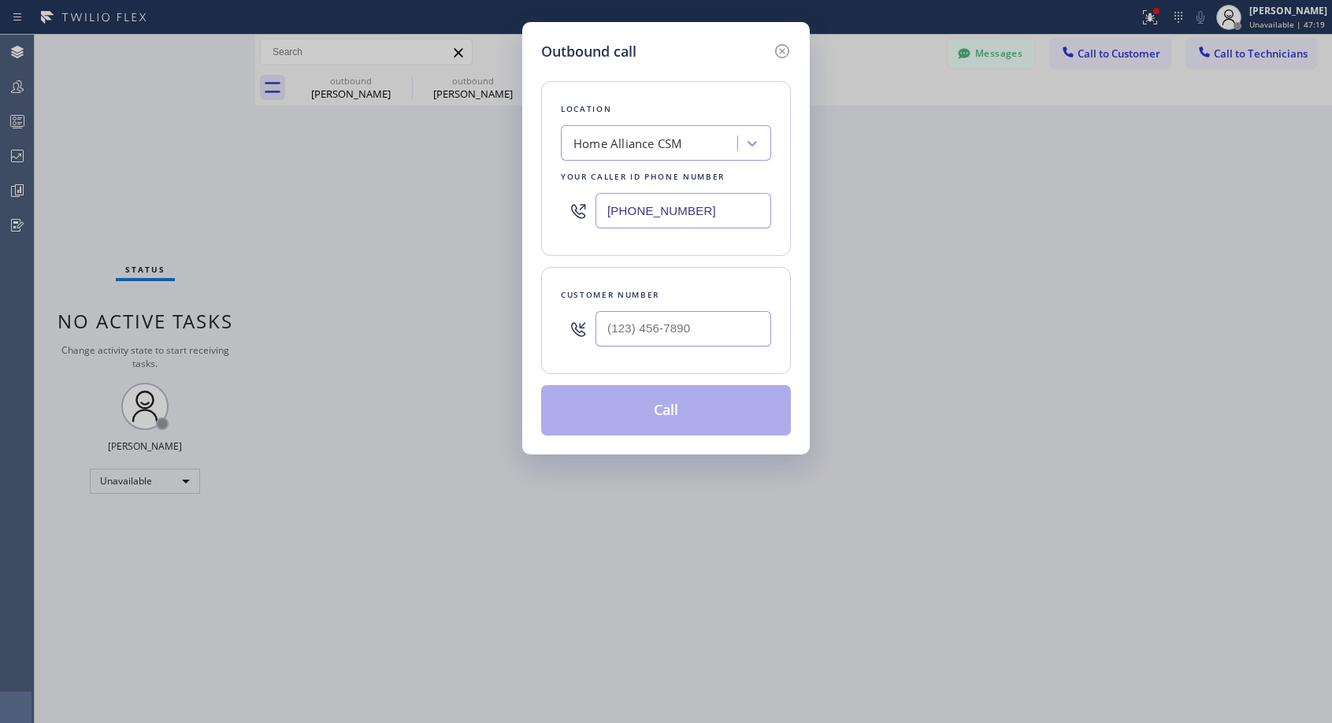
click at [619, 304] on div at bounding box center [683, 328] width 176 height 51
click at [622, 324] on input "(___) ___-____" at bounding box center [683, 328] width 176 height 35
paste input "714) 282-7575"
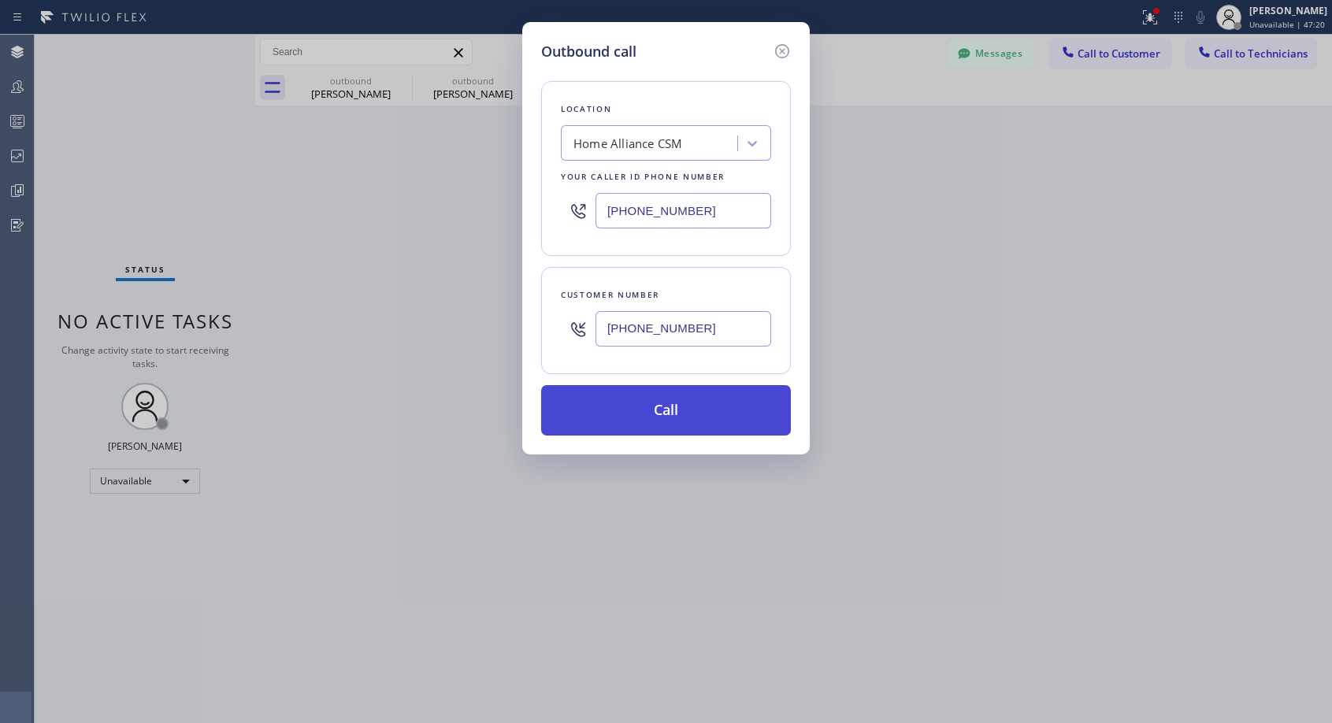
type input "(714) 282-7575"
click at [661, 410] on button "Call" at bounding box center [666, 410] width 250 height 50
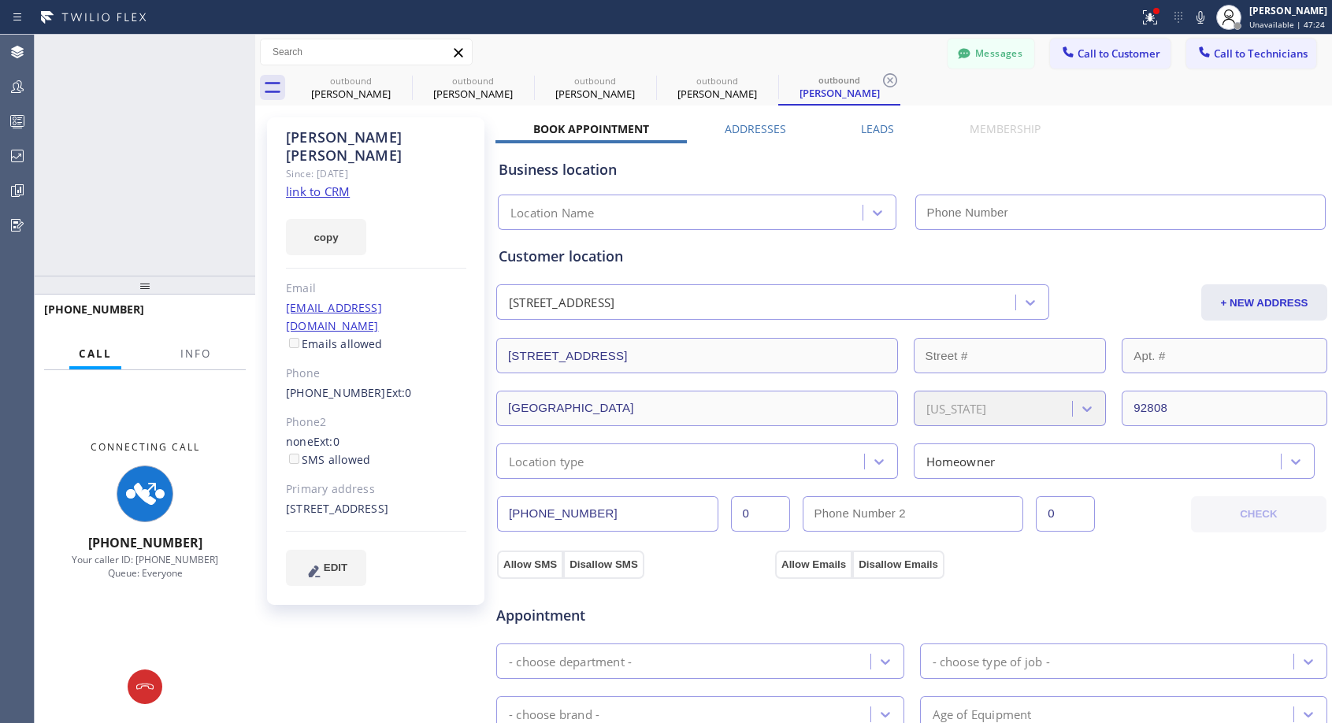
type input "[PHONE_NUMBER]"
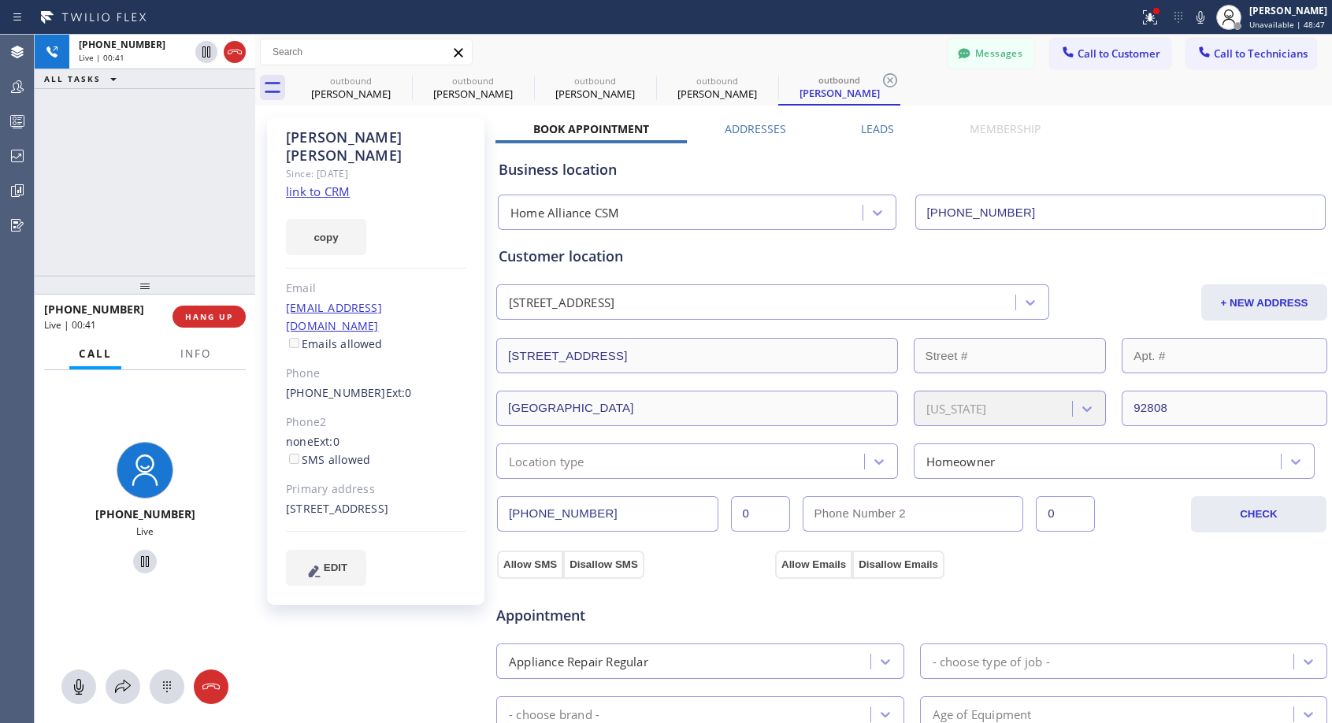
click at [851, 59] on div "Messages Call to Customer Call to Technicians Outbound call Location Home Allia…" at bounding box center [793, 53] width 1077 height 28
click at [215, 317] on span "HANG UP" at bounding box center [209, 316] width 48 height 11
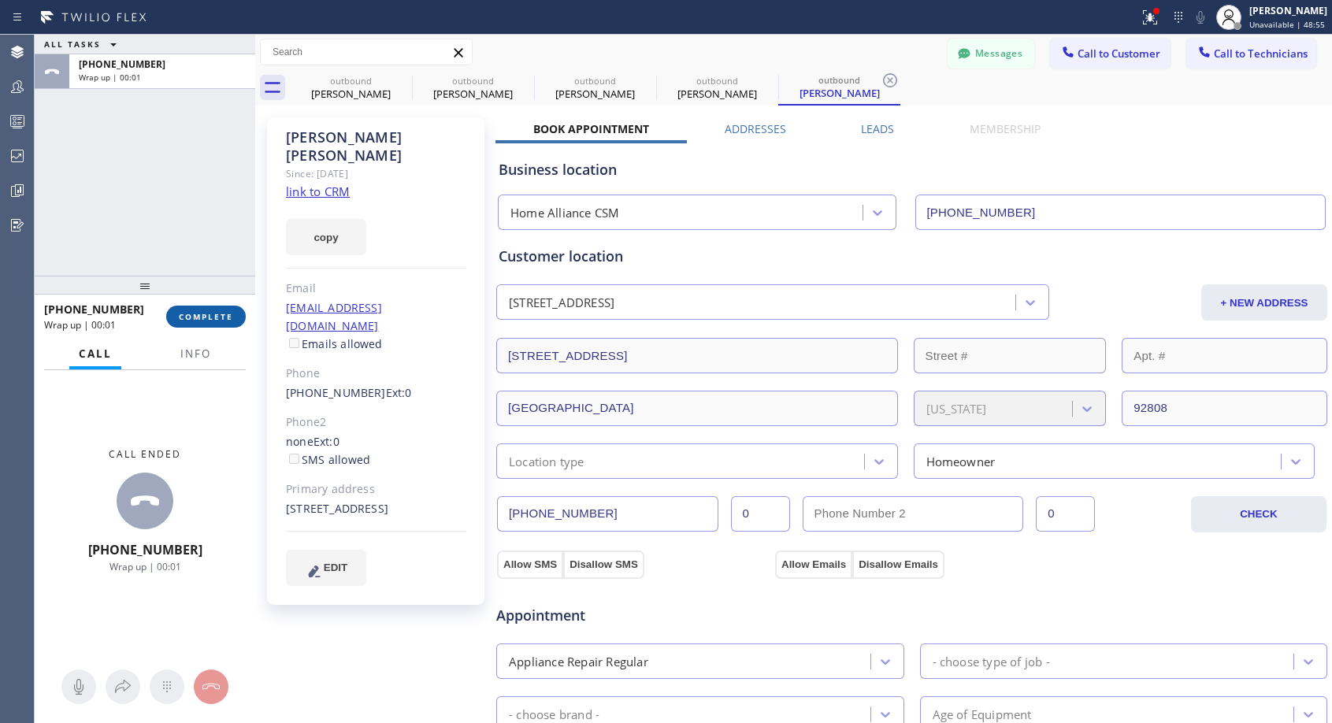
click at [215, 317] on span "COMPLETE" at bounding box center [206, 316] width 54 height 11
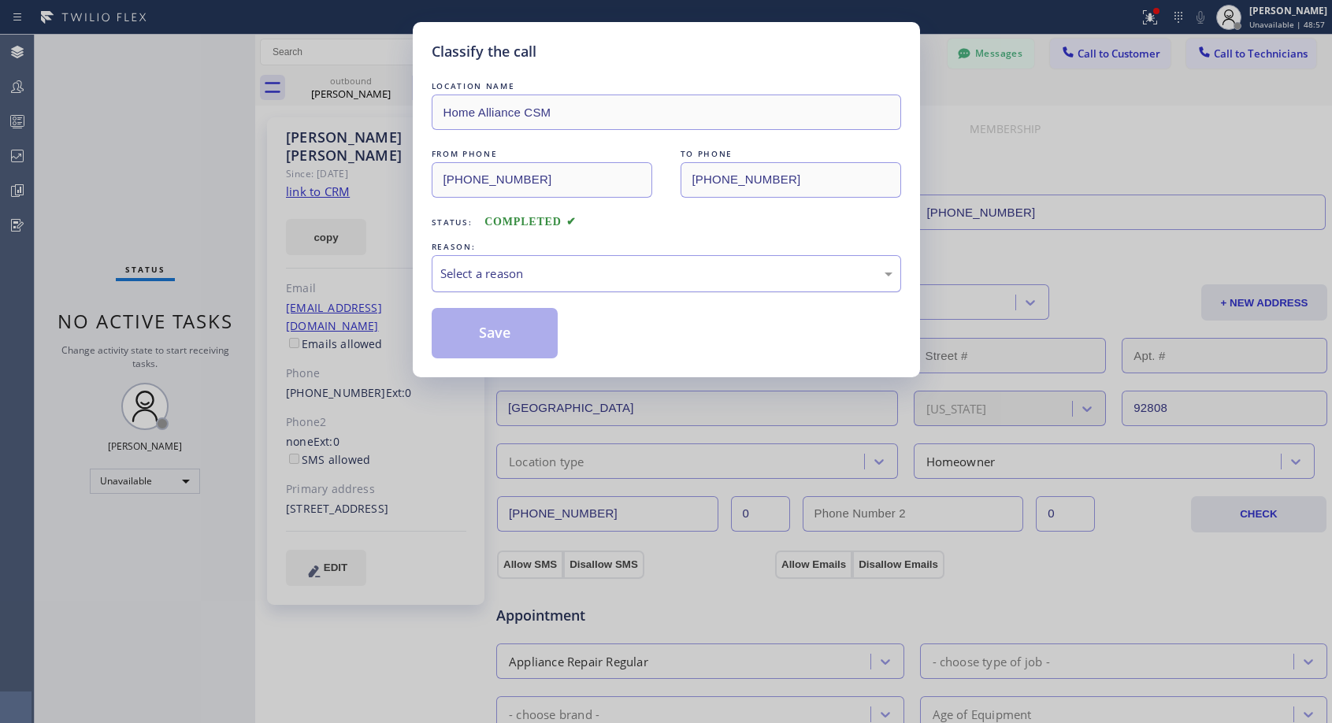
click at [592, 276] on div "Select a reason" at bounding box center [666, 274] width 452 height 18
click at [524, 334] on button "Save" at bounding box center [495, 333] width 127 height 50
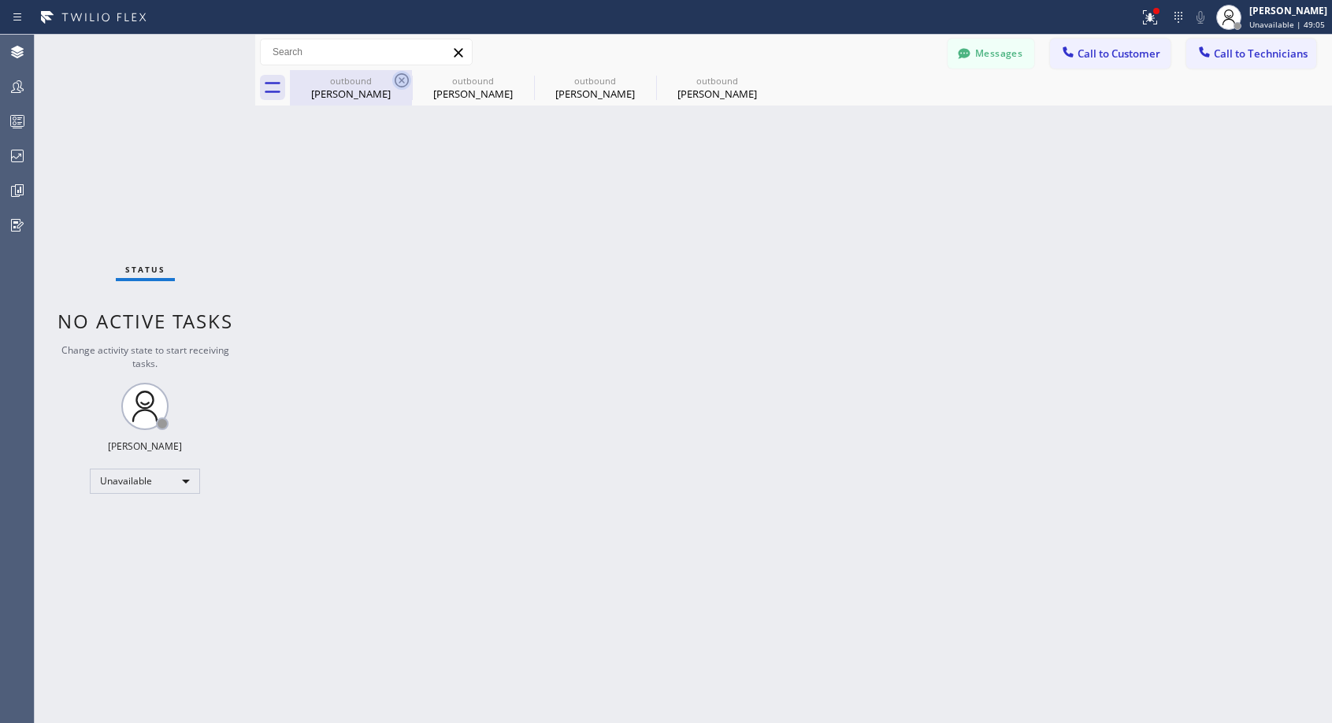
click at [402, 80] on icon at bounding box center [402, 80] width 14 height 14
click at [517, 80] on icon at bounding box center [524, 80] width 14 height 14
click at [0, 0] on icon at bounding box center [0, 0] width 0 height 0
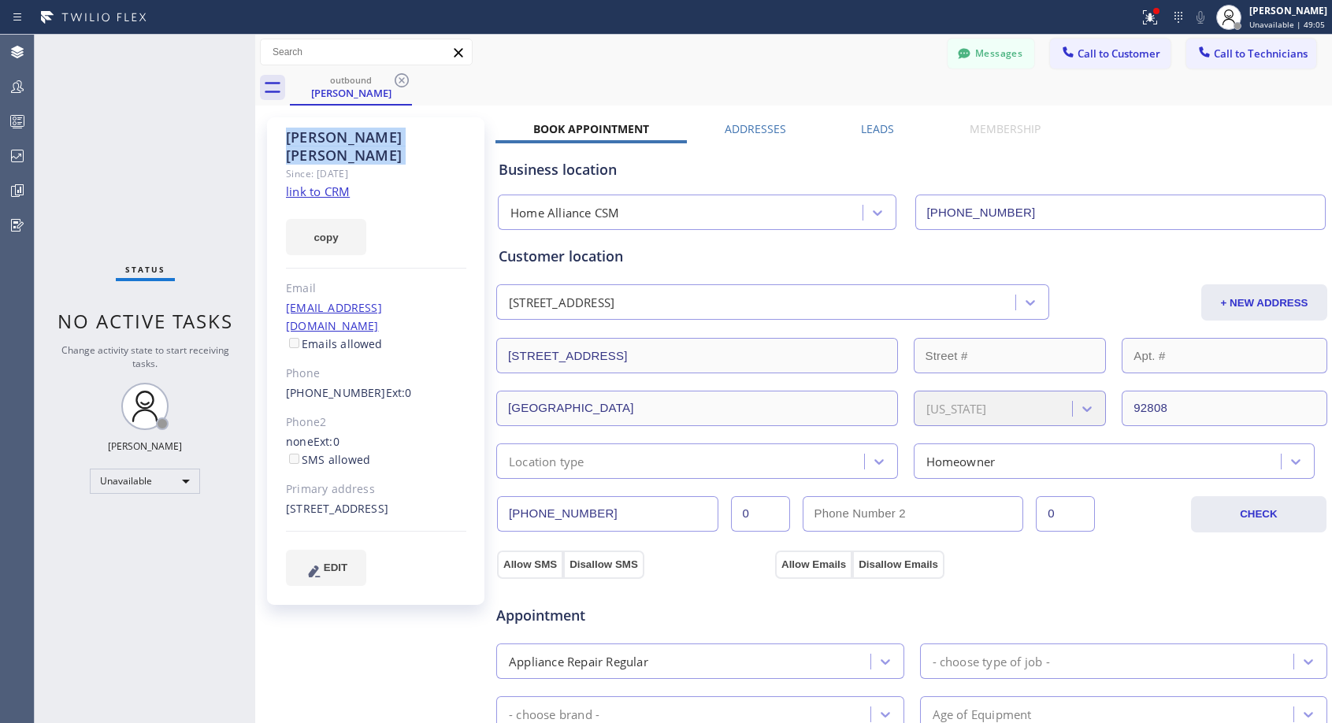
click at [402, 80] on icon at bounding box center [402, 80] width 14 height 14
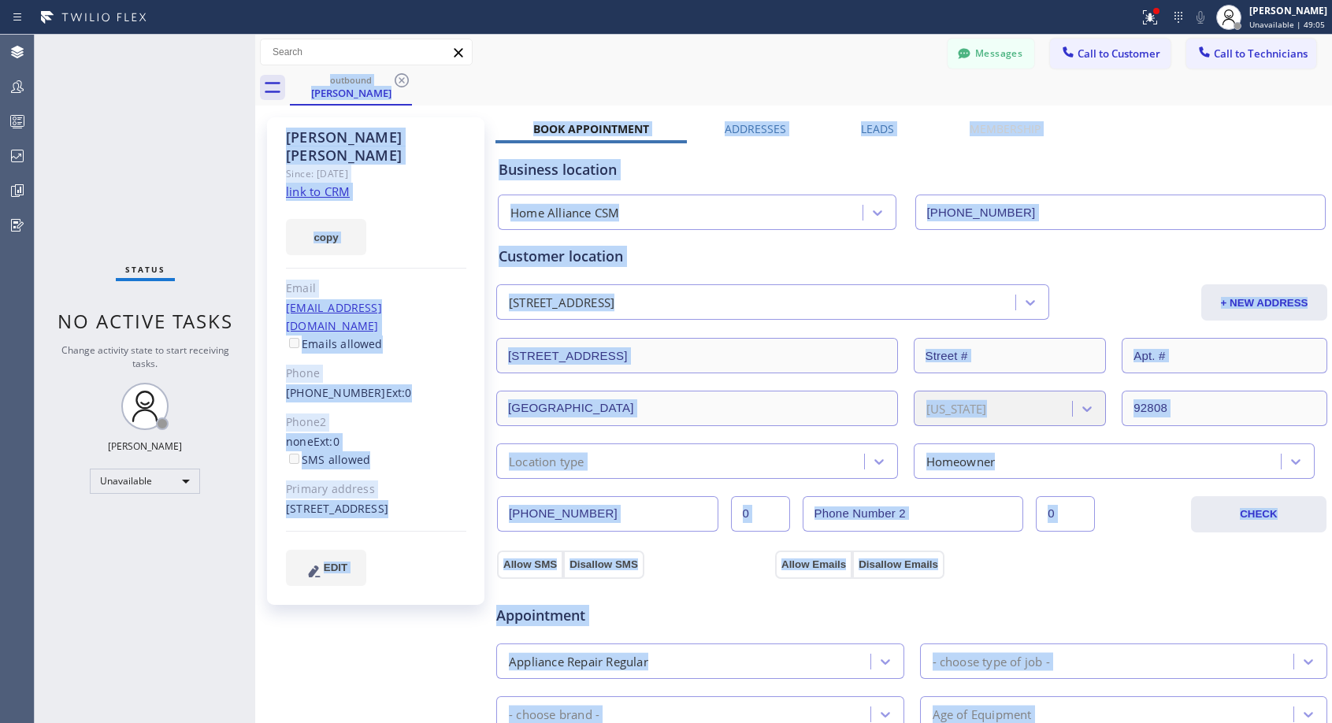
click at [402, 80] on div "outbound Diane Sweeney" at bounding box center [811, 87] width 1042 height 35
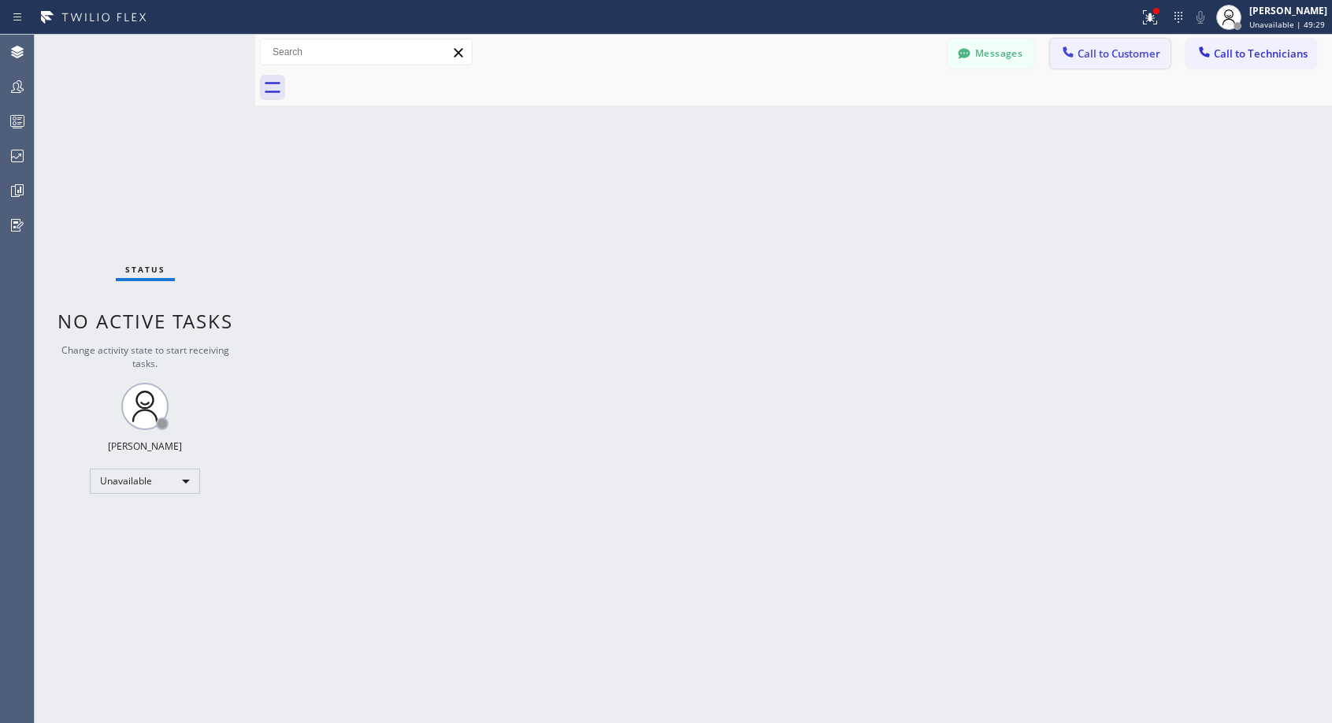
drag, startPoint x: 1087, startPoint y: 56, endPoint x: 1076, endPoint y: 70, distance: 18.0
click at [1087, 57] on span "Call to Customer" at bounding box center [1118, 53] width 83 height 14
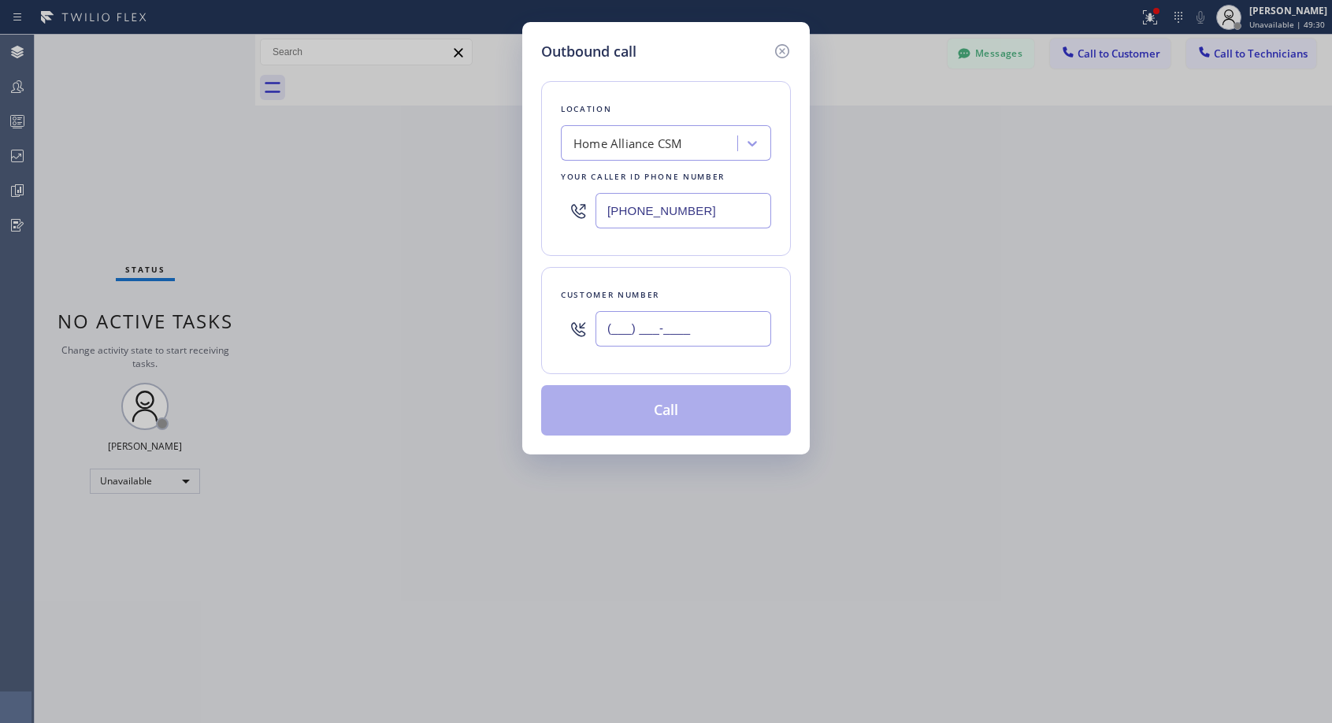
click at [694, 335] on input "(___) ___-____" at bounding box center [683, 328] width 176 height 35
paste input "650) 270-1285"
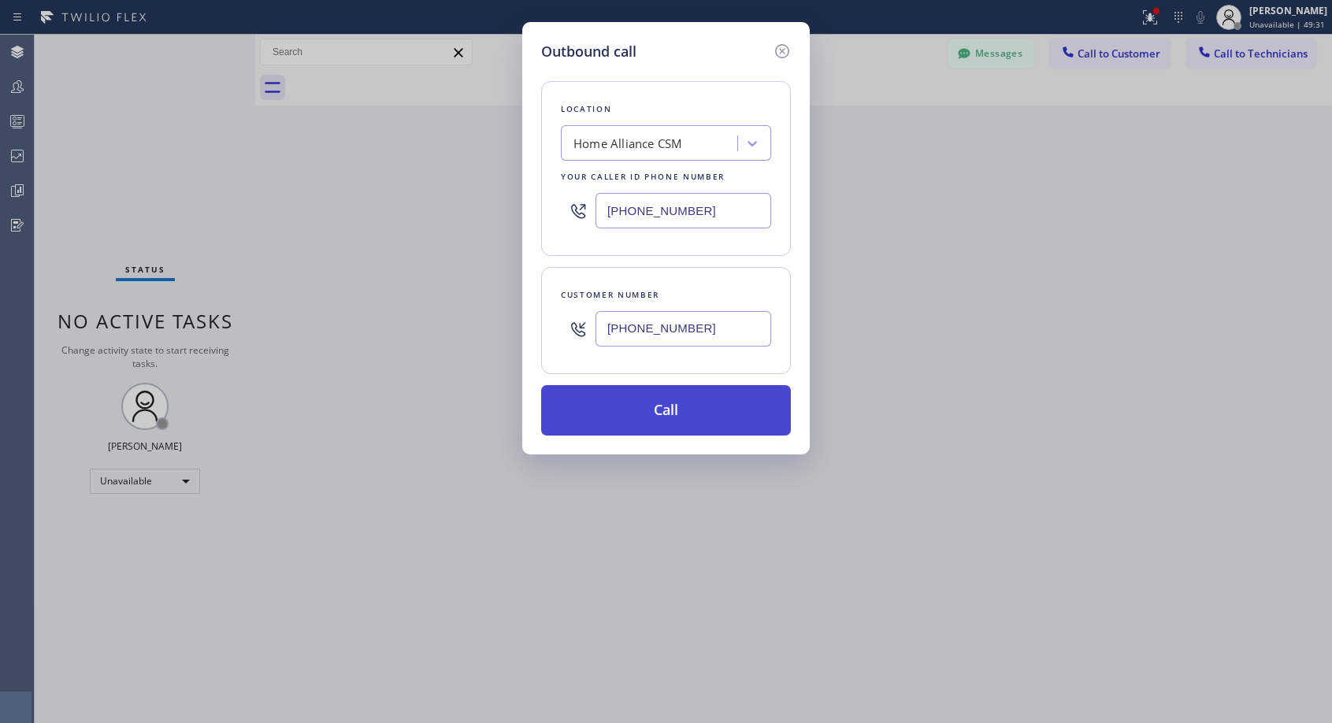
type input "(650) 270-1285"
click at [688, 417] on button "Call" at bounding box center [666, 410] width 250 height 50
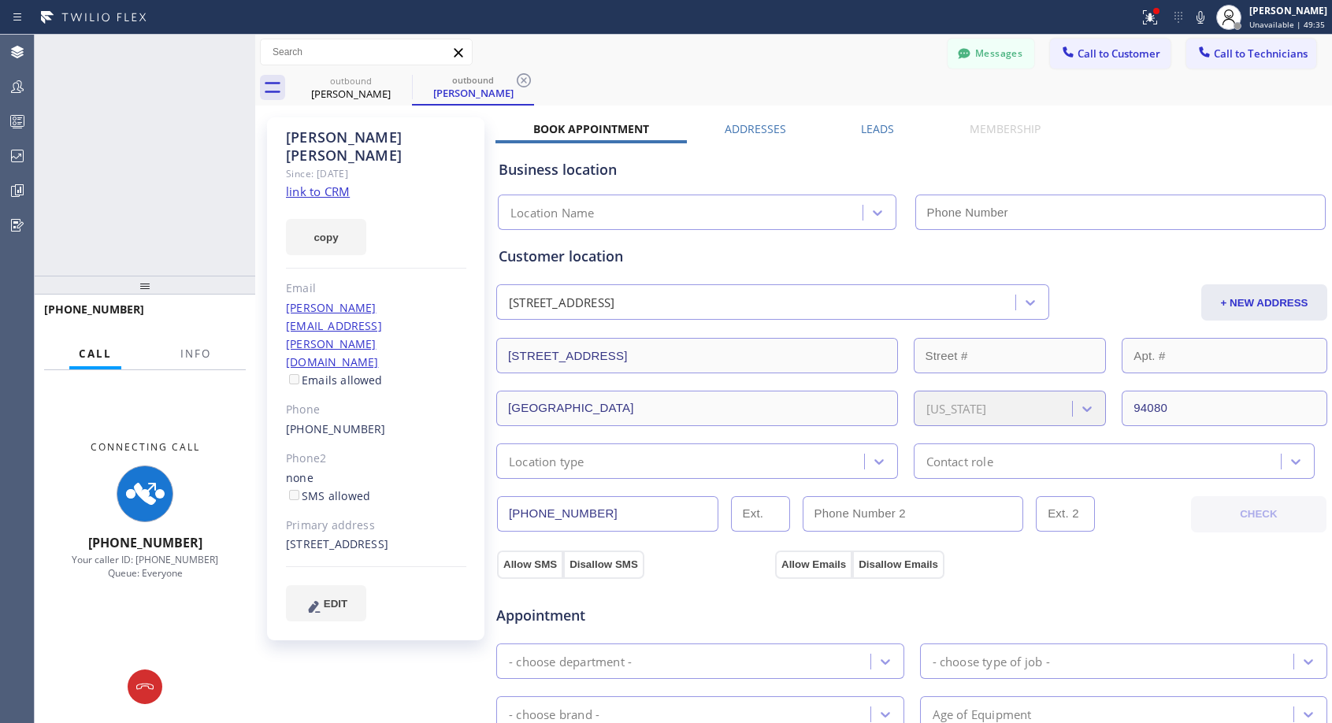
type input "[PHONE_NUMBER]"
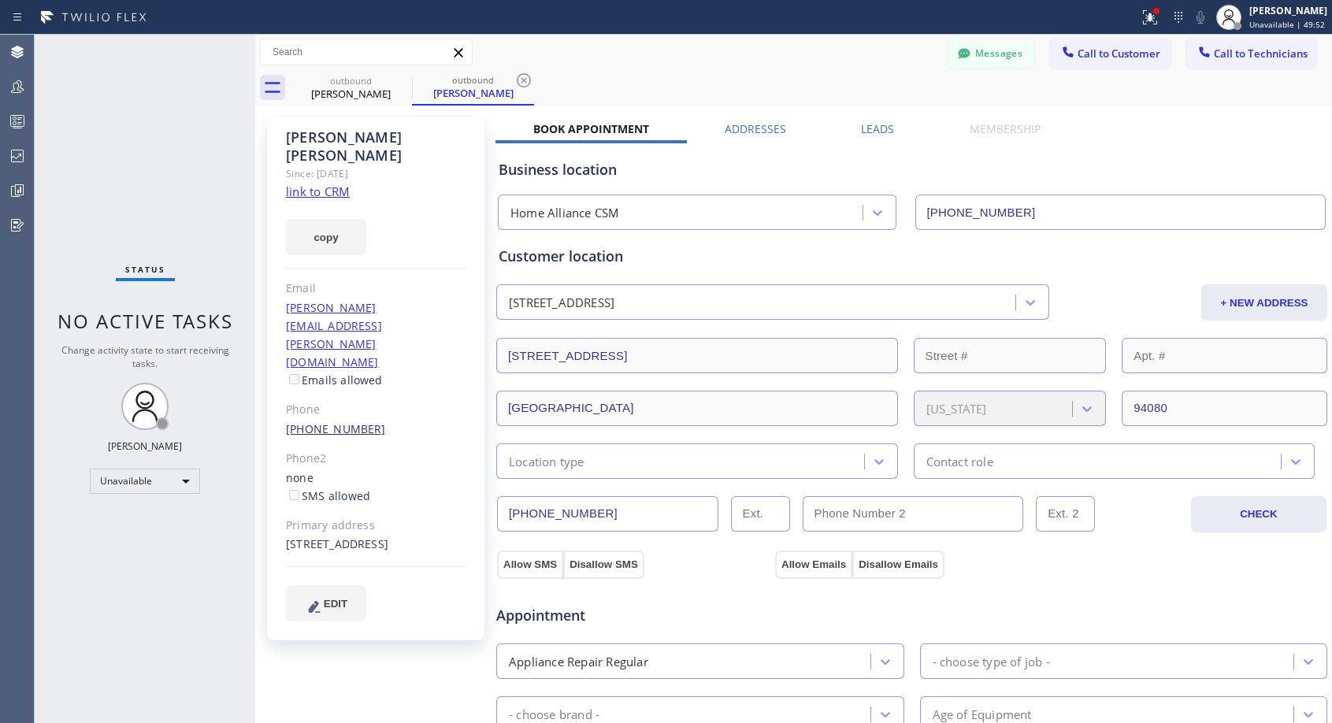
click at [319, 421] on link "(650) 270-1285" at bounding box center [336, 428] width 100 height 15
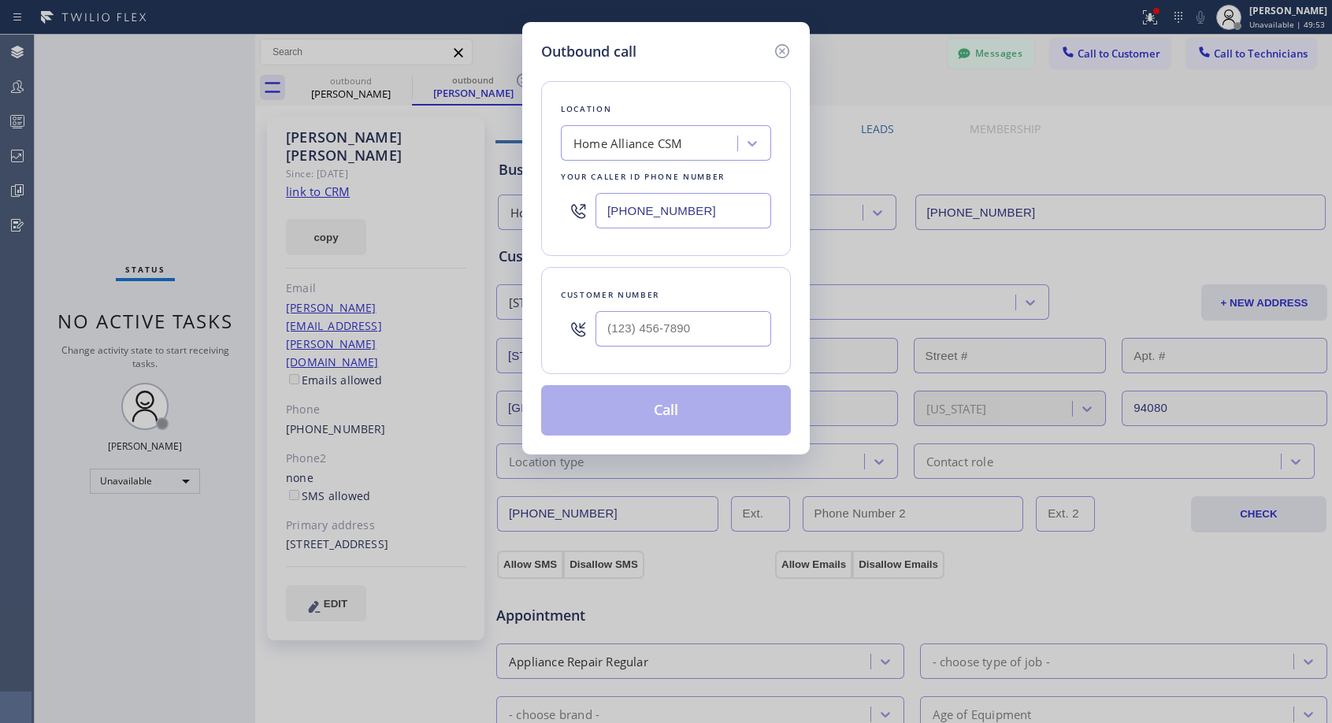
type input "(650) 270-1285"
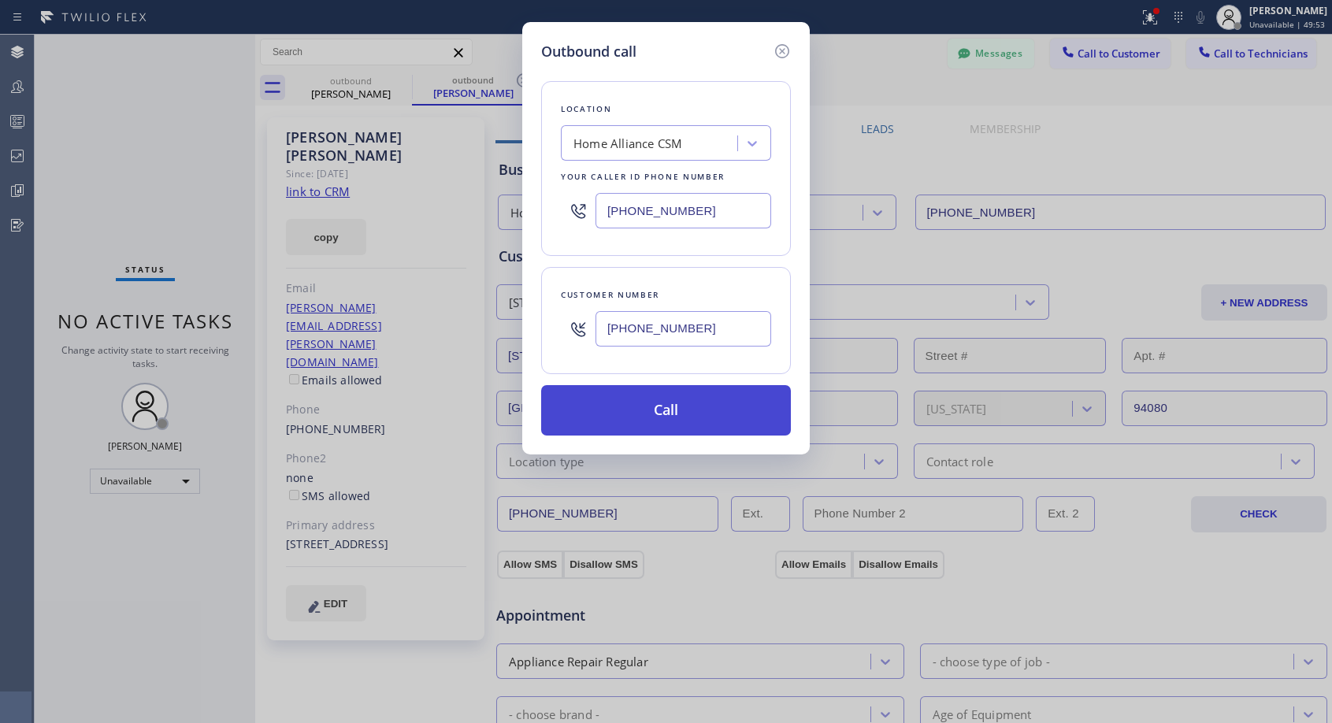
click at [646, 403] on button "Call" at bounding box center [666, 410] width 250 height 50
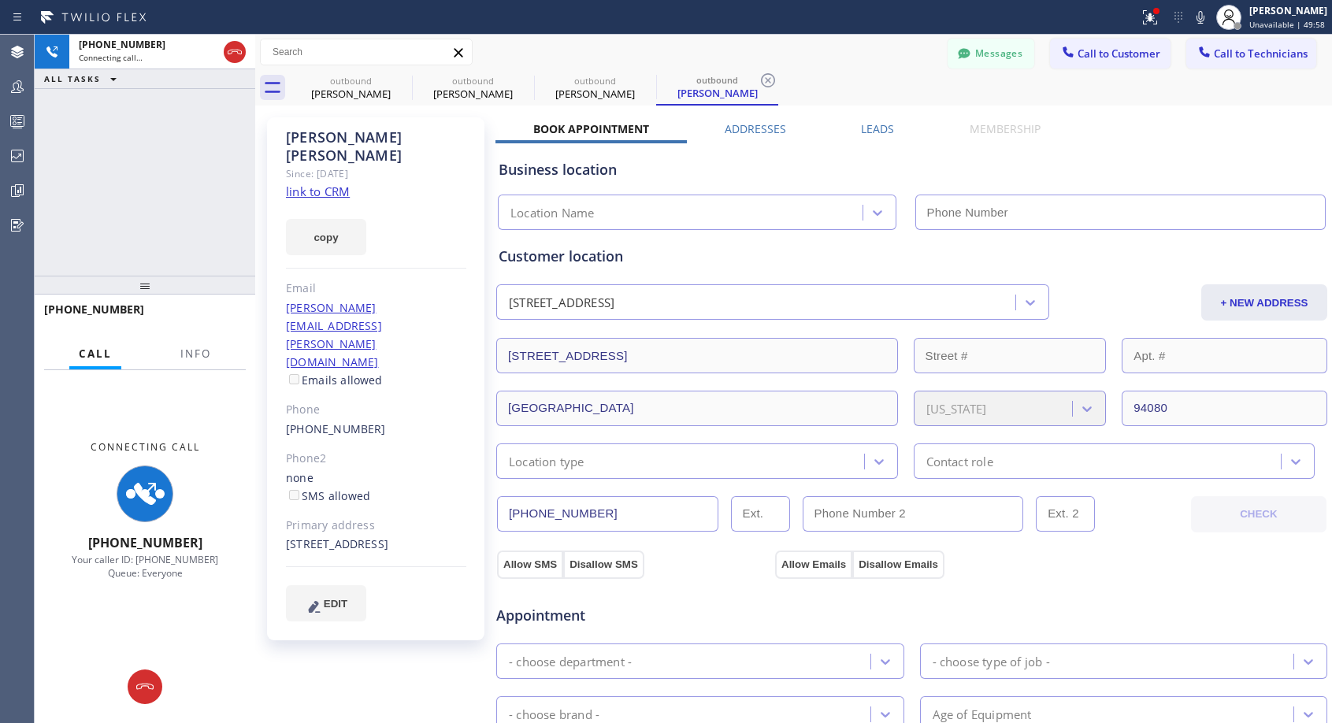
type input "[PHONE_NUMBER]"
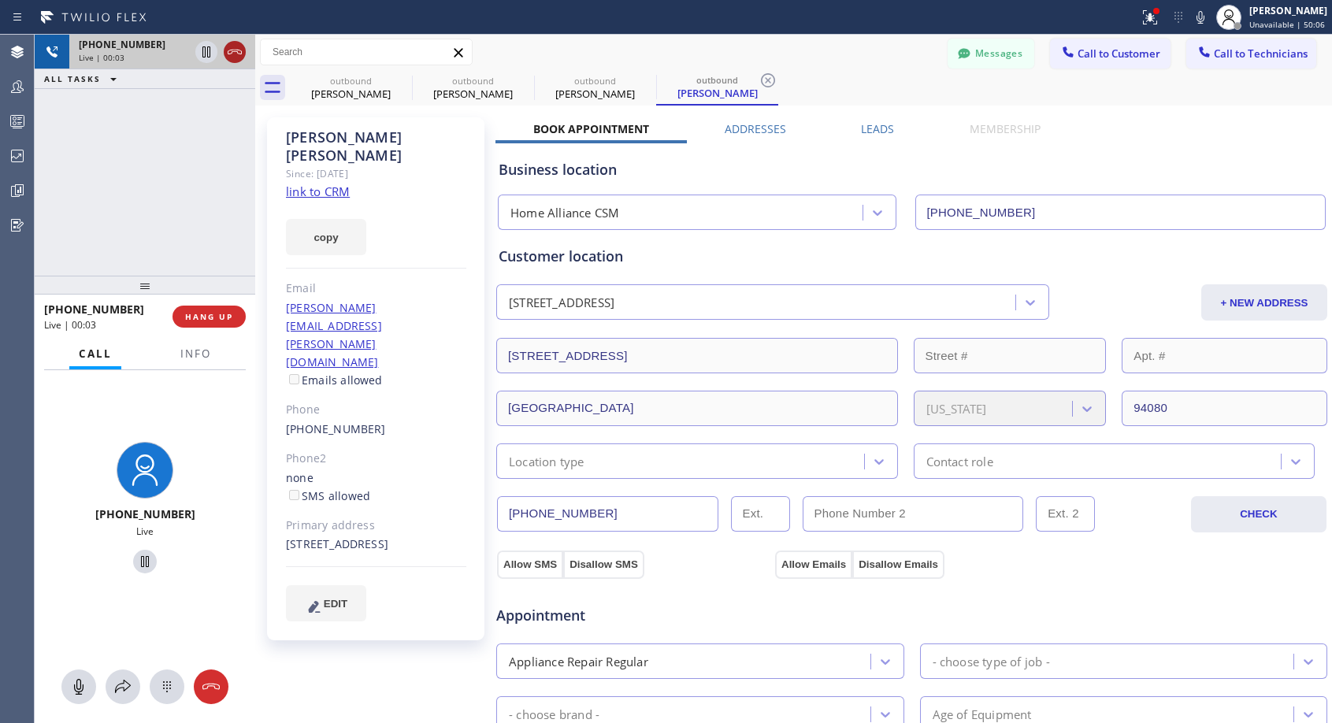
click at [232, 51] on icon at bounding box center [234, 52] width 19 height 19
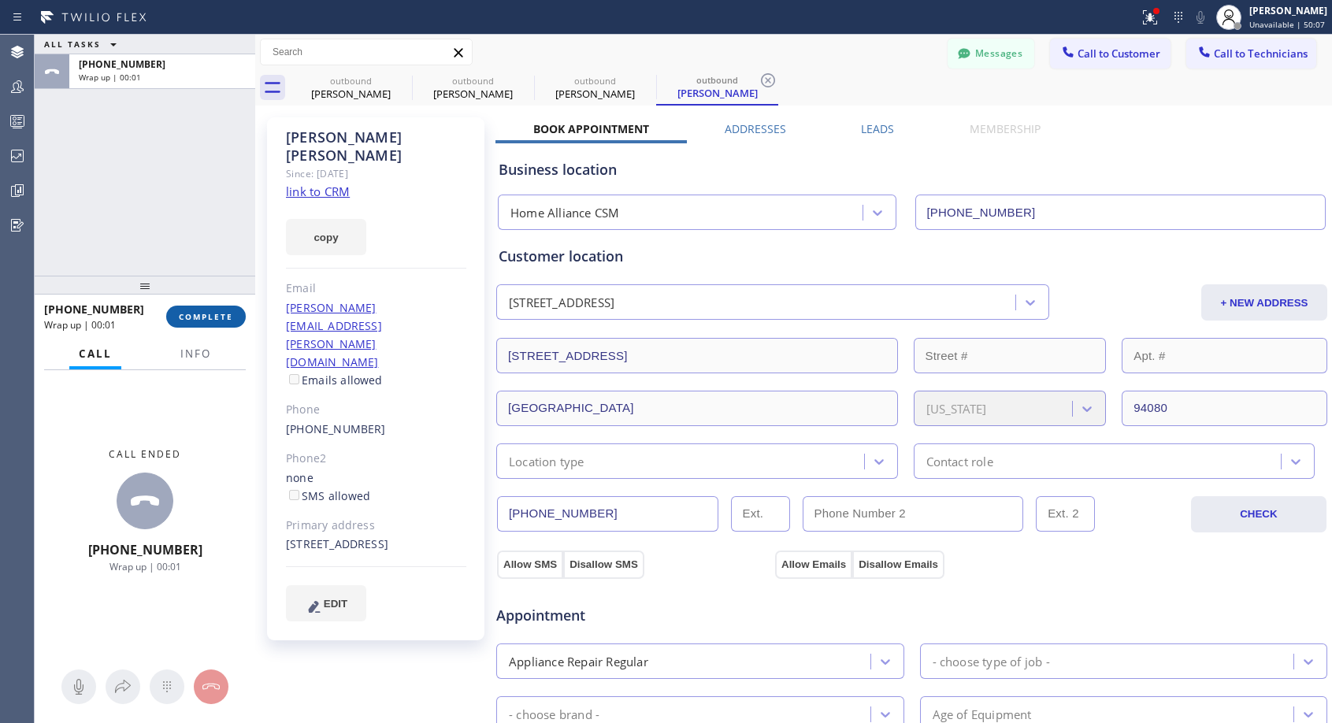
click at [225, 317] on span "COMPLETE" at bounding box center [206, 316] width 54 height 11
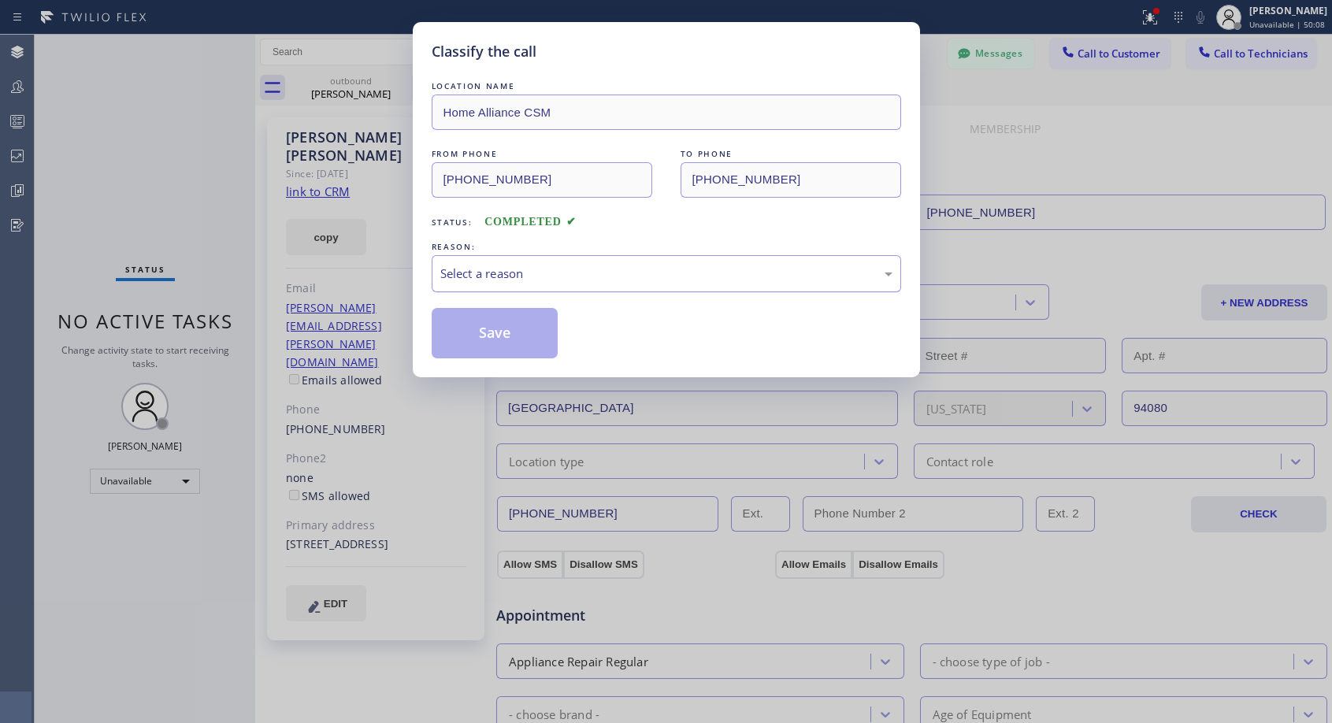
click at [609, 261] on div "Select a reason" at bounding box center [666, 273] width 469 height 37
click at [516, 329] on button "Save" at bounding box center [495, 333] width 127 height 50
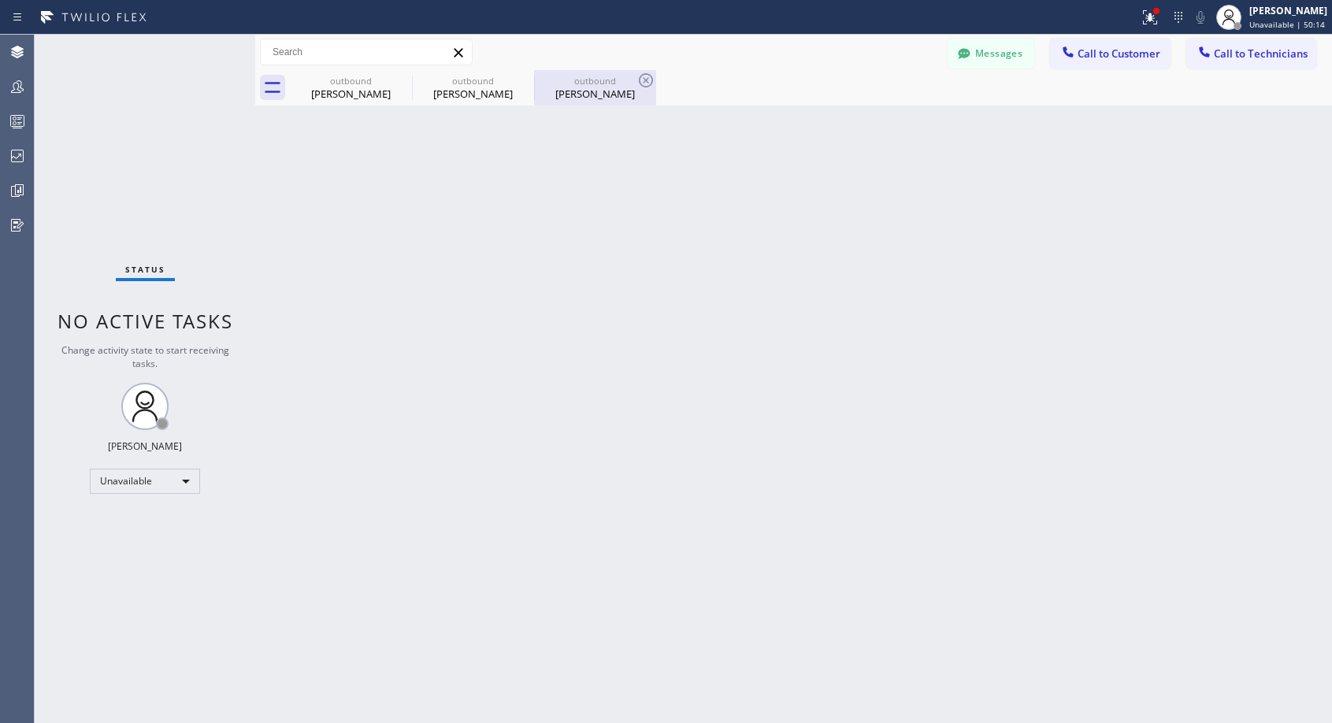
click at [586, 88] on div "Jackie Lagomarsino" at bounding box center [595, 94] width 119 height 14
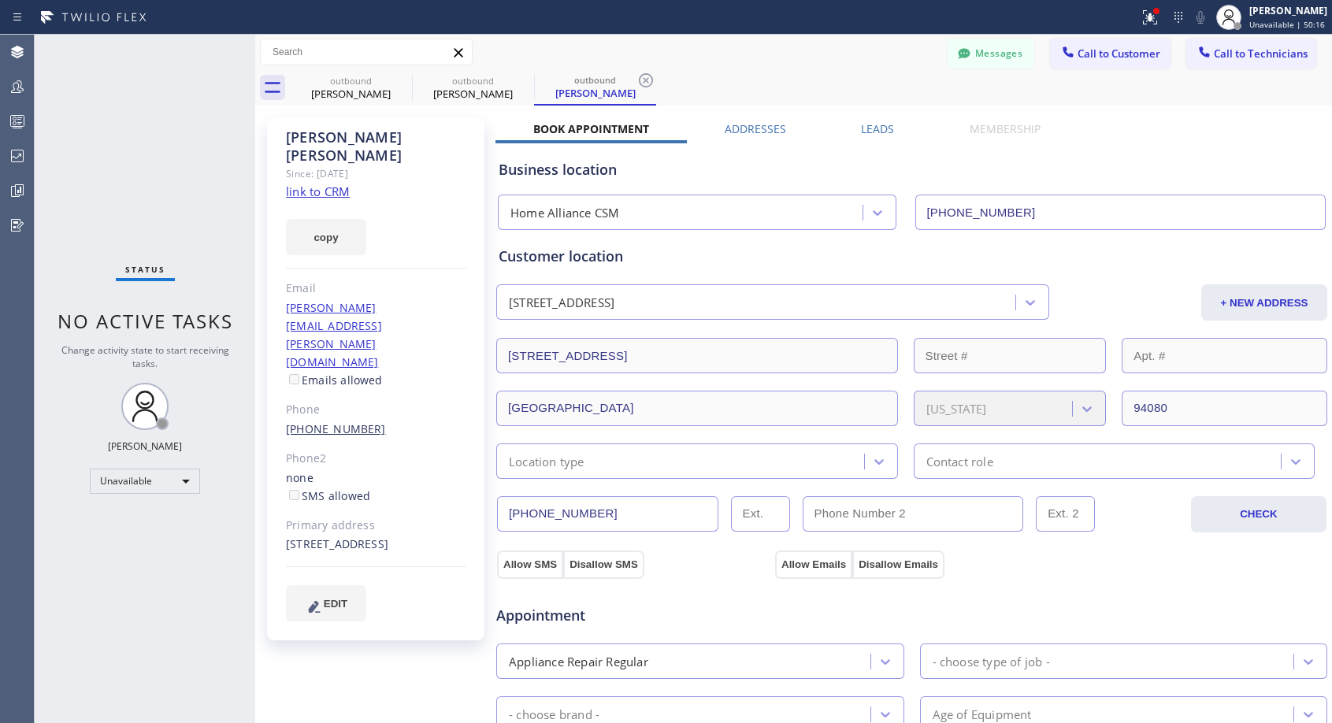
click at [341, 421] on link "(650) 270-1285" at bounding box center [336, 428] width 100 height 15
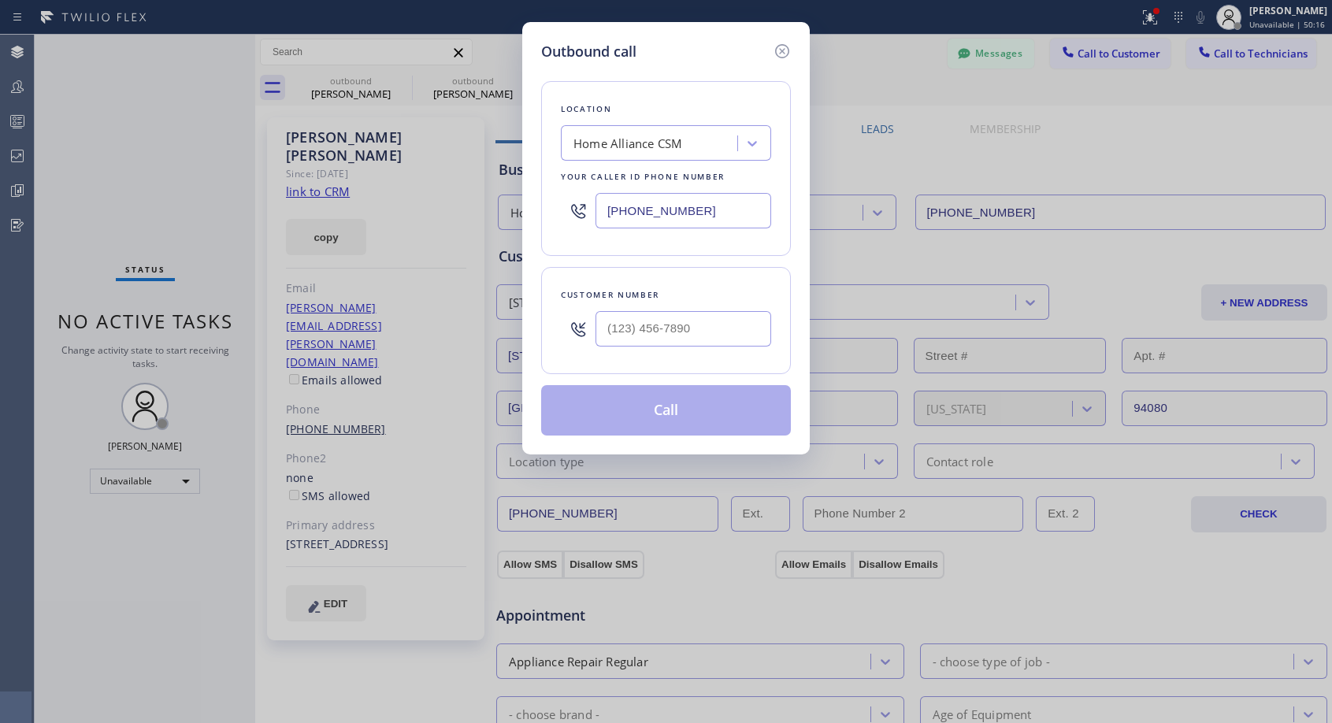
type input "(650) 270-1285"
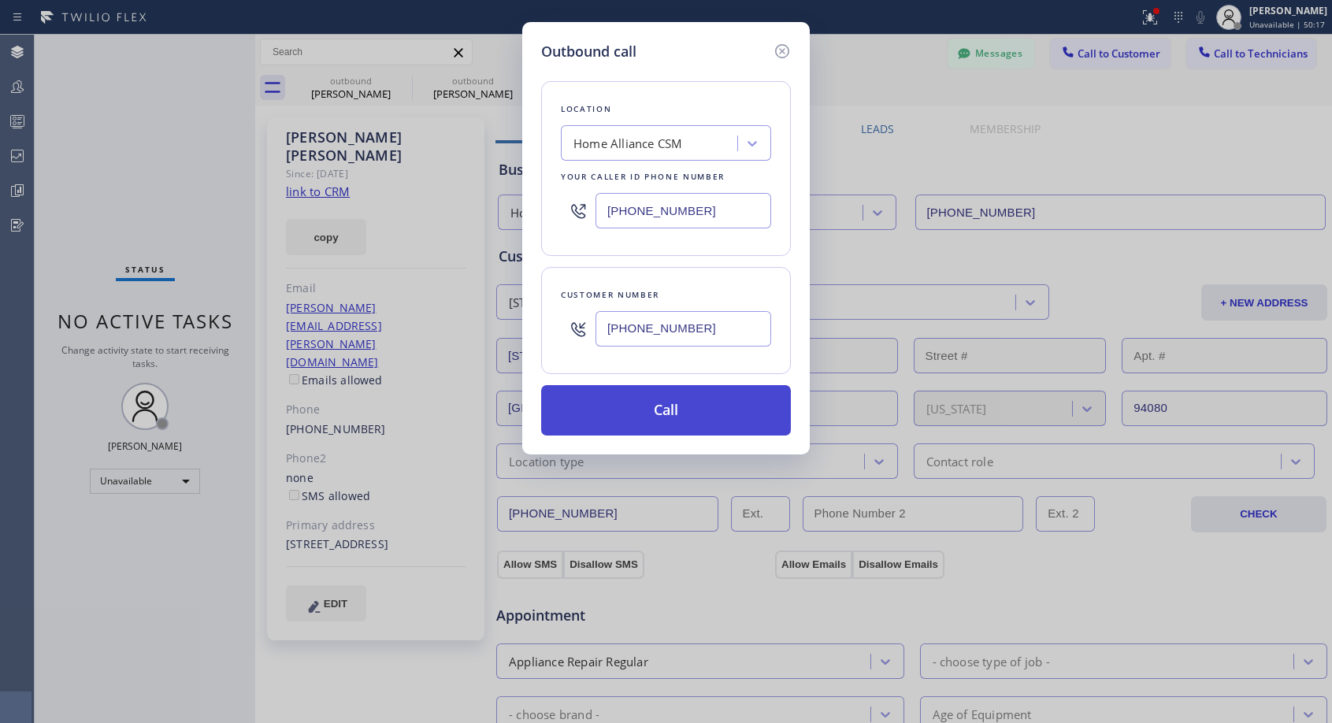
click at [664, 413] on button "Call" at bounding box center [666, 410] width 250 height 50
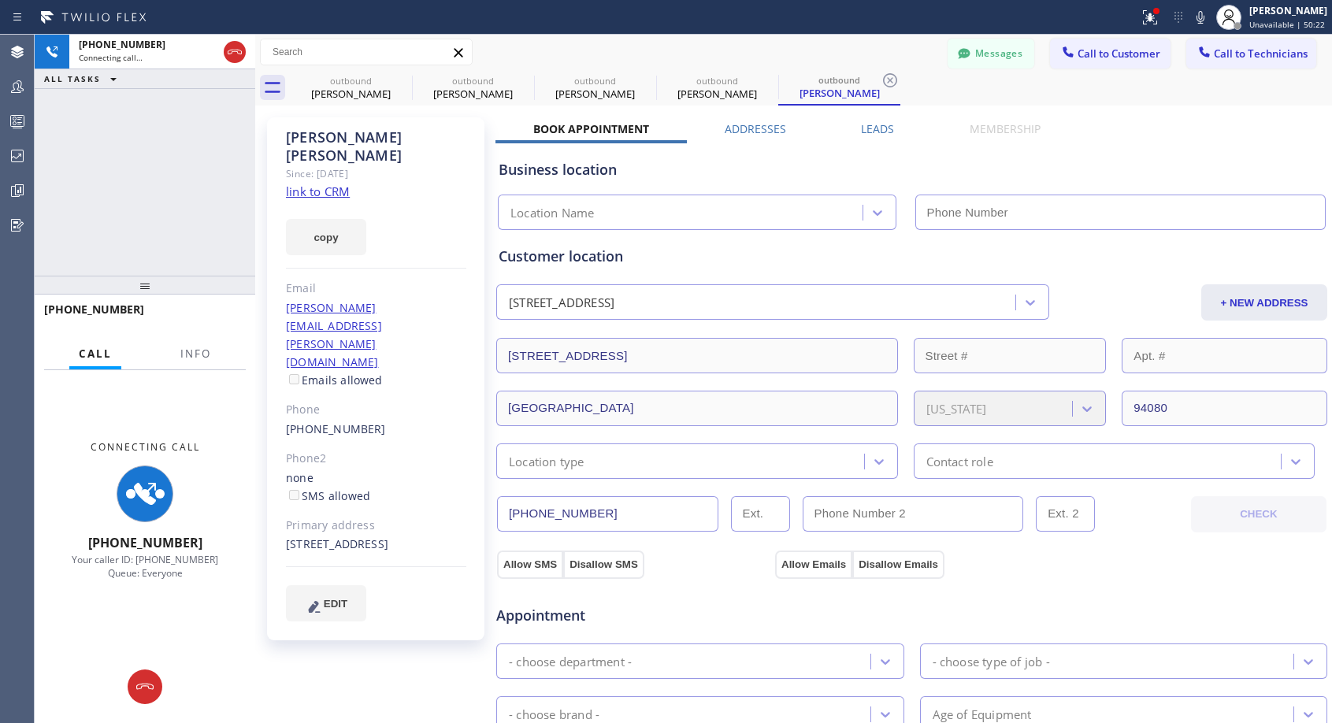
type input "[PHONE_NUMBER]"
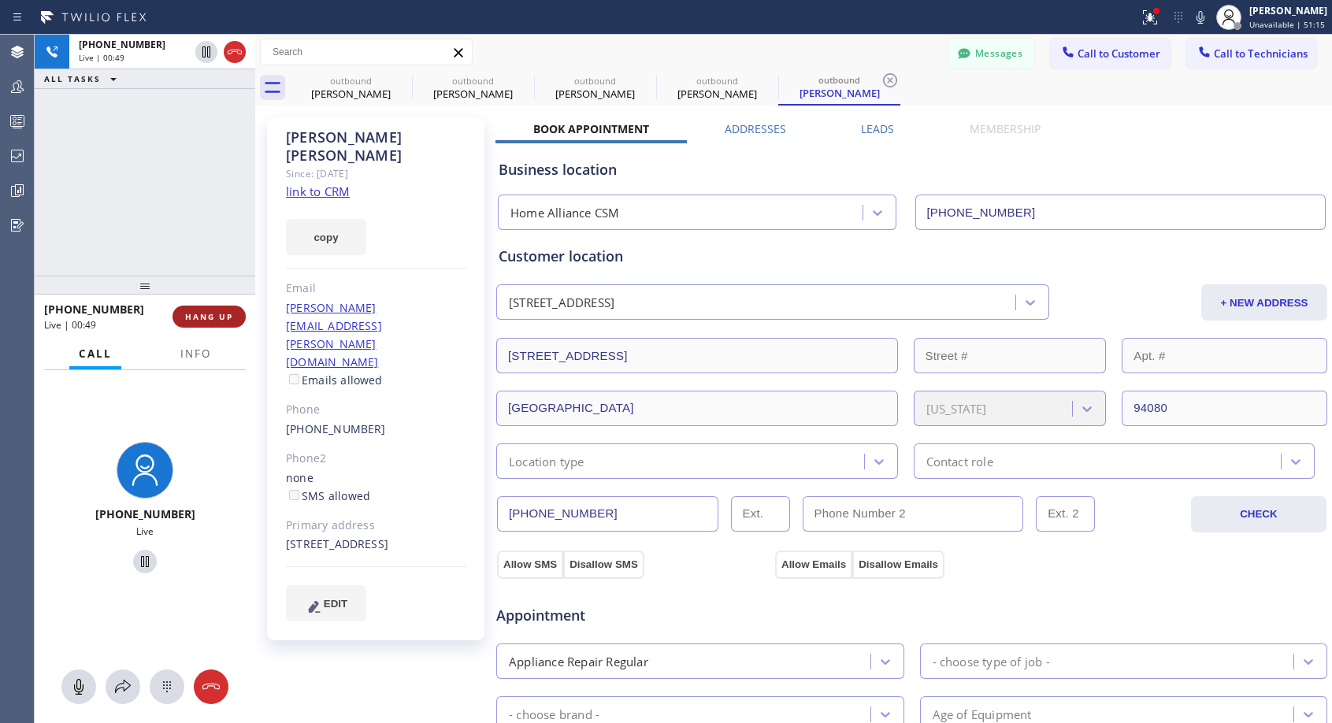
click at [191, 319] on span "HANG UP" at bounding box center [209, 316] width 48 height 11
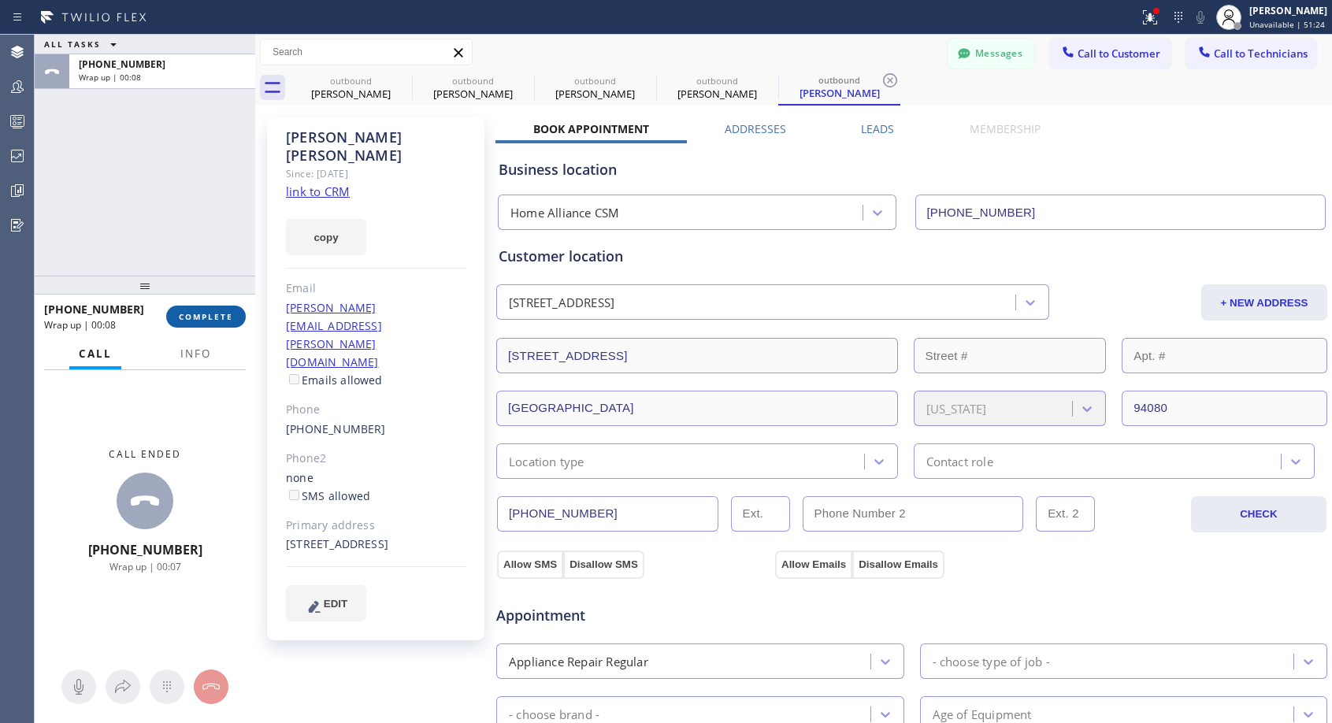
click at [210, 314] on span "COMPLETE" at bounding box center [206, 316] width 54 height 11
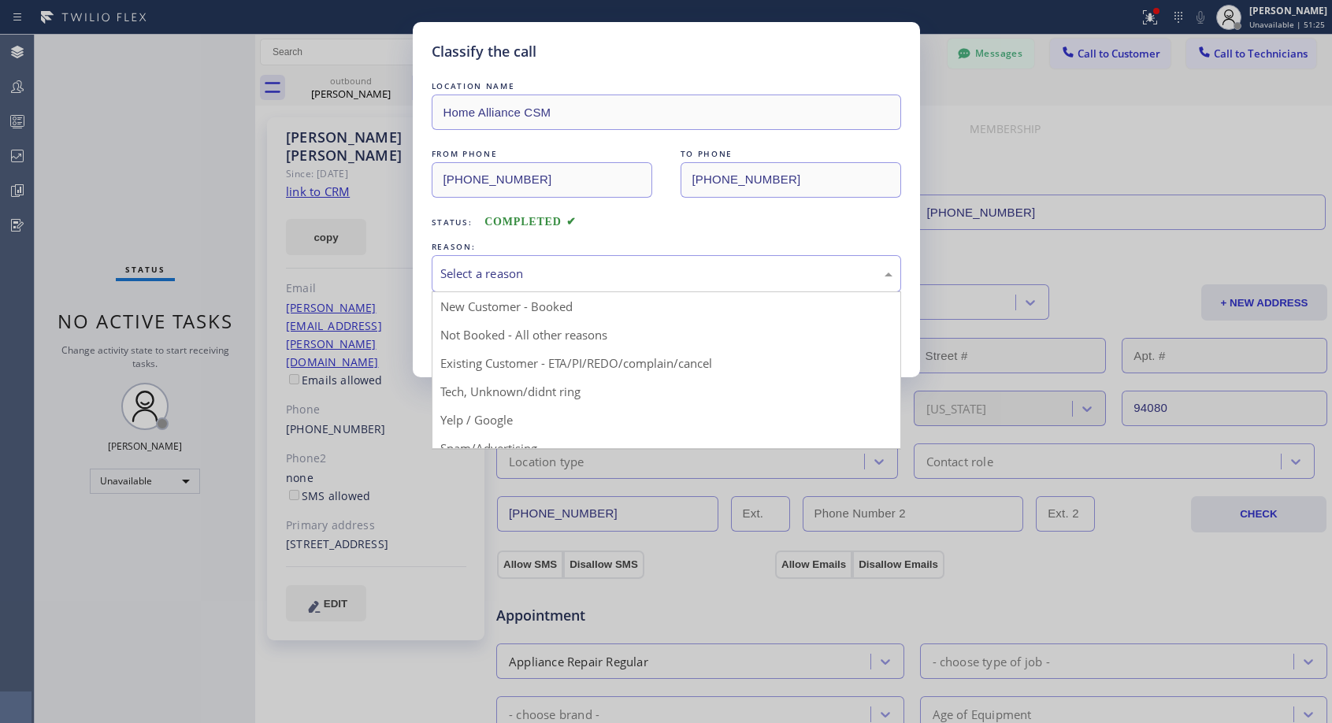
click at [591, 276] on div "Select a reason" at bounding box center [666, 274] width 452 height 18
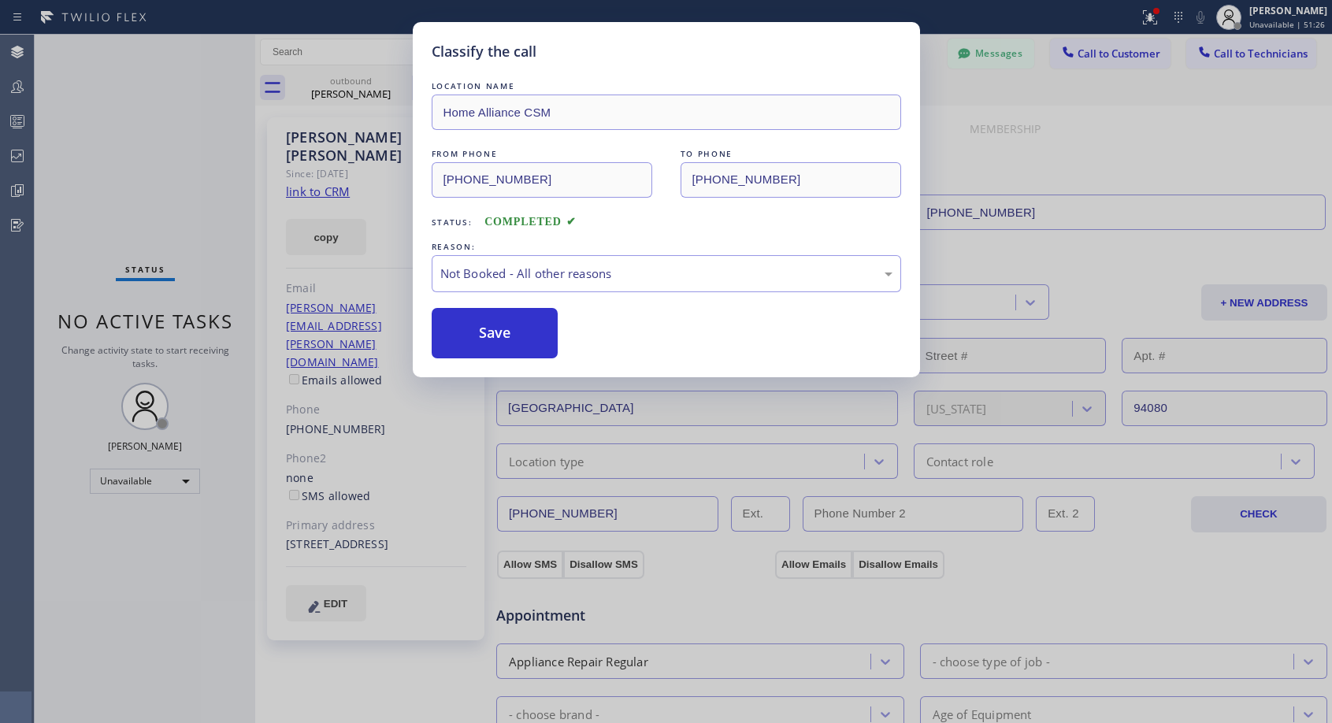
click at [521, 329] on button "Save" at bounding box center [495, 333] width 127 height 50
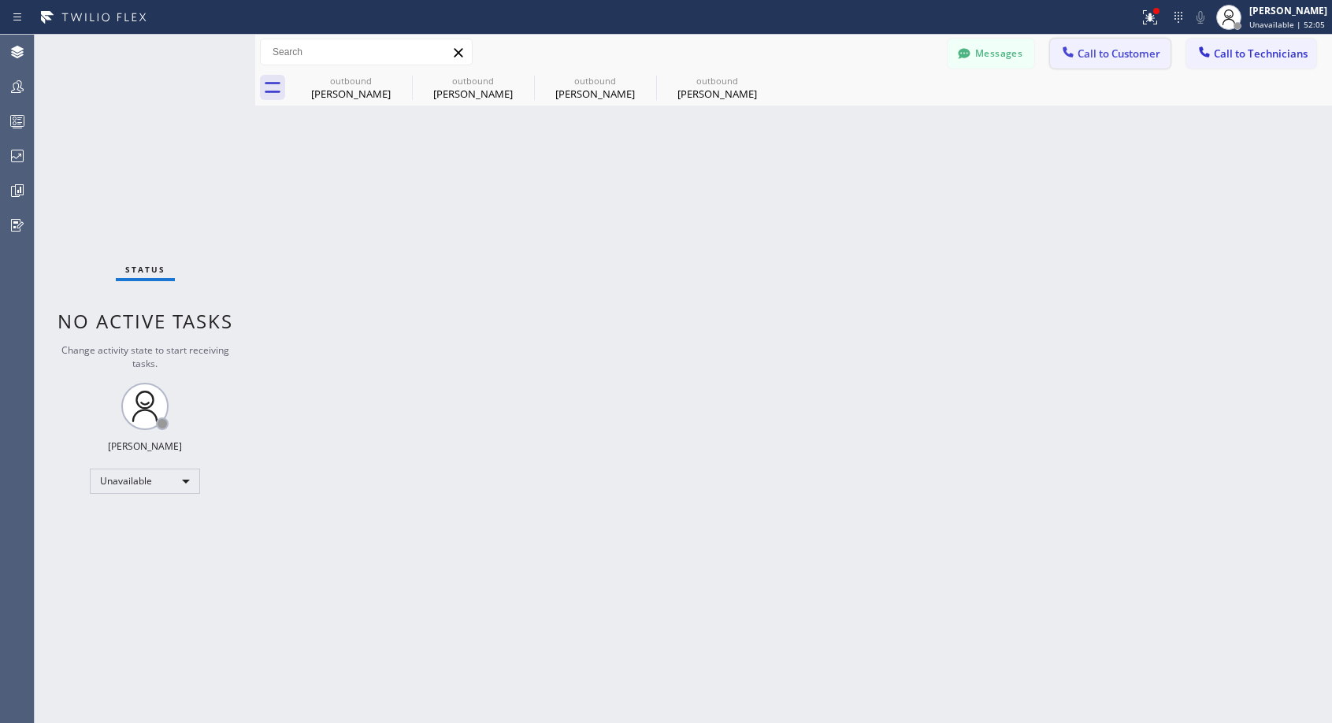
click at [1096, 57] on span "Call to Customer" at bounding box center [1118, 53] width 83 height 14
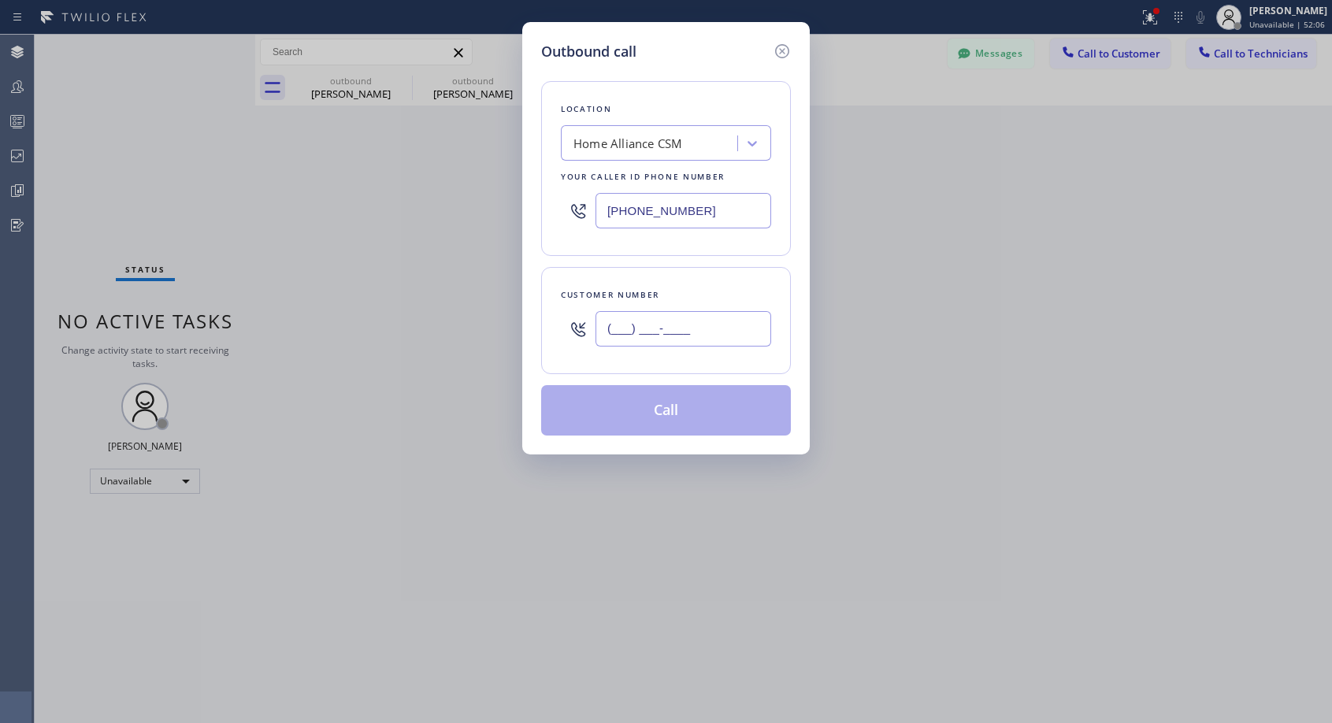
click at [743, 328] on input "(___) ___-____" at bounding box center [683, 328] width 176 height 35
paste input "310) 849-0659"
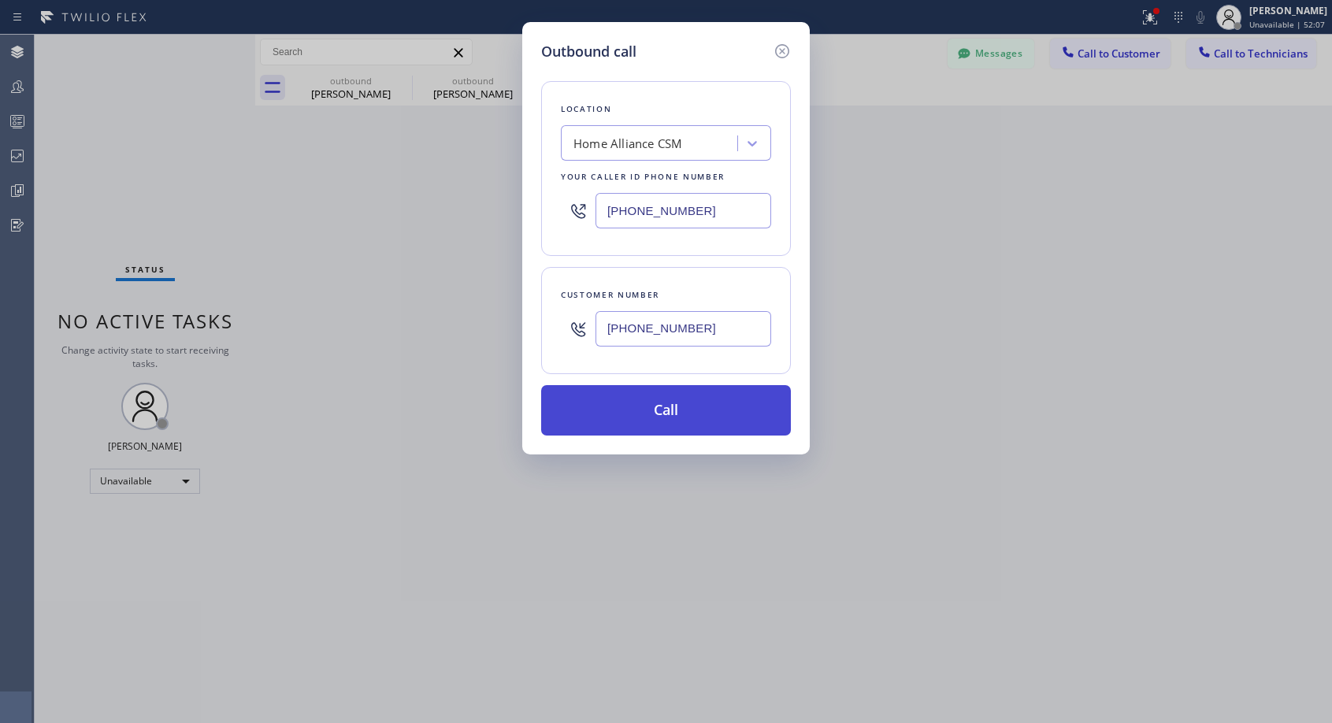
type input "(310) 849-0659"
click at [679, 406] on button "Call" at bounding box center [666, 410] width 250 height 50
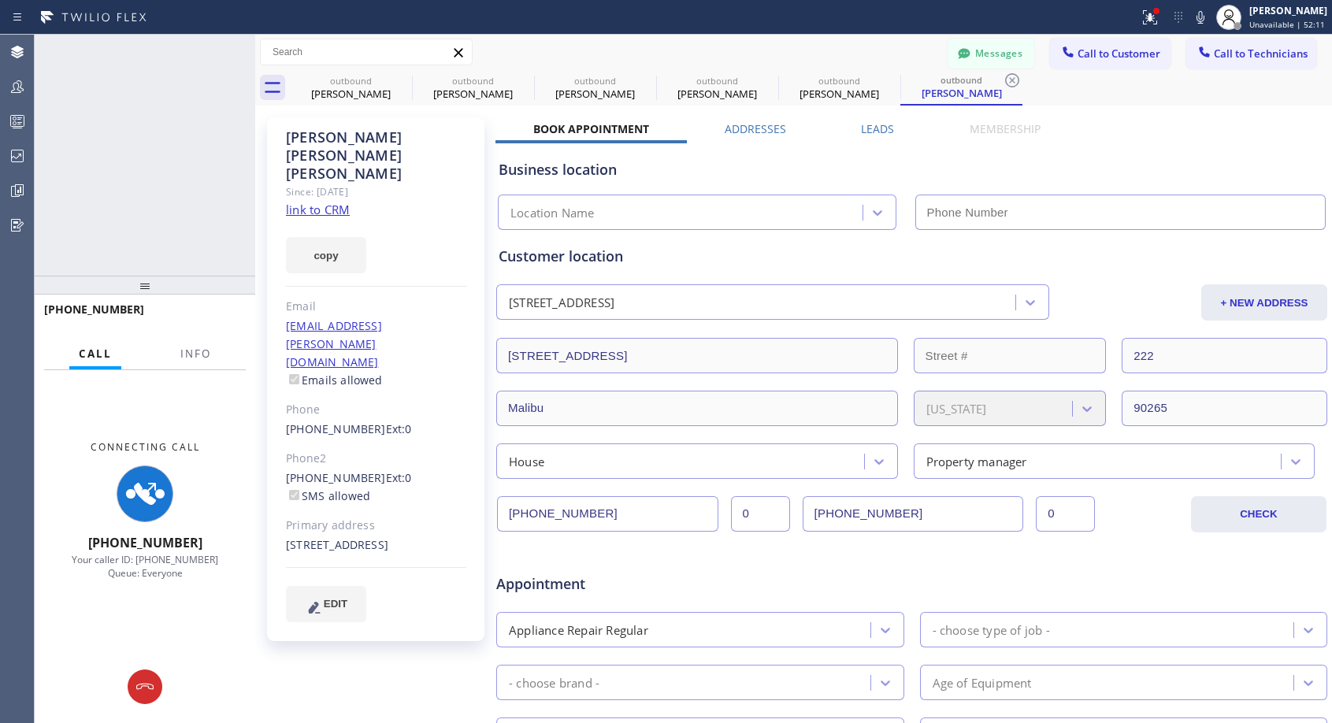
type input "[PHONE_NUMBER]"
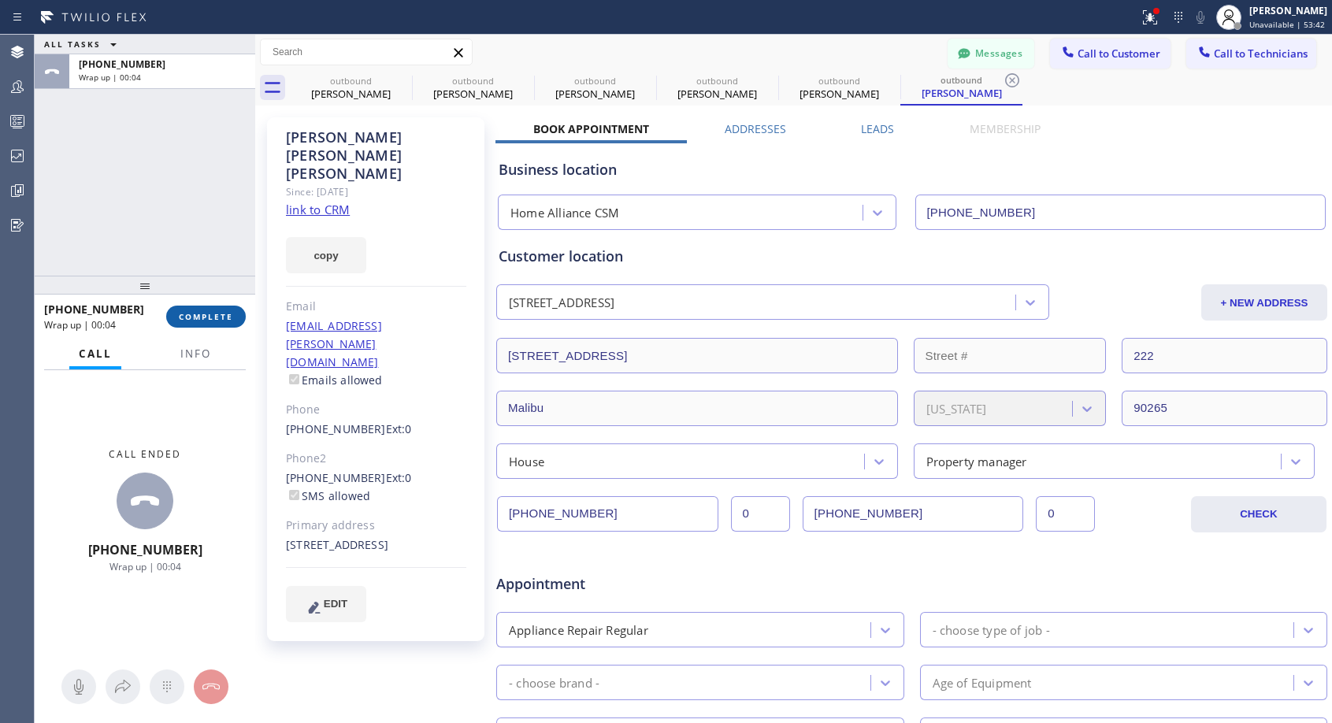
click at [218, 317] on span "COMPLETE" at bounding box center [206, 316] width 54 height 11
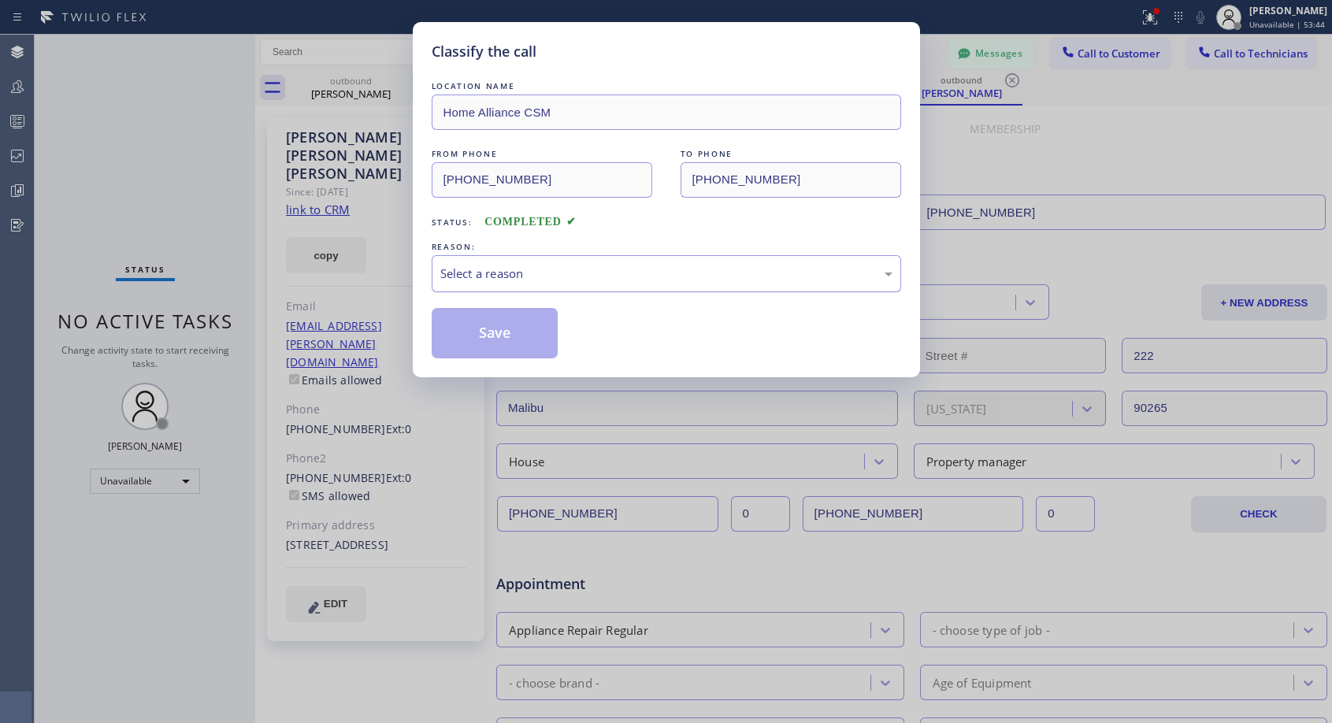
click at [484, 276] on div "Select a reason" at bounding box center [666, 274] width 452 height 18
click at [555, 275] on div "Not Booked - All other reasons" at bounding box center [666, 274] width 452 height 18
click at [497, 338] on button "Save" at bounding box center [495, 333] width 127 height 50
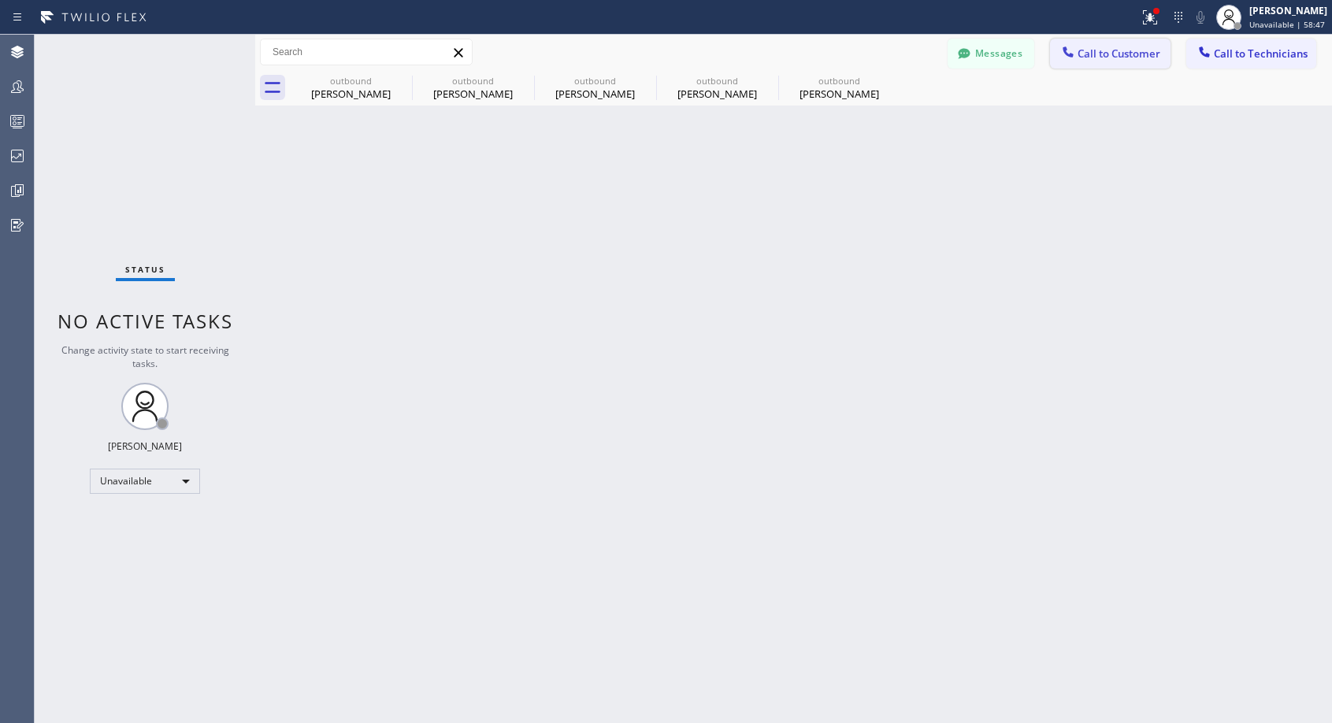
click at [1086, 50] on span "Call to Customer" at bounding box center [1118, 53] width 83 height 14
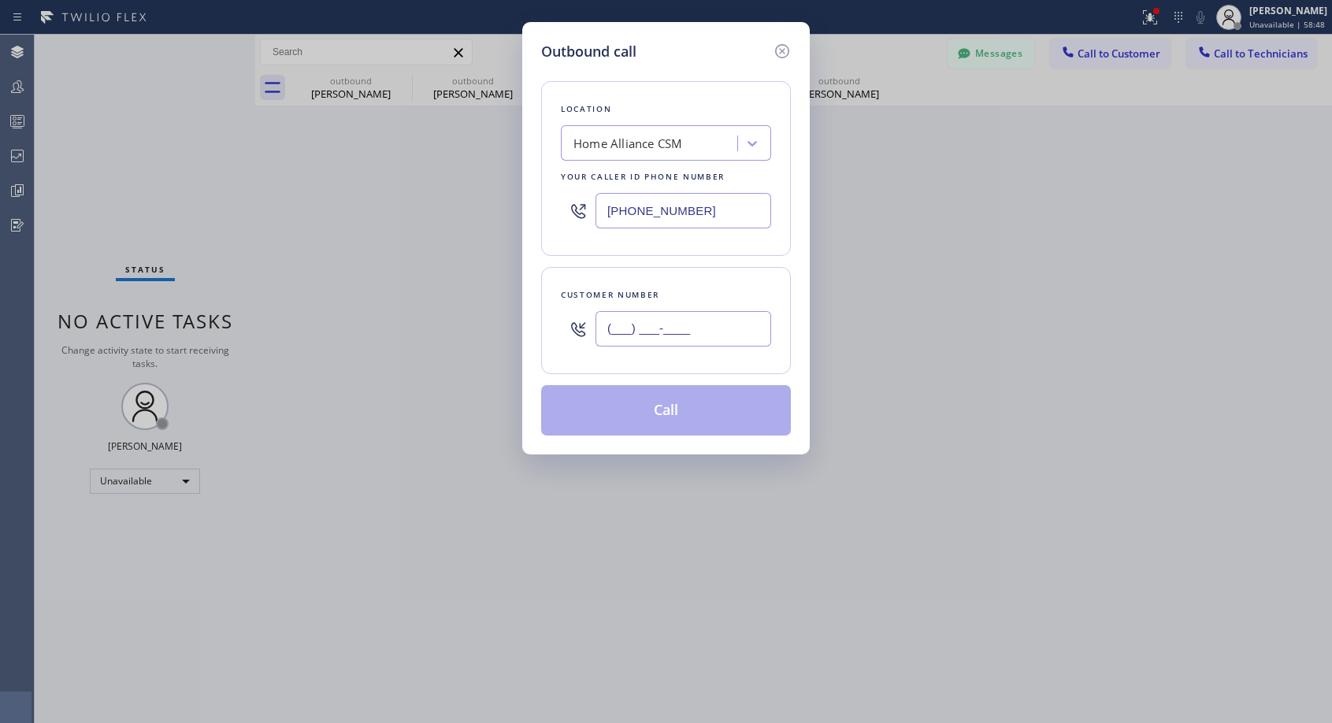
click at [647, 336] on input "(___) ___-____" at bounding box center [683, 328] width 176 height 35
paste input "206) 240-3295"
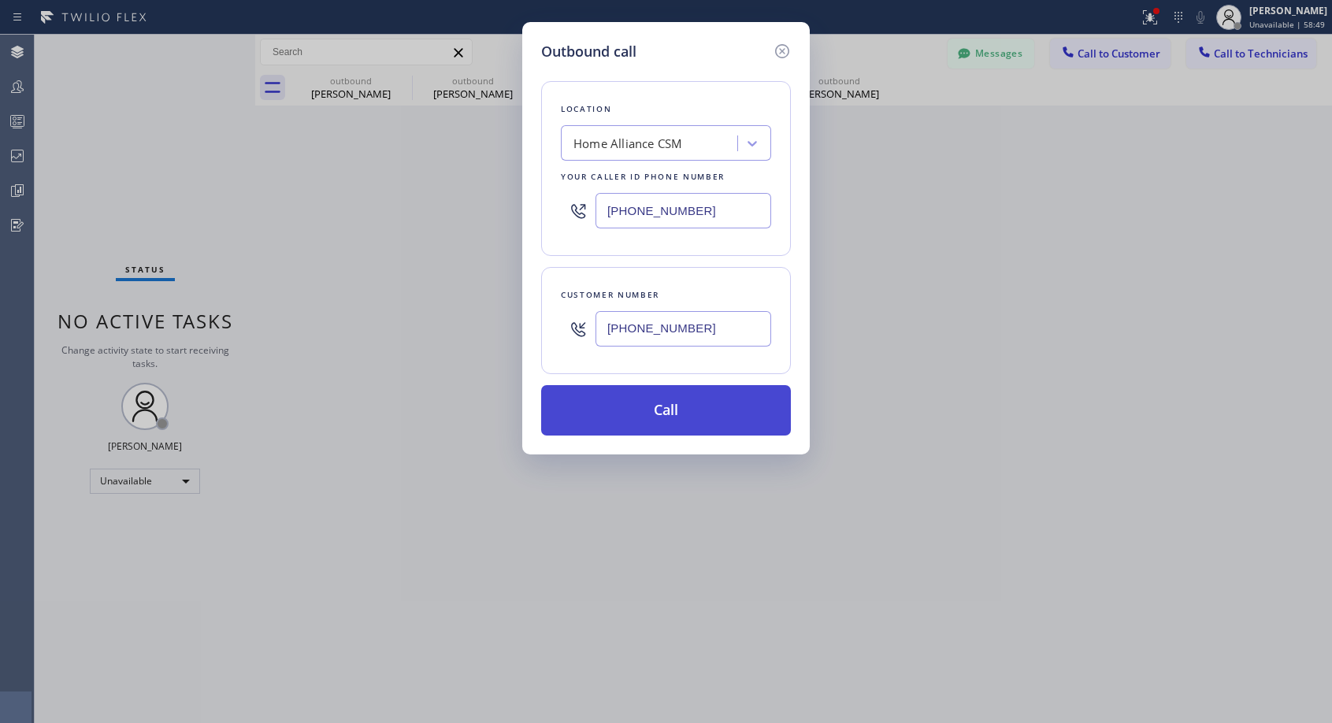
type input "(206) 240-3295"
click at [647, 419] on button "Call" at bounding box center [666, 410] width 250 height 50
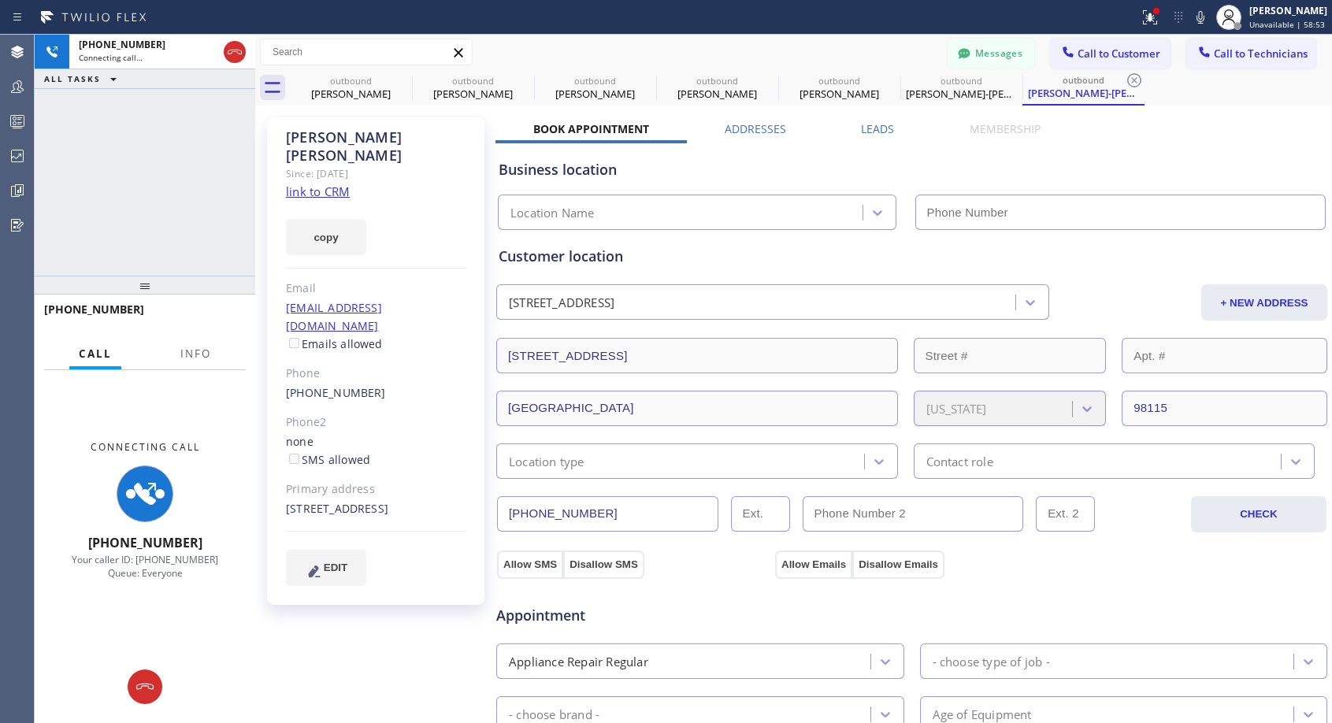
type input "[PHONE_NUMBER]"
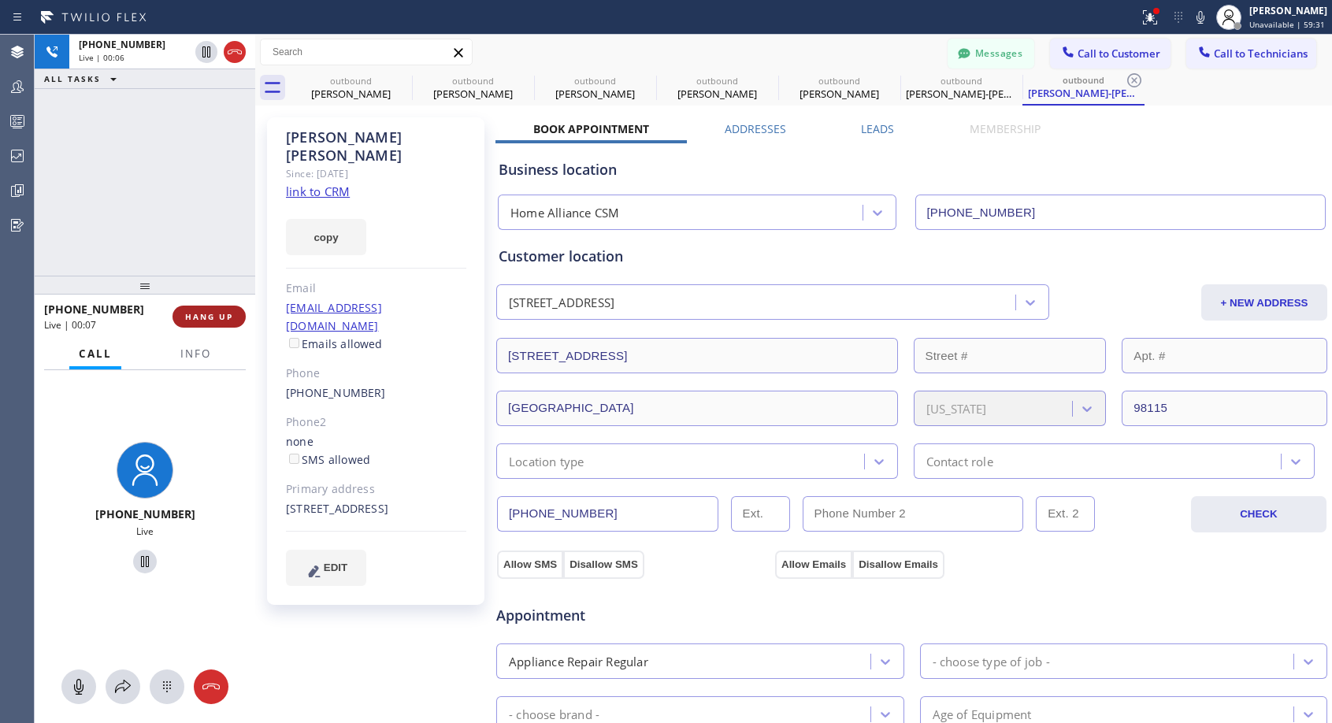
click at [230, 319] on span "HANG UP" at bounding box center [209, 316] width 48 height 11
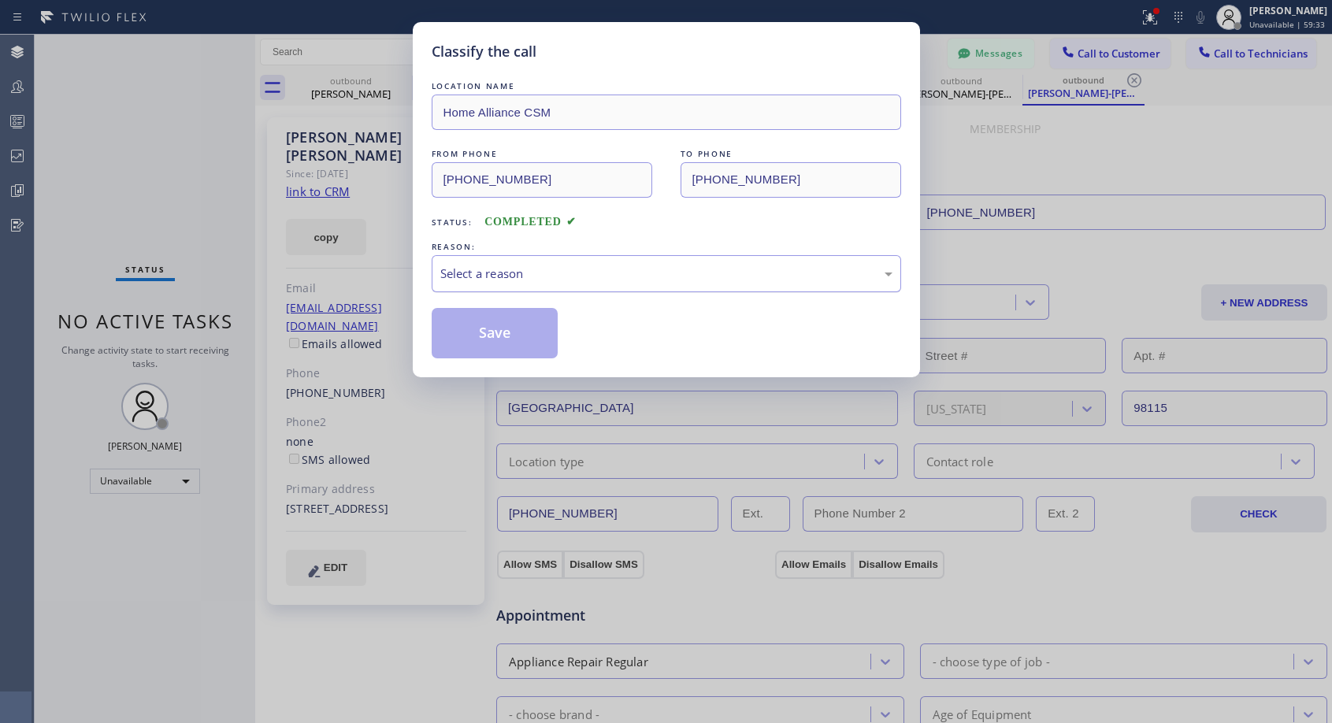
click at [477, 276] on div "Select a reason" at bounding box center [666, 274] width 452 height 18
click at [476, 336] on button "Save" at bounding box center [495, 333] width 127 height 50
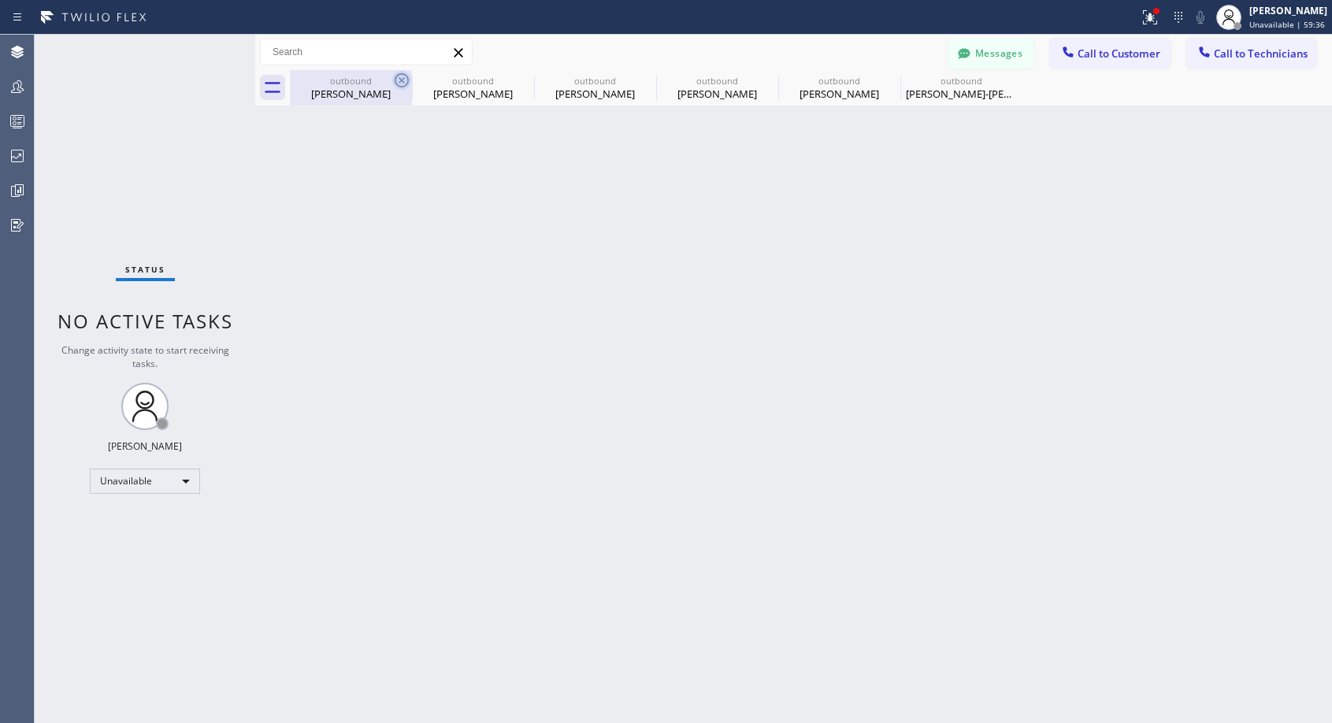
click at [397, 81] on icon at bounding box center [401, 80] width 19 height 19
click at [0, 0] on icon at bounding box center [0, 0] width 0 height 0
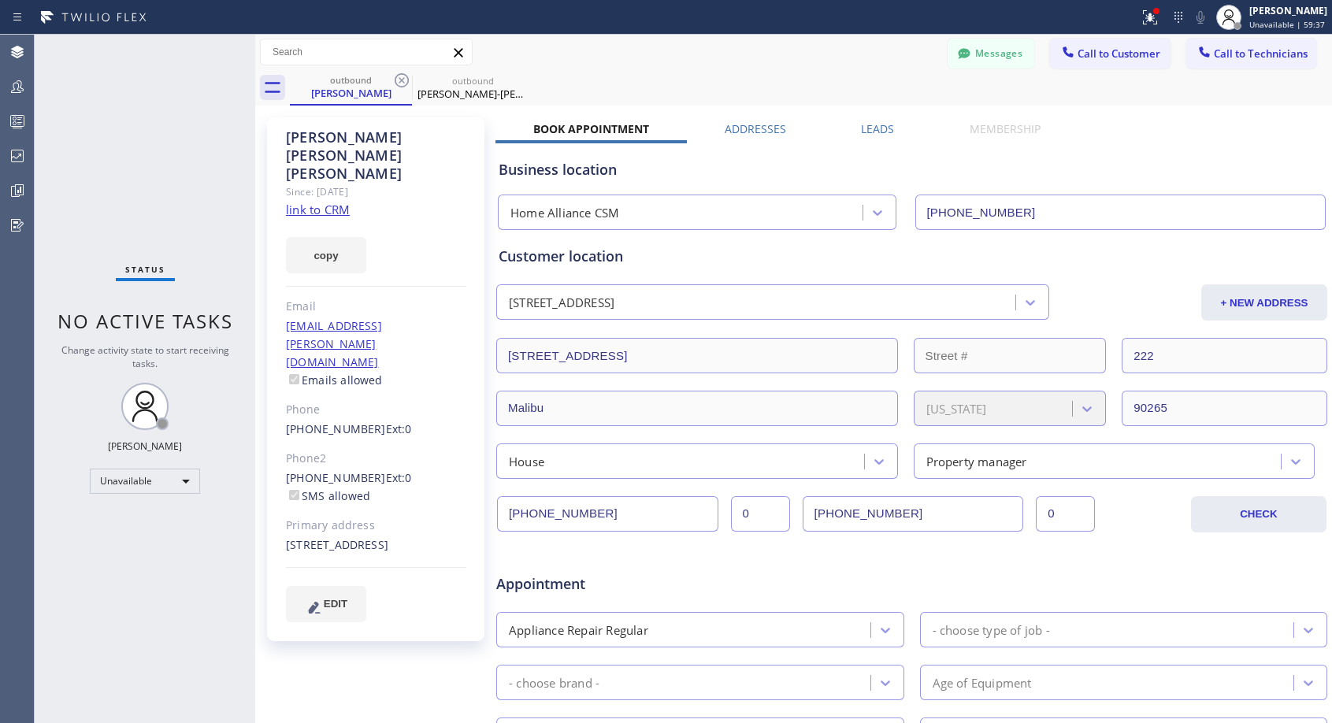
click at [397, 81] on icon at bounding box center [401, 80] width 19 height 19
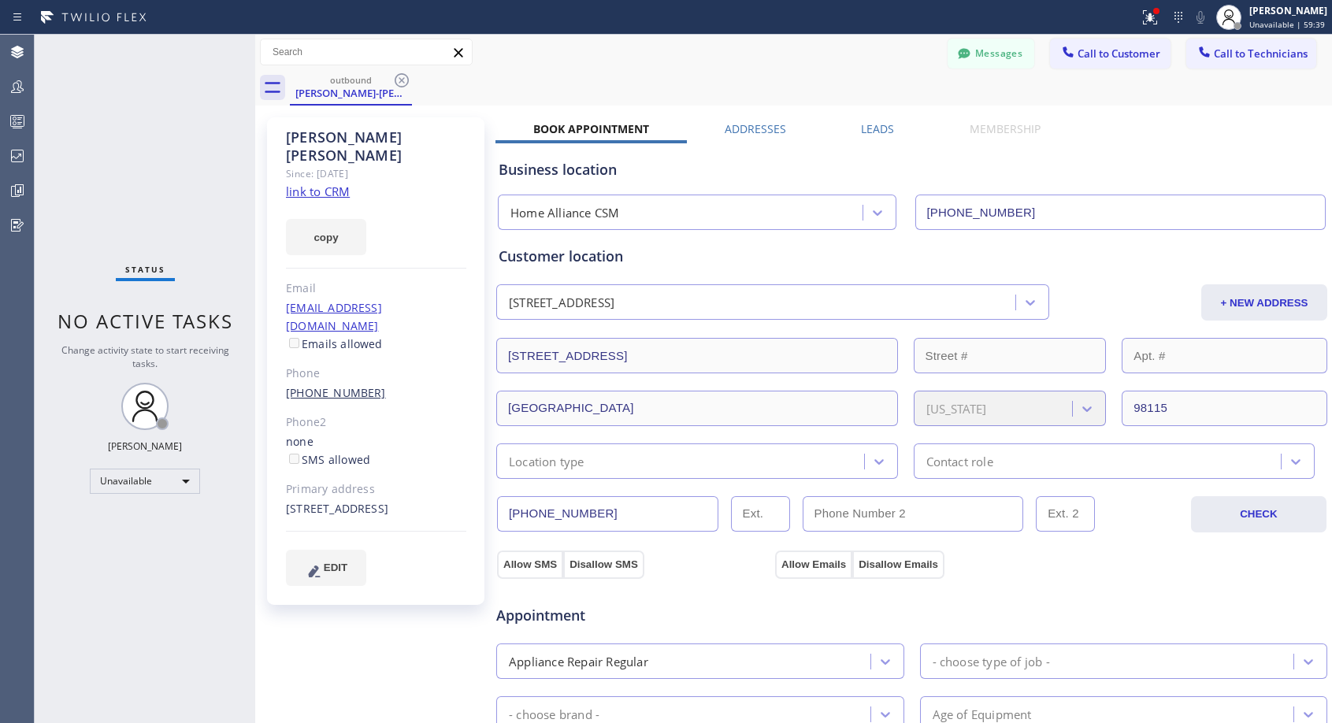
click at [343, 385] on link "(206) 240-3295" at bounding box center [336, 392] width 100 height 15
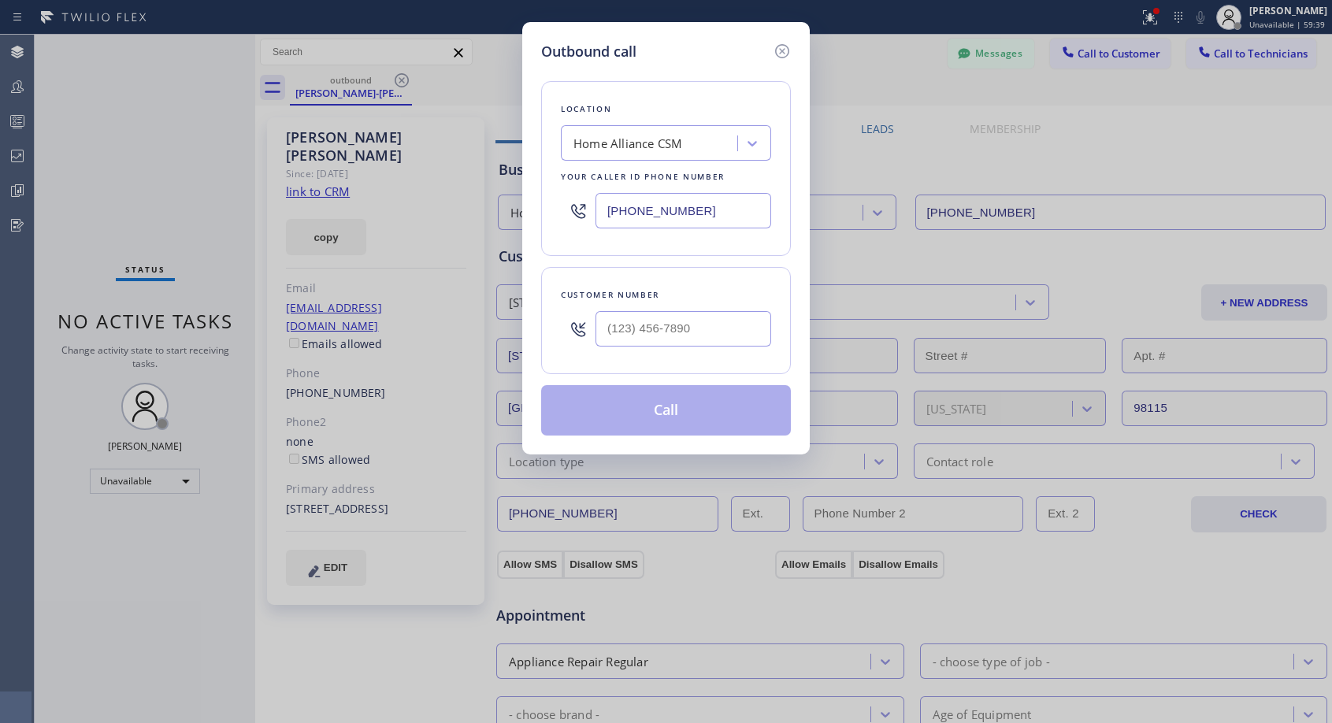
type input "(206) 240-3295"
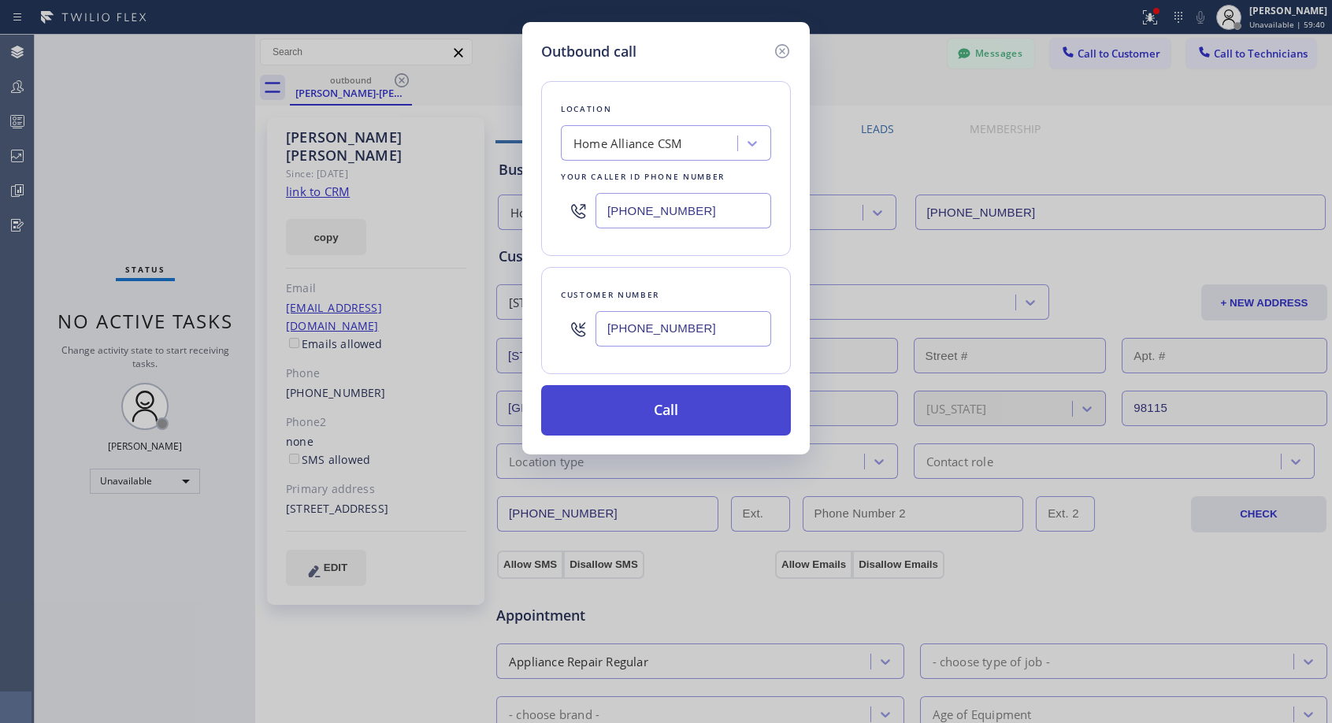
click at [689, 418] on button "Call" at bounding box center [666, 410] width 250 height 50
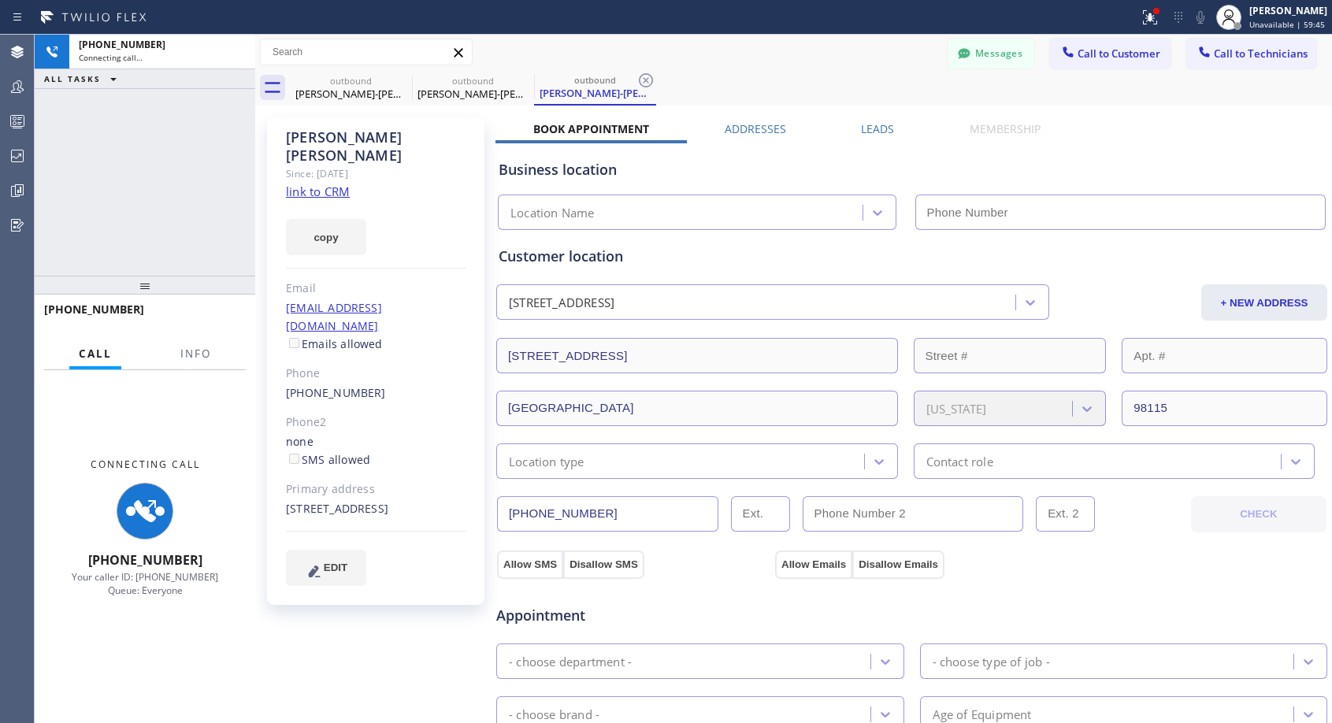
type input "[PHONE_NUMBER]"
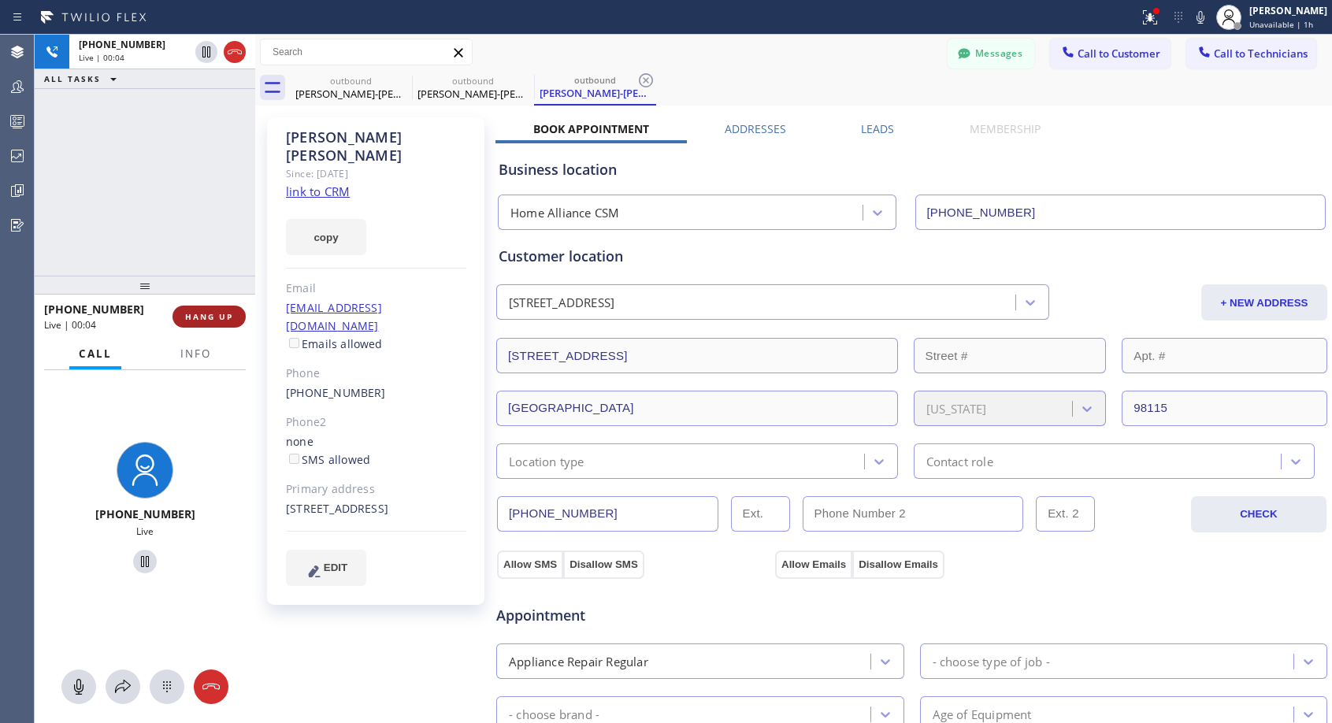
click at [213, 310] on button "HANG UP" at bounding box center [208, 317] width 73 height 22
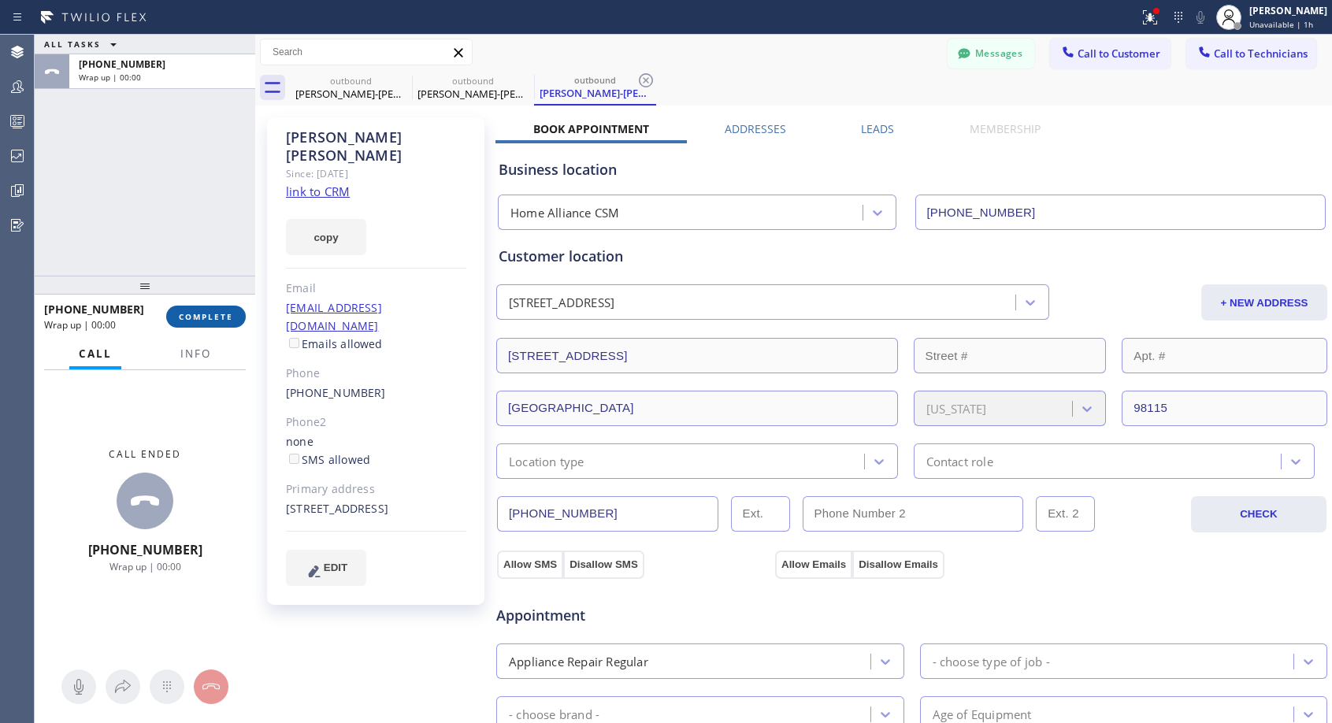
click at [213, 310] on button "COMPLETE" at bounding box center [206, 317] width 80 height 22
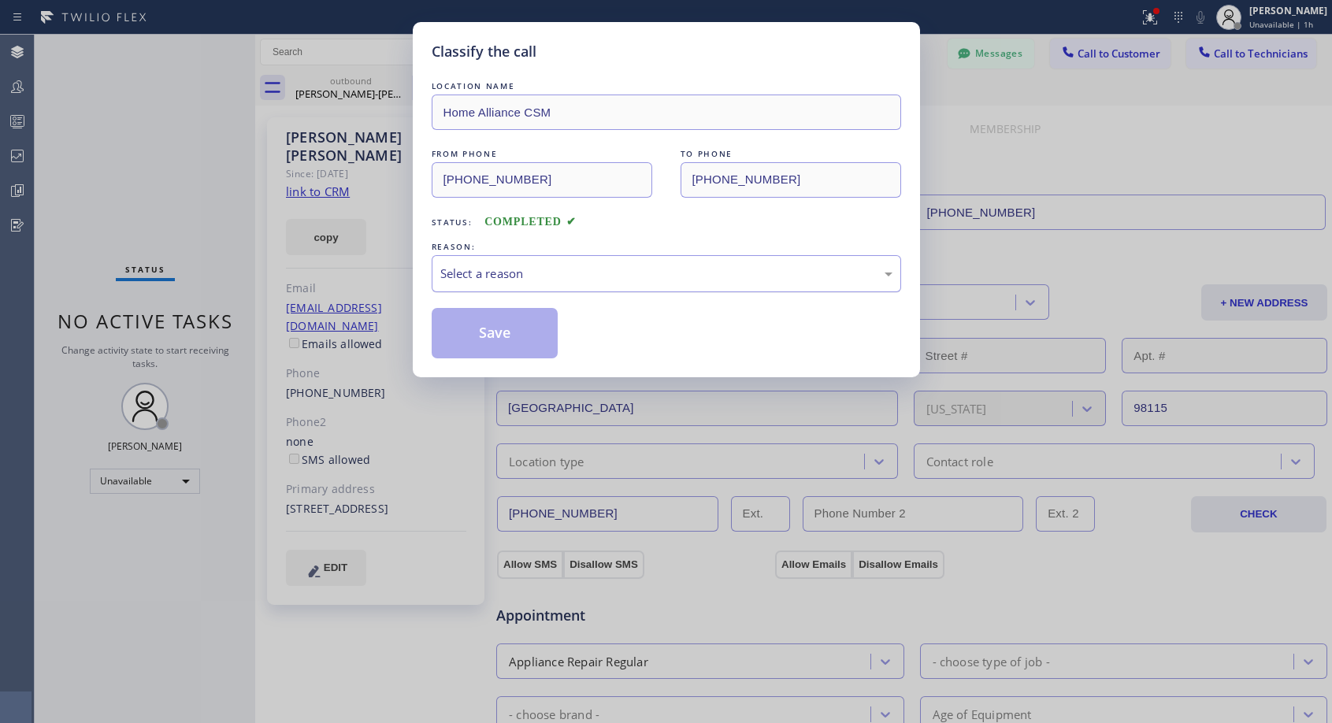
click at [664, 269] on div "Select a reason" at bounding box center [666, 274] width 452 height 18
click at [560, 333] on div "Save" at bounding box center [666, 333] width 469 height 50
click at [537, 336] on button "Save" at bounding box center [495, 333] width 127 height 50
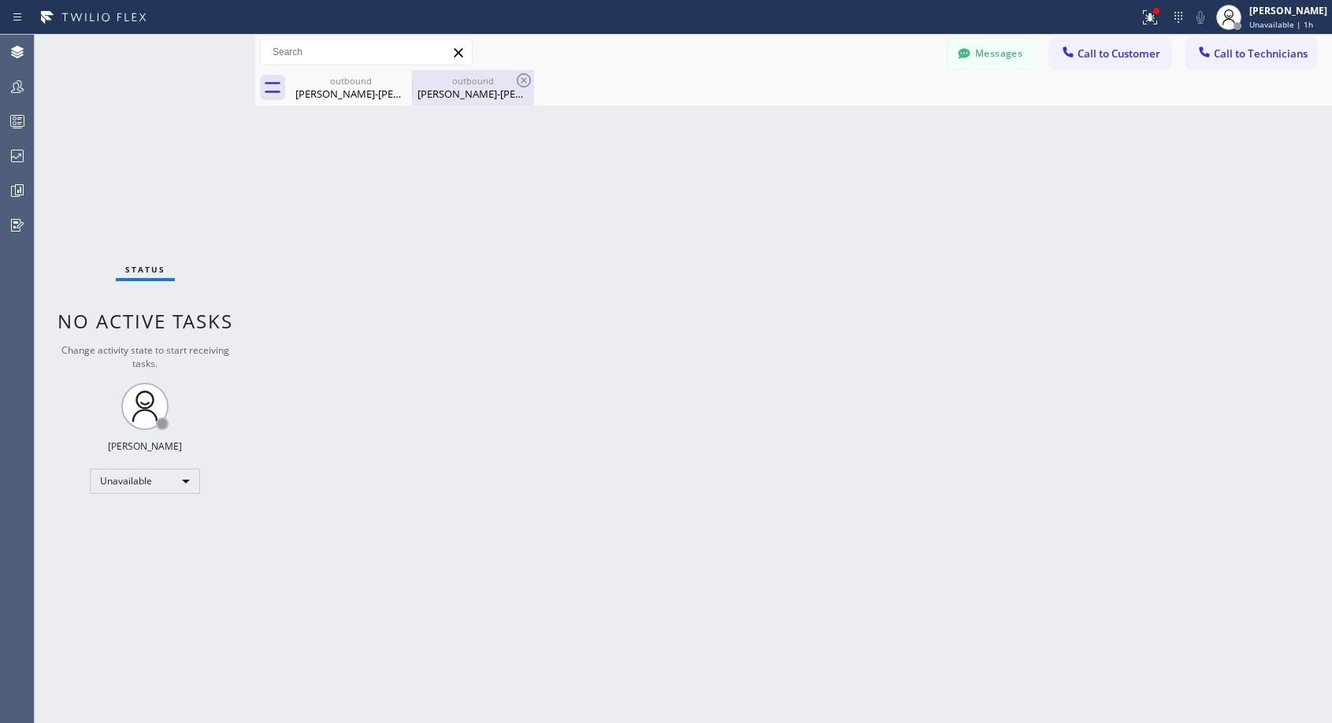
click at [506, 95] on div "Chu-lan Chiong" at bounding box center [472, 94] width 119 height 14
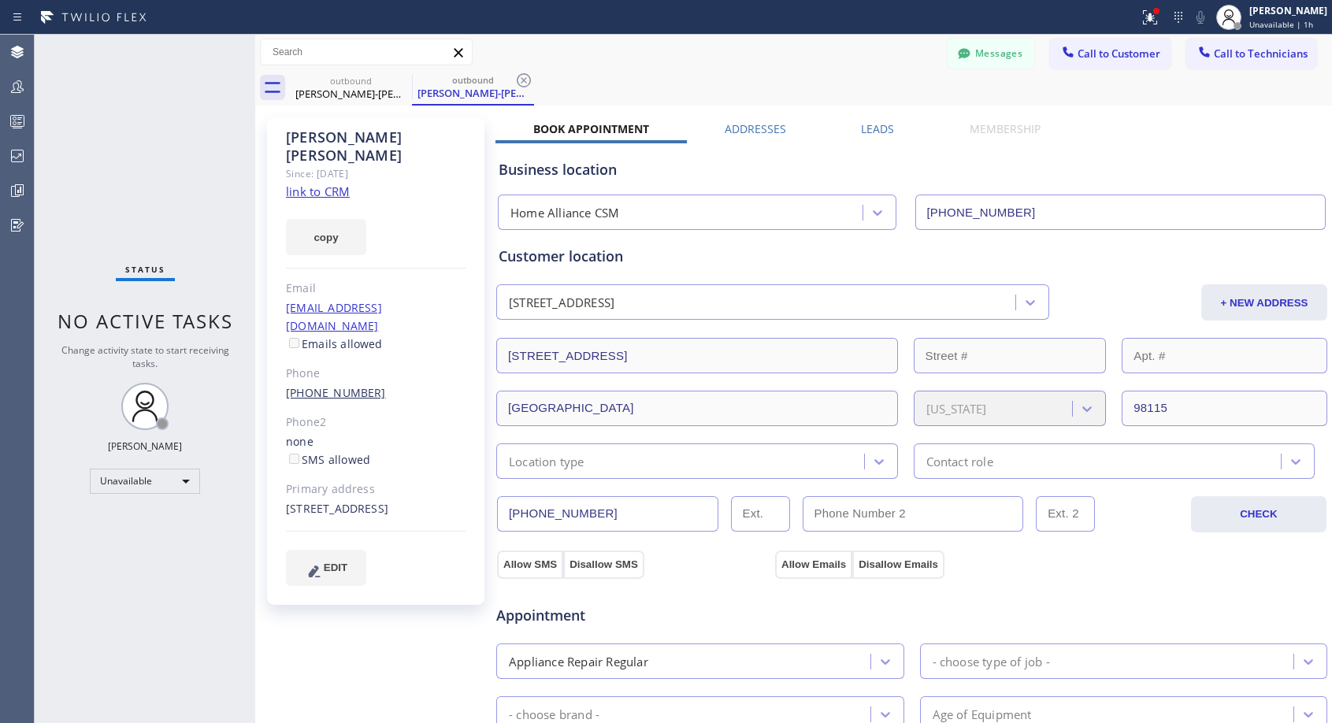
click at [345, 385] on link "(206) 240-3295" at bounding box center [336, 392] width 100 height 15
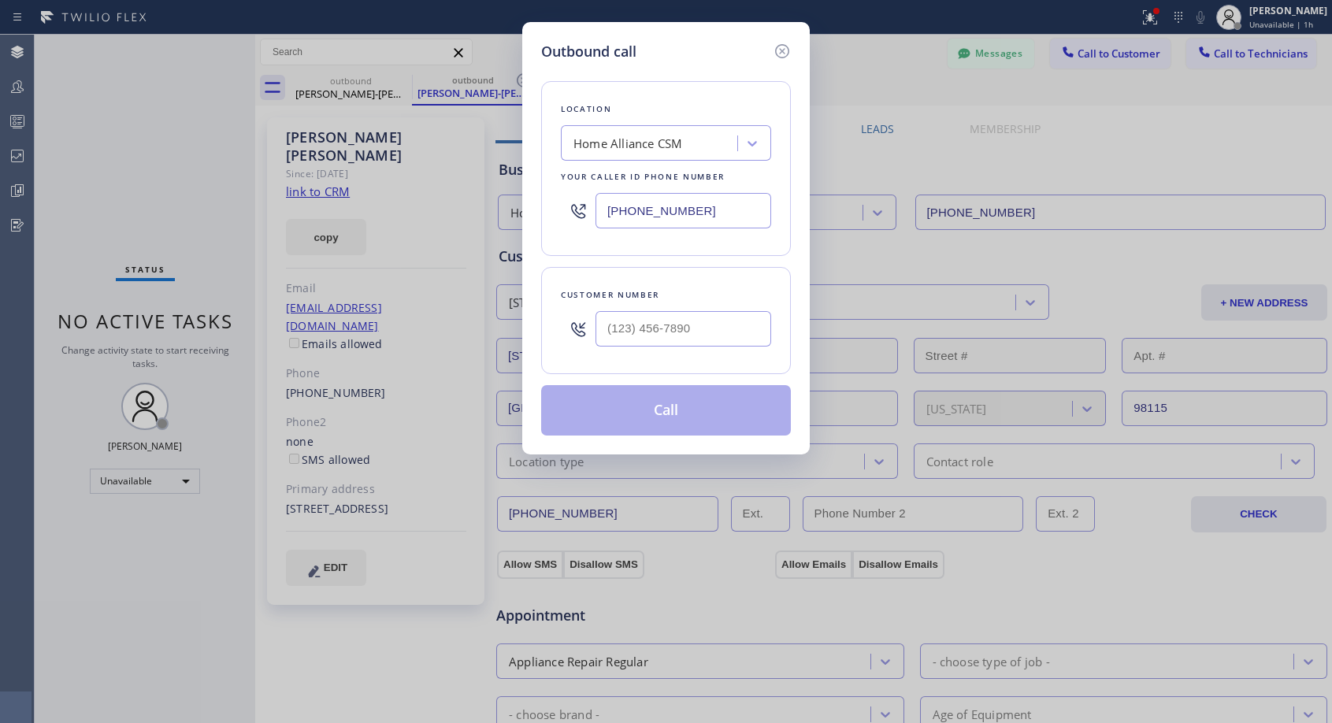
type input "(206) 240-3295"
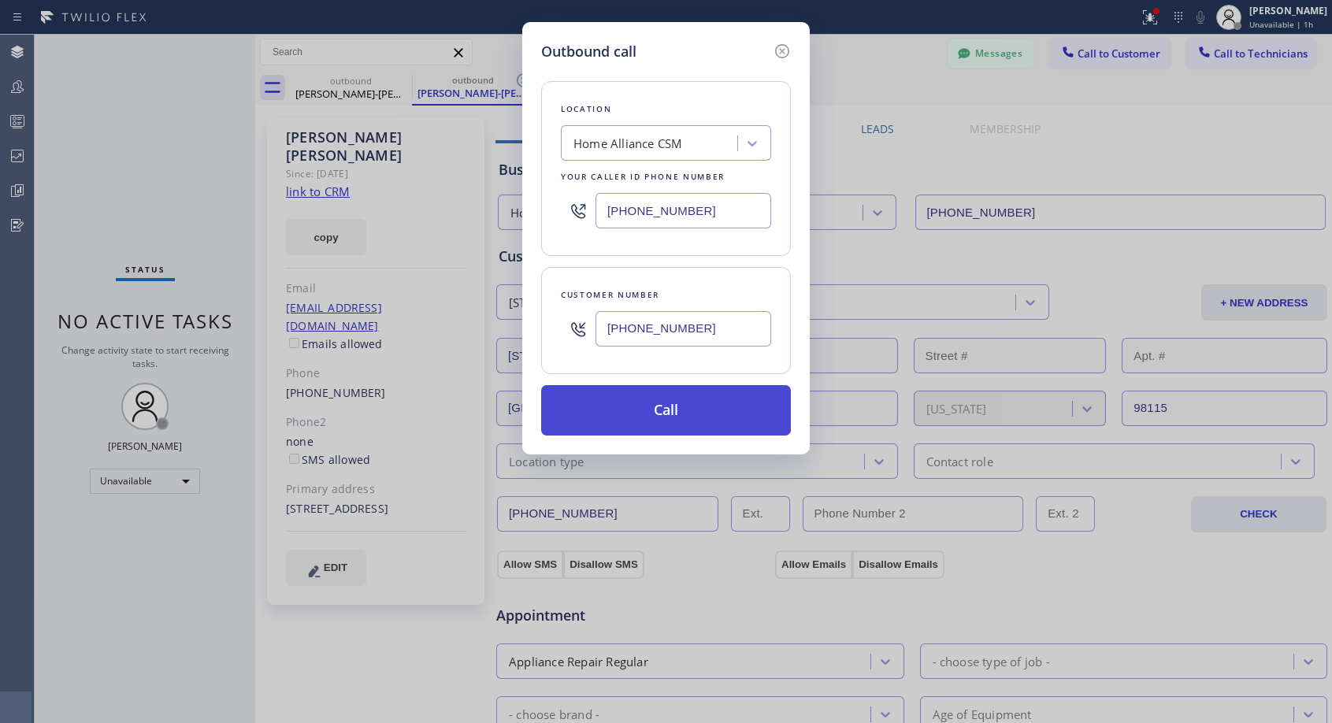
click at [656, 406] on button "Call" at bounding box center [666, 410] width 250 height 50
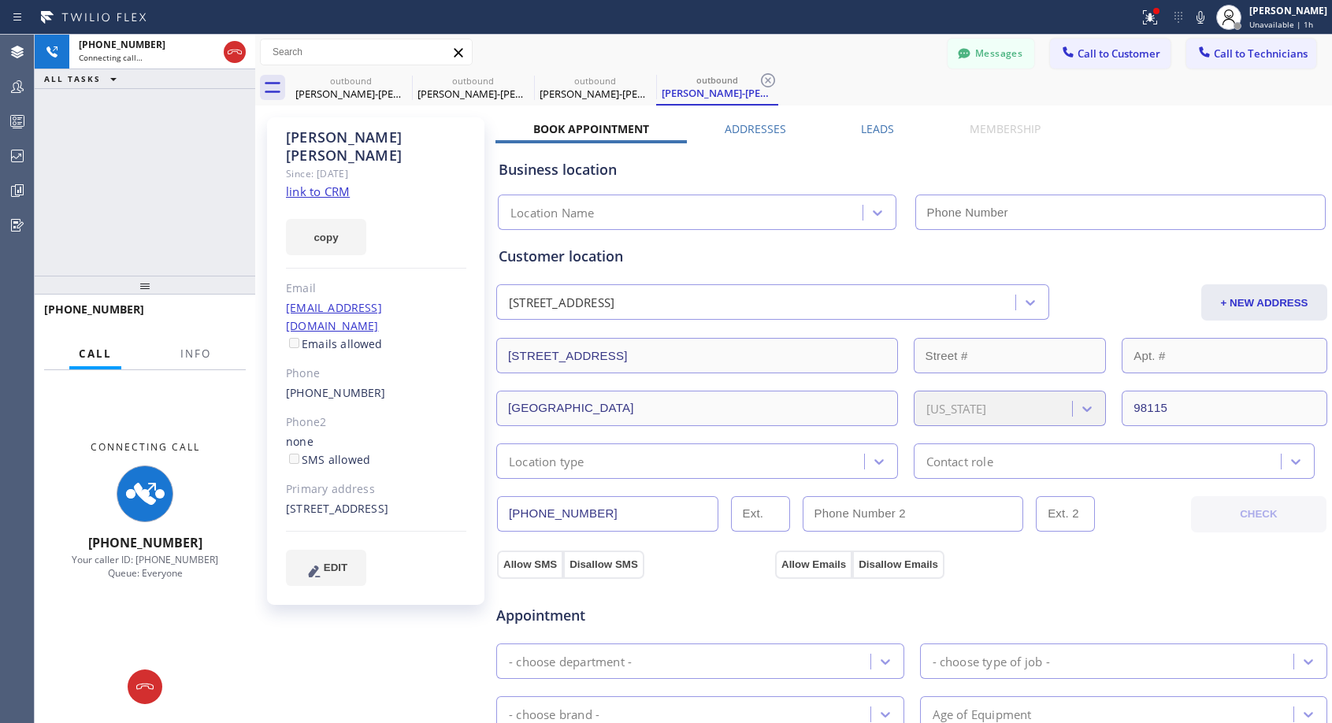
type input "[PHONE_NUMBER]"
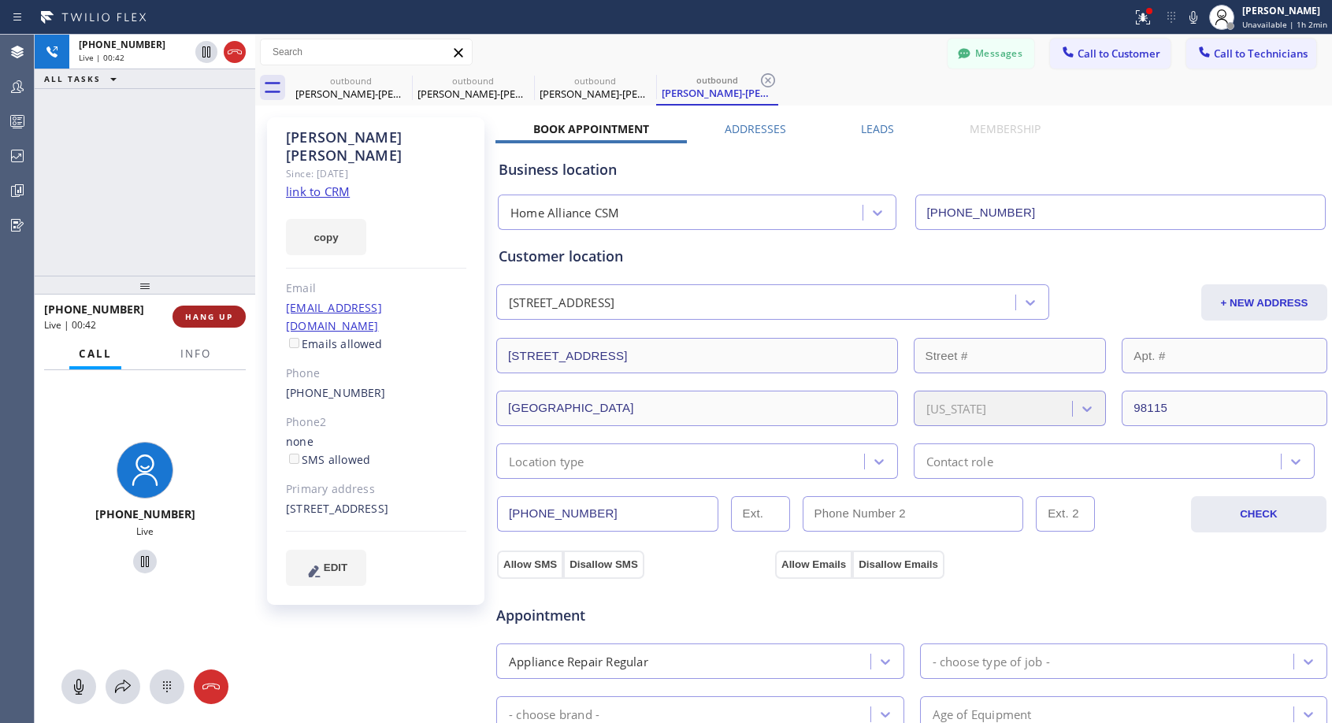
click at [202, 320] on span "HANG UP" at bounding box center [209, 316] width 48 height 11
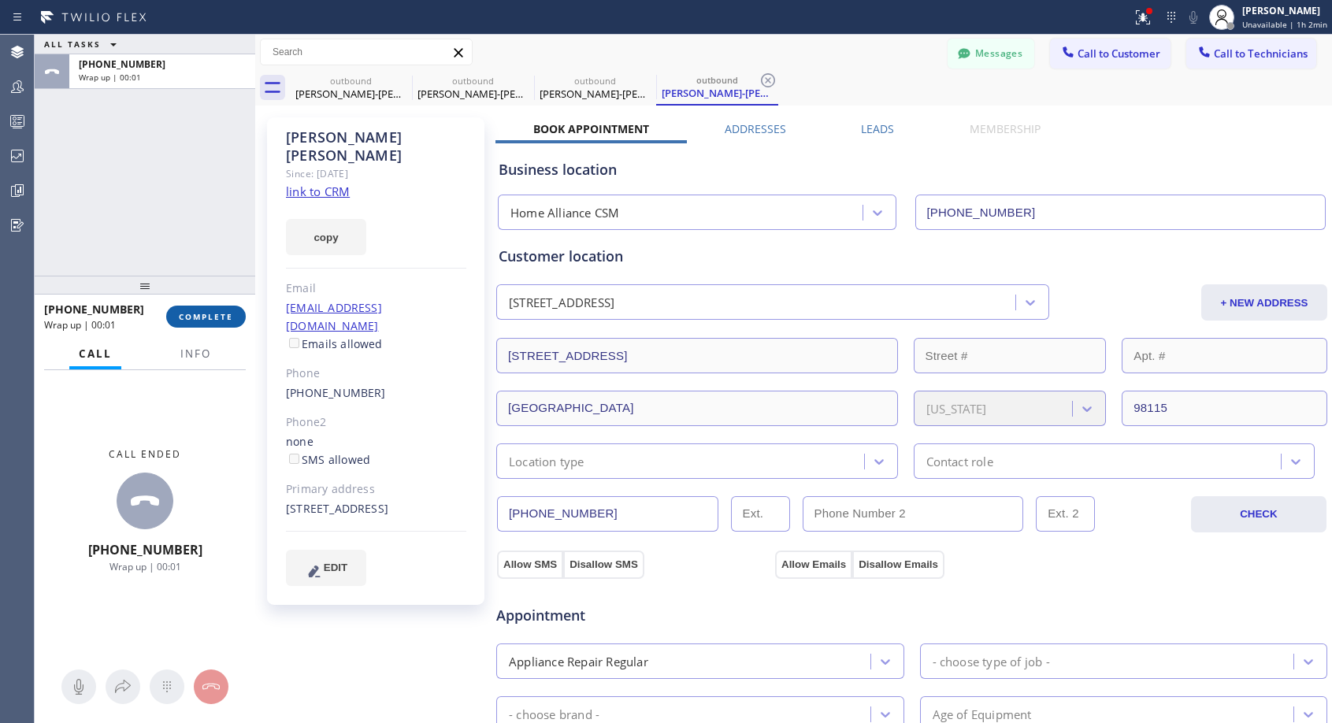
click at [202, 320] on span "COMPLETE" at bounding box center [206, 316] width 54 height 11
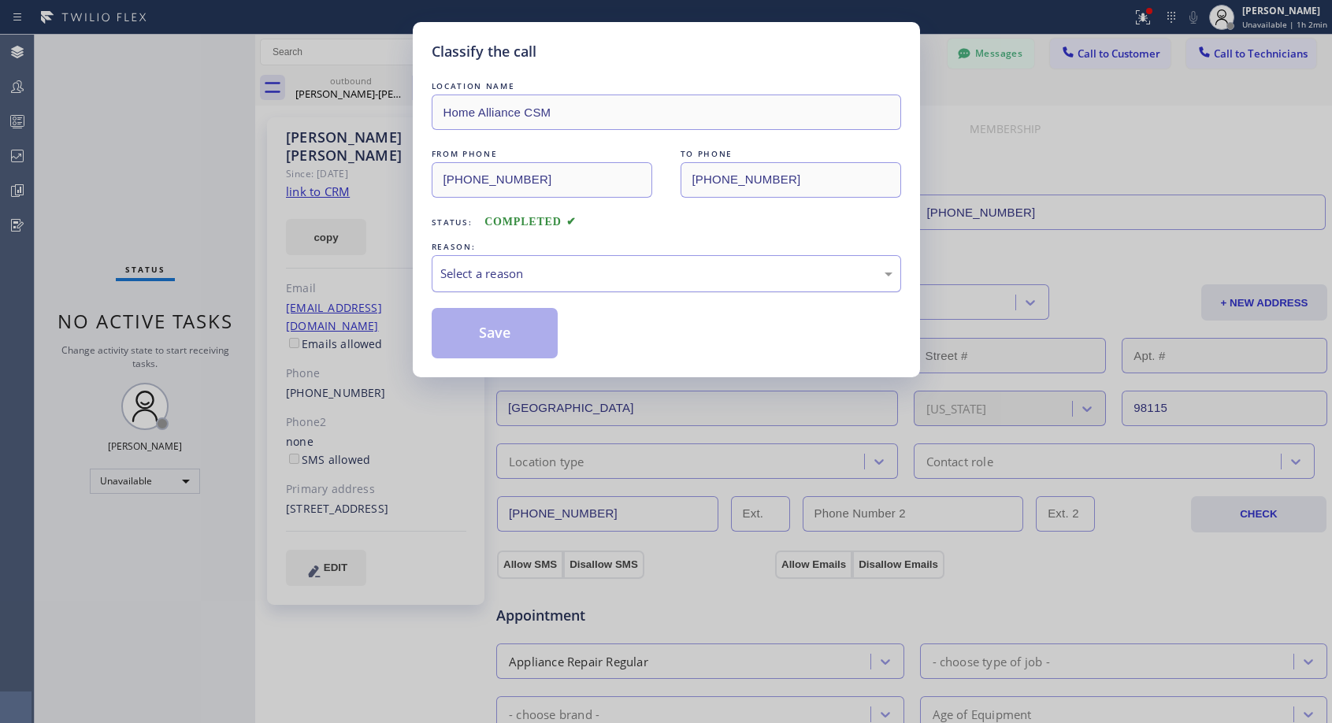
click at [499, 273] on div "Select a reason" at bounding box center [666, 274] width 452 height 18
click at [476, 329] on button "Save" at bounding box center [495, 333] width 127 height 50
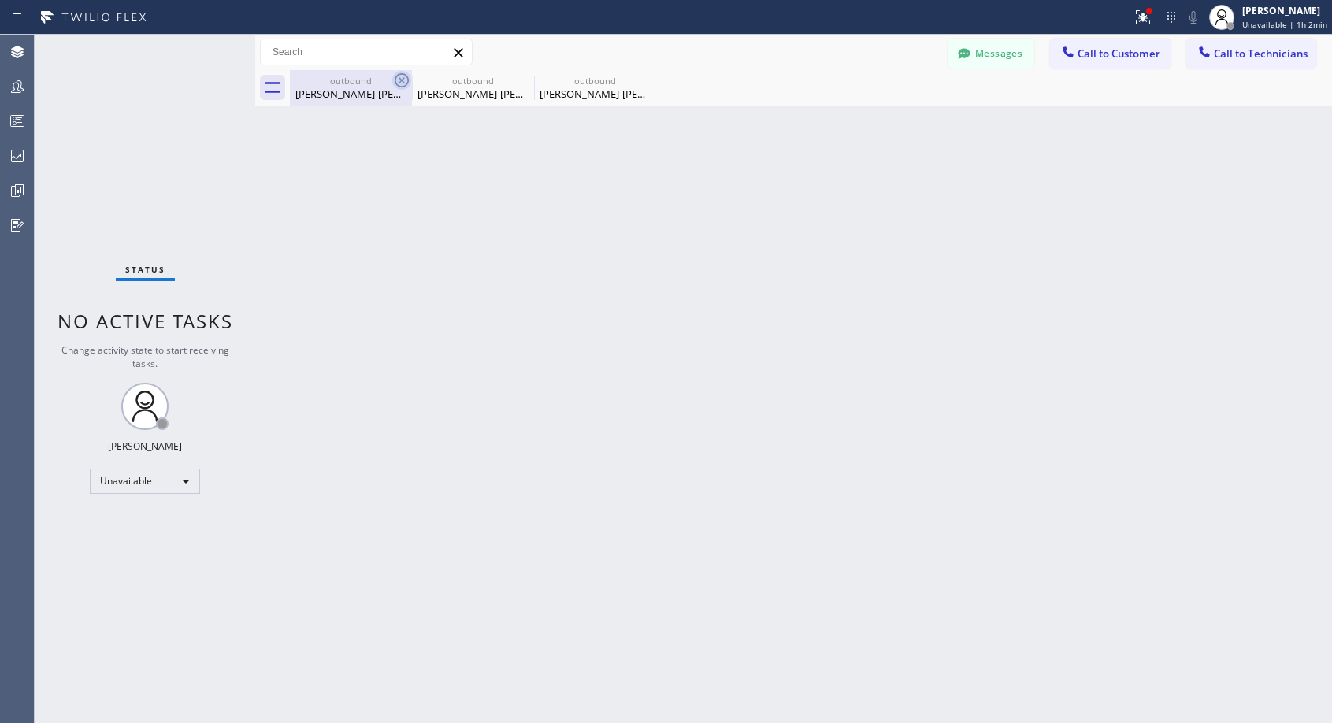
click at [400, 75] on icon at bounding box center [401, 80] width 19 height 19
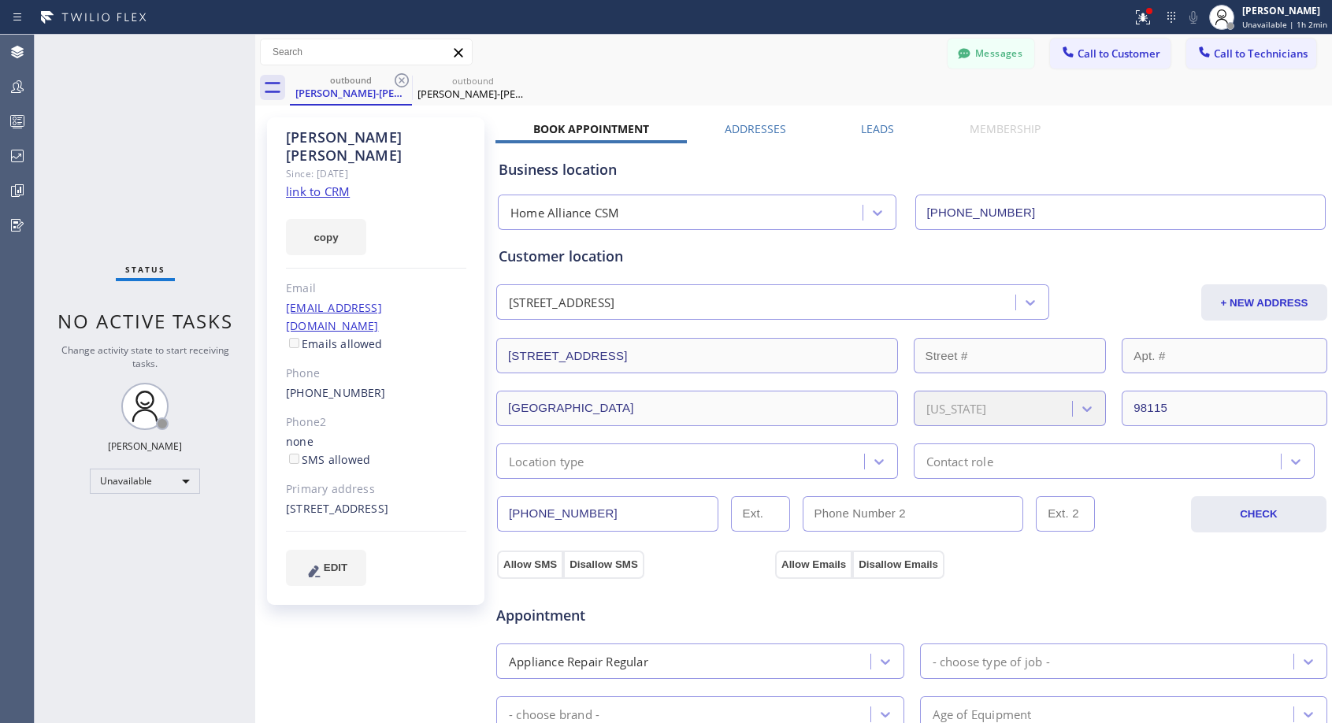
click at [400, 75] on icon at bounding box center [401, 80] width 19 height 19
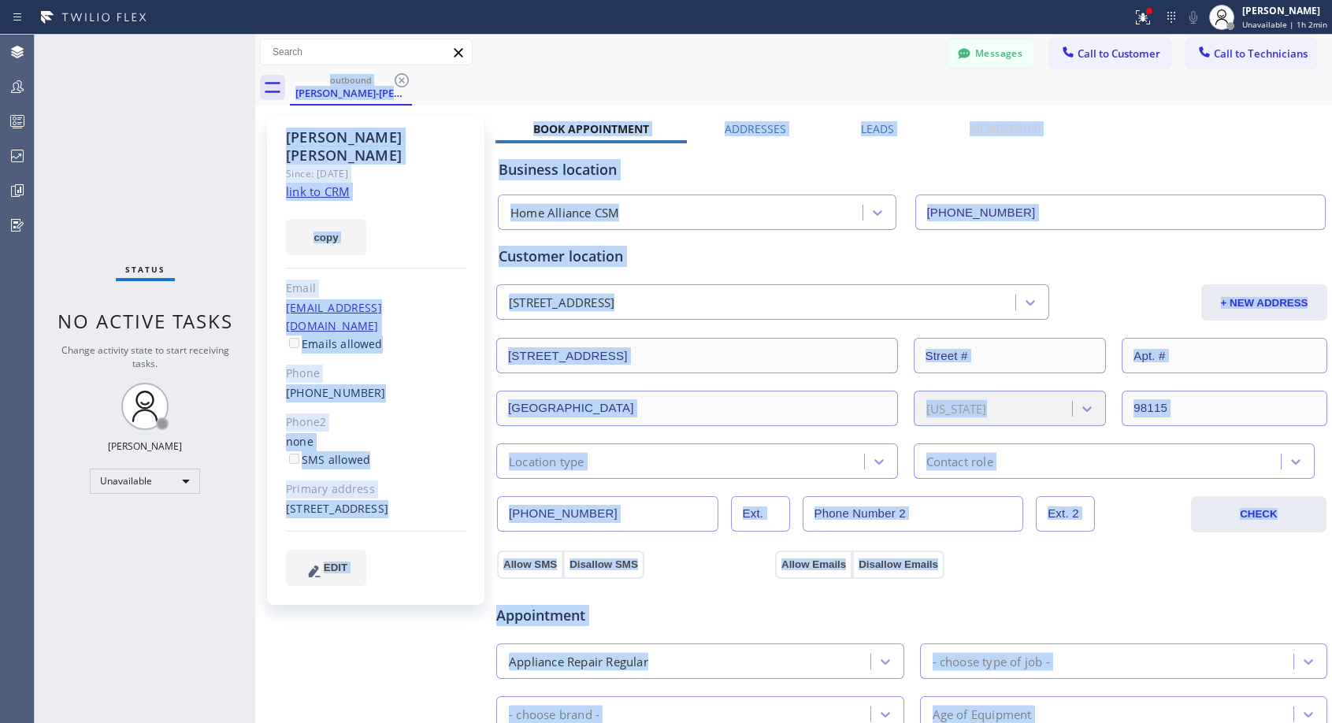
click at [400, 75] on div "outbound Chu-lan Chiong" at bounding box center [811, 87] width 1042 height 35
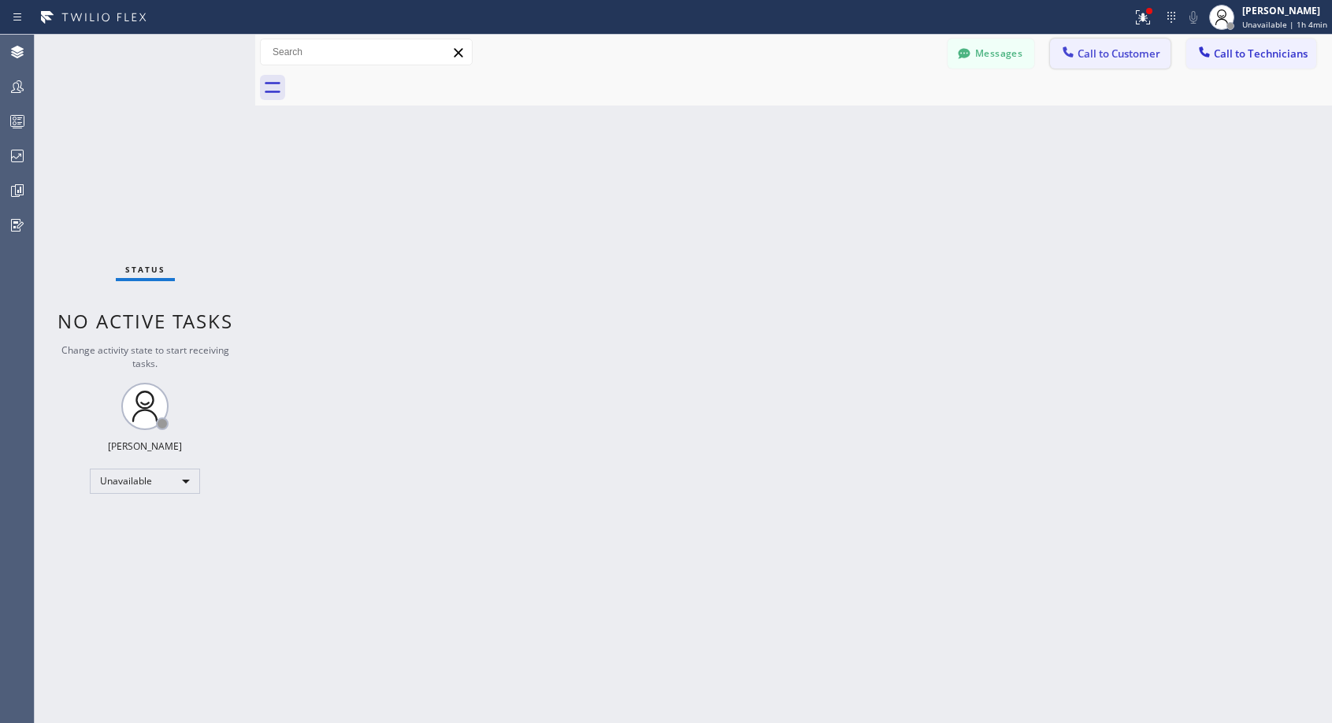
click at [1102, 68] on button "Call to Customer" at bounding box center [1110, 54] width 120 height 30
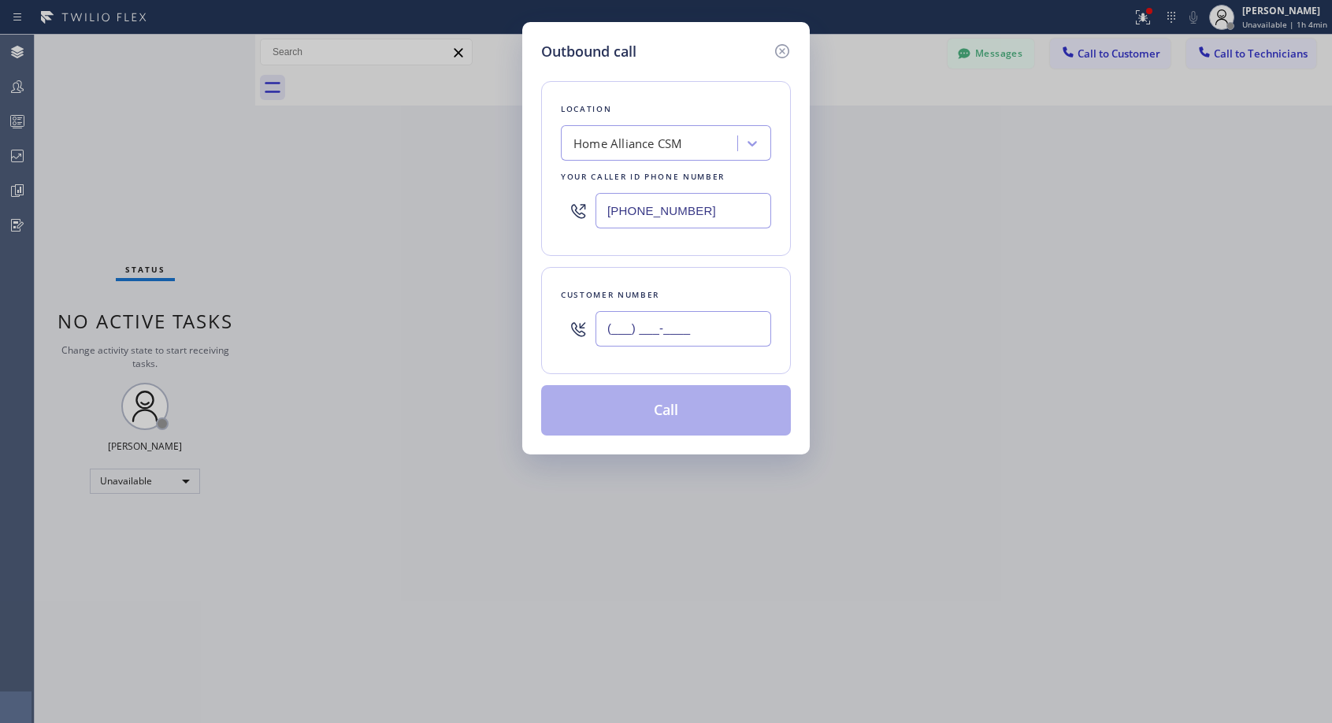
click at [625, 332] on input "(___) ___-____" at bounding box center [683, 328] width 176 height 35
paste input "310) 613-2183"
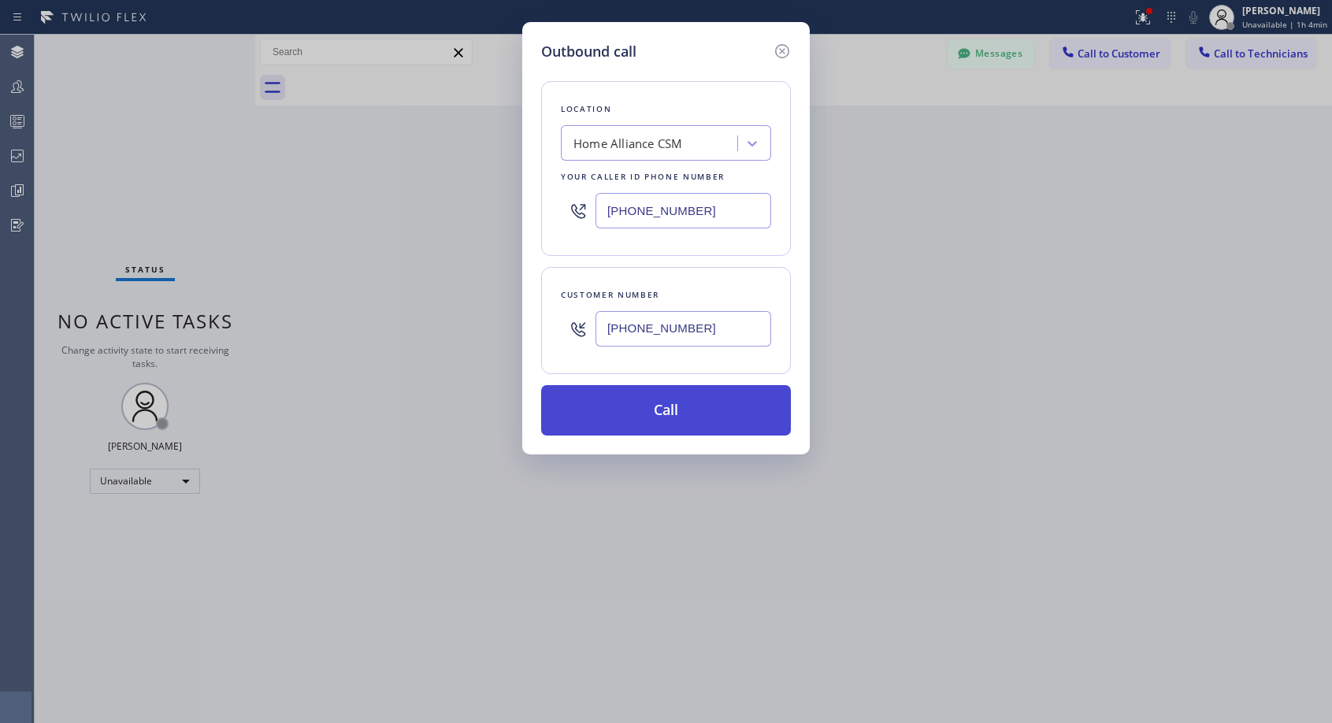
type input "(310) 613-2183"
click at [657, 416] on button "Call" at bounding box center [666, 410] width 250 height 50
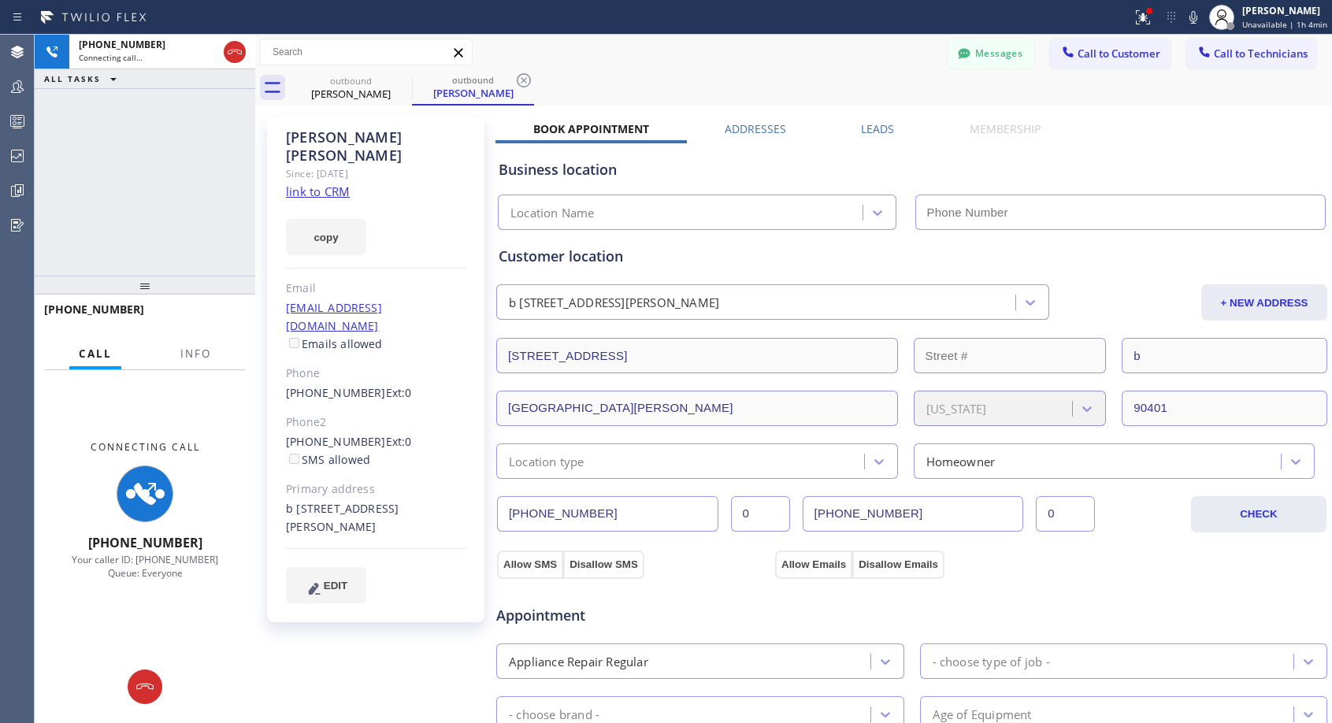
type input "[PHONE_NUMBER]"
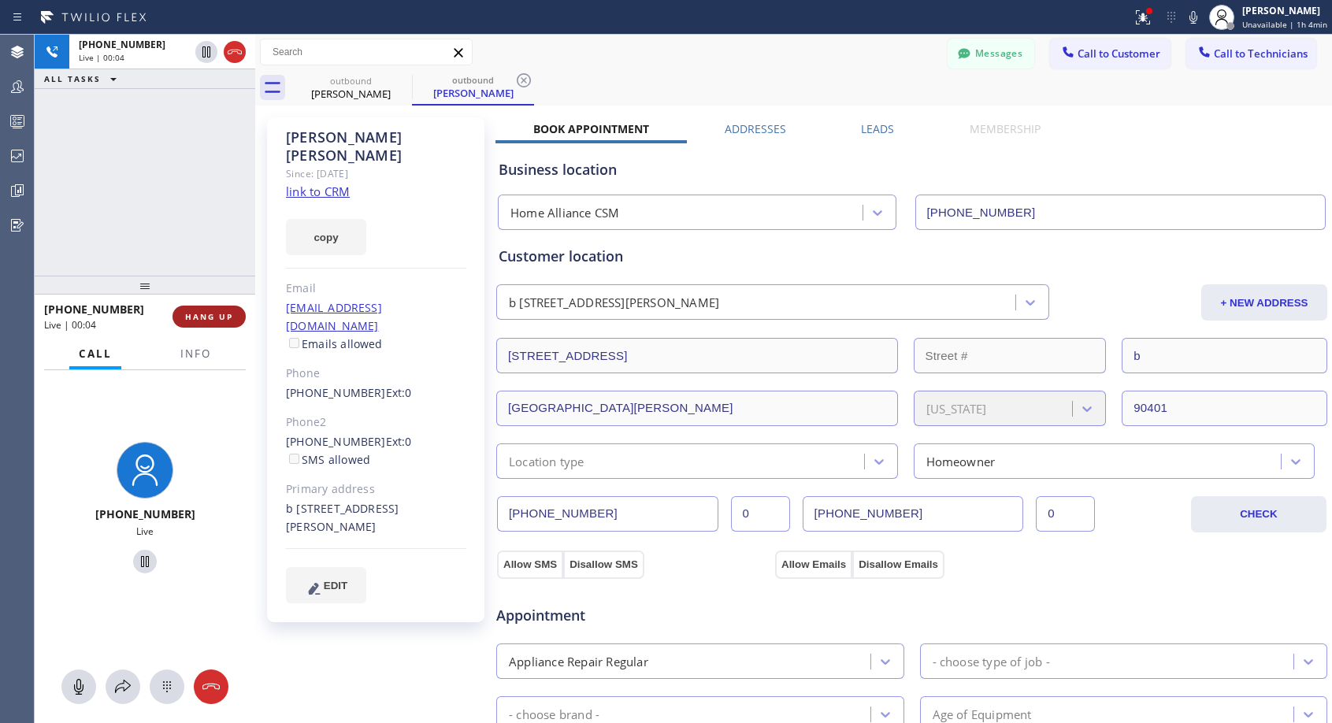
click at [227, 314] on span "HANG UP" at bounding box center [209, 316] width 48 height 11
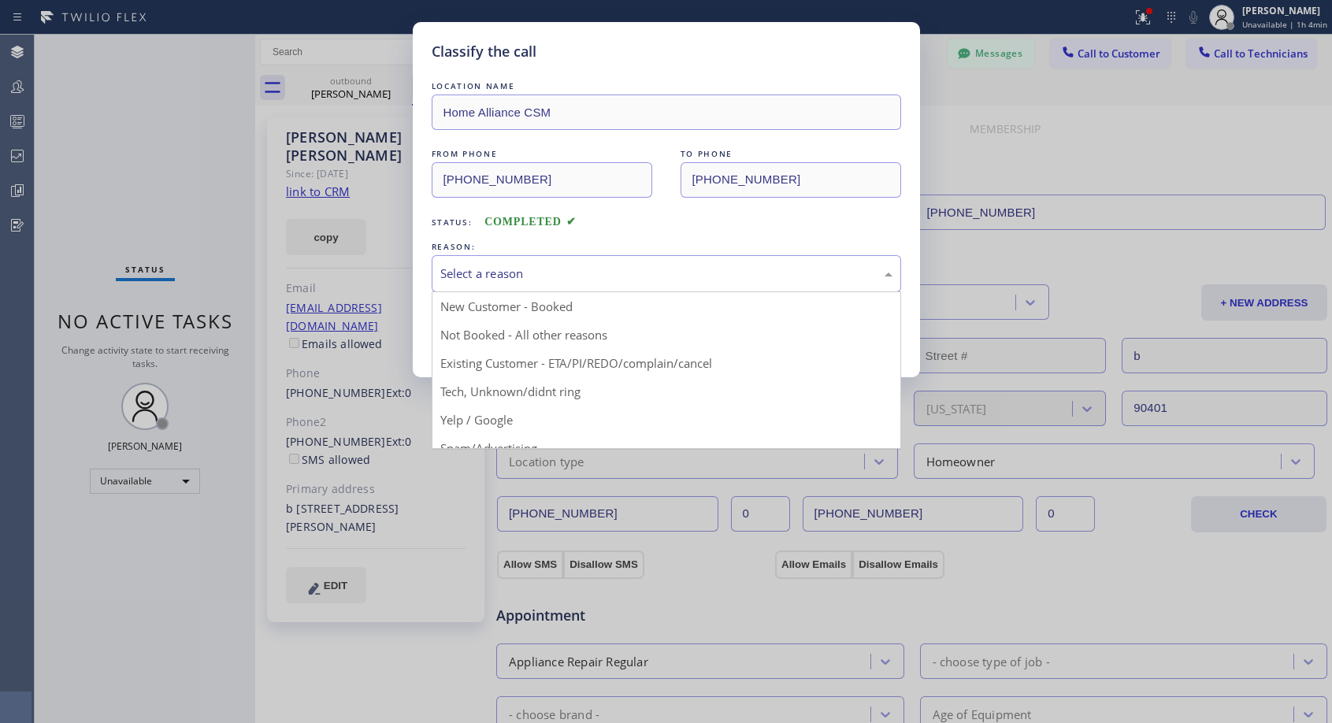
click at [610, 266] on div "Select a reason" at bounding box center [666, 274] width 452 height 18
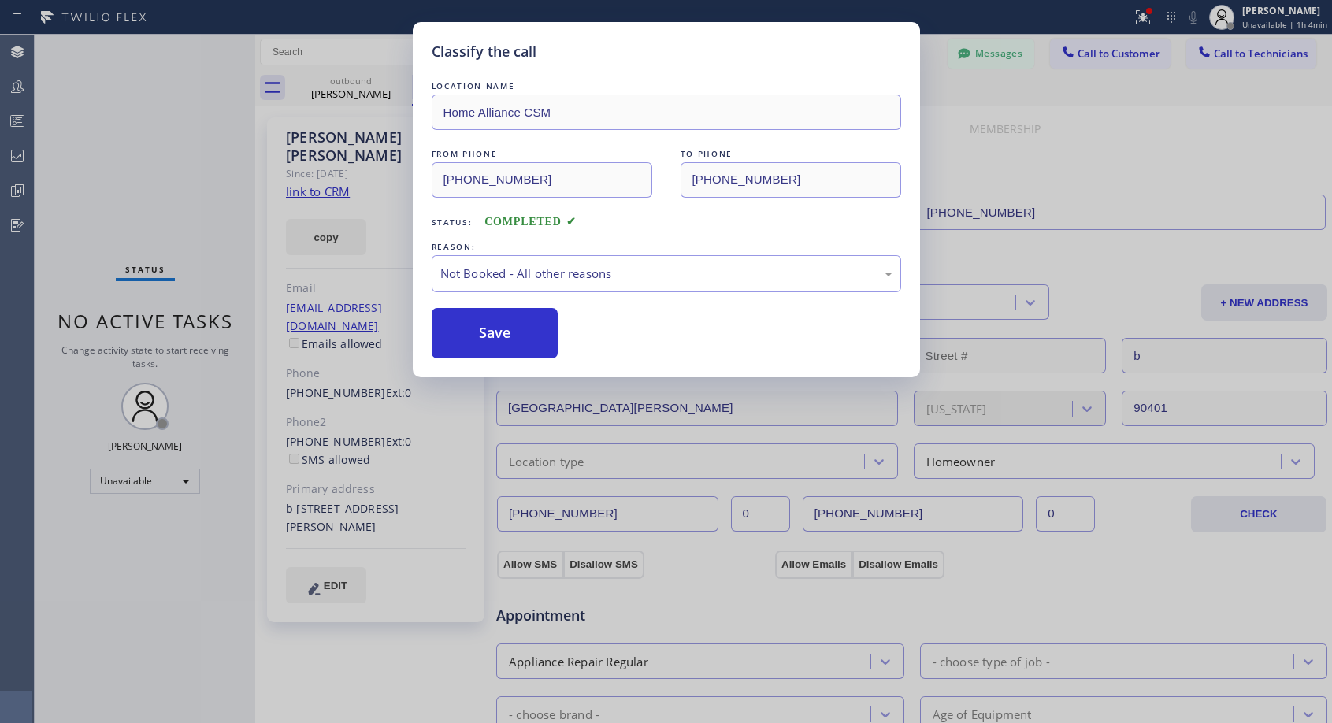
click at [529, 329] on button "Save" at bounding box center [495, 333] width 127 height 50
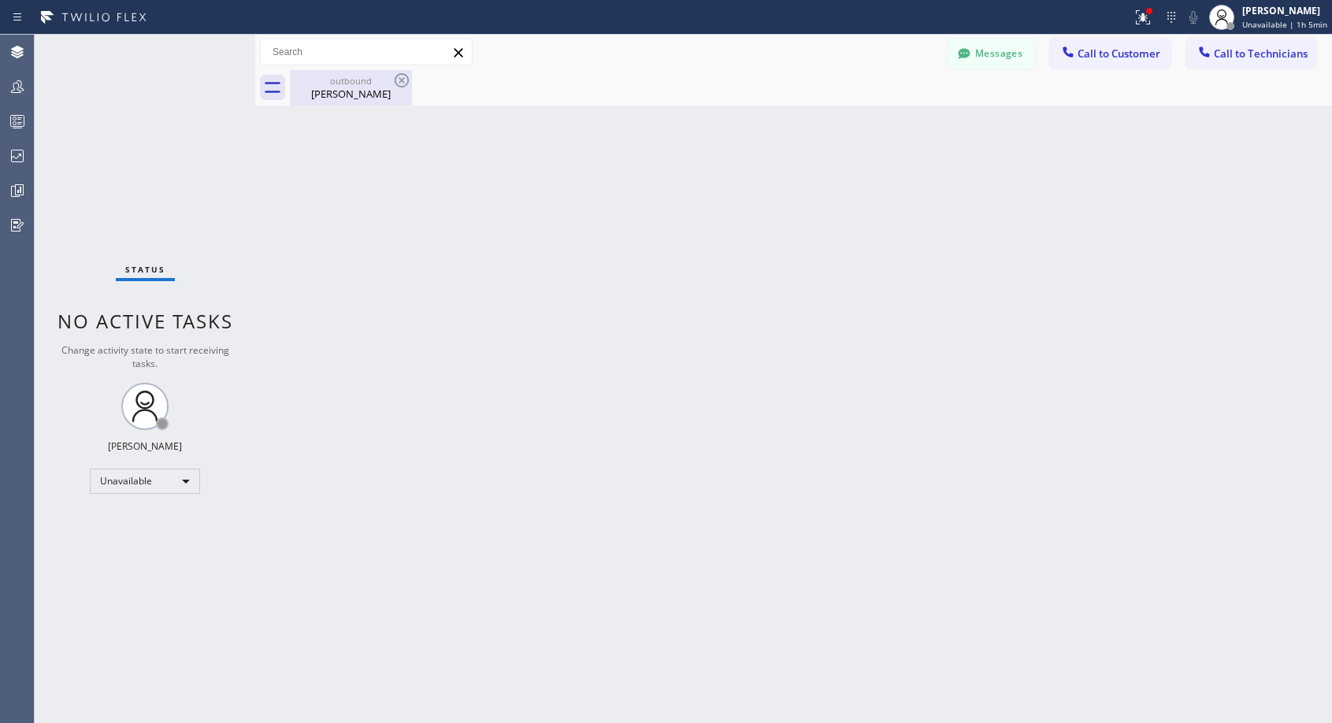
click at [365, 83] on div "outbound" at bounding box center [350, 81] width 119 height 12
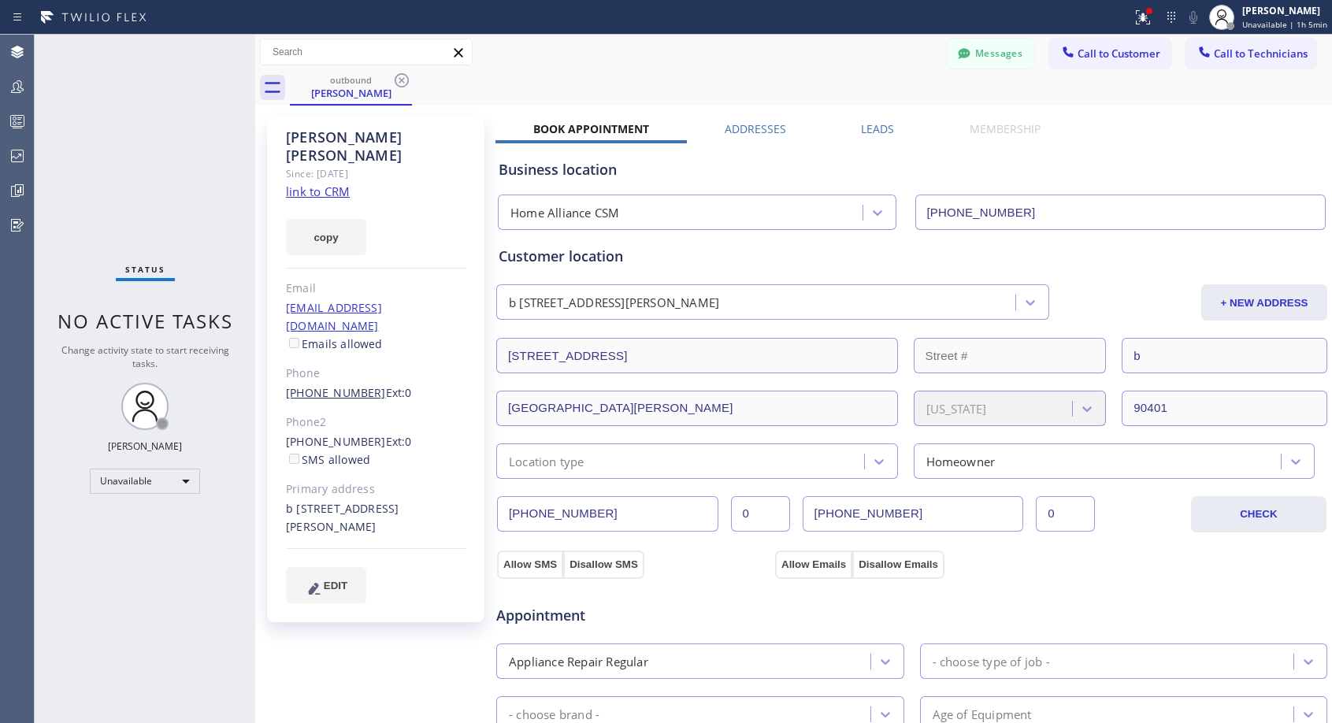
click at [331, 385] on link "(310) 613-2183" at bounding box center [336, 392] width 100 height 15
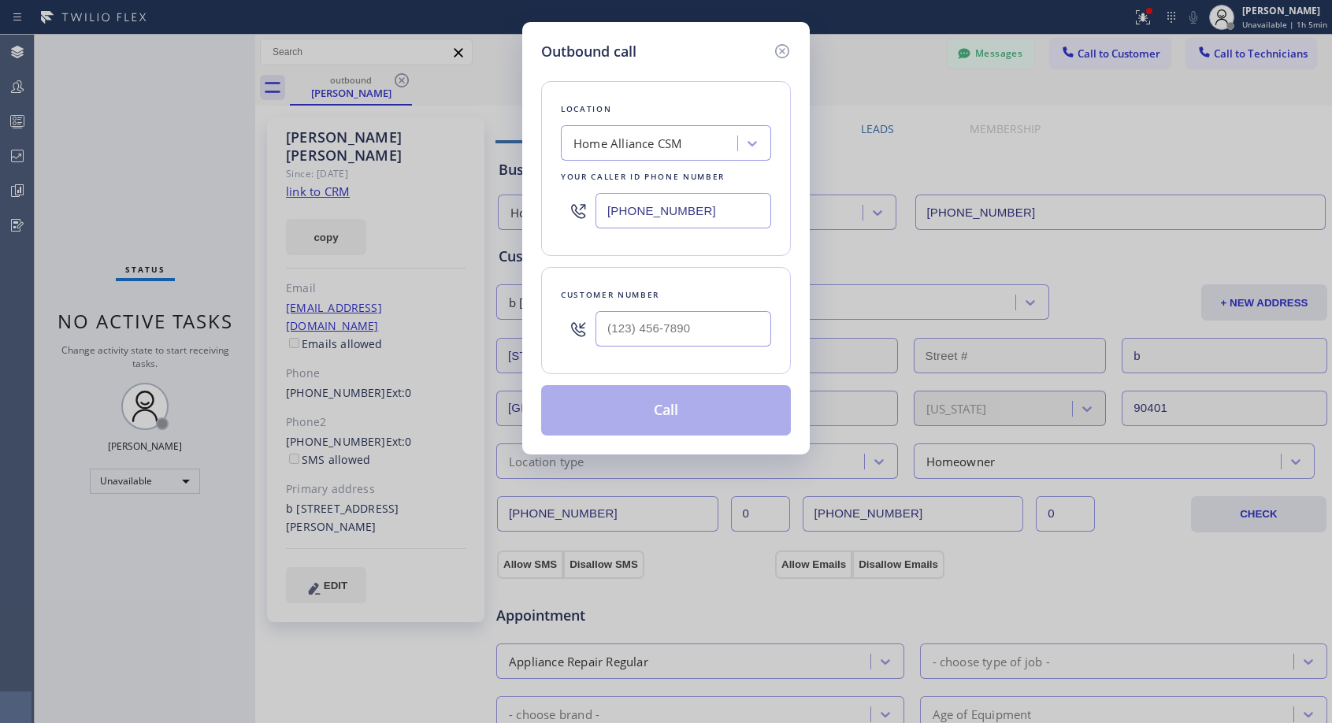
type input "(310) 613-2183"
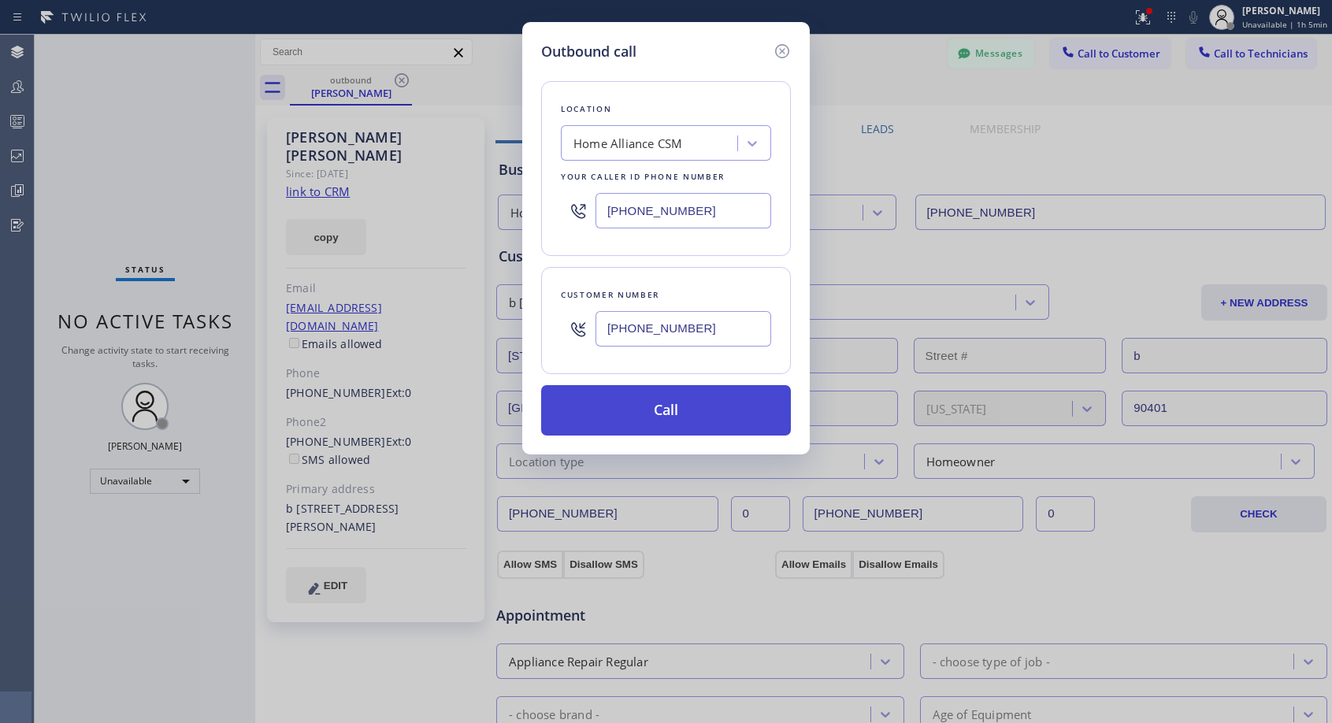
click at [643, 413] on button "Call" at bounding box center [666, 410] width 250 height 50
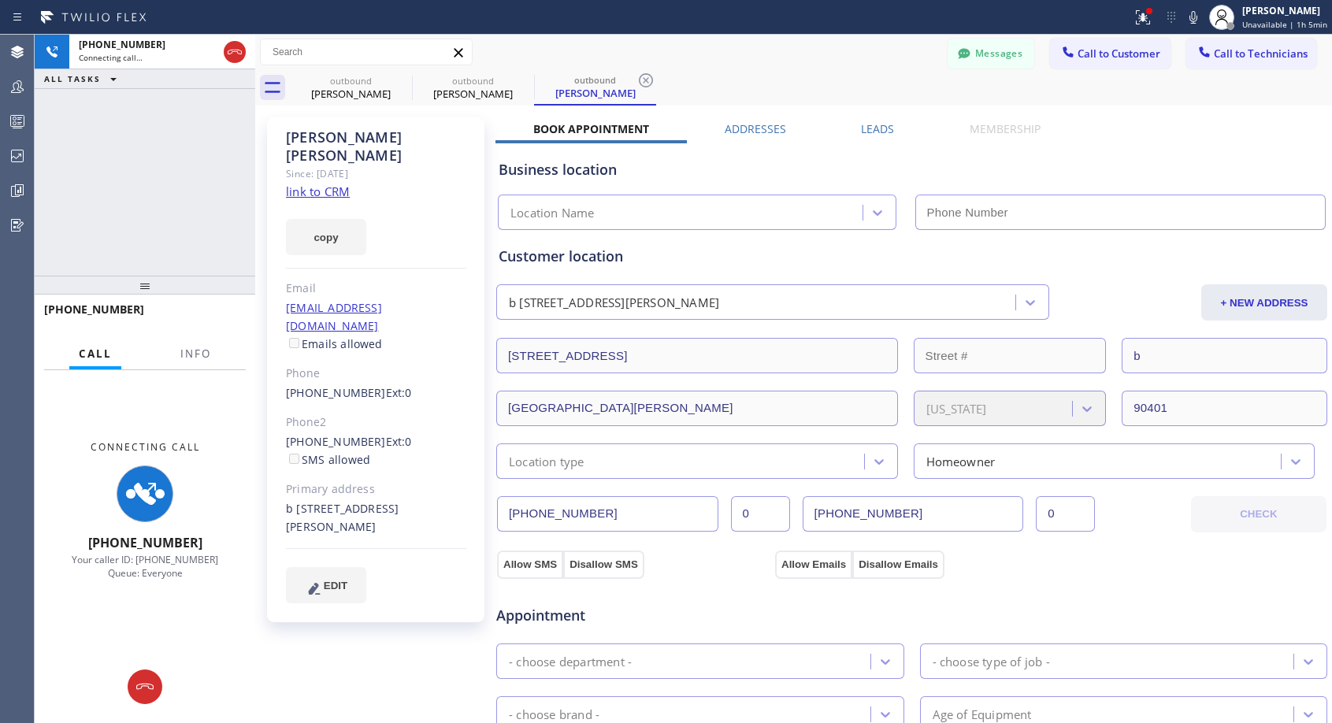
type input "[PHONE_NUMBER]"
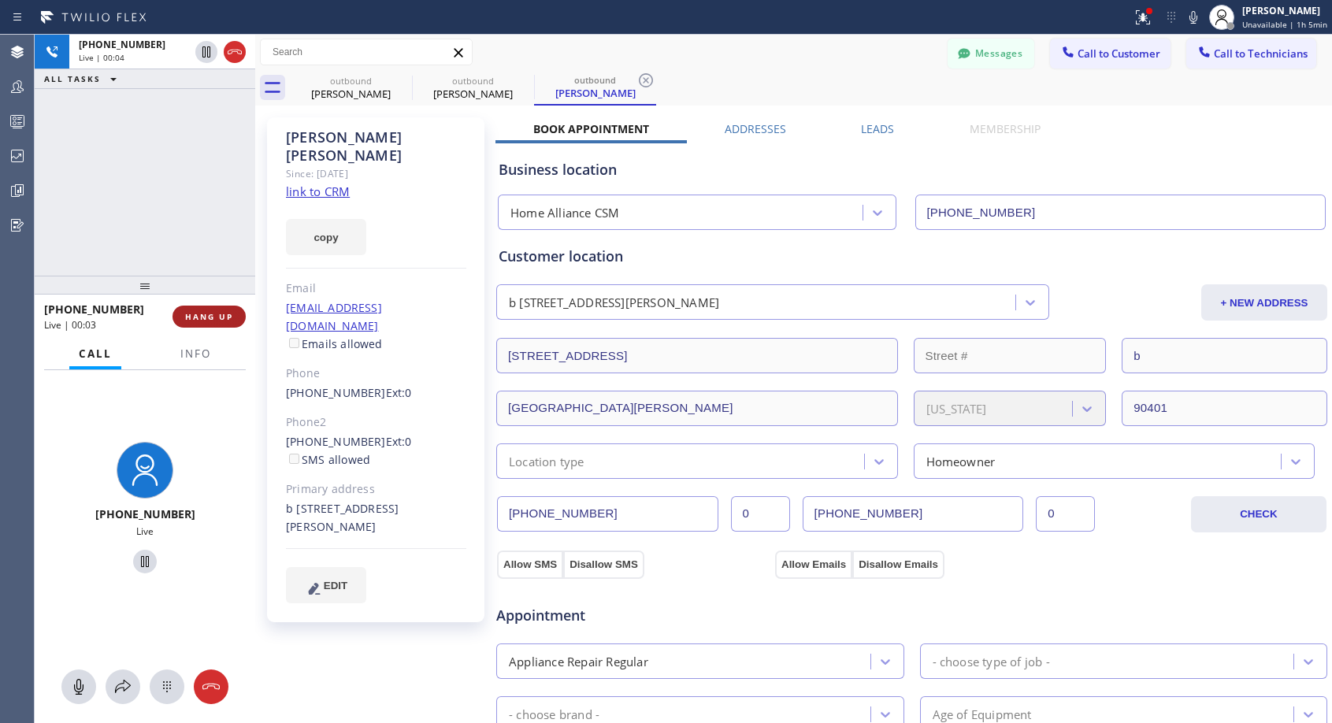
click at [224, 311] on span "HANG UP" at bounding box center [209, 316] width 48 height 11
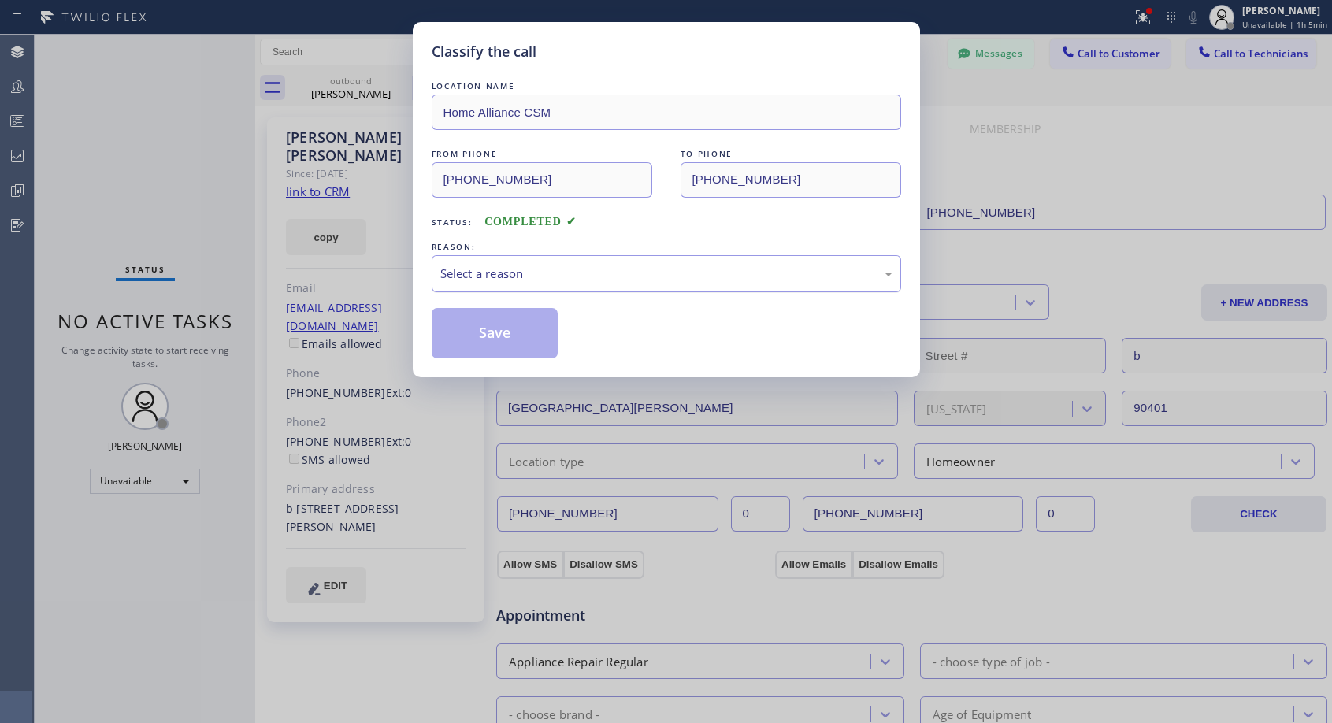
click at [736, 276] on div "Select a reason" at bounding box center [666, 274] width 452 height 18
click at [523, 337] on button "Save" at bounding box center [495, 333] width 127 height 50
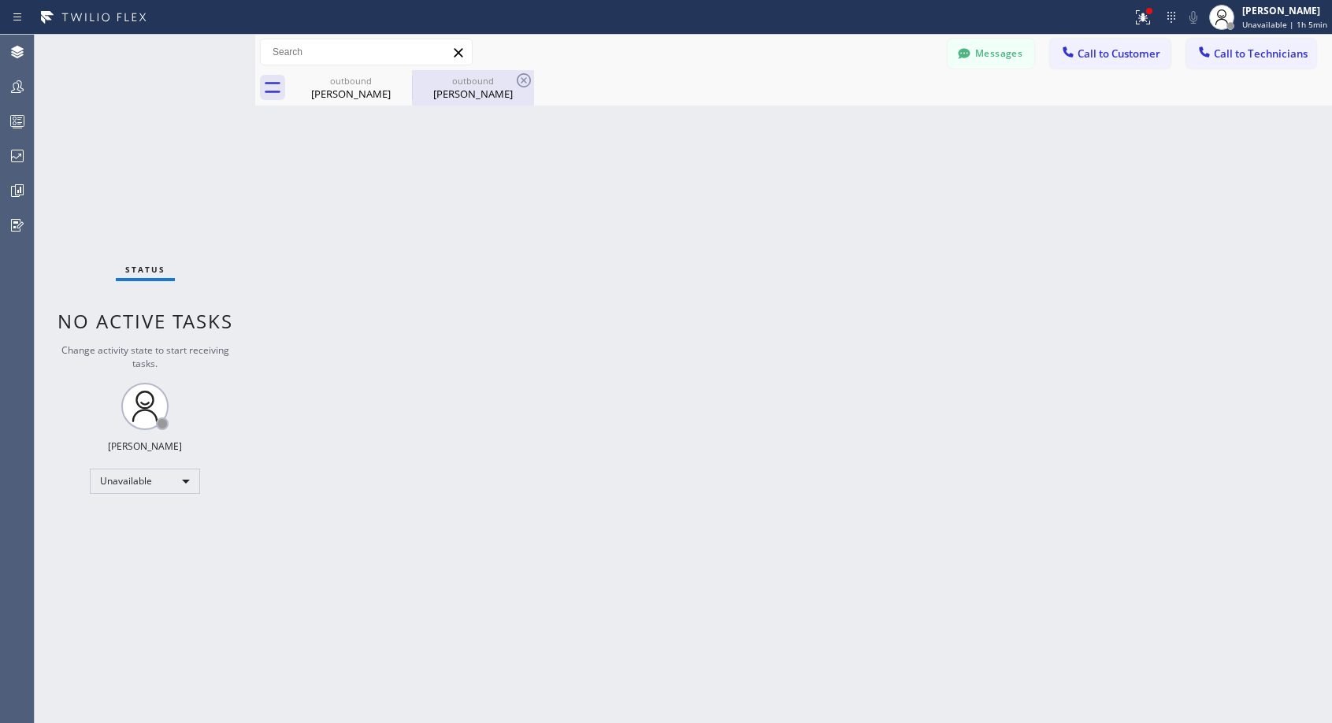
click at [485, 91] on div "Deborah Dinsmore" at bounding box center [472, 94] width 119 height 14
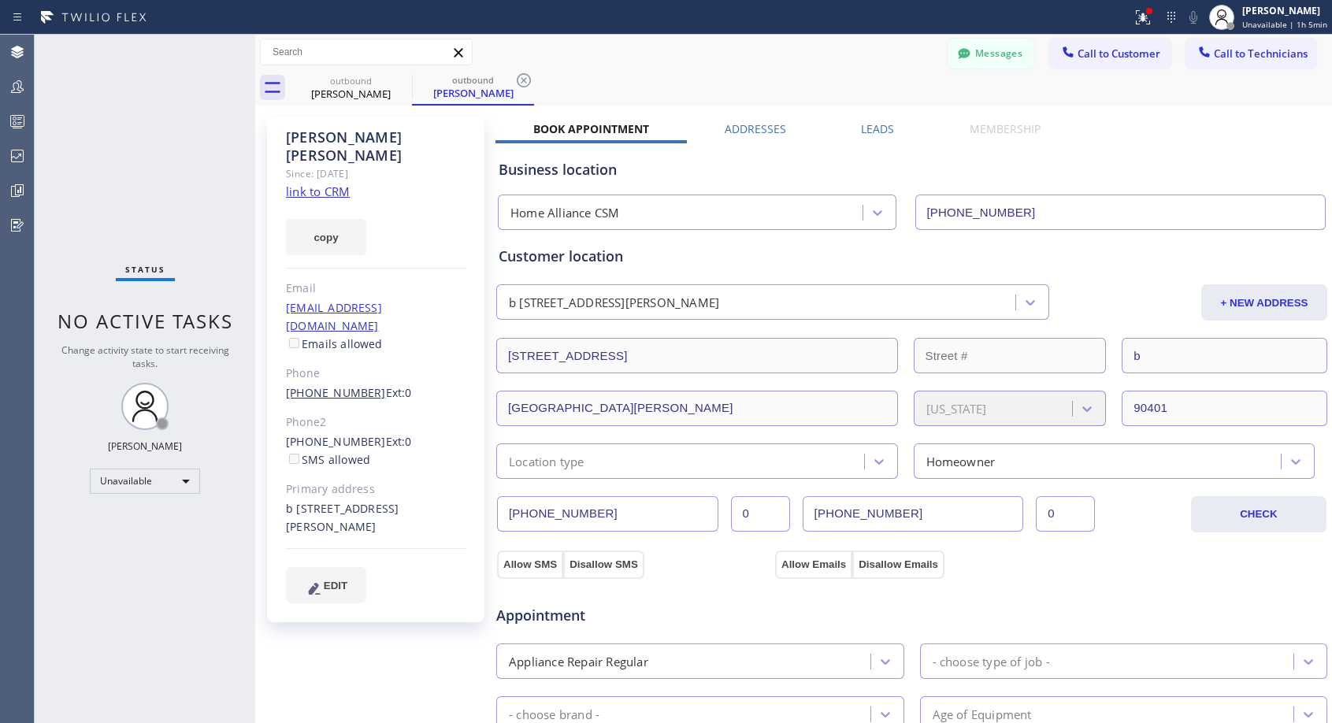
click at [346, 385] on link "(310) 613-2183" at bounding box center [336, 392] width 100 height 15
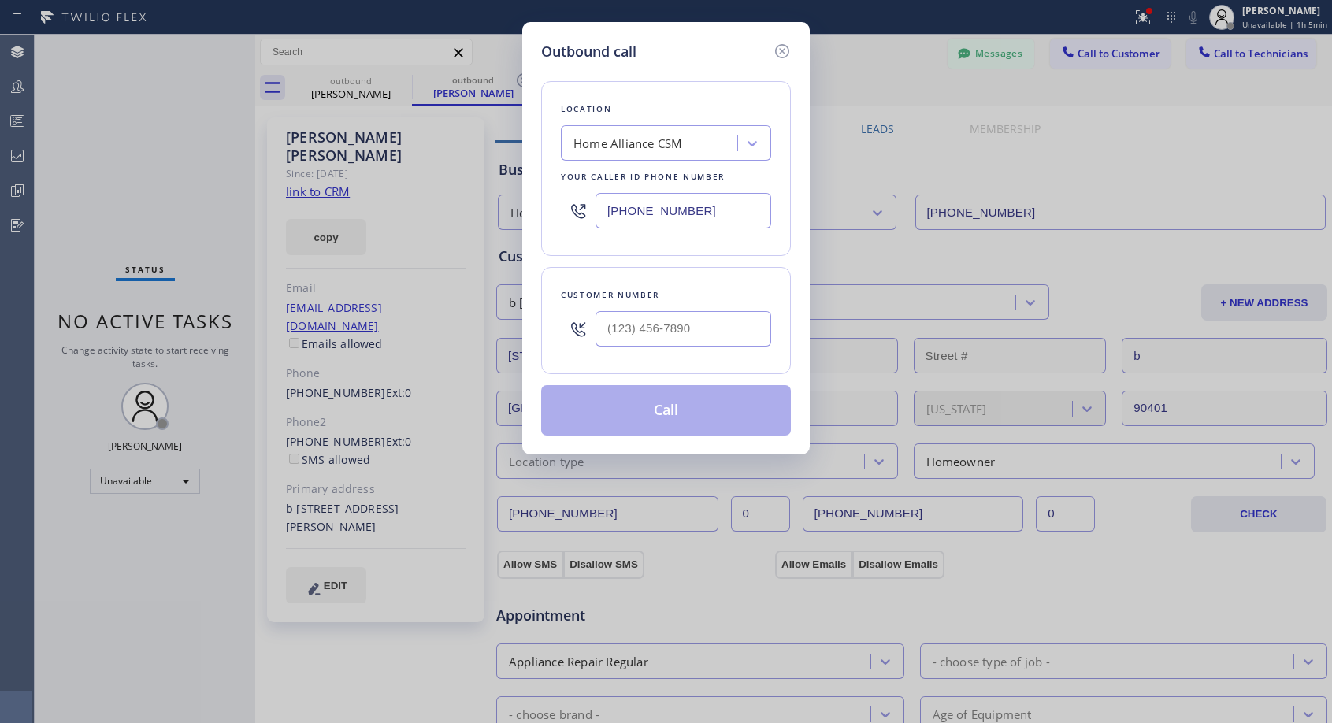
type input "(310) 613-2183"
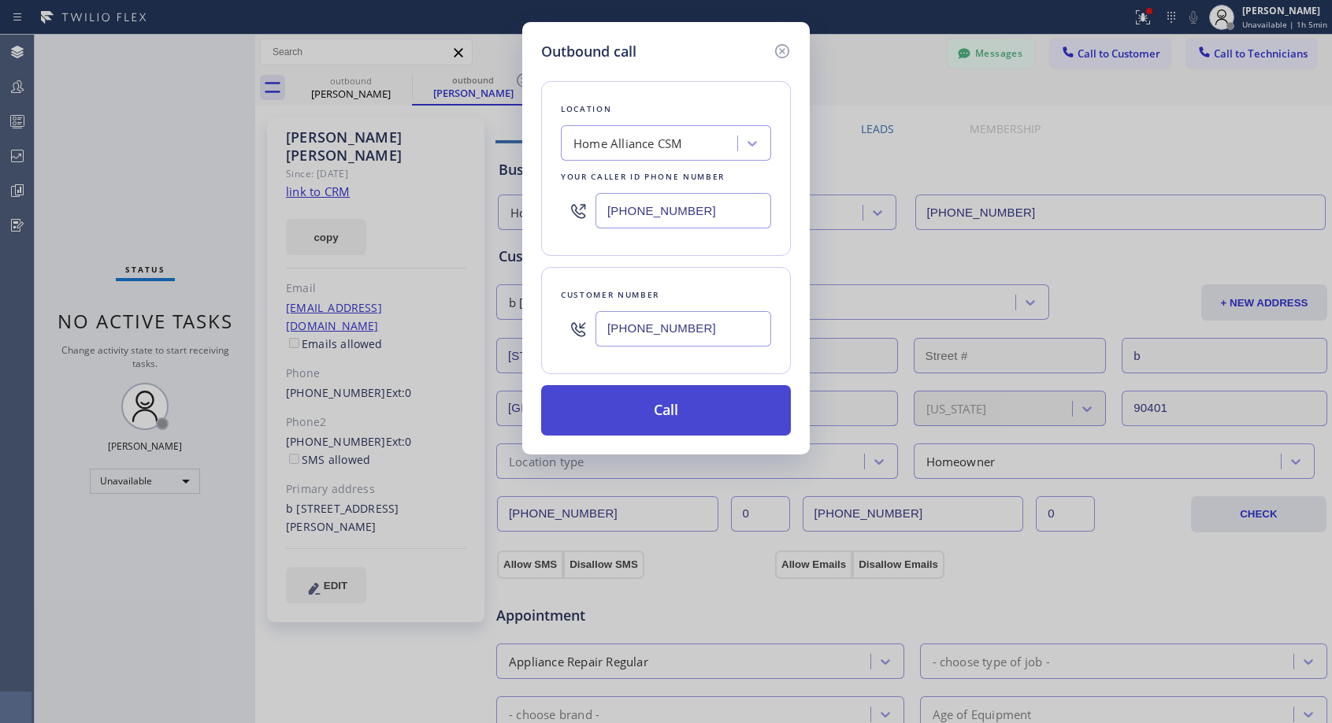
click at [627, 401] on button "Call" at bounding box center [666, 410] width 250 height 50
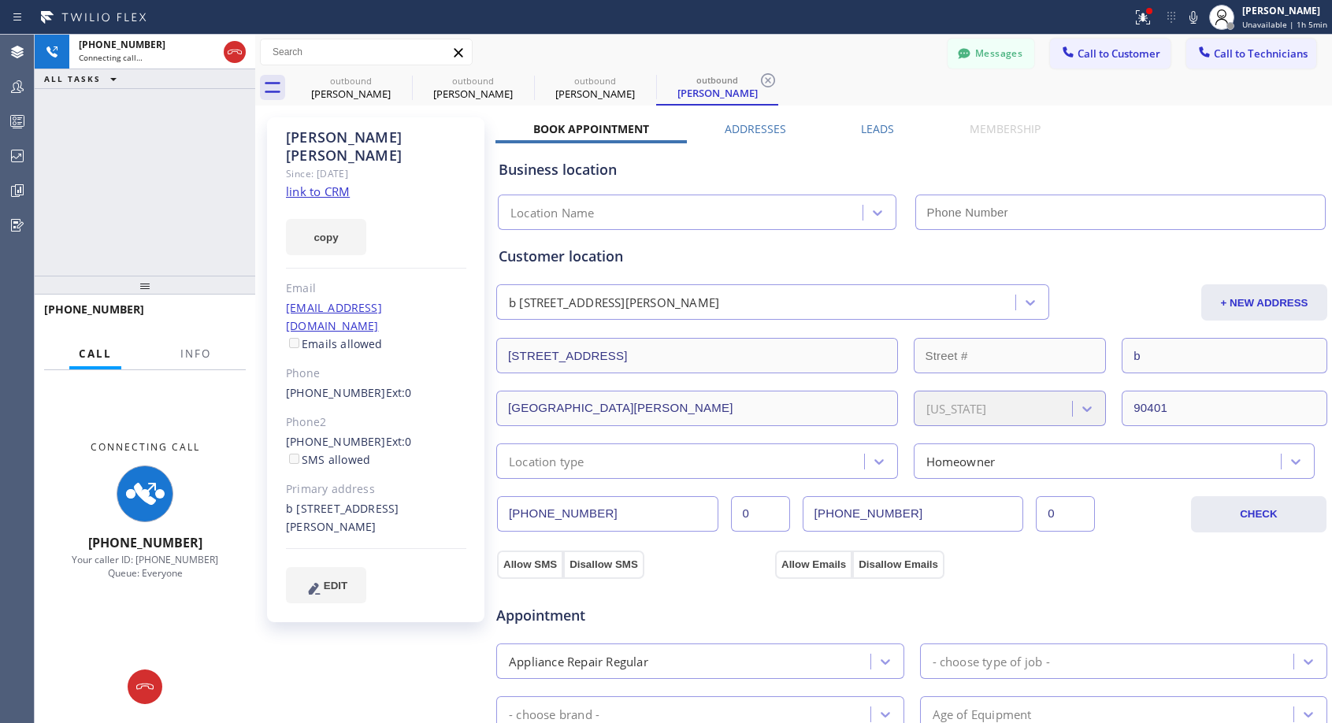
type input "[PHONE_NUMBER]"
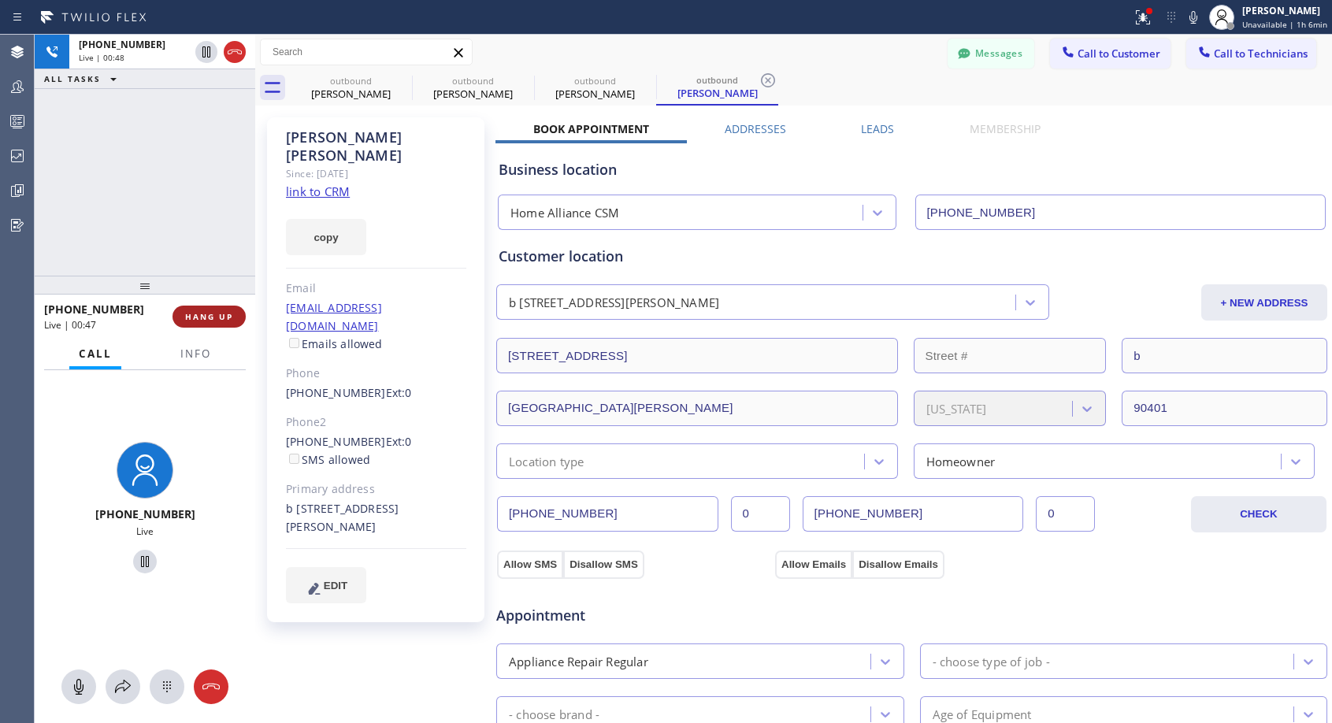
click at [229, 317] on span "HANG UP" at bounding box center [209, 316] width 48 height 11
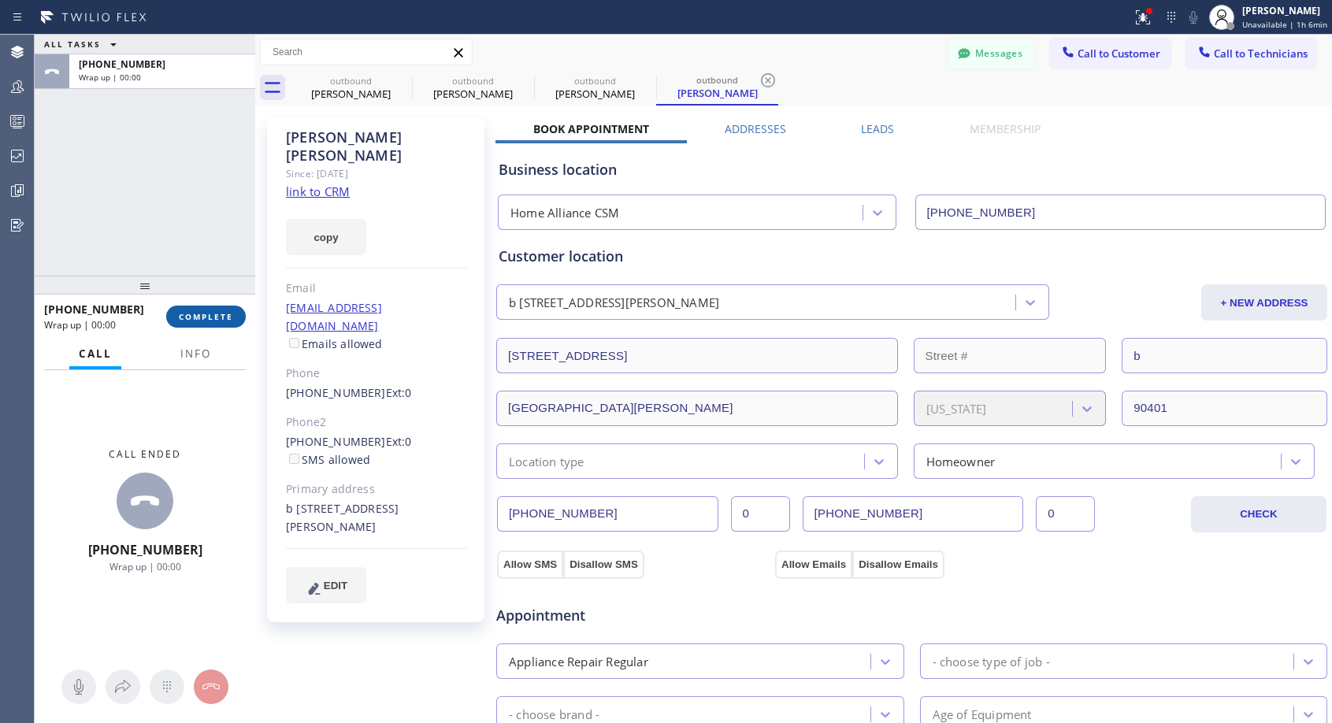
click at [229, 317] on span "COMPLETE" at bounding box center [206, 316] width 54 height 11
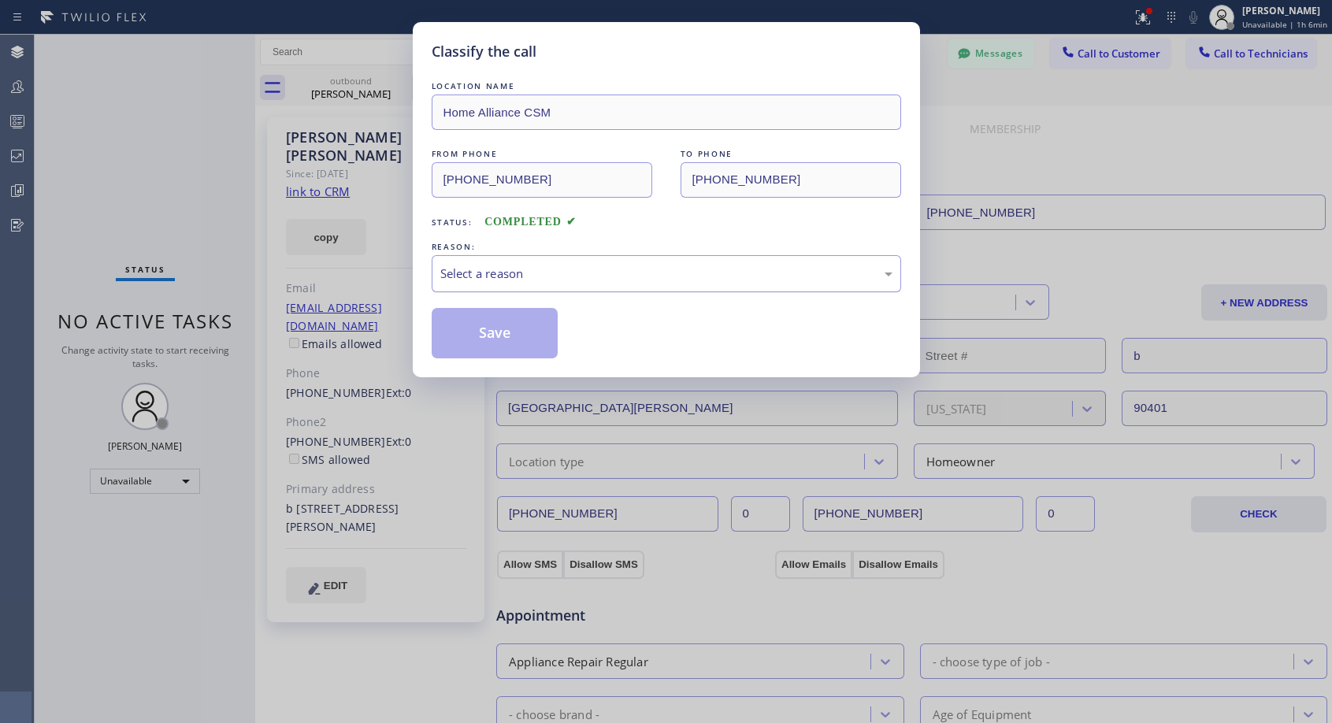
click at [608, 267] on div "Select a reason" at bounding box center [666, 274] width 452 height 18
click at [516, 333] on button "Save" at bounding box center [495, 333] width 127 height 50
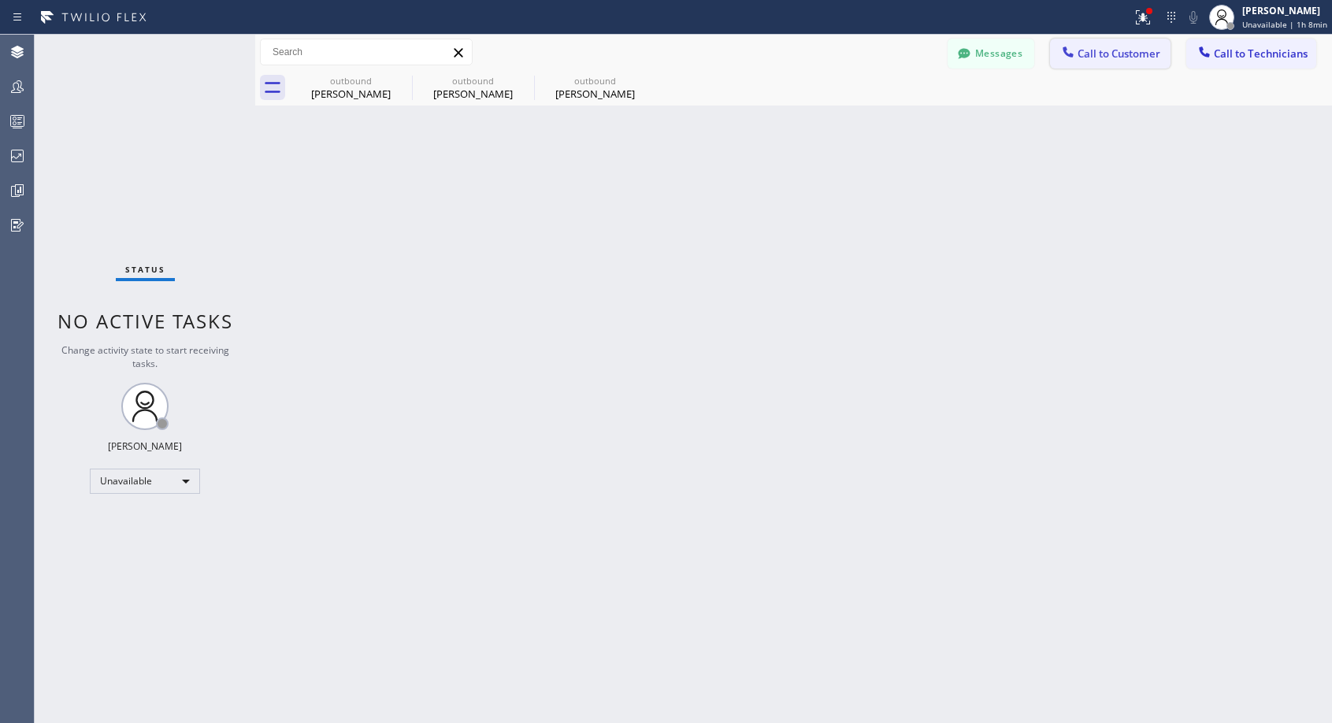
click at [1088, 57] on span "Call to Customer" at bounding box center [1118, 53] width 83 height 14
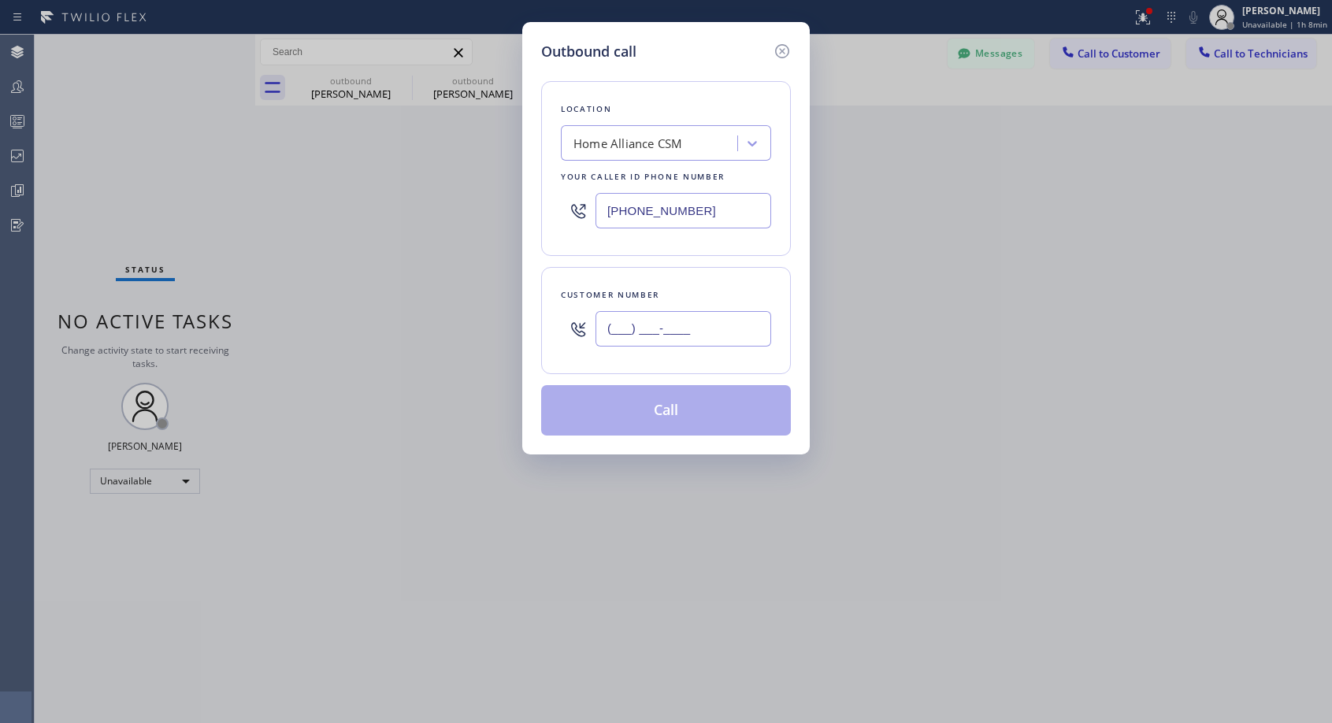
click at [740, 328] on input "(___) ___-____" at bounding box center [683, 328] width 176 height 35
paste input "561) 512-7948"
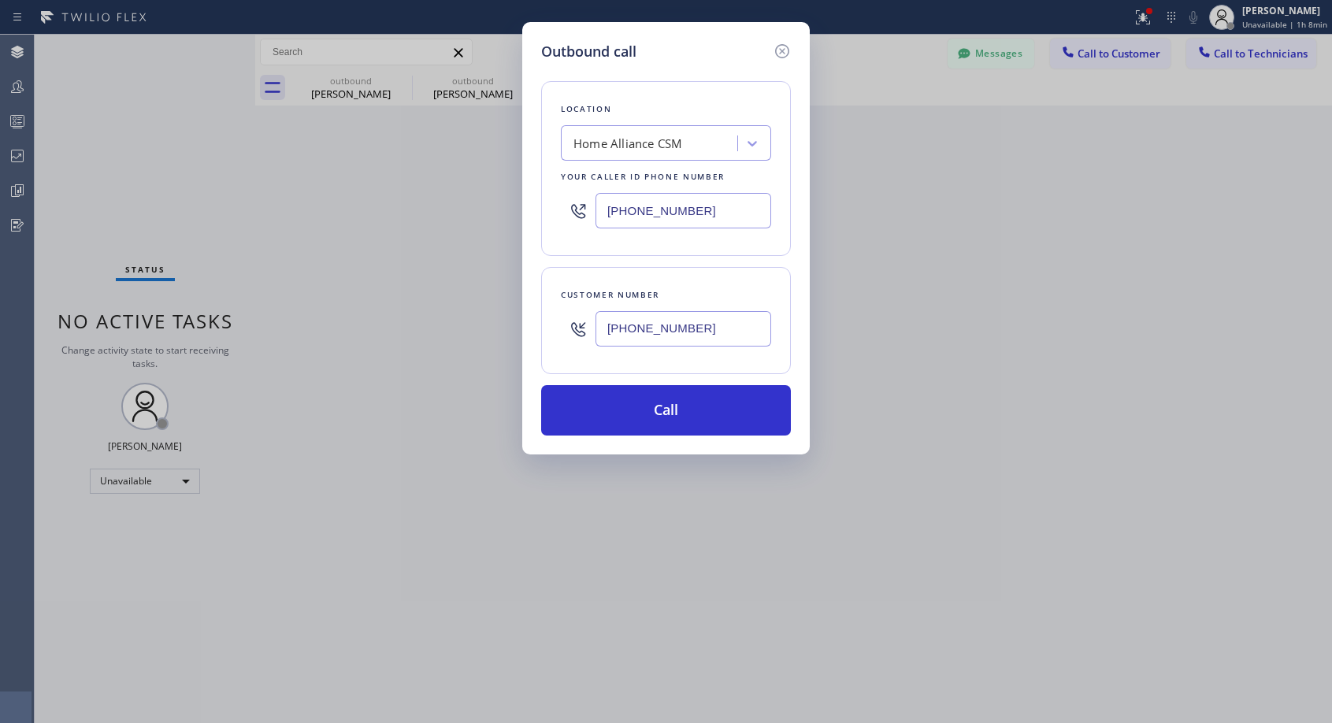
type input "(561) 512-7948"
drag, startPoint x: 659, startPoint y: 399, endPoint x: 659, endPoint y: 337, distance: 62.2
click at [659, 400] on button "Call" at bounding box center [666, 410] width 250 height 50
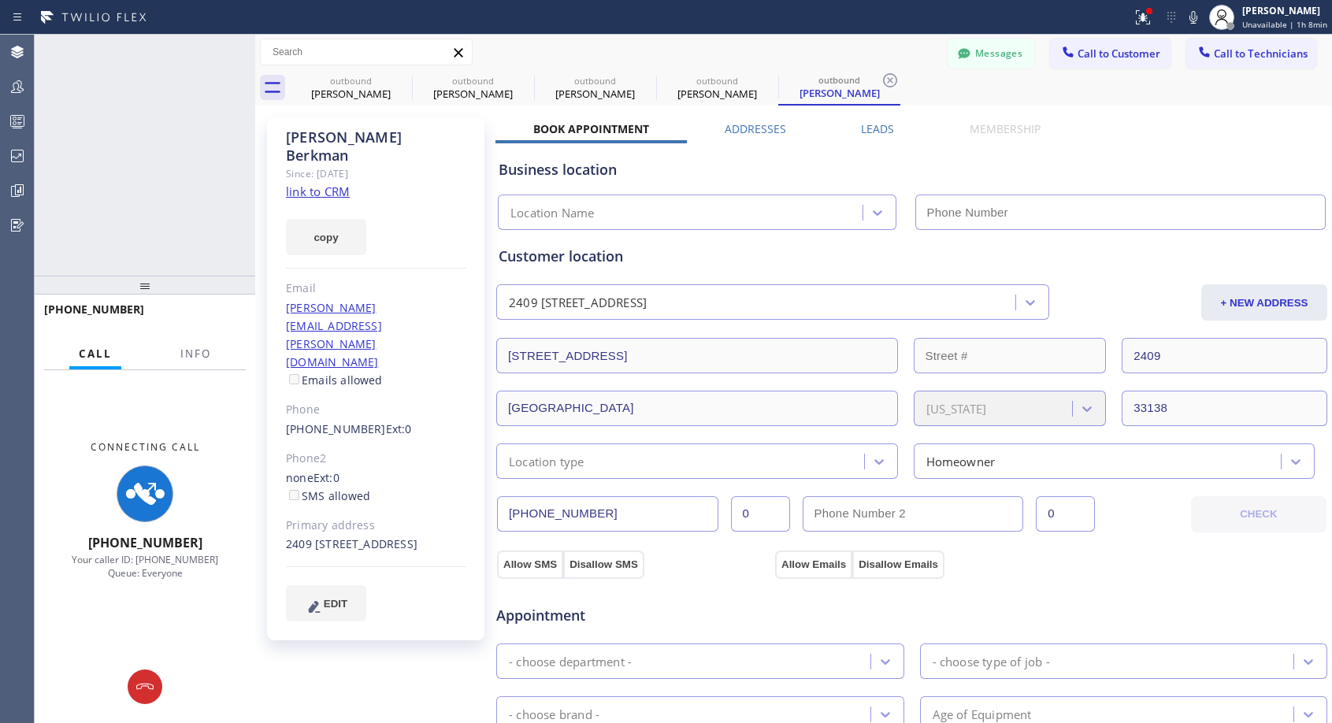
type input "[PHONE_NUMBER]"
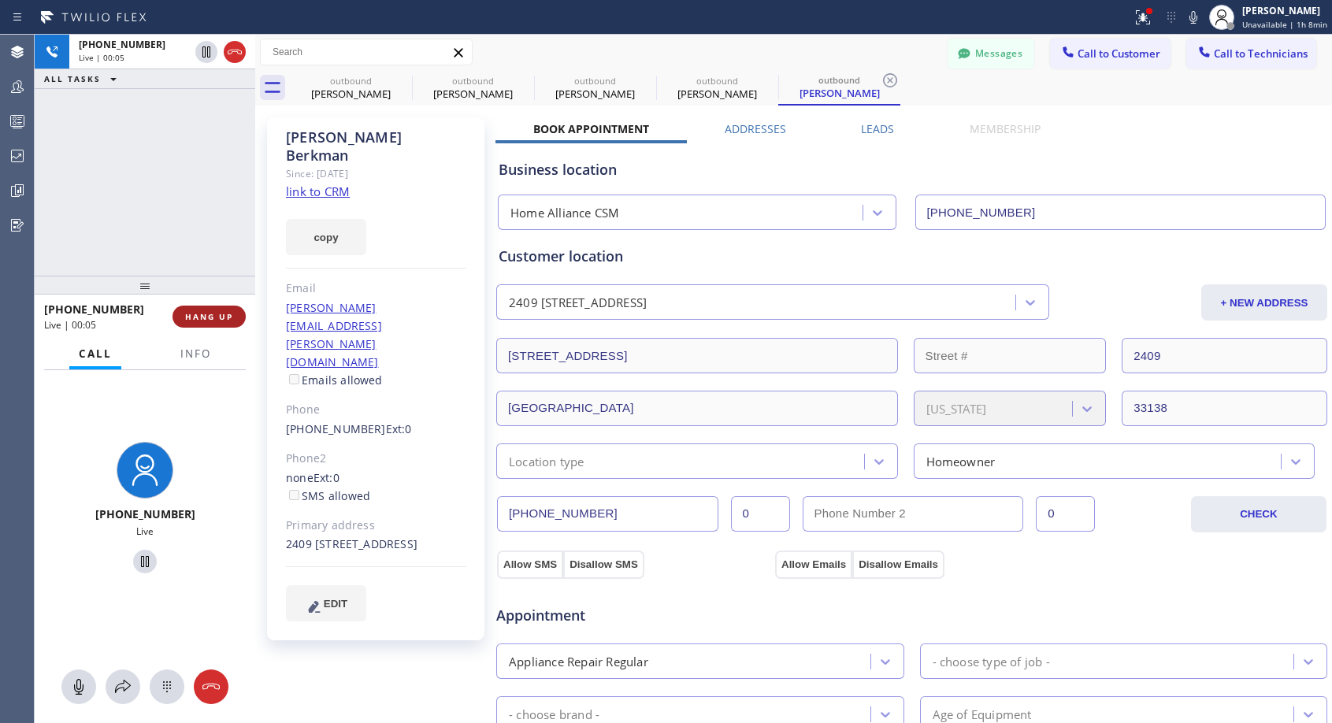
click at [194, 313] on span "HANG UP" at bounding box center [209, 316] width 48 height 11
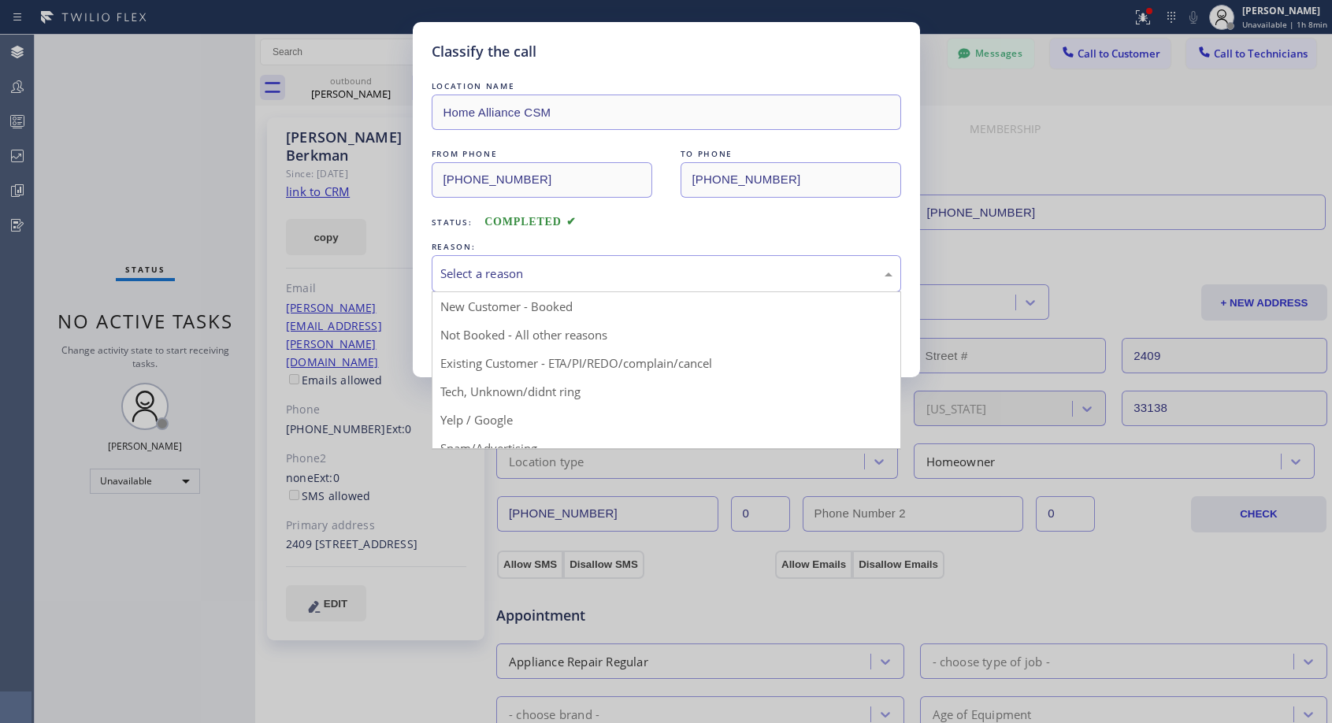
click at [529, 269] on div "Select a reason" at bounding box center [666, 274] width 452 height 18
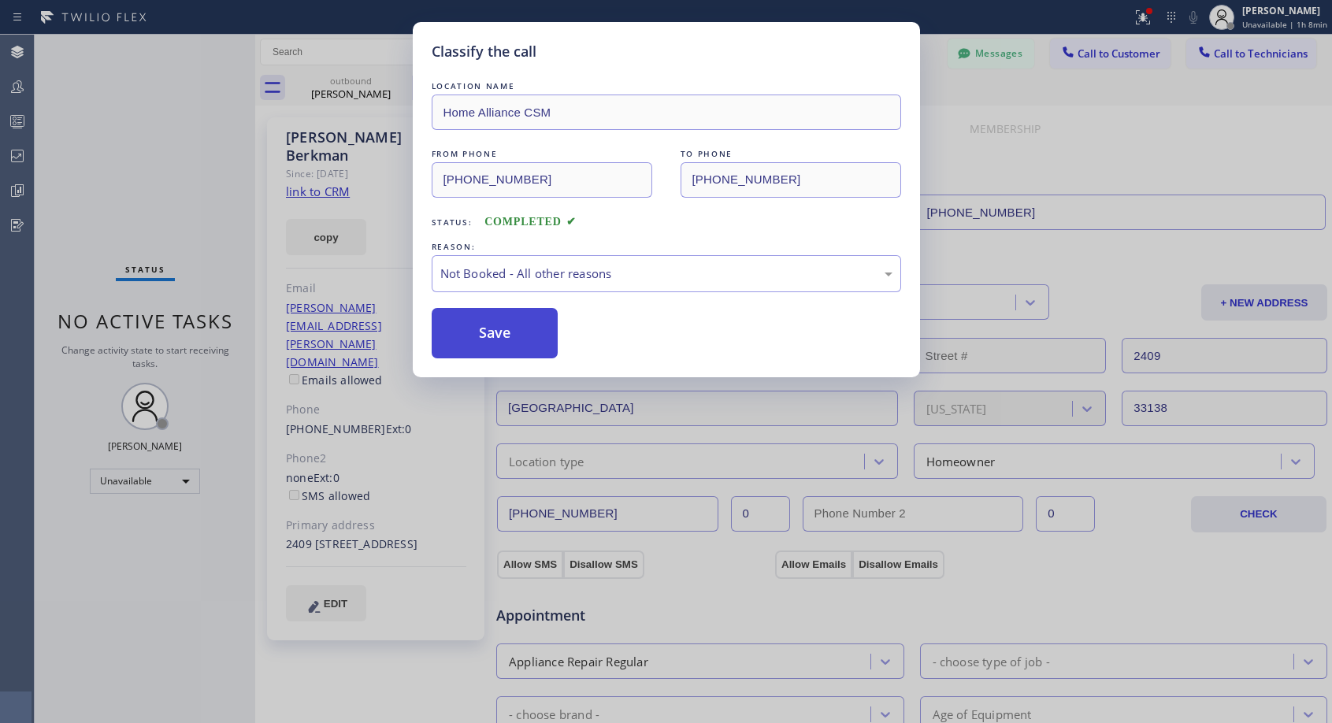
click at [495, 326] on button "Save" at bounding box center [495, 333] width 127 height 50
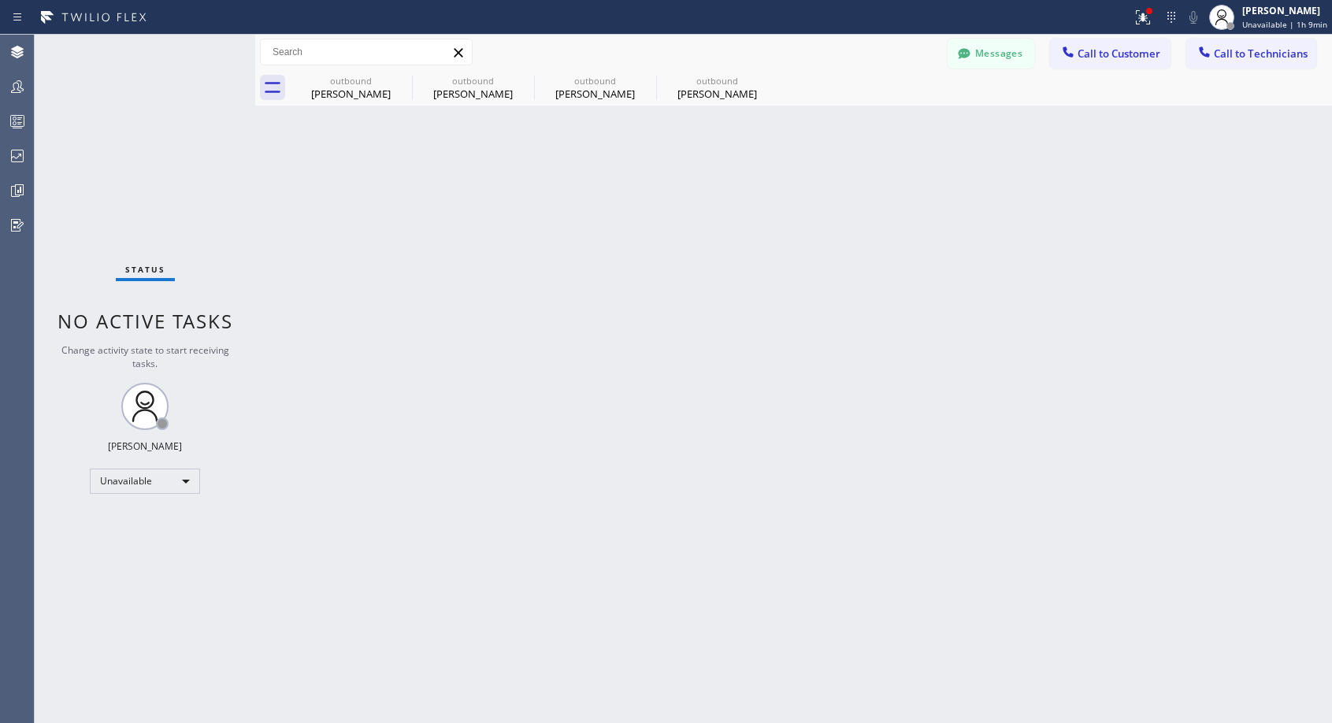
click at [711, 86] on div "outbound" at bounding box center [717, 81] width 119 height 12
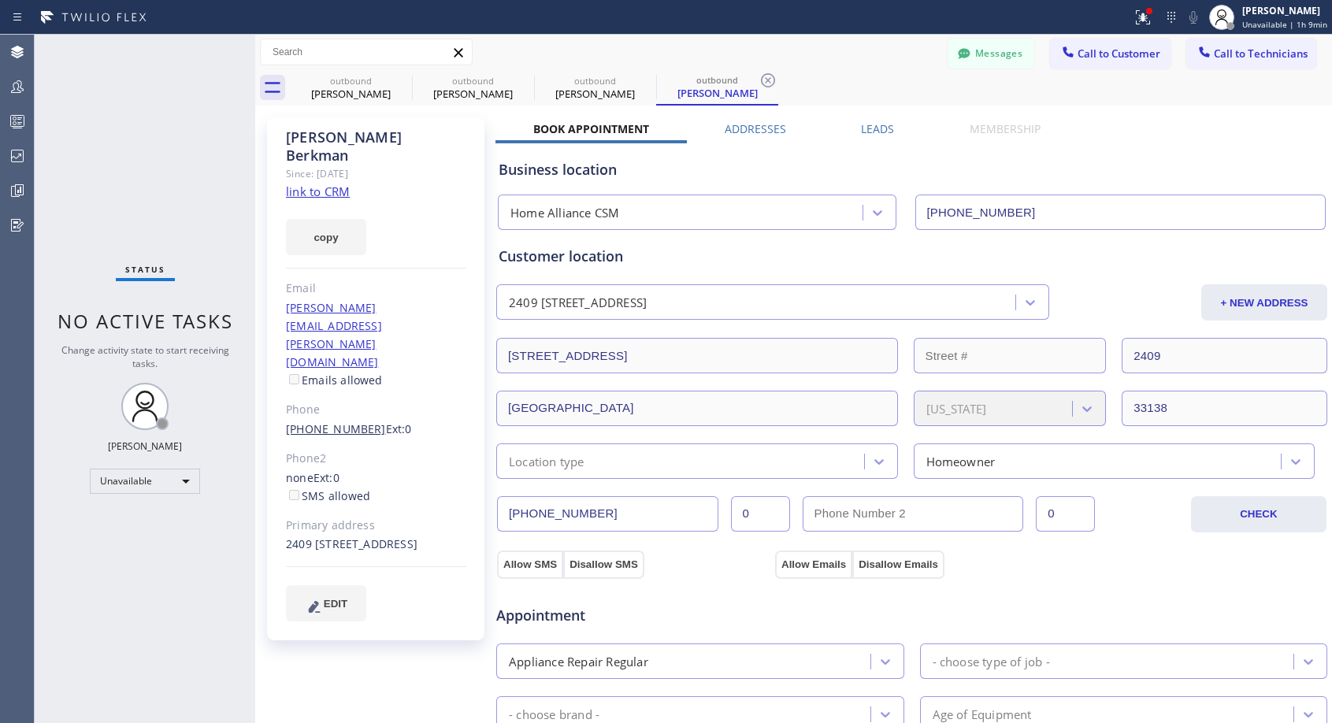
click at [340, 421] on link "(561) 512-7948" at bounding box center [336, 428] width 100 height 15
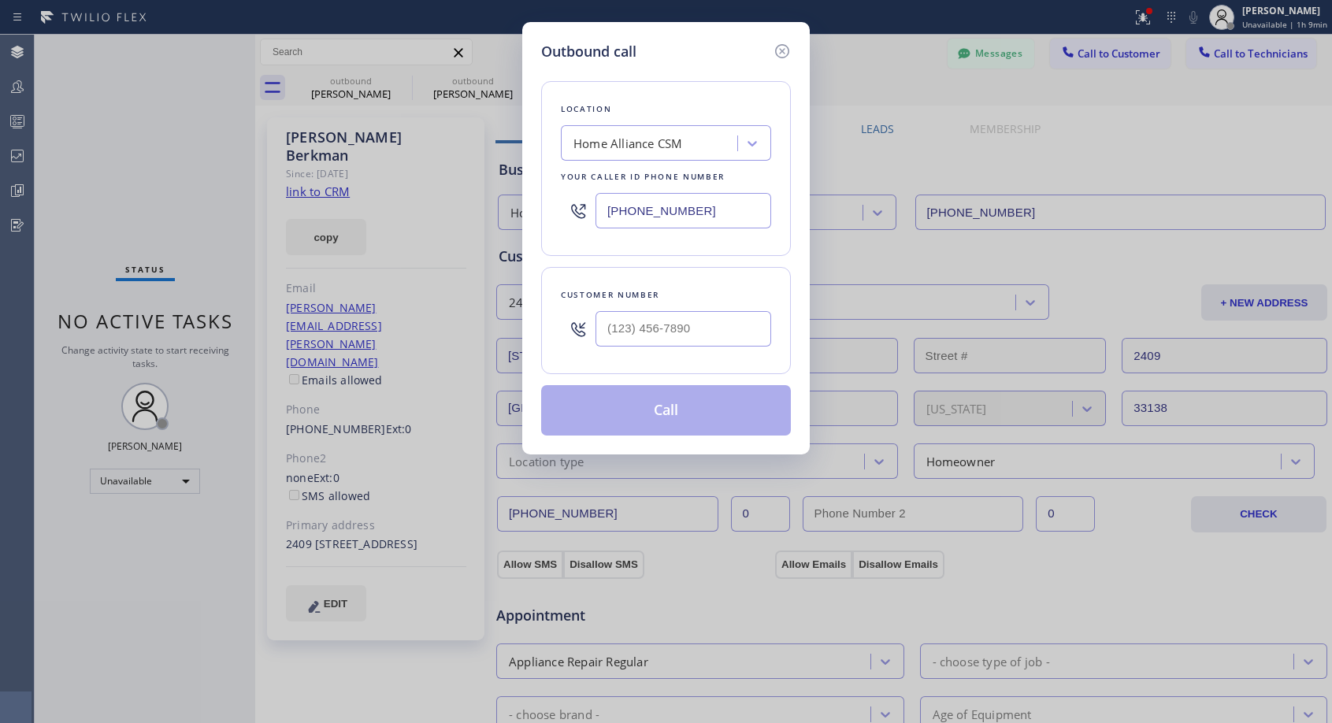
type input "(561) 512-7948"
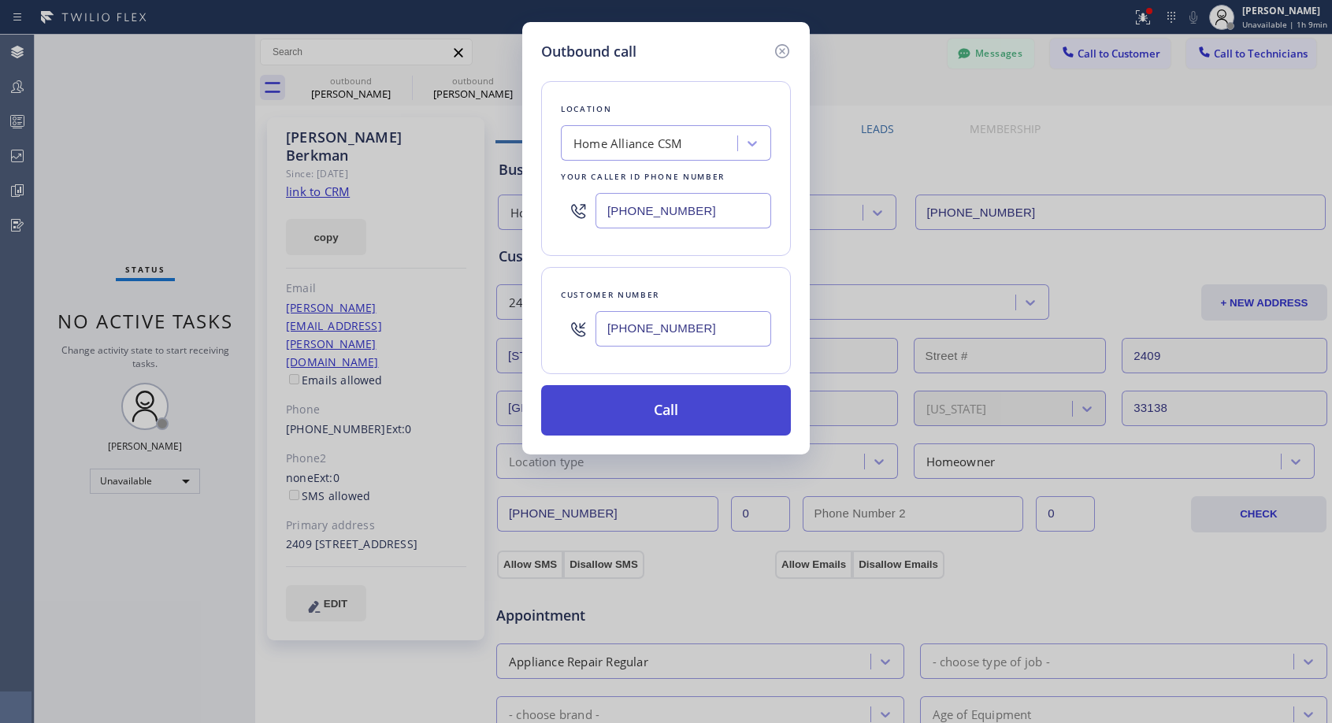
click at [597, 408] on button "Call" at bounding box center [666, 410] width 250 height 50
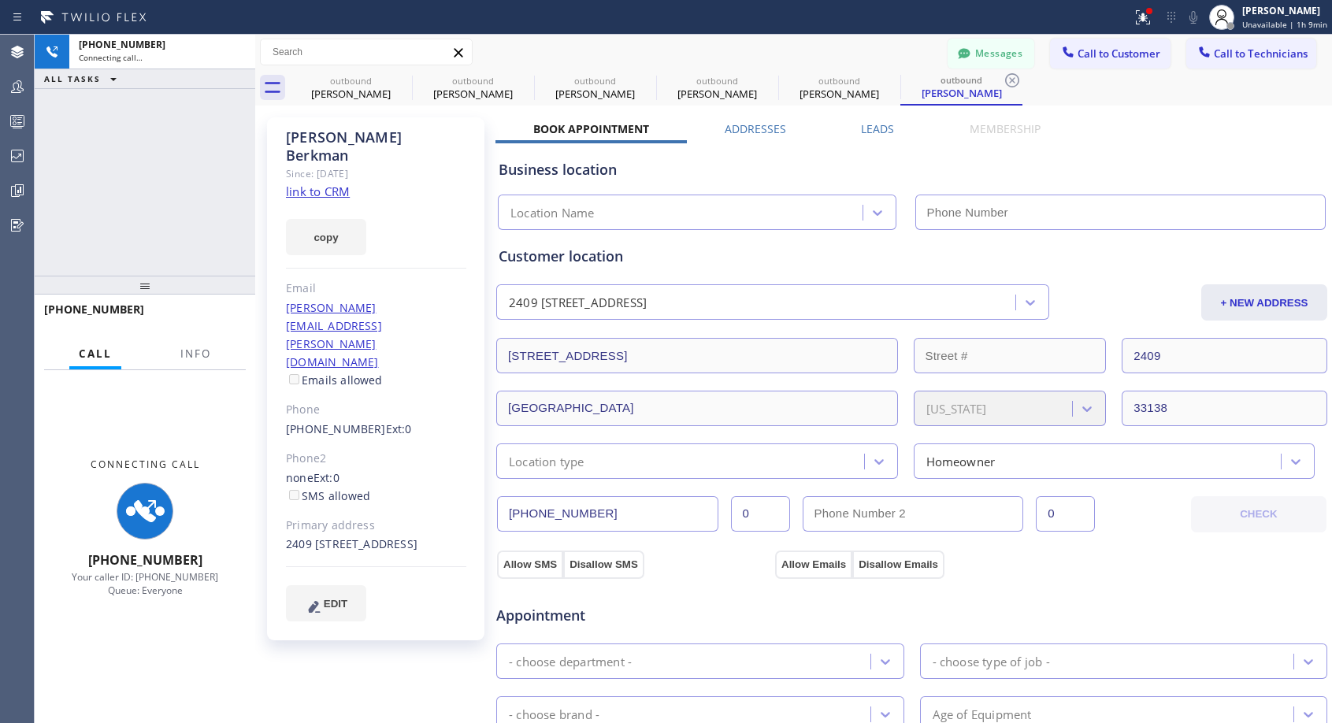
type input "[PHONE_NUMBER]"
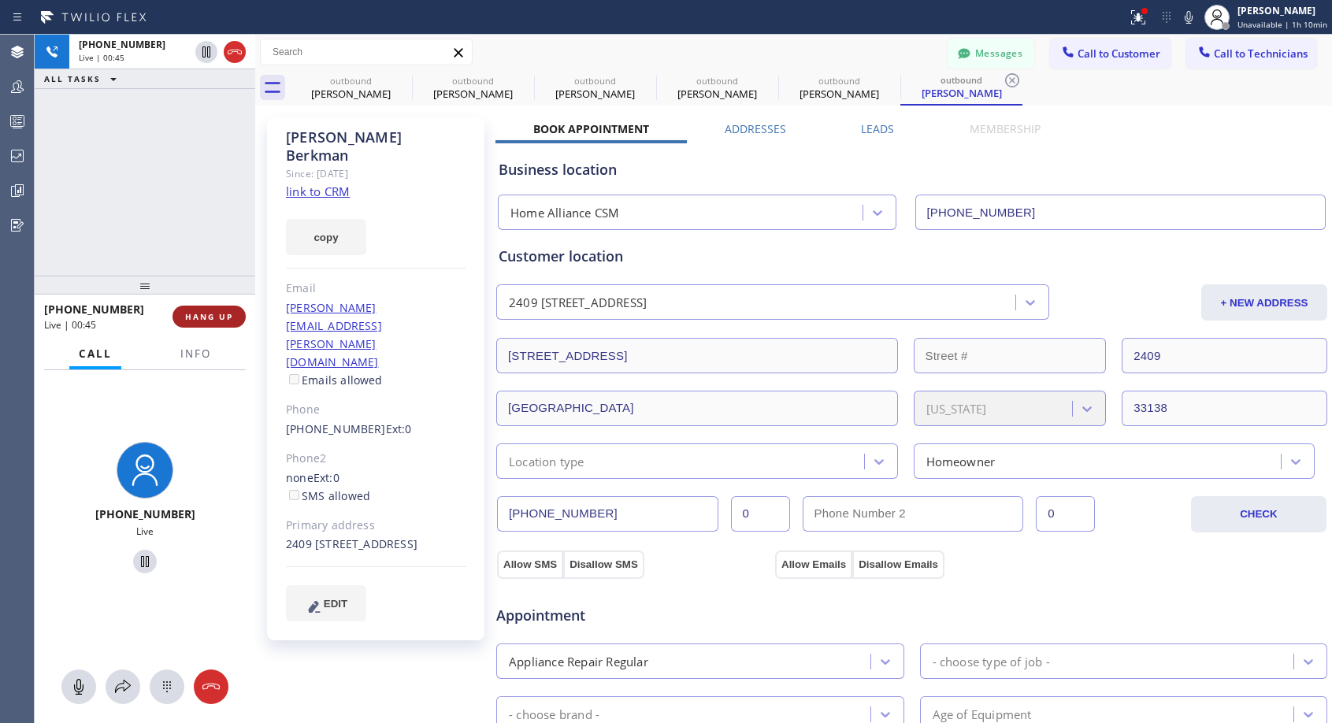
click at [205, 318] on span "HANG UP" at bounding box center [209, 316] width 48 height 11
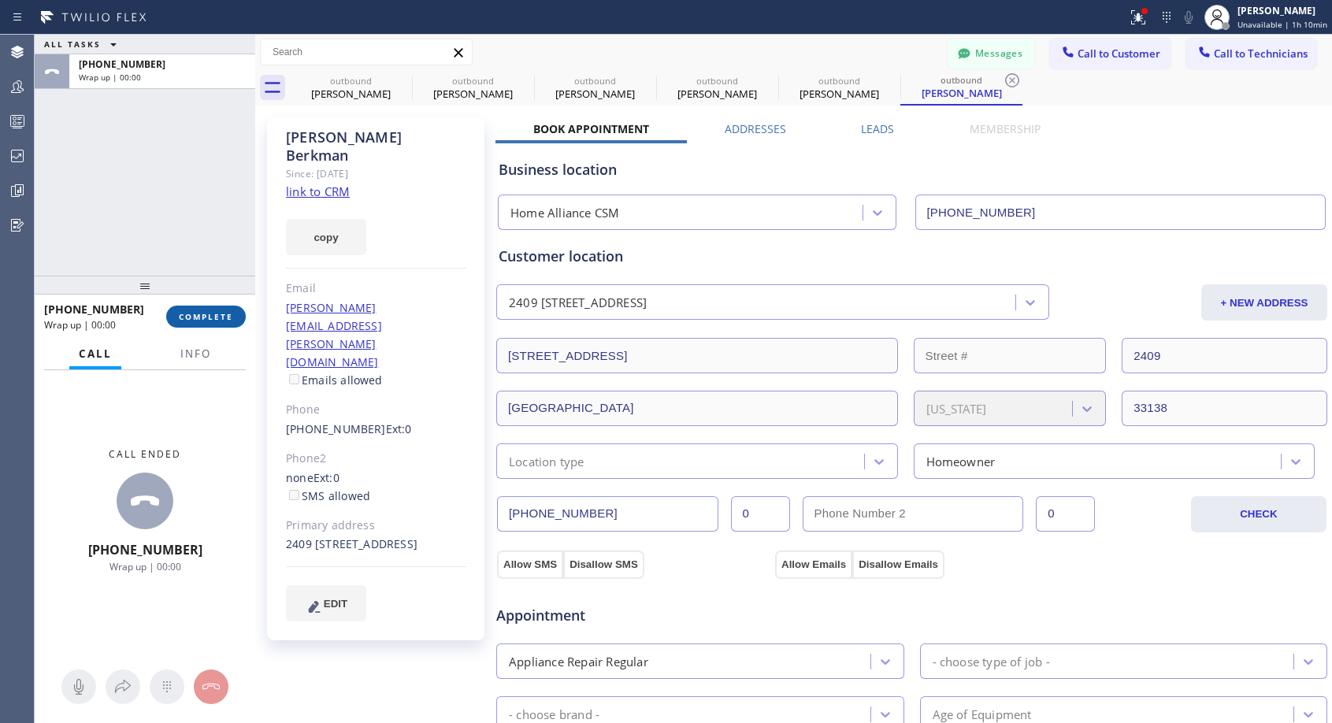
click at [205, 318] on span "COMPLETE" at bounding box center [206, 316] width 54 height 11
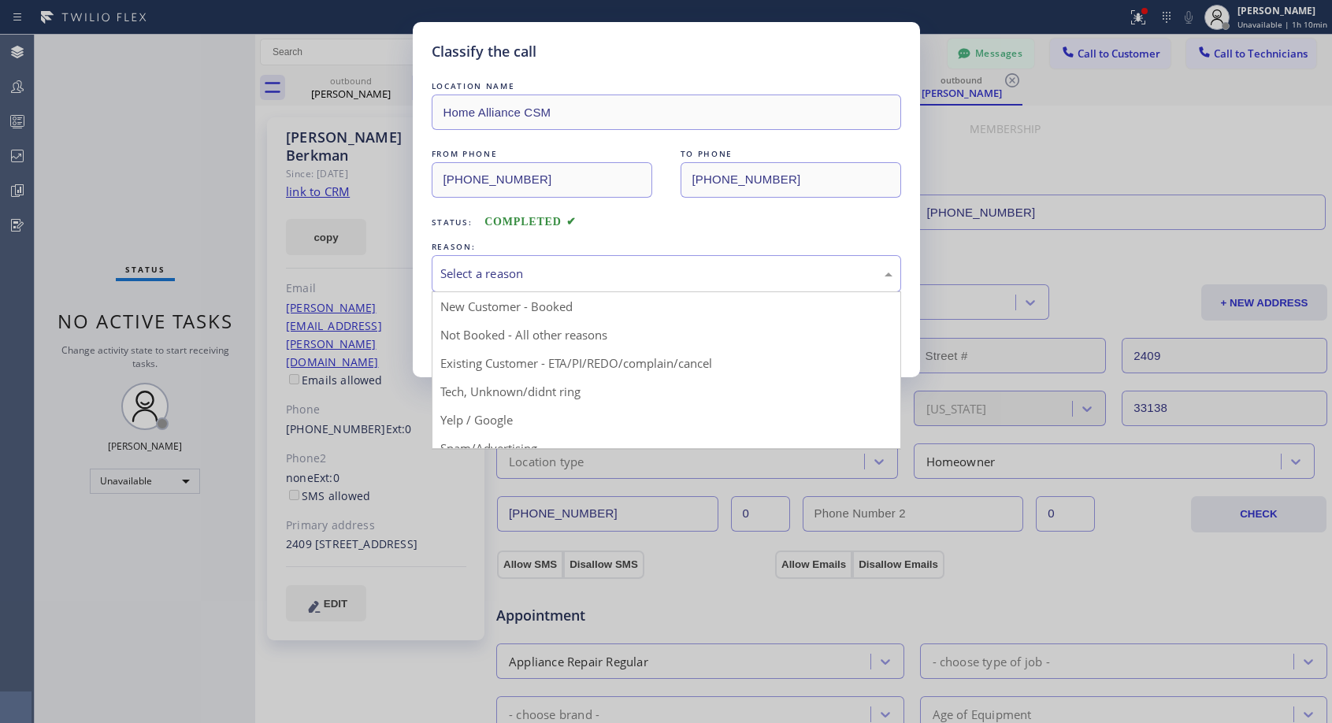
click at [551, 275] on div "Select a reason" at bounding box center [666, 274] width 452 height 18
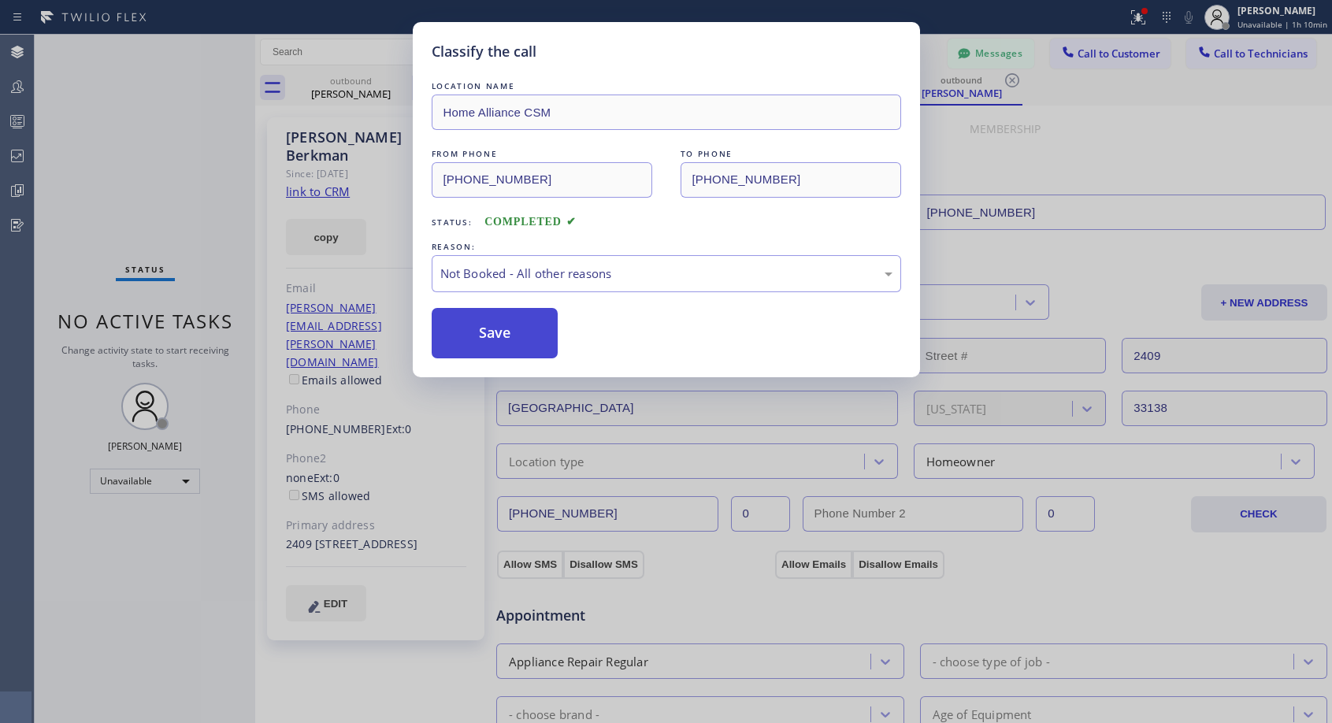
click at [464, 333] on button "Save" at bounding box center [495, 333] width 127 height 50
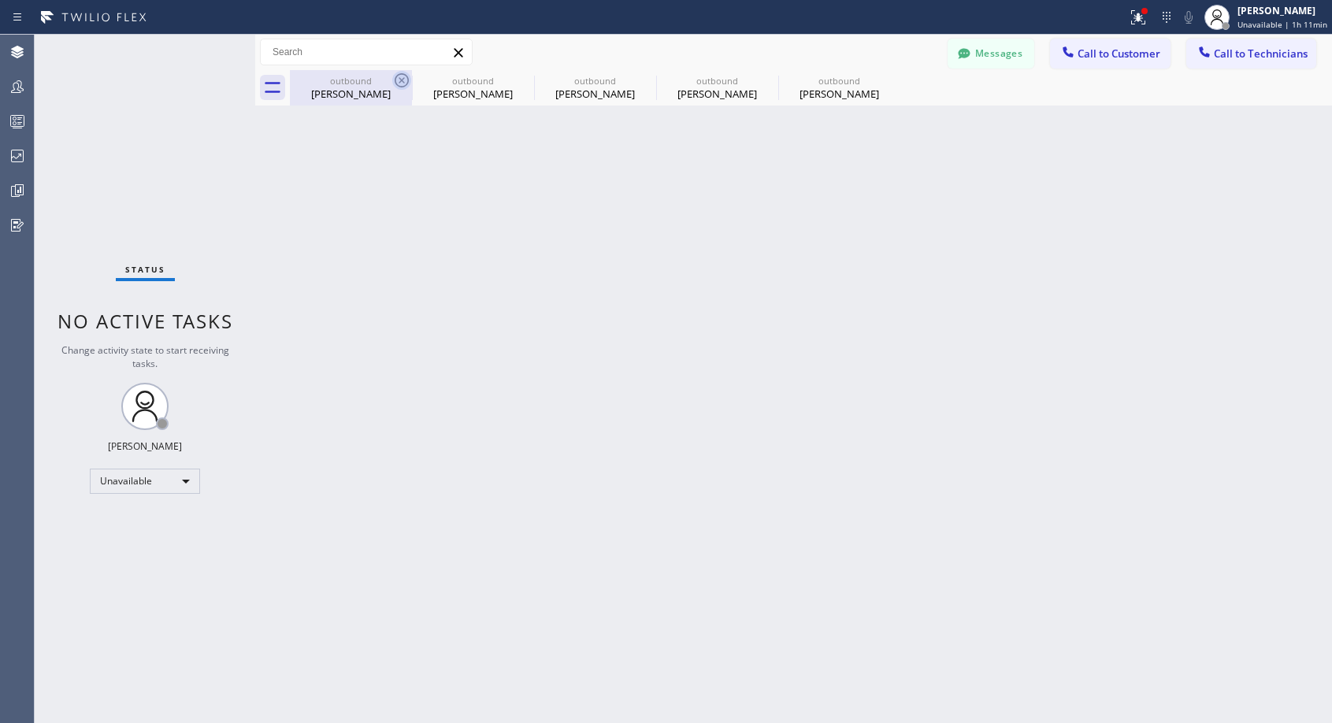
click at [400, 79] on icon at bounding box center [402, 80] width 14 height 14
click at [0, 0] on icon at bounding box center [0, 0] width 0 height 0
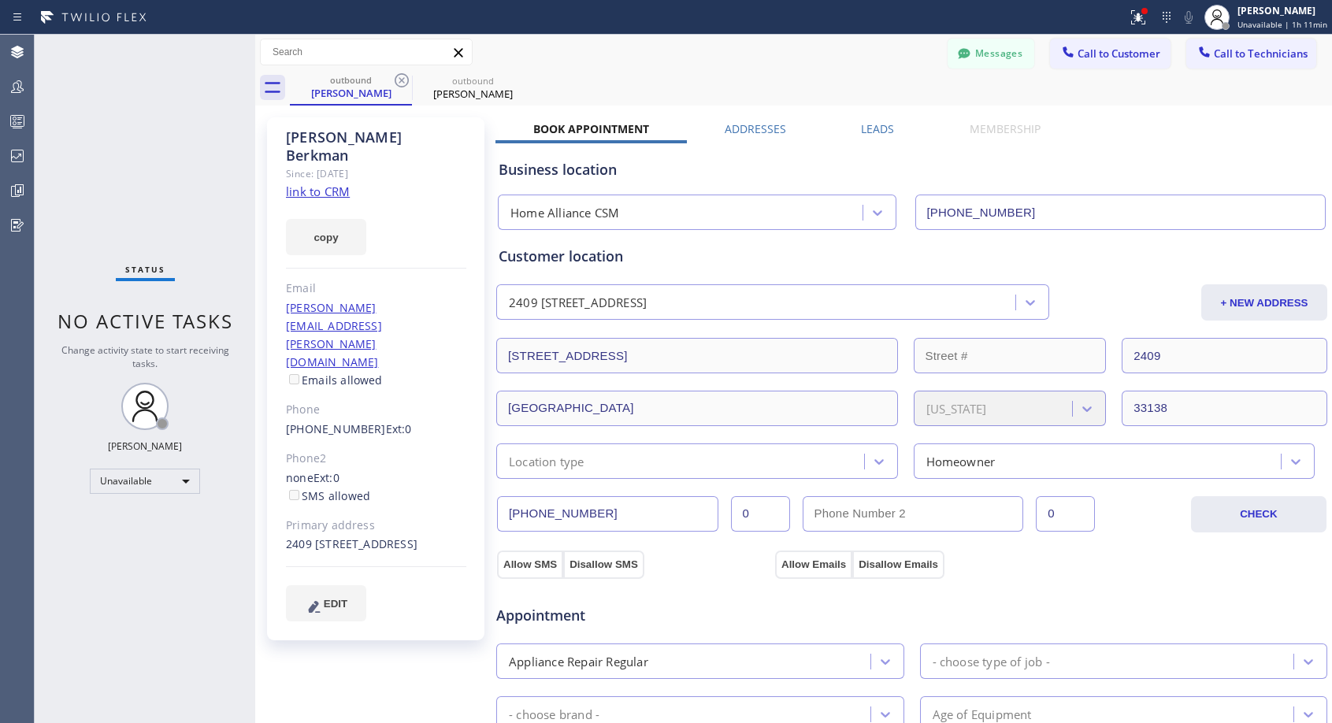
click at [400, 79] on icon at bounding box center [402, 80] width 14 height 14
click at [0, 0] on icon at bounding box center [0, 0] width 0 height 0
click at [400, 79] on div "outbound Mitch Berkman outbound Mitch Berkman" at bounding box center [811, 87] width 1042 height 35
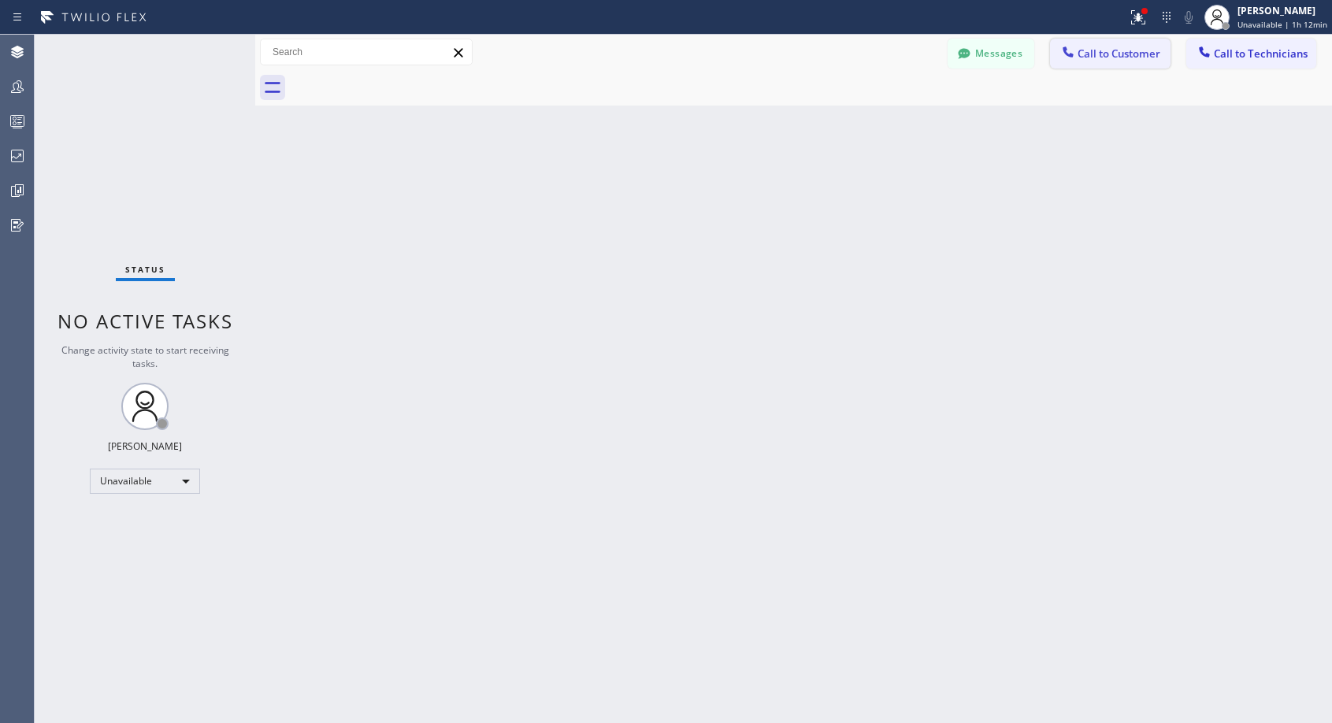
click at [1092, 57] on span "Call to Customer" at bounding box center [1118, 53] width 83 height 14
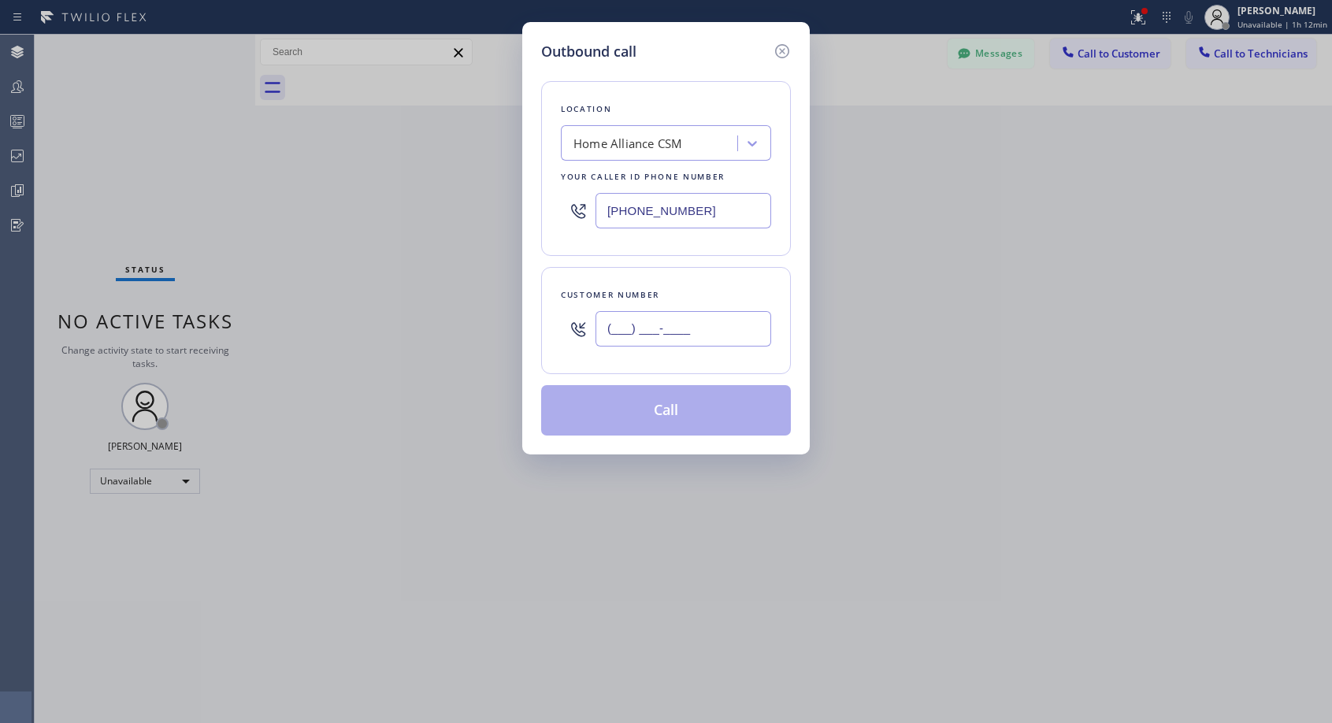
click at [718, 324] on input "(___) ___-____" at bounding box center [683, 328] width 176 height 35
paste input "909) 964-2592"
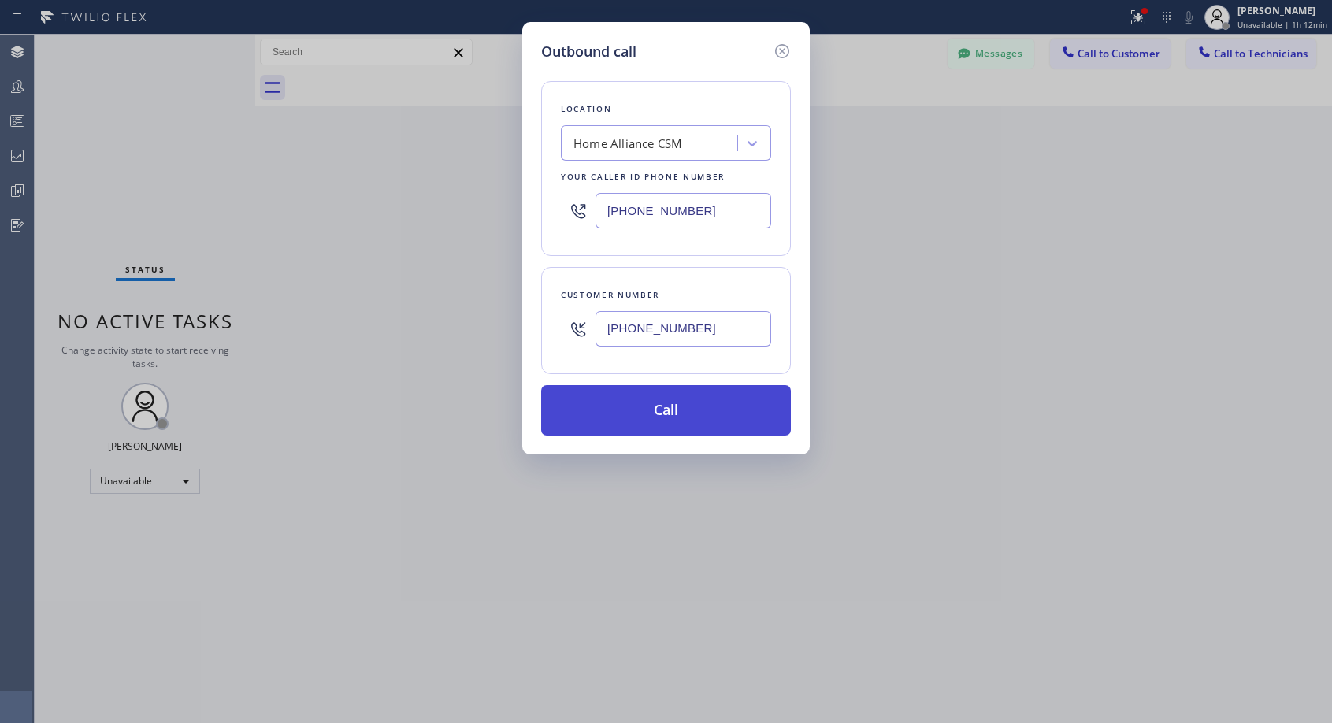
type input "(909) 964-2592"
click at [654, 416] on button "Call" at bounding box center [666, 410] width 250 height 50
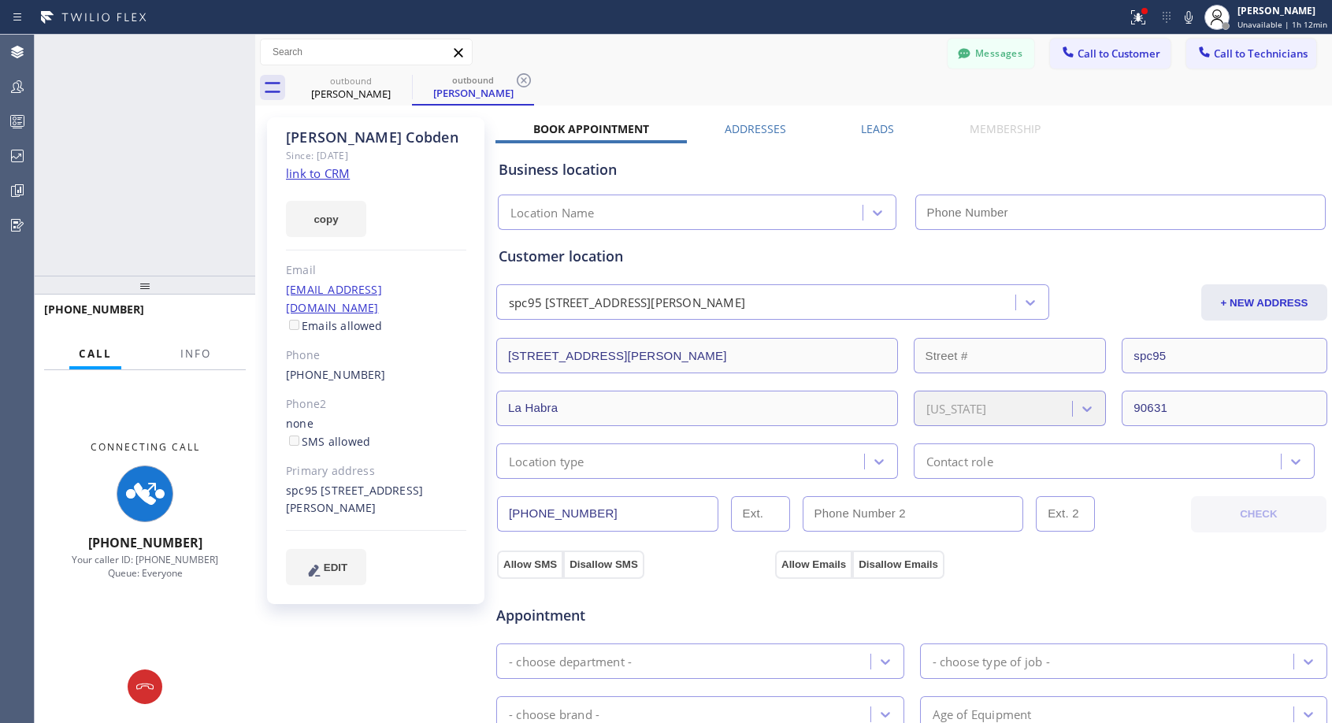
type input "[PHONE_NUMBER]"
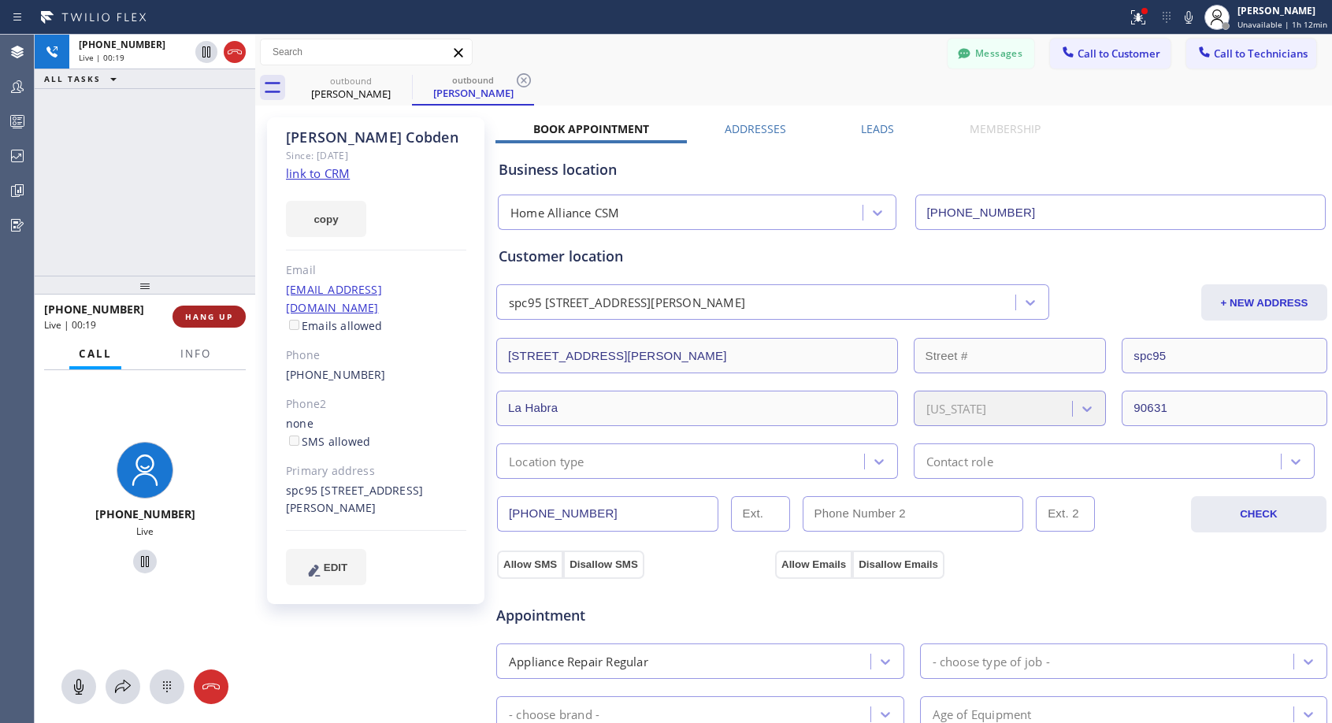
click at [213, 323] on button "HANG UP" at bounding box center [208, 317] width 73 height 22
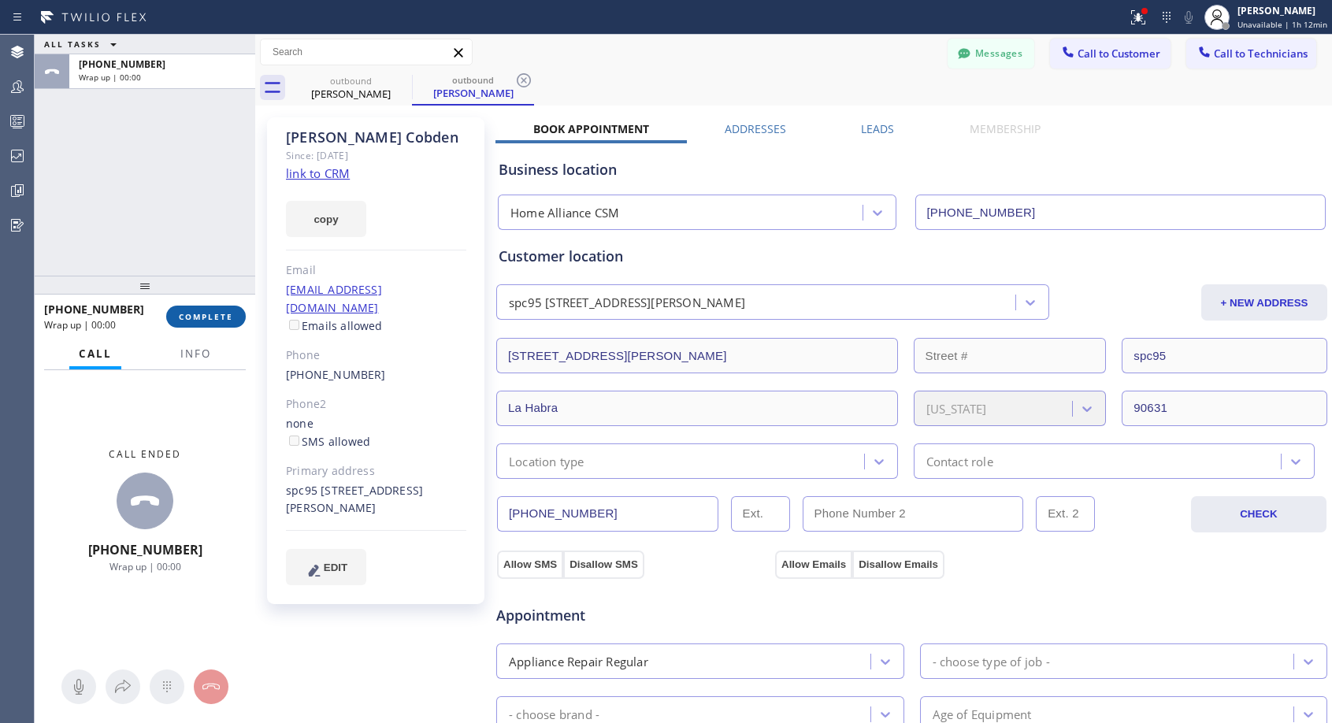
click at [213, 323] on button "COMPLETE" at bounding box center [206, 317] width 80 height 22
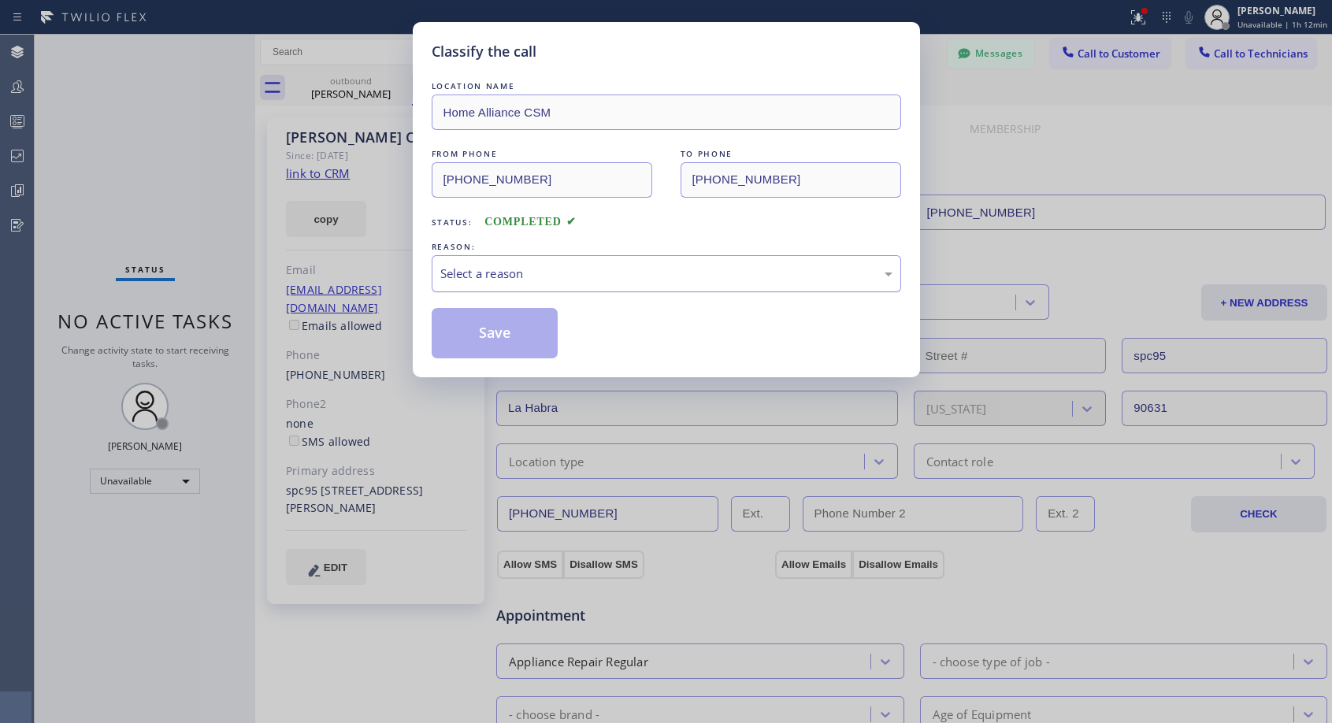
click at [567, 266] on div "Select a reason" at bounding box center [666, 274] width 452 height 18
click at [520, 335] on button "Save" at bounding box center [495, 333] width 127 height 50
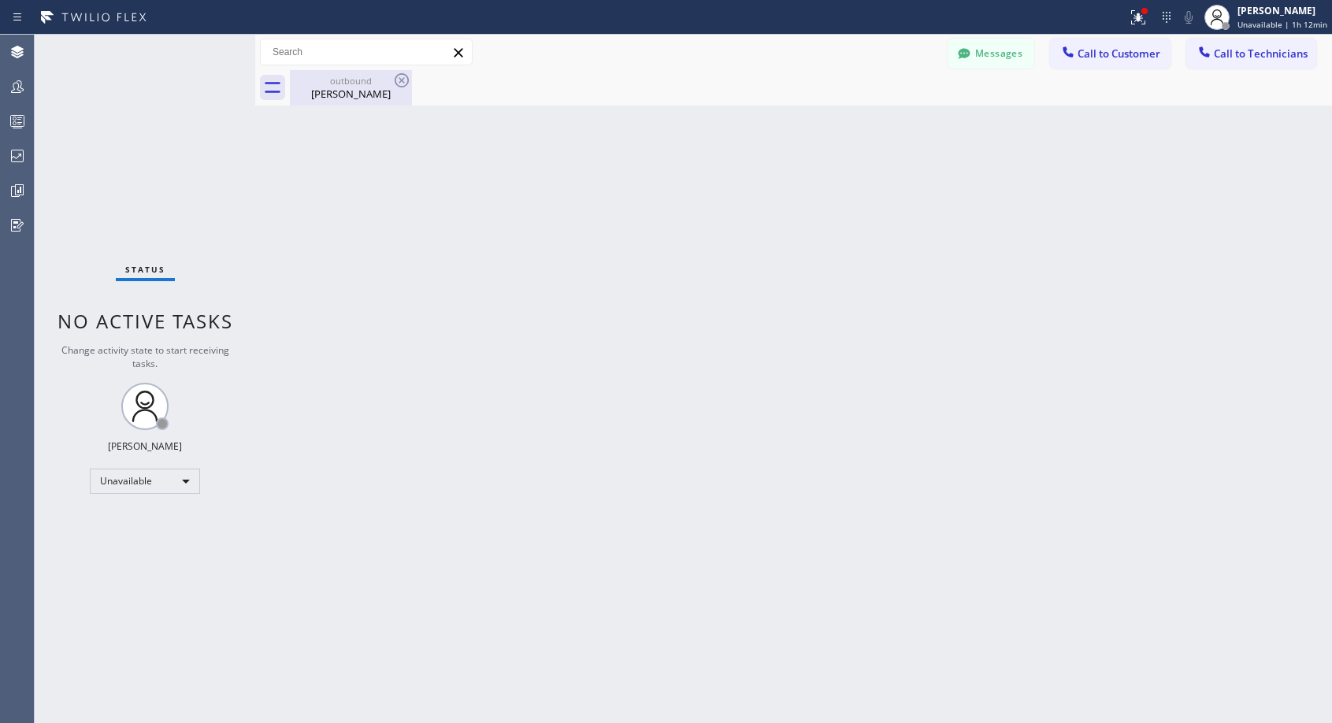
click at [369, 91] on div "Deborah Cobden" at bounding box center [350, 94] width 119 height 14
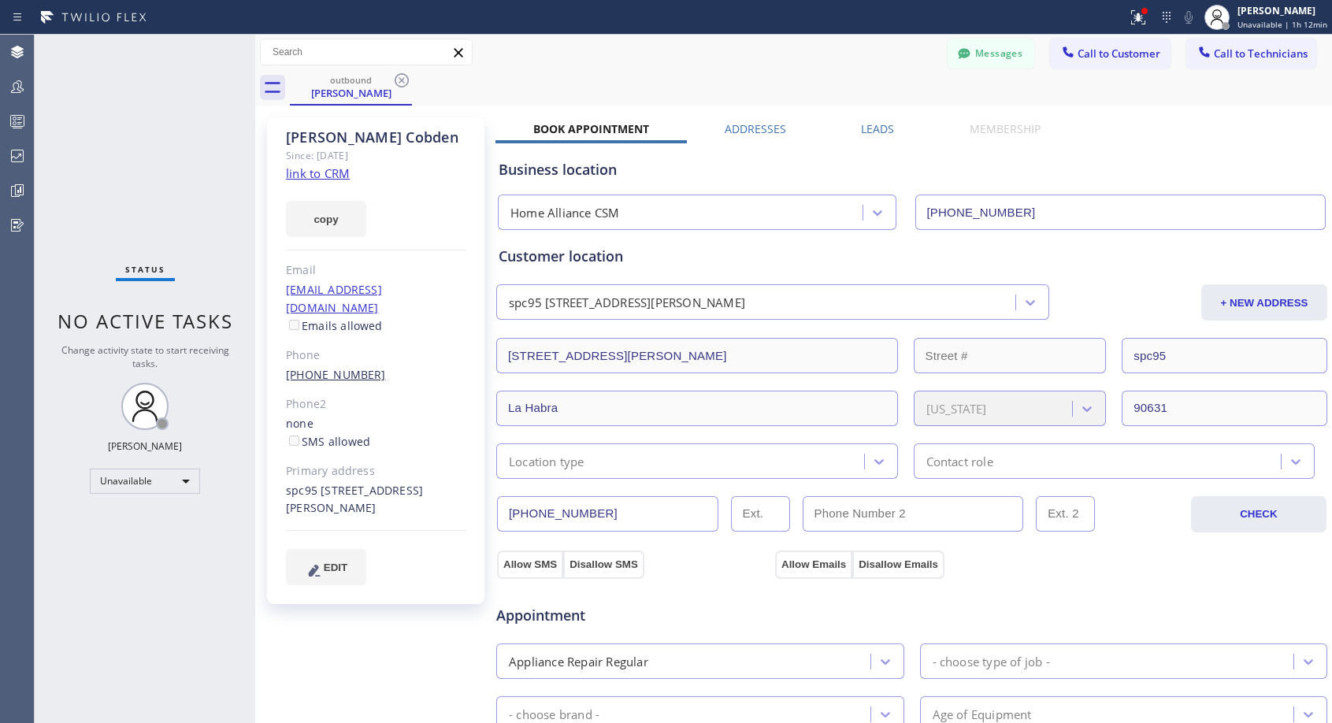
click at [335, 367] on link "(909) 964-2592" at bounding box center [336, 374] width 100 height 15
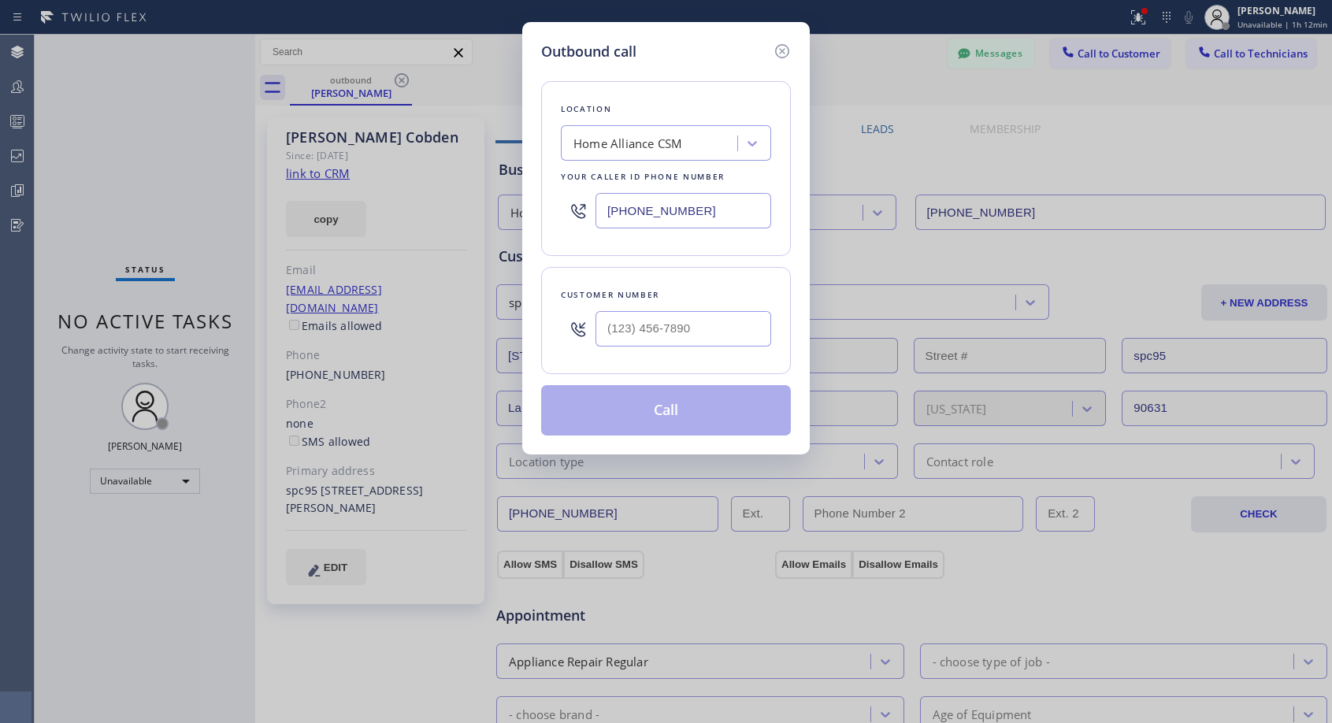
type input "(909) 964-2592"
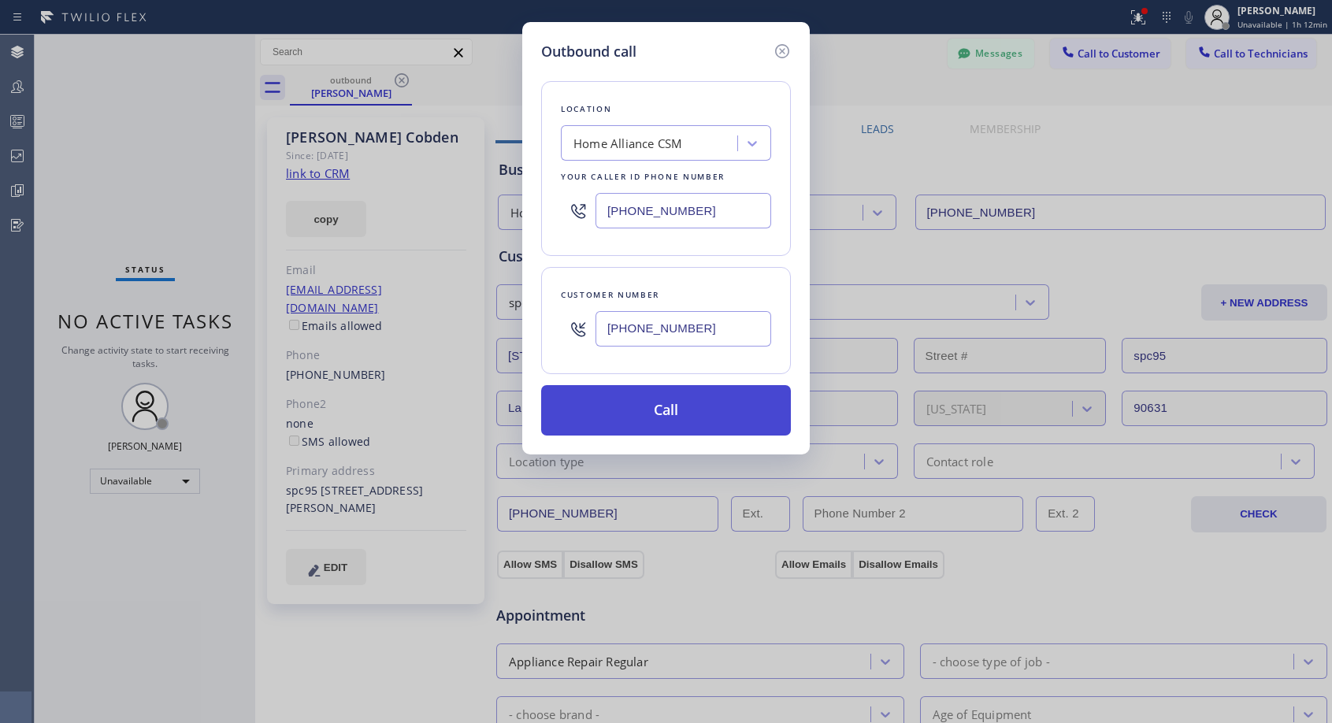
click at [668, 424] on button "Call" at bounding box center [666, 410] width 250 height 50
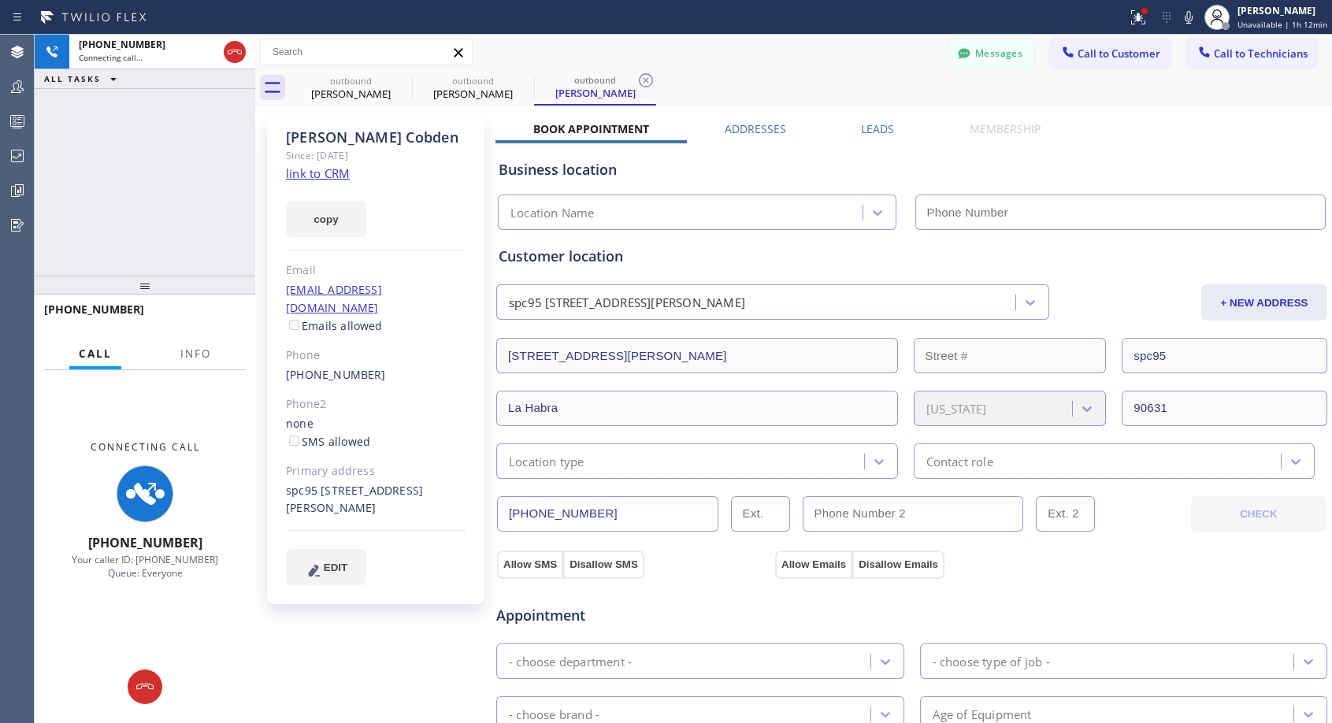
type input "[PHONE_NUMBER]"
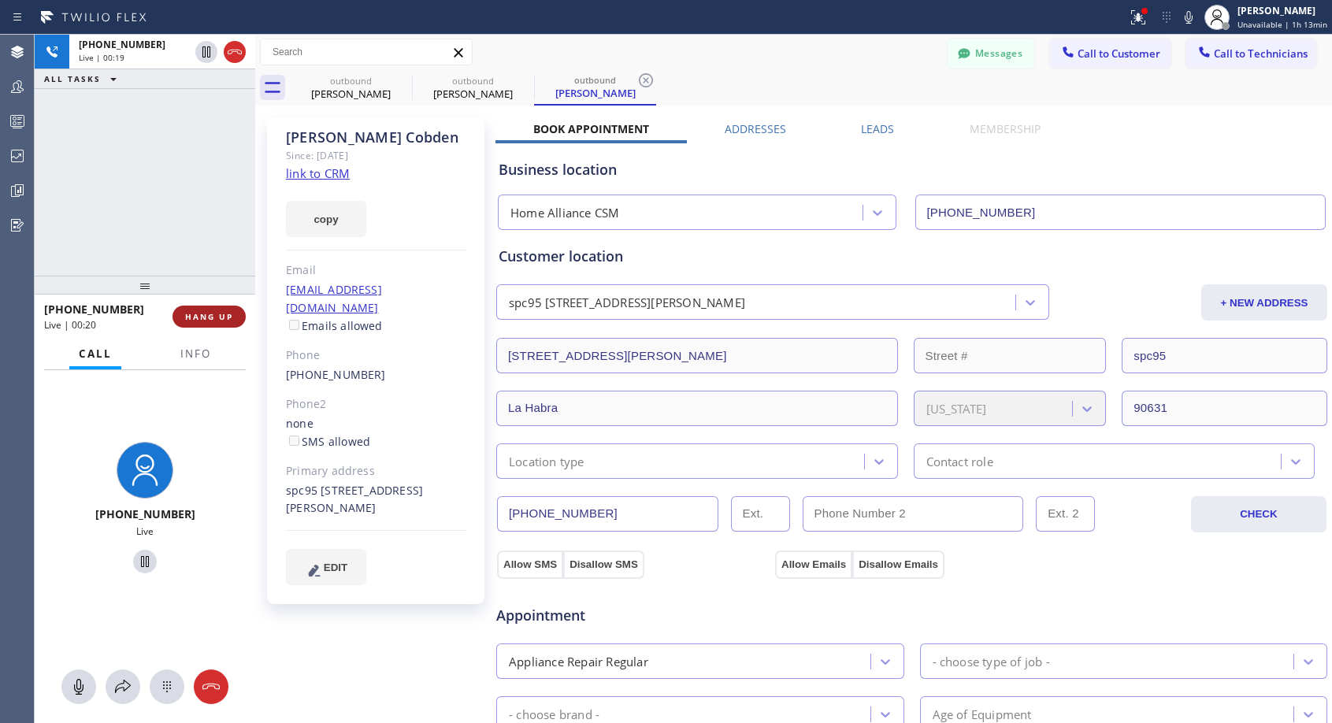
click at [213, 312] on span "HANG UP" at bounding box center [209, 316] width 48 height 11
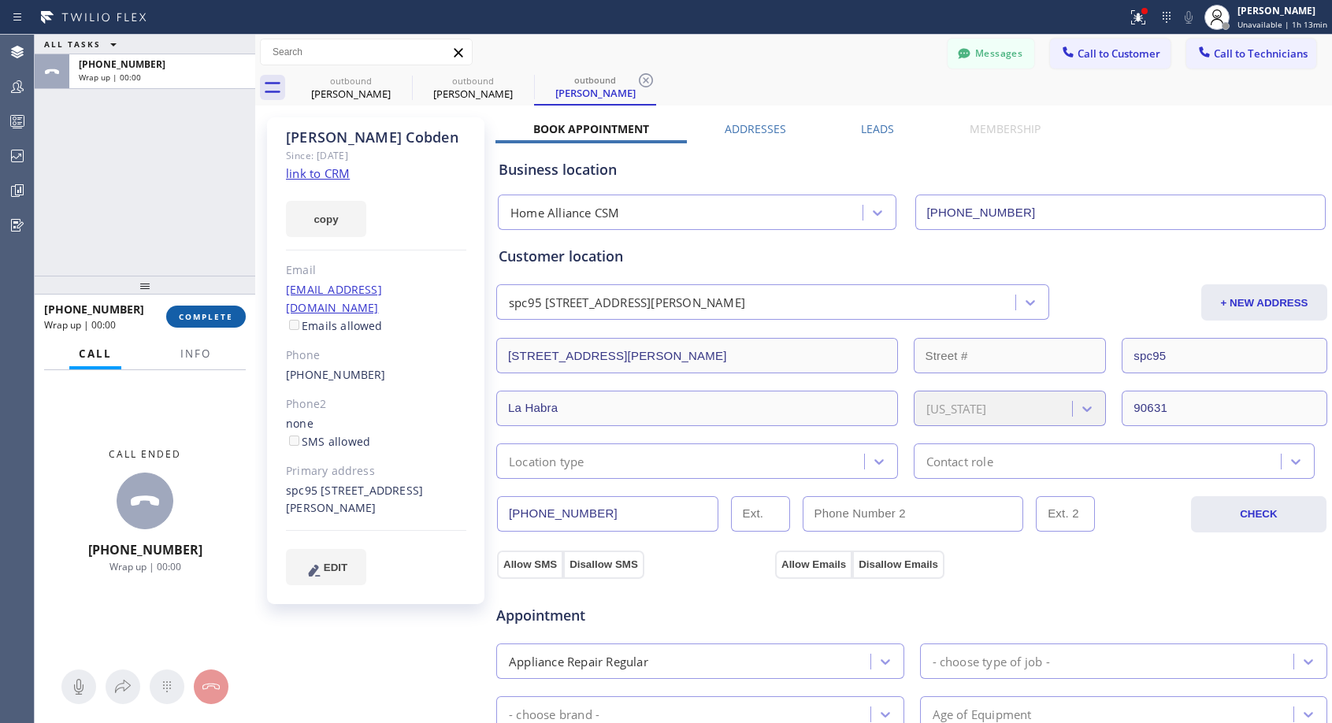
click at [213, 312] on span "COMPLETE" at bounding box center [206, 316] width 54 height 11
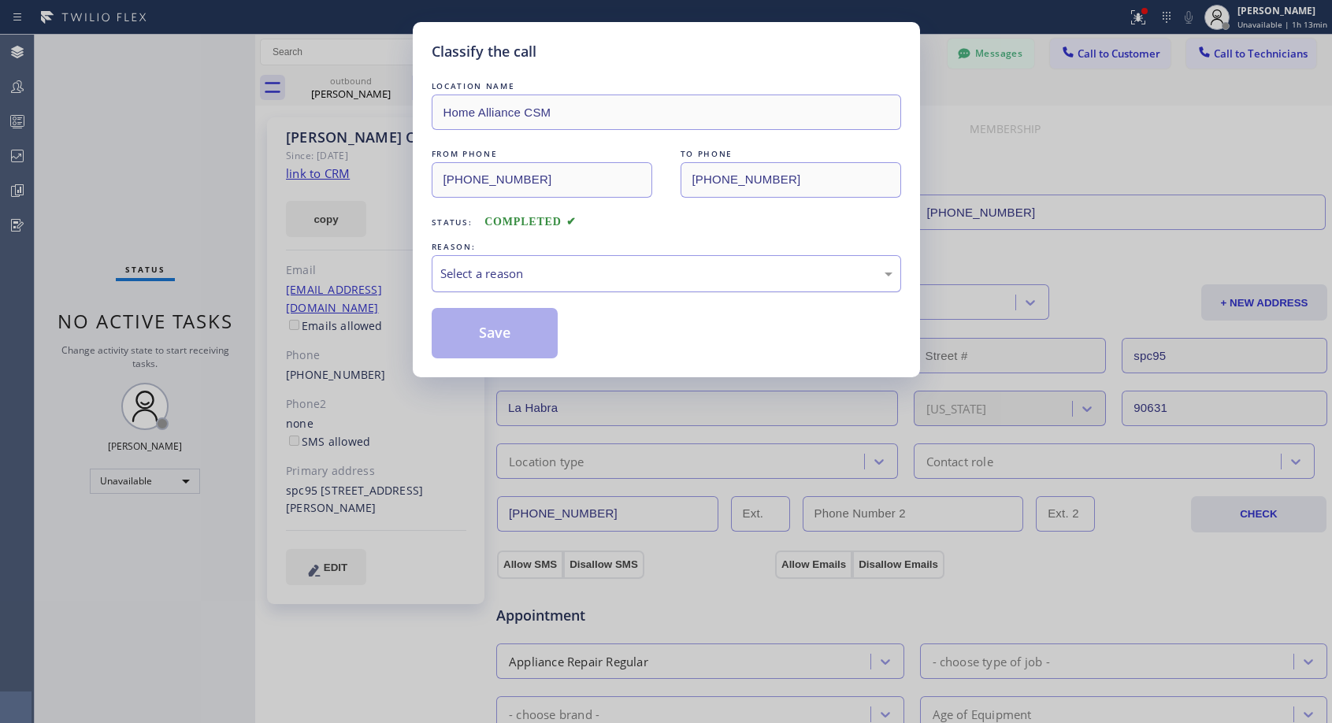
click at [600, 281] on div "Select a reason" at bounding box center [666, 274] width 452 height 18
click at [542, 334] on button "Save" at bounding box center [495, 333] width 127 height 50
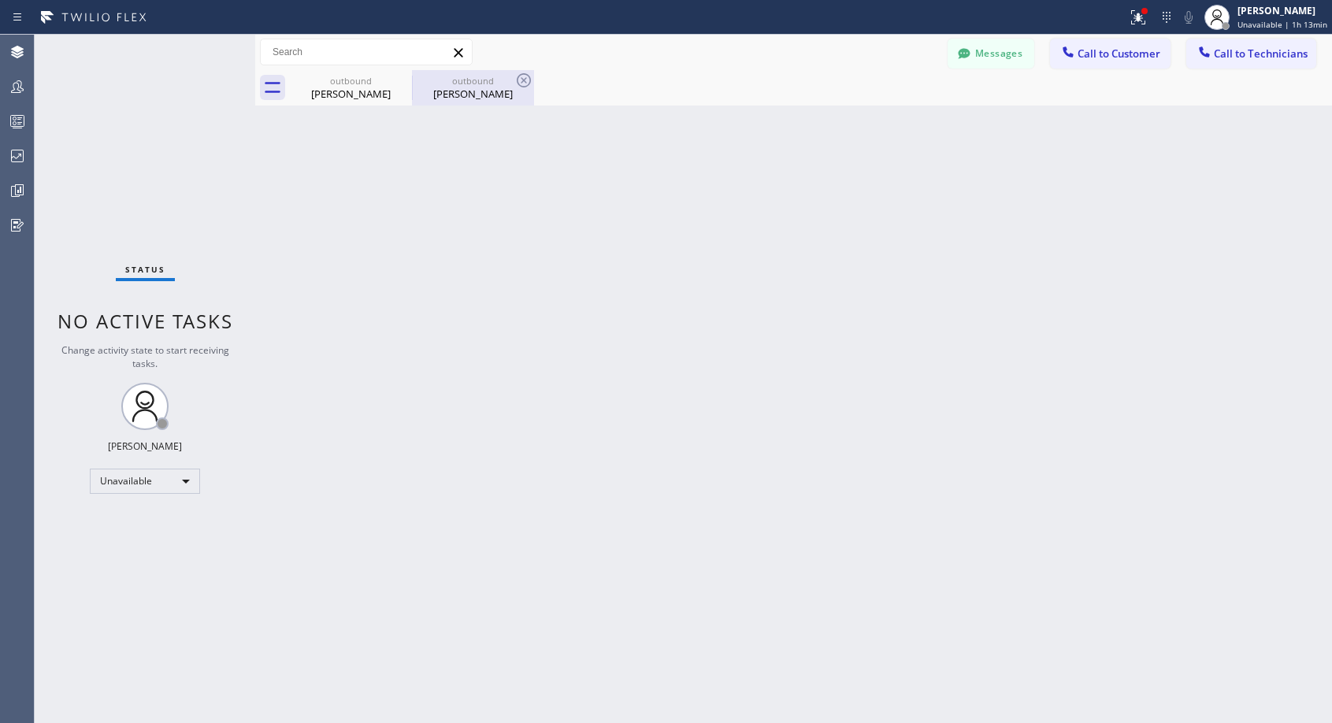
click at [456, 91] on div "Deborah Cobden" at bounding box center [472, 94] width 119 height 14
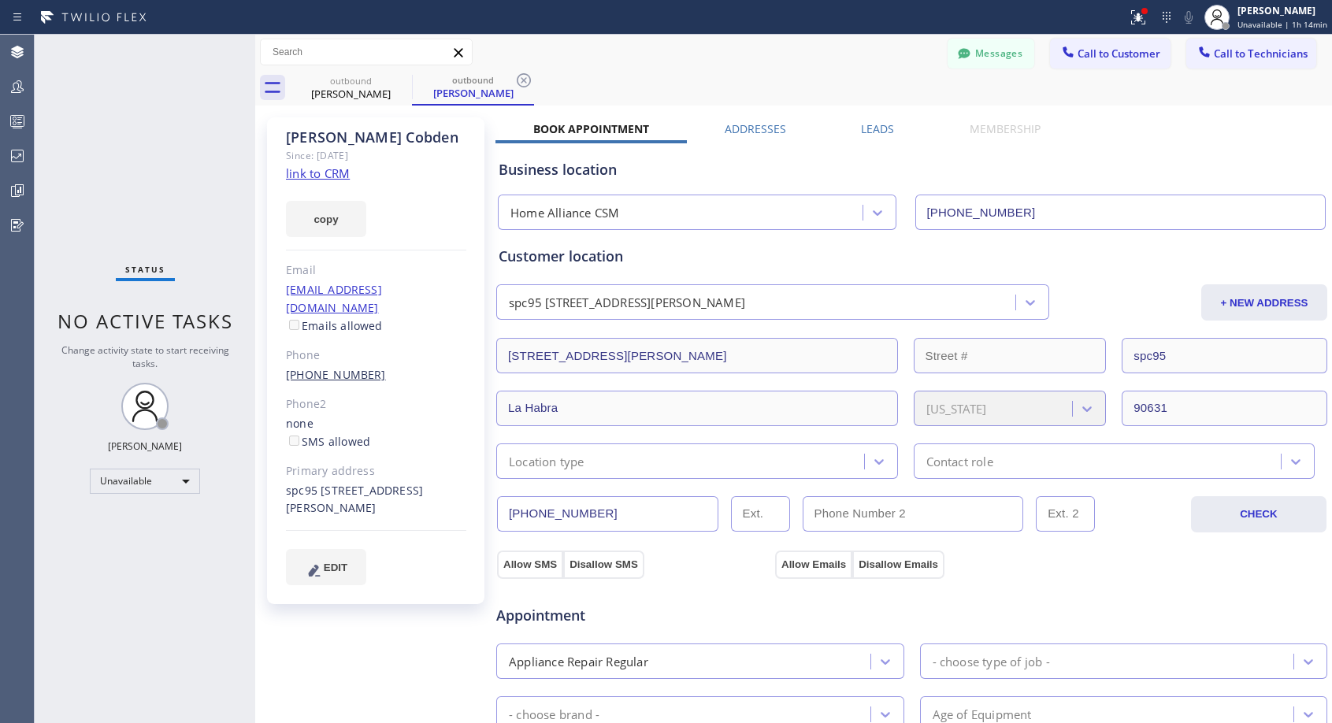
click at [292, 367] on link "(909) 964-2592" at bounding box center [336, 374] width 100 height 15
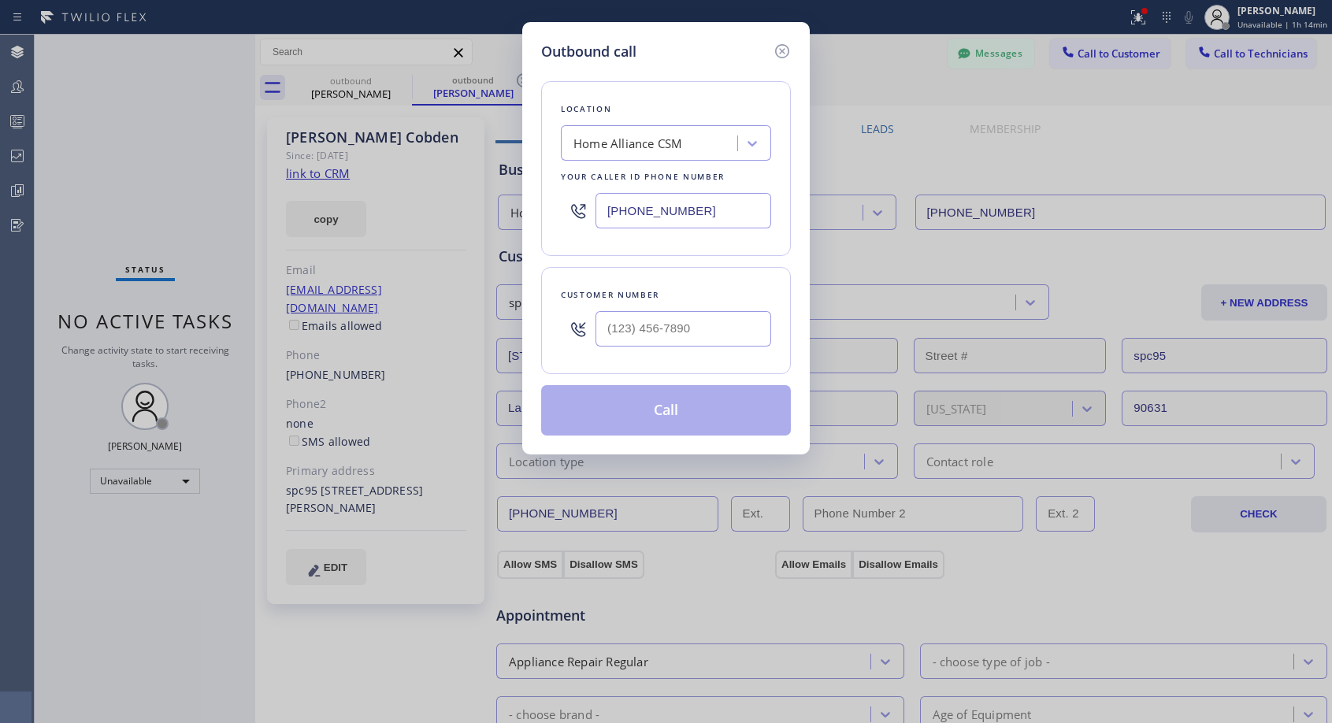
type input "(909) 964-2592"
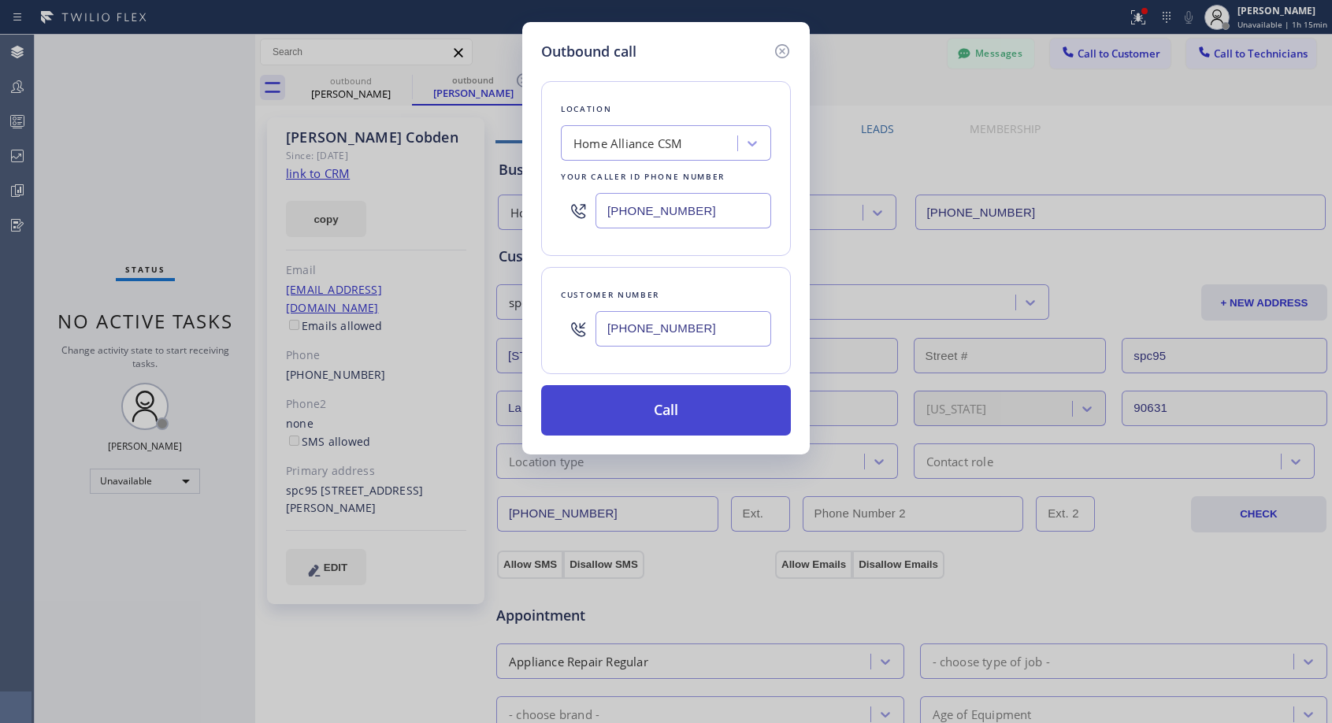
click at [657, 406] on button "Call" at bounding box center [666, 410] width 250 height 50
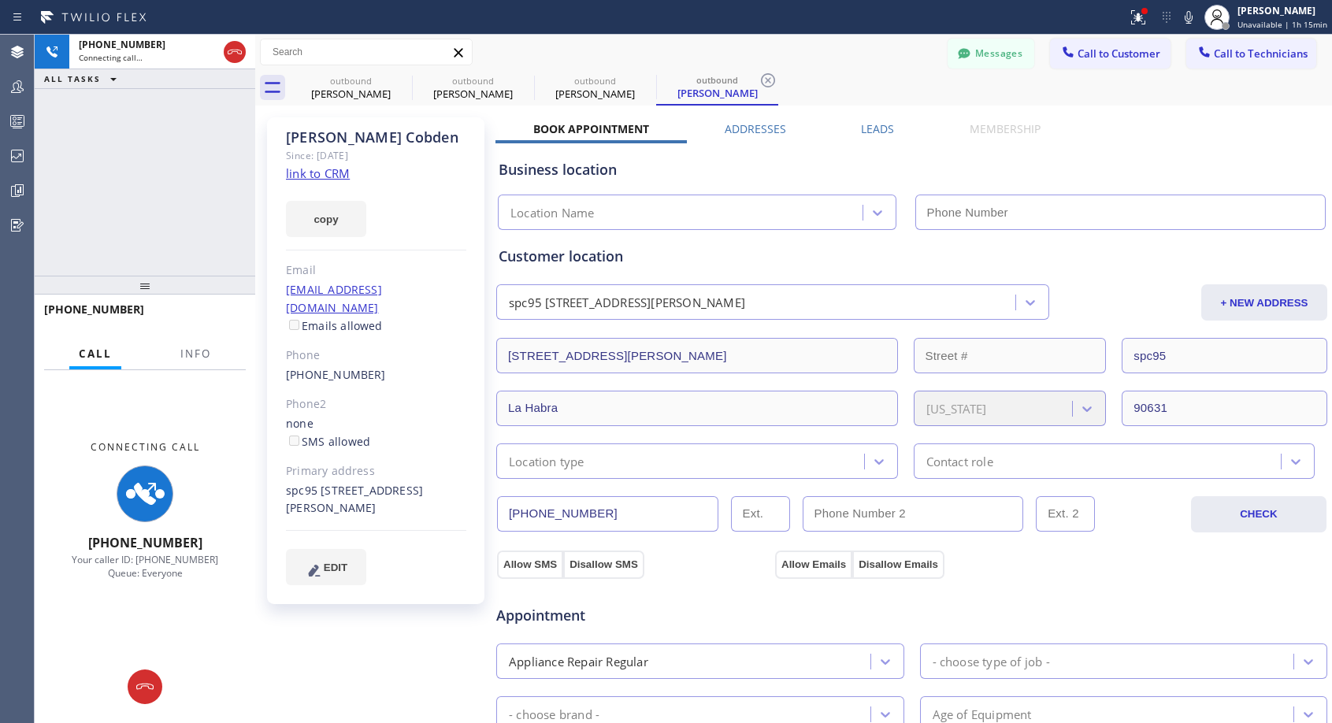
type input "[PHONE_NUMBER]"
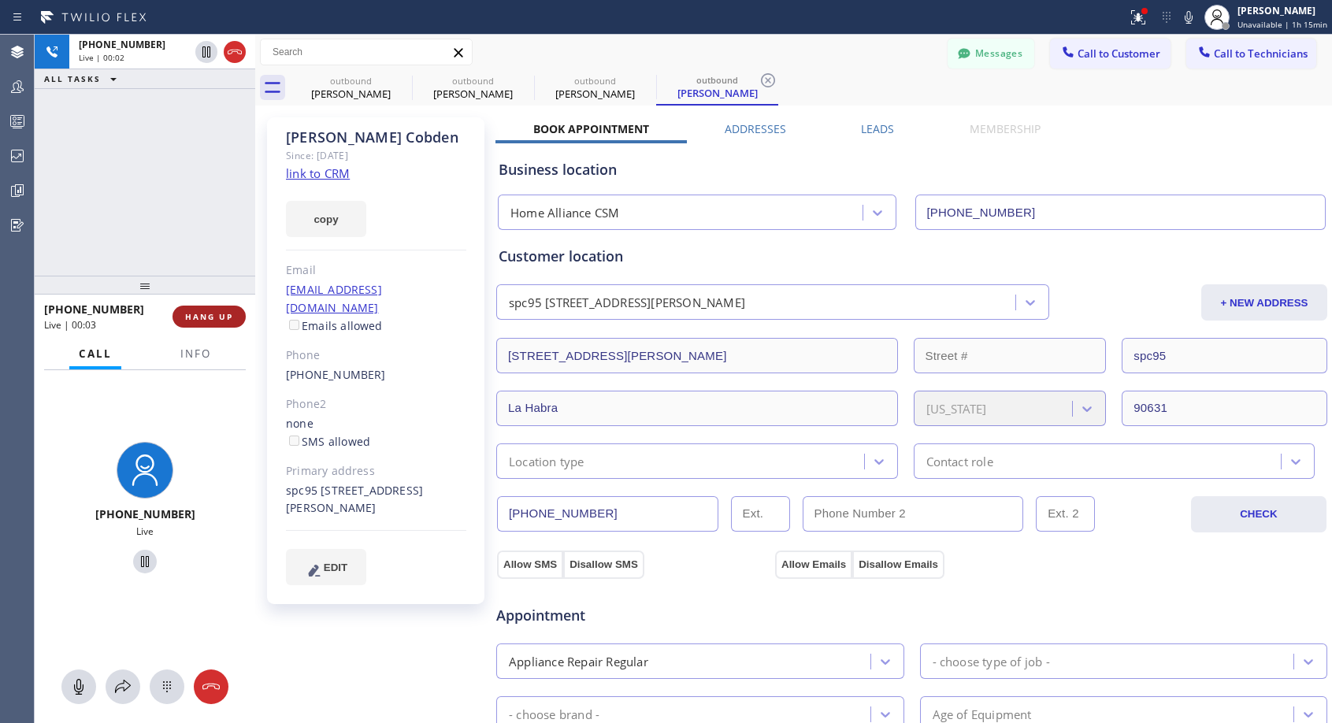
click at [200, 317] on span "HANG UP" at bounding box center [209, 316] width 48 height 11
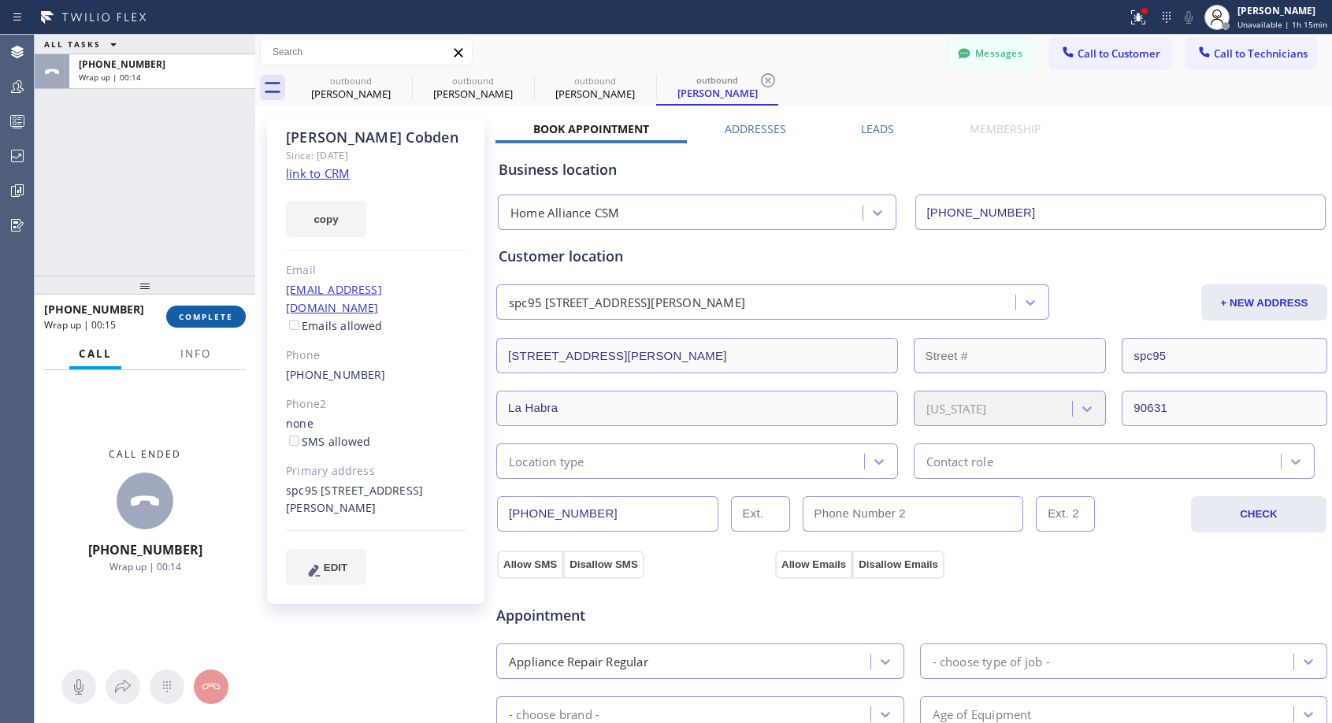
click at [199, 308] on button "COMPLETE" at bounding box center [206, 317] width 80 height 22
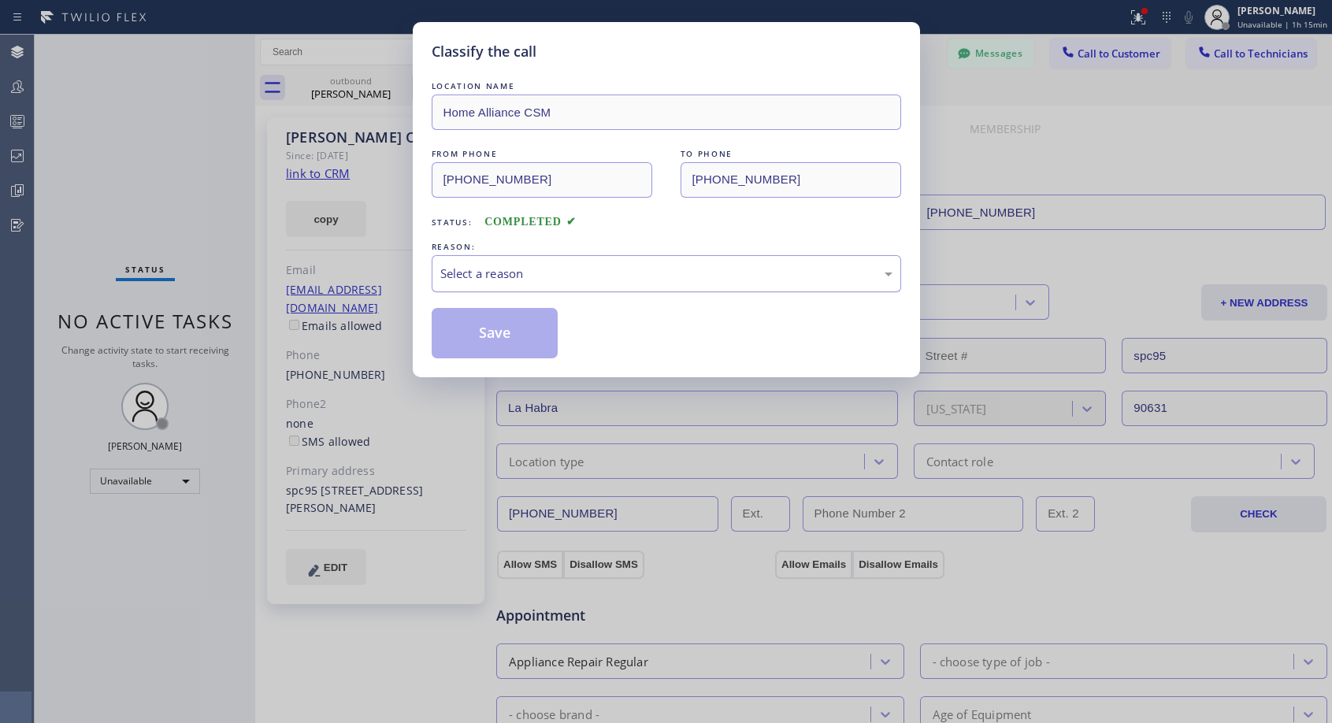
click at [627, 276] on div "Select a reason" at bounding box center [666, 274] width 452 height 18
click at [549, 328] on button "Save" at bounding box center [495, 333] width 127 height 50
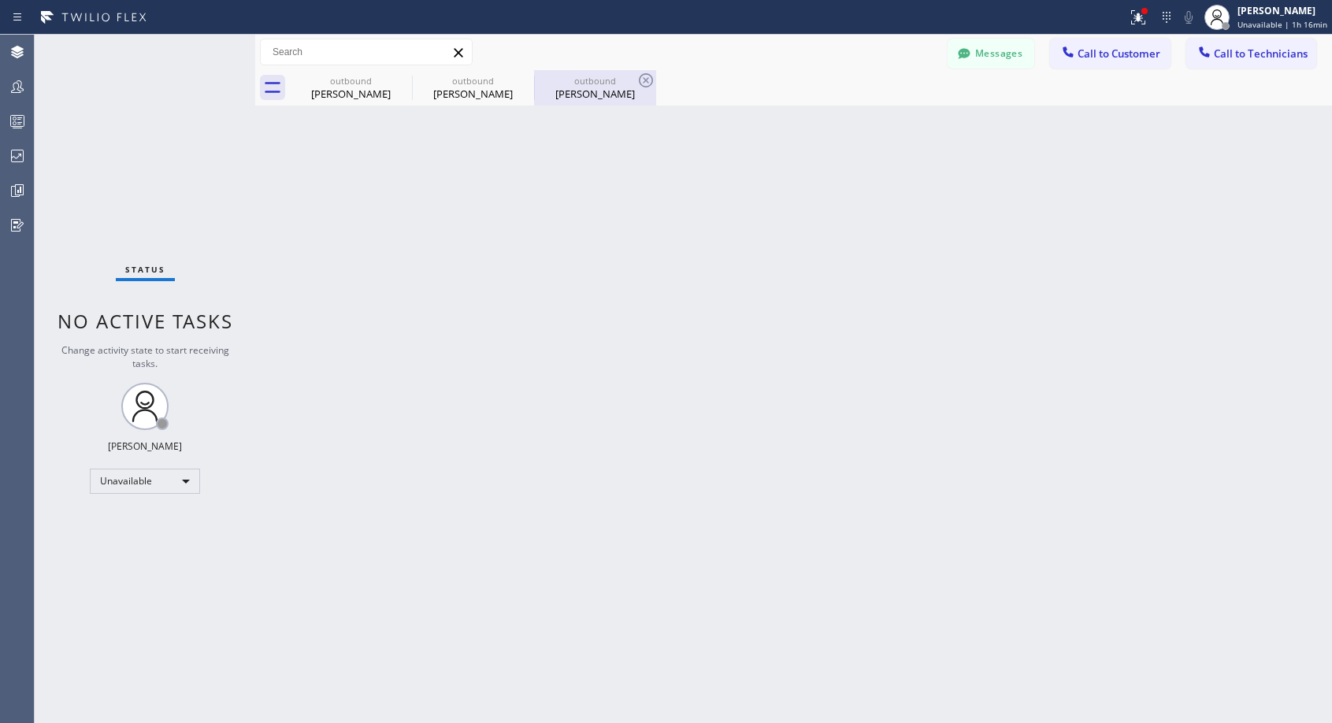
click at [588, 84] on div "outbound" at bounding box center [595, 81] width 119 height 12
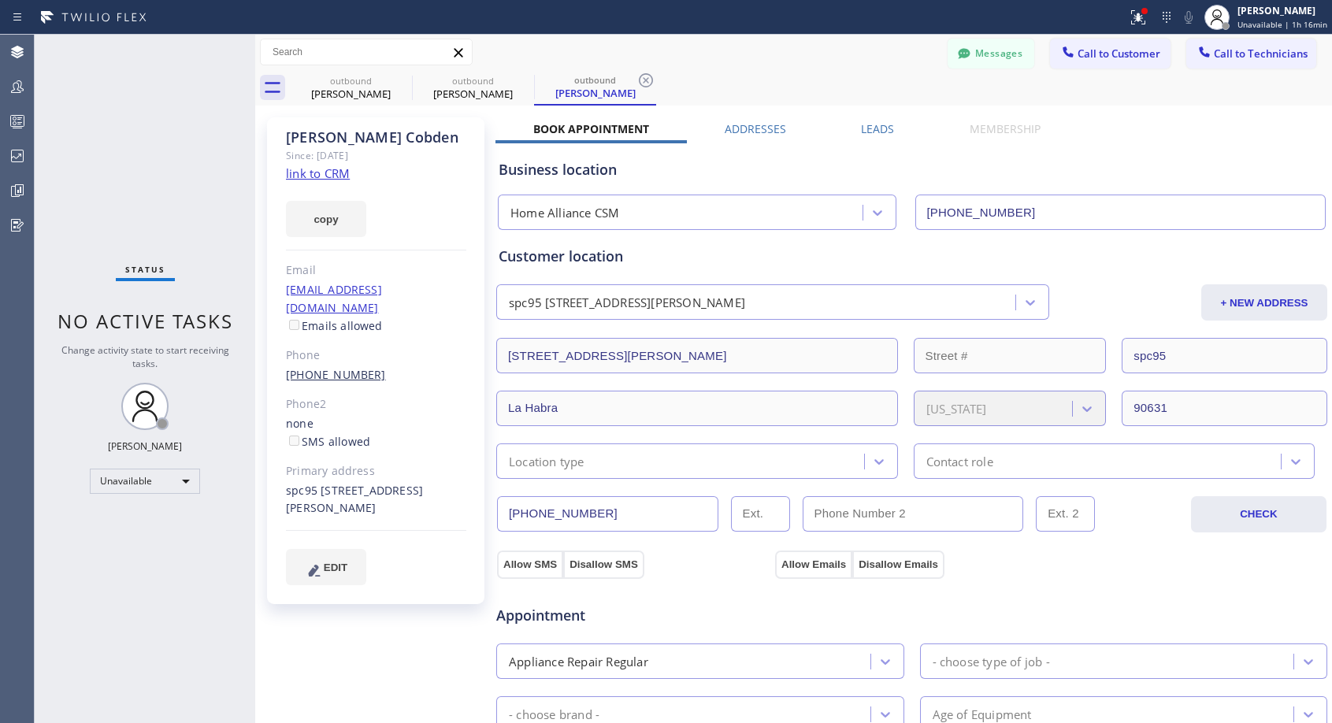
click at [335, 367] on link "(909) 964-2592" at bounding box center [336, 374] width 100 height 15
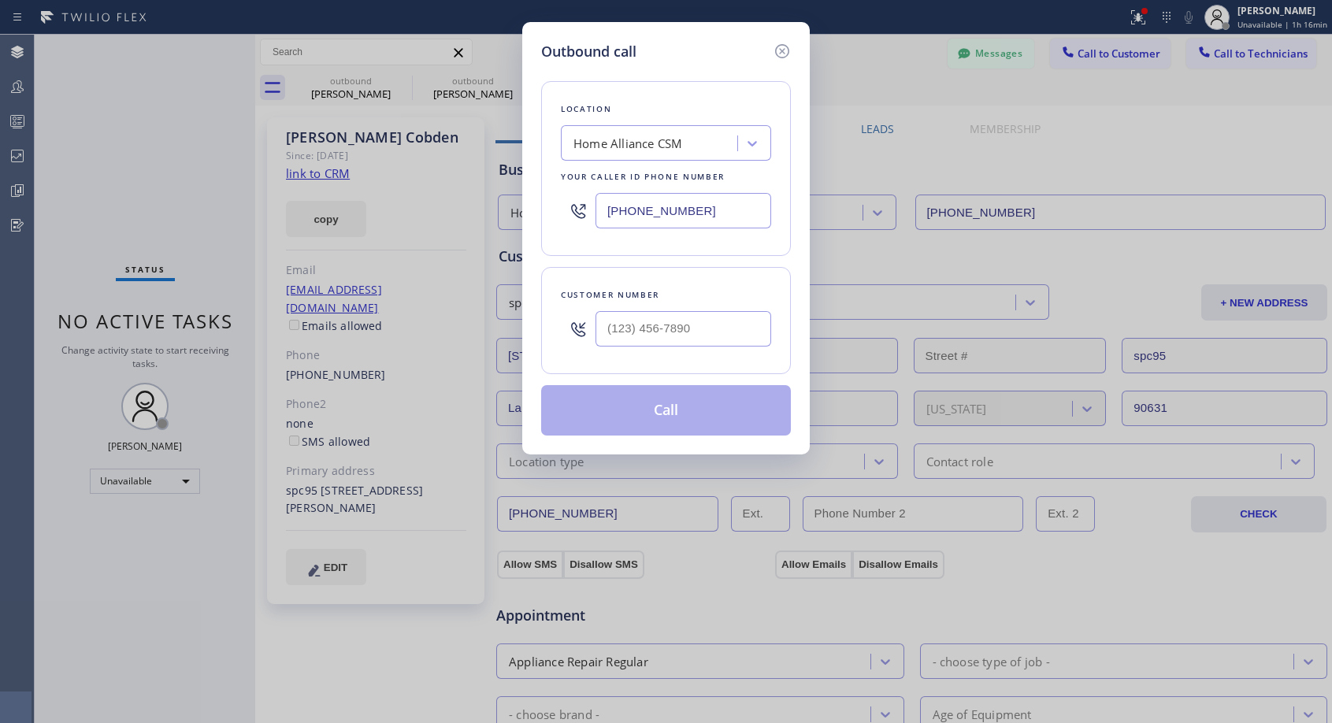
type input "(909) 964-2592"
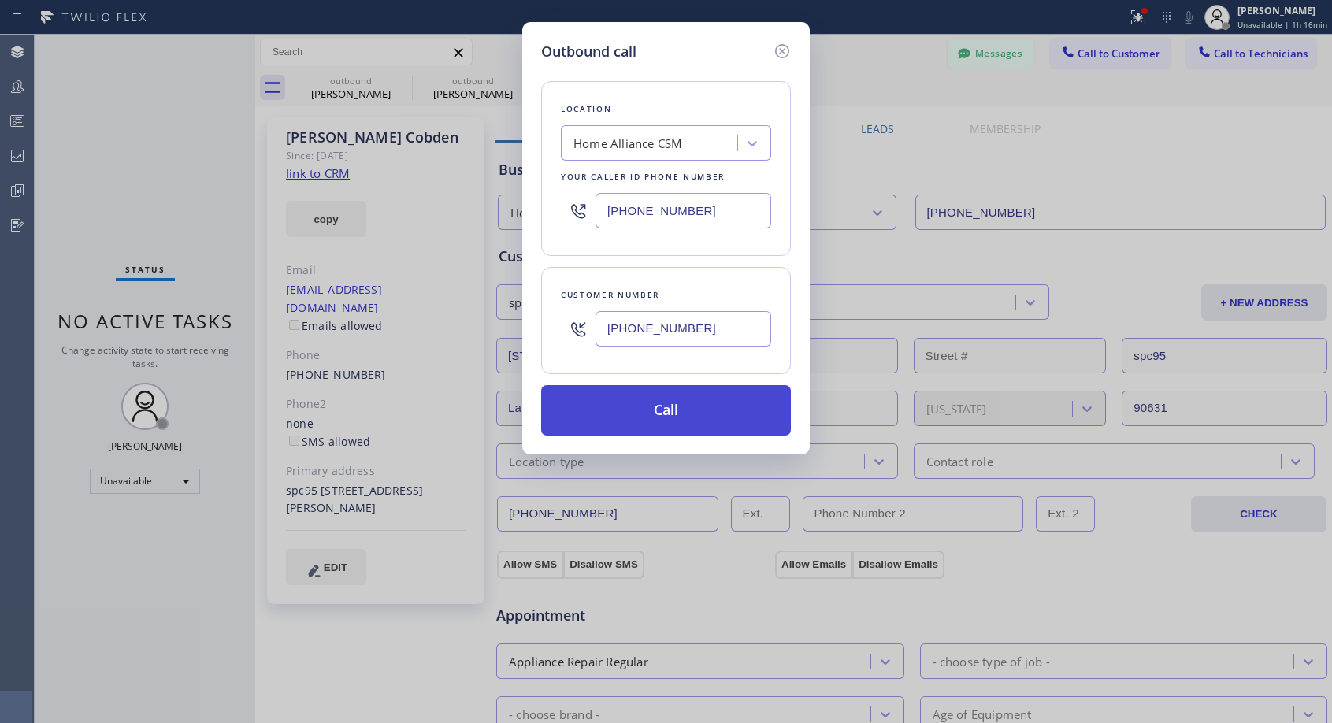
click at [630, 400] on button "Call" at bounding box center [666, 410] width 250 height 50
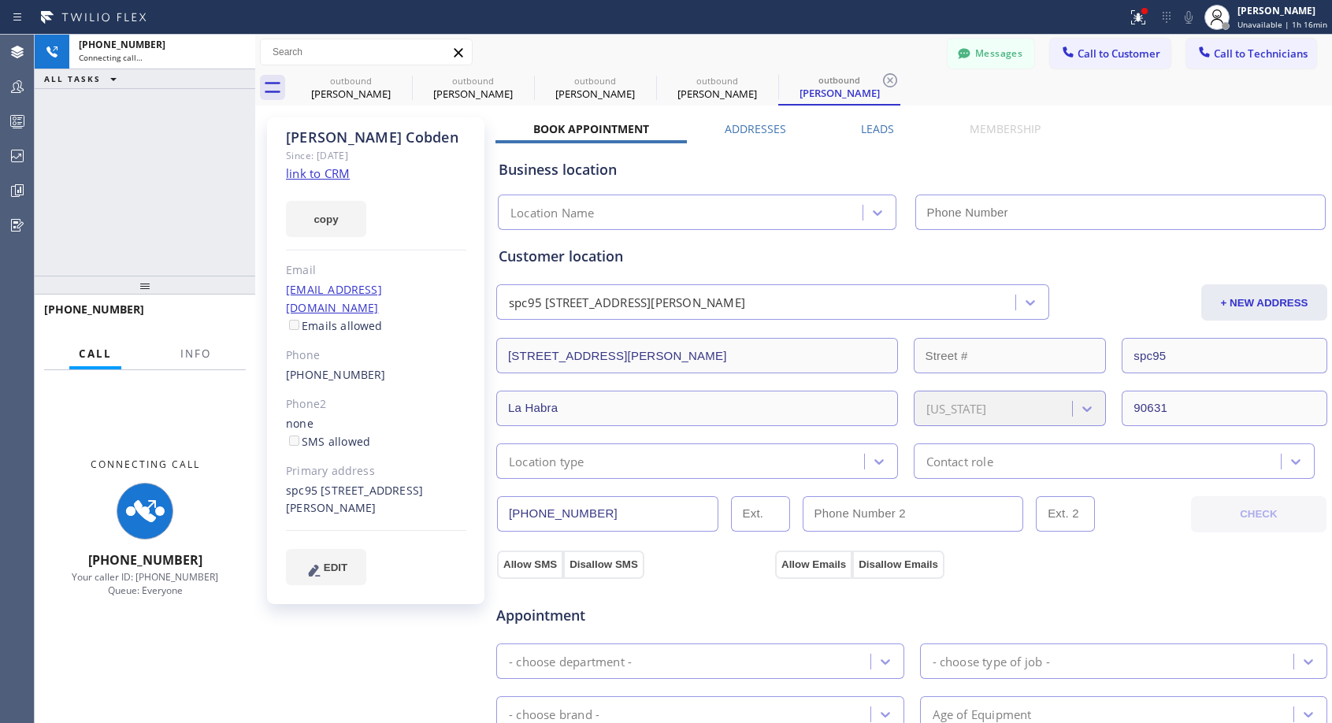
type input "[PHONE_NUMBER]"
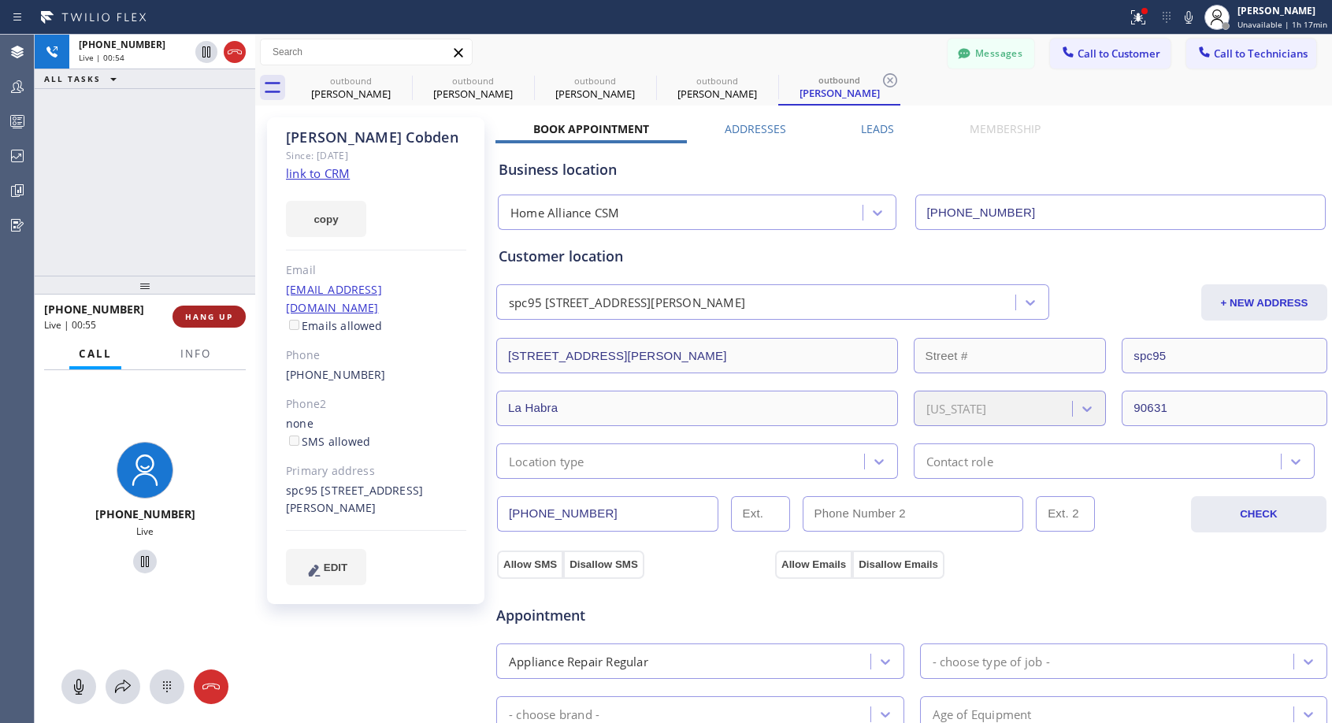
click at [222, 313] on span "HANG UP" at bounding box center [209, 316] width 48 height 11
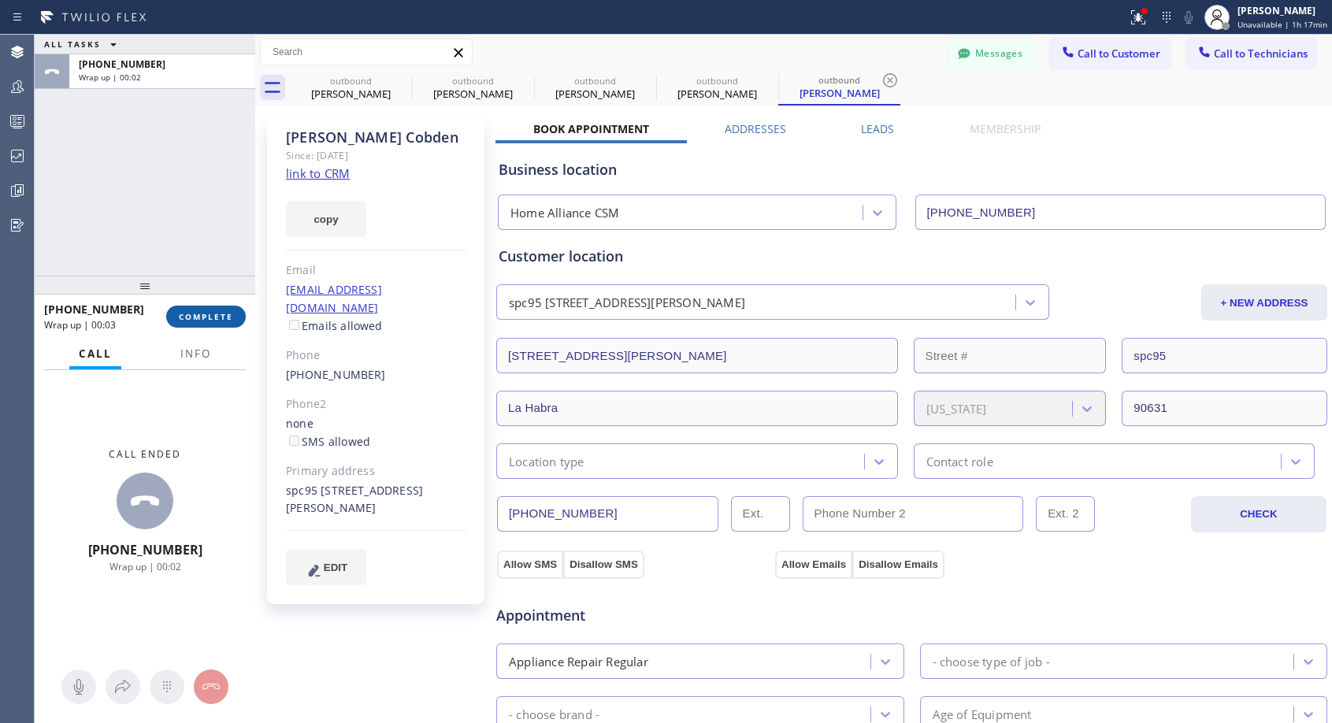
click at [231, 317] on span "COMPLETE" at bounding box center [206, 316] width 54 height 11
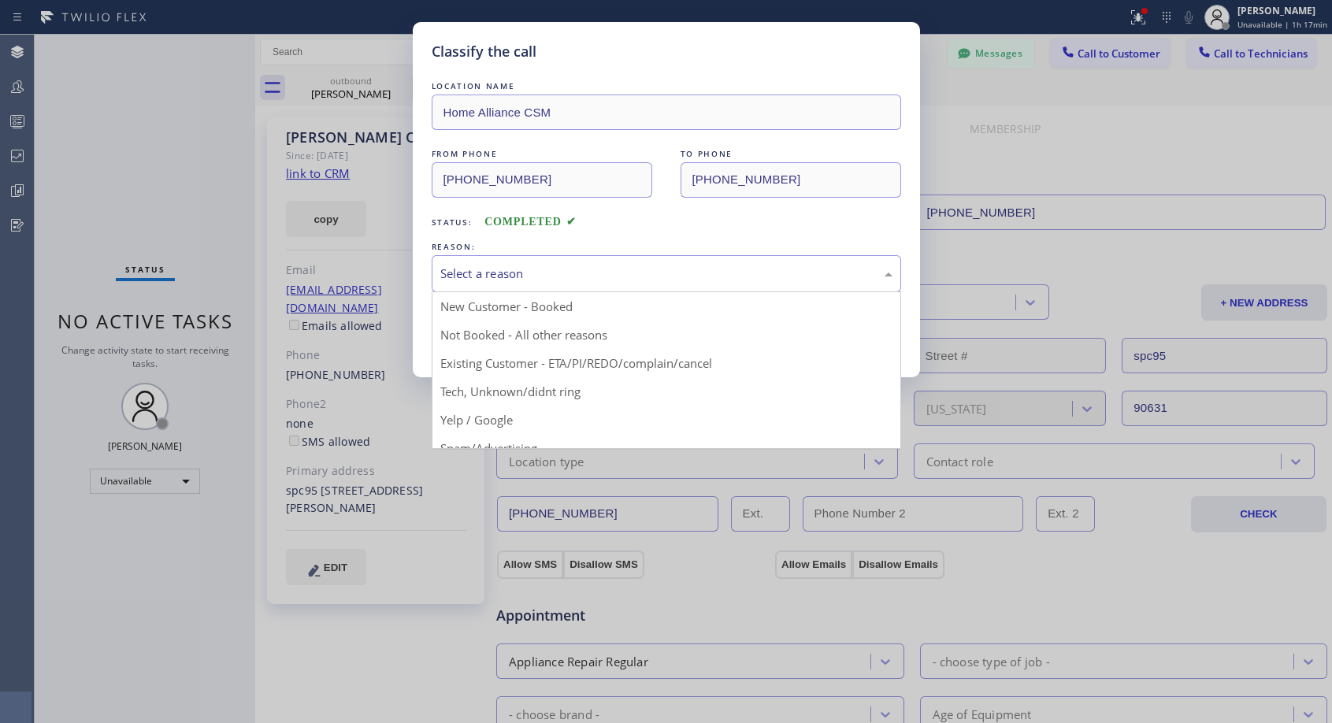
click at [569, 277] on div "Select a reason" at bounding box center [666, 274] width 452 height 18
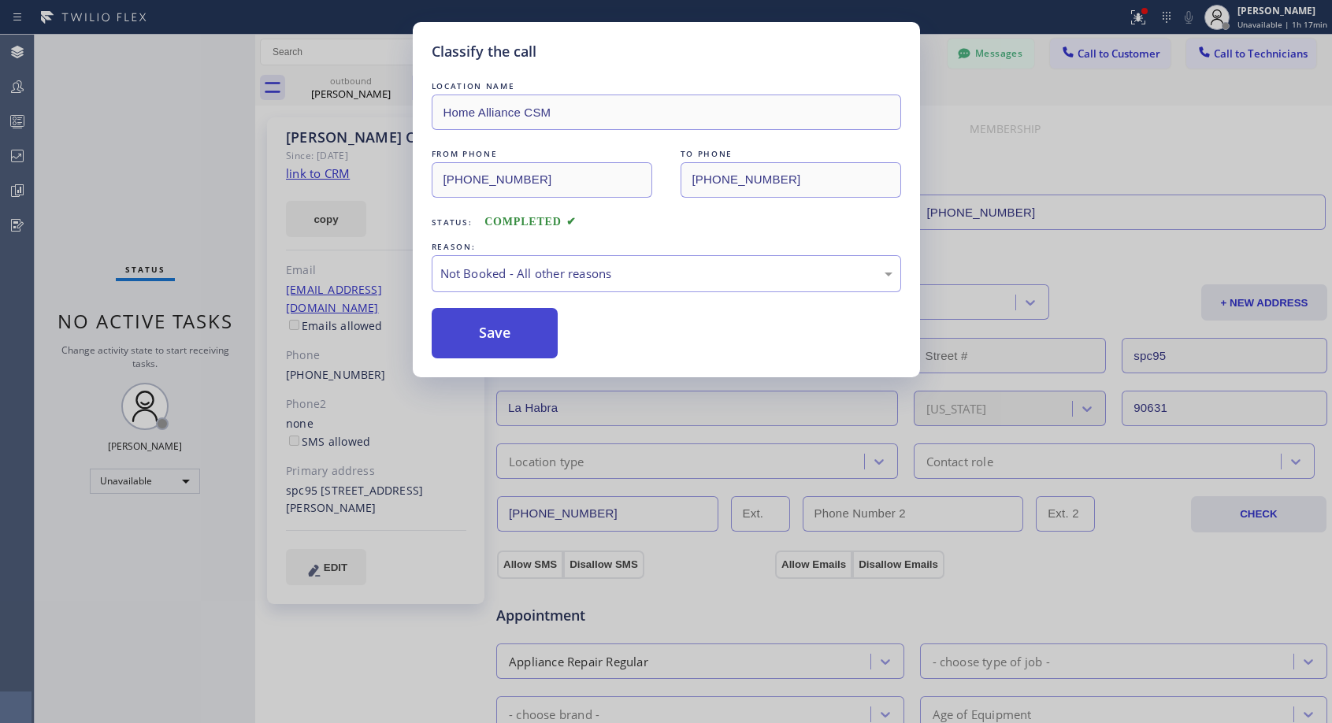
click at [521, 331] on button "Save" at bounding box center [495, 333] width 127 height 50
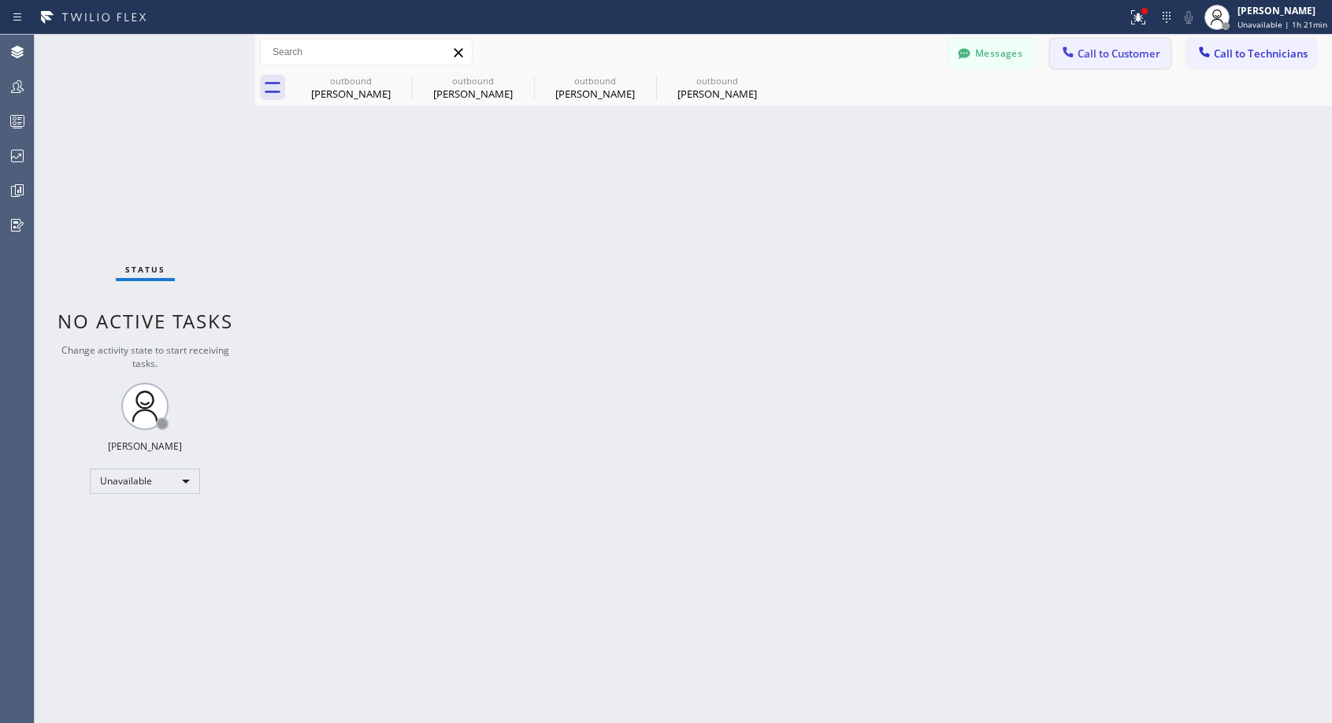
click at [1077, 62] on div at bounding box center [1067, 53] width 19 height 19
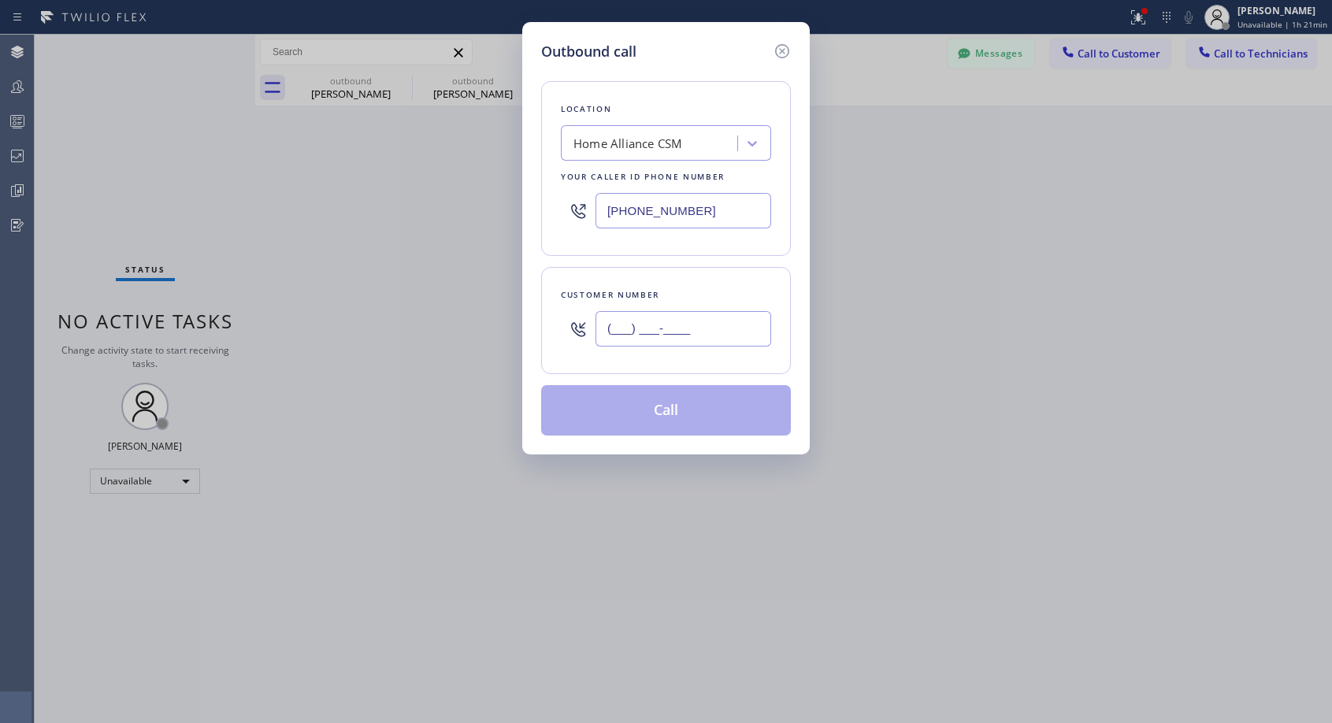
click at [632, 337] on input "(___) ___-____" at bounding box center [683, 328] width 176 height 35
paste input "323) 944-2465"
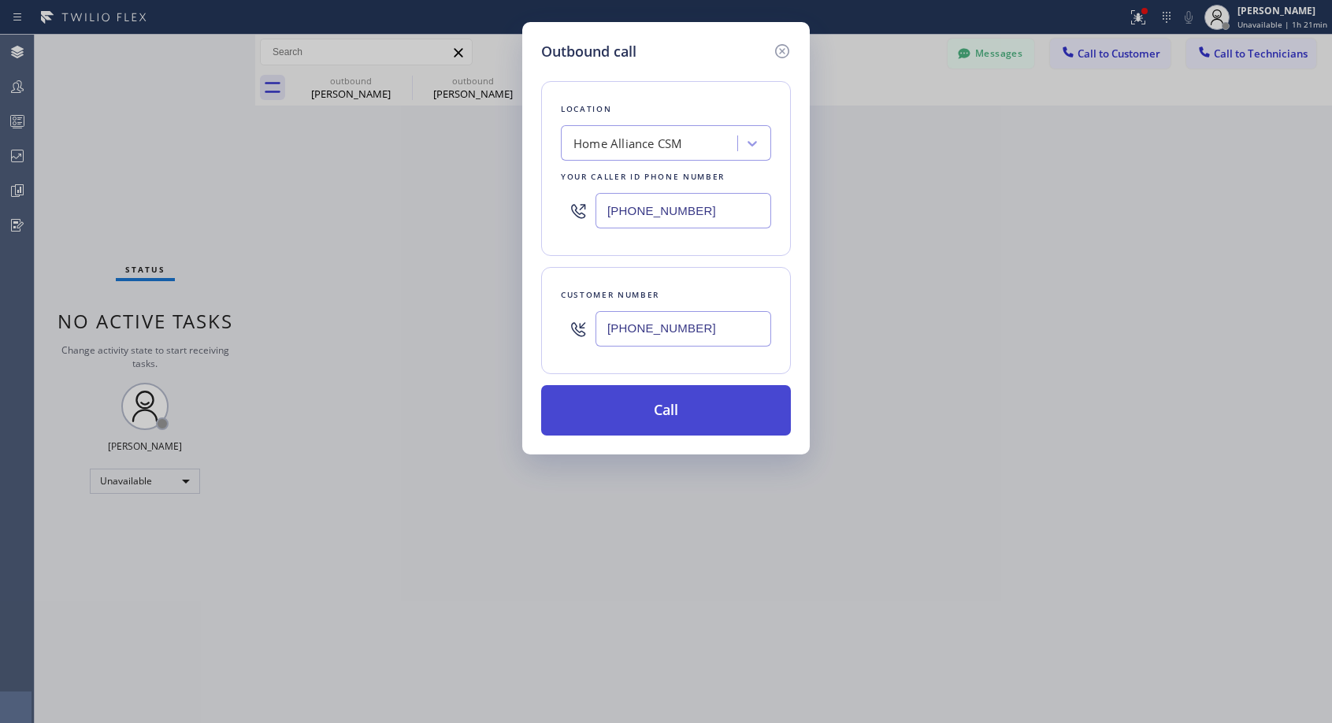
type input "(323) 944-2465"
click at [681, 410] on button "Call" at bounding box center [666, 410] width 250 height 50
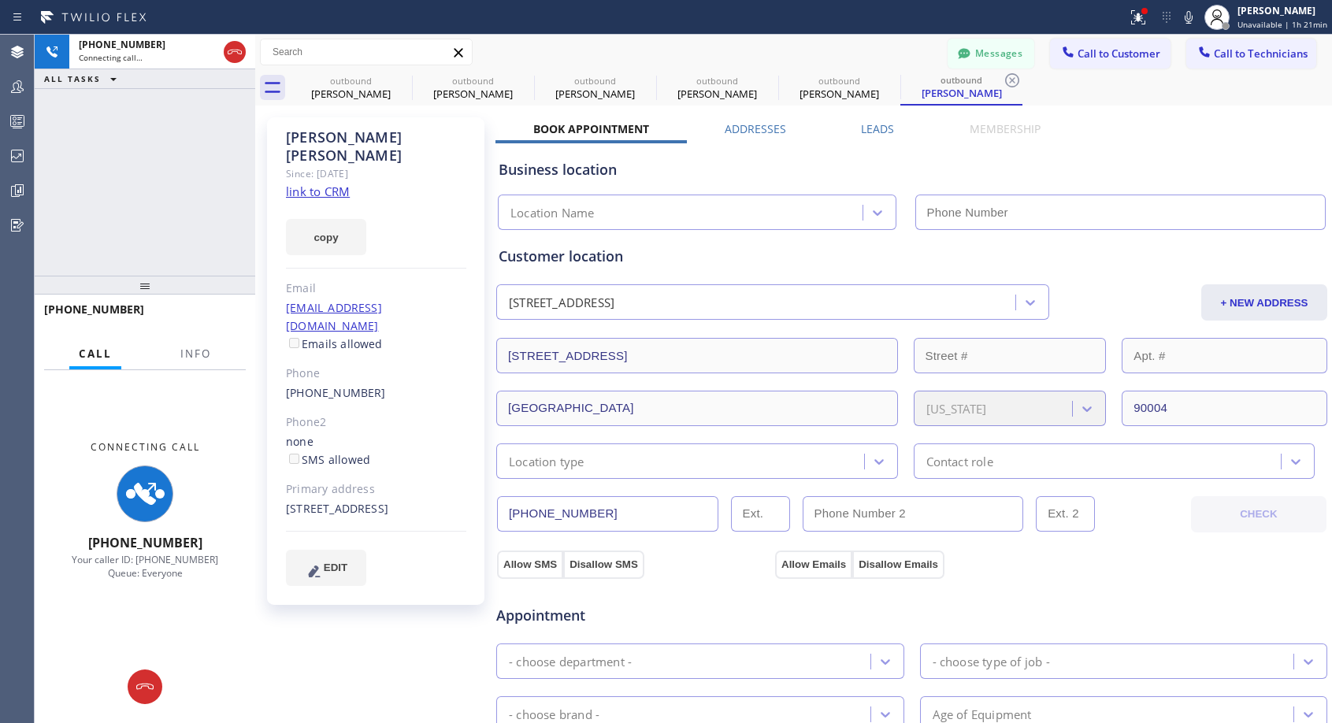
type input "[PHONE_NUMBER]"
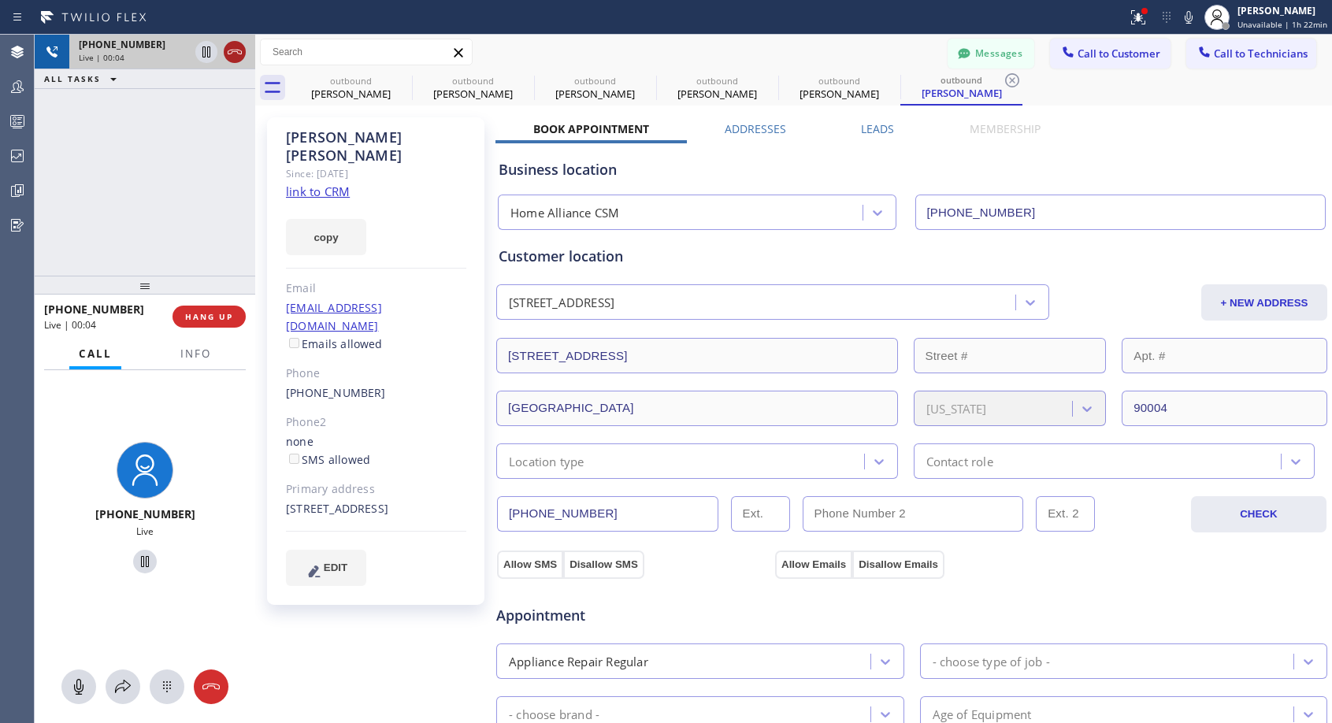
click at [237, 53] on icon at bounding box center [234, 52] width 19 height 19
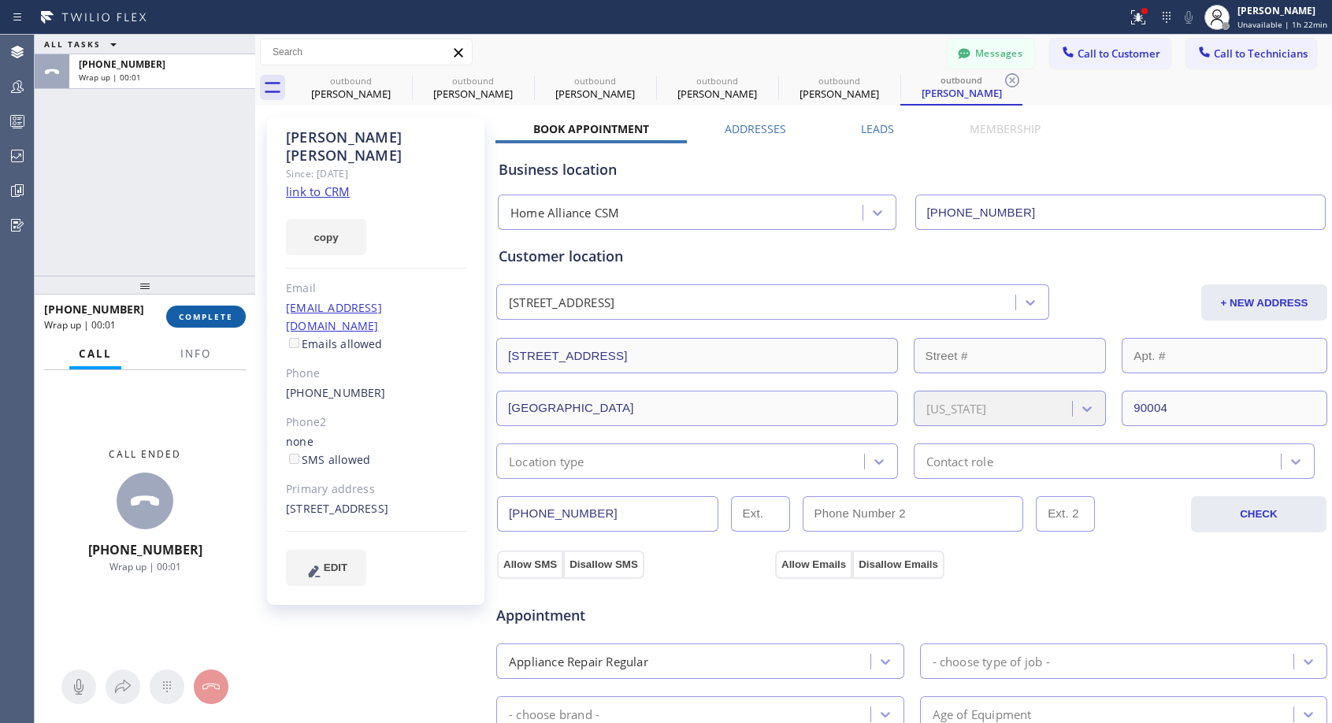
click at [226, 321] on span "COMPLETE" at bounding box center [206, 316] width 54 height 11
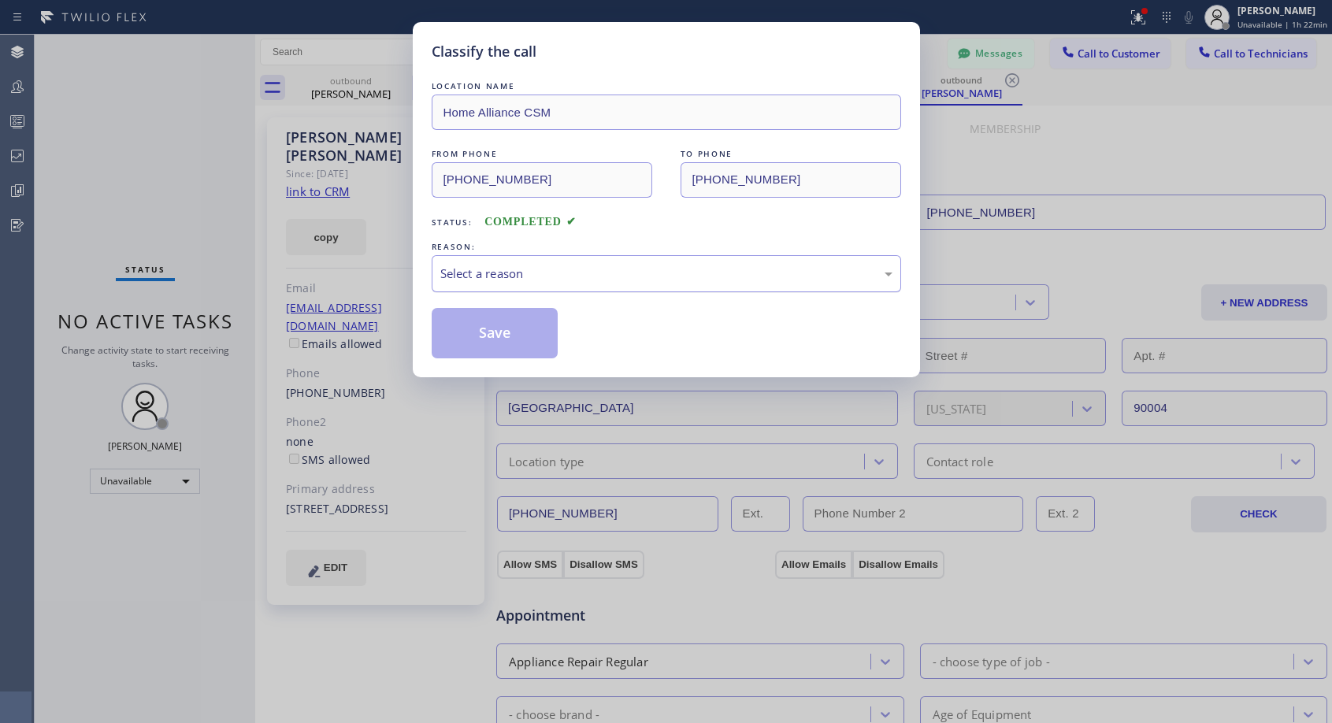
click at [716, 272] on div "Select a reason" at bounding box center [666, 274] width 452 height 18
click at [544, 333] on button "Save" at bounding box center [495, 333] width 127 height 50
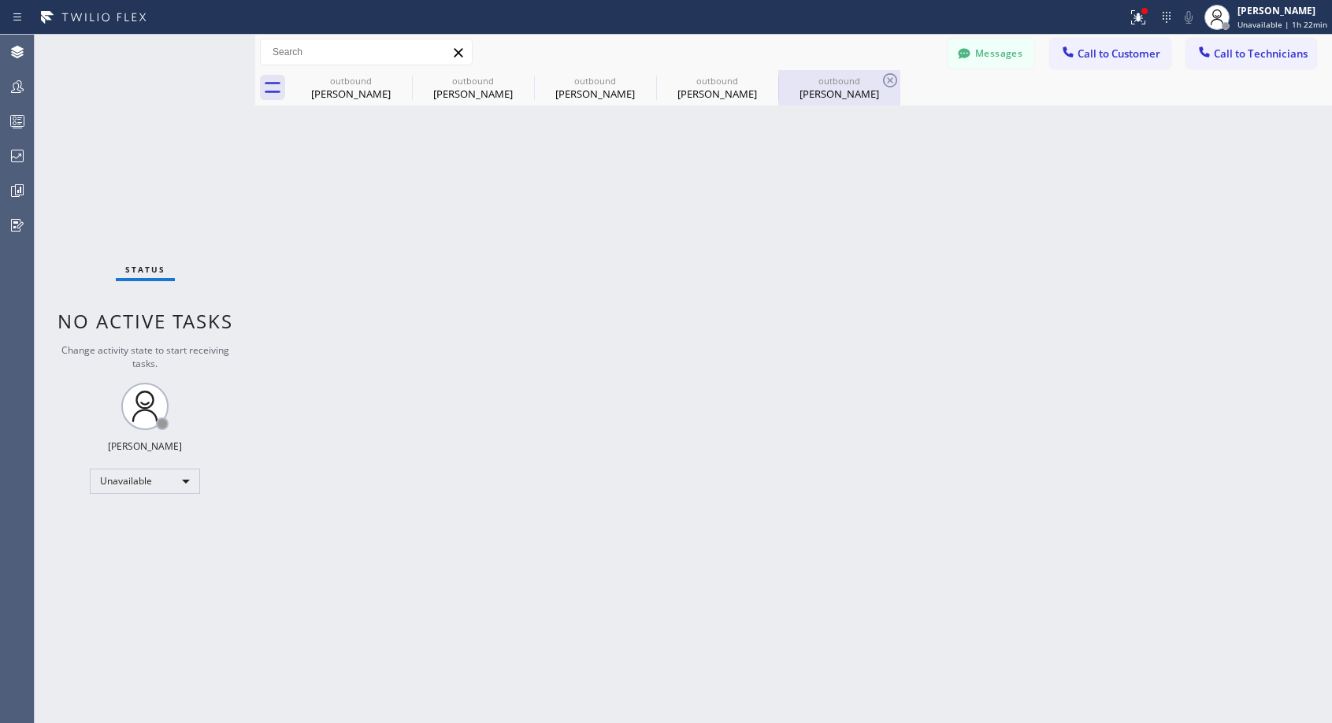
click at [840, 83] on div "outbound" at bounding box center [839, 81] width 119 height 12
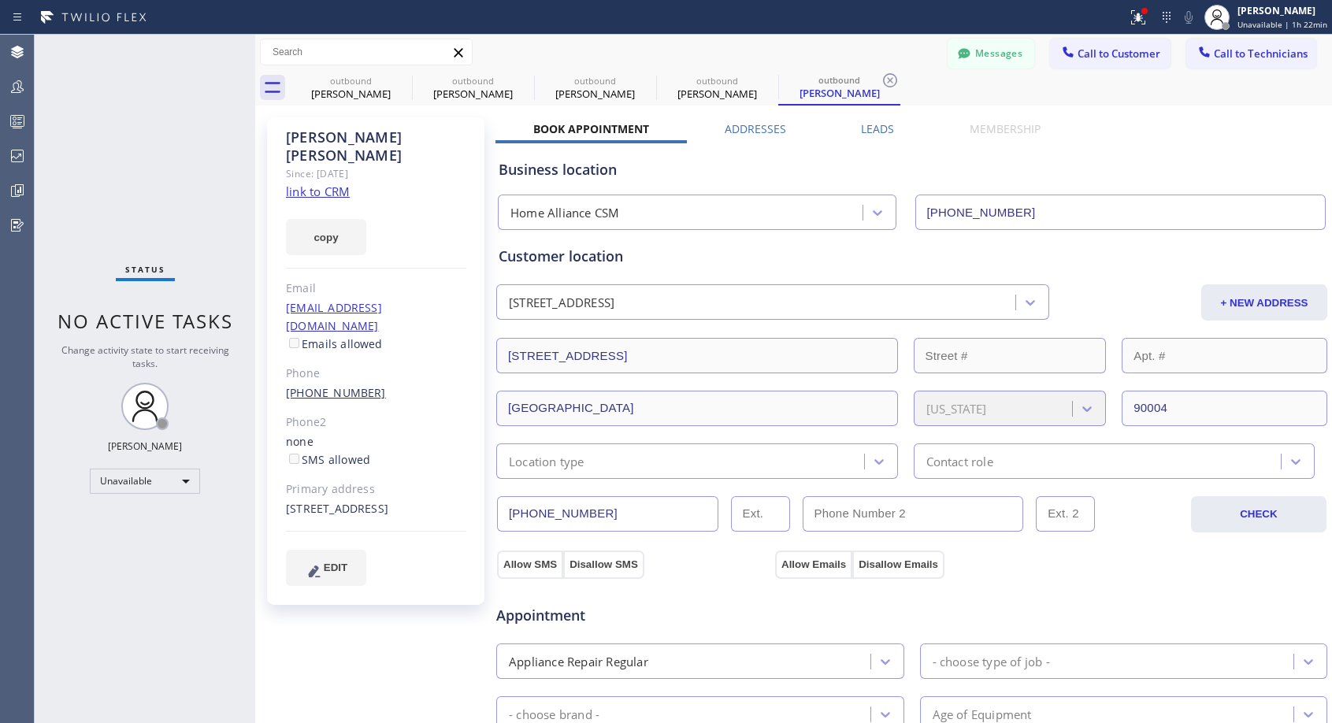
click at [350, 385] on link "(323) 944-2465" at bounding box center [336, 392] width 100 height 15
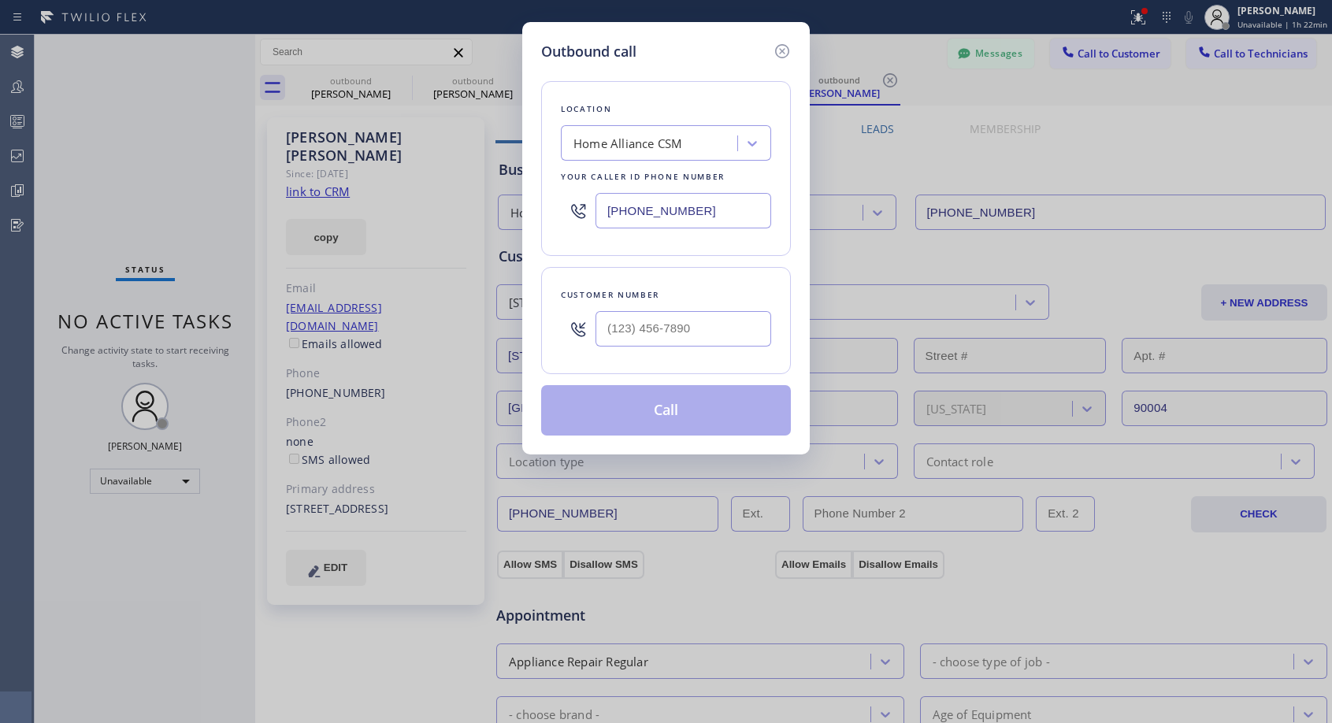
type input "(323) 944-2465"
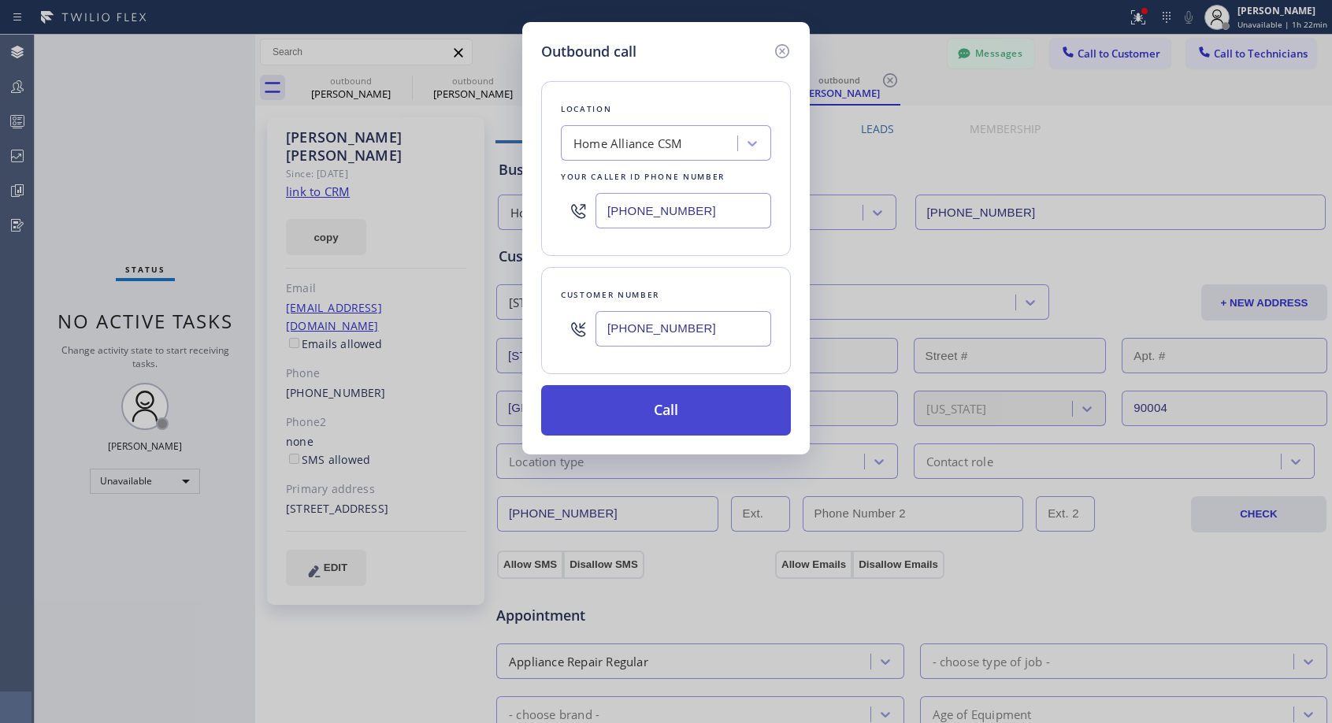
click at [623, 407] on button "Call" at bounding box center [666, 410] width 250 height 50
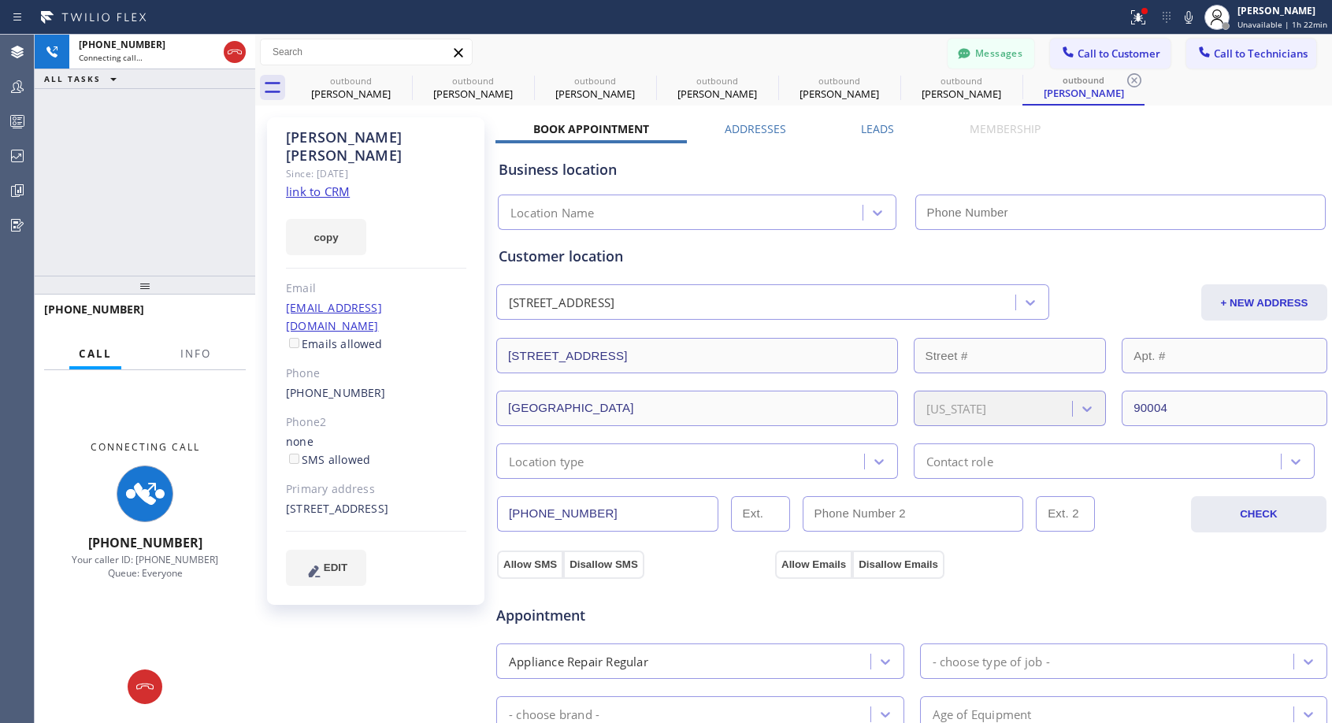
type input "[PHONE_NUMBER]"
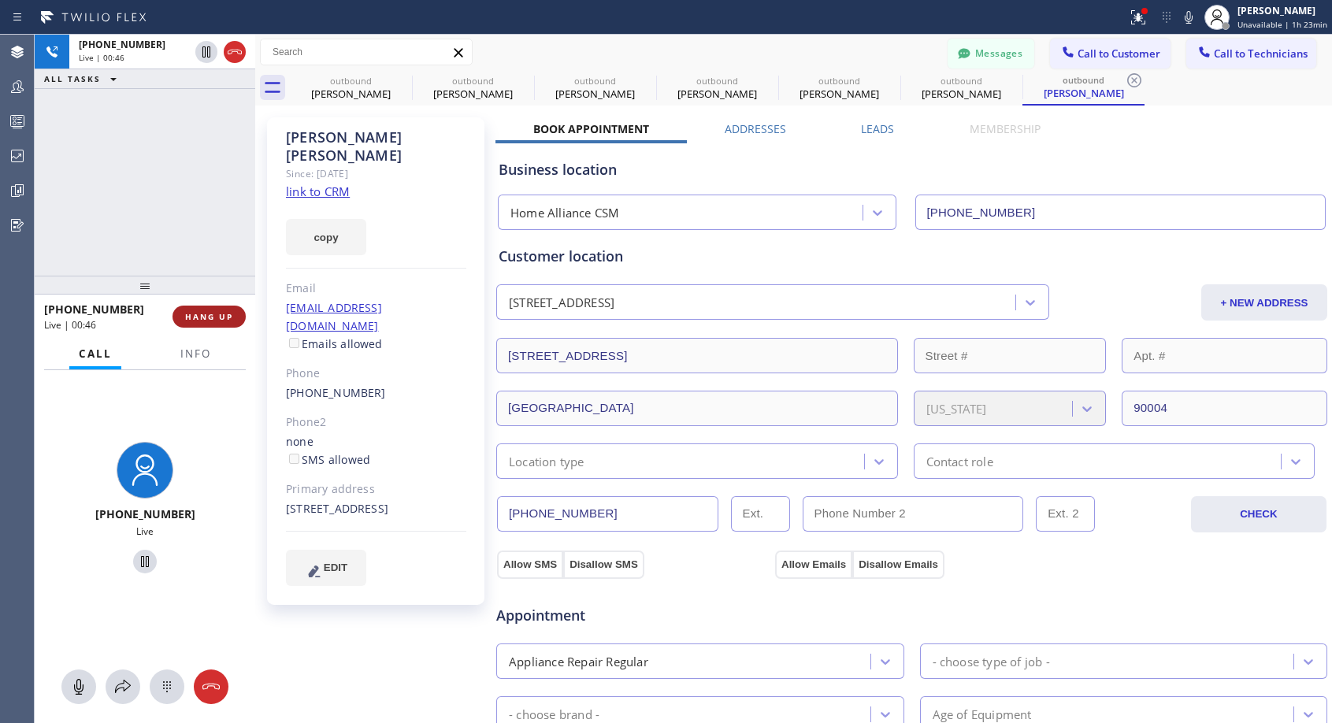
click at [208, 308] on button "HANG UP" at bounding box center [208, 317] width 73 height 22
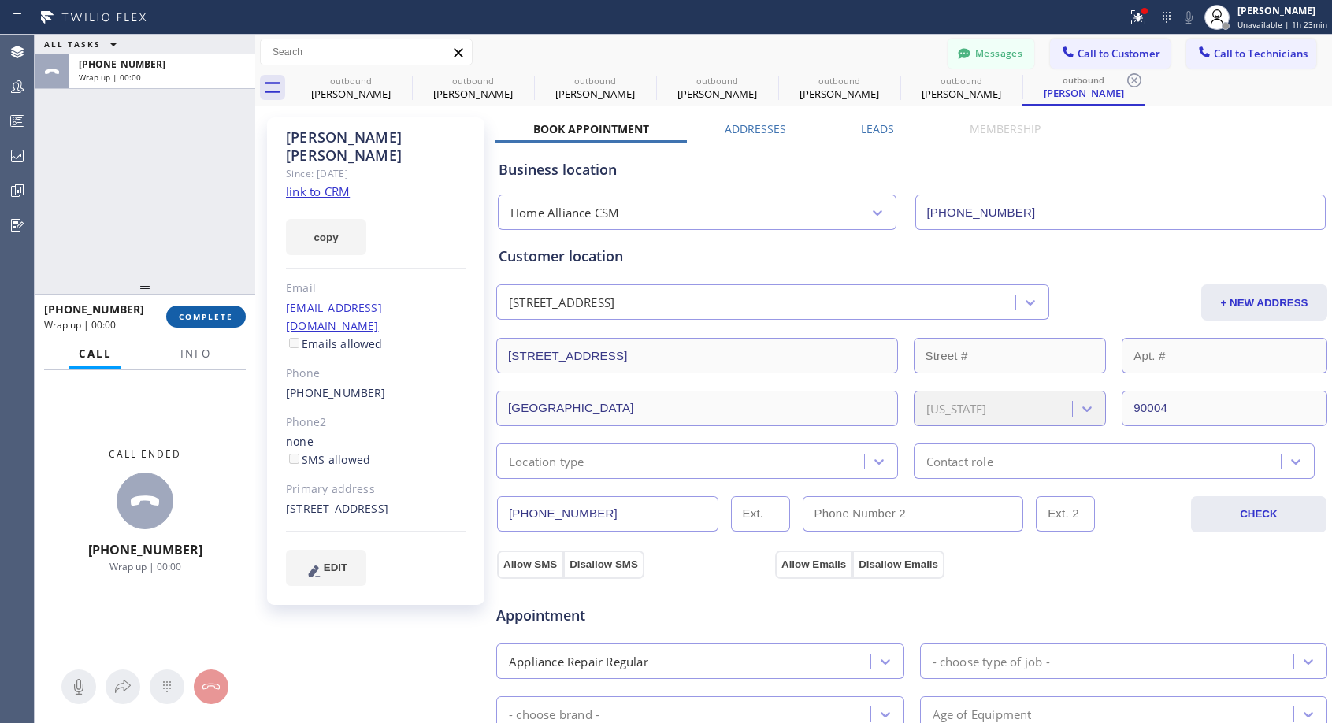
click at [208, 309] on button "COMPLETE" at bounding box center [206, 317] width 80 height 22
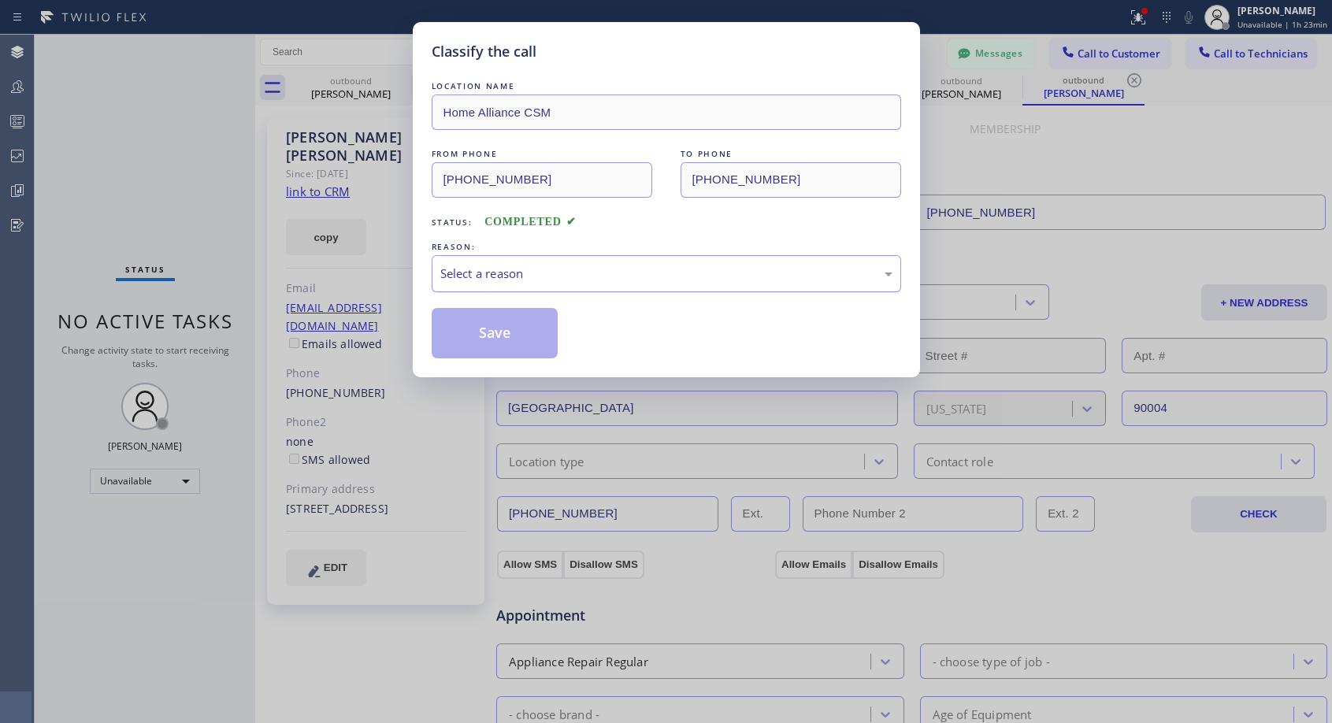
click at [588, 280] on div "Select a reason" at bounding box center [666, 274] width 452 height 18
click at [482, 332] on button "Save" at bounding box center [495, 333] width 127 height 50
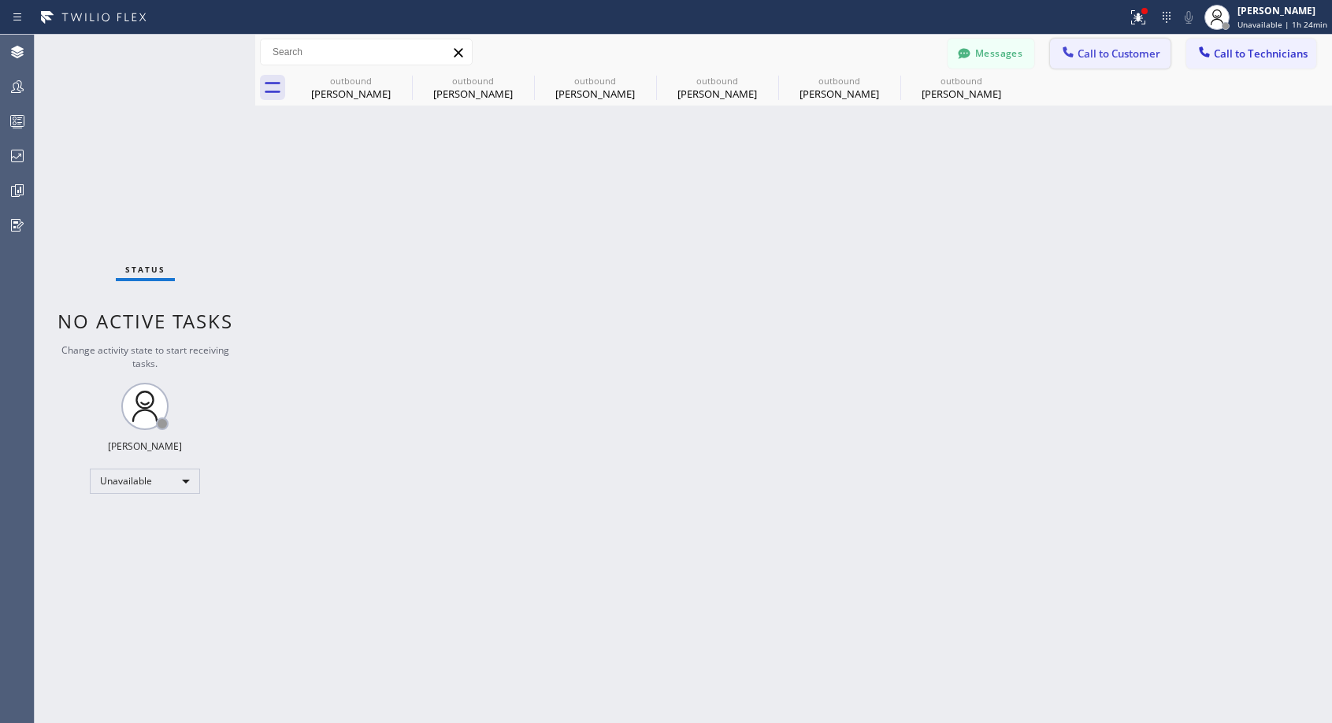
click at [1136, 57] on span "Call to Customer" at bounding box center [1118, 53] width 83 height 14
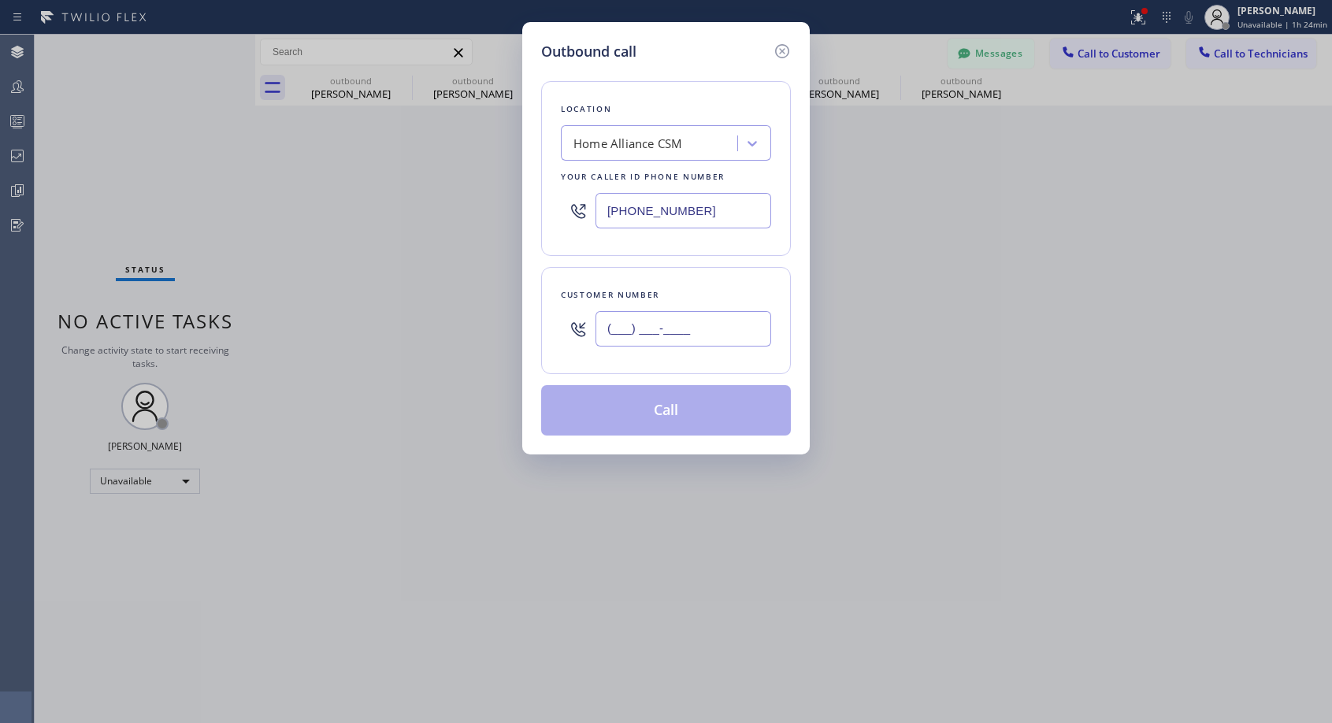
click at [736, 314] on input "(___) ___-____" at bounding box center [683, 328] width 176 height 35
paste input "310) 386-9422"
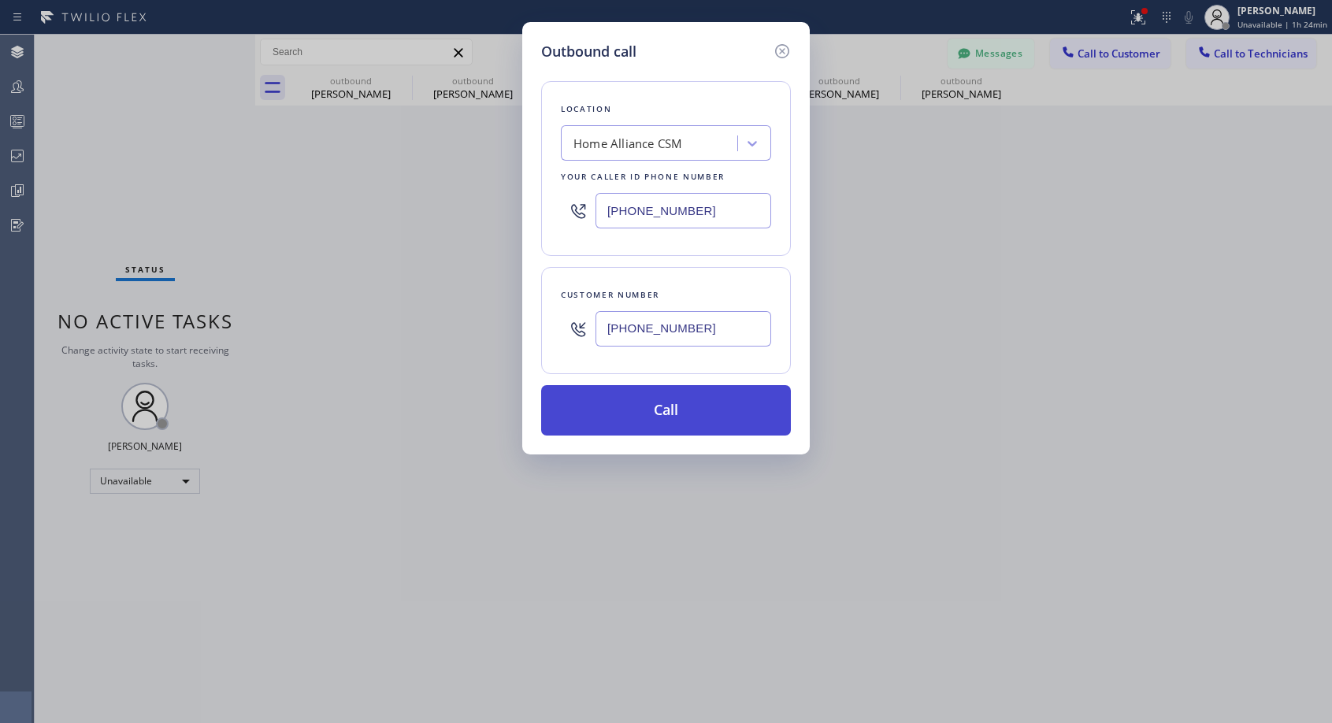
type input "(310) 386-9422"
click at [645, 406] on button "Call" at bounding box center [666, 410] width 250 height 50
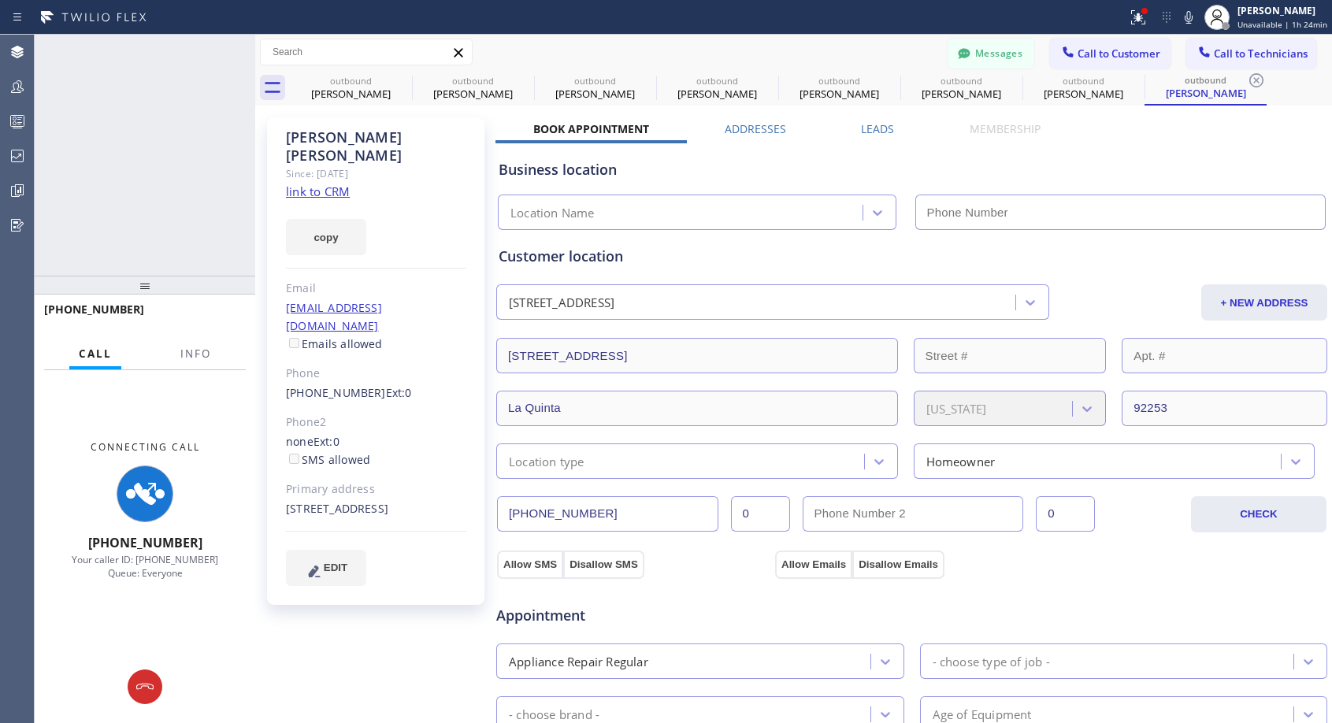
type input "[PHONE_NUMBER]"
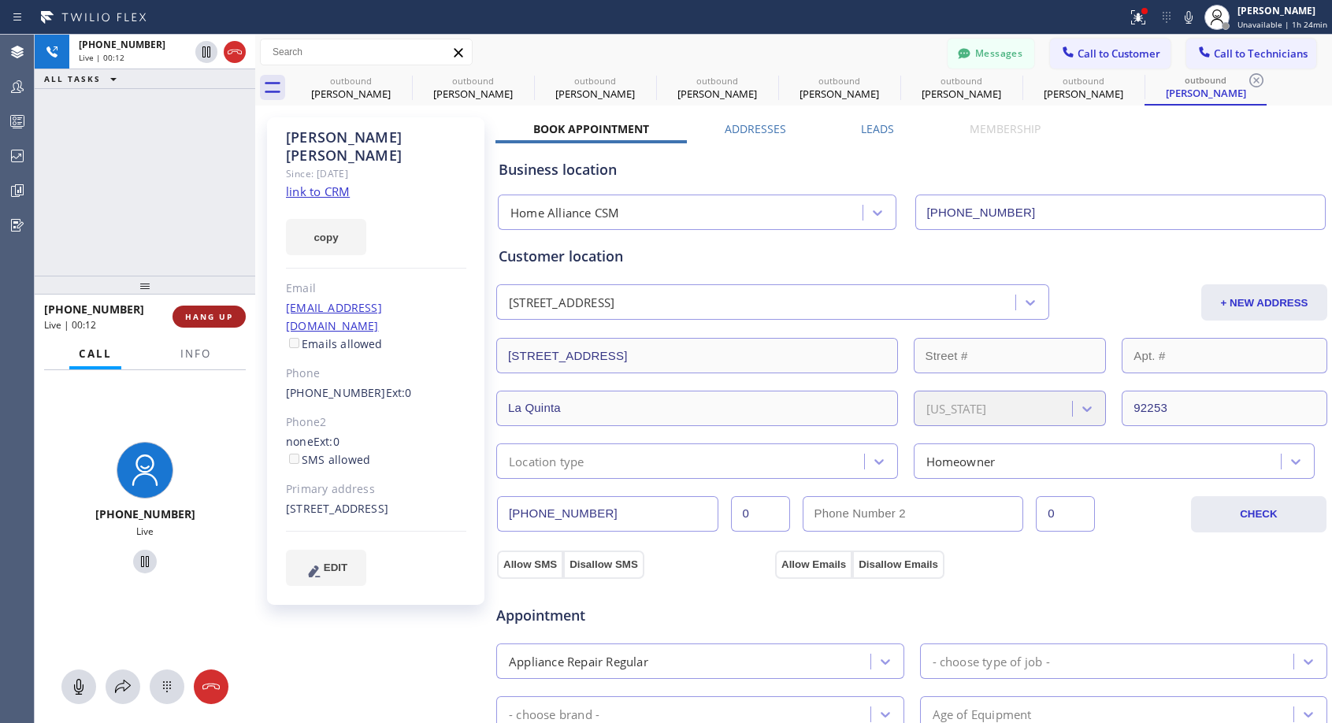
click at [224, 319] on span "HANG UP" at bounding box center [209, 316] width 48 height 11
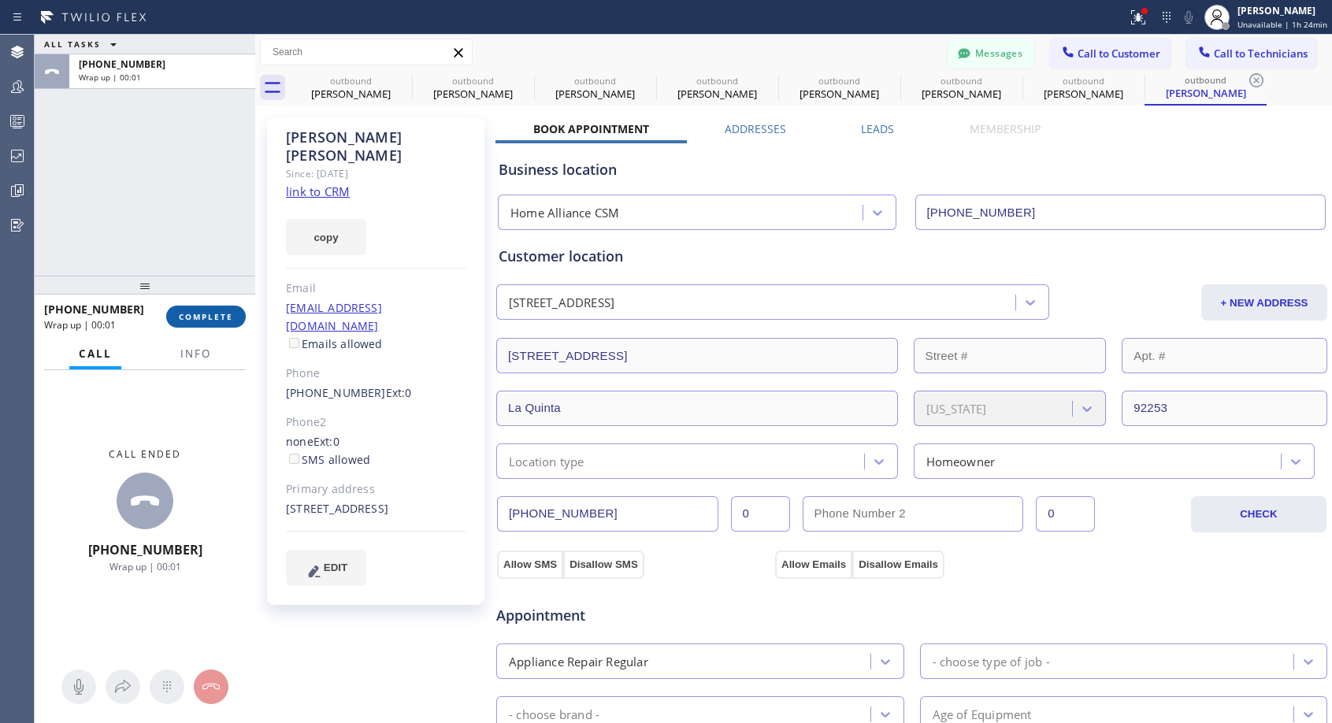
click at [172, 315] on button "COMPLETE" at bounding box center [206, 317] width 80 height 22
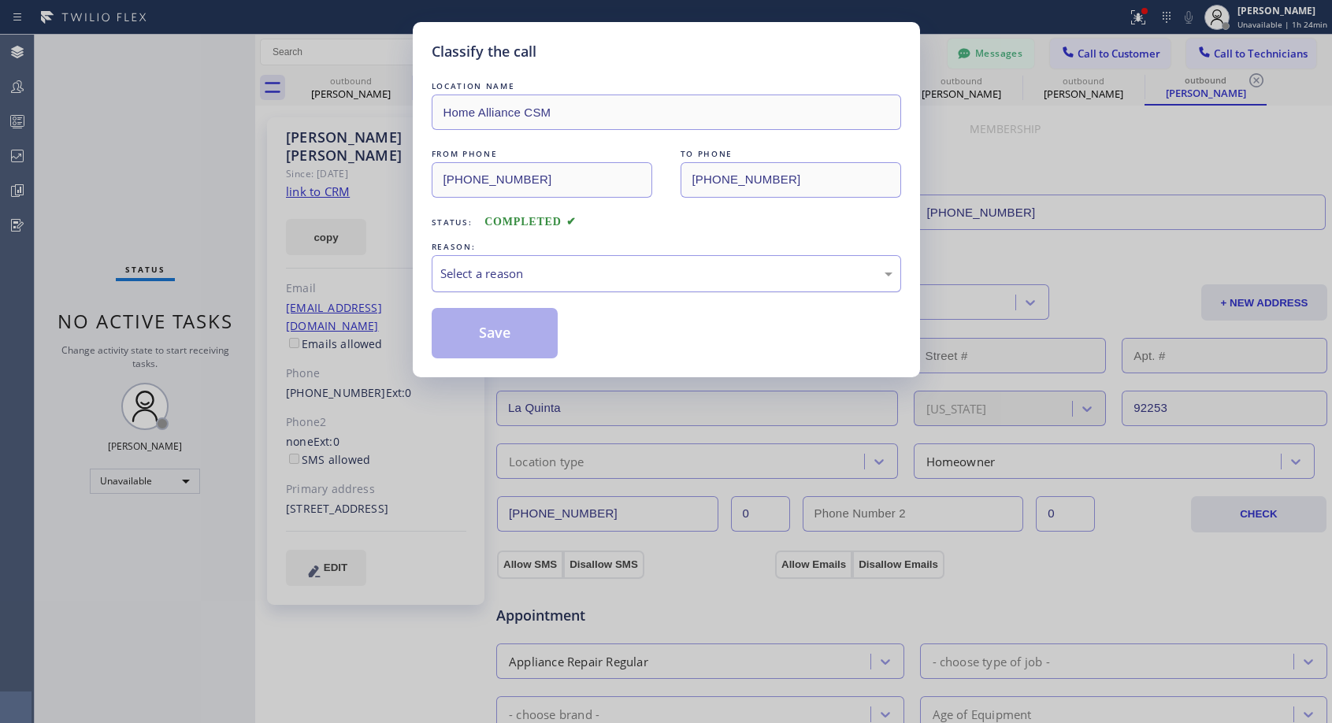
click at [535, 269] on div "Select a reason" at bounding box center [666, 274] width 452 height 18
click at [471, 335] on button "Save" at bounding box center [495, 333] width 127 height 50
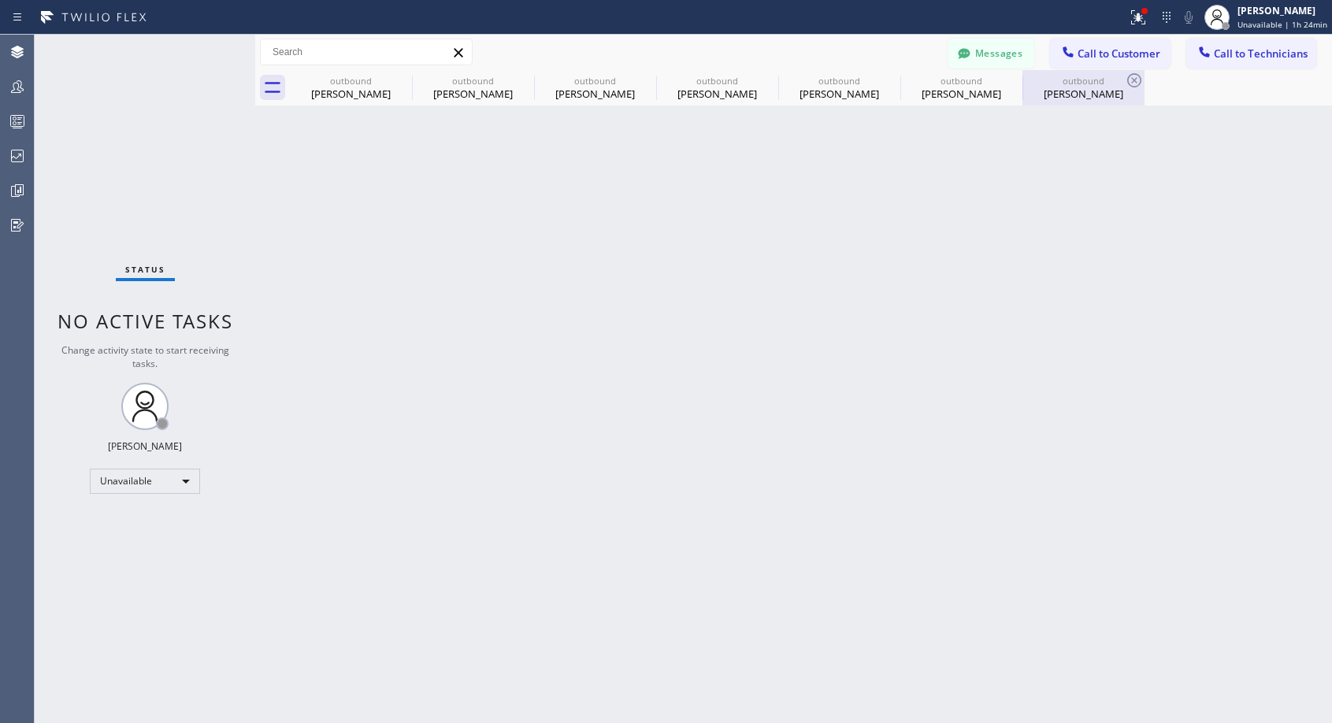
click at [1064, 92] on div "Irv Zuckerman" at bounding box center [1083, 94] width 119 height 14
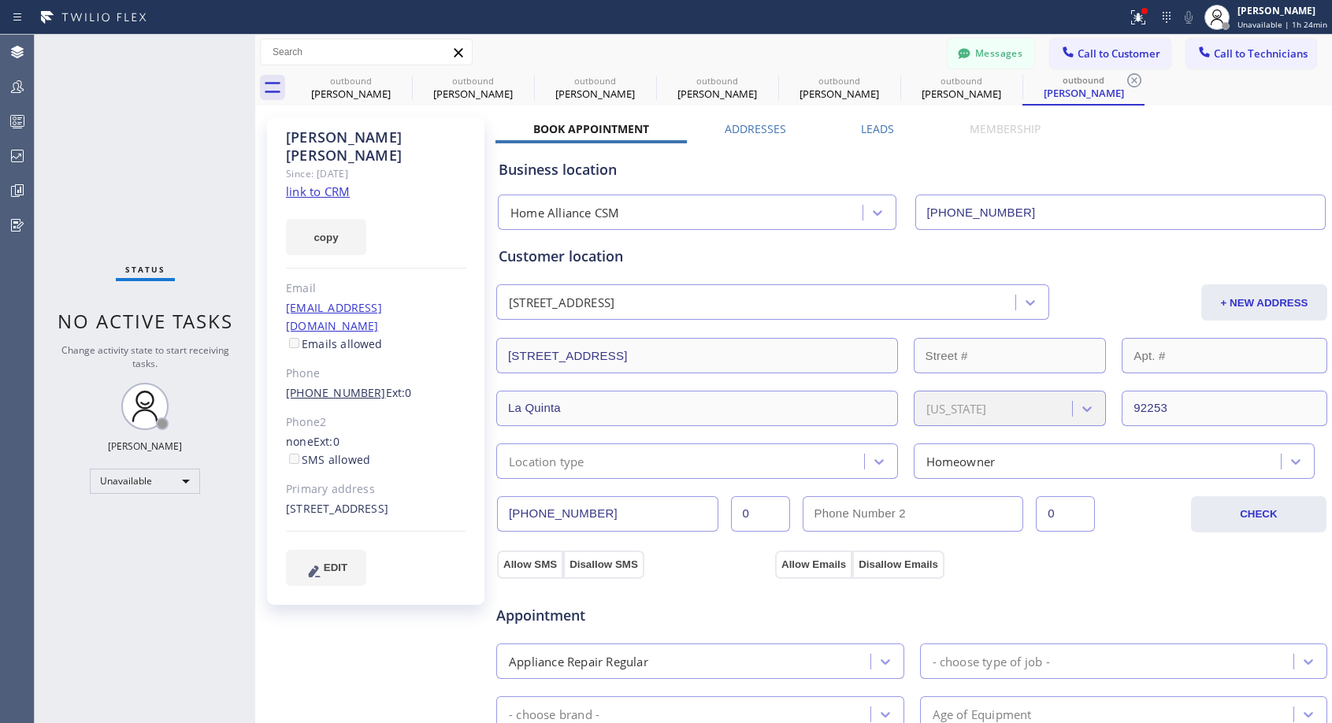
click at [345, 385] on link "(310) 386-9422" at bounding box center [336, 392] width 100 height 15
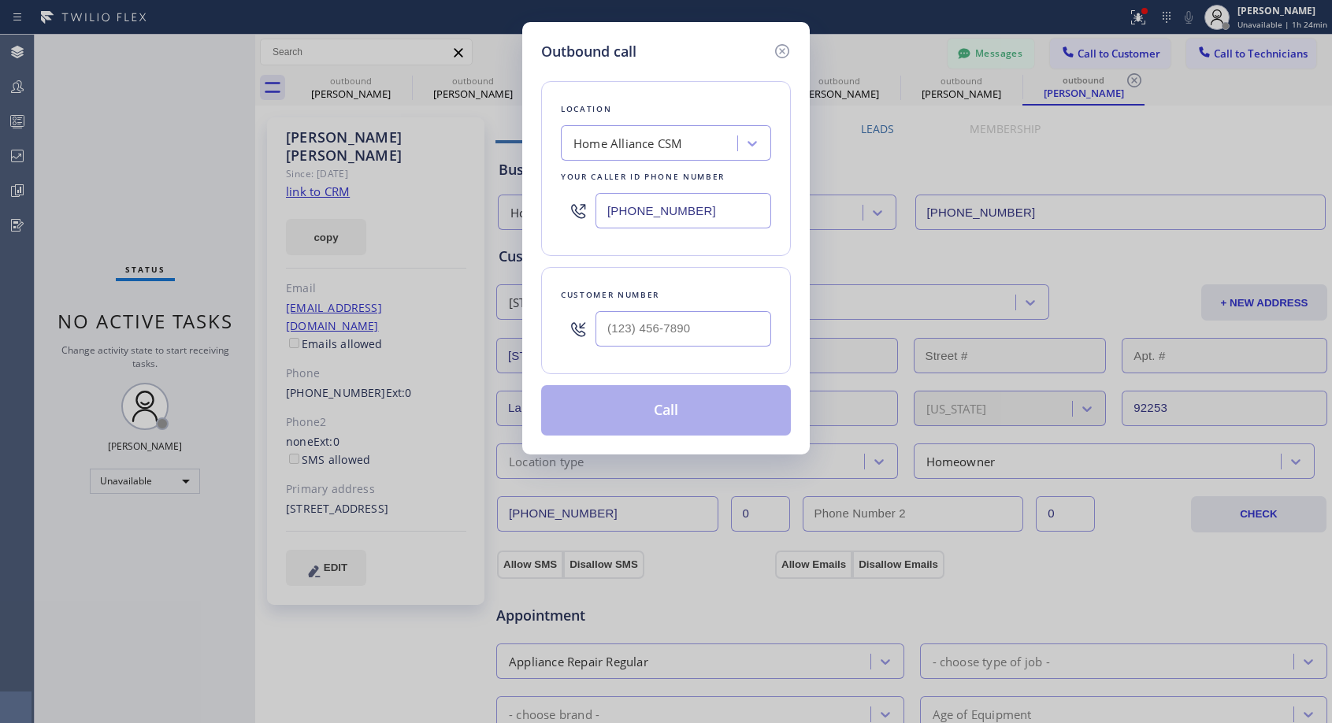
type input "(310) 386-9422"
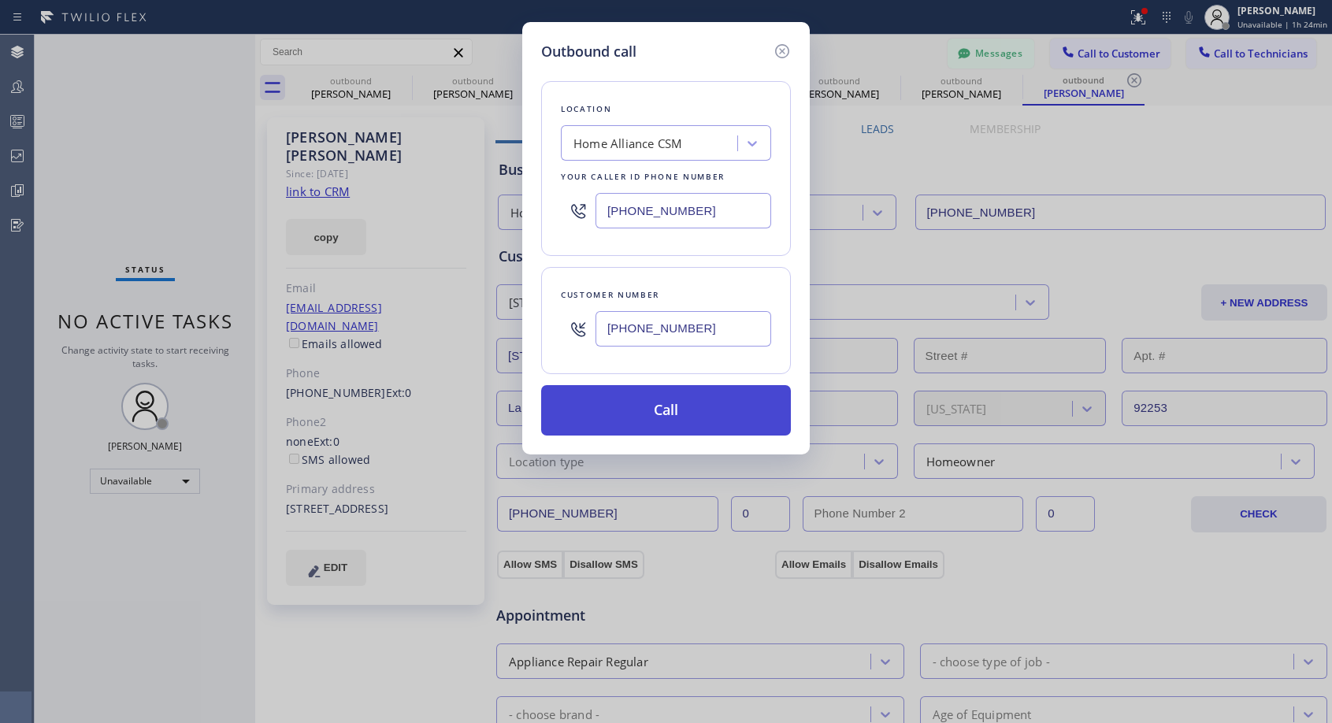
click at [669, 407] on button "Call" at bounding box center [666, 410] width 250 height 50
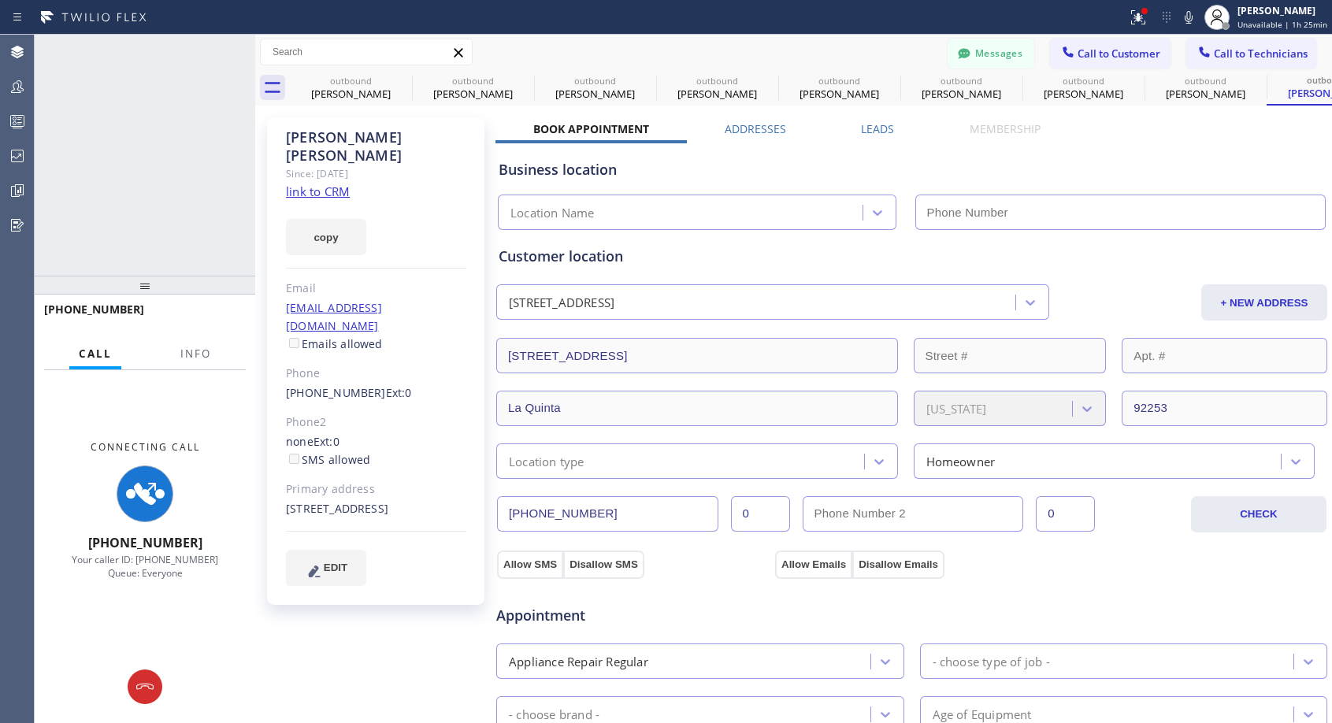
type input "[PHONE_NUMBER]"
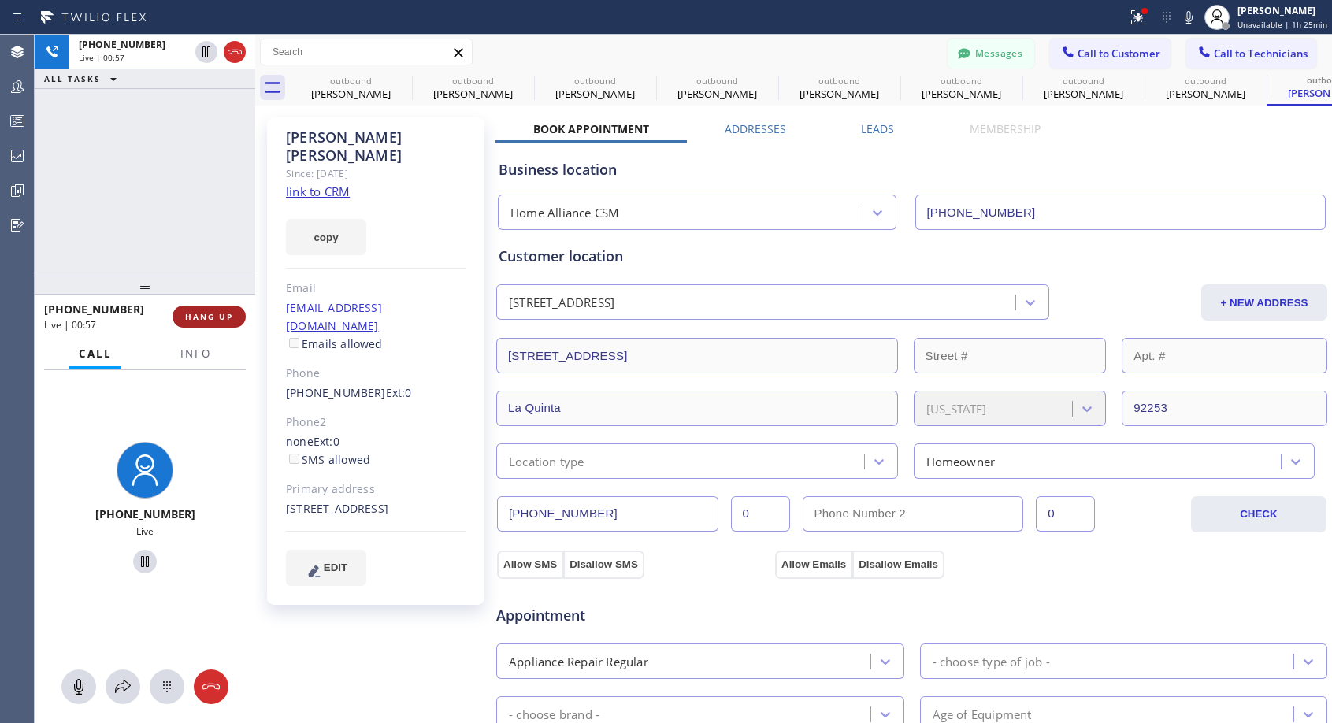
click at [195, 311] on span "HANG UP" at bounding box center [209, 316] width 48 height 11
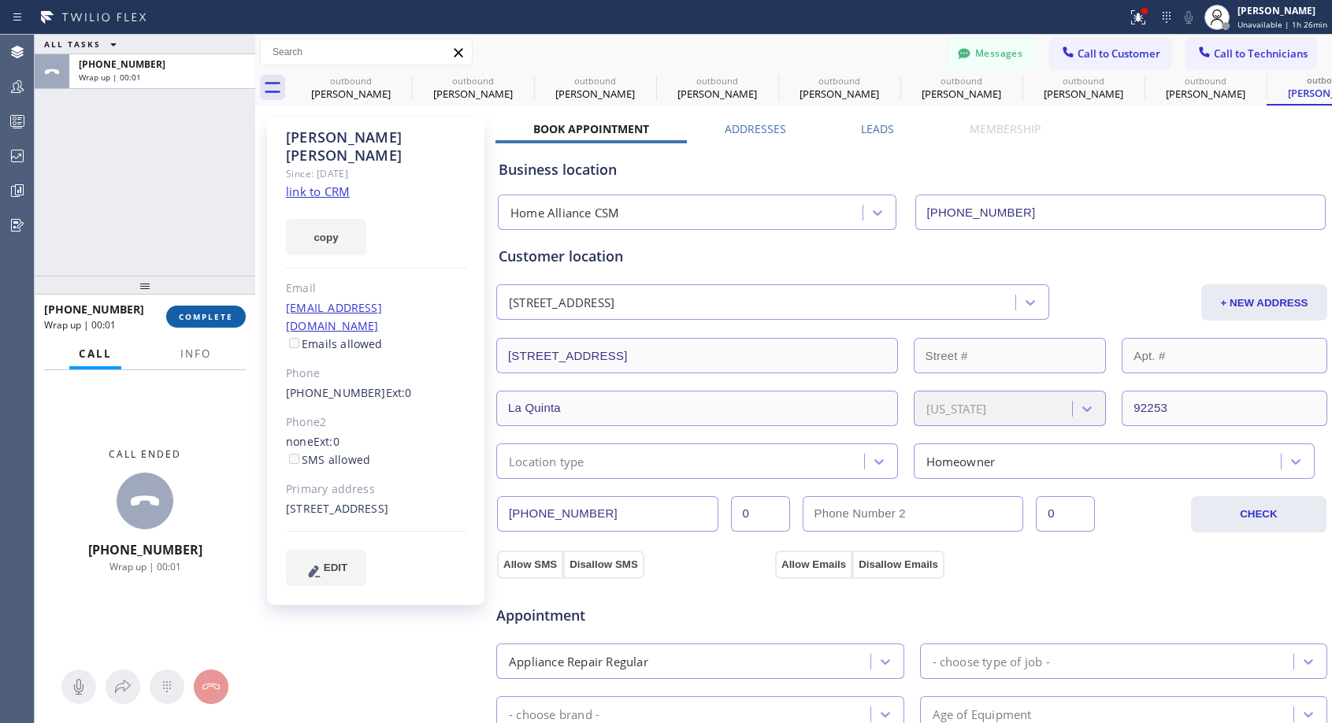
click at [196, 311] on span "COMPLETE" at bounding box center [206, 316] width 54 height 11
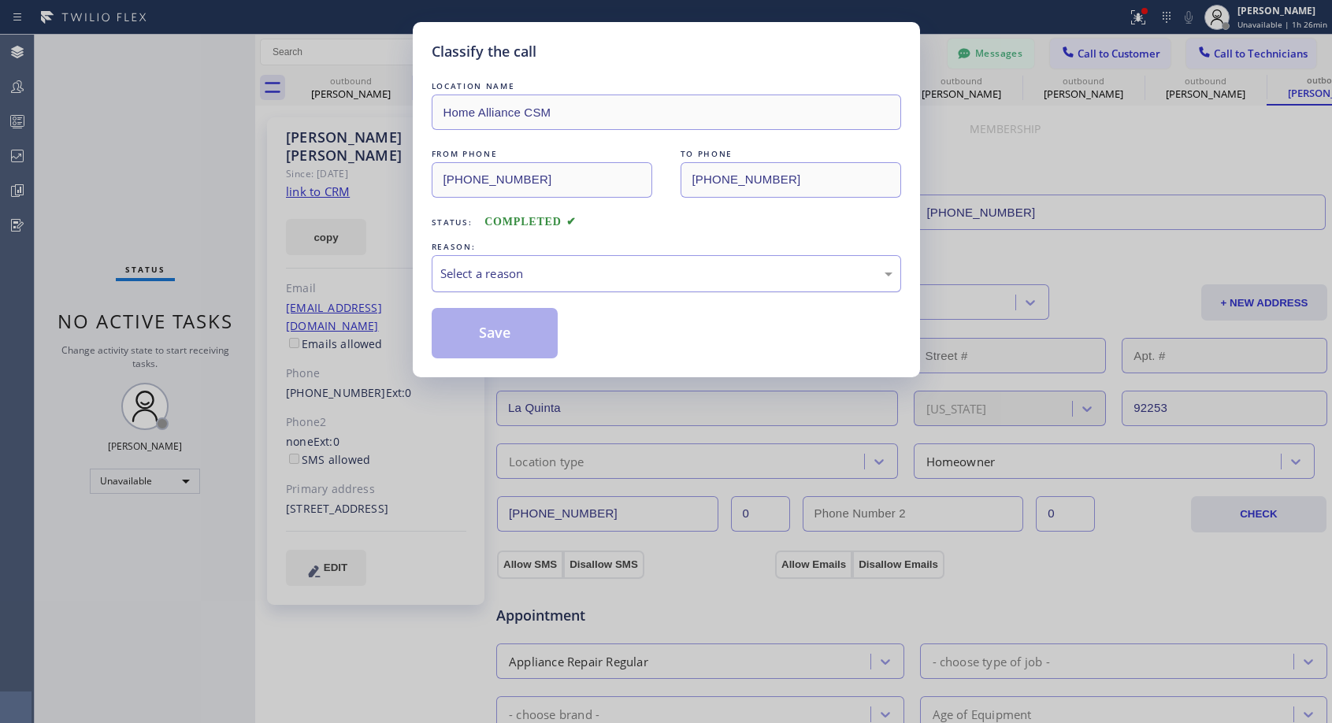
click at [469, 272] on div "Select a reason" at bounding box center [666, 274] width 452 height 18
click at [457, 329] on button "Save" at bounding box center [495, 333] width 127 height 50
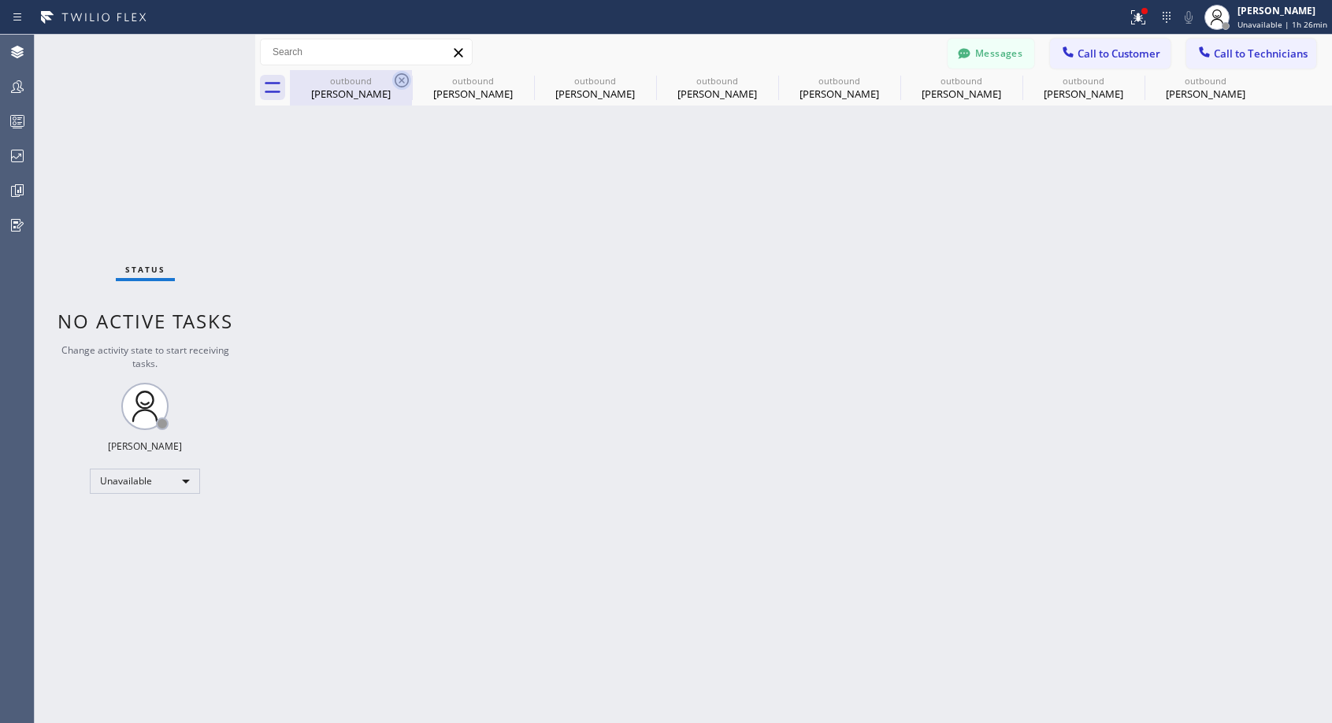
click at [407, 78] on icon at bounding box center [402, 80] width 14 height 14
click at [0, 0] on icon at bounding box center [0, 0] width 0 height 0
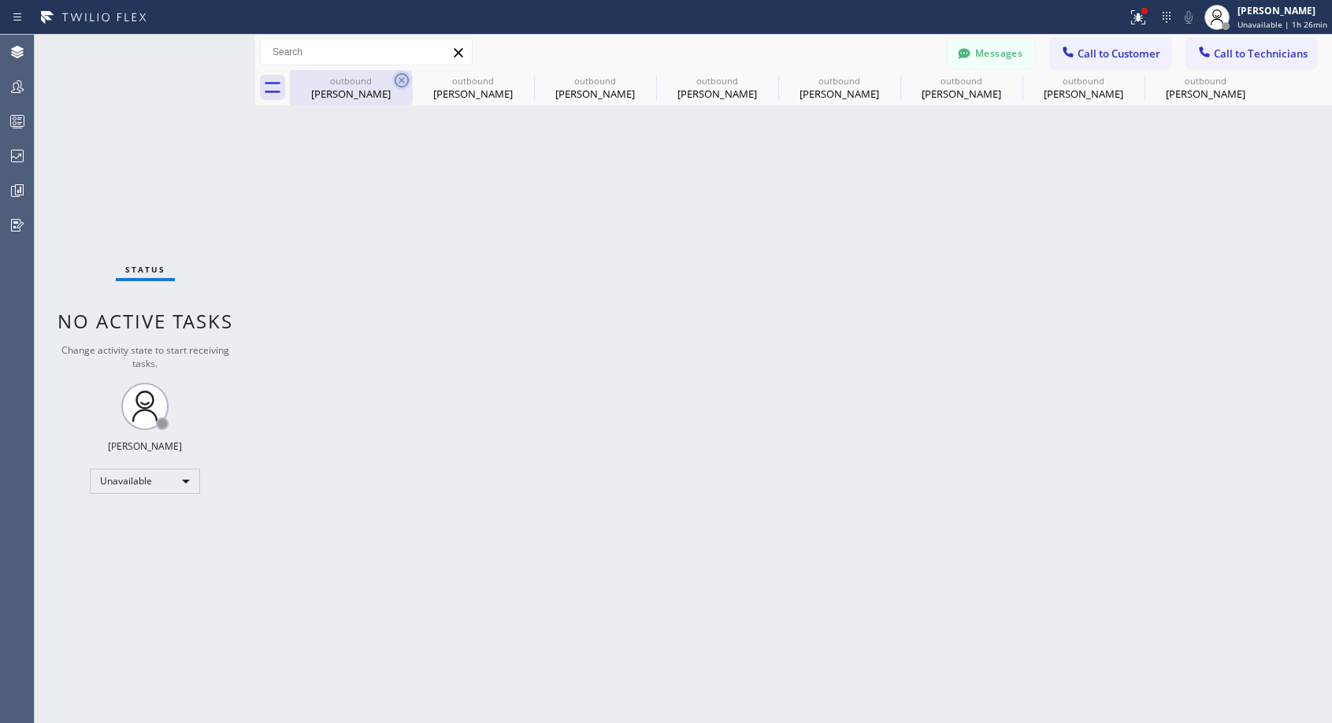
click at [0, 0] on icon at bounding box center [0, 0] width 0 height 0
click at [407, 78] on div "outbound Deborah Cobden outbound Deborah Cobden outbound Deborah Cobden outboun…" at bounding box center [811, 87] width 1042 height 35
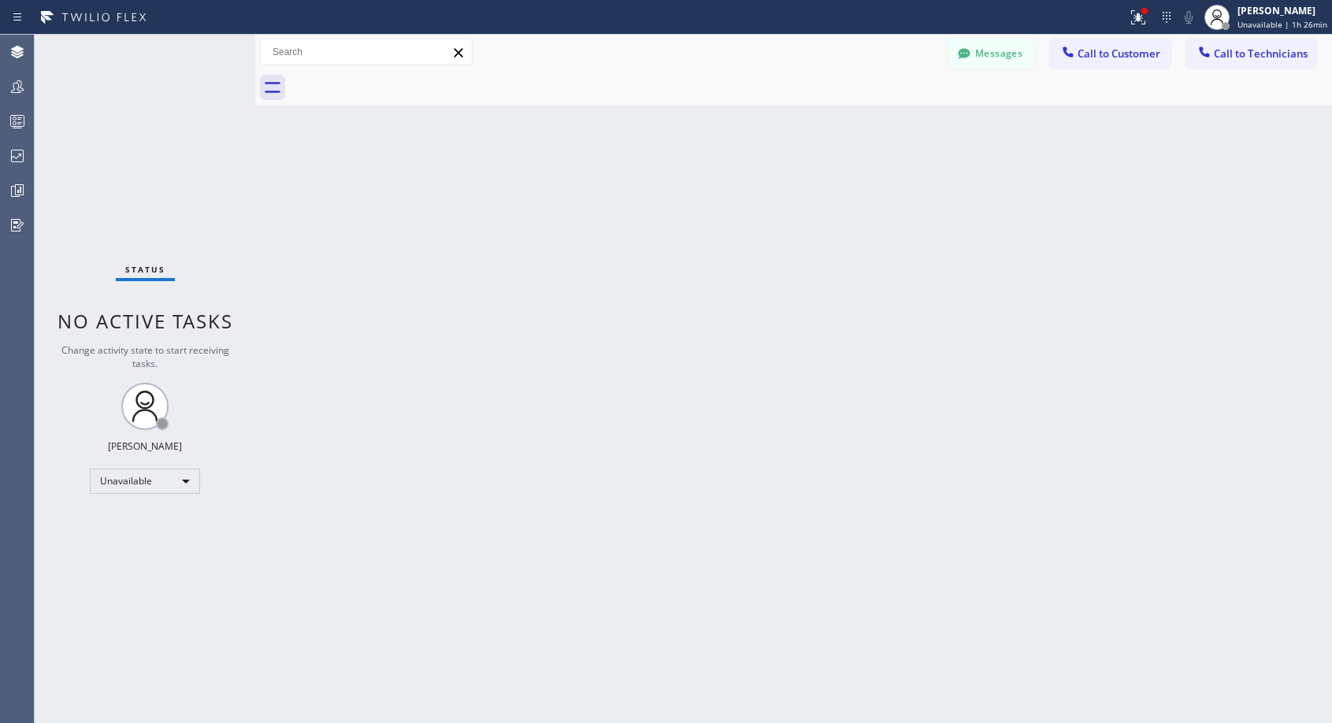
click at [407, 78] on div at bounding box center [811, 87] width 1042 height 35
click at [1084, 46] on button "Call to Customer" at bounding box center [1110, 54] width 120 height 30
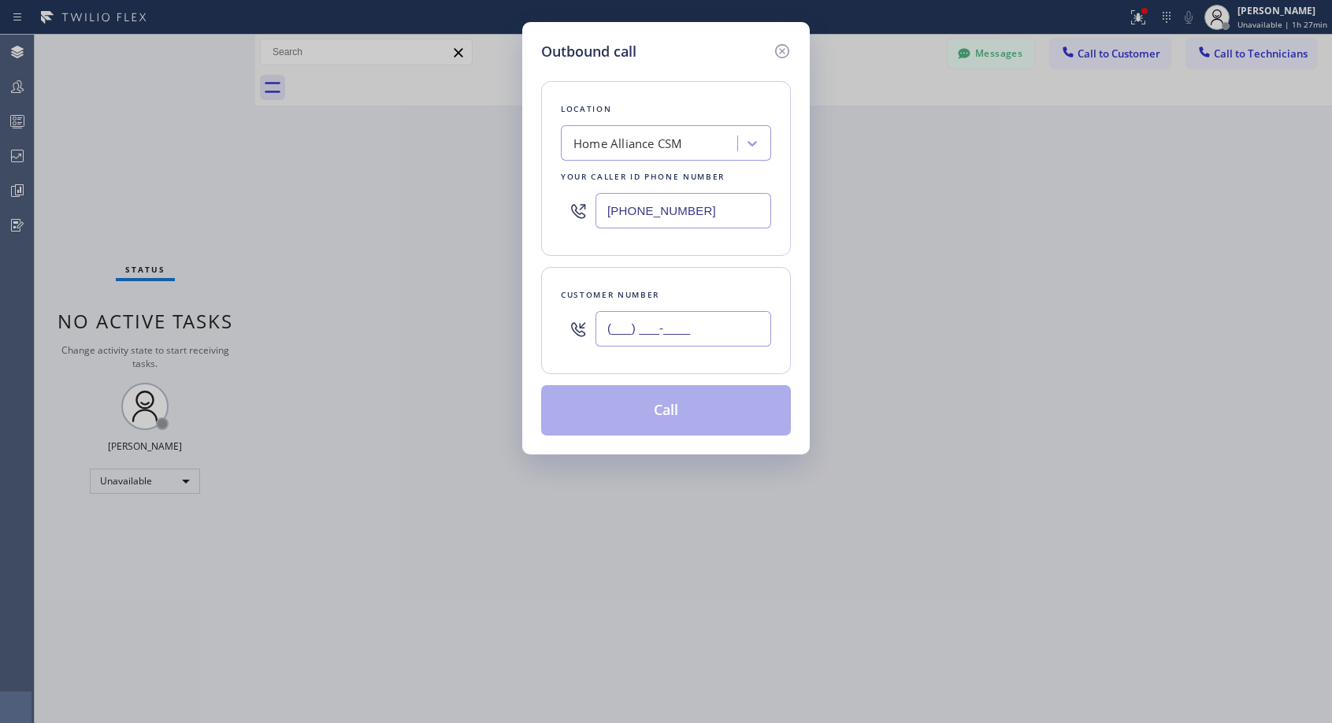
click at [683, 326] on input "(___) ___-____" at bounding box center [683, 328] width 176 height 35
paste input "646) 321-6161"
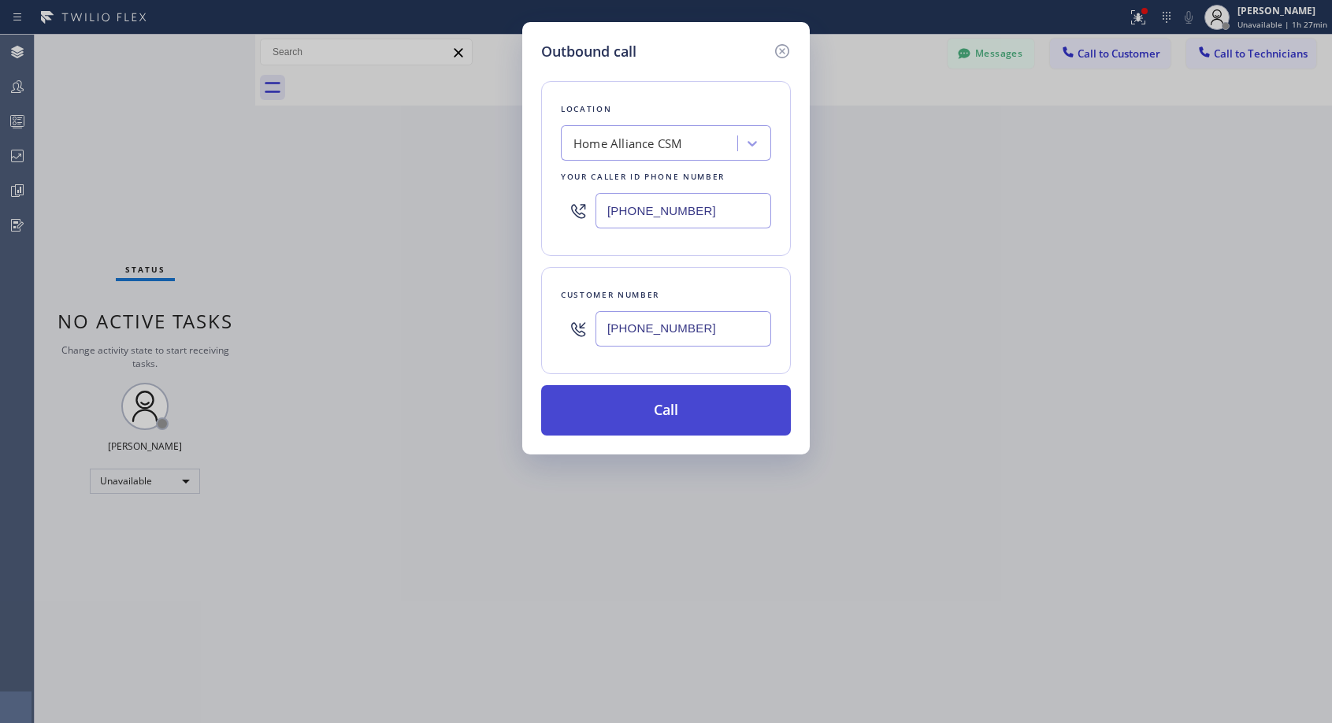
type input "(646) 321-6161"
click at [669, 407] on button "Call" at bounding box center [666, 410] width 250 height 50
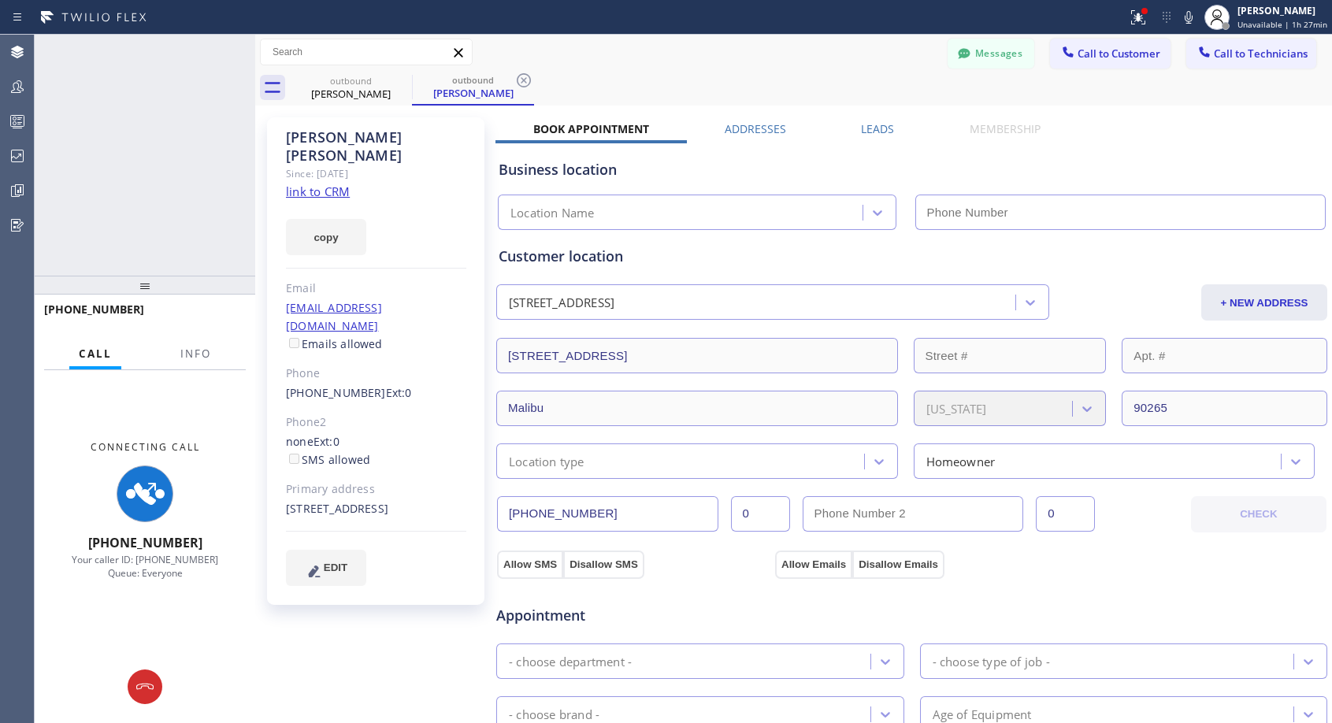
type input "[PHONE_NUMBER]"
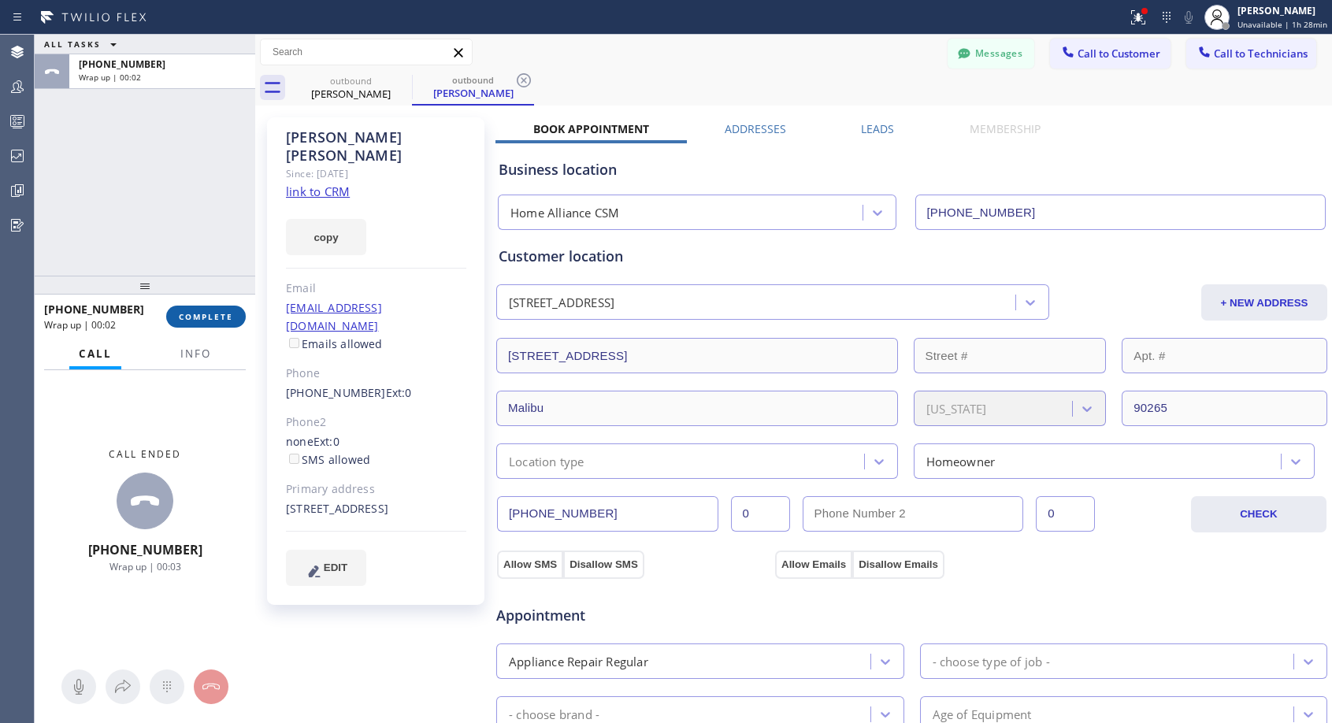
click at [198, 308] on button "COMPLETE" at bounding box center [206, 317] width 80 height 22
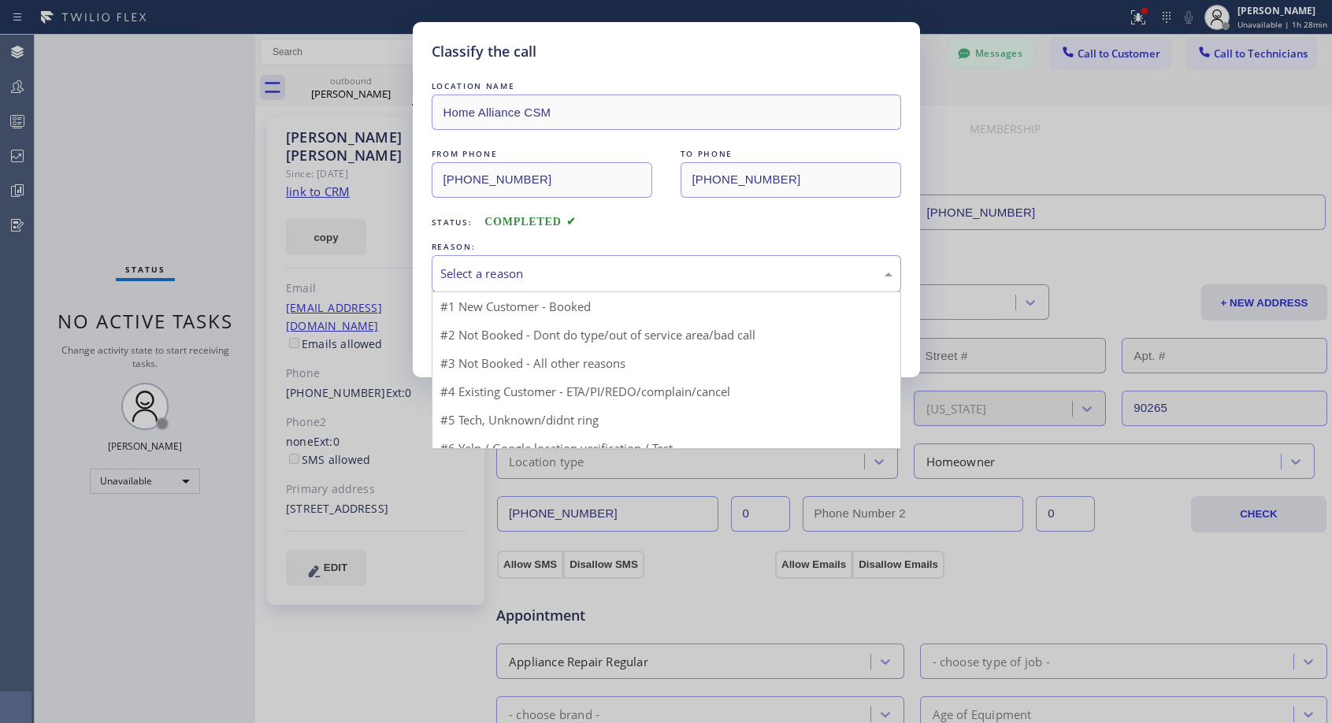
click at [576, 272] on div "Select a reason" at bounding box center [666, 274] width 452 height 18
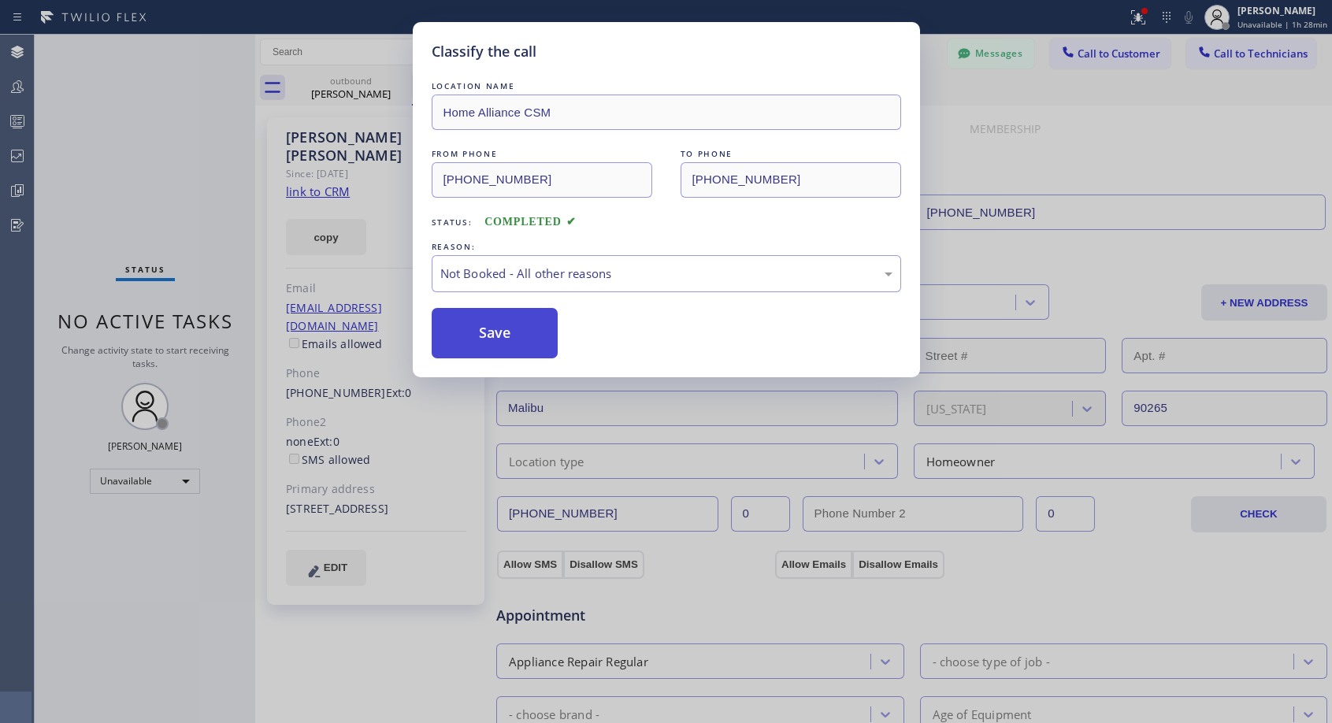
click at [492, 338] on button "Save" at bounding box center [495, 333] width 127 height 50
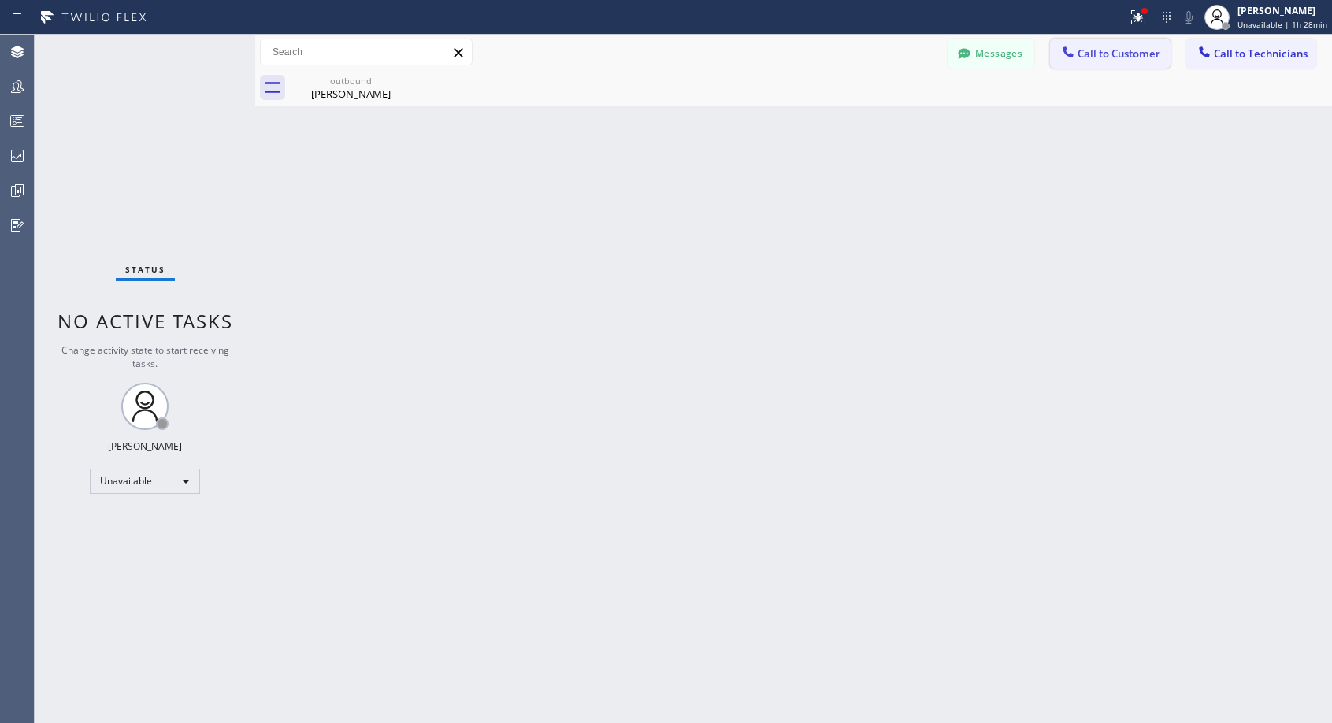
click at [1097, 44] on button "Call to Customer" at bounding box center [1110, 54] width 120 height 30
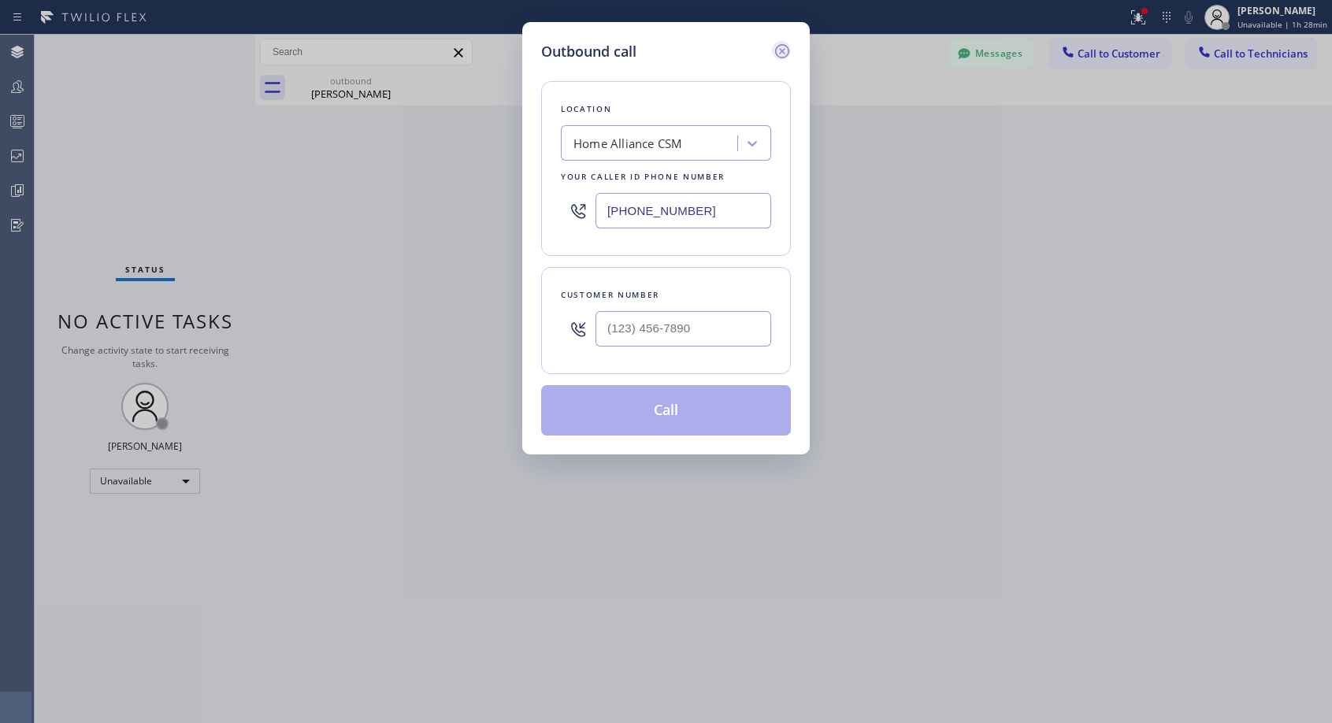
click at [782, 45] on icon at bounding box center [782, 51] width 14 height 14
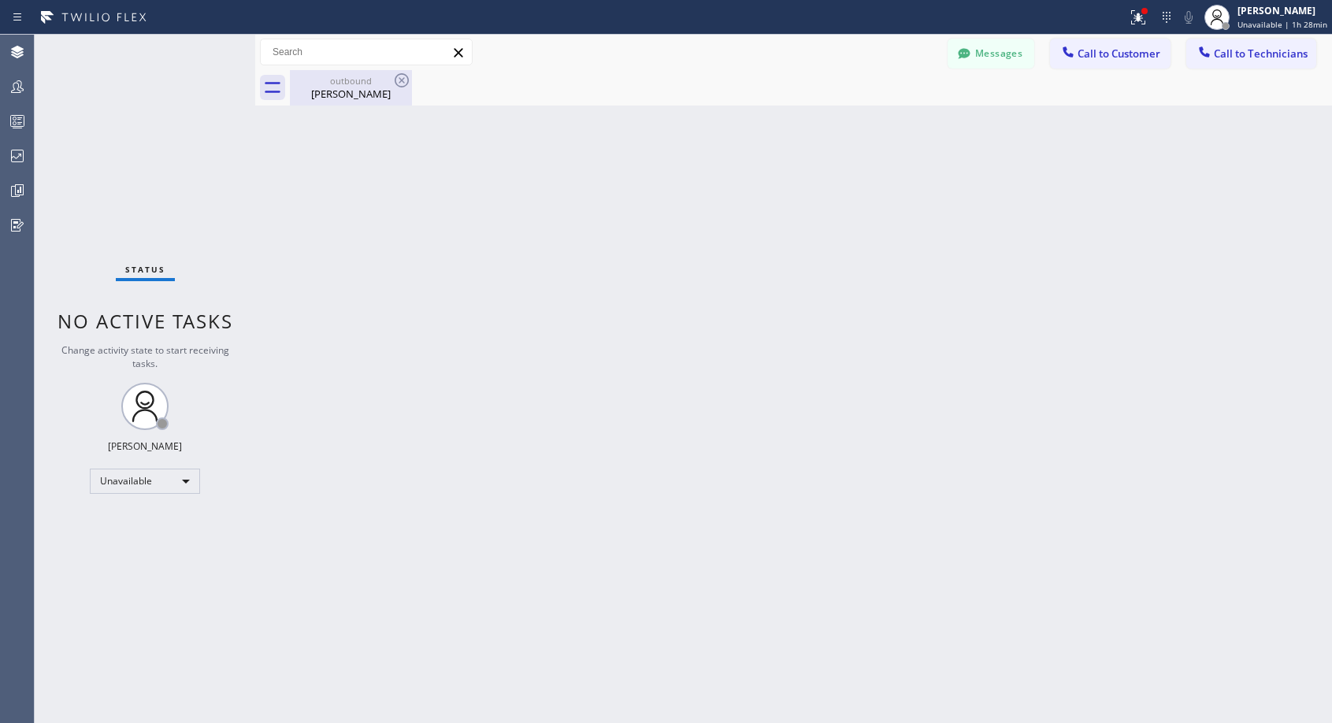
click at [341, 89] on div "Dan Heffernan" at bounding box center [350, 94] width 119 height 14
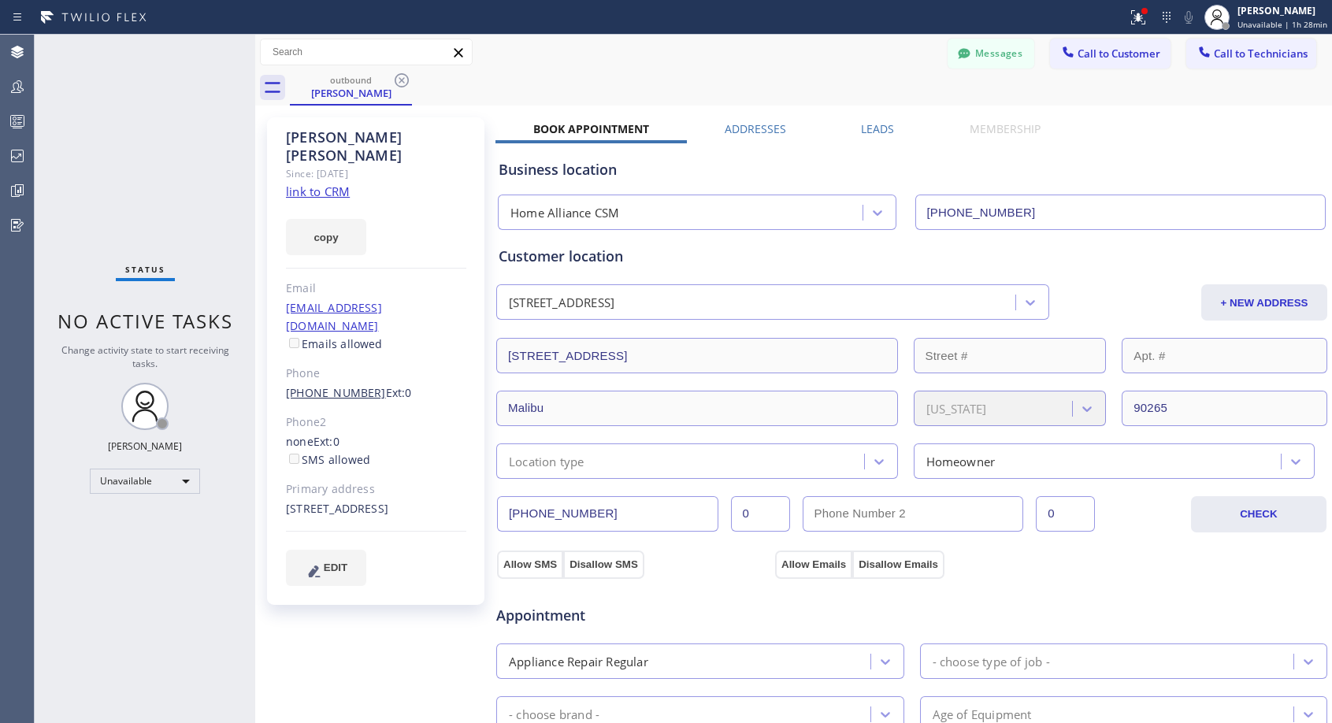
click at [341, 385] on link "(646) 321-6161" at bounding box center [336, 392] width 100 height 15
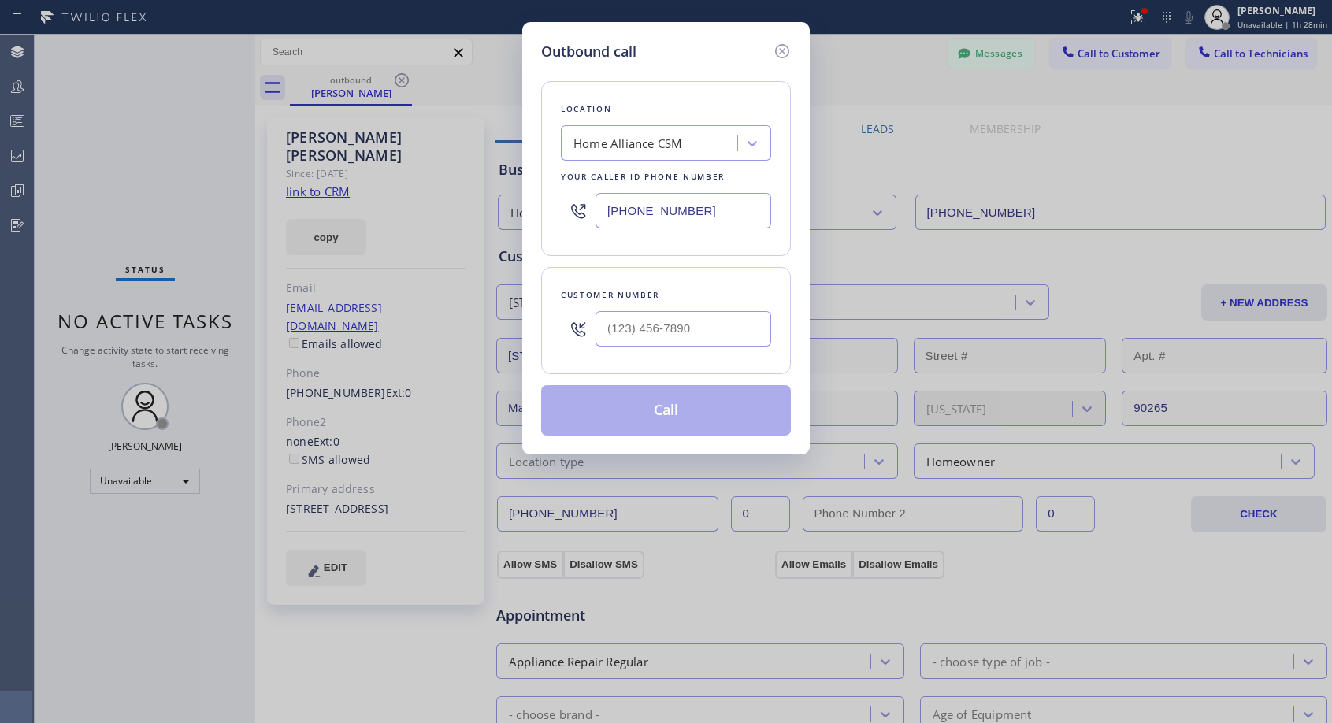
type input "(646) 321-6161"
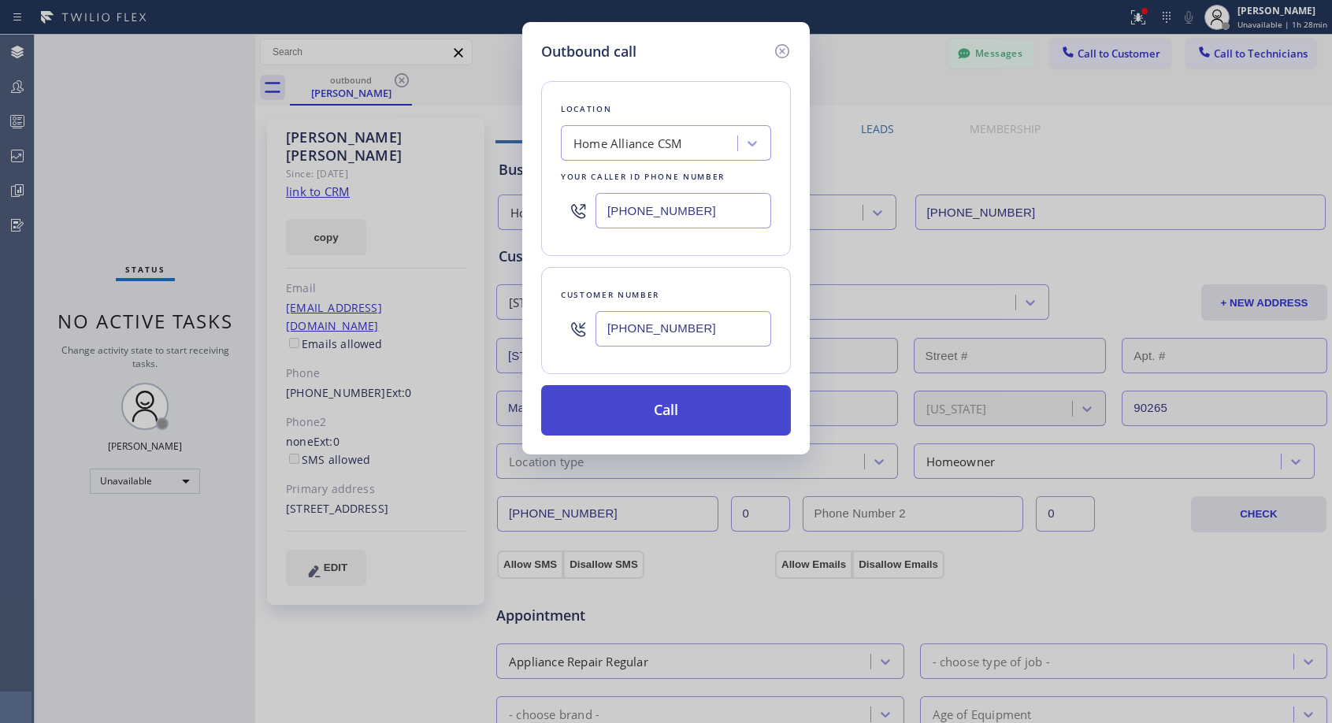
click at [636, 406] on button "Call" at bounding box center [666, 410] width 250 height 50
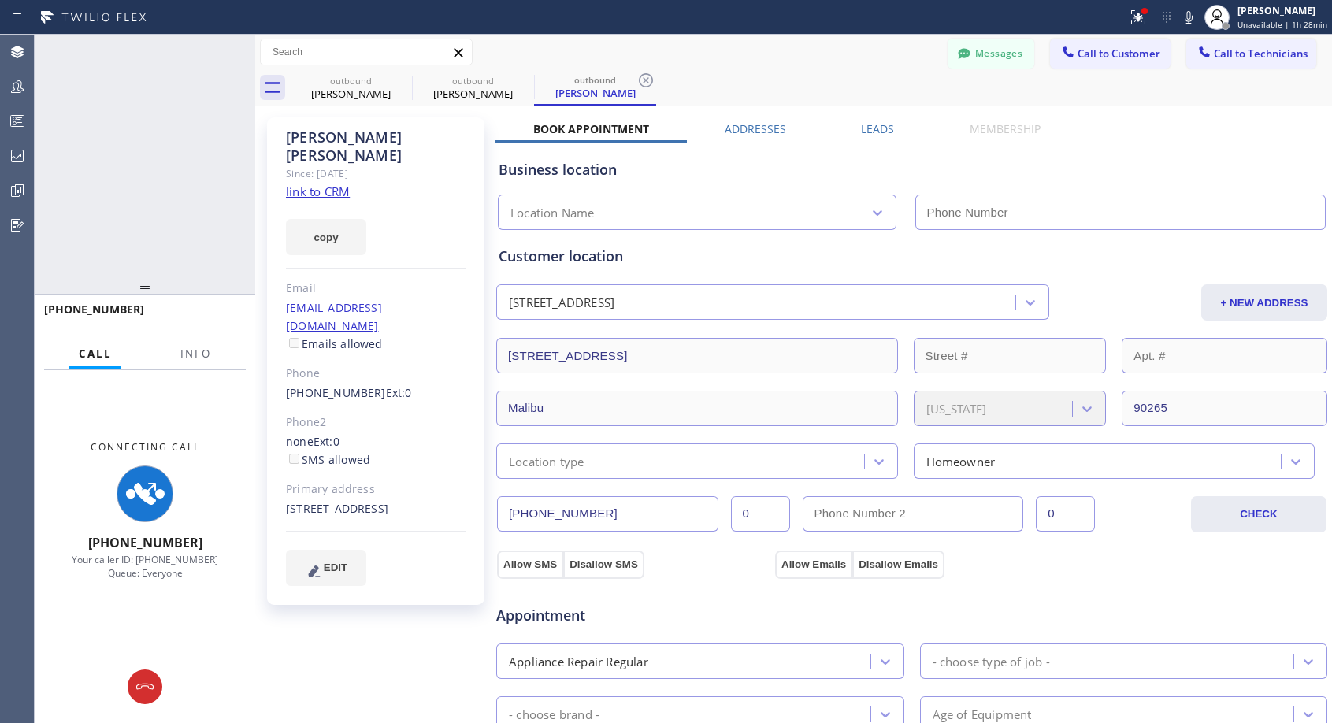
type input "[PHONE_NUMBER]"
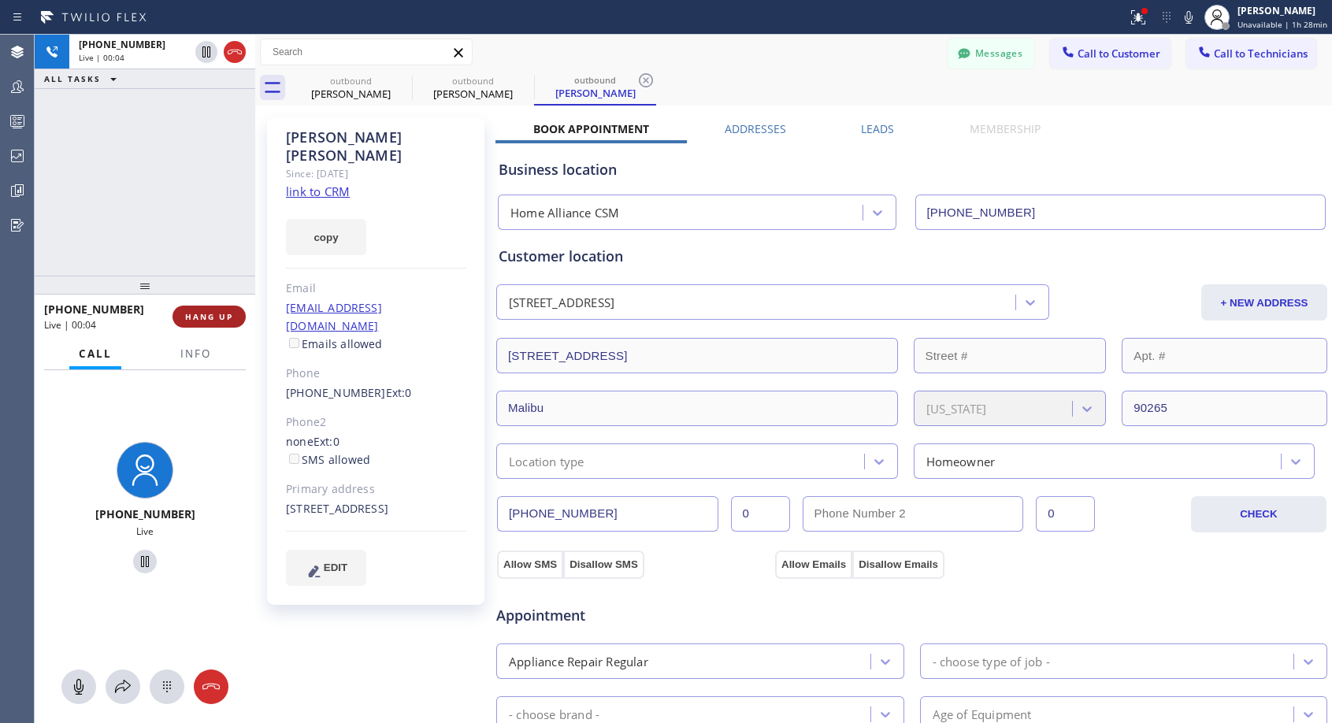
click at [199, 313] on span "HANG UP" at bounding box center [209, 316] width 48 height 11
click at [199, 311] on span "HANG UP" at bounding box center [209, 316] width 48 height 11
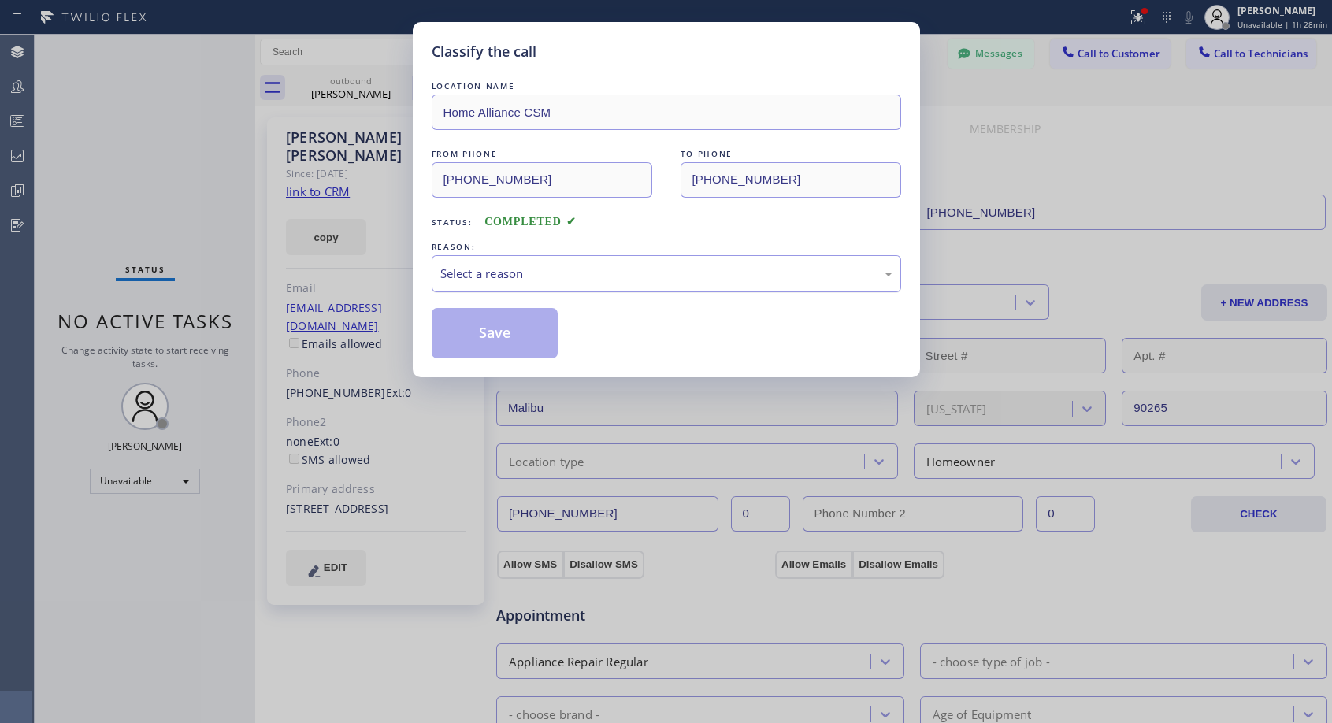
click at [643, 269] on div "Select a reason" at bounding box center [666, 274] width 452 height 18
click at [549, 340] on button "Save" at bounding box center [495, 333] width 127 height 50
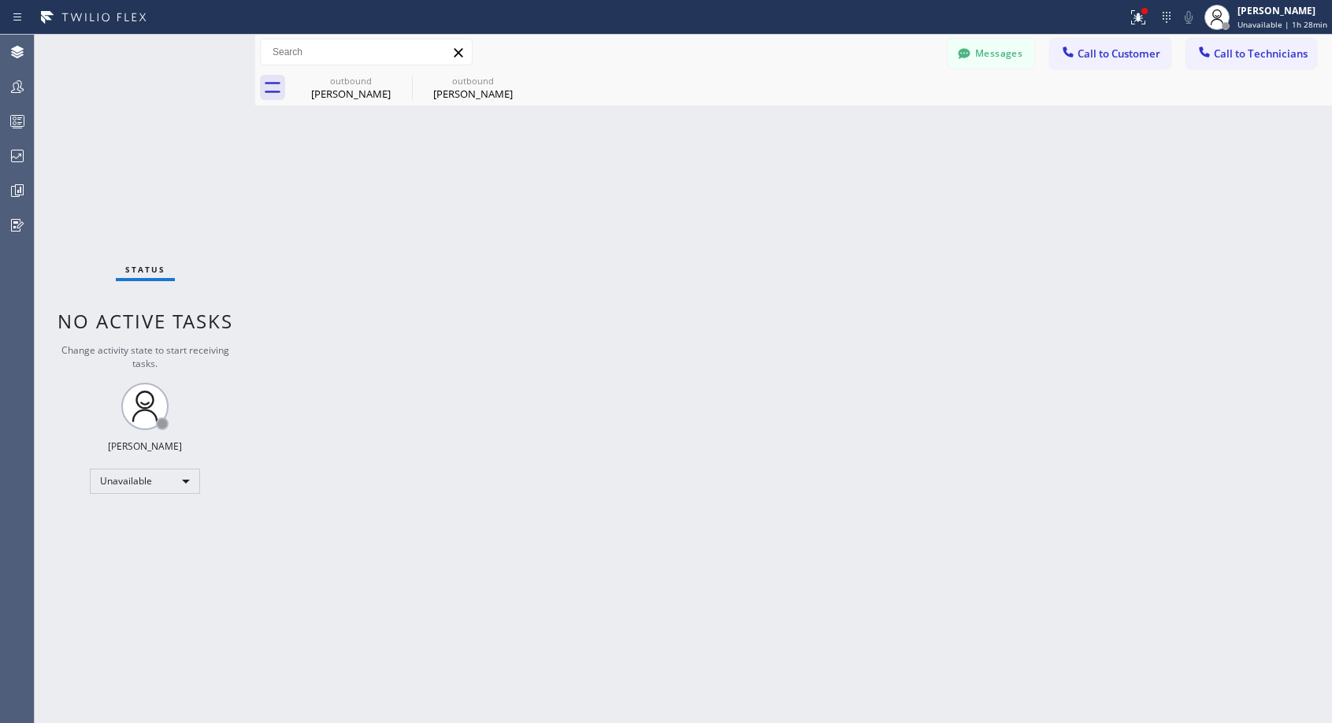
click at [476, 101] on div "outbound Dan Heffernan" at bounding box center [472, 87] width 119 height 35
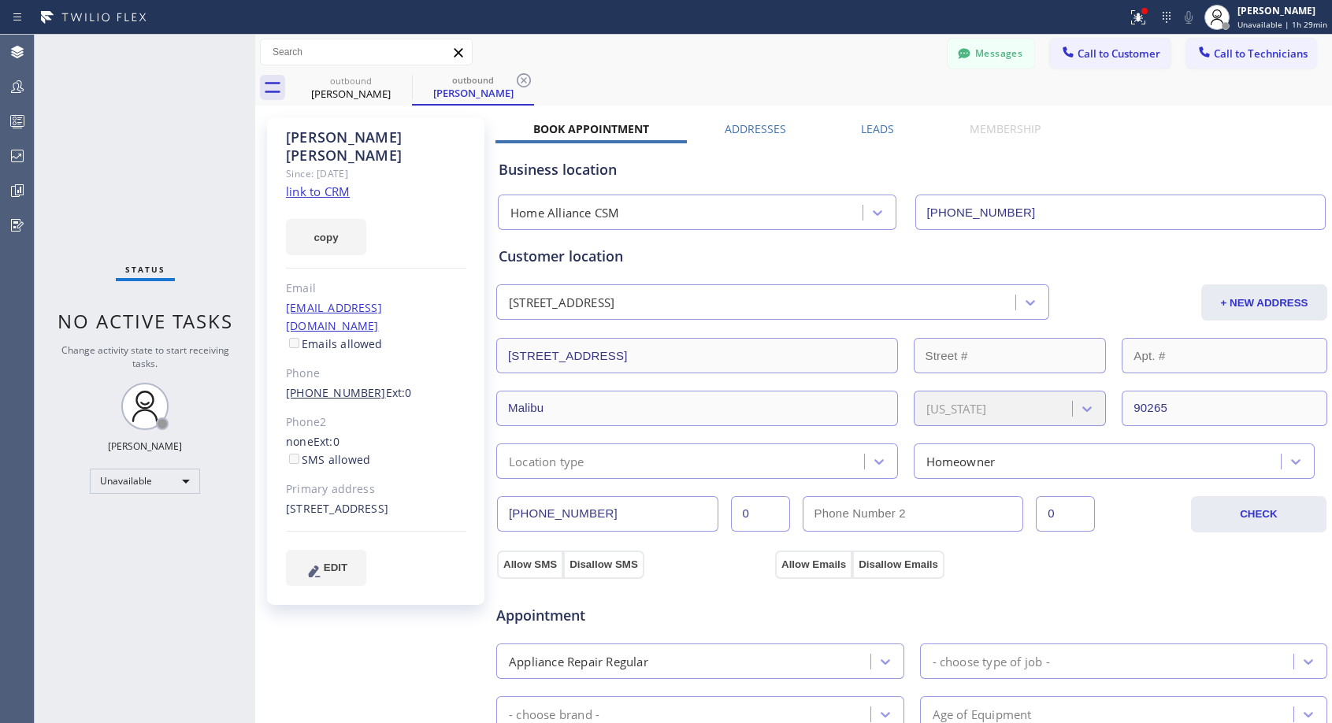
click at [323, 385] on link "(646) 321-6161" at bounding box center [336, 392] width 100 height 15
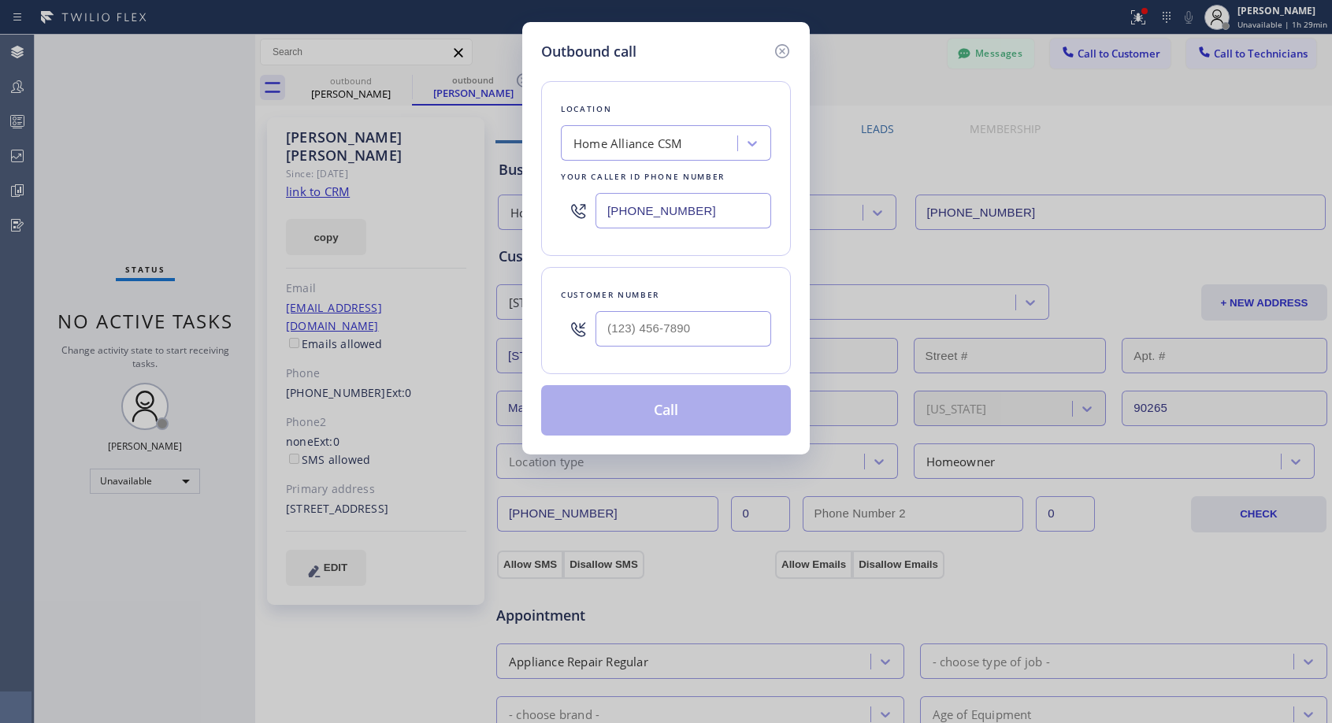
type input "(646) 321-6161"
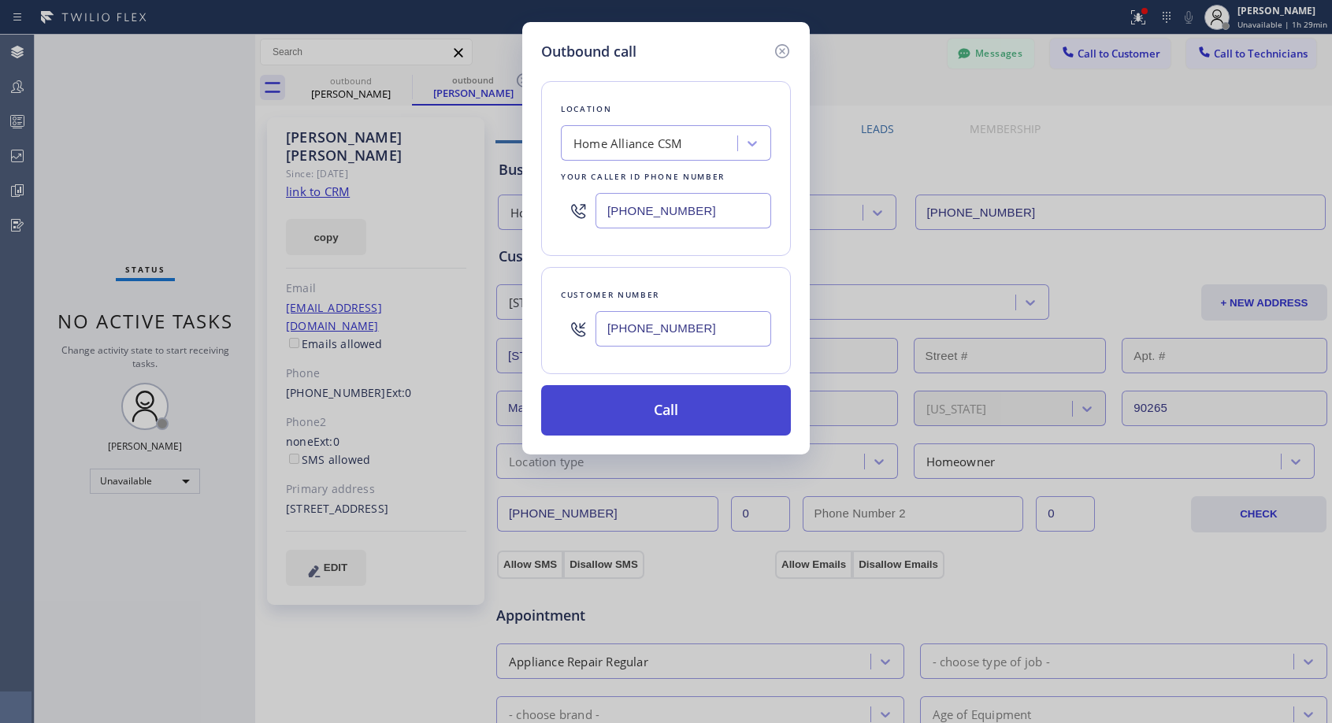
click at [610, 421] on button "Call" at bounding box center [666, 410] width 250 height 50
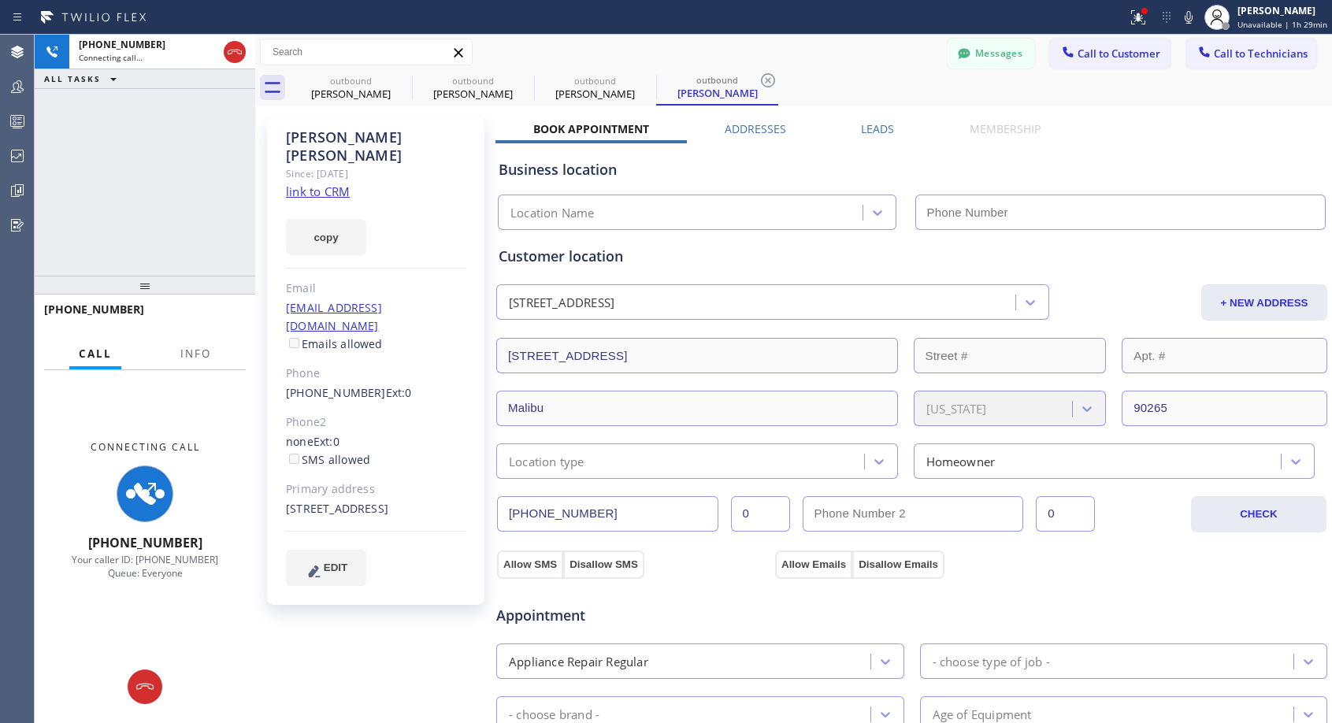
type input "[PHONE_NUMBER]"
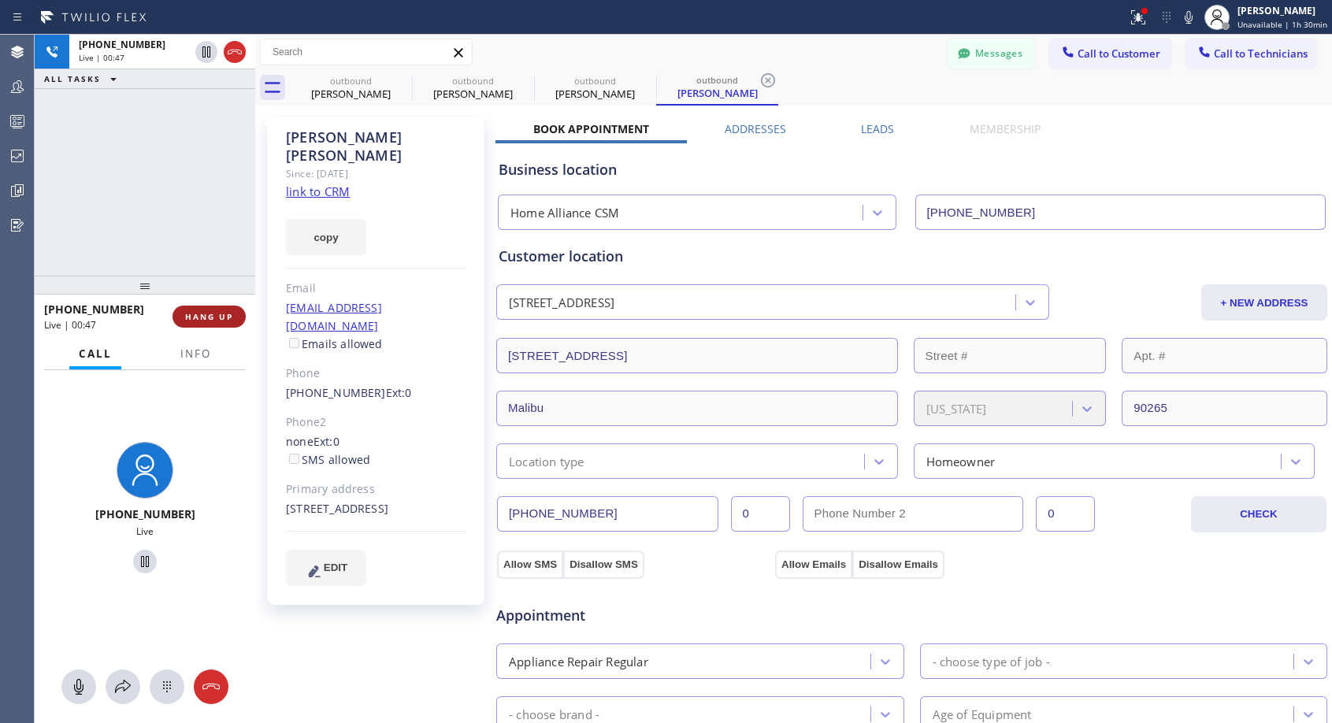
click at [217, 313] on span "HANG UP" at bounding box center [209, 316] width 48 height 11
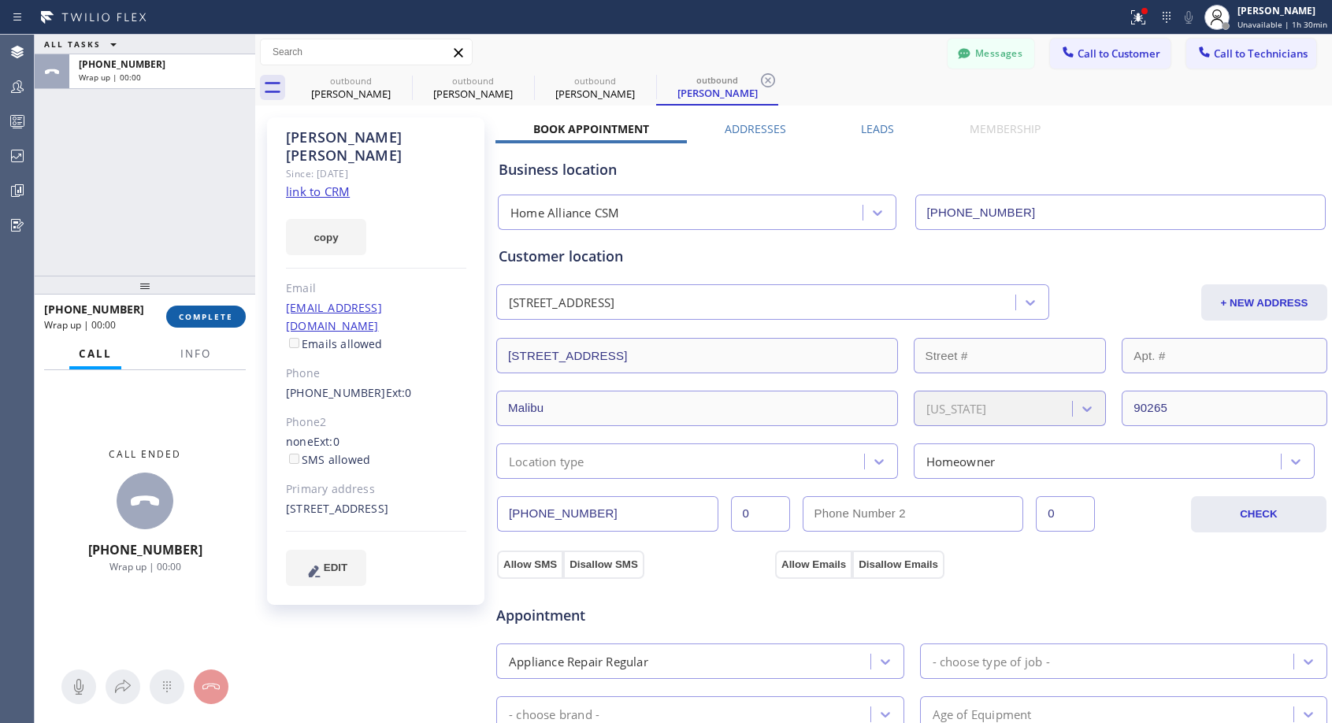
click at [217, 313] on span "COMPLETE" at bounding box center [206, 316] width 54 height 11
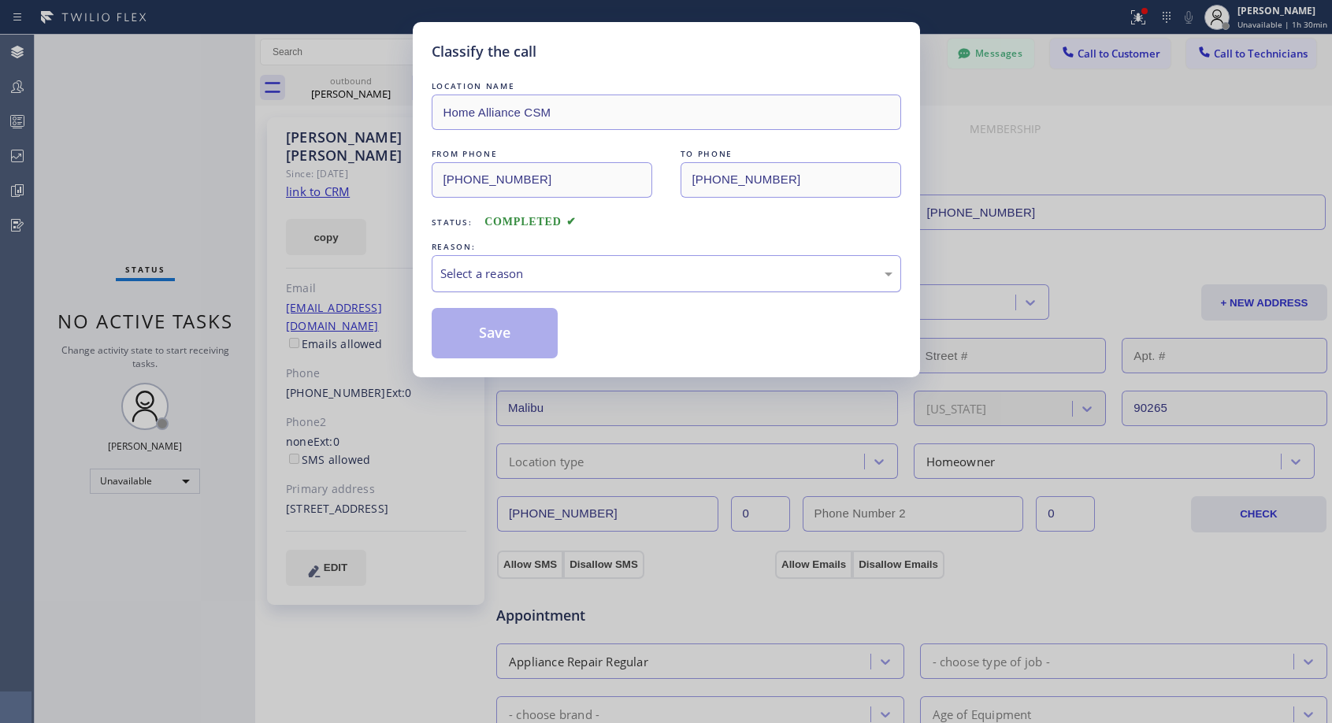
click at [602, 276] on div "Select a reason" at bounding box center [666, 274] width 452 height 18
click at [498, 333] on button "Save" at bounding box center [495, 333] width 127 height 50
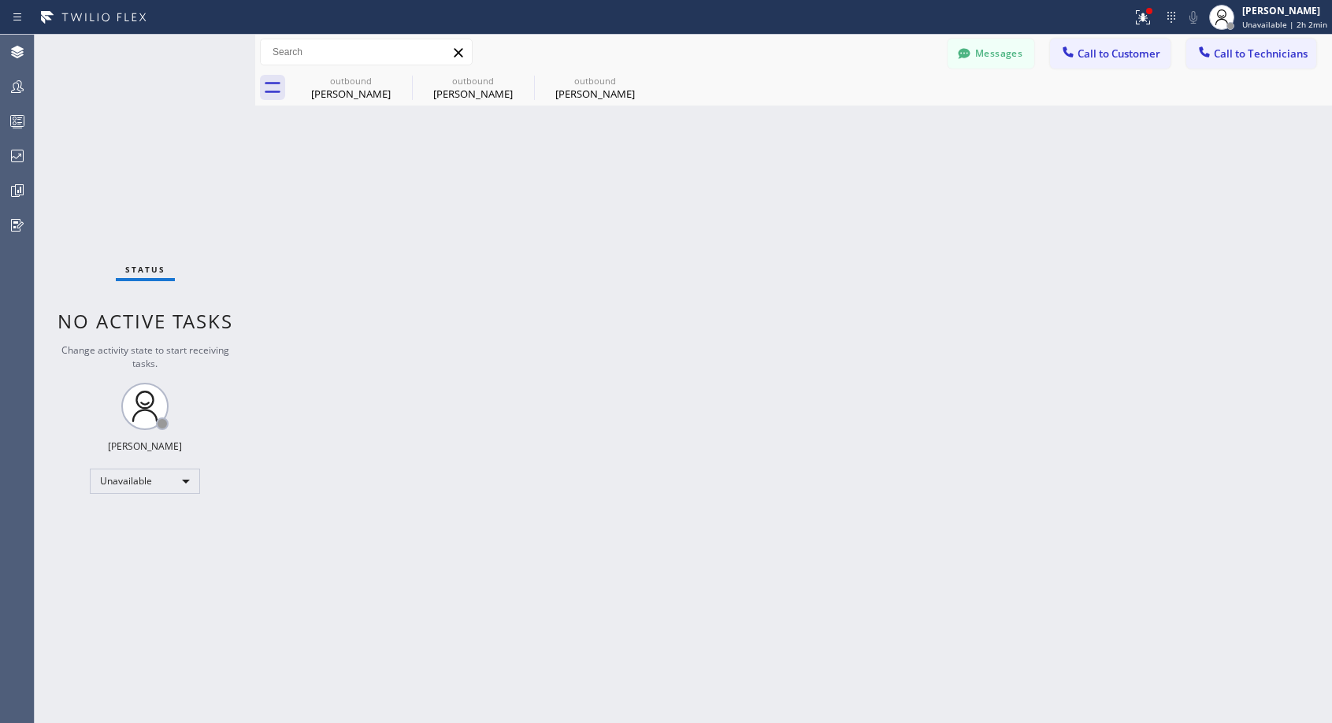
click at [540, 240] on div "Back to Dashboard Change Sender ID Customers Technicians NH Nathaniel Hill 03/0…" at bounding box center [793, 379] width 1077 height 688
click at [402, 77] on icon at bounding box center [401, 80] width 19 height 19
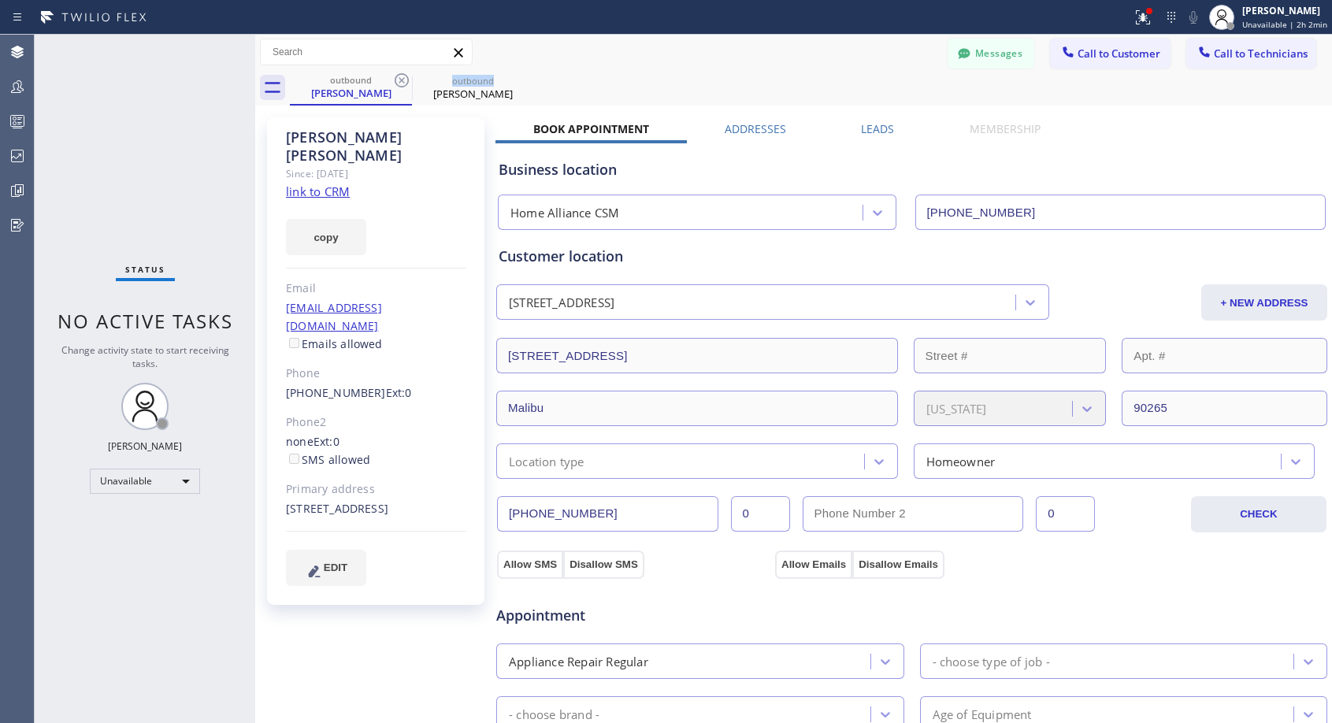
click at [402, 77] on icon at bounding box center [401, 80] width 19 height 19
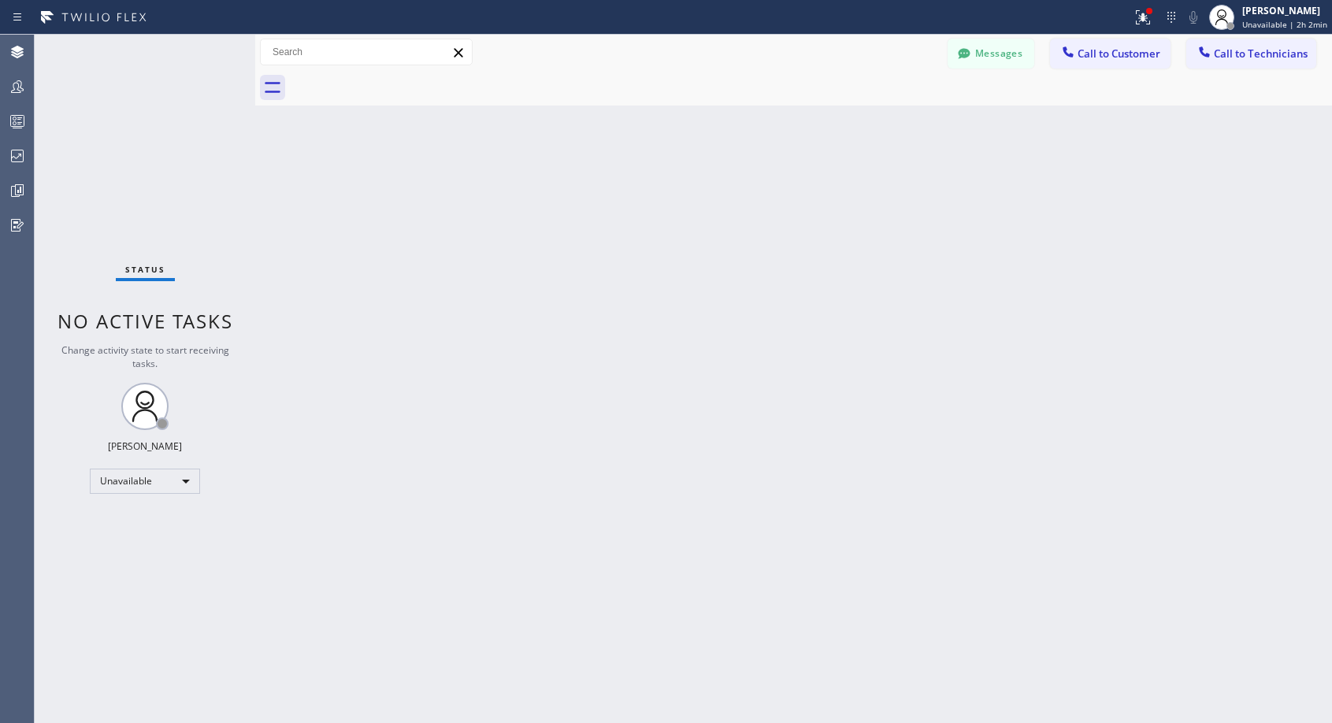
click at [402, 77] on div at bounding box center [811, 87] width 1042 height 35
click at [1071, 55] on icon at bounding box center [1067, 51] width 10 height 10
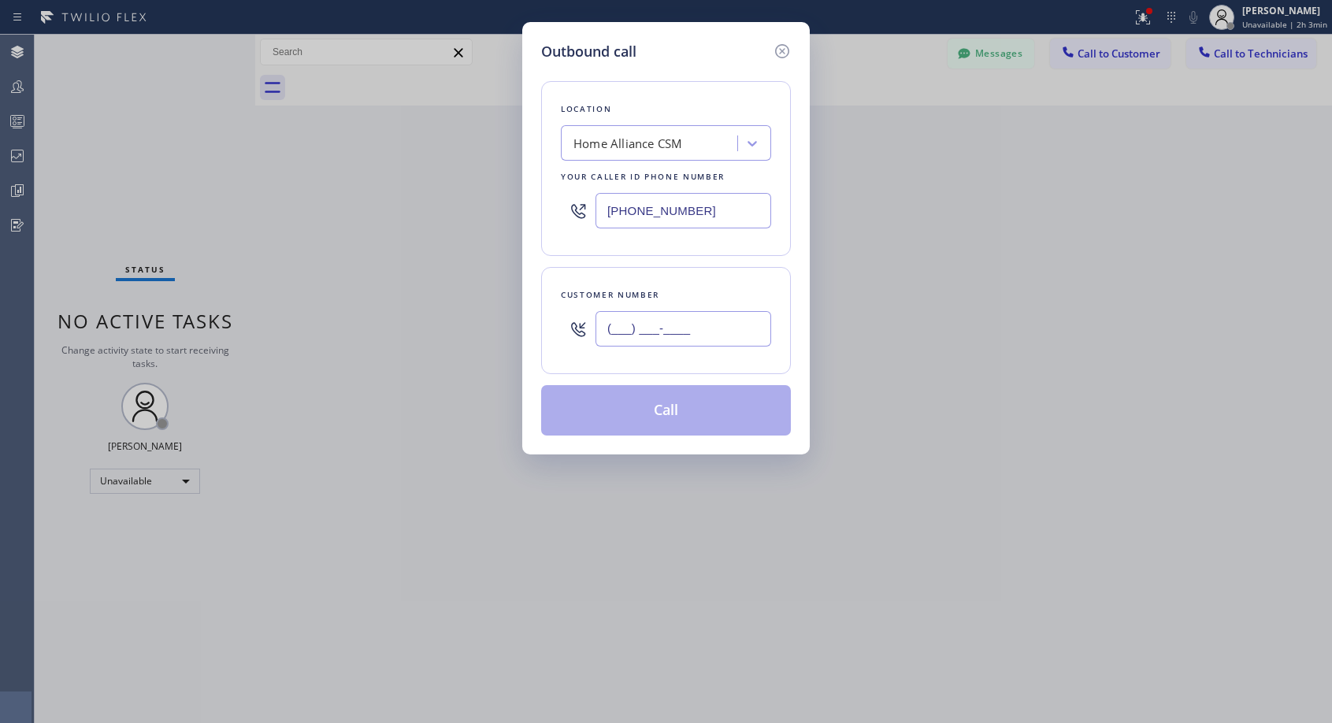
click at [661, 343] on input "(___) ___-____" at bounding box center [683, 328] width 176 height 35
paste input "818) 585-9157"
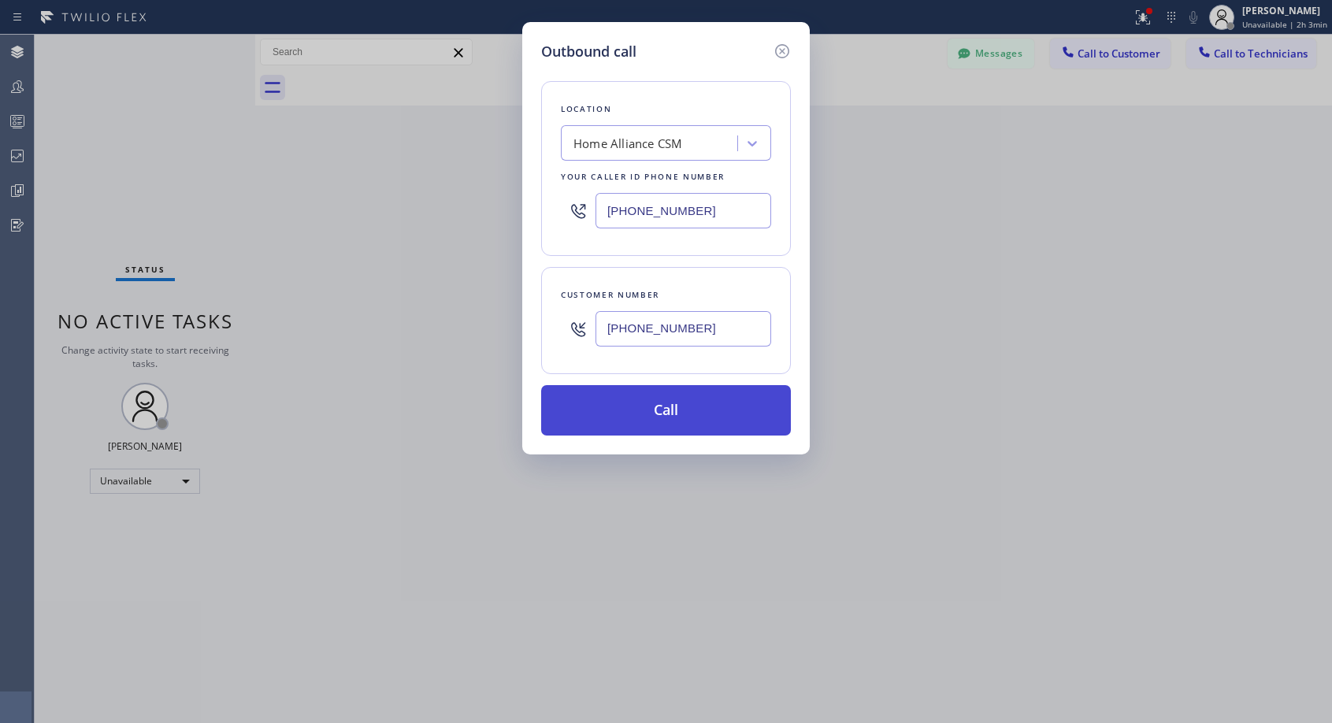
type input "(818) 585-9157"
click at [689, 399] on button "Call" at bounding box center [666, 410] width 250 height 50
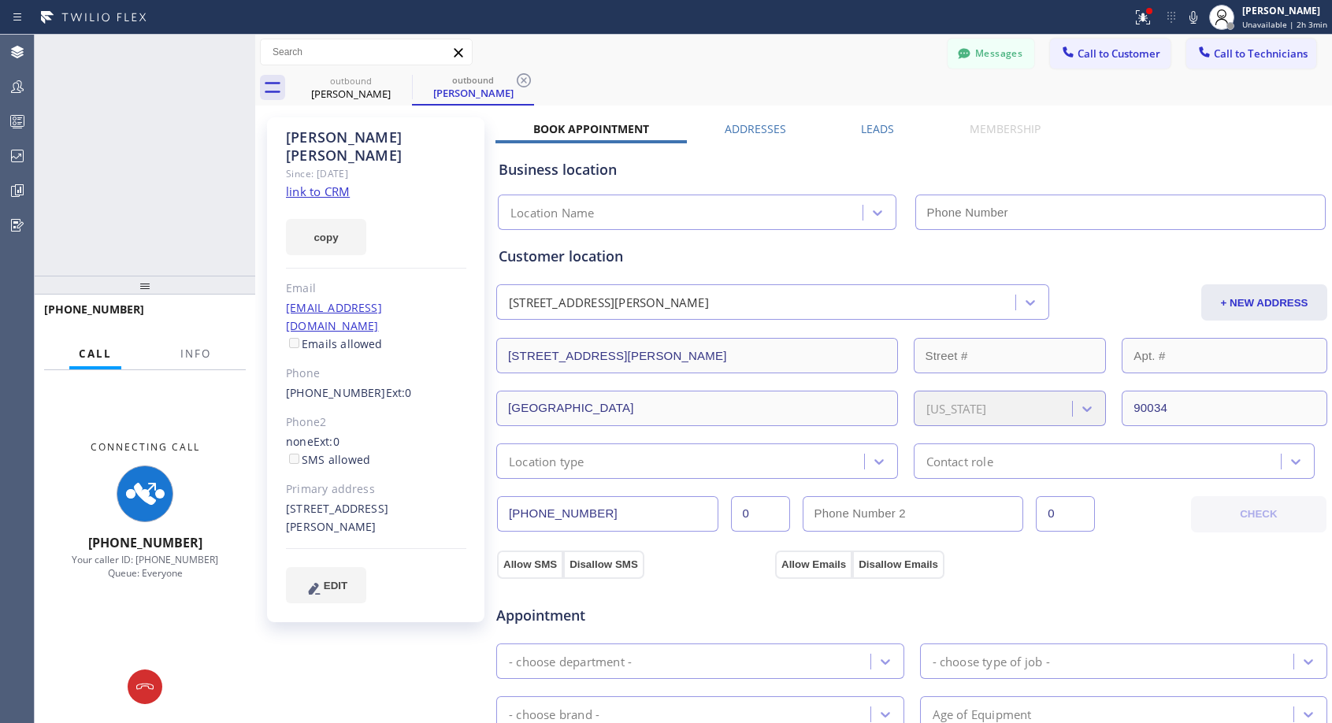
type input "[PHONE_NUMBER]"
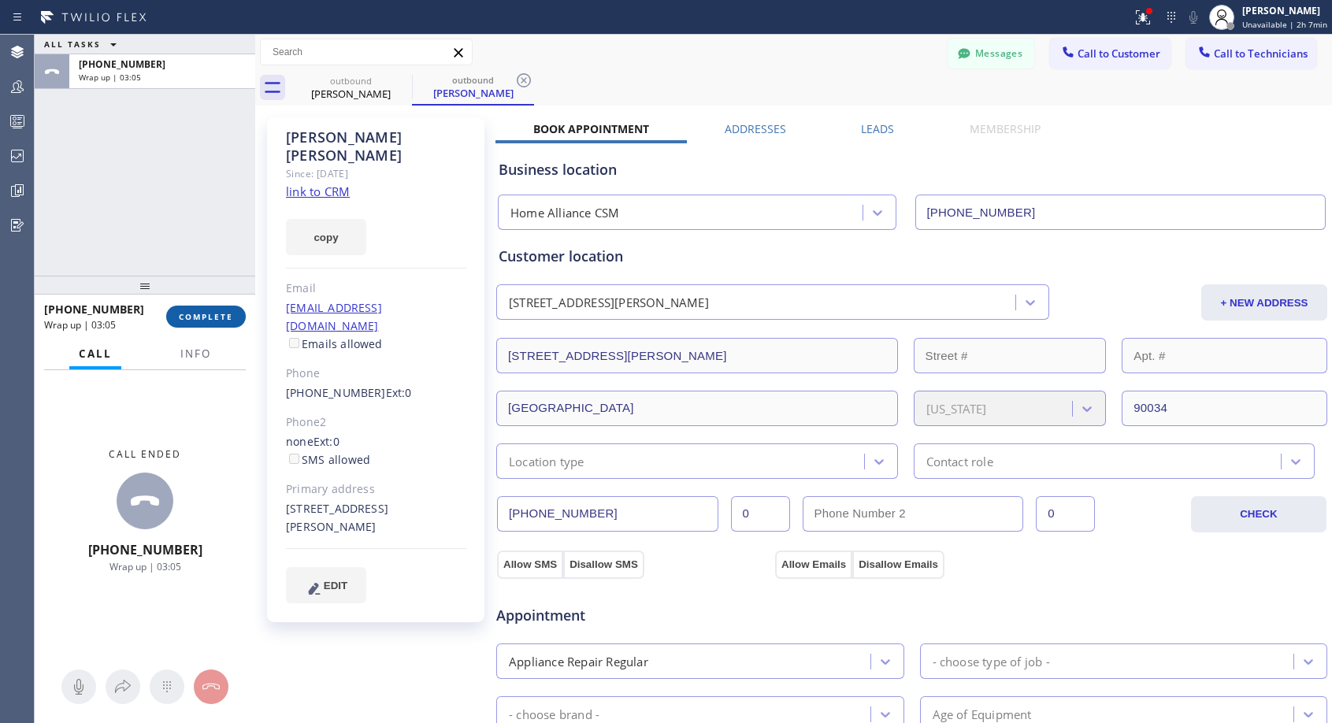
click at [203, 317] on span "COMPLETE" at bounding box center [206, 316] width 54 height 11
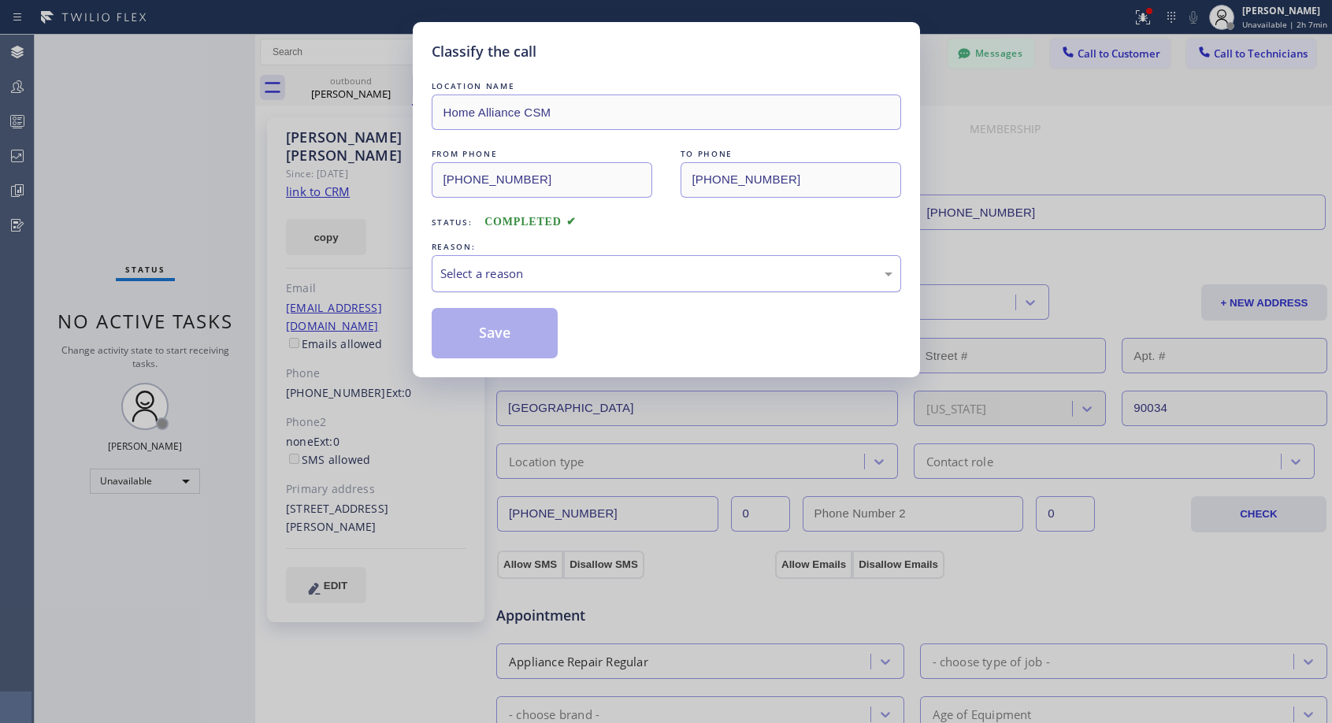
click at [555, 269] on div "Select a reason" at bounding box center [666, 274] width 452 height 18
click at [486, 332] on button "Save" at bounding box center [495, 333] width 127 height 50
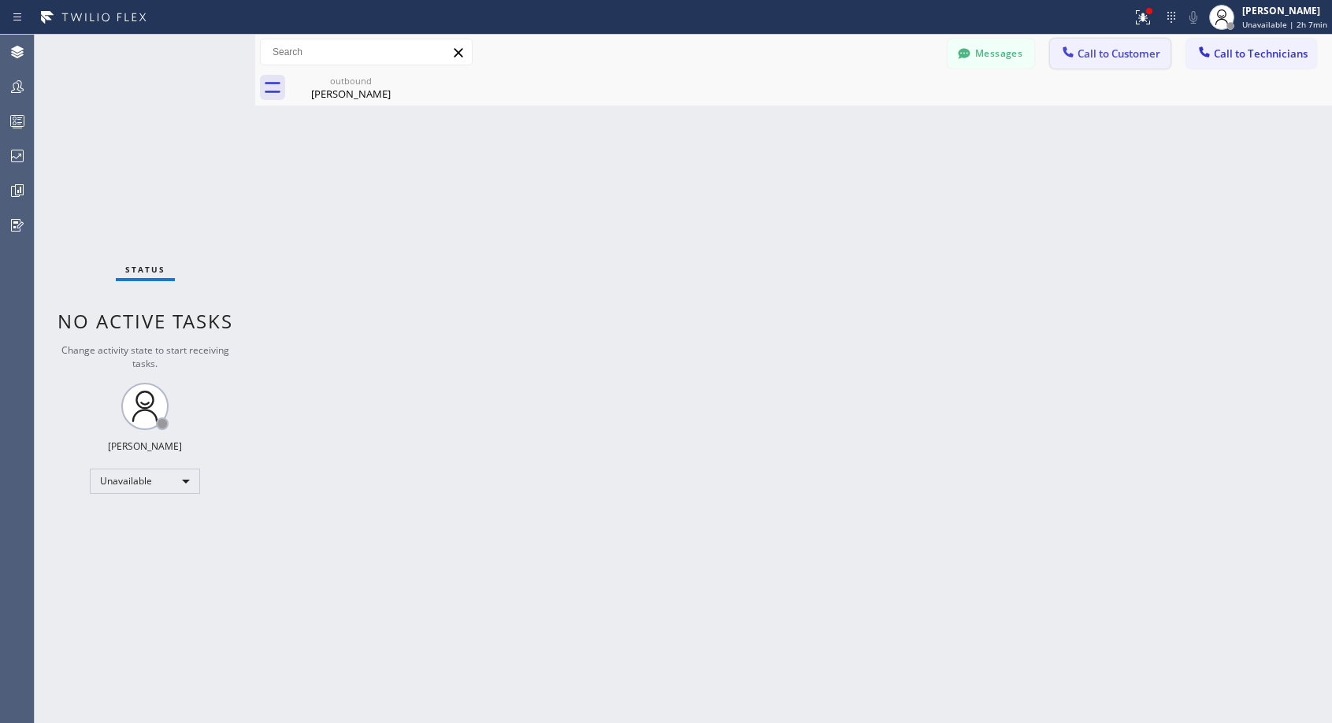
click at [1112, 54] on span "Call to Customer" at bounding box center [1118, 53] width 83 height 14
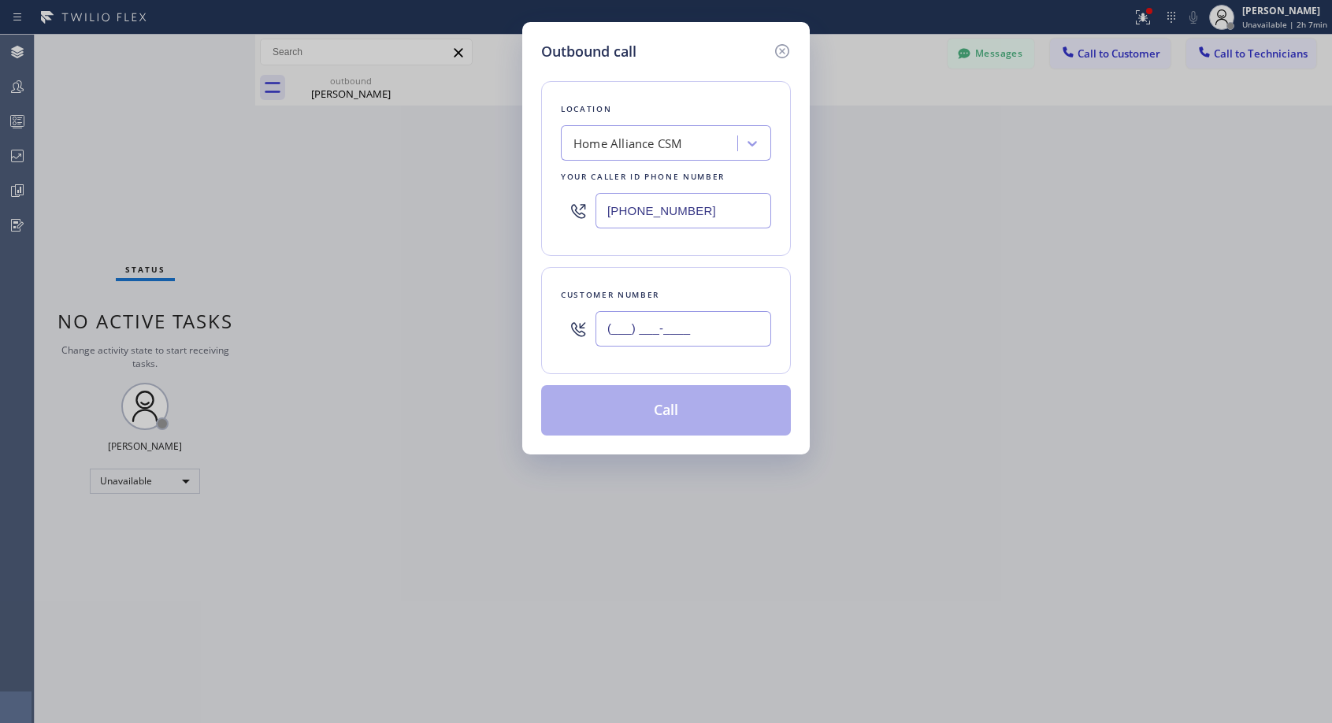
click at [702, 321] on input "(___) ___-____" at bounding box center [683, 328] width 176 height 35
paste input "480) 319-2341"
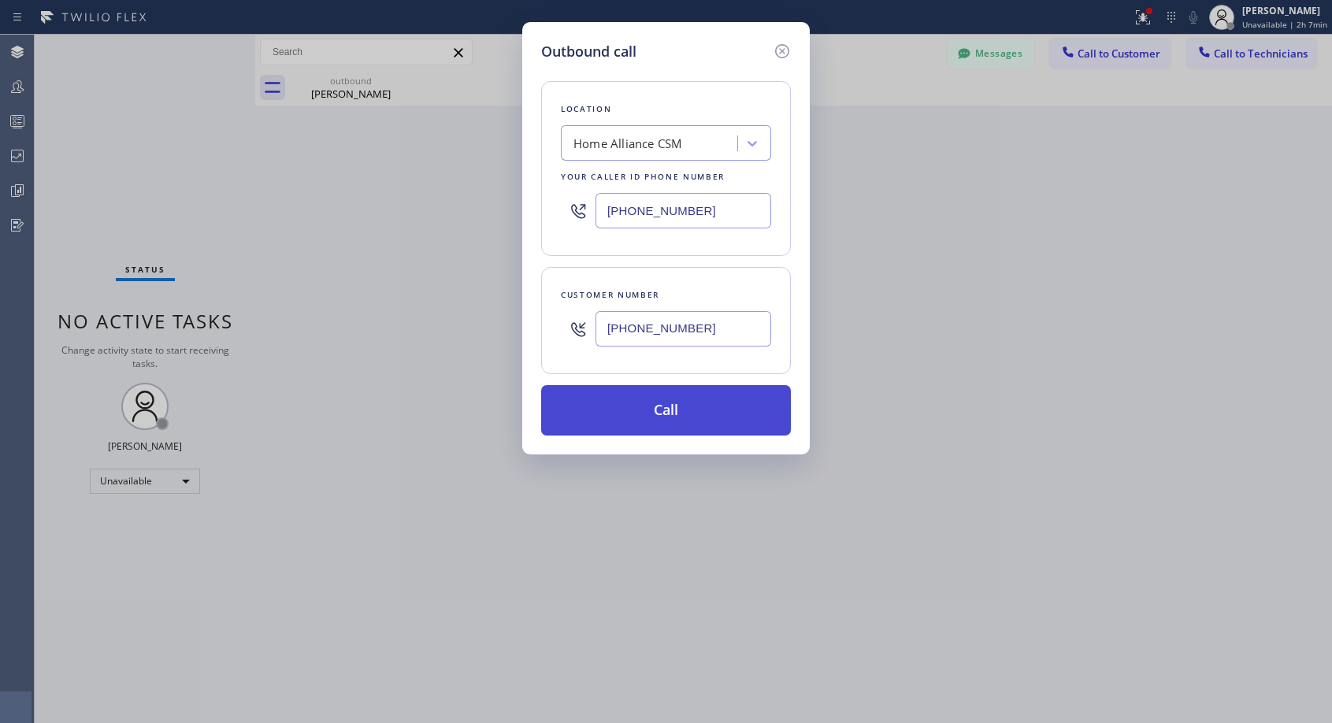
type input "(480) 319-2341"
click at [695, 408] on button "Call" at bounding box center [666, 410] width 250 height 50
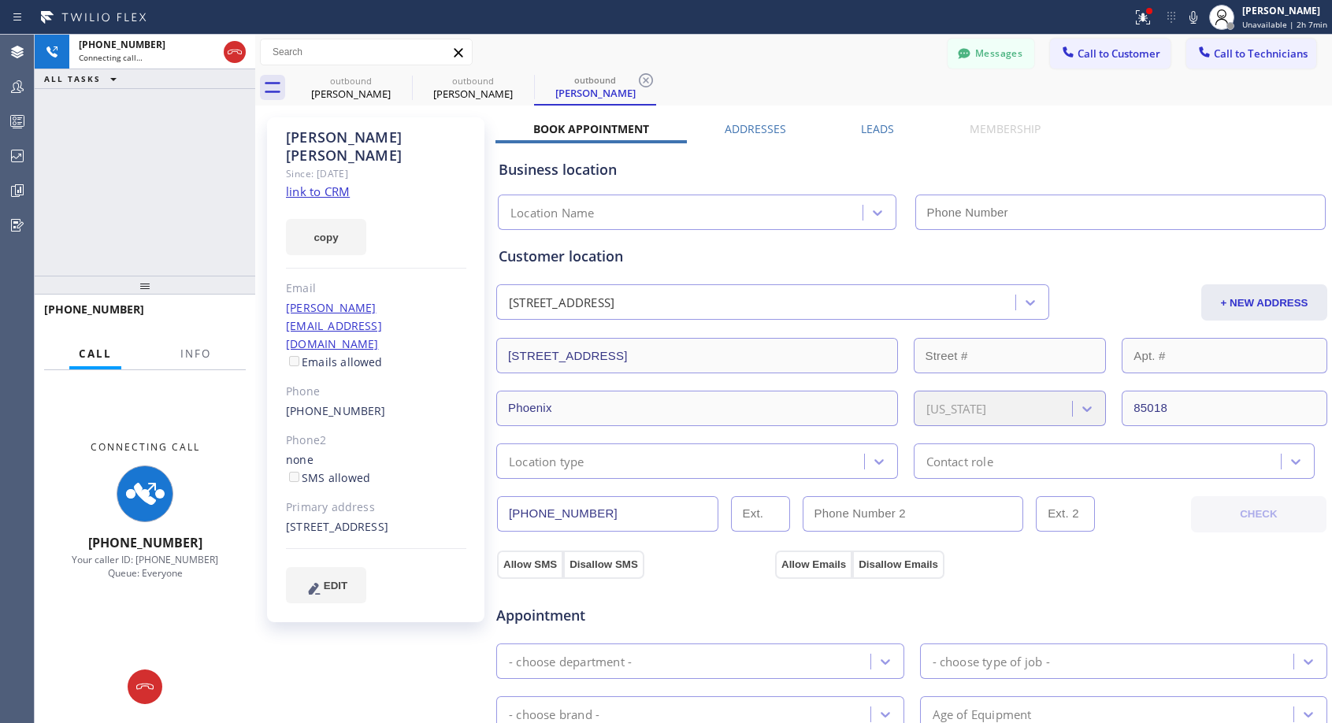
type input "[PHONE_NUMBER]"
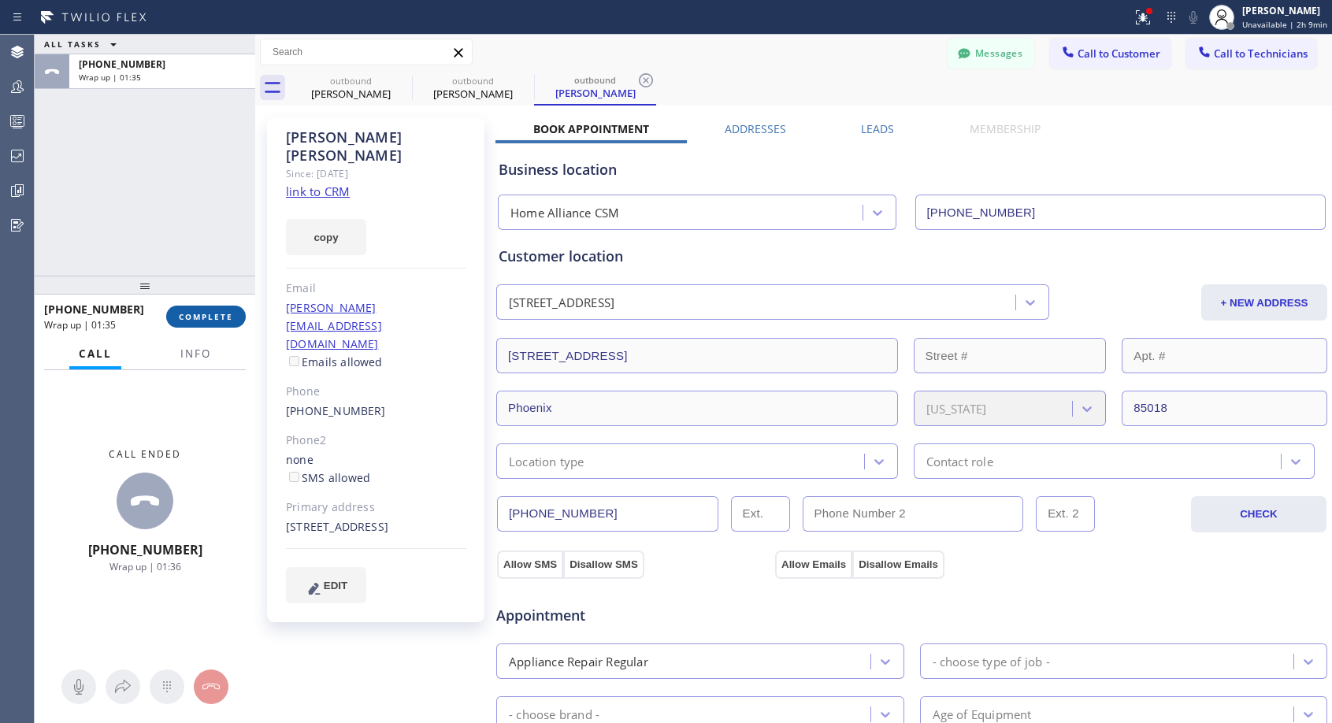
click at [206, 313] on span "COMPLETE" at bounding box center [206, 316] width 54 height 11
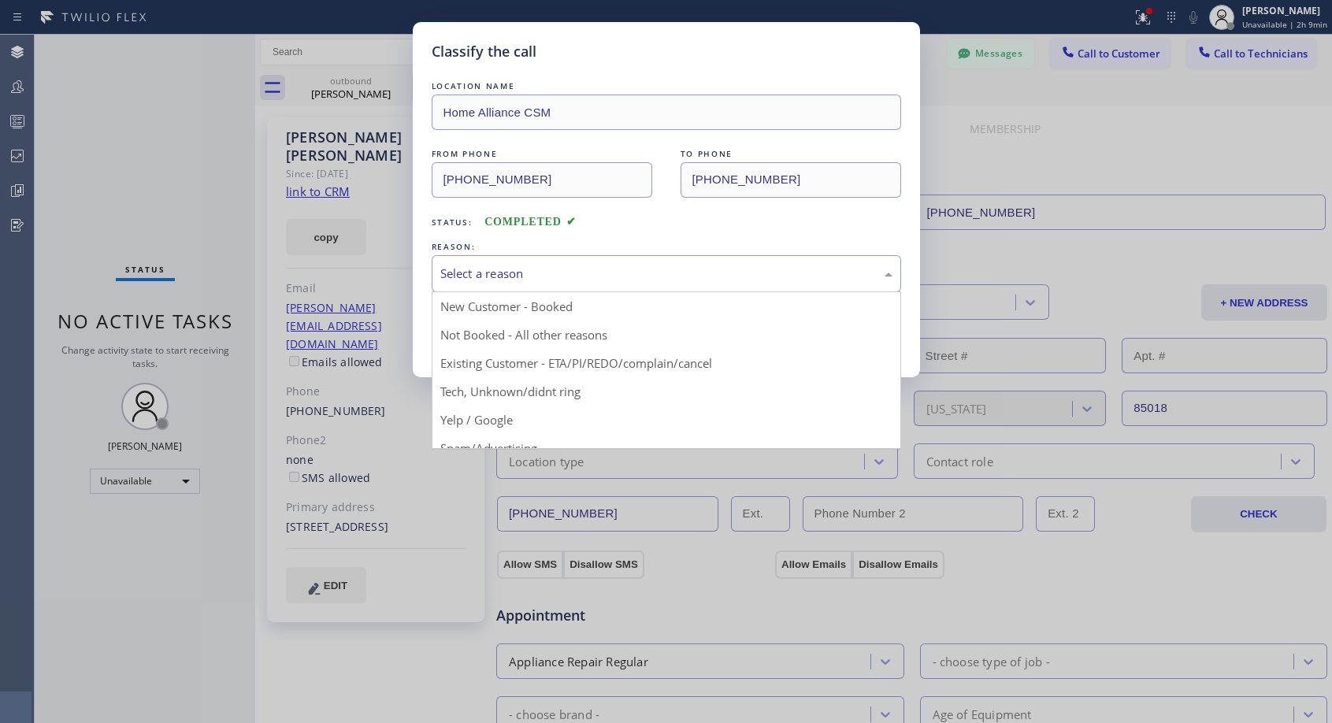
click at [628, 270] on div "Select a reason" at bounding box center [666, 274] width 452 height 18
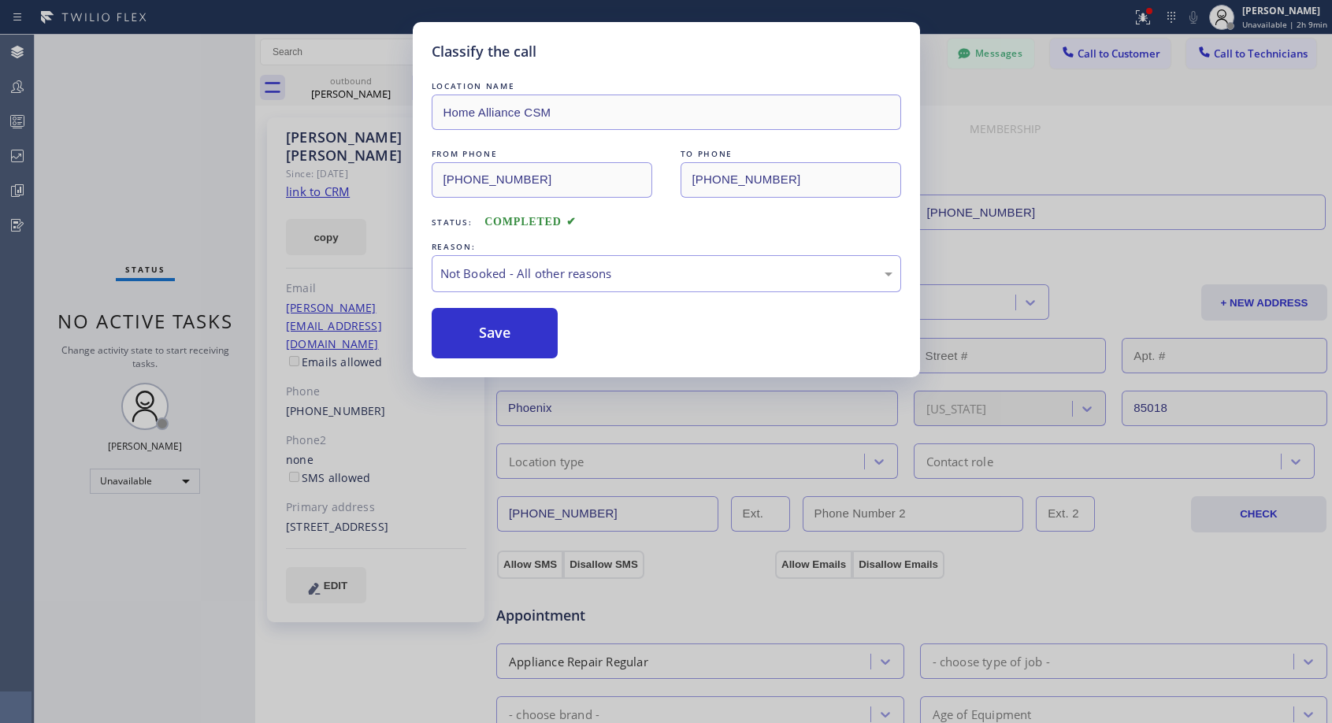
click at [510, 336] on button "Save" at bounding box center [495, 333] width 127 height 50
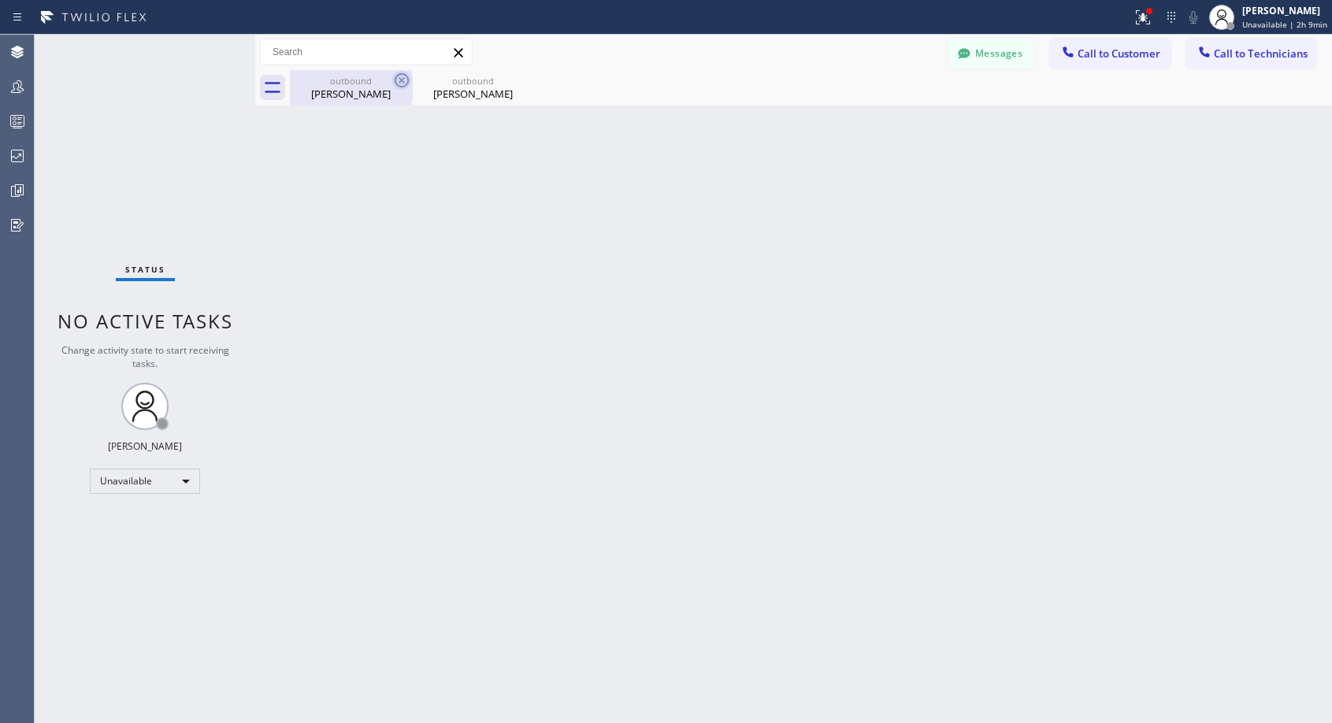
click at [399, 80] on icon at bounding box center [401, 80] width 19 height 19
click at [0, 0] on icon at bounding box center [0, 0] width 0 height 0
click at [399, 80] on div at bounding box center [811, 87] width 1042 height 35
click at [1102, 54] on span "Call to Customer" at bounding box center [1118, 53] width 83 height 14
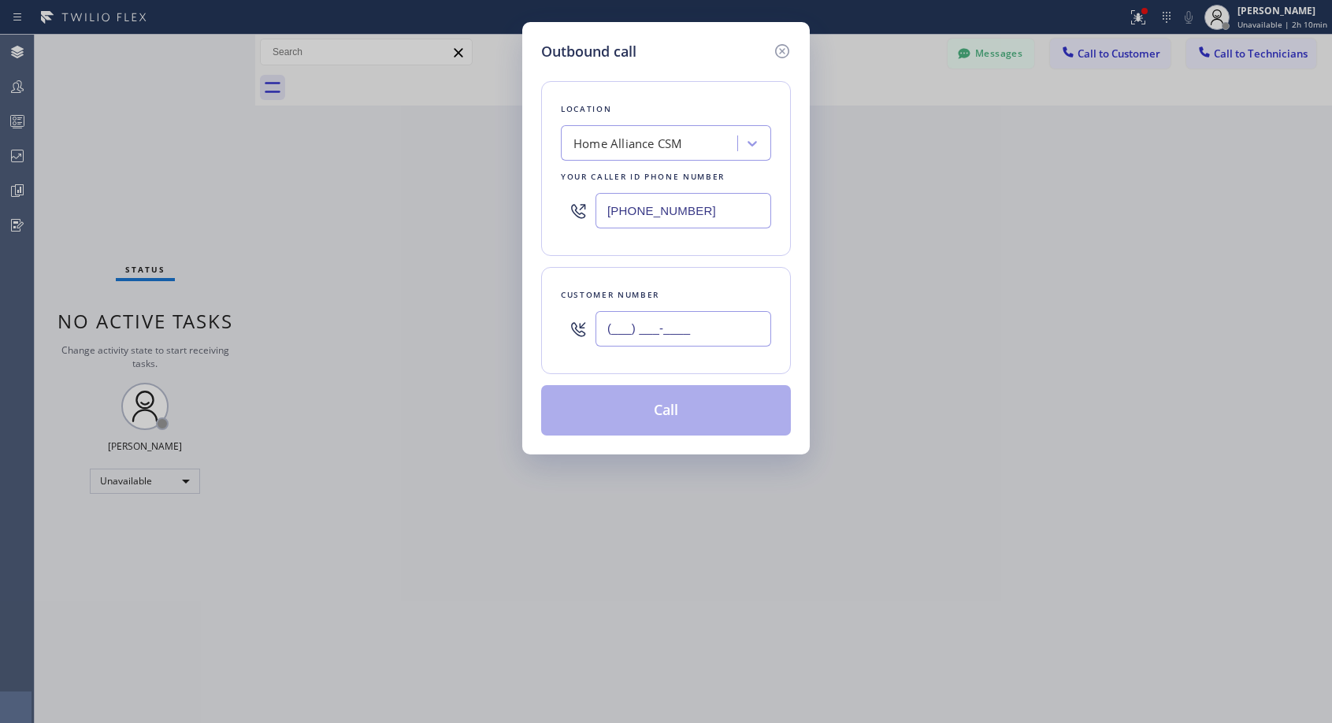
click at [678, 321] on input "(___) ___-____" at bounding box center [683, 328] width 176 height 35
paste input "650) 575-8062"
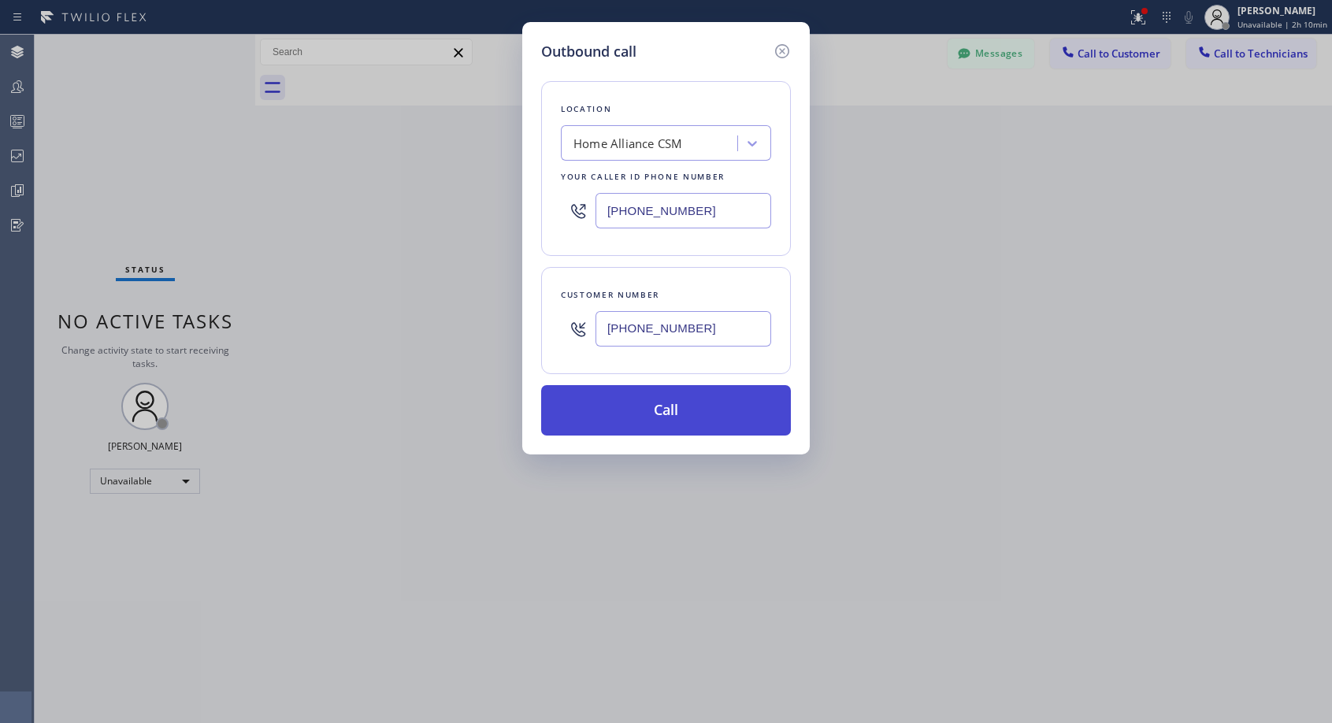
type input "(650) 575-8062"
click at [688, 405] on button "Call" at bounding box center [666, 410] width 250 height 50
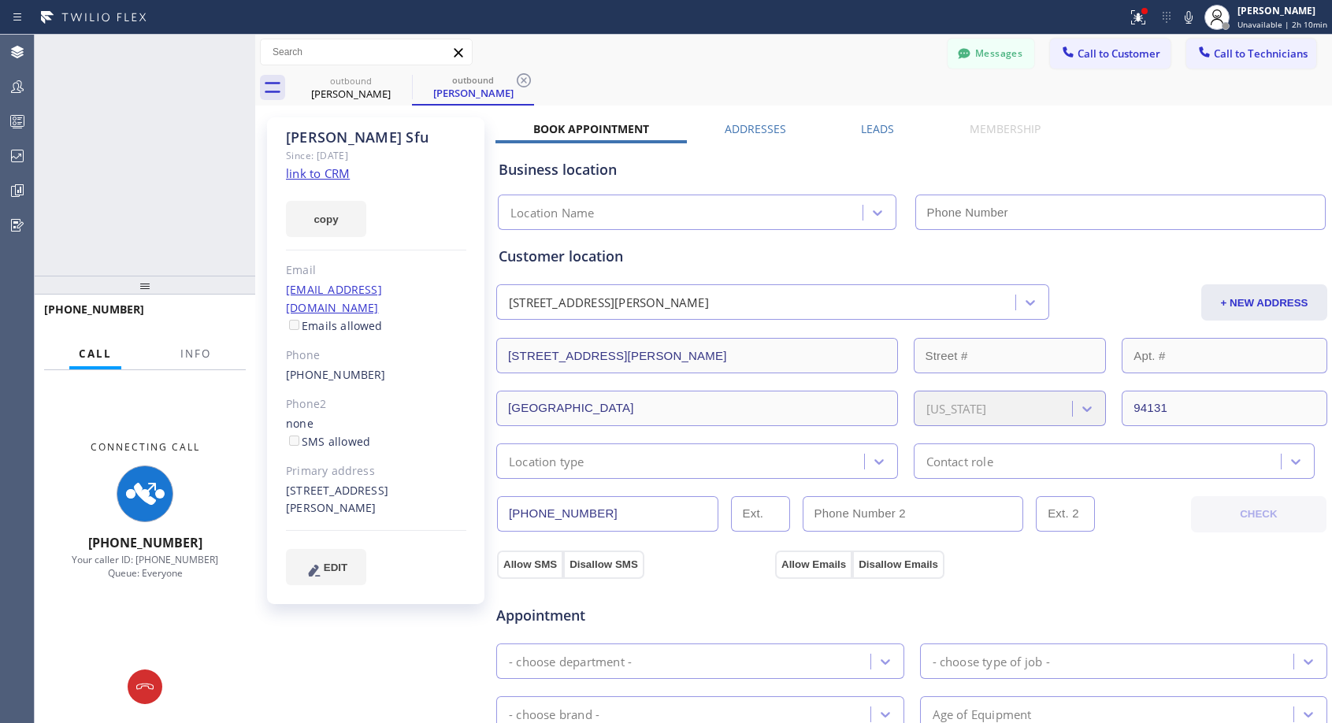
type input "[PHONE_NUMBER]"
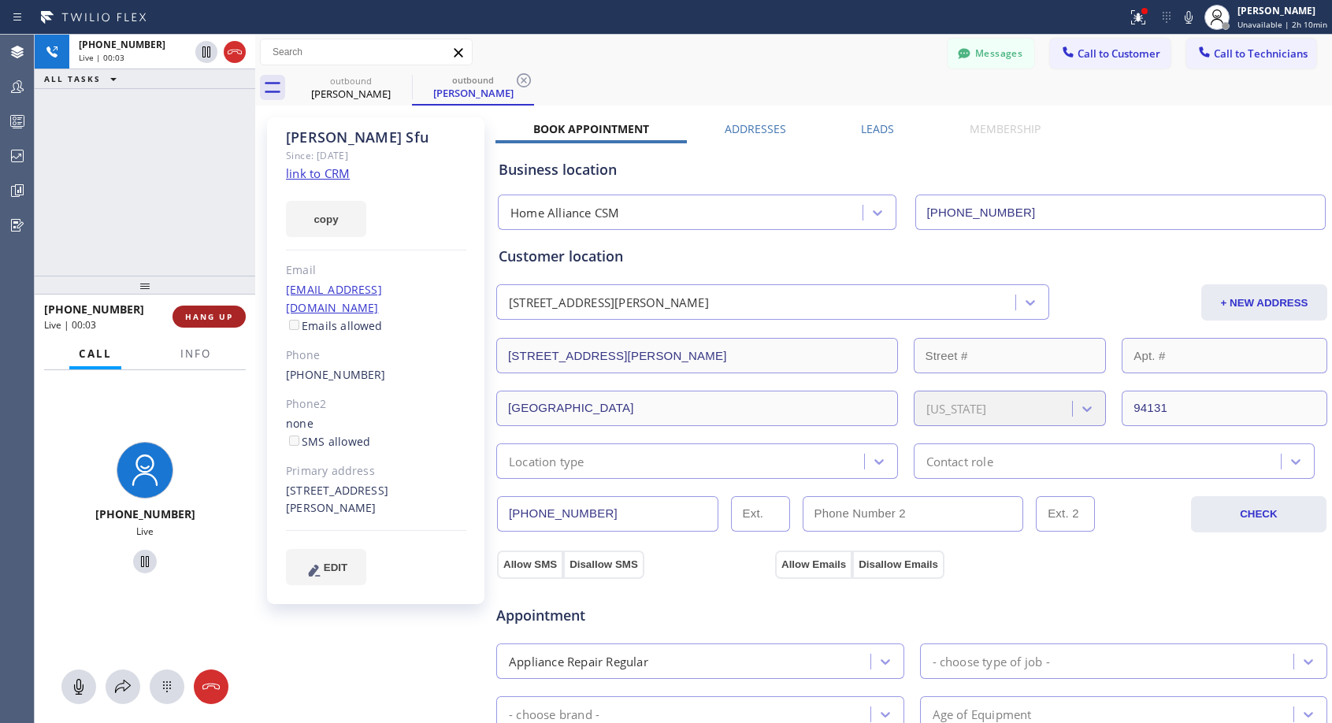
click at [235, 317] on button "HANG UP" at bounding box center [208, 317] width 73 height 22
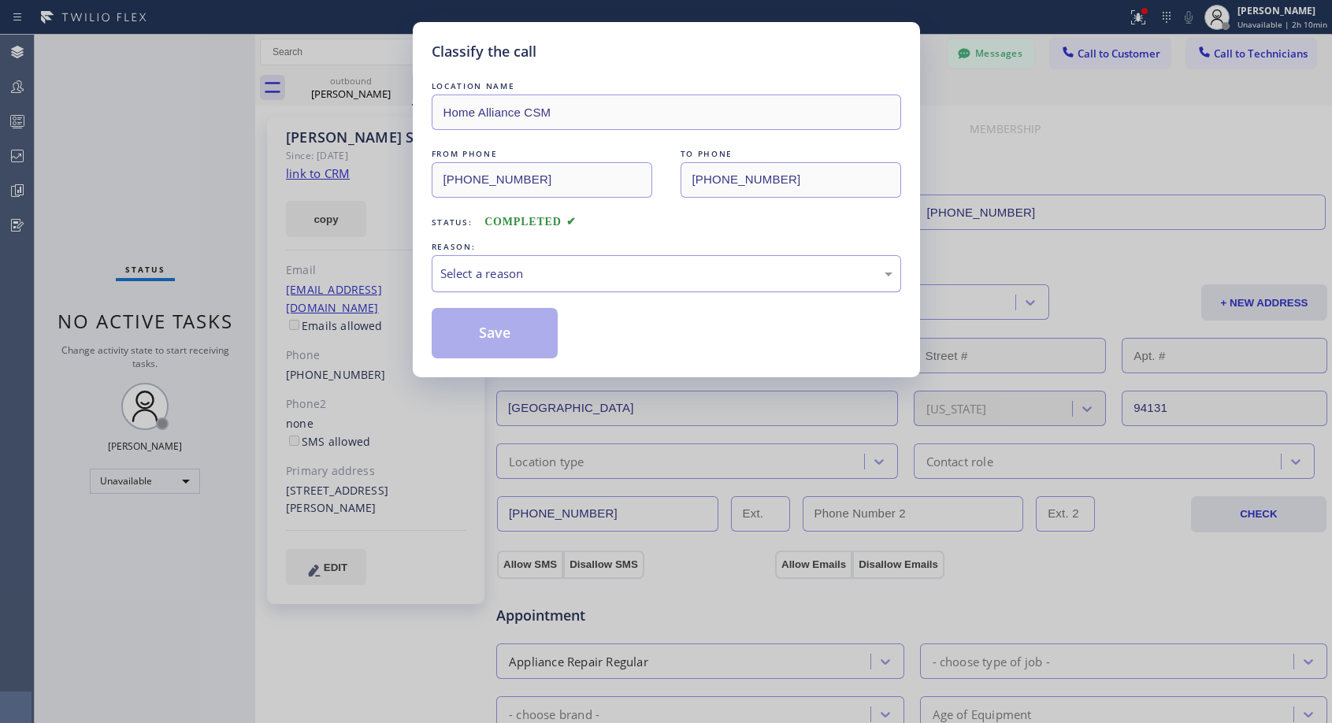
click at [506, 277] on div "Select a reason" at bounding box center [666, 274] width 452 height 18
click at [468, 335] on button "Save" at bounding box center [495, 333] width 127 height 50
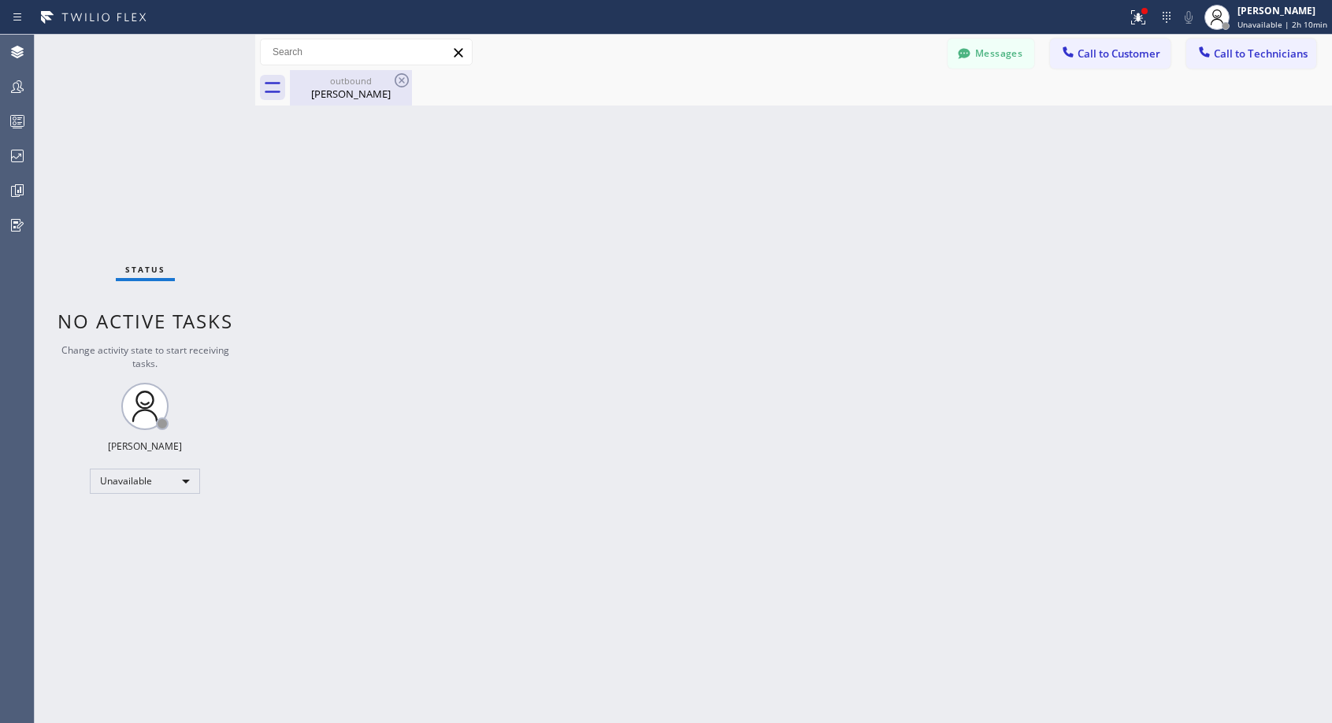
click at [350, 87] on div "Alan Sfu" at bounding box center [350, 94] width 119 height 14
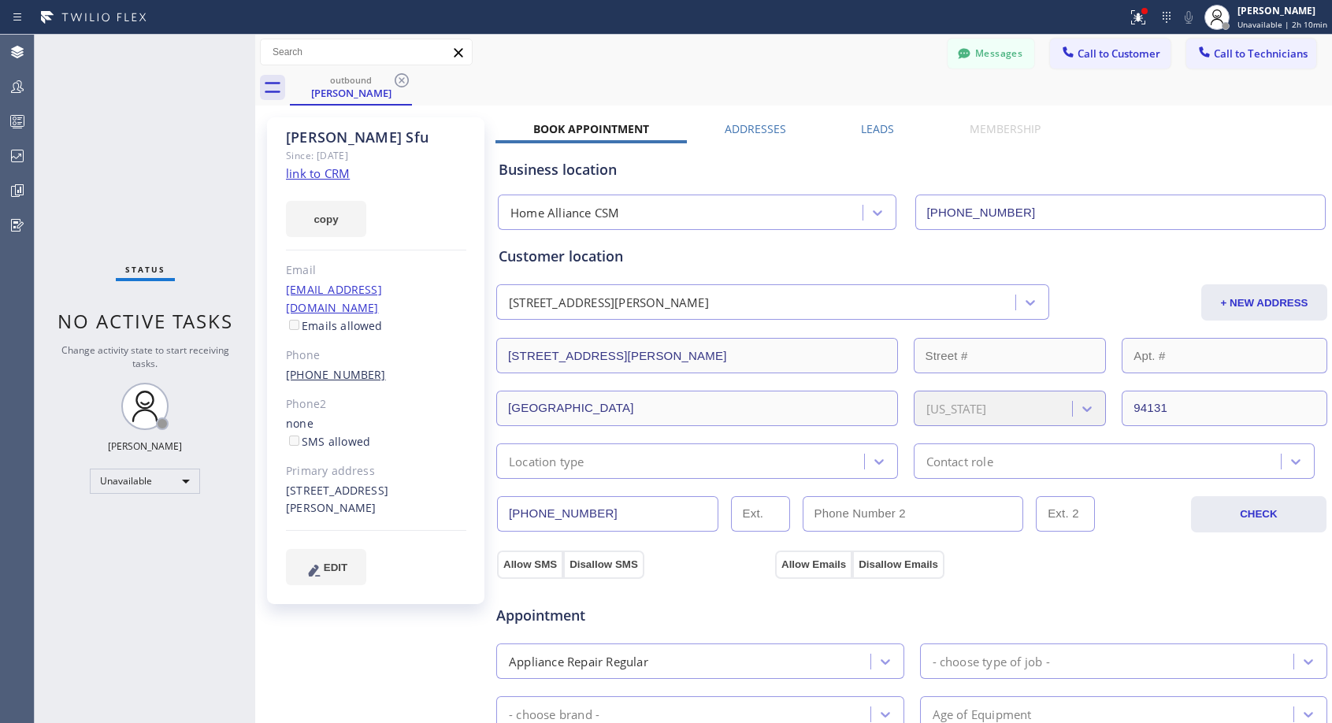
click at [328, 367] on link "(650) 575-8062" at bounding box center [336, 374] width 100 height 15
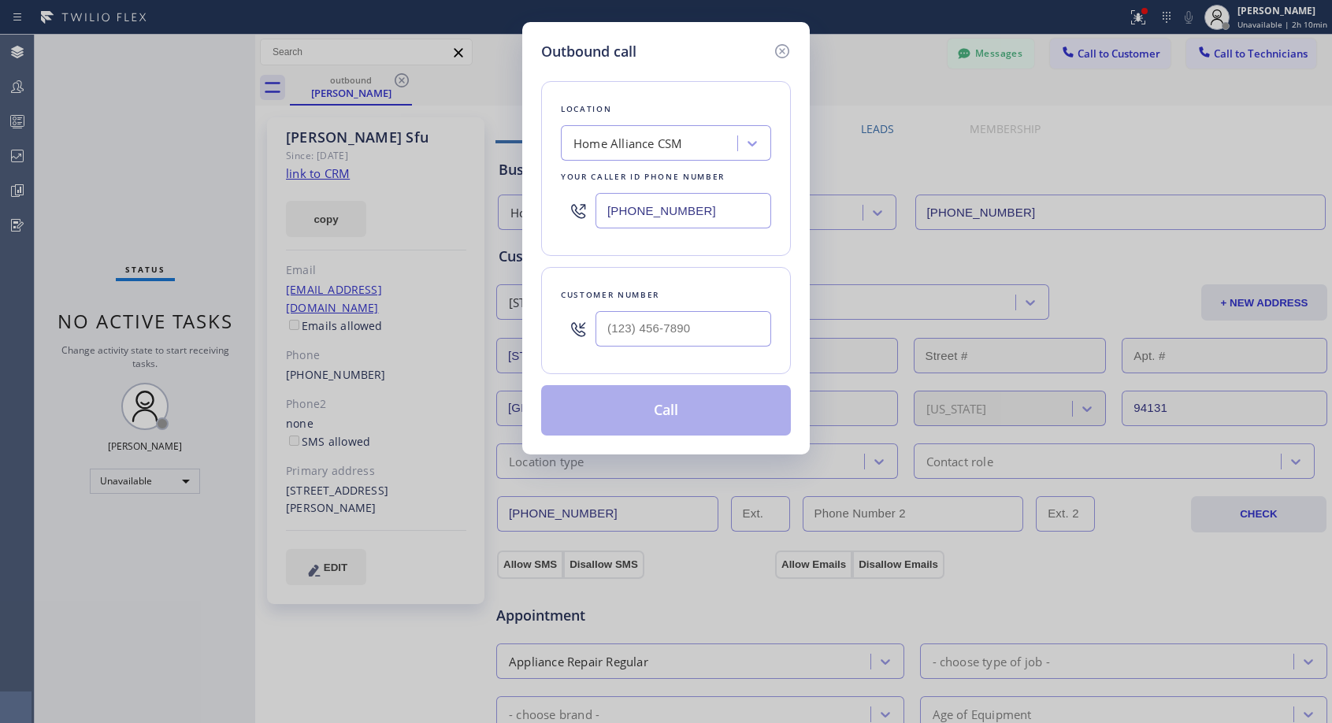
type input "(650) 575-8062"
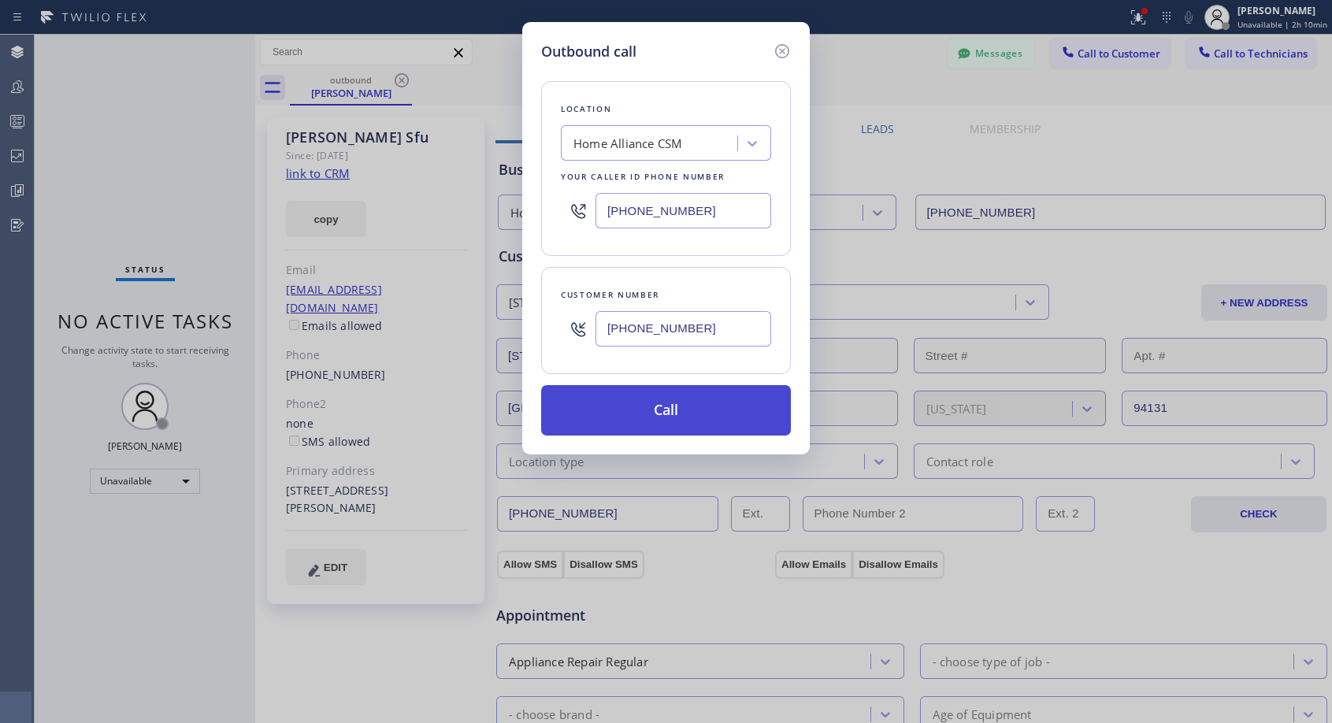
click at [635, 398] on button "Call" at bounding box center [666, 410] width 250 height 50
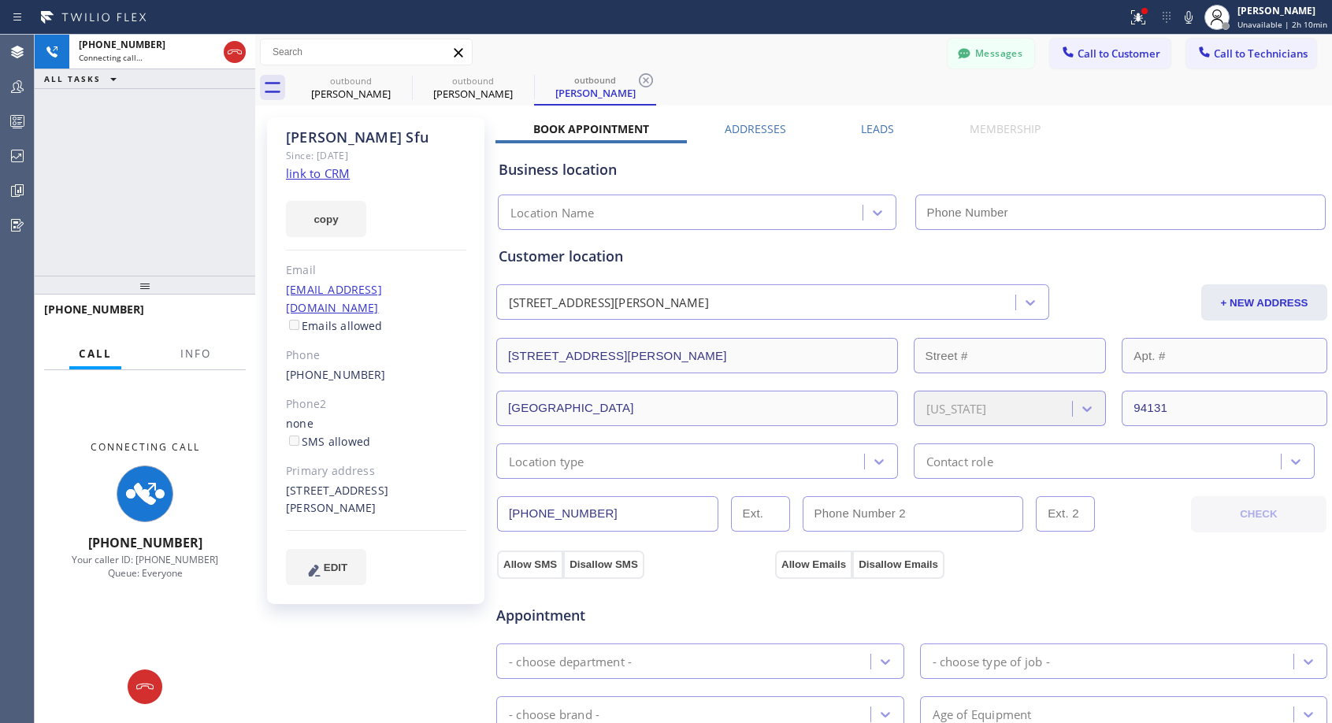
type input "[PHONE_NUMBER]"
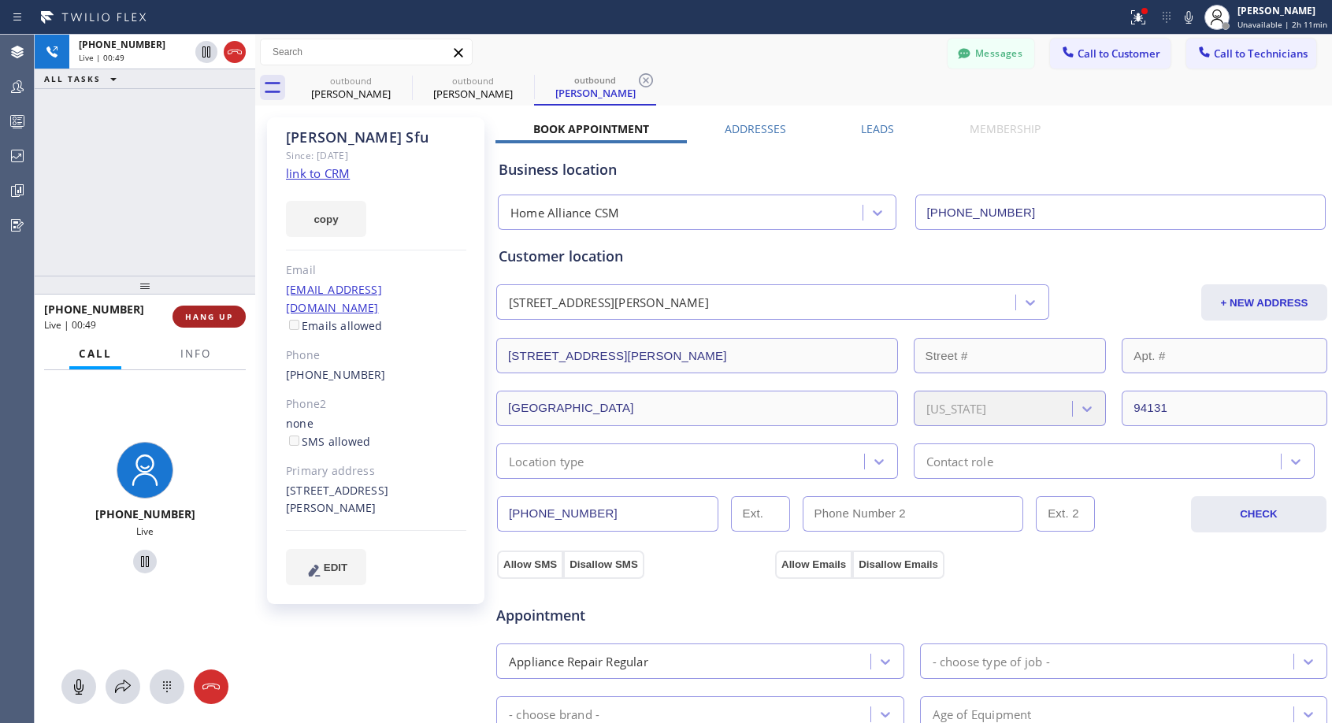
click at [221, 310] on button "HANG UP" at bounding box center [208, 317] width 73 height 22
click at [220, 311] on span "HANG UP" at bounding box center [209, 316] width 48 height 11
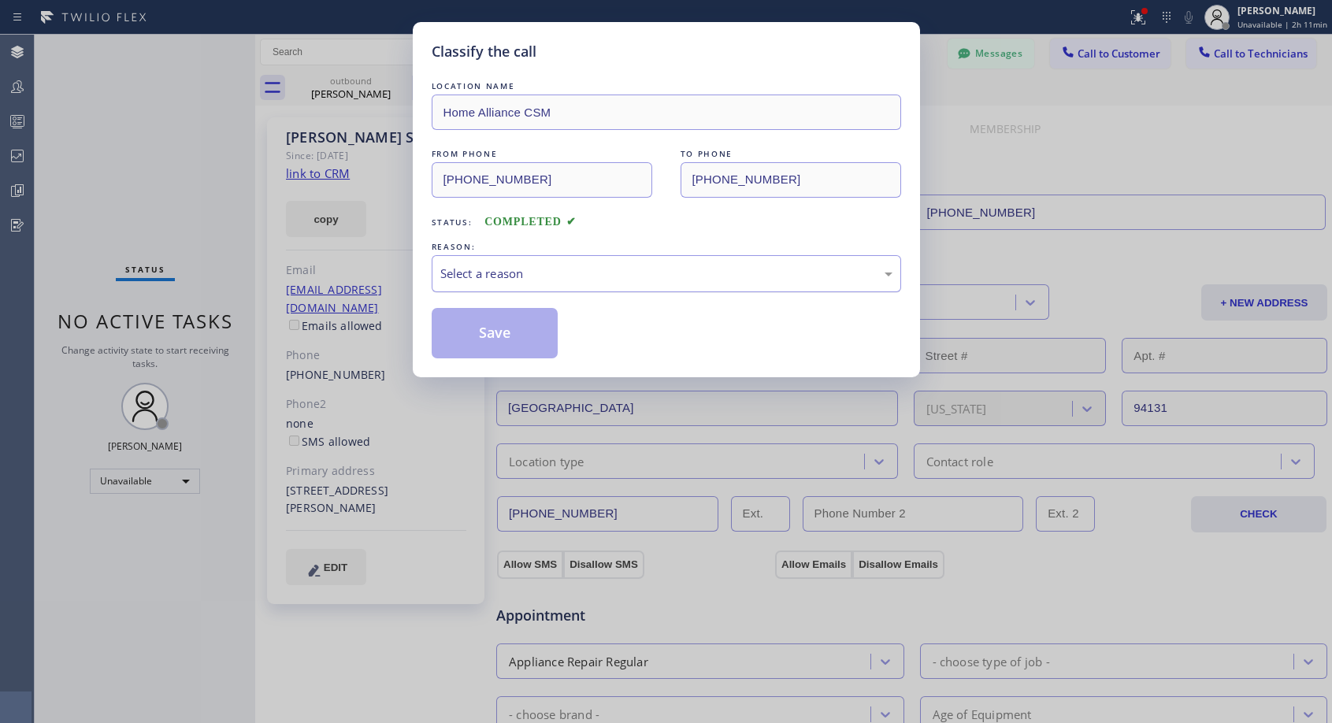
click at [624, 269] on div "Select a reason" at bounding box center [666, 274] width 452 height 18
click at [517, 335] on button "Save" at bounding box center [495, 333] width 127 height 50
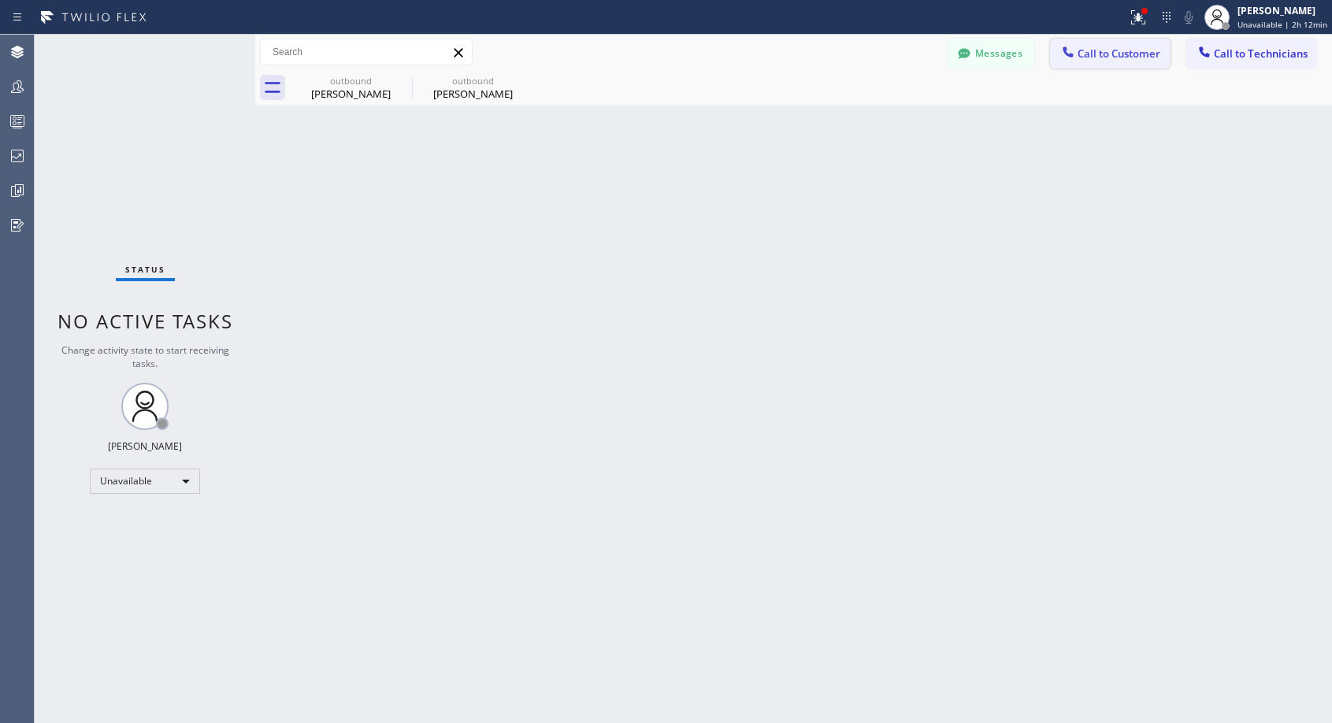
click at [1092, 52] on span "Call to Customer" at bounding box center [1118, 53] width 83 height 14
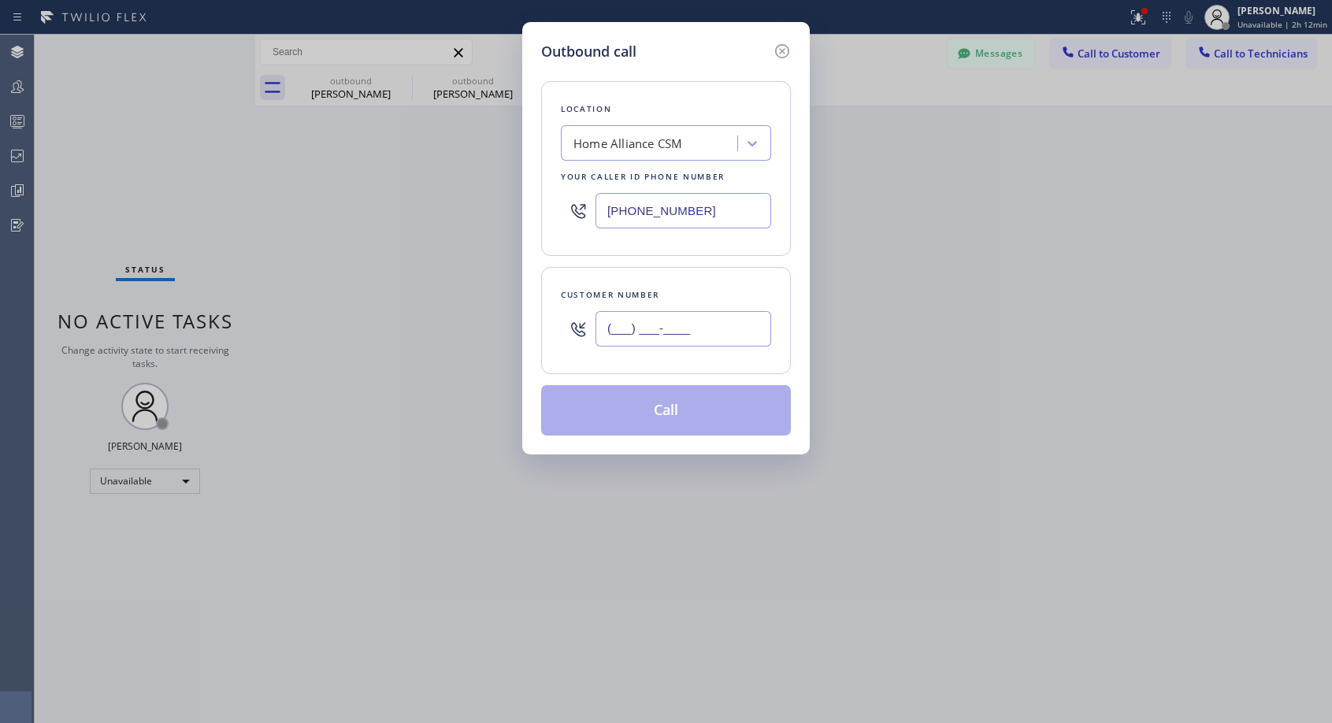
click at [667, 344] on input "(___) ___-____" at bounding box center [683, 328] width 176 height 35
paste input "650) 245-6628"
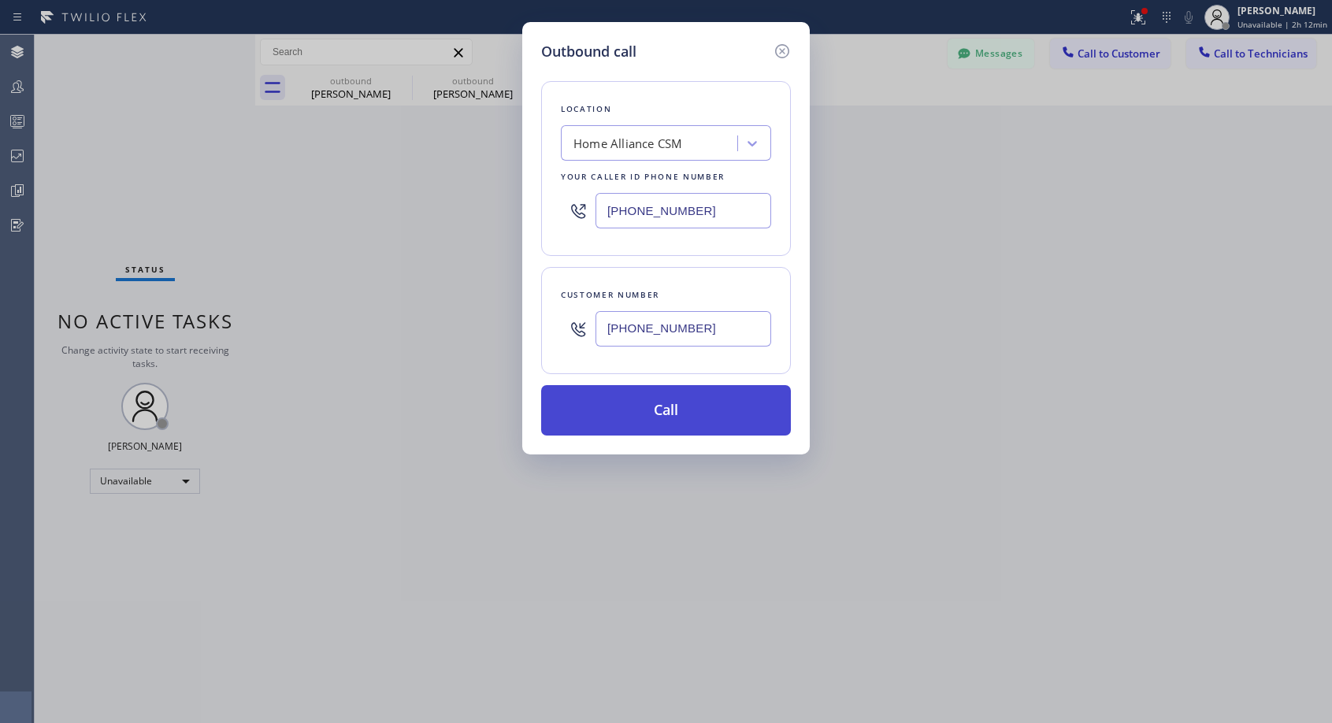
type input "(650) 245-6628"
click at [659, 410] on button "Call" at bounding box center [666, 410] width 250 height 50
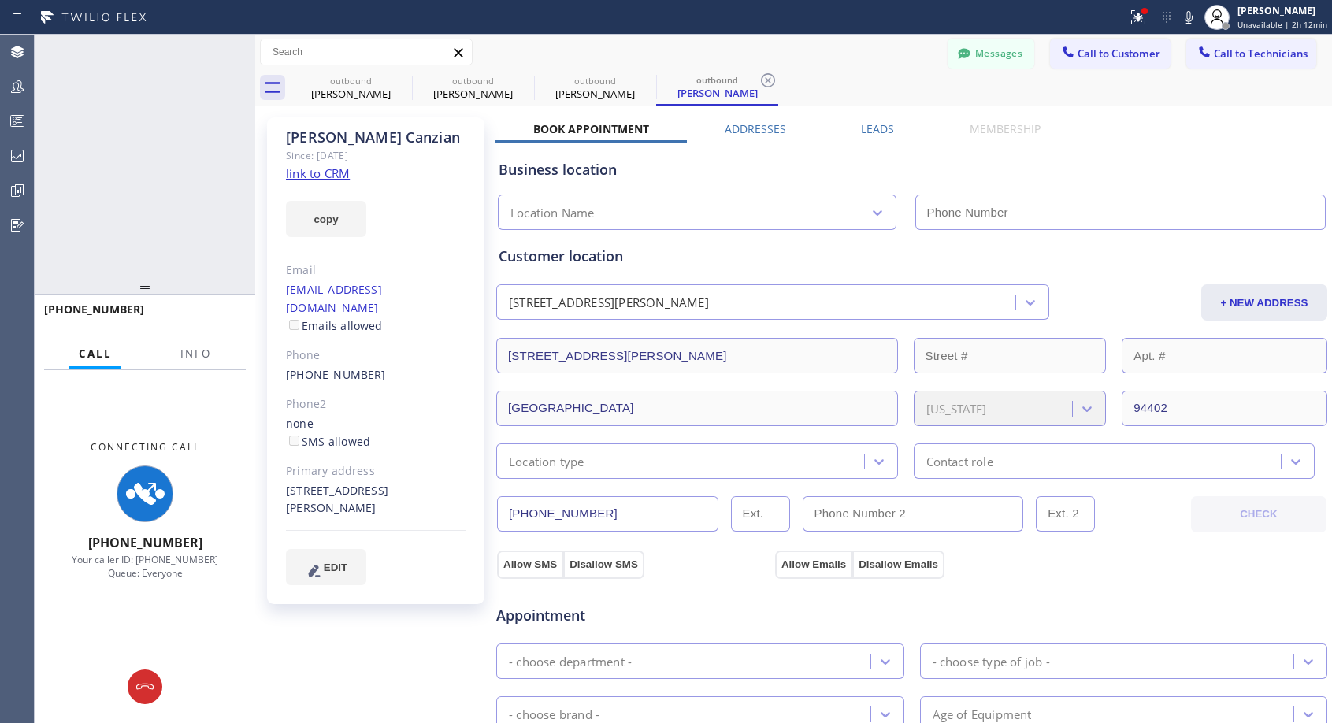
type input "[PHONE_NUMBER]"
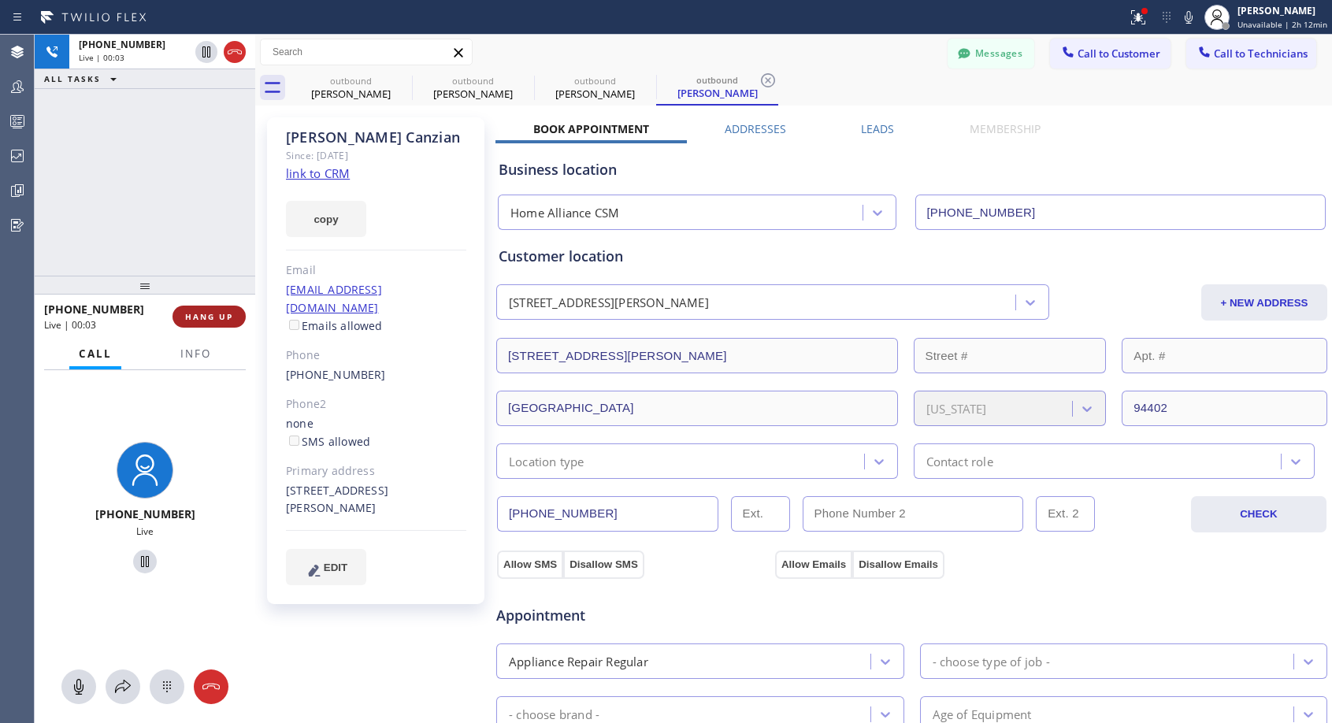
click at [219, 319] on span "HANG UP" at bounding box center [209, 316] width 48 height 11
click at [219, 316] on span "HANG UP" at bounding box center [209, 316] width 48 height 11
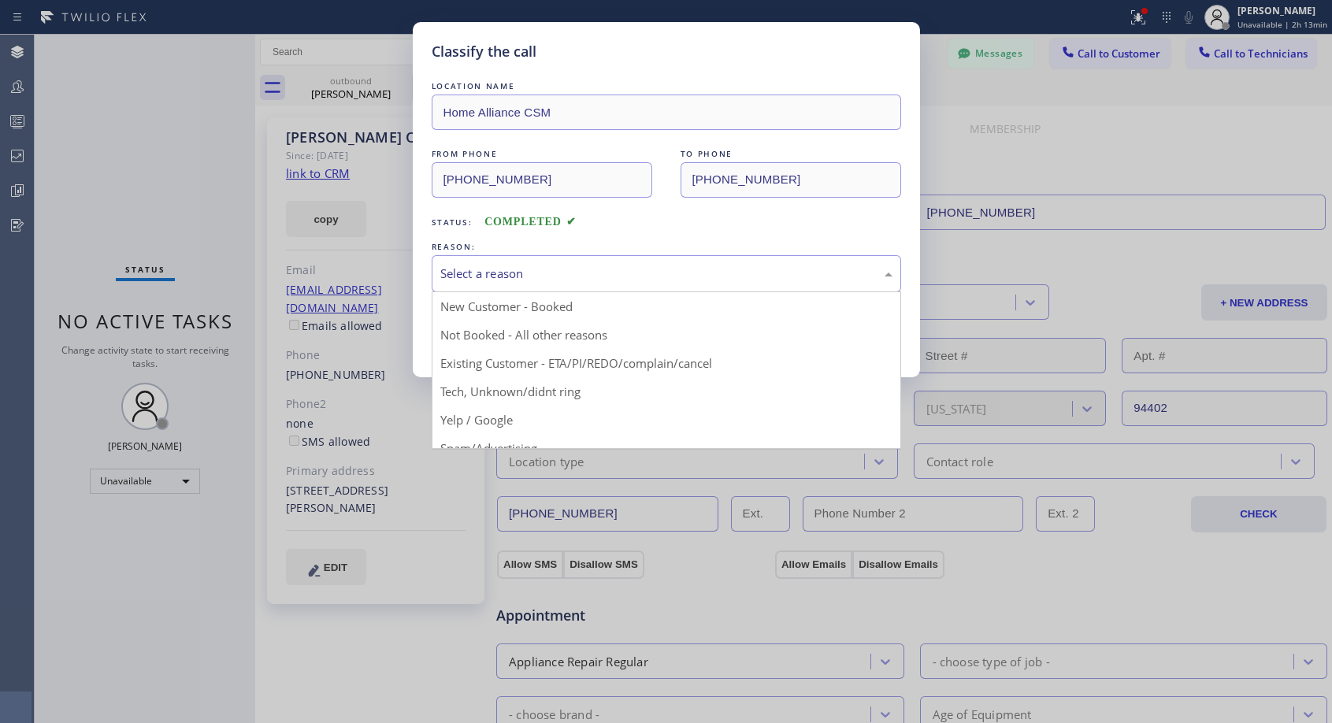
click at [496, 265] on div "Select a reason" at bounding box center [666, 274] width 452 height 18
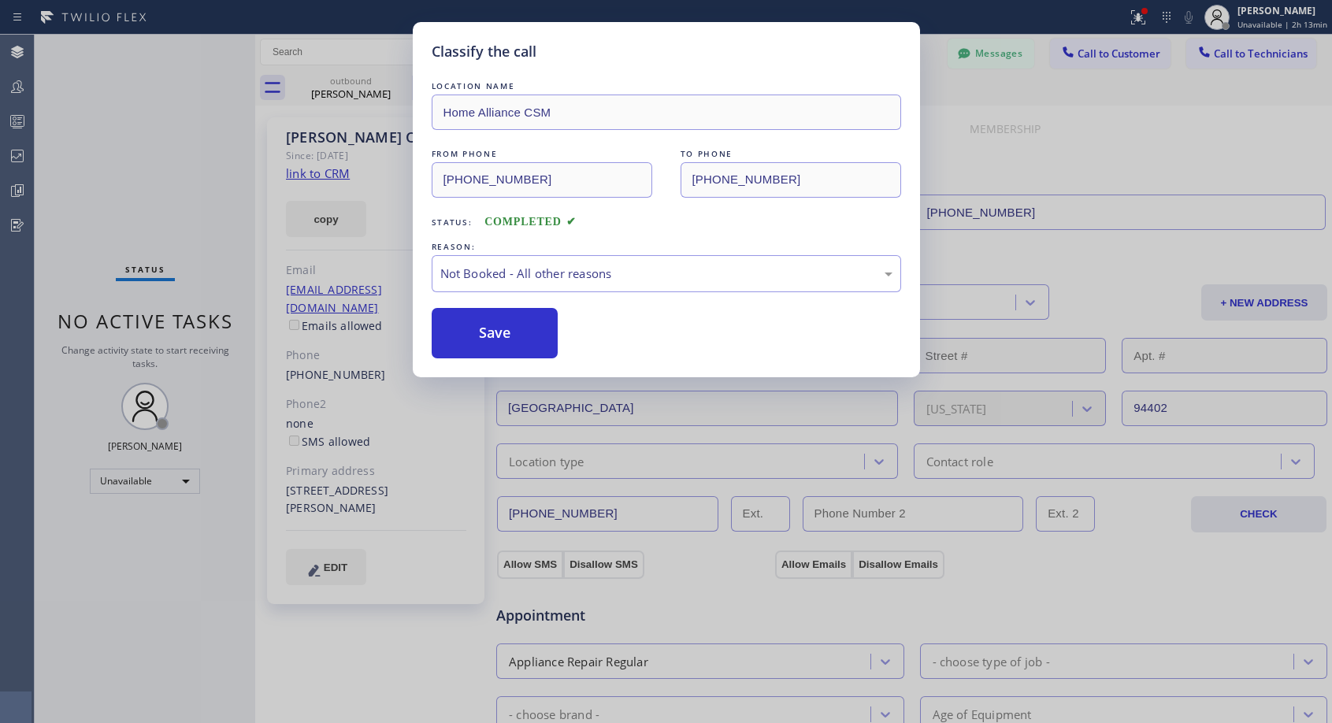
click at [484, 325] on button "Save" at bounding box center [495, 333] width 127 height 50
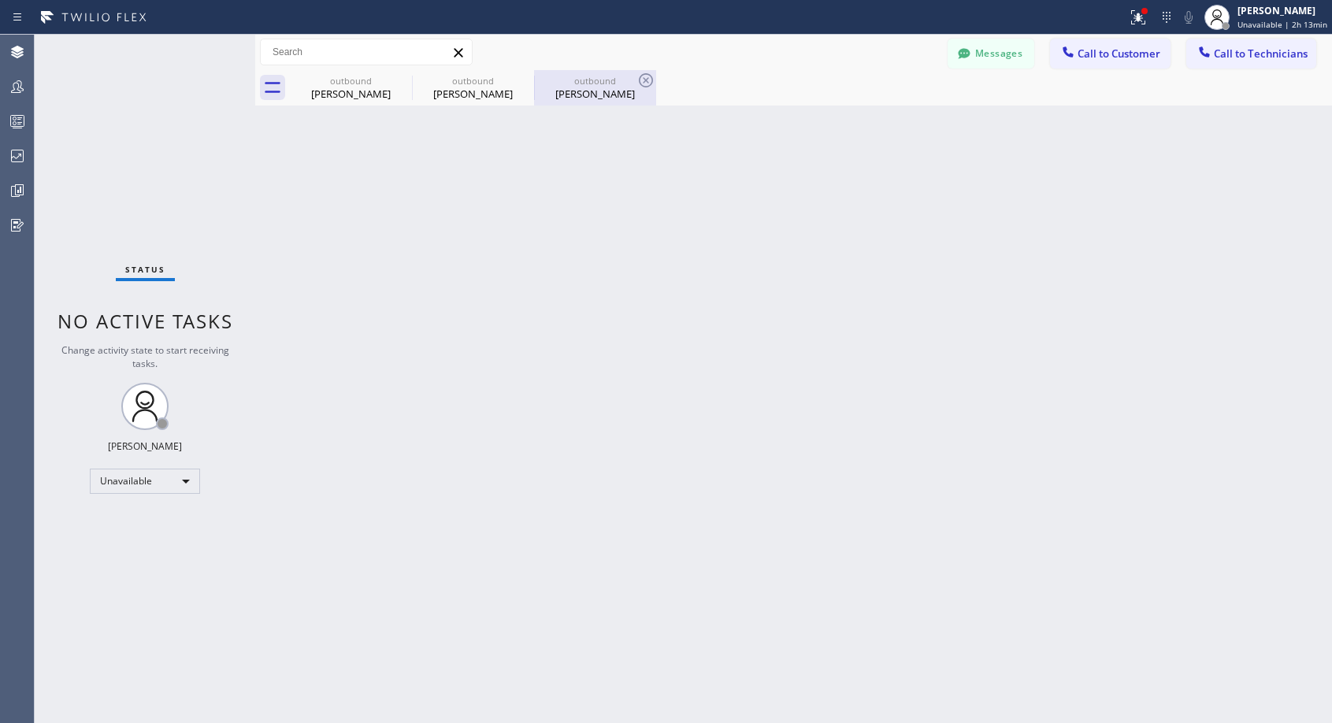
click at [594, 86] on div "outbound" at bounding box center [595, 81] width 119 height 12
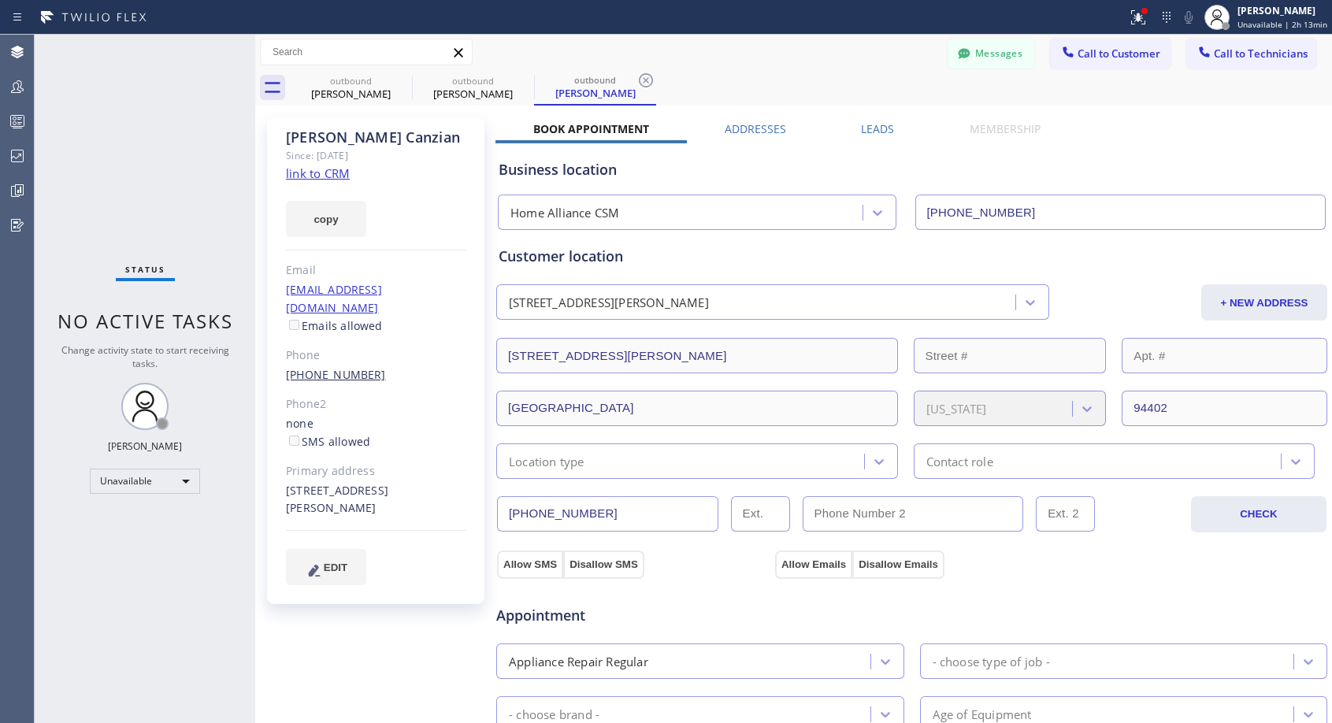
click at [332, 367] on link "(650) 245-6628" at bounding box center [336, 374] width 100 height 15
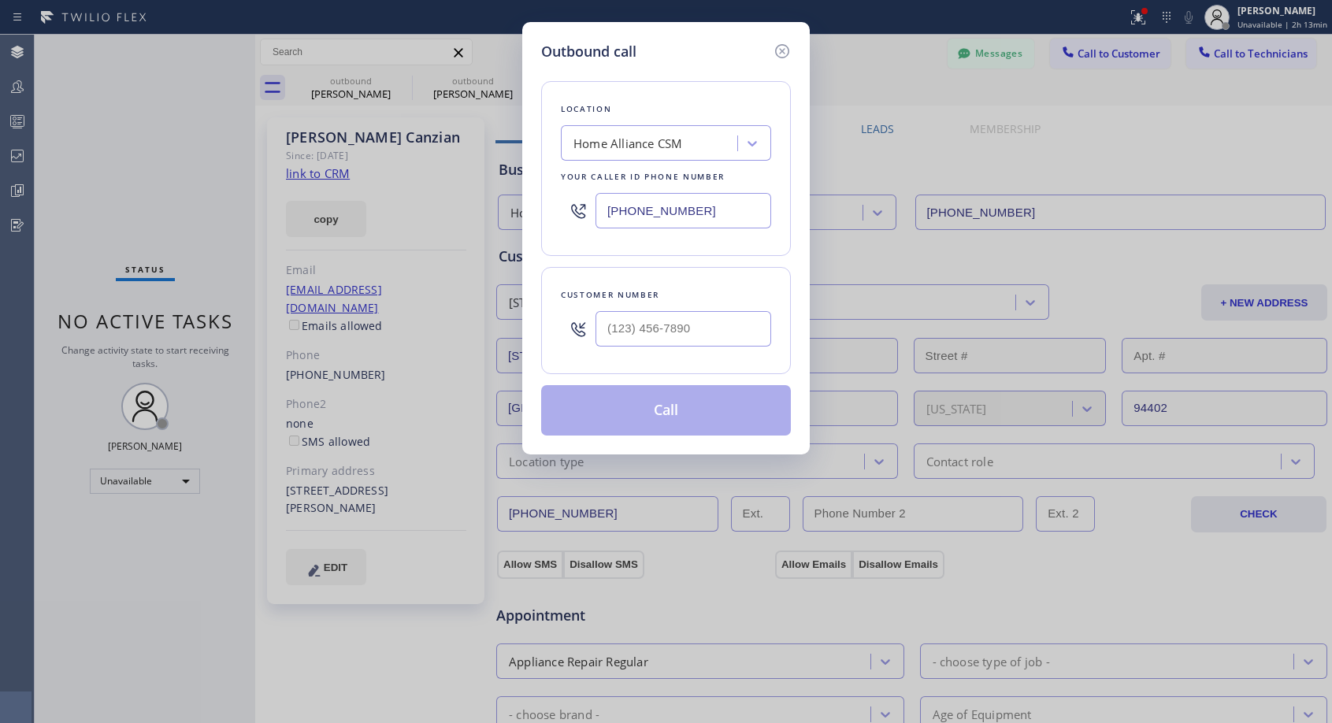
type input "(650) 245-6628"
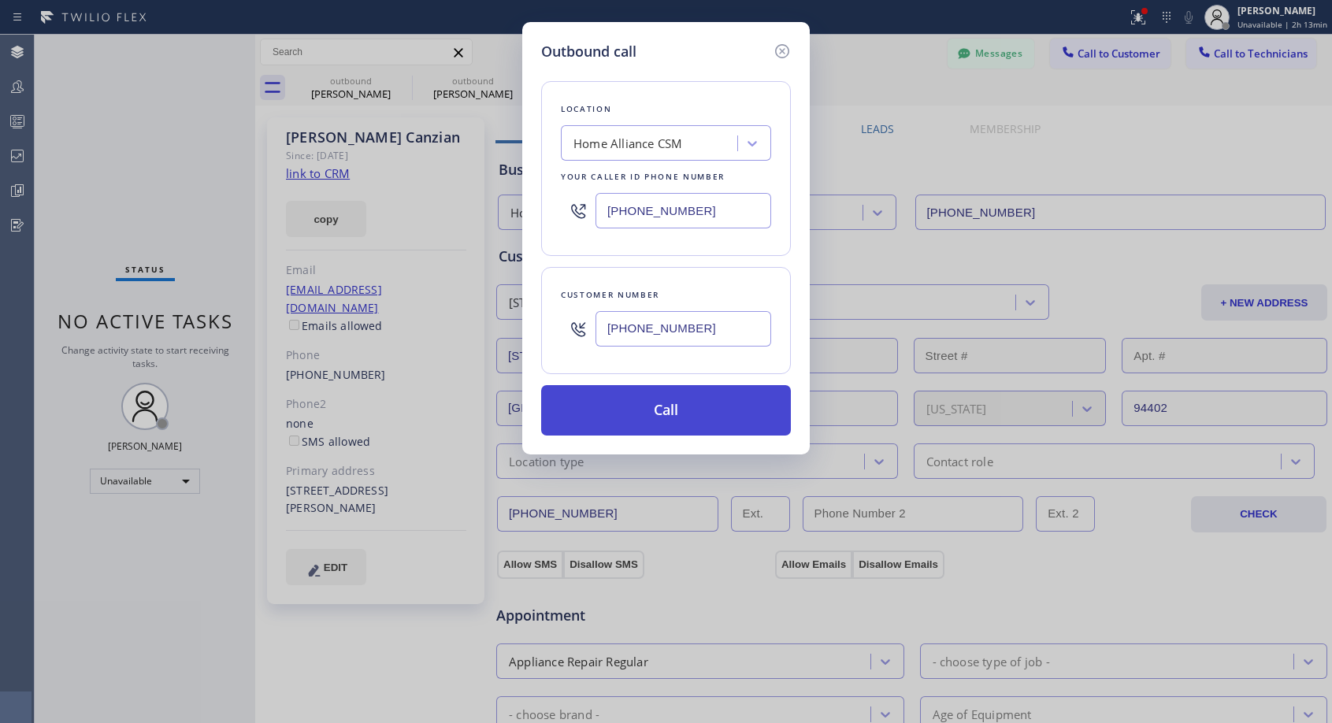
click at [673, 415] on button "Call" at bounding box center [666, 410] width 250 height 50
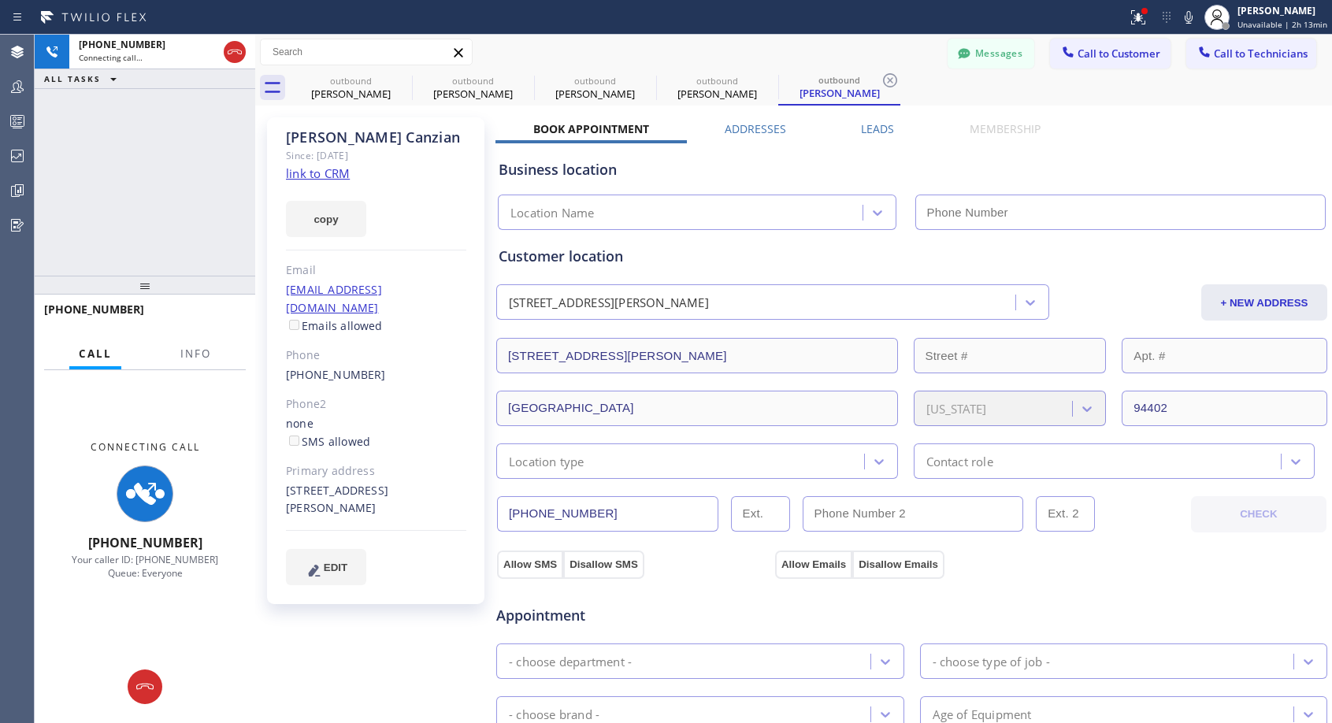
type input "[PHONE_NUMBER]"
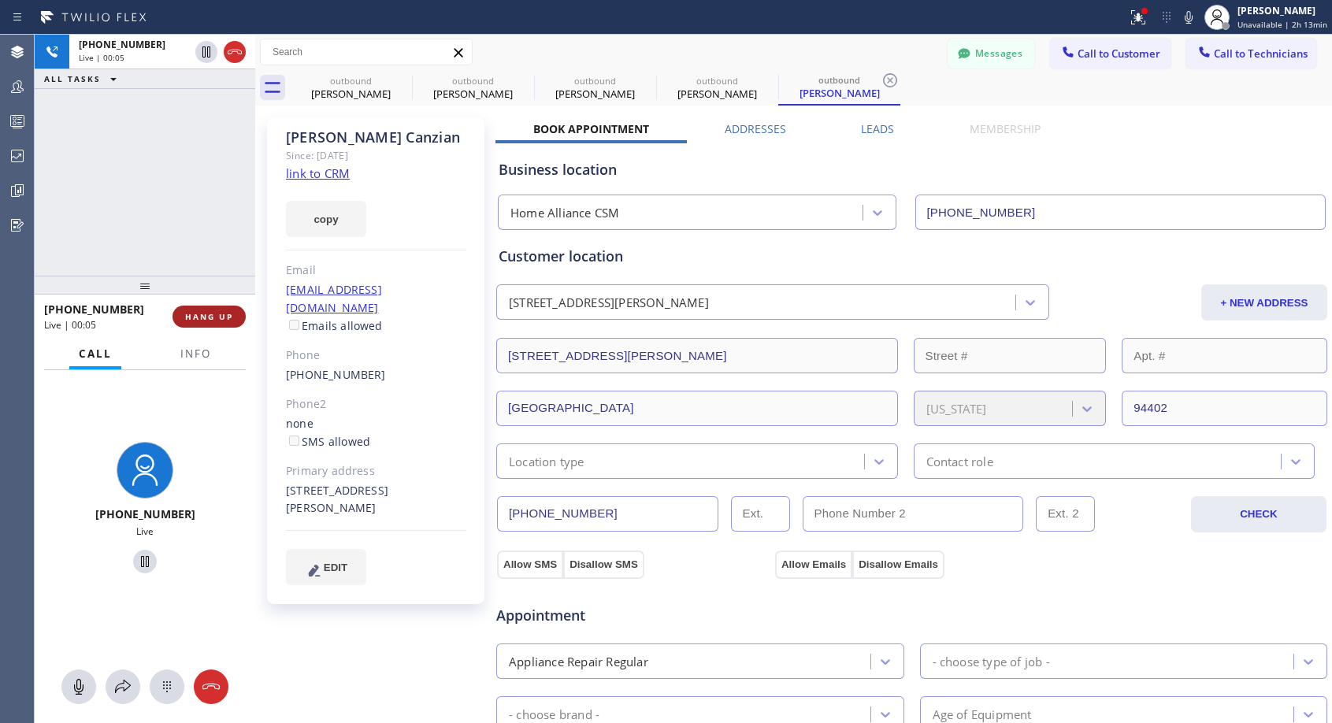
click at [222, 317] on span "HANG UP" at bounding box center [209, 316] width 48 height 11
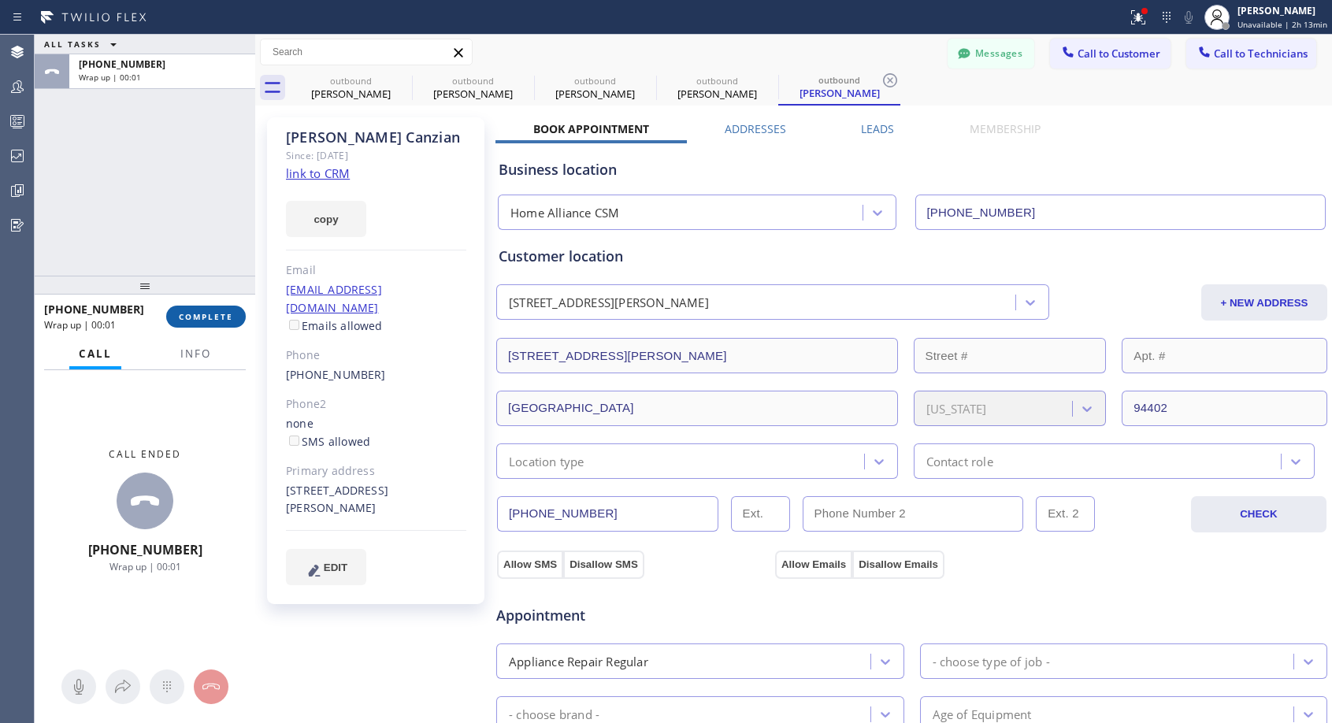
click at [223, 311] on span "COMPLETE" at bounding box center [206, 316] width 54 height 11
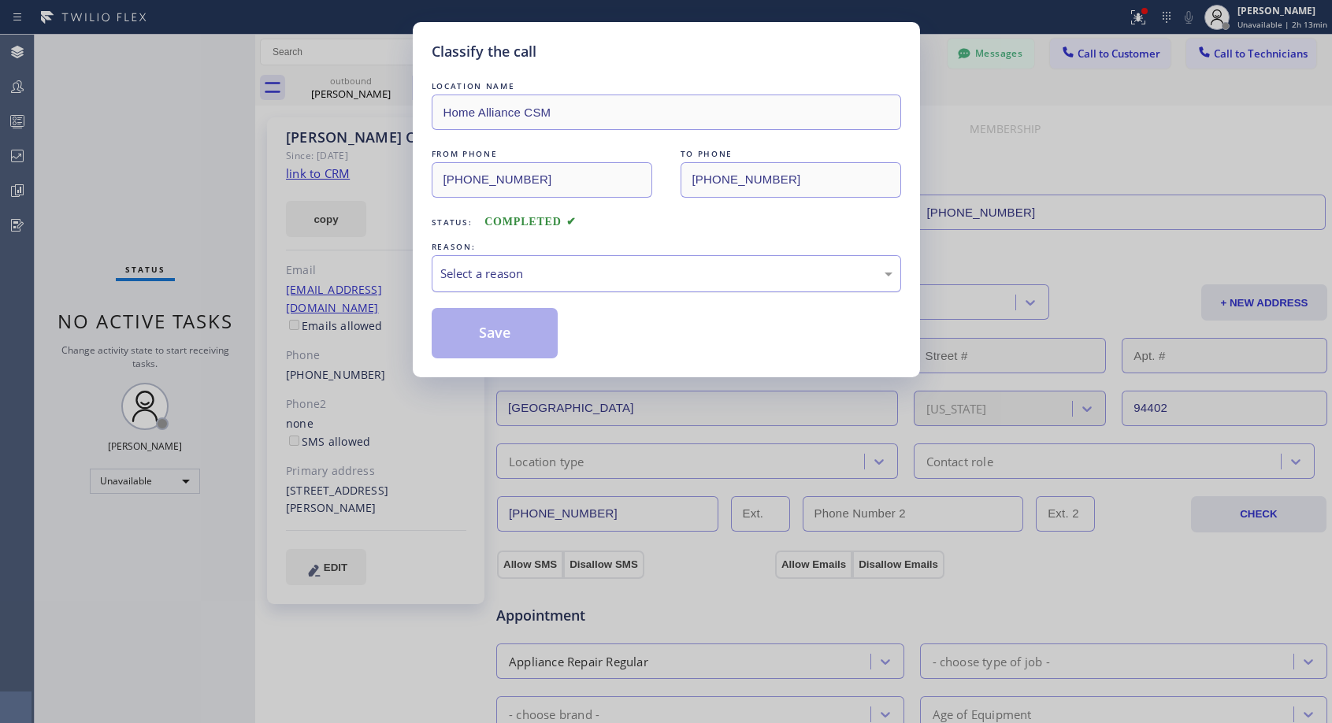
click at [632, 258] on div "Select a reason" at bounding box center [666, 273] width 469 height 37
drag, startPoint x: 499, startPoint y: 335, endPoint x: 778, endPoint y: 292, distance: 282.8
click at [778, 292] on div "LOCATION NAME Home Alliance CSM FROM PHONE (818) 614-5337 TO PHONE (650) 245-66…" at bounding box center [666, 218] width 469 height 280
click at [789, 270] on div "Existing Customer - ETA/PI/REDO/complain/cancel" at bounding box center [666, 274] width 452 height 18
click at [470, 328] on button "Save" at bounding box center [495, 333] width 127 height 50
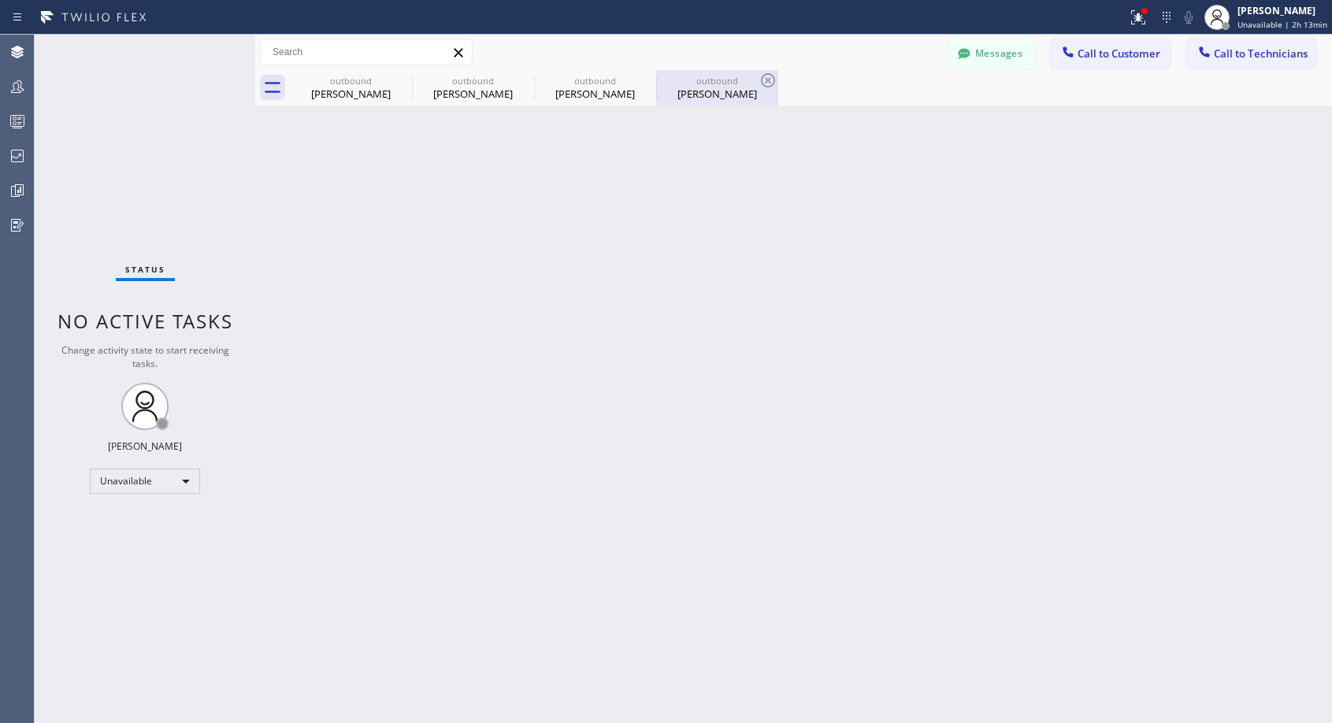
click at [674, 80] on div "outbound" at bounding box center [717, 81] width 119 height 12
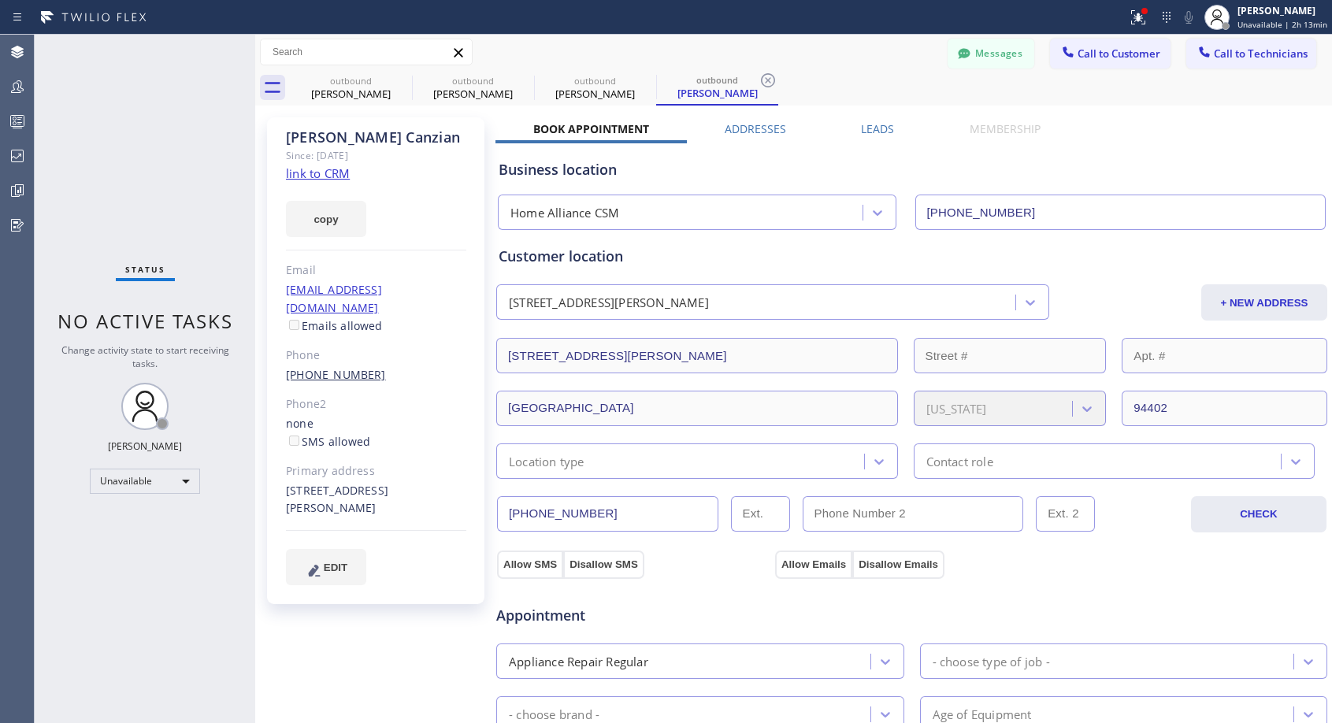
click at [337, 367] on link "(650) 245-6628" at bounding box center [336, 374] width 100 height 15
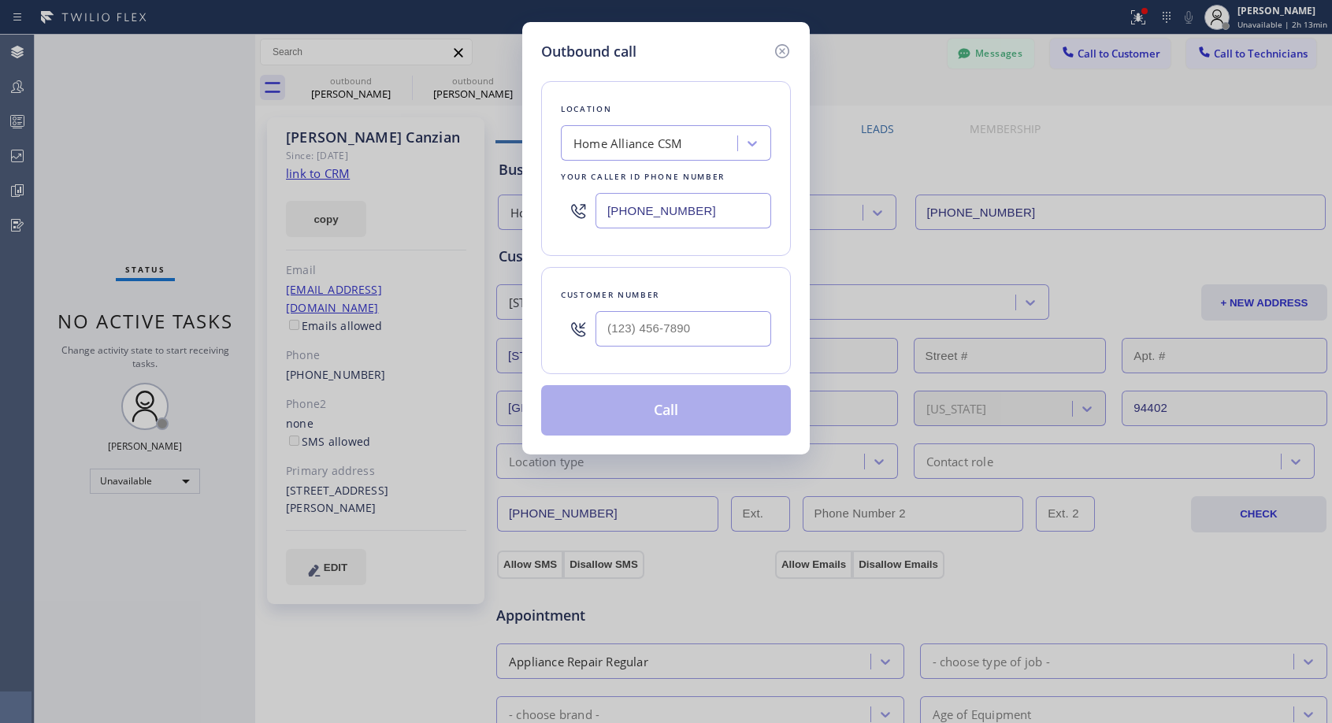
type input "(650) 245-6628"
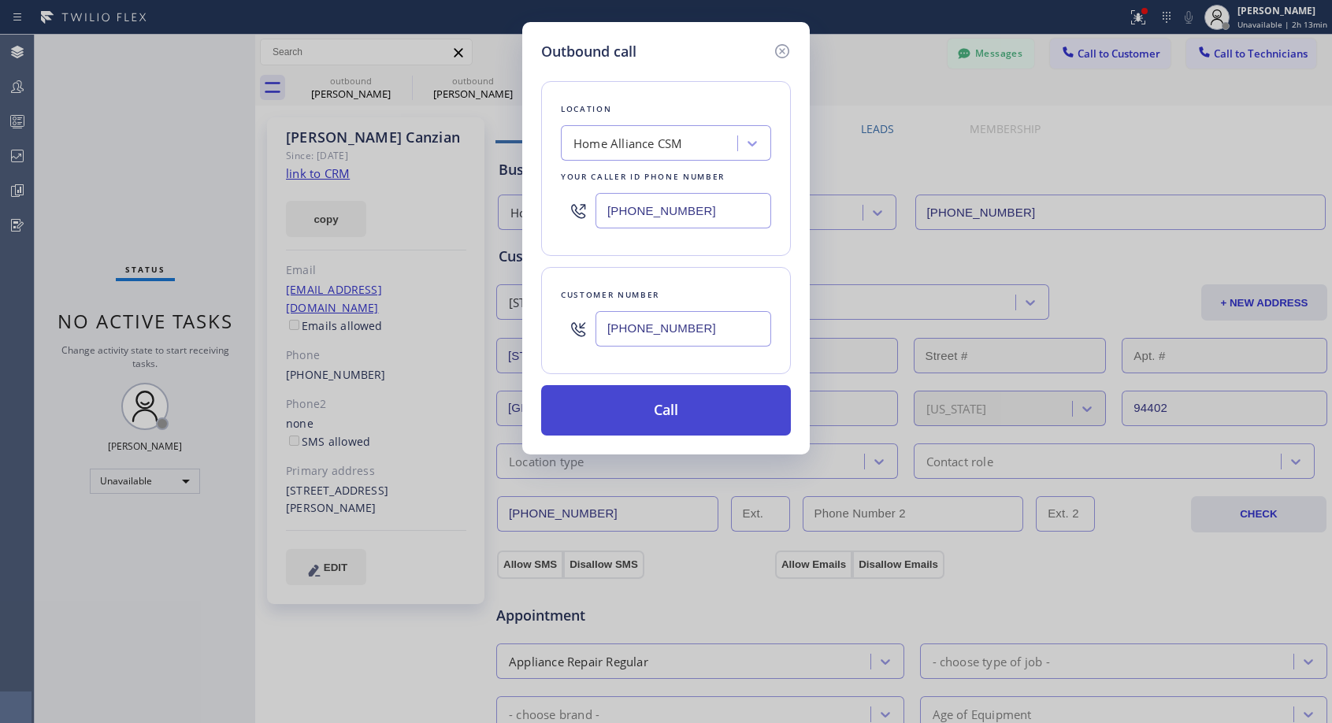
click at [643, 408] on button "Call" at bounding box center [666, 410] width 250 height 50
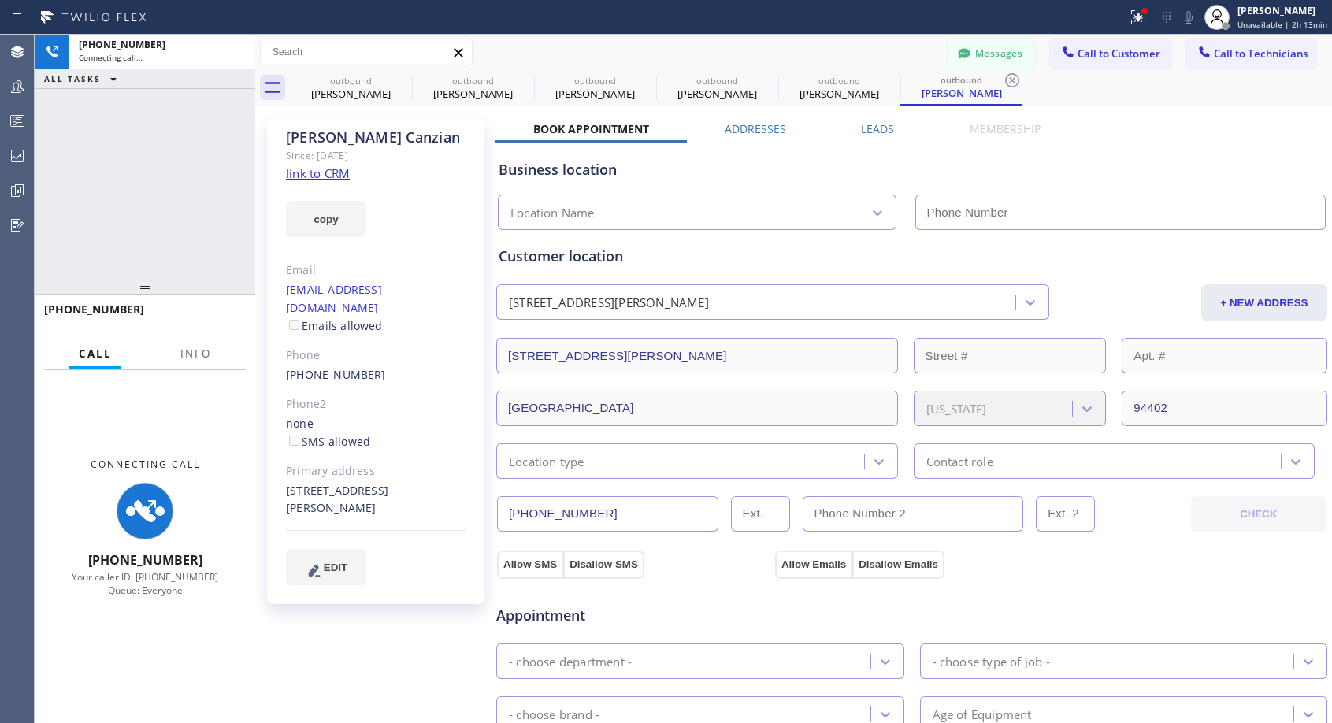
type input "[PHONE_NUMBER]"
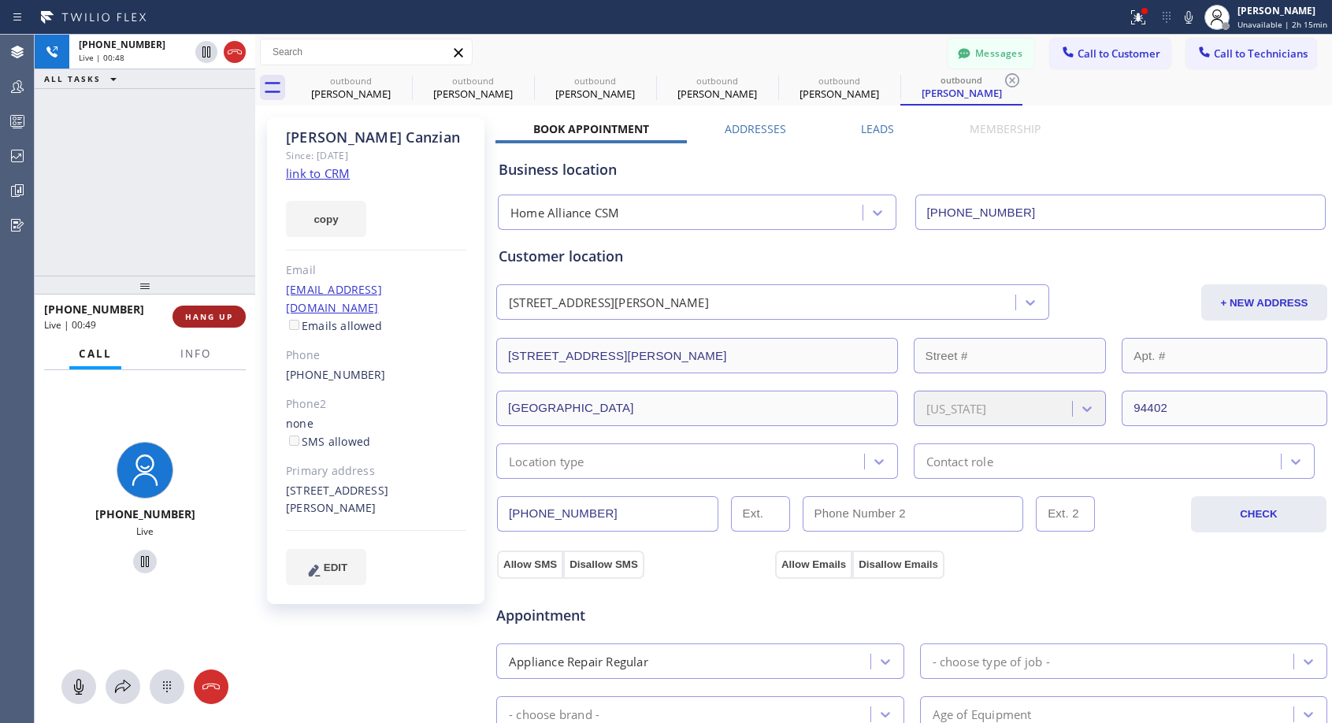
click at [221, 313] on span "HANG UP" at bounding box center [209, 316] width 48 height 11
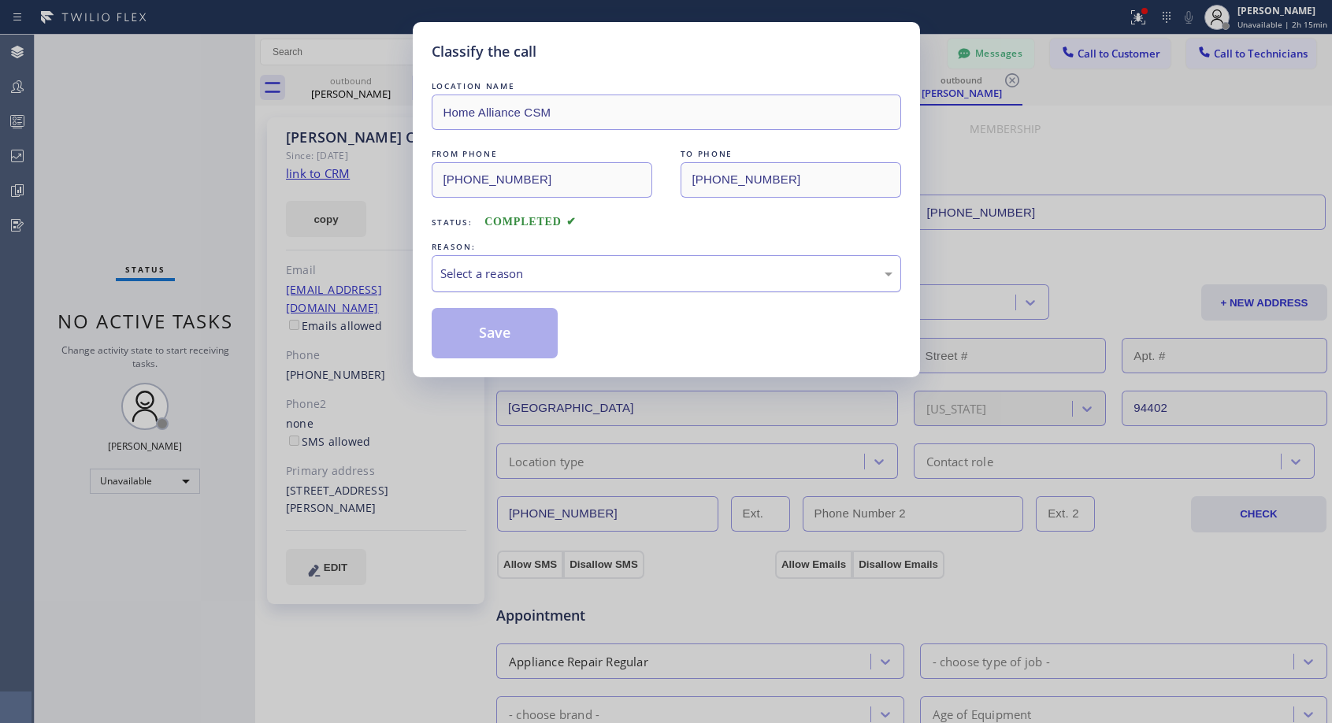
click at [580, 265] on div "Select a reason" at bounding box center [666, 274] width 452 height 18
click at [486, 332] on button "Save" at bounding box center [495, 333] width 127 height 50
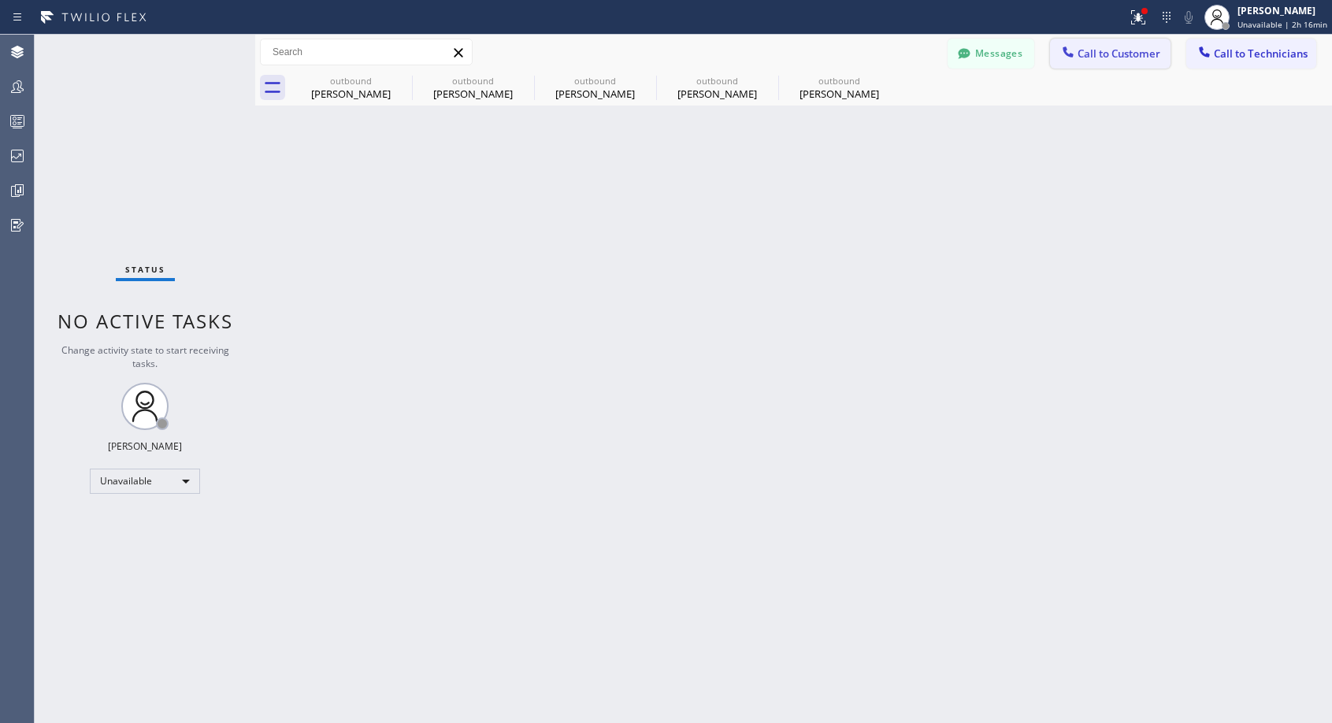
click at [1107, 57] on span "Call to Customer" at bounding box center [1118, 53] width 83 height 14
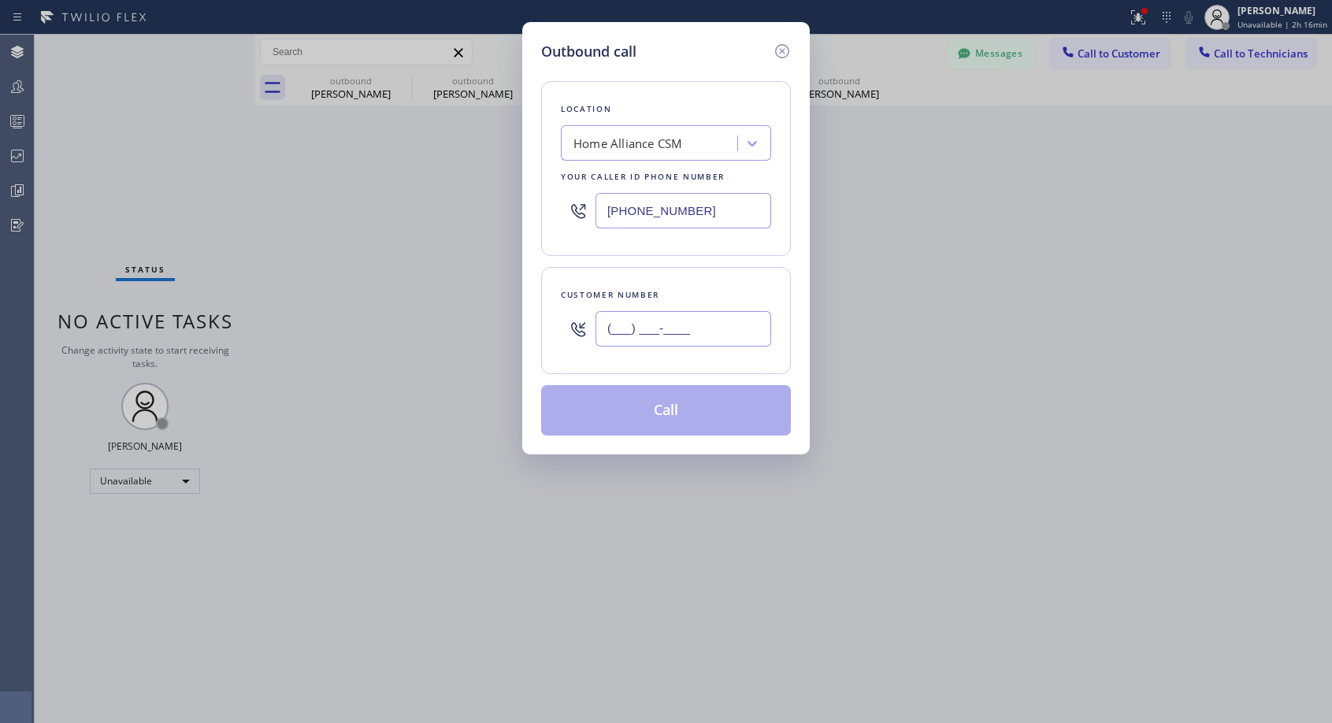
click at [676, 334] on input "(___) ___-____" at bounding box center [683, 328] width 176 height 35
paste input "425) 301-5421"
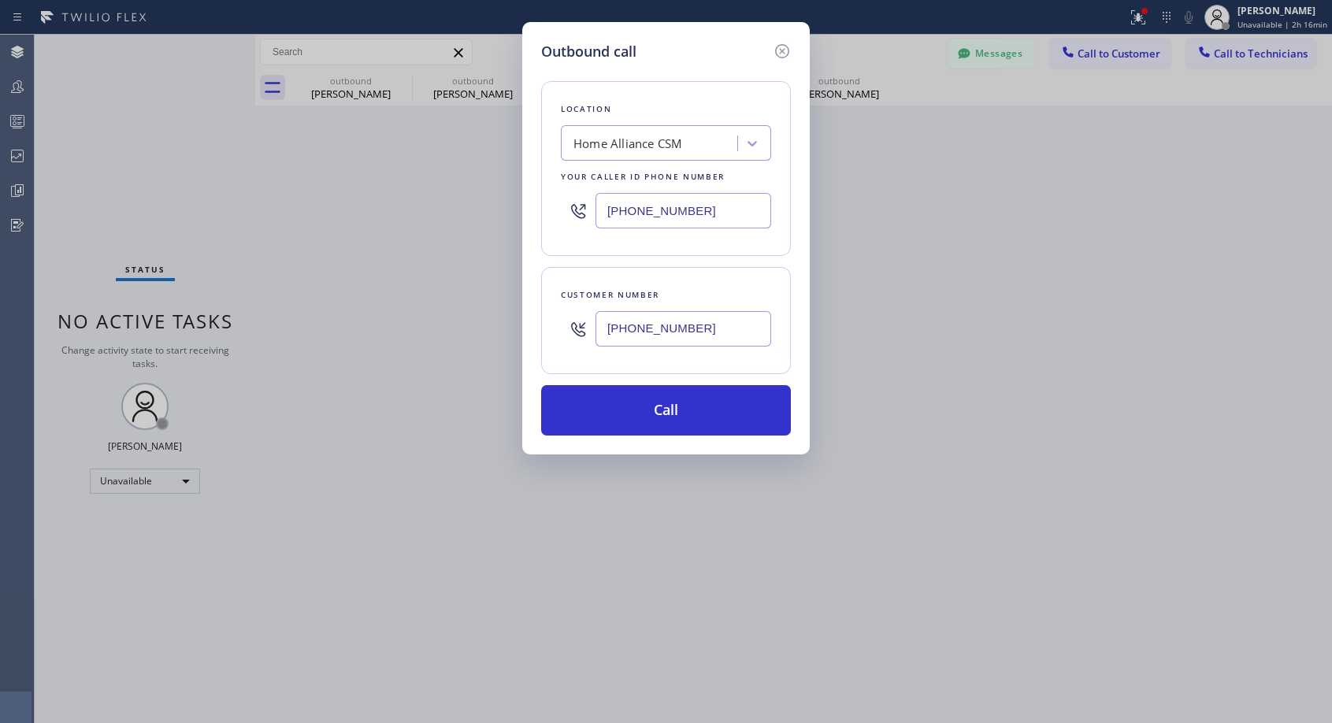
type input "(425) 301-5421"
click at [668, 417] on button "Call" at bounding box center [666, 410] width 250 height 50
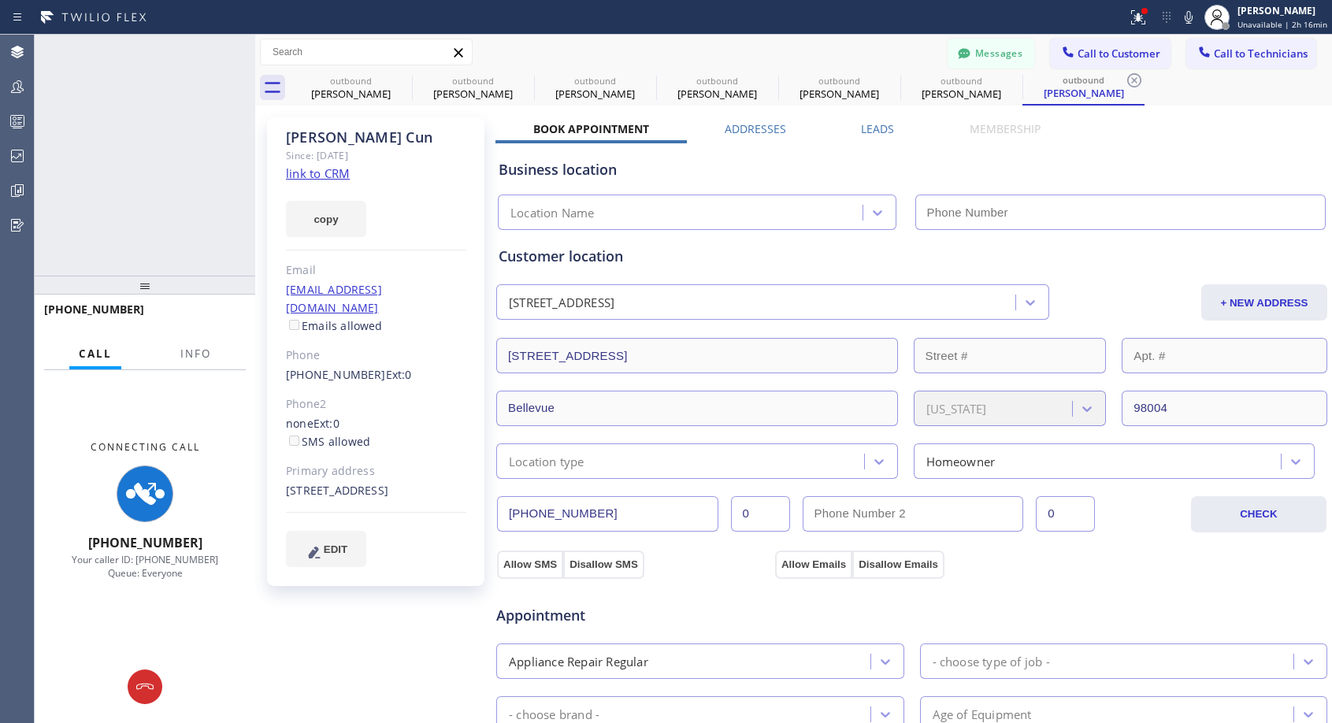
type input "[PHONE_NUMBER]"
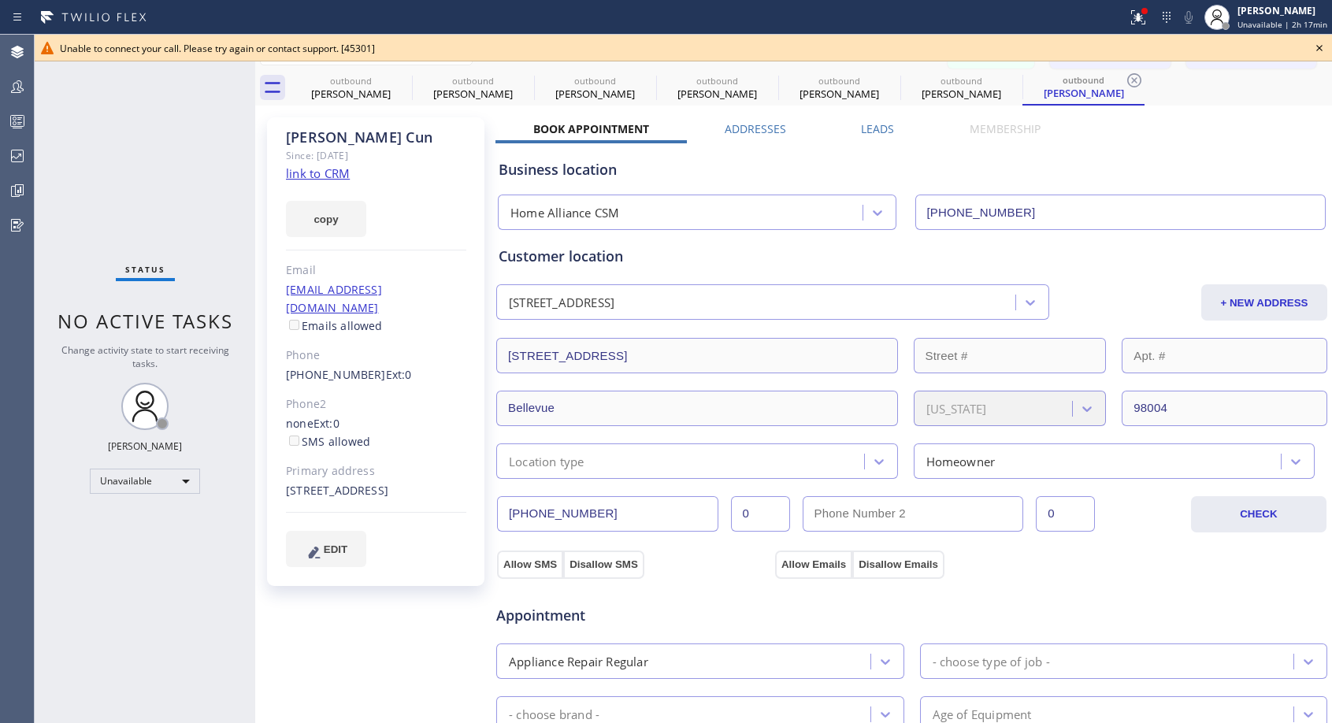
click at [1318, 47] on icon at bounding box center [1319, 48] width 6 height 6
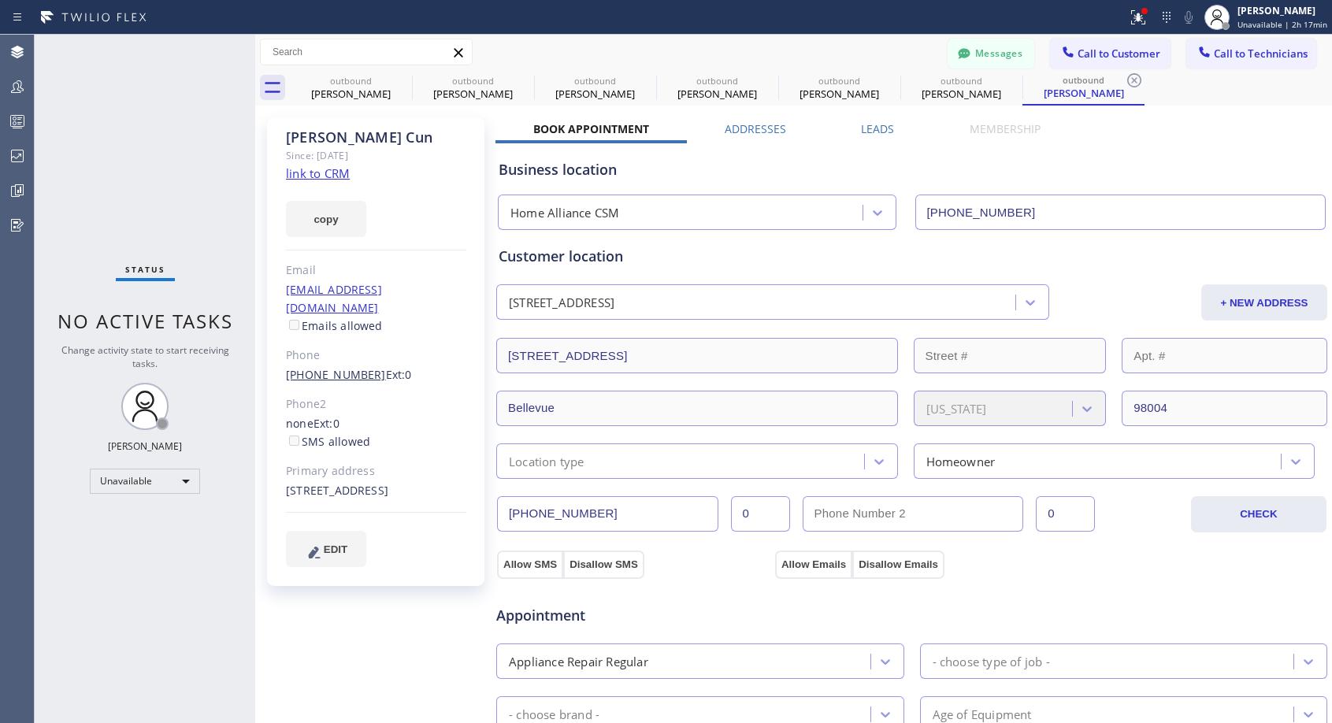
click at [345, 367] on link "(425) 301-5421" at bounding box center [336, 374] width 100 height 15
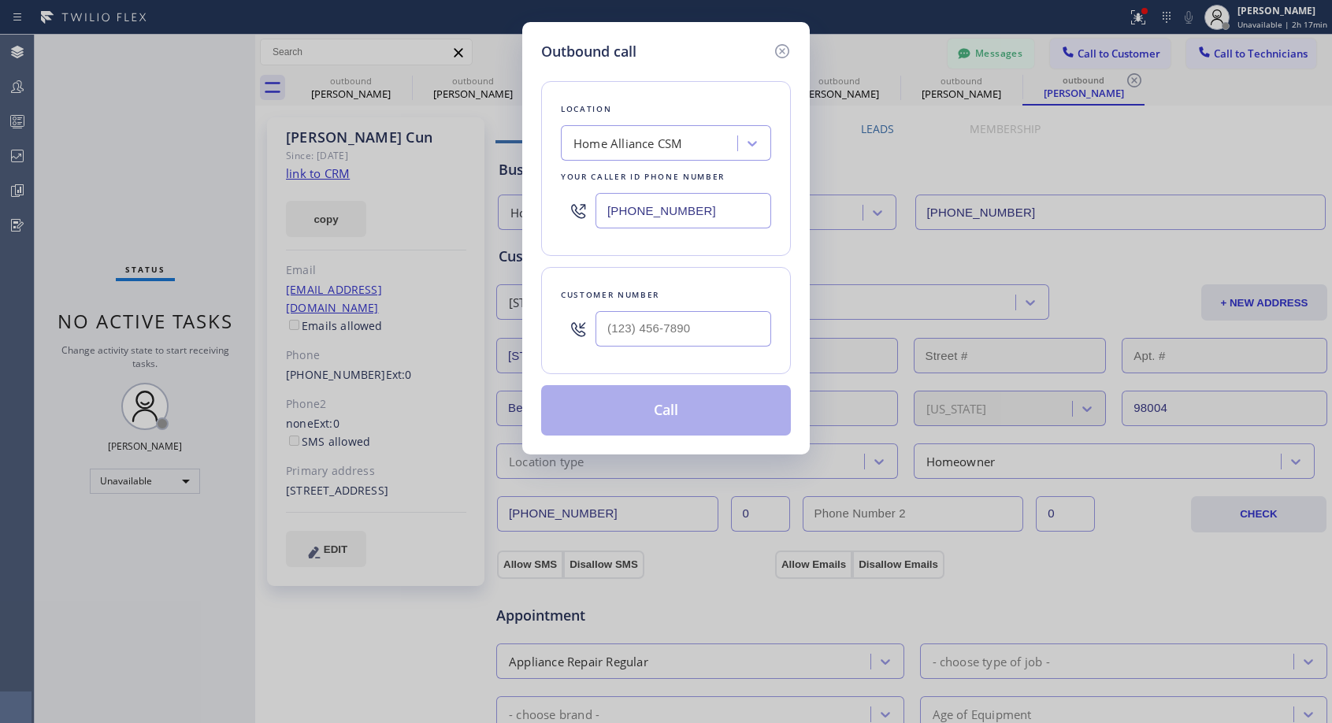
type input "(425) 301-5421"
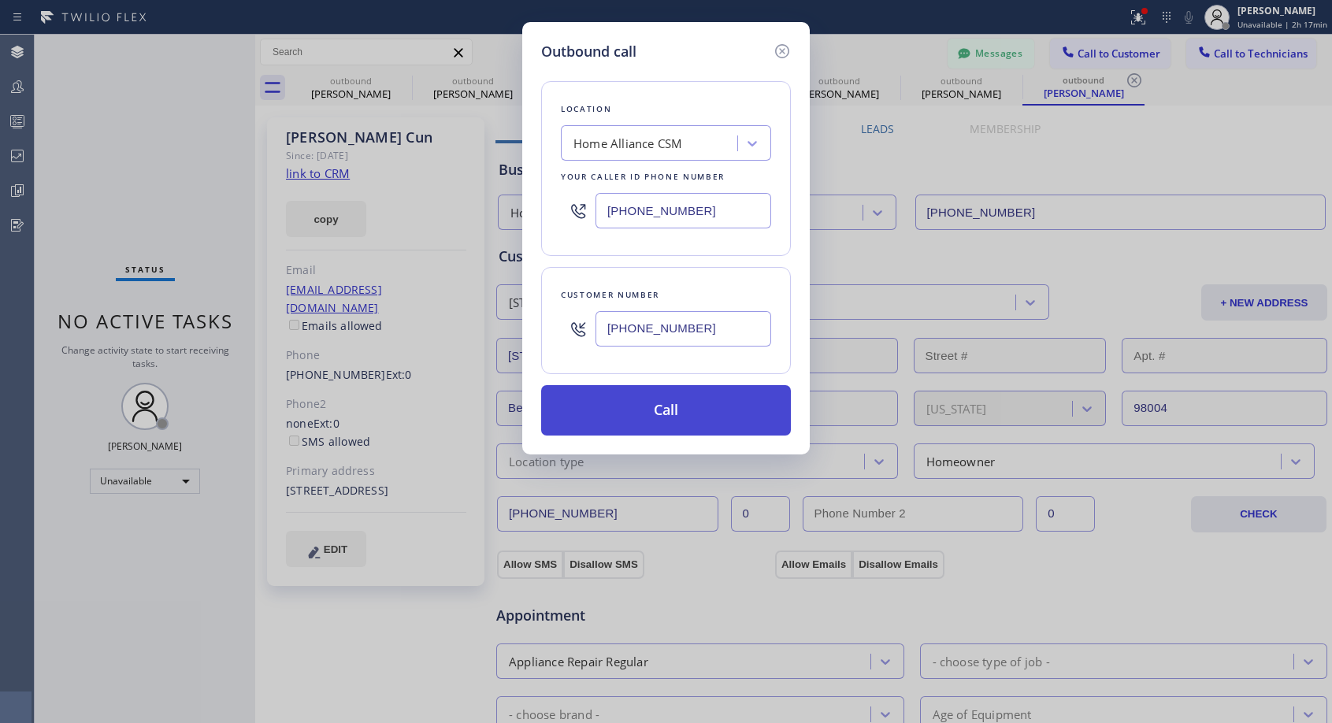
click at [613, 403] on button "Call" at bounding box center [666, 410] width 250 height 50
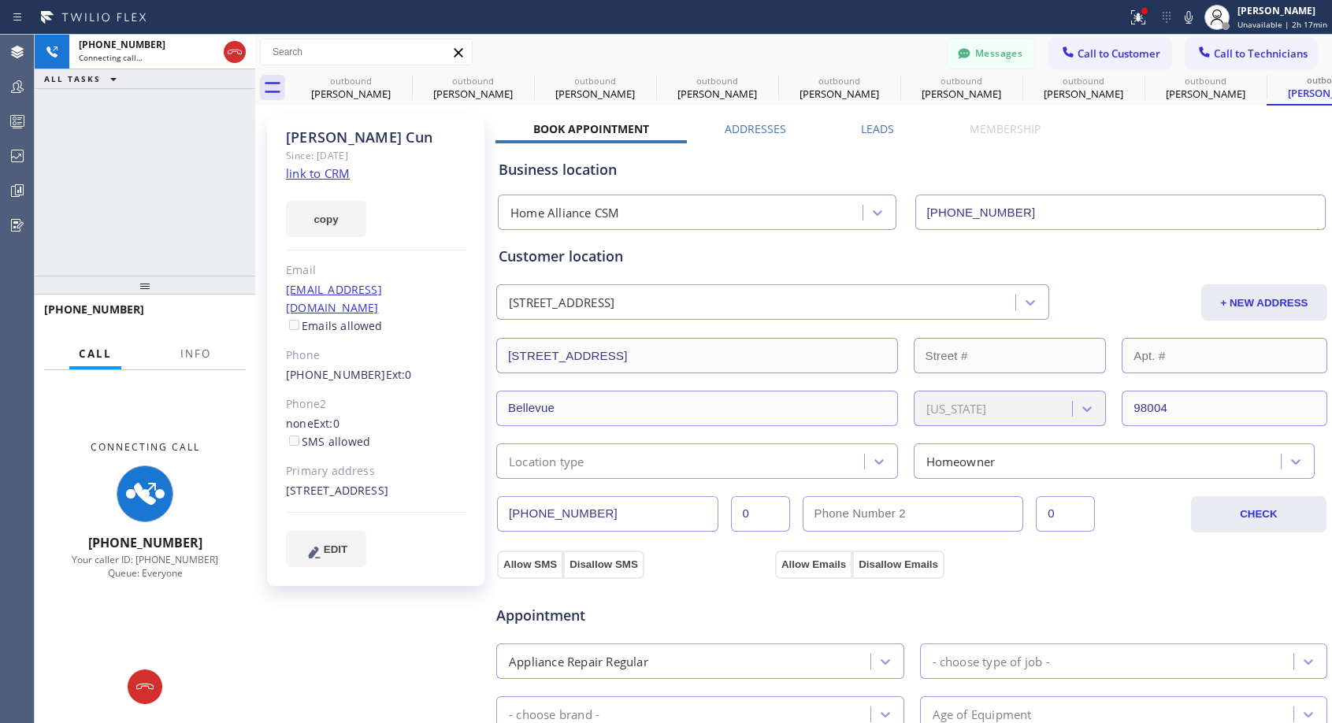
type input "[PHONE_NUMBER]"
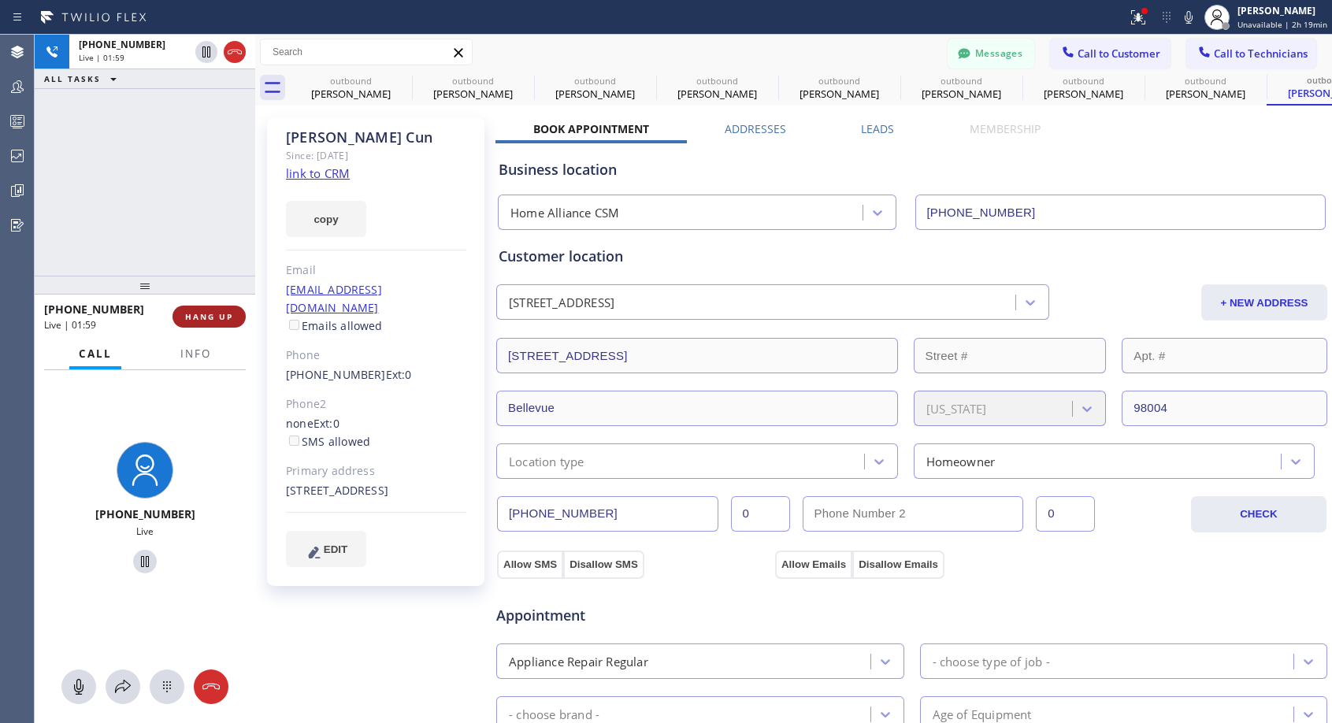
click at [193, 312] on span "HANG UP" at bounding box center [209, 316] width 48 height 11
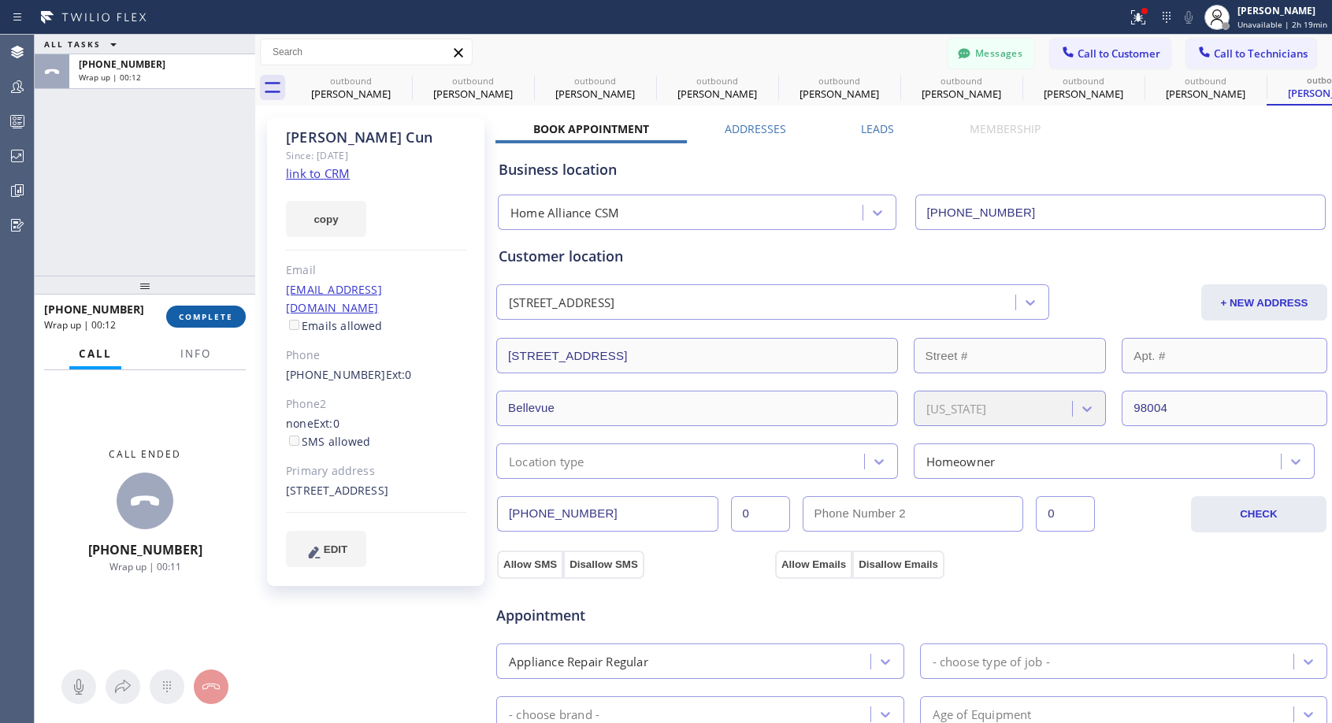
click at [220, 324] on button "COMPLETE" at bounding box center [206, 317] width 80 height 22
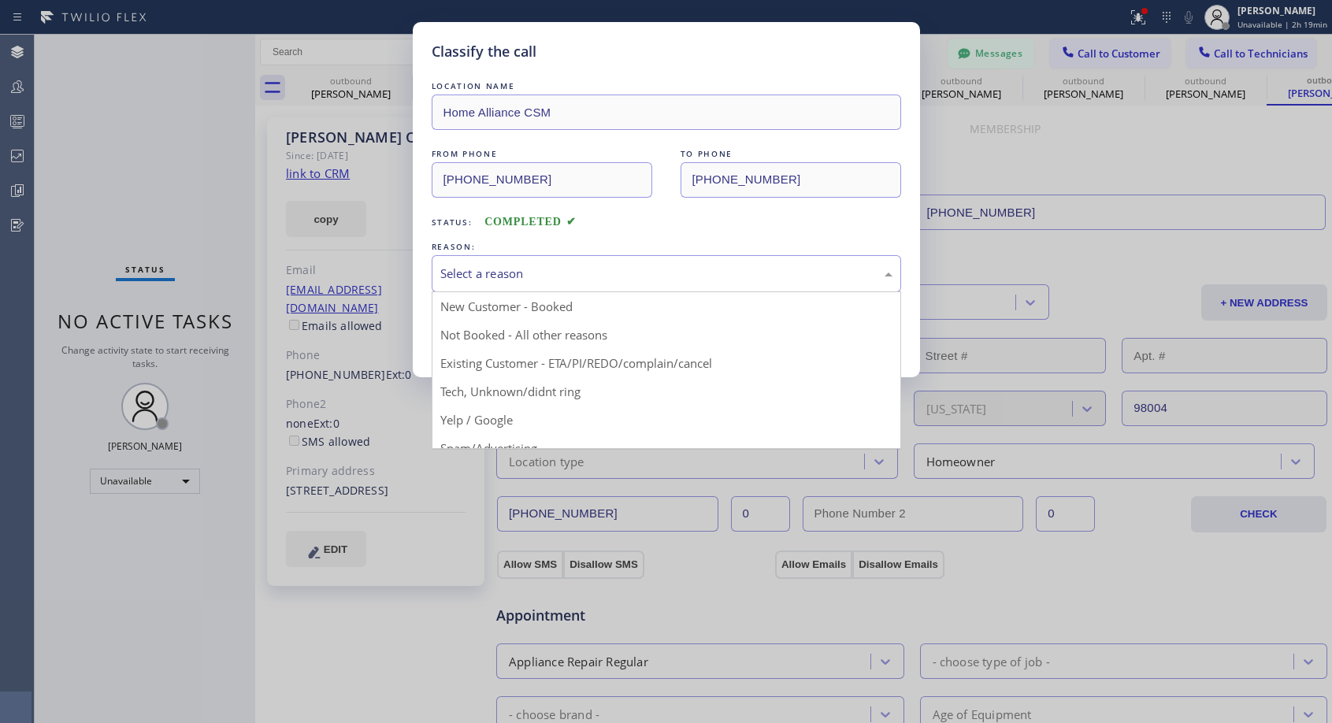
click at [502, 272] on div "Select a reason" at bounding box center [666, 274] width 452 height 18
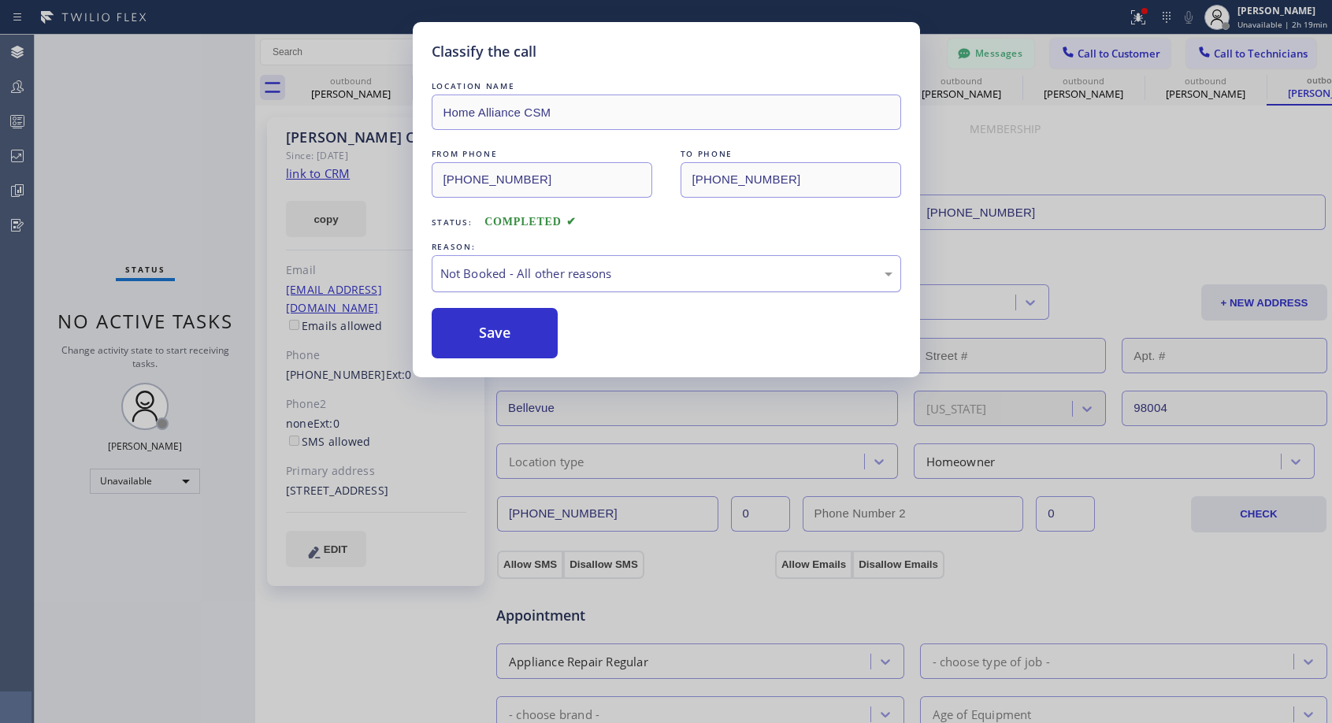
click at [540, 272] on div "Not Booked - All other reasons" at bounding box center [666, 274] width 452 height 18
click at [506, 331] on button "Save" at bounding box center [495, 333] width 127 height 50
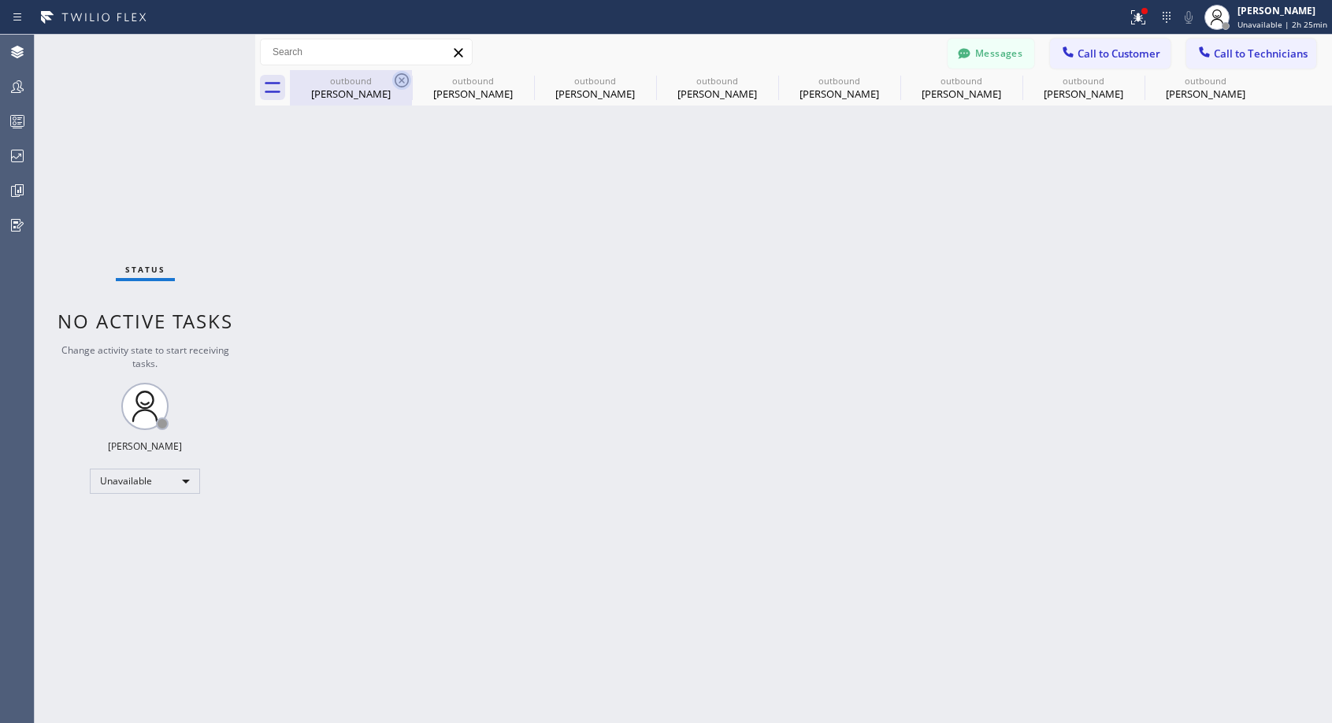
click at [399, 83] on icon at bounding box center [402, 80] width 14 height 14
click at [0, 0] on icon at bounding box center [0, 0] width 0 height 0
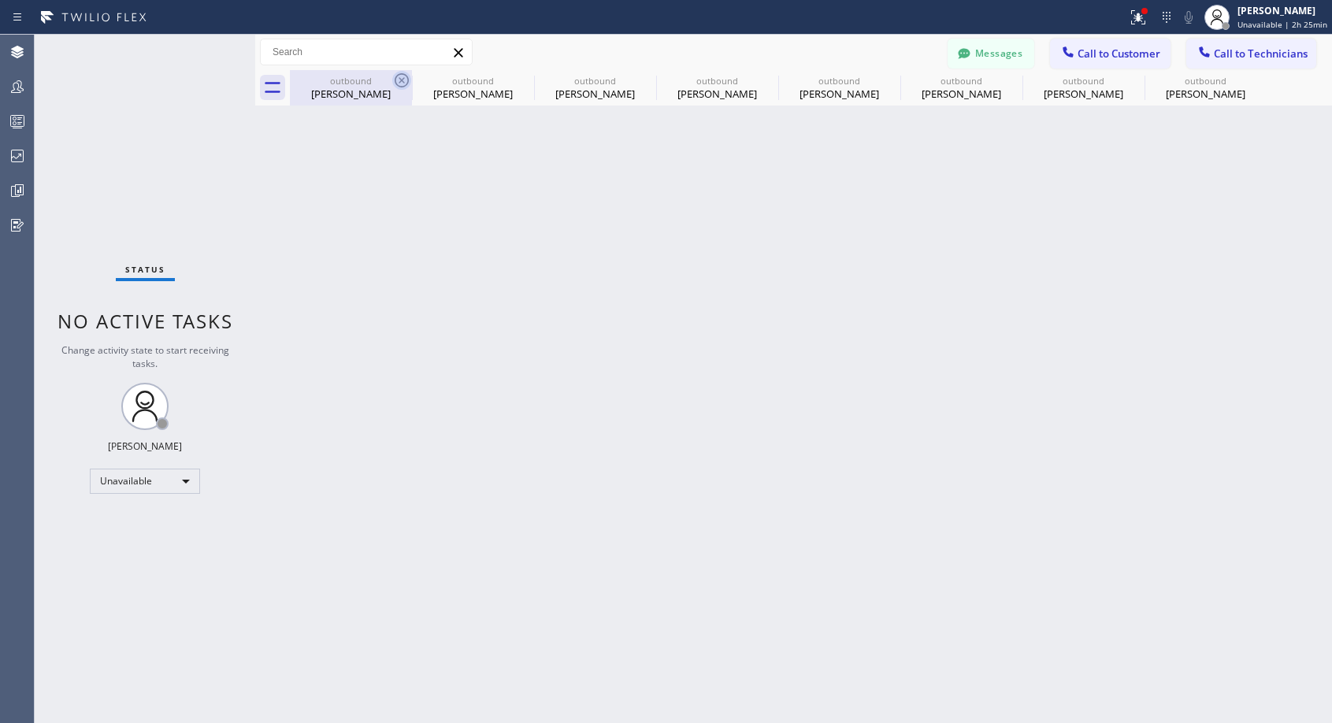
click at [0, 0] on icon at bounding box center [0, 0] width 0 height 0
click at [399, 83] on div "outbound Alan Sfu outbound Alan Sfu outbound Jona Canzian outbound Jona Canzian…" at bounding box center [811, 87] width 1042 height 35
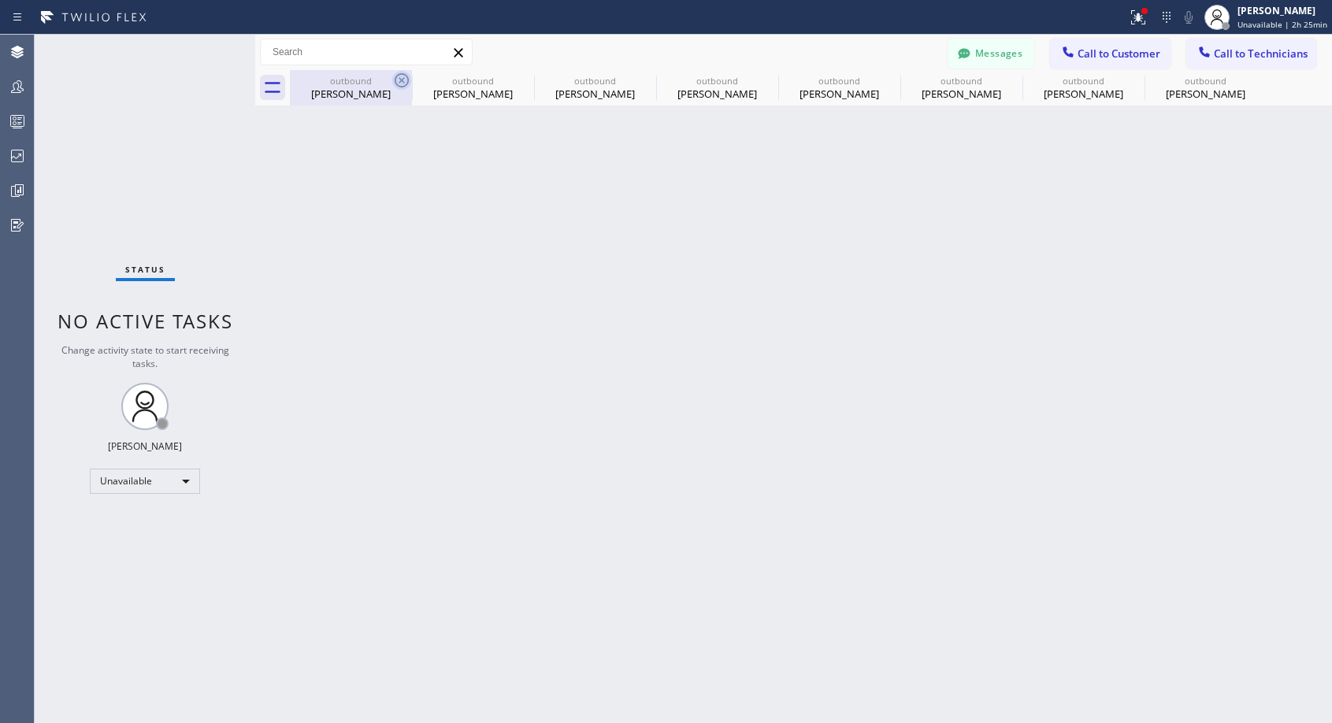
click at [399, 83] on div "outbound Alan Sfu outbound Alan Sfu outbound Jona Canzian outbound Jona Canzian…" at bounding box center [811, 87] width 1042 height 35
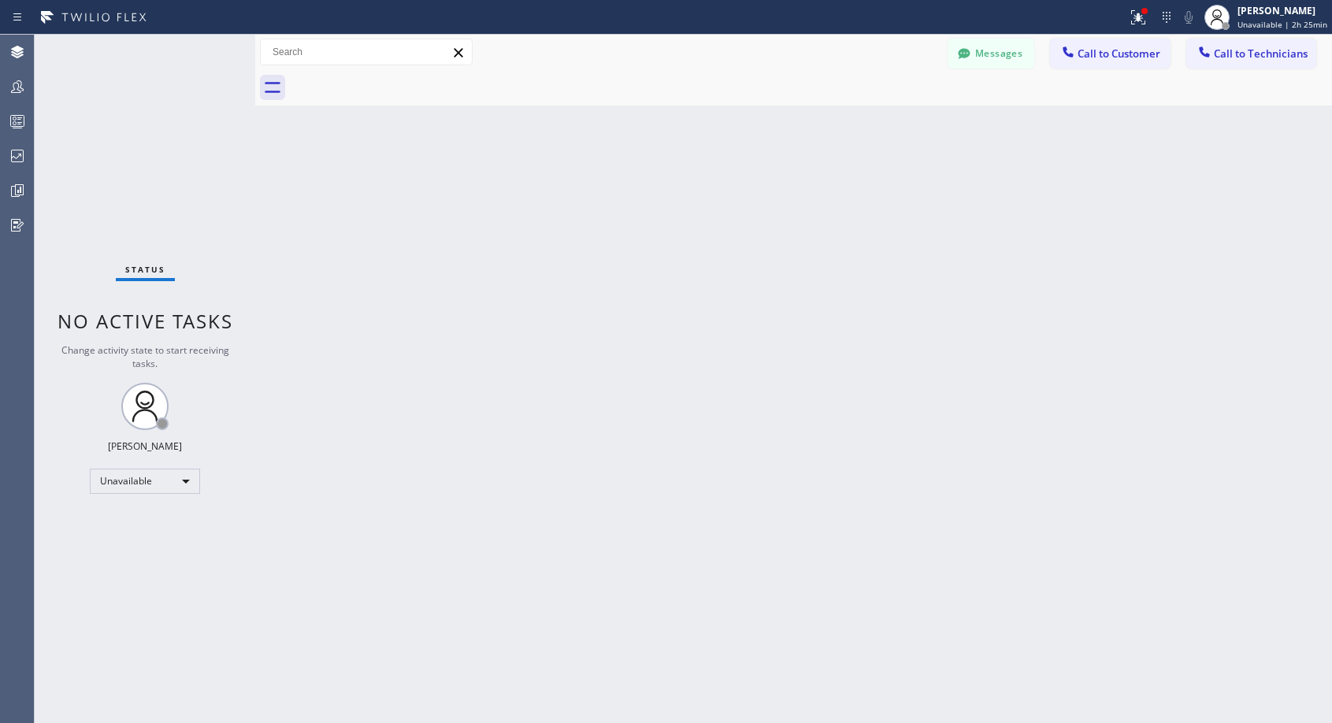
click at [399, 83] on div at bounding box center [811, 87] width 1042 height 35
click at [1129, 55] on span "Call to Customer" at bounding box center [1118, 53] width 83 height 14
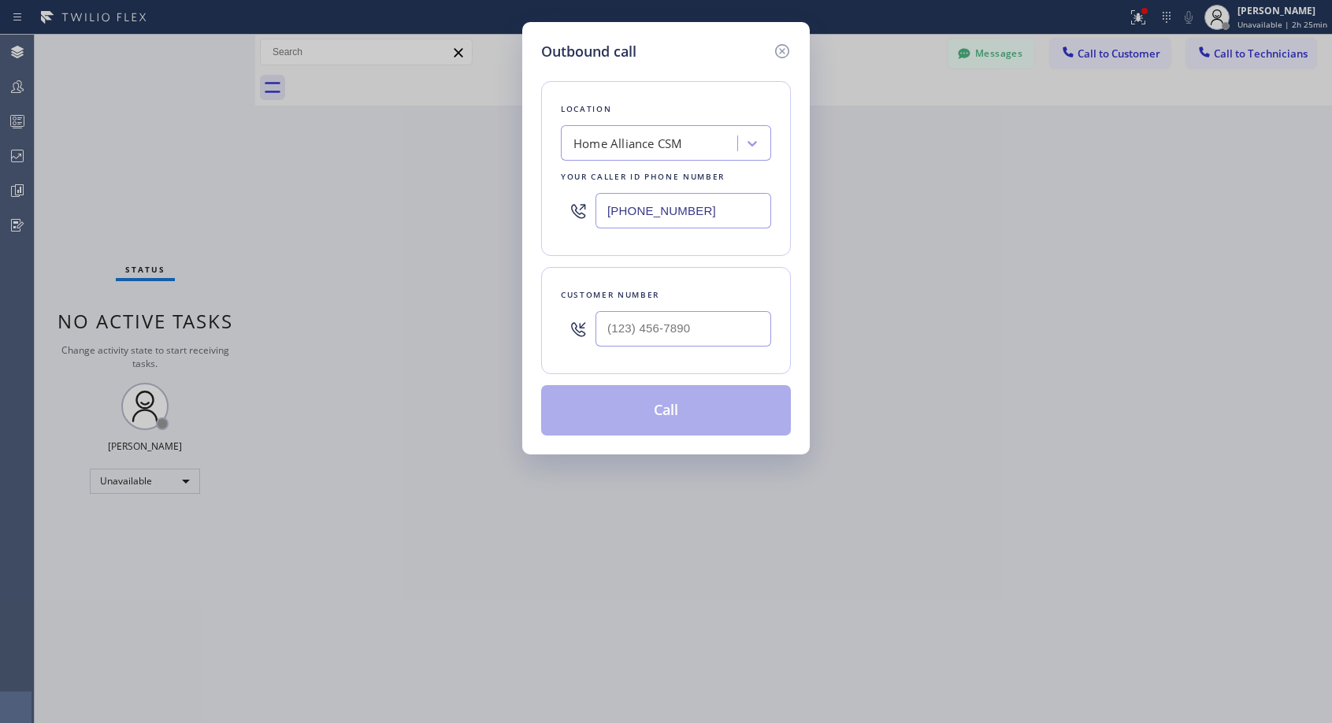
click at [719, 310] on div at bounding box center [683, 328] width 176 height 51
click at [721, 319] on input "(___) ___-____" at bounding box center [683, 328] width 176 height 35
paste input "206) 355-4672"
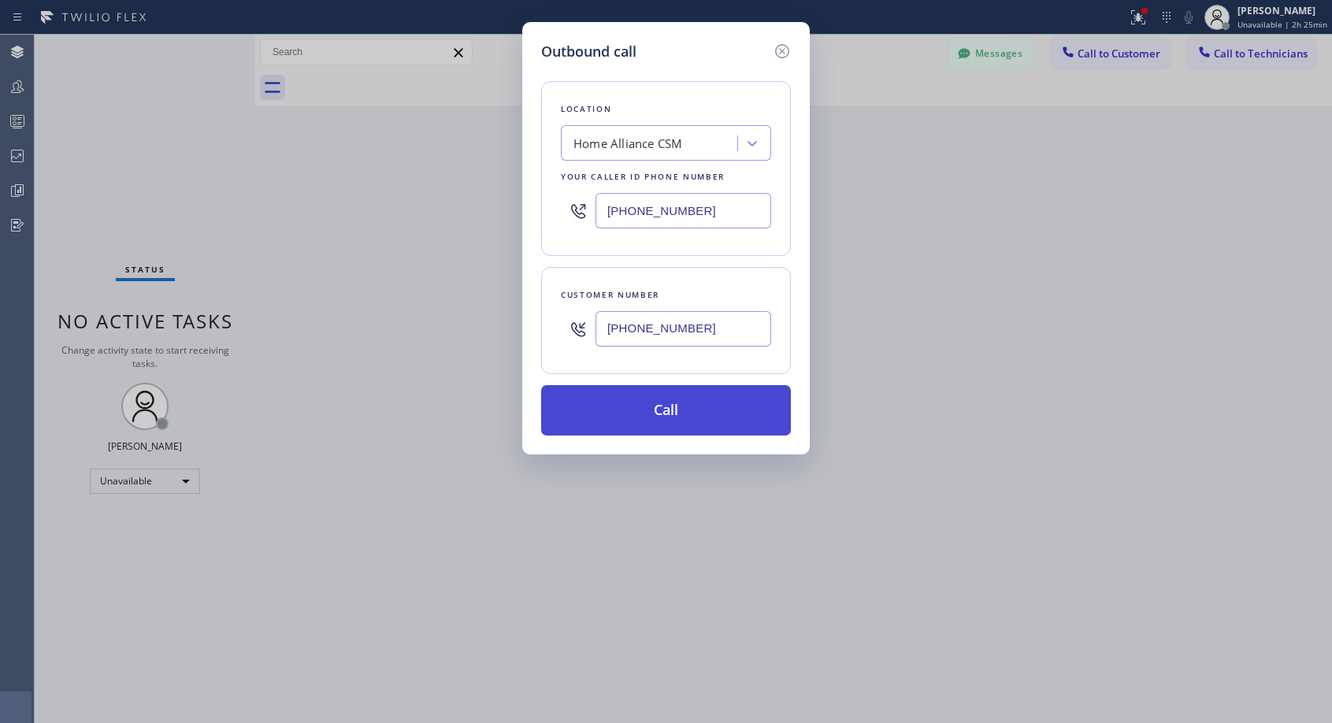
type input "(206) 355-4672"
click at [691, 406] on button "Call" at bounding box center [666, 410] width 250 height 50
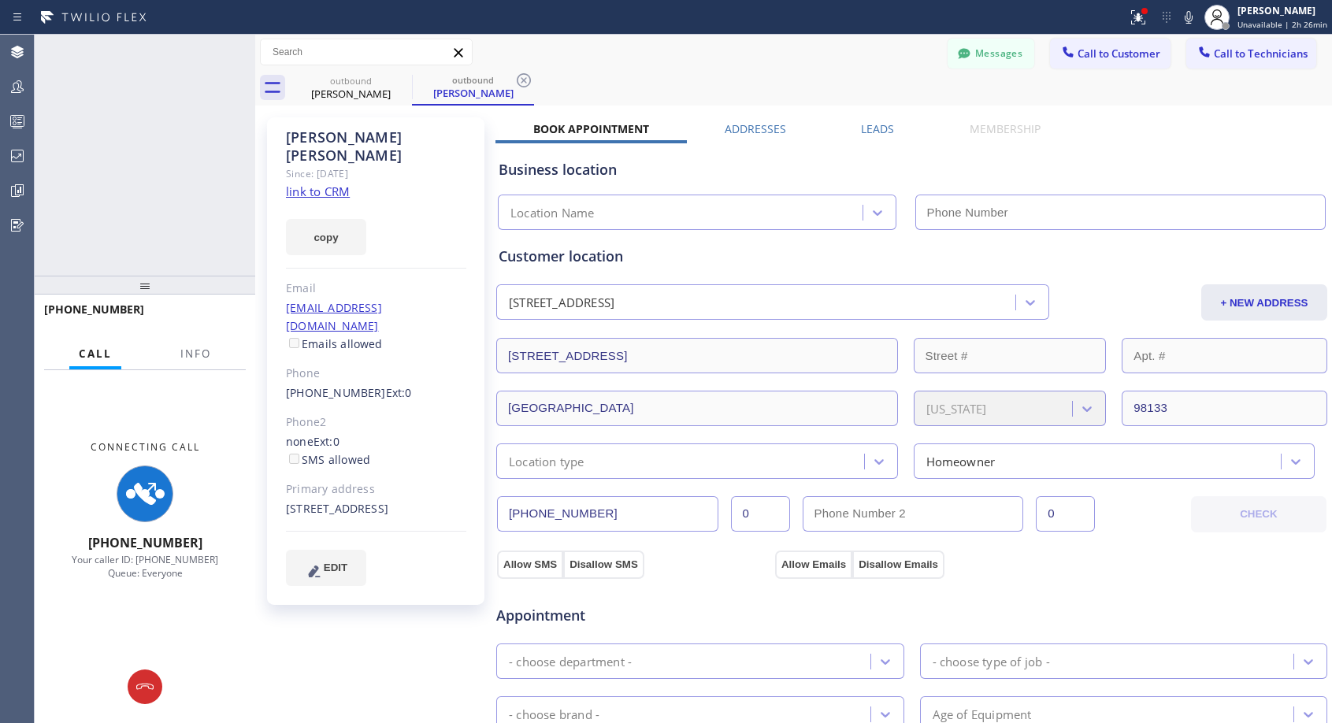
type input "[PHONE_NUMBER]"
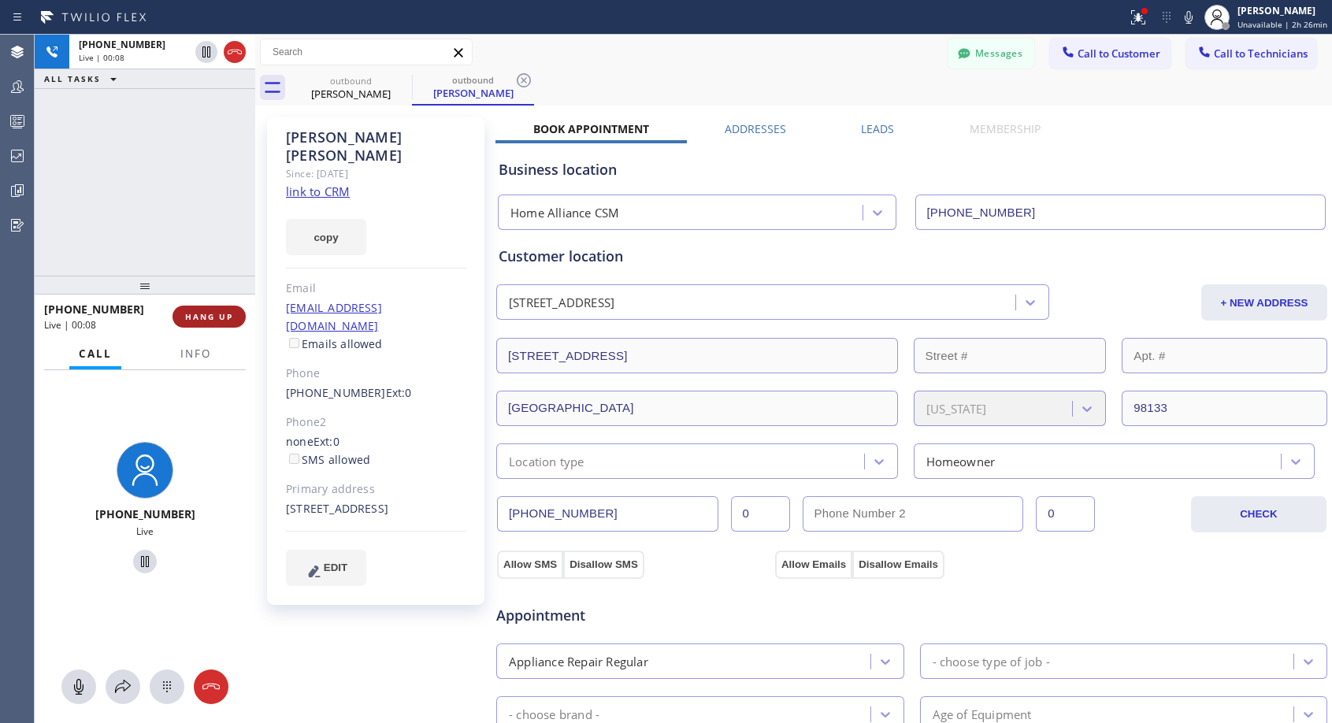
click at [183, 320] on button "HANG UP" at bounding box center [208, 317] width 73 height 22
click at [201, 319] on span "HANG UP" at bounding box center [209, 316] width 48 height 11
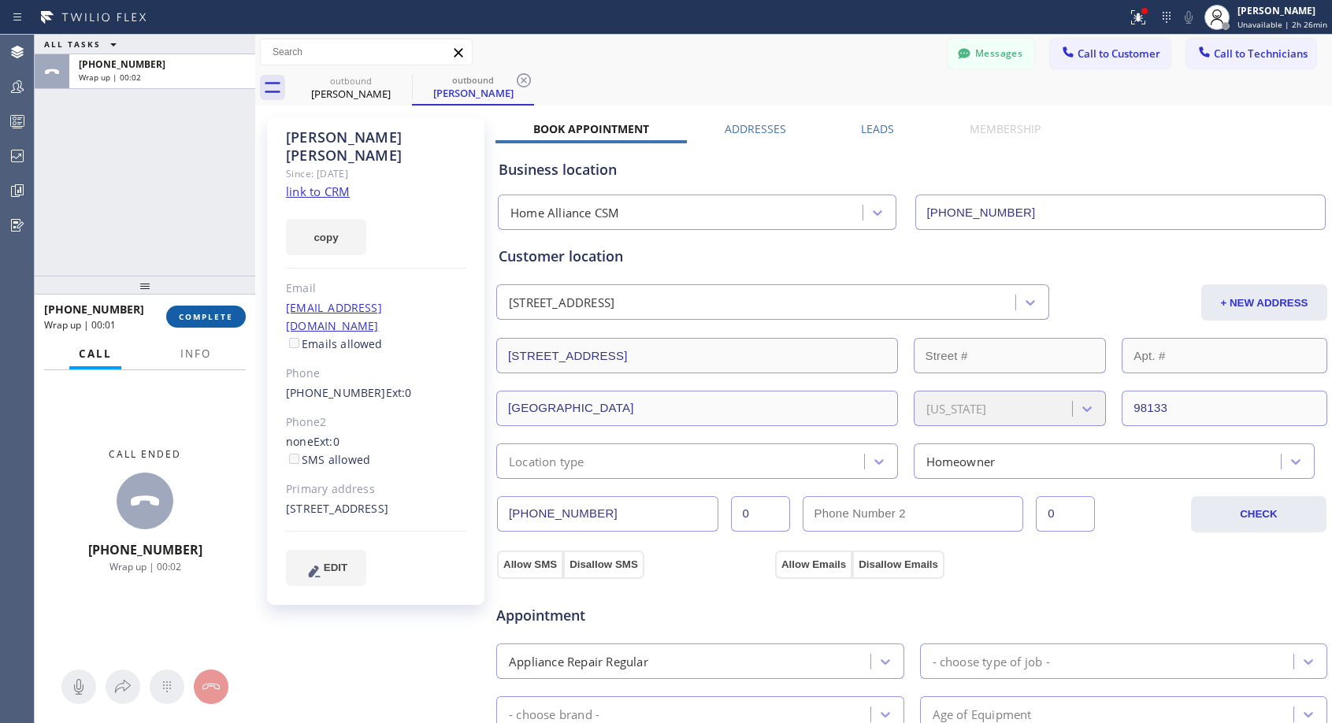
click at [173, 316] on button "COMPLETE" at bounding box center [206, 317] width 80 height 22
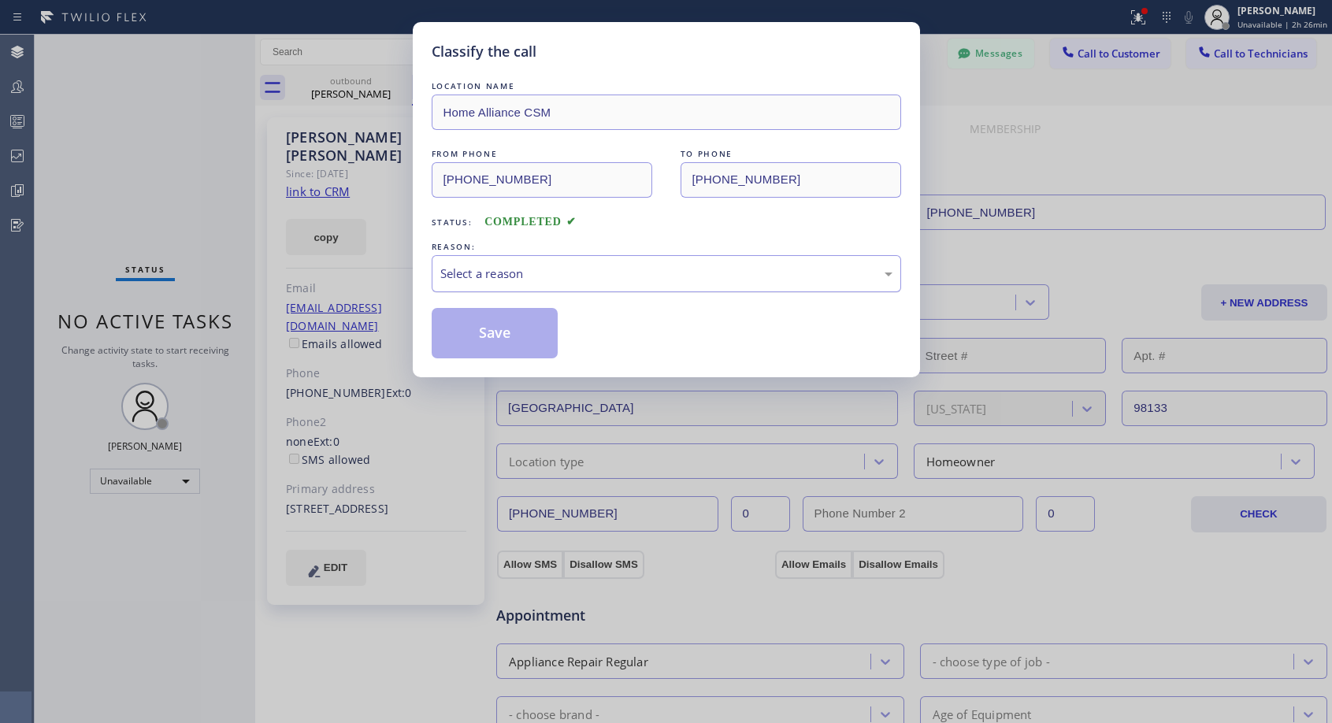
click at [548, 269] on div "Select a reason" at bounding box center [666, 274] width 452 height 18
click at [472, 328] on button "Save" at bounding box center [495, 333] width 127 height 50
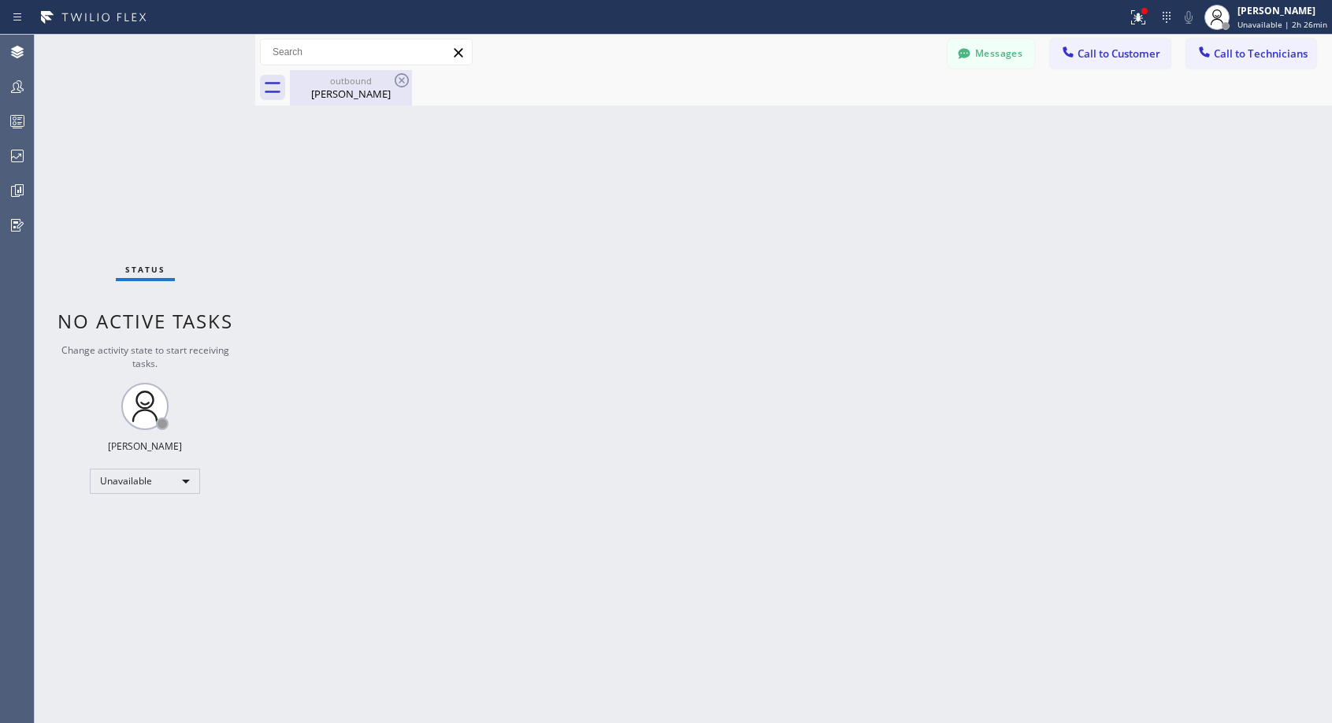
click at [354, 89] on div "Gregory Cox" at bounding box center [350, 94] width 119 height 14
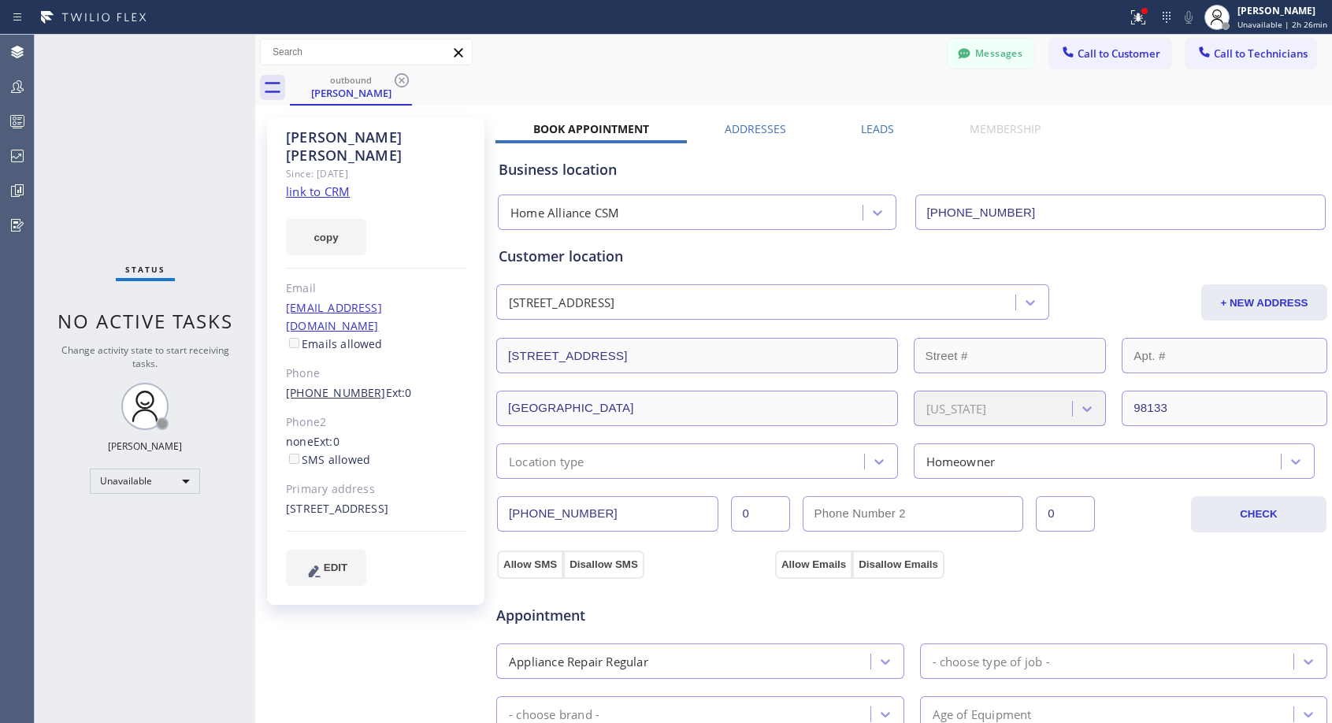
click at [344, 385] on link "(206) 355-4672" at bounding box center [336, 392] width 100 height 15
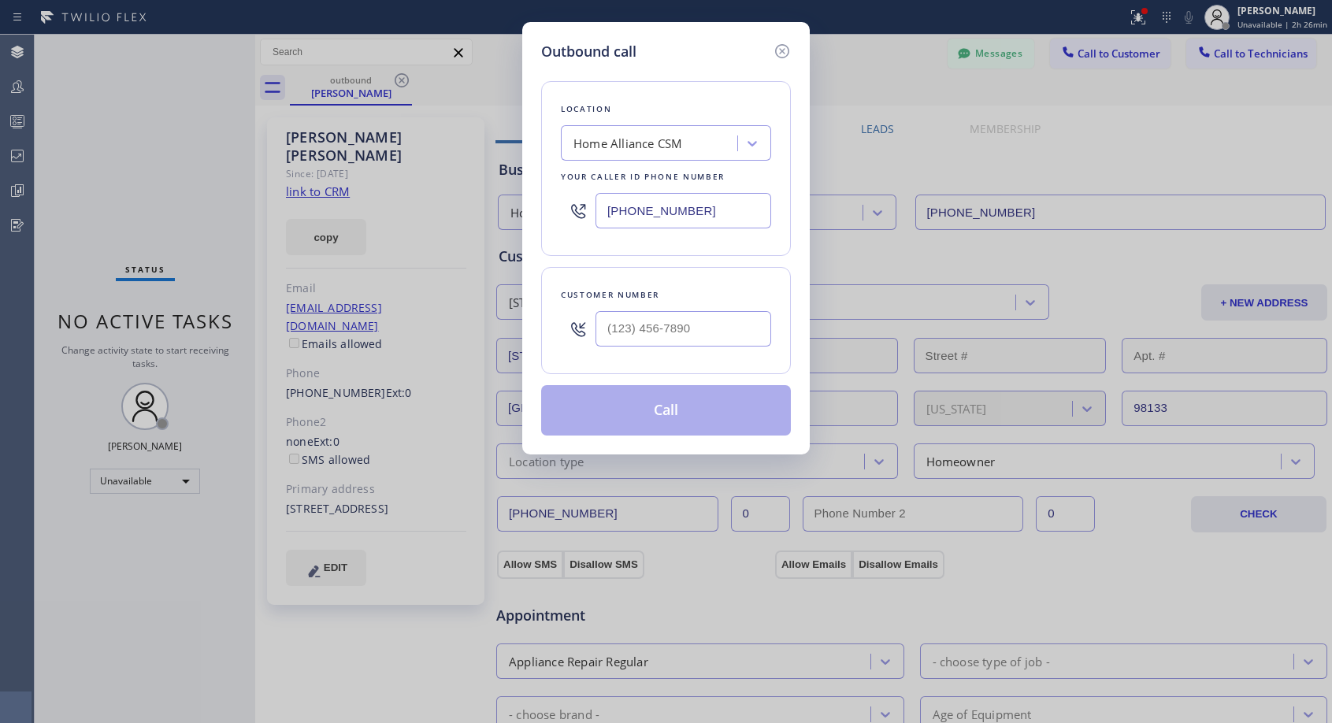
type input "(206) 355-4672"
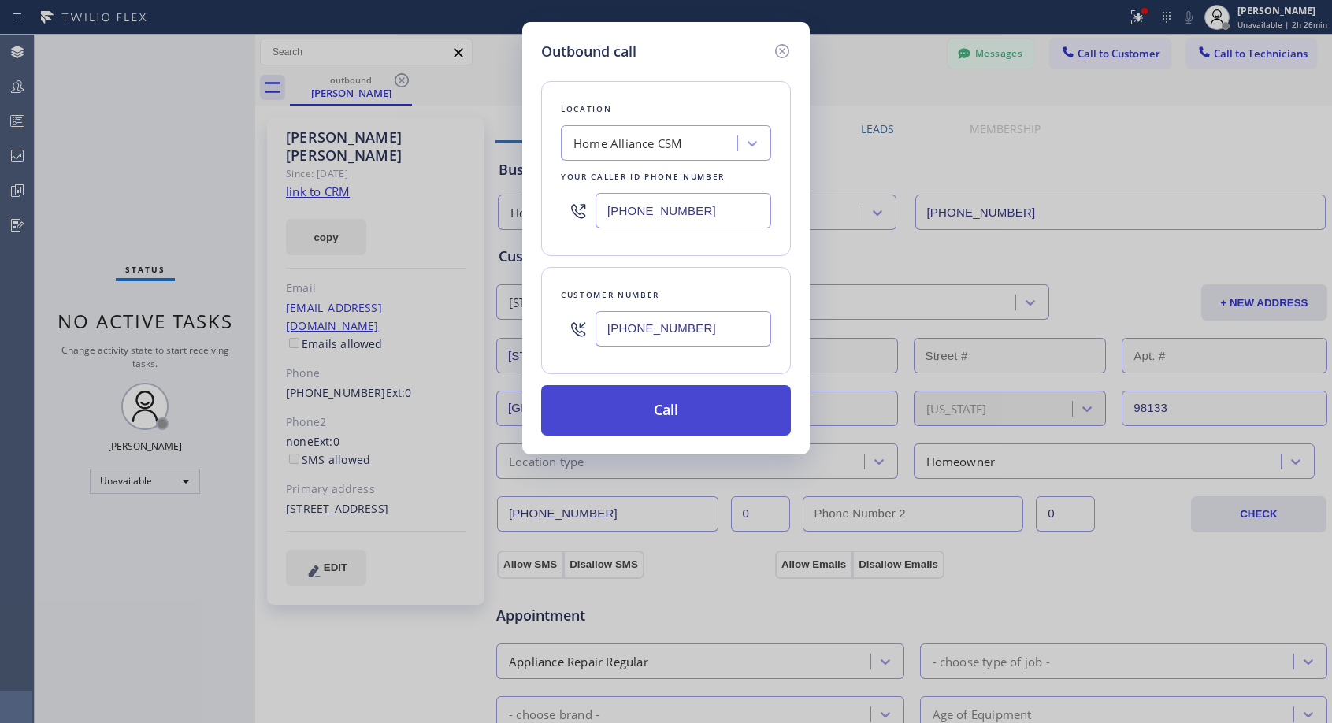
click at [645, 422] on button "Call" at bounding box center [666, 410] width 250 height 50
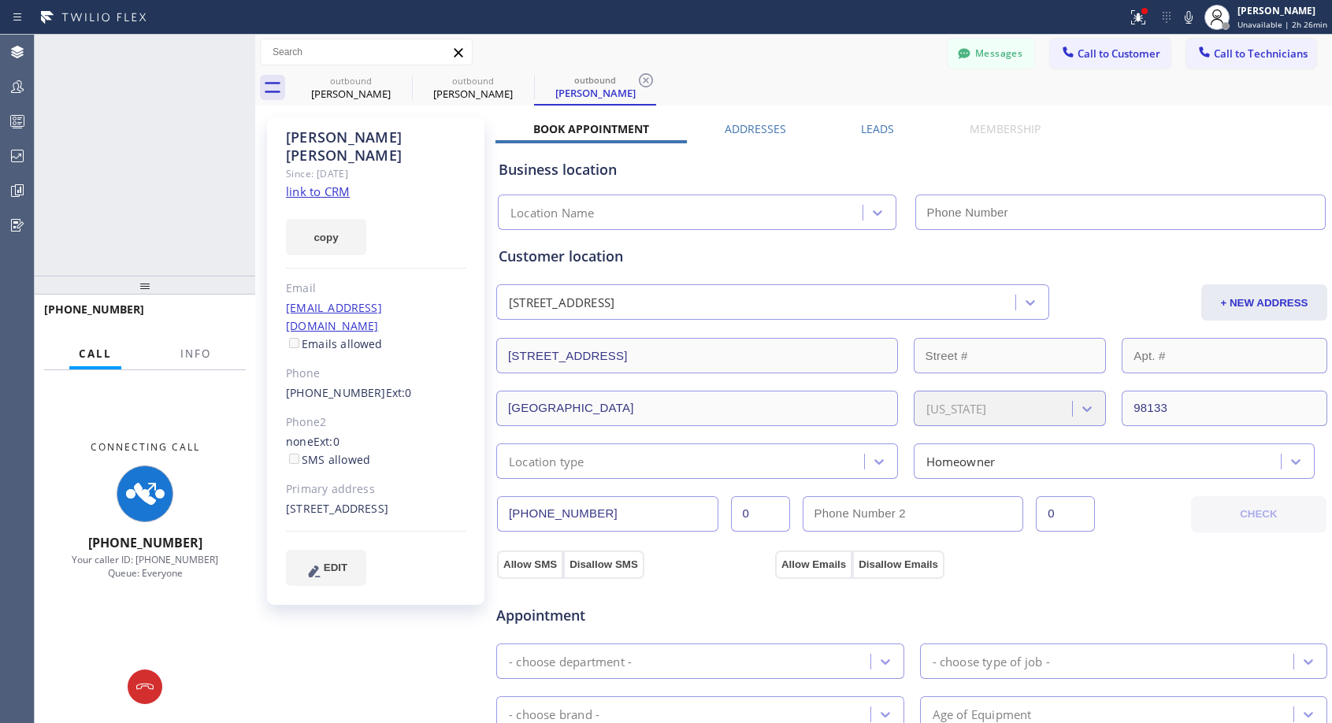
type input "[PHONE_NUMBER]"
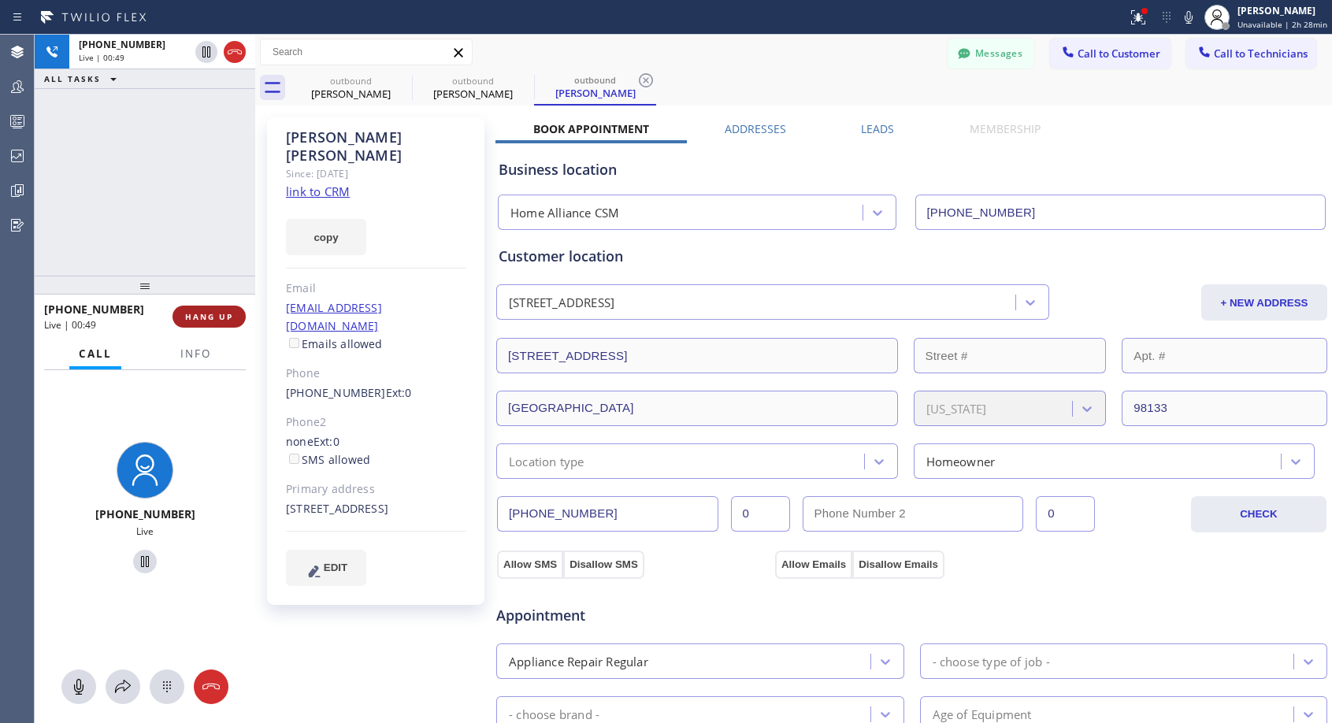
click at [205, 307] on button "HANG UP" at bounding box center [208, 317] width 73 height 22
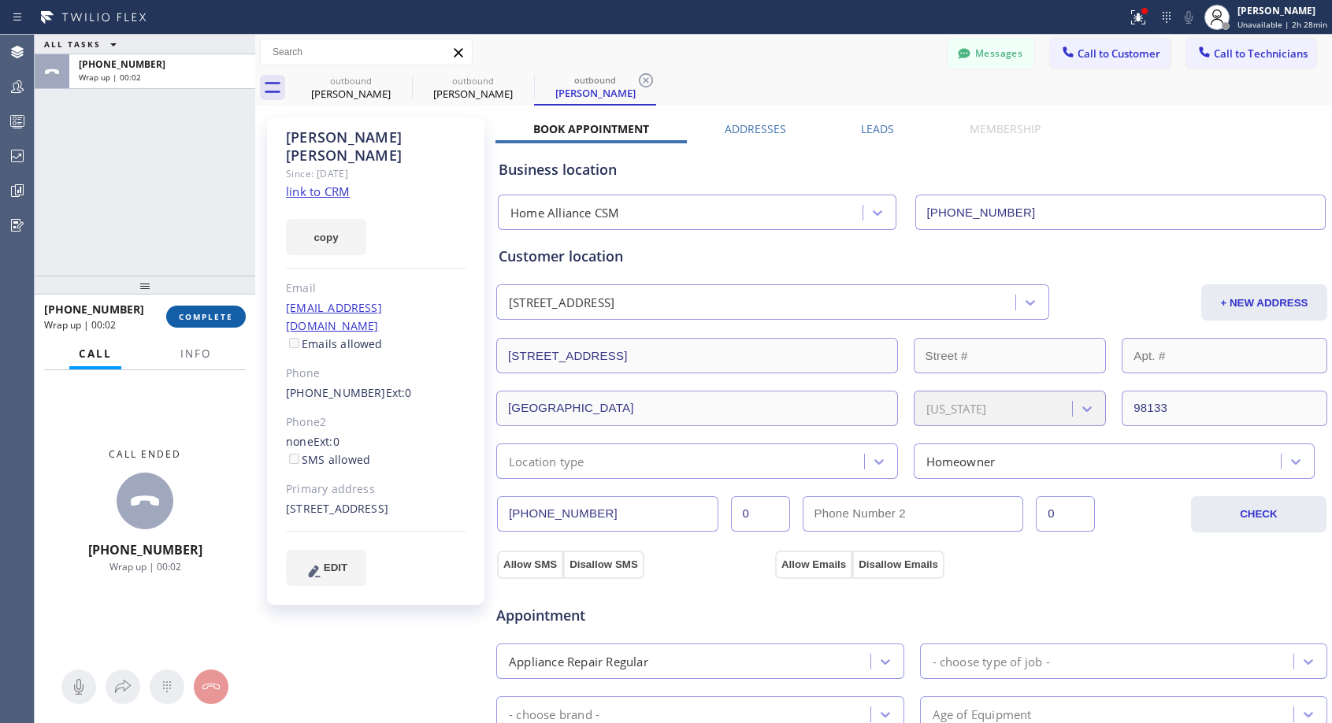
click at [206, 317] on span "COMPLETE" at bounding box center [206, 316] width 54 height 11
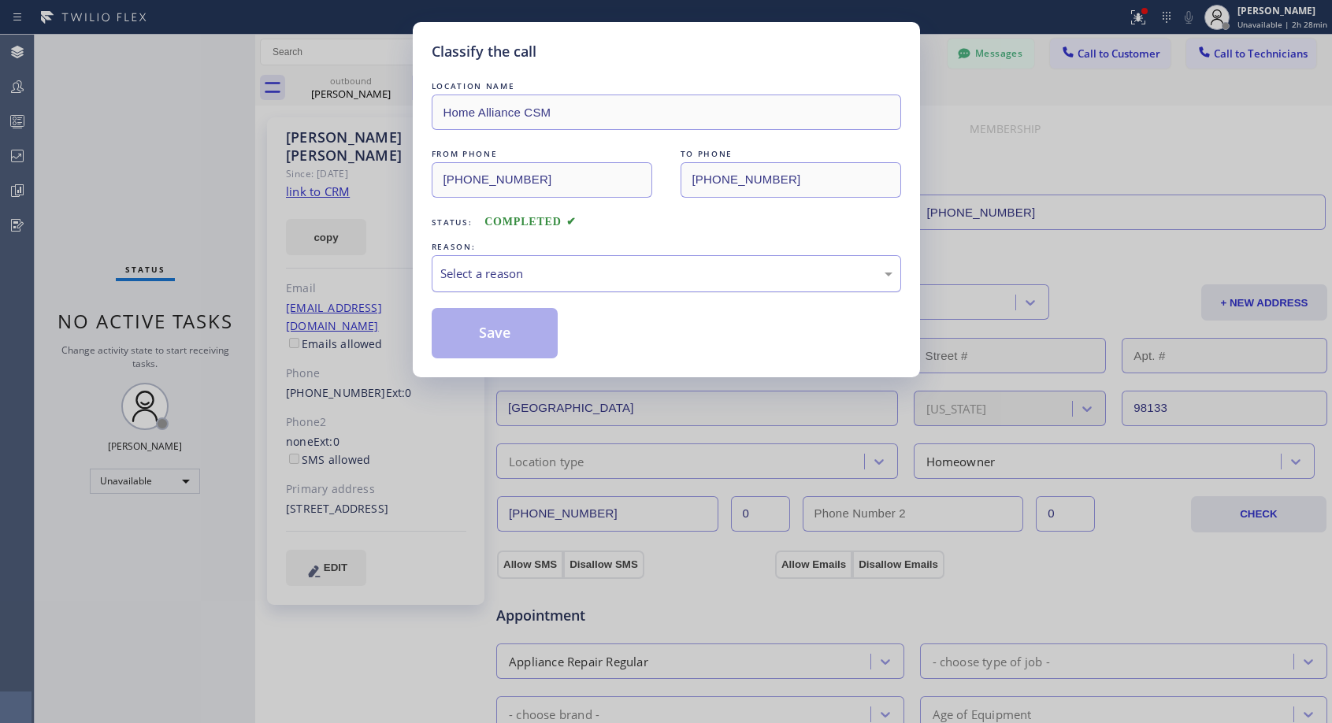
click at [594, 282] on div "Select a reason" at bounding box center [666, 274] width 452 height 18
click at [499, 335] on button "Save" at bounding box center [495, 333] width 127 height 50
